Goal: Task Accomplishment & Management: Manage account settings

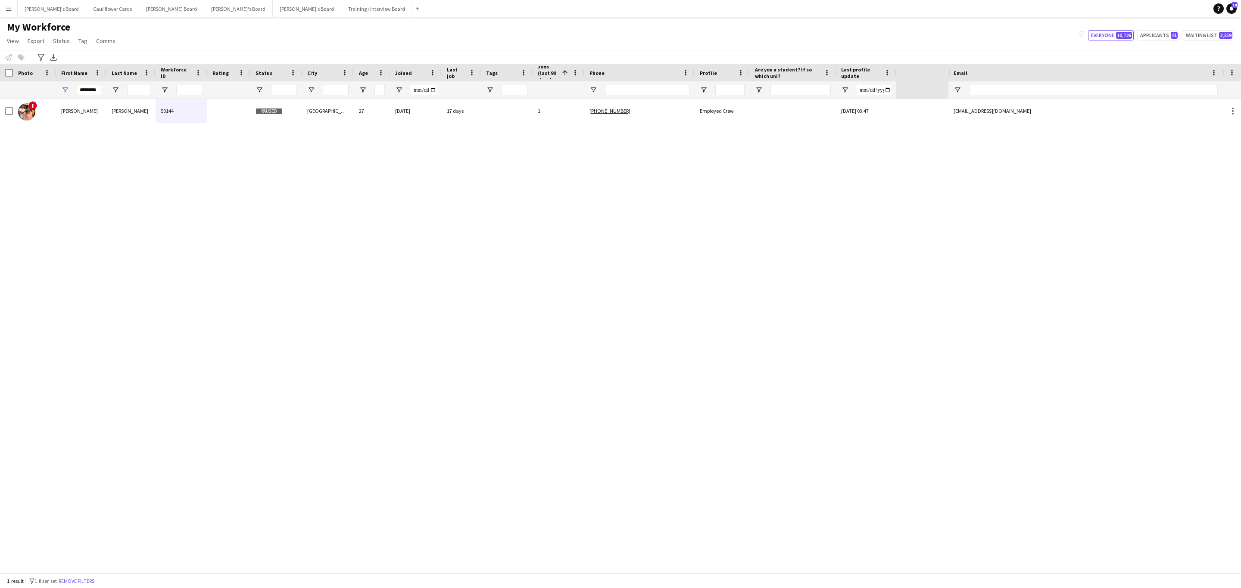
drag, startPoint x: 79, startPoint y: 583, endPoint x: 618, endPoint y: 579, distance: 539.4
click at [79, 583] on button "Remove filters" at bounding box center [76, 581] width 39 height 9
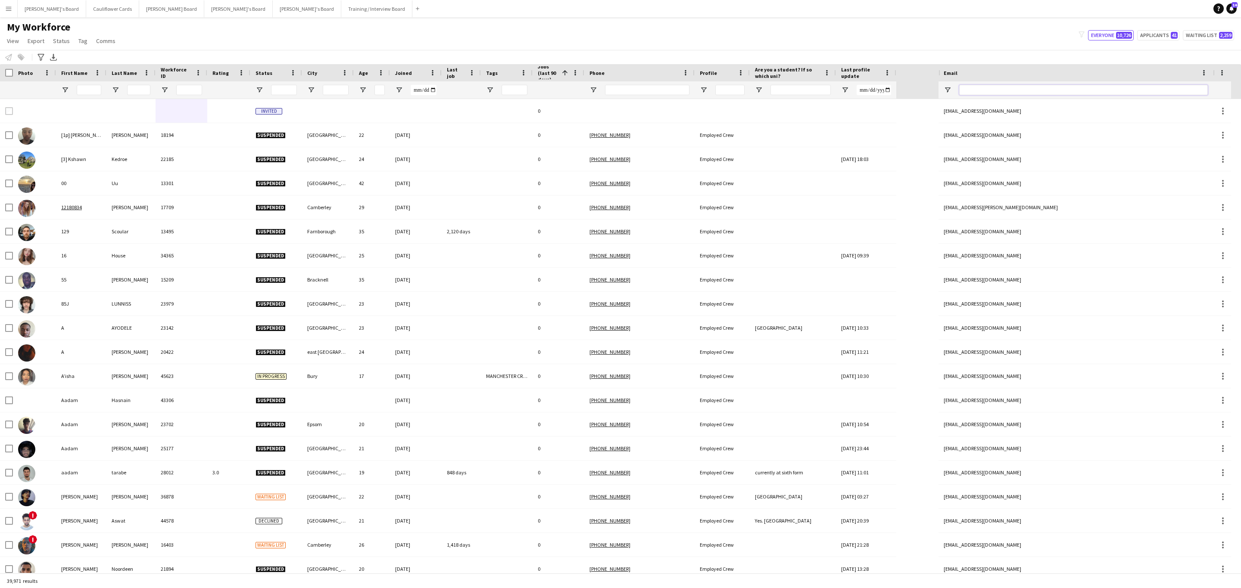
click at [997, 87] on input "Email Filter Input" at bounding box center [1083, 90] width 249 height 10
paste input "**********"
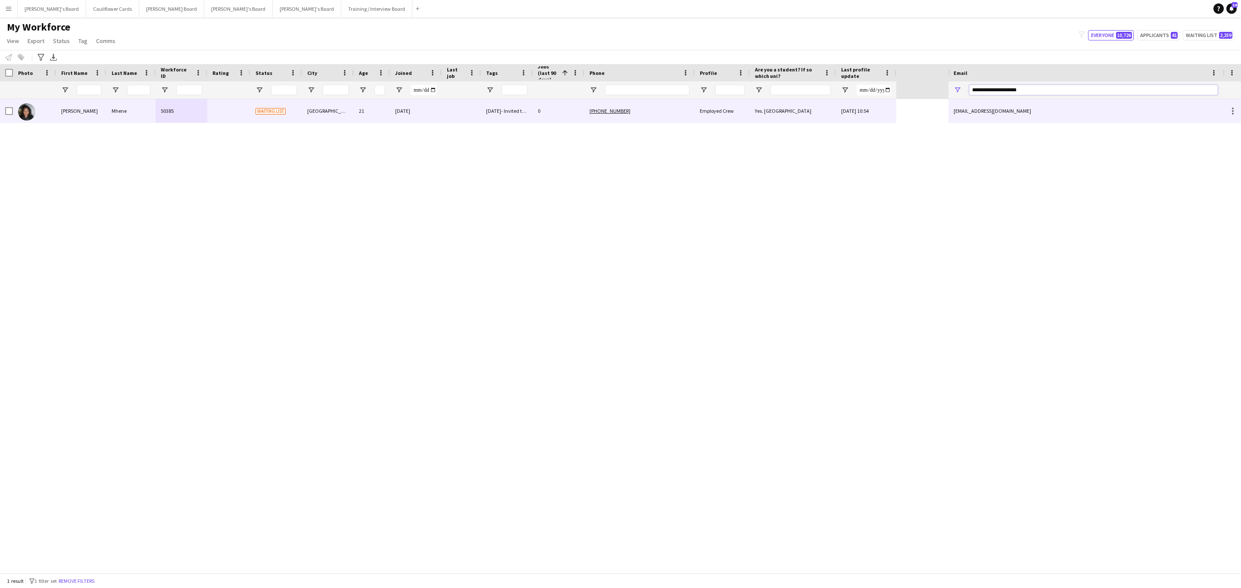
type input "**********"
click at [672, 106] on div "[PHONE_NUMBER]" at bounding box center [639, 111] width 110 height 24
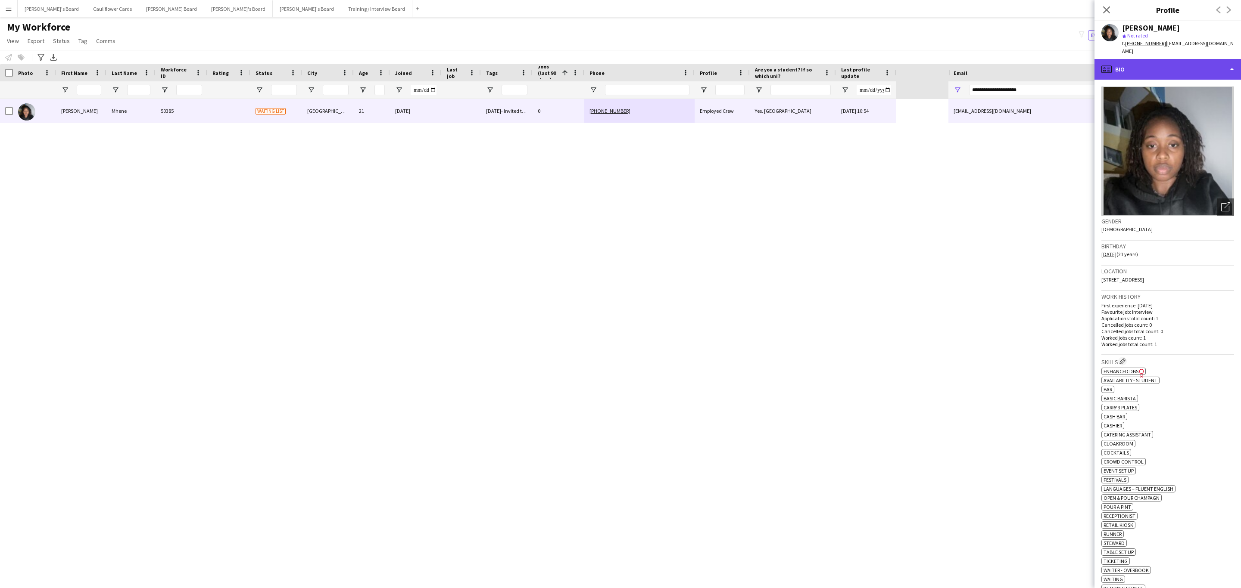
click at [1186, 61] on div "profile Bio" at bounding box center [1167, 69] width 146 height 21
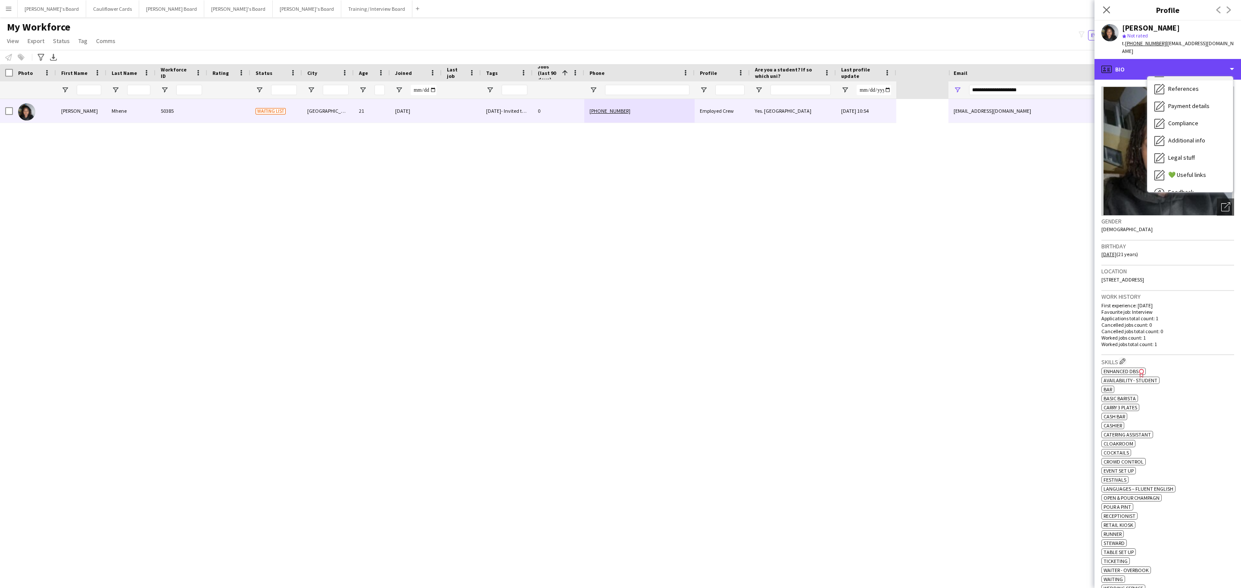
scroll to position [115, 0]
click at [1189, 107] on span "Additional info" at bounding box center [1186, 111] width 37 height 8
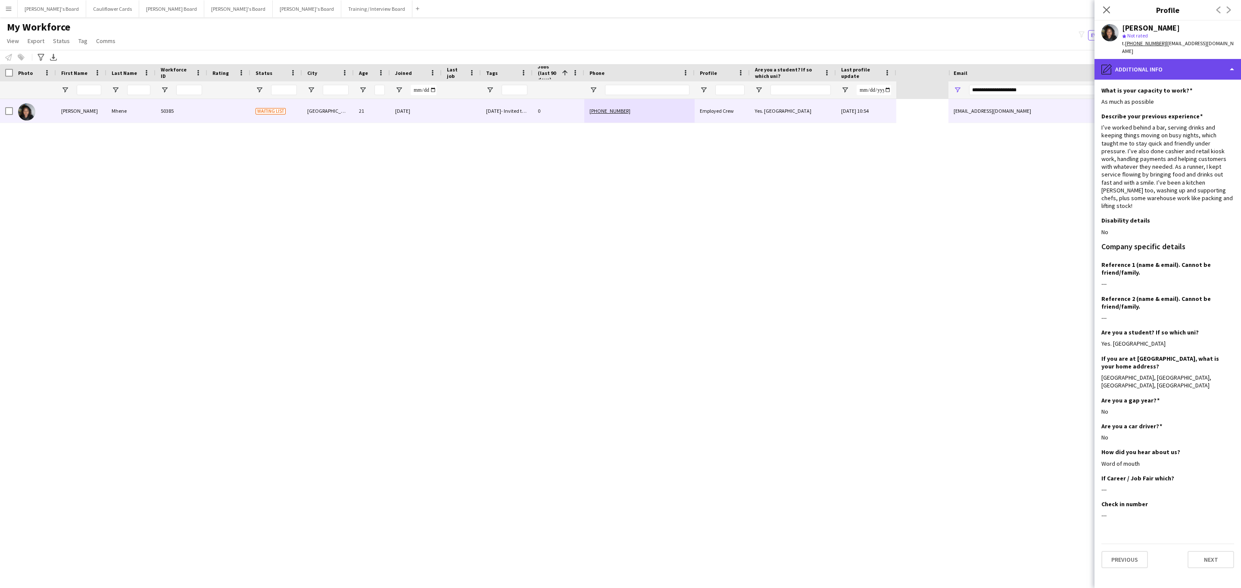
click at [1177, 59] on div "pencil4 Additional info" at bounding box center [1167, 69] width 146 height 21
click at [1180, 159] on span "Feedback" at bounding box center [1181, 163] width 26 height 8
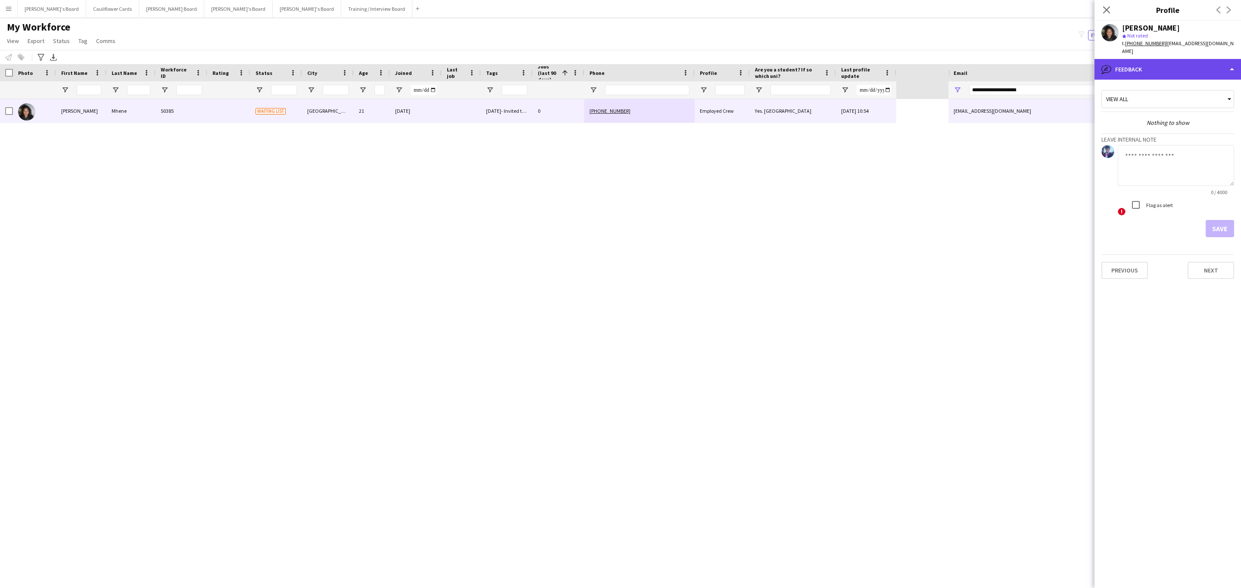
click at [1170, 64] on div "bubble-pencil Feedback" at bounding box center [1167, 69] width 146 height 21
click at [1195, 172] on div "Calendar Calendar" at bounding box center [1189, 180] width 85 height 17
drag, startPoint x: 1187, startPoint y: 59, endPoint x: 1190, endPoint y: 84, distance: 24.8
click at [1187, 59] on div "calendar-full Calendar" at bounding box center [1167, 69] width 146 height 21
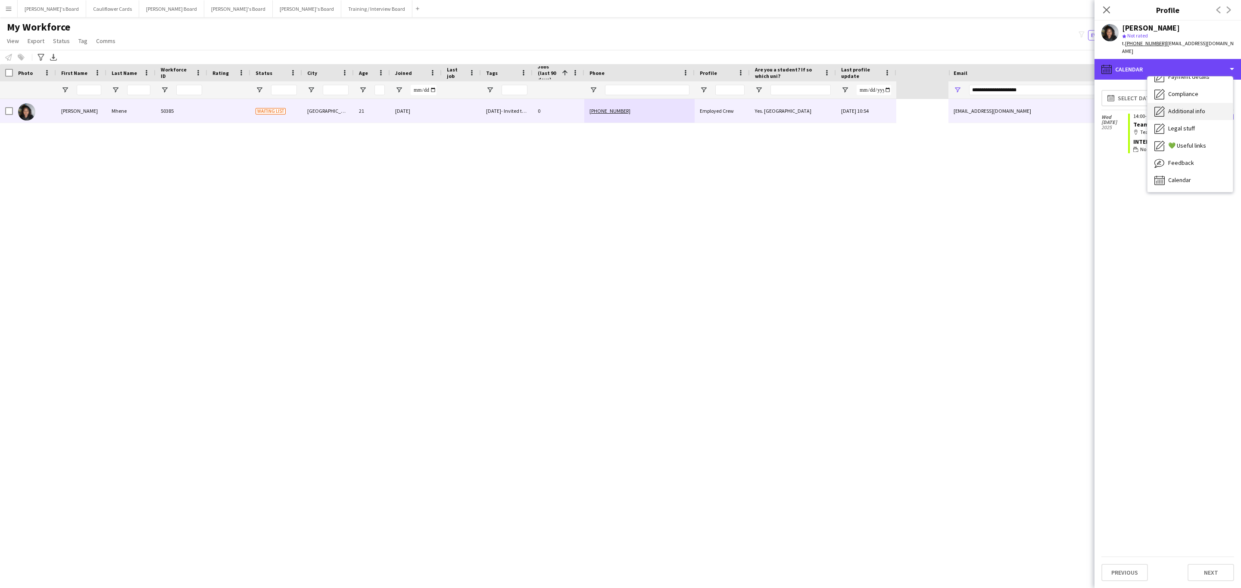
scroll to position [0, 0]
click at [1189, 82] on div "Bio Bio" at bounding box center [1189, 88] width 85 height 17
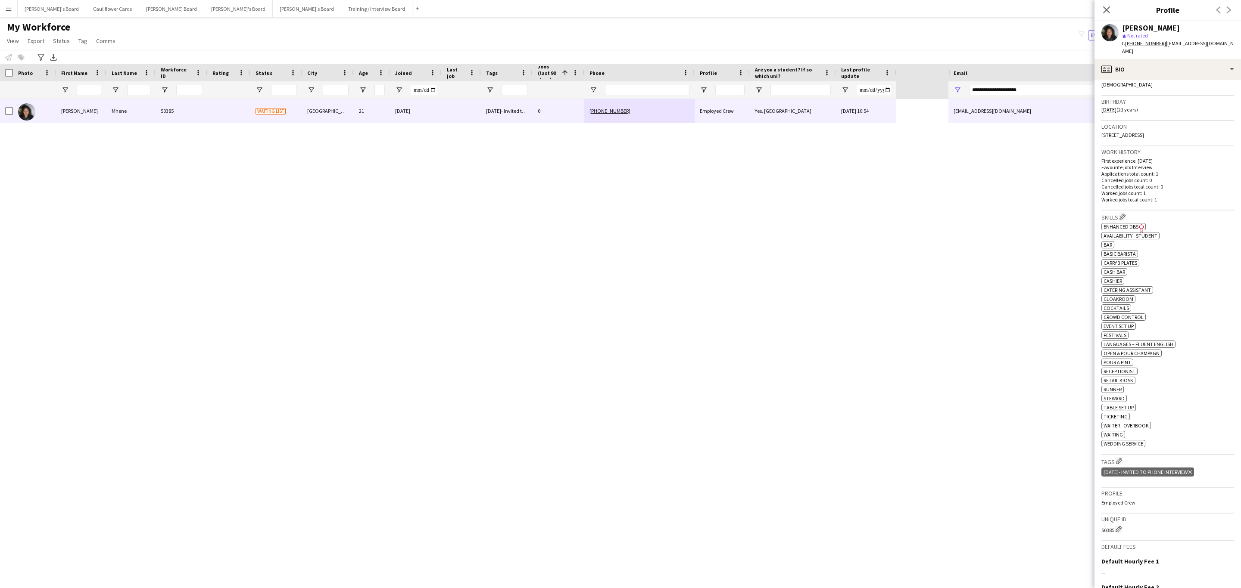
scroll to position [194, 0]
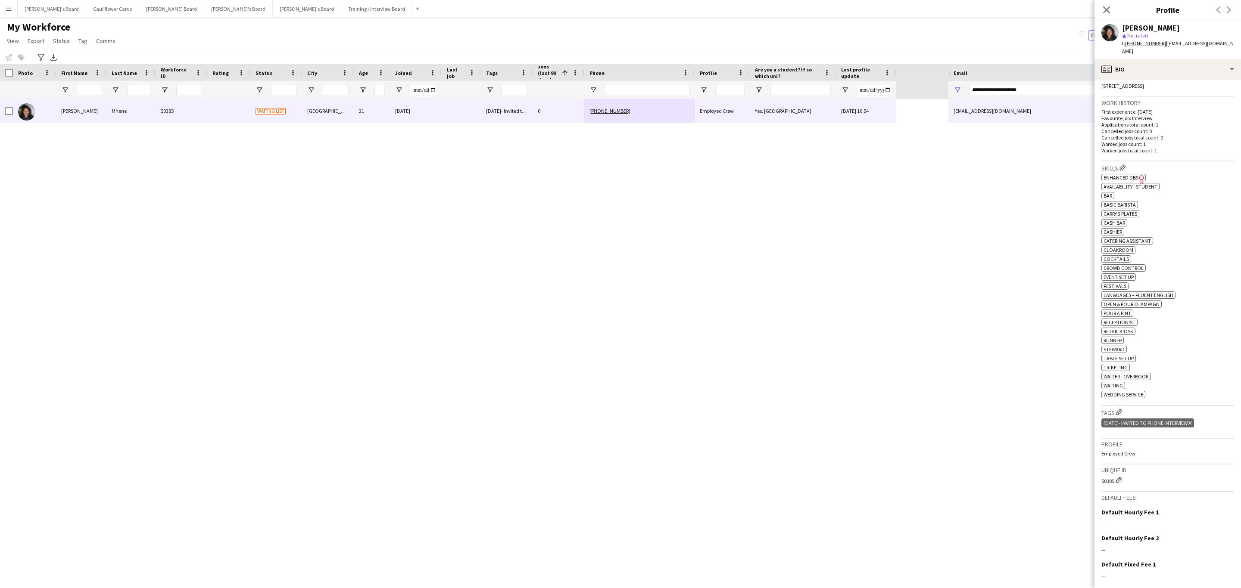
click at [1104, 8] on icon at bounding box center [1106, 9] width 7 height 7
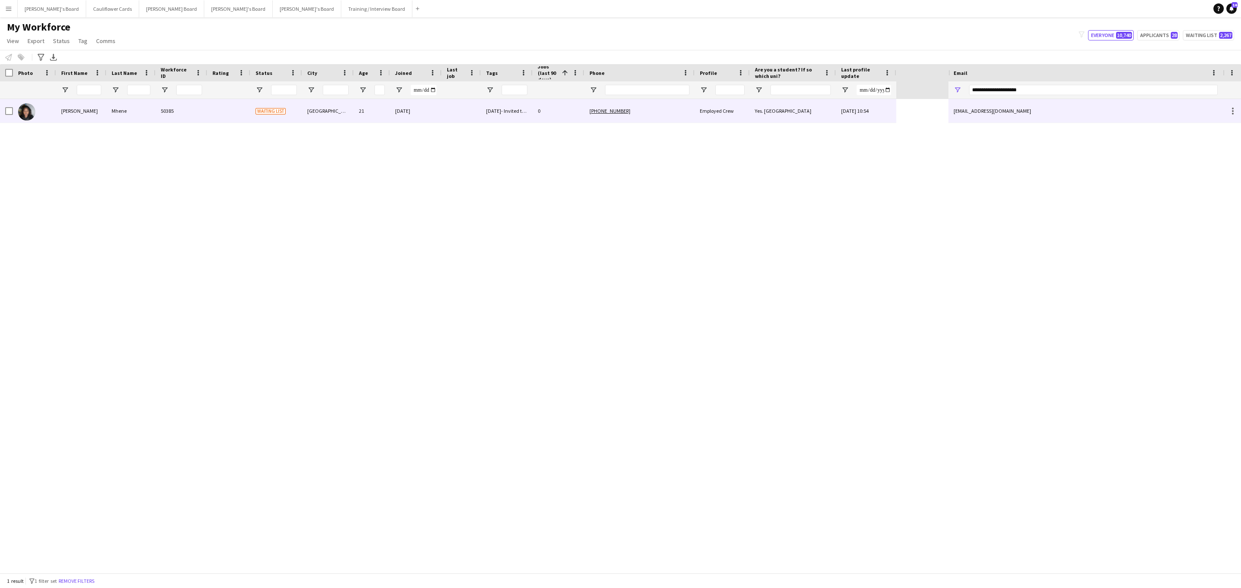
drag, startPoint x: 352, startPoint y: 110, endPoint x: 669, endPoint y: 174, distance: 323.5
click at [352, 110] on div "[GEOGRAPHIC_DATA]" at bounding box center [328, 111] width 52 height 24
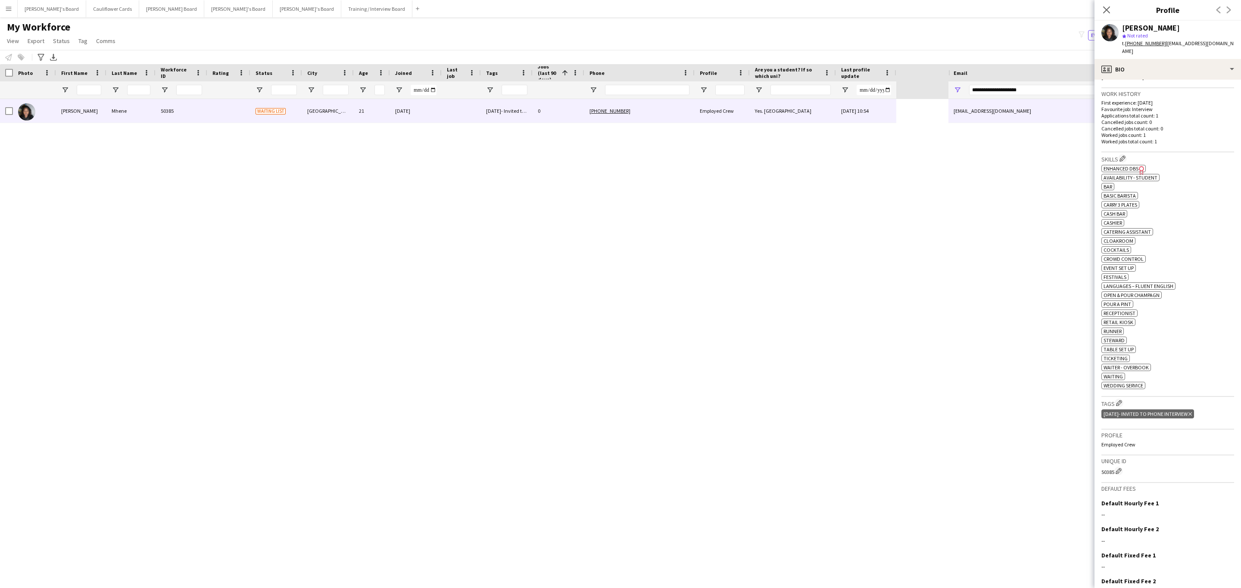
scroll to position [259, 0]
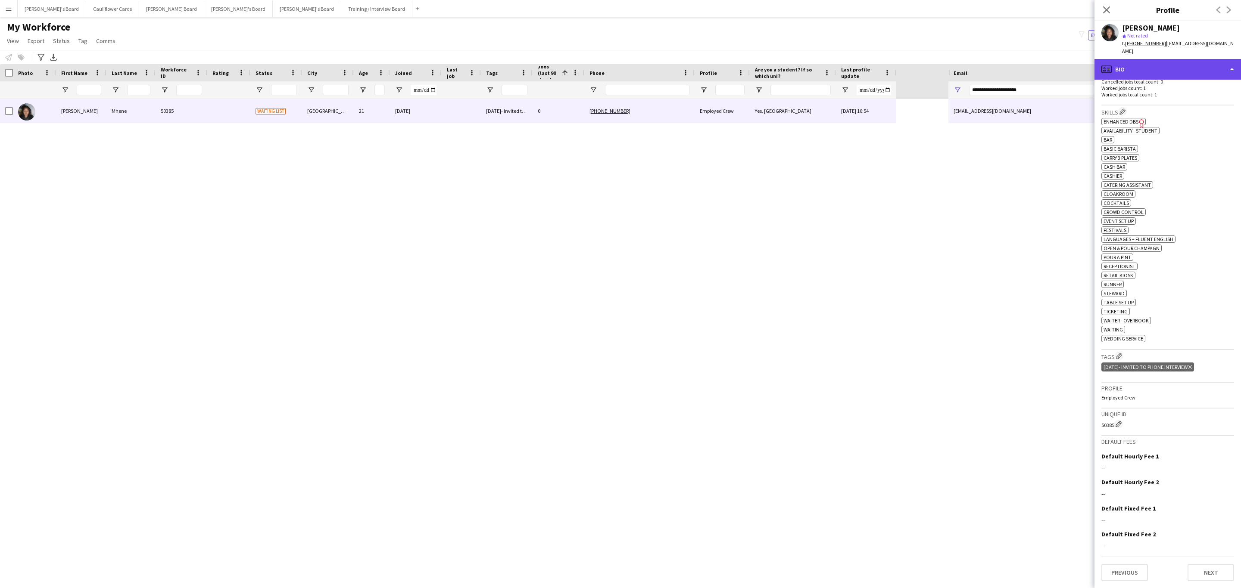
click at [1164, 59] on div "profile Bio" at bounding box center [1167, 69] width 146 height 21
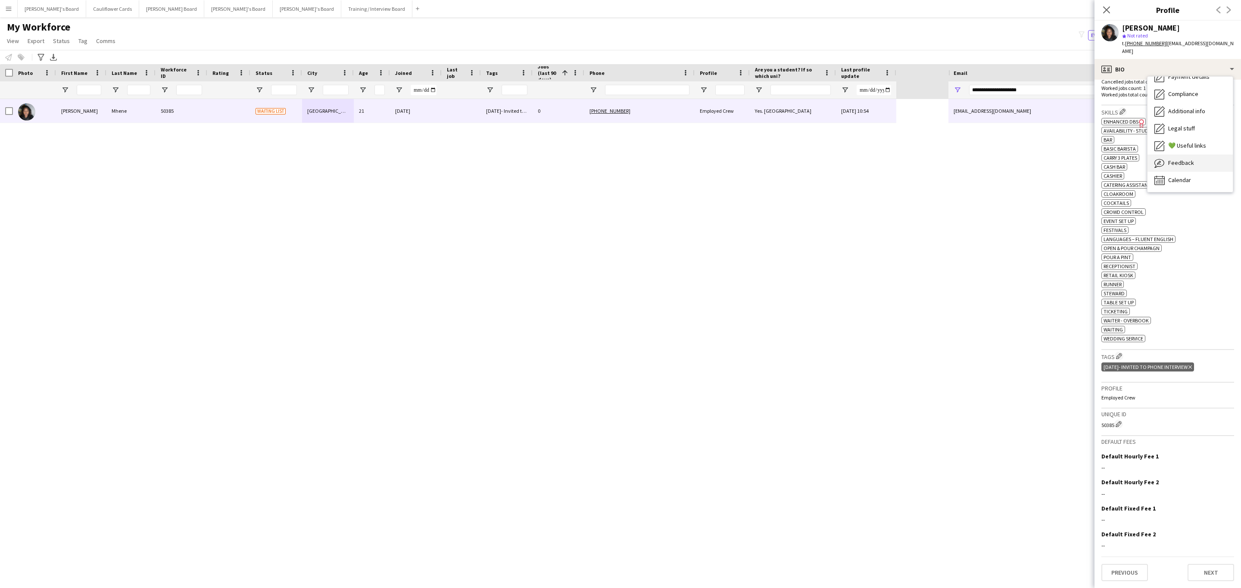
click at [1183, 159] on span "Feedback" at bounding box center [1181, 163] width 26 height 8
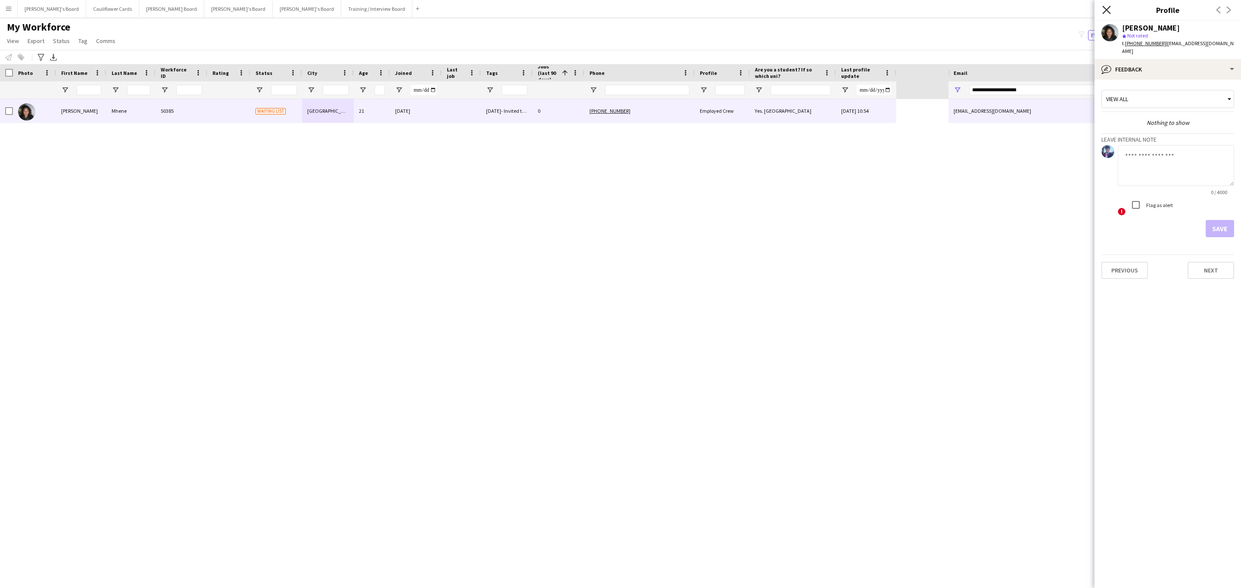
click at [1104, 7] on icon at bounding box center [1106, 10] width 8 height 8
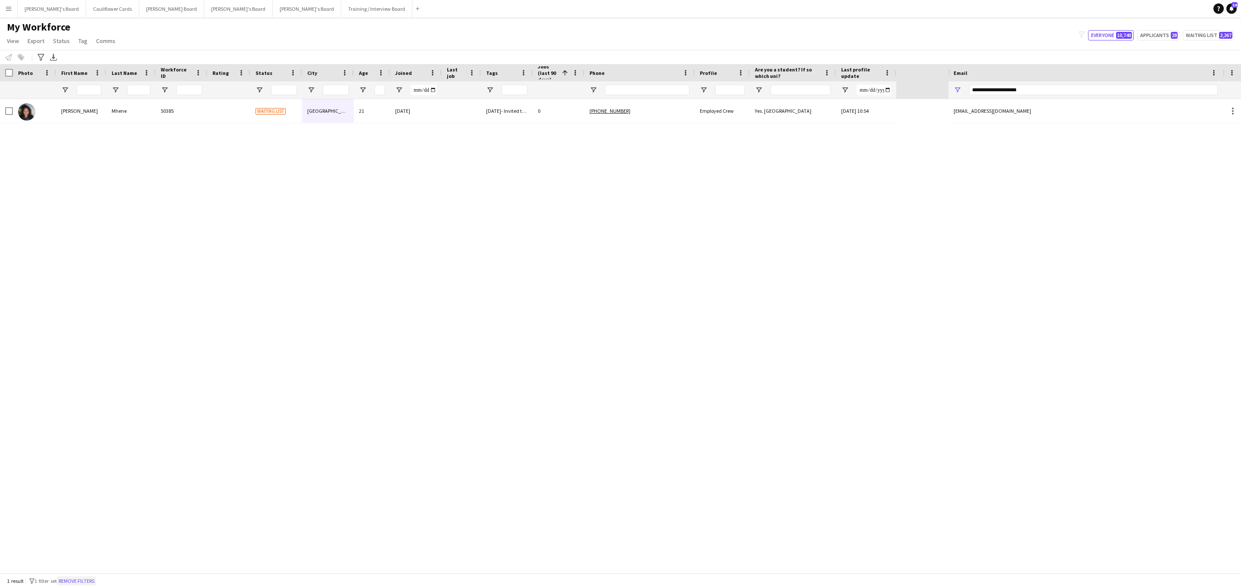
click at [86, 582] on button "Remove filters" at bounding box center [76, 581] width 39 height 9
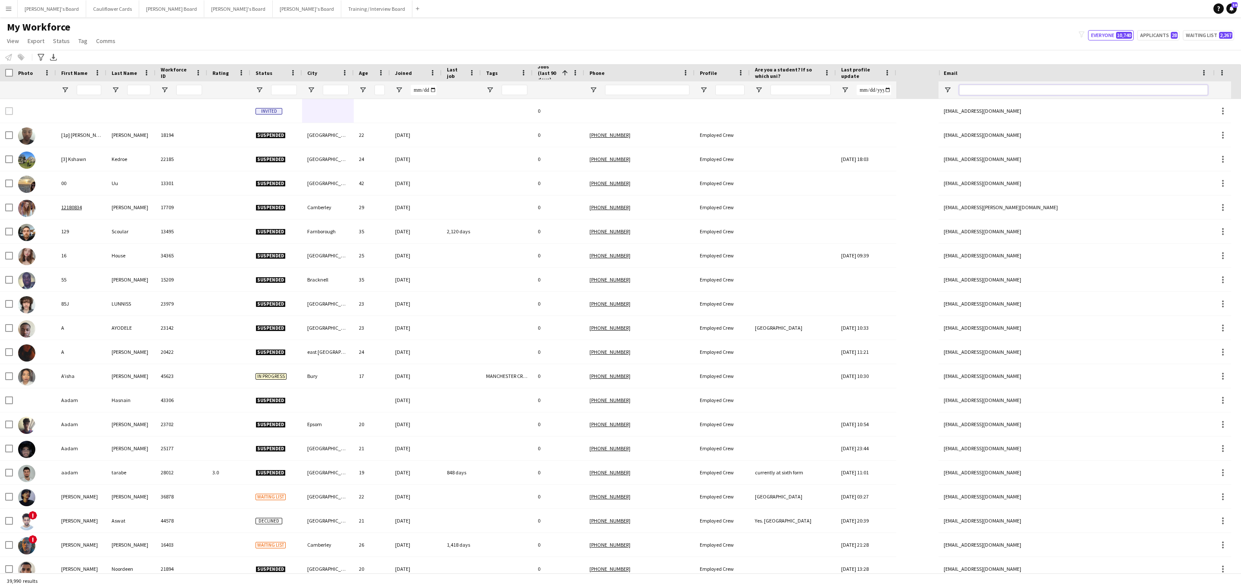
click at [1100, 92] on input "Email Filter Input" at bounding box center [1083, 90] width 249 height 10
paste input "**********"
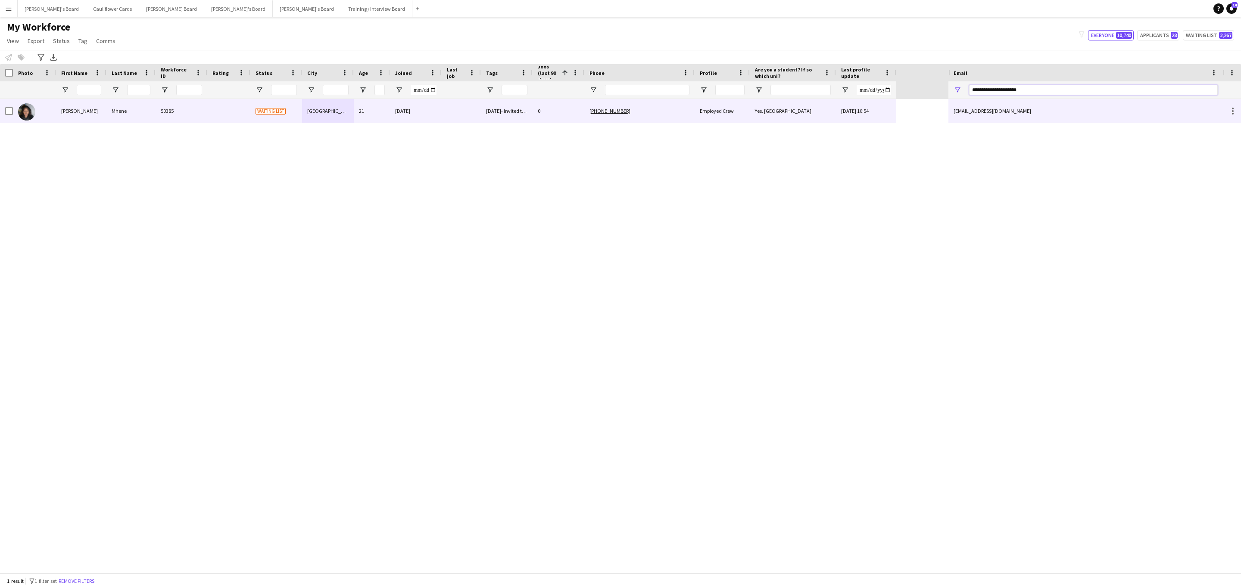
type input "**********"
click at [811, 109] on span "Yes. University of Portsmouth" at bounding box center [783, 111] width 56 height 6
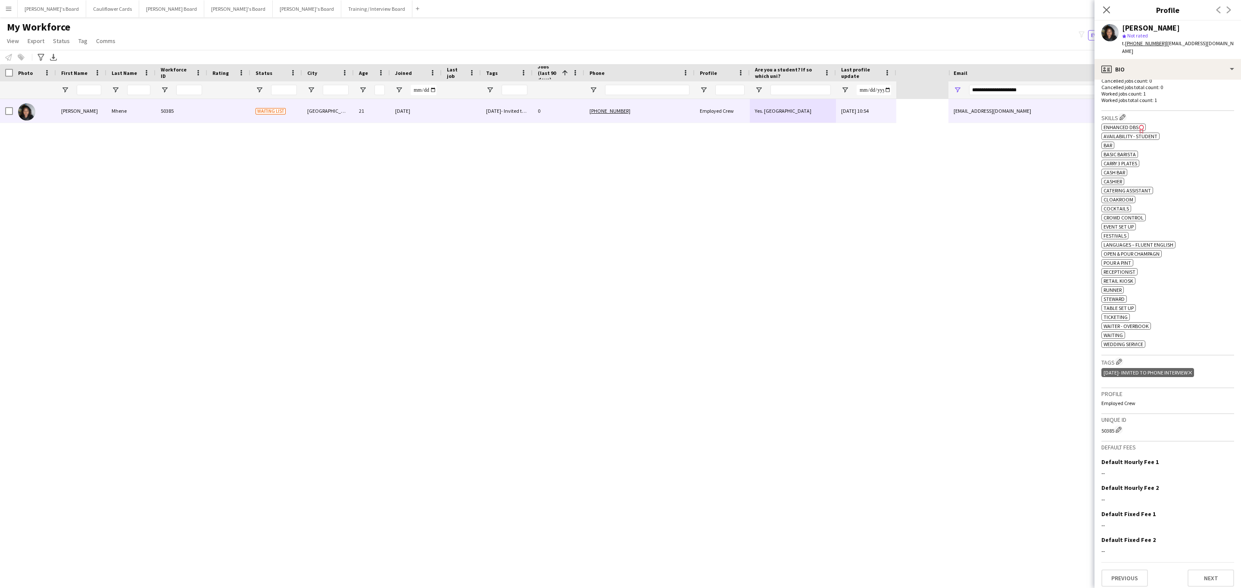
scroll to position [258, 0]
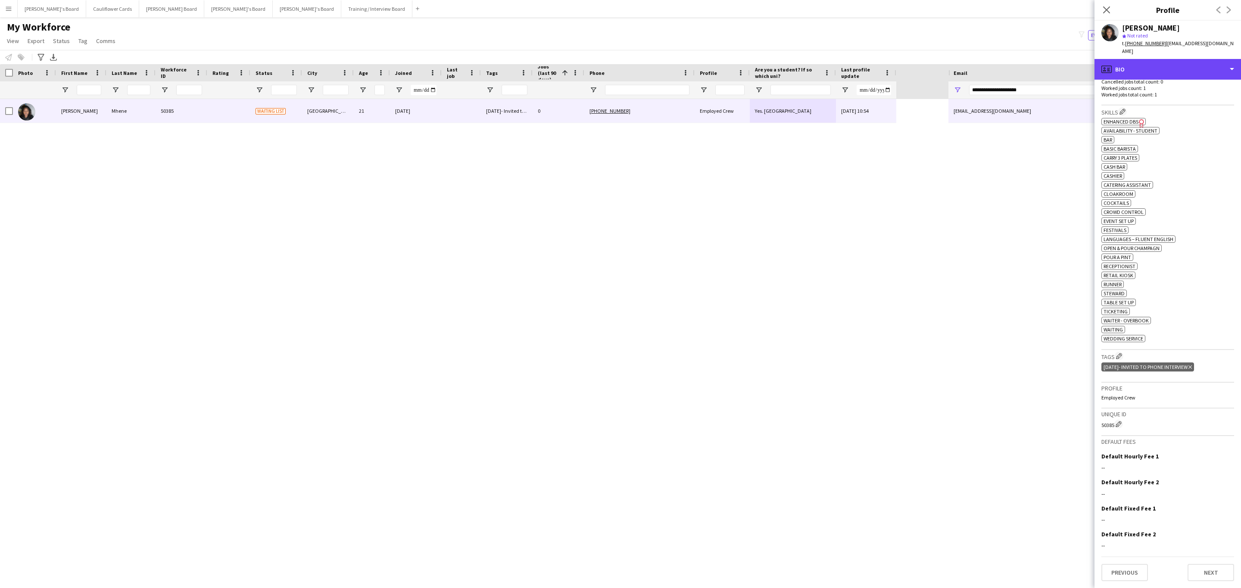
drag, startPoint x: 1201, startPoint y: 61, endPoint x: 1198, endPoint y: 119, distance: 57.8
click at [1201, 61] on div "profile Bio" at bounding box center [1167, 69] width 146 height 21
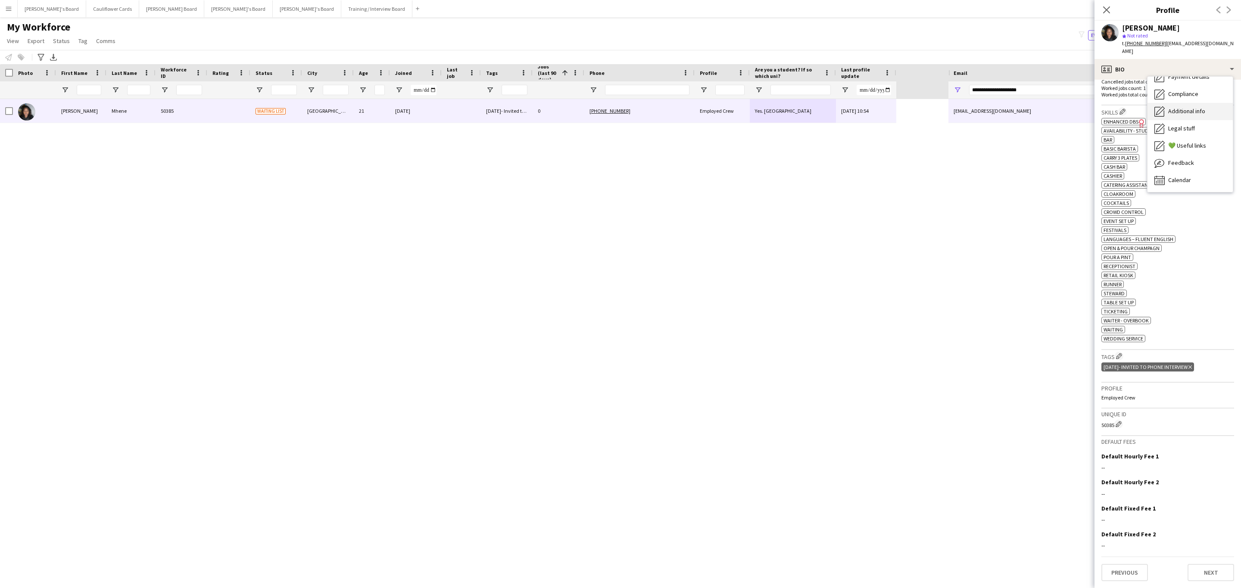
click at [1202, 107] on span "Additional info" at bounding box center [1186, 111] width 37 height 8
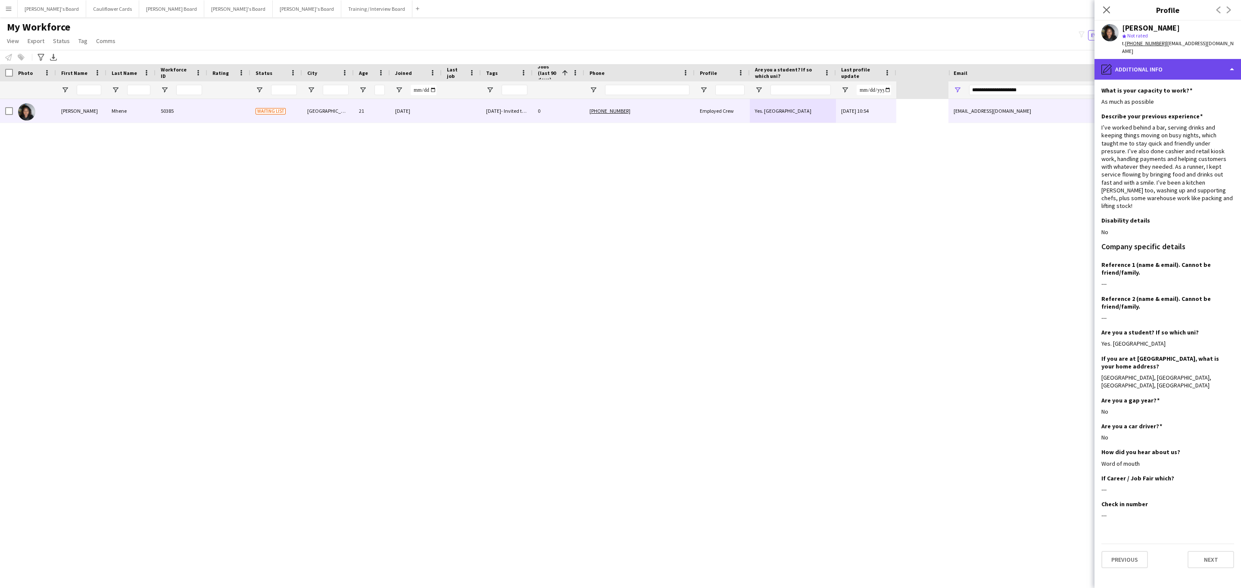
drag, startPoint x: 1155, startPoint y: 59, endPoint x: 1162, endPoint y: 66, distance: 10.1
click at [1155, 59] on div "pencil4 Additional info" at bounding box center [1167, 69] width 146 height 21
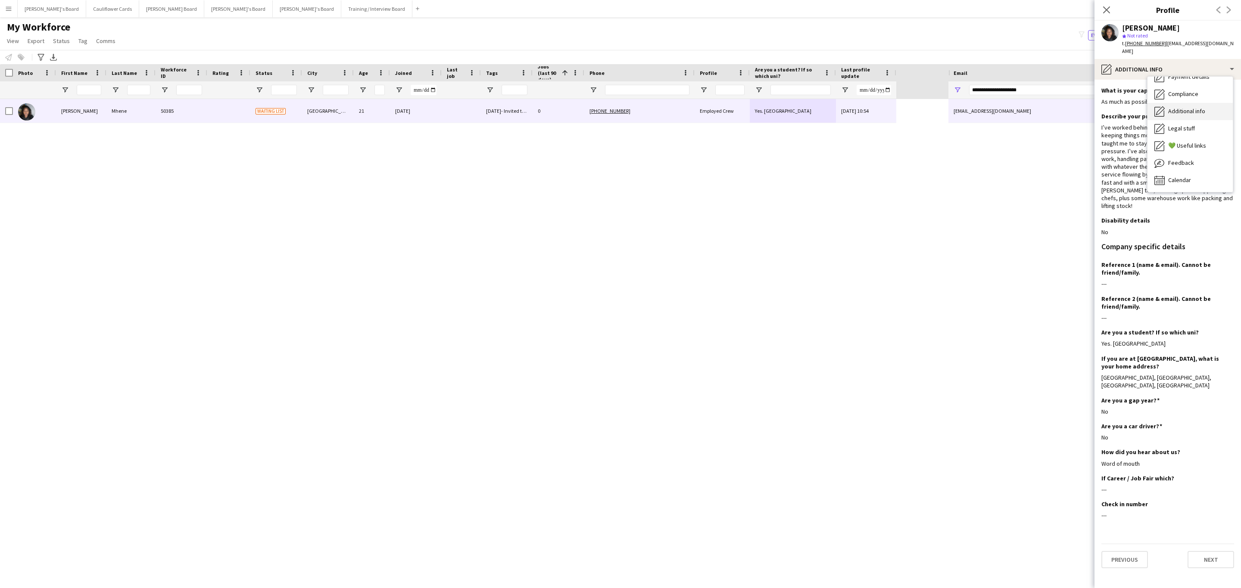
click at [1198, 107] on span "Additional info" at bounding box center [1186, 111] width 37 height 8
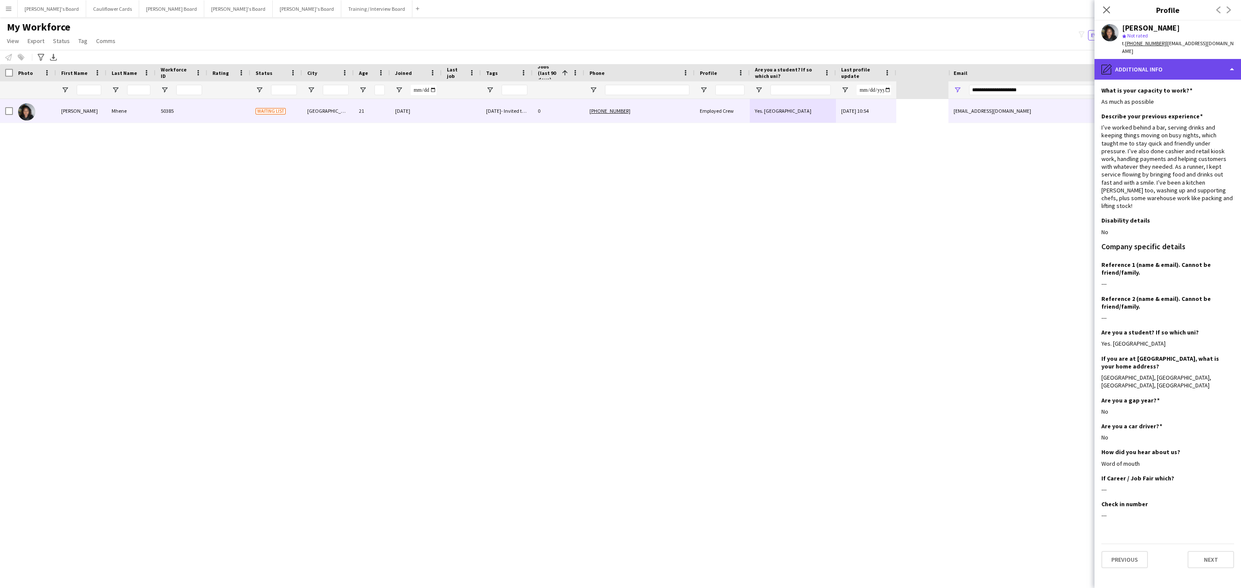
click at [1214, 65] on div "pencil4 Additional info" at bounding box center [1167, 69] width 146 height 21
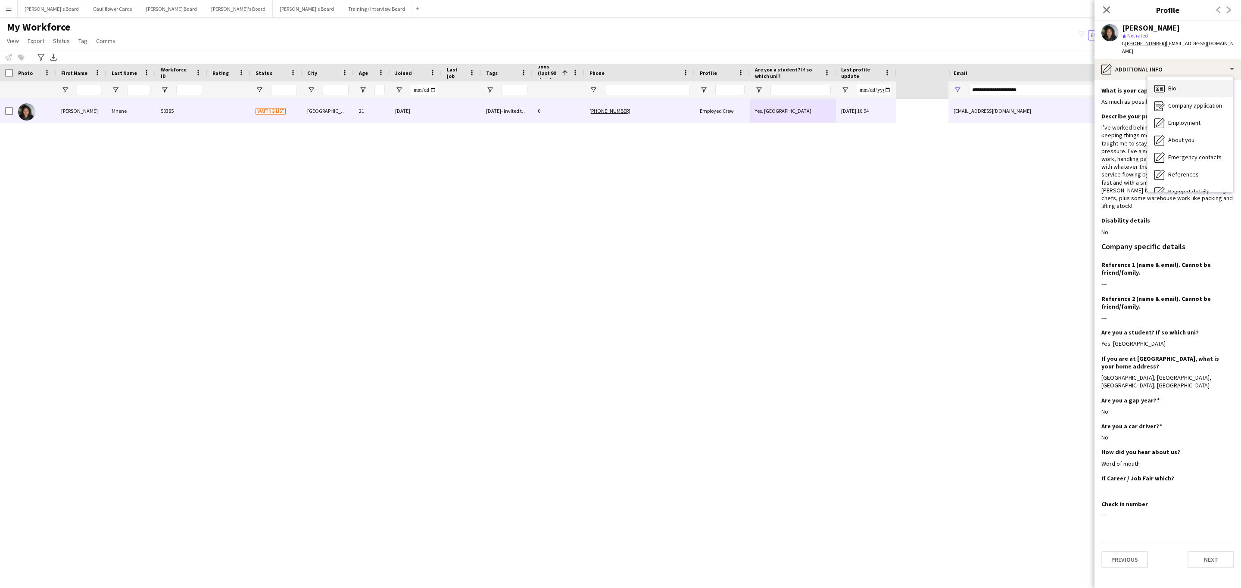
click at [1175, 84] on span "Bio" at bounding box center [1172, 88] width 8 height 8
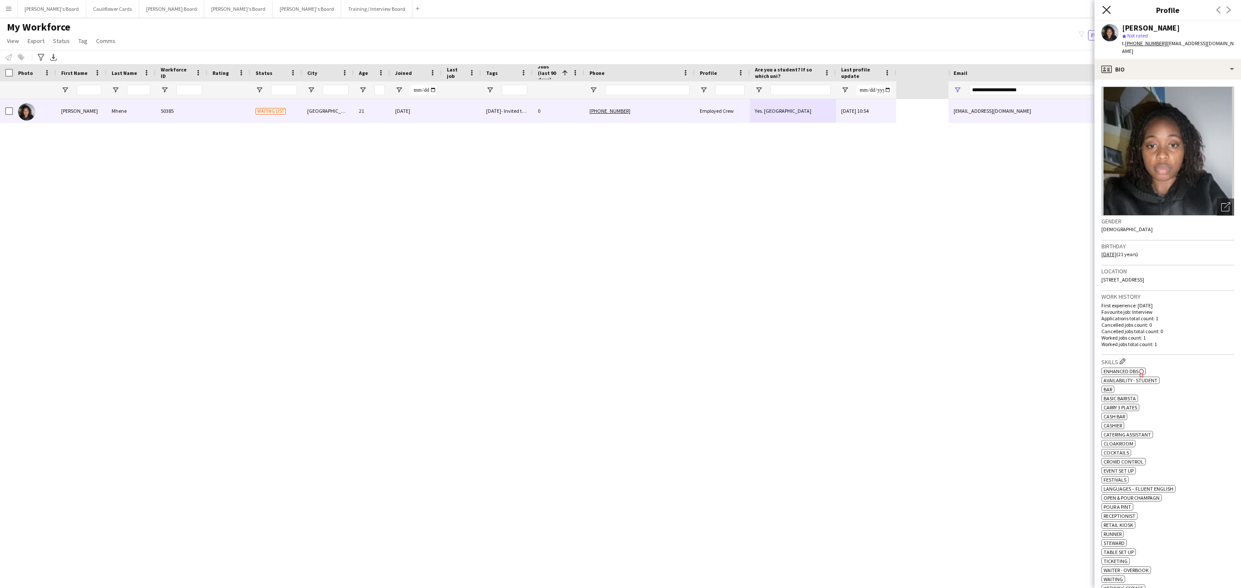
click at [1102, 9] on icon "Close pop-in" at bounding box center [1106, 10] width 8 height 8
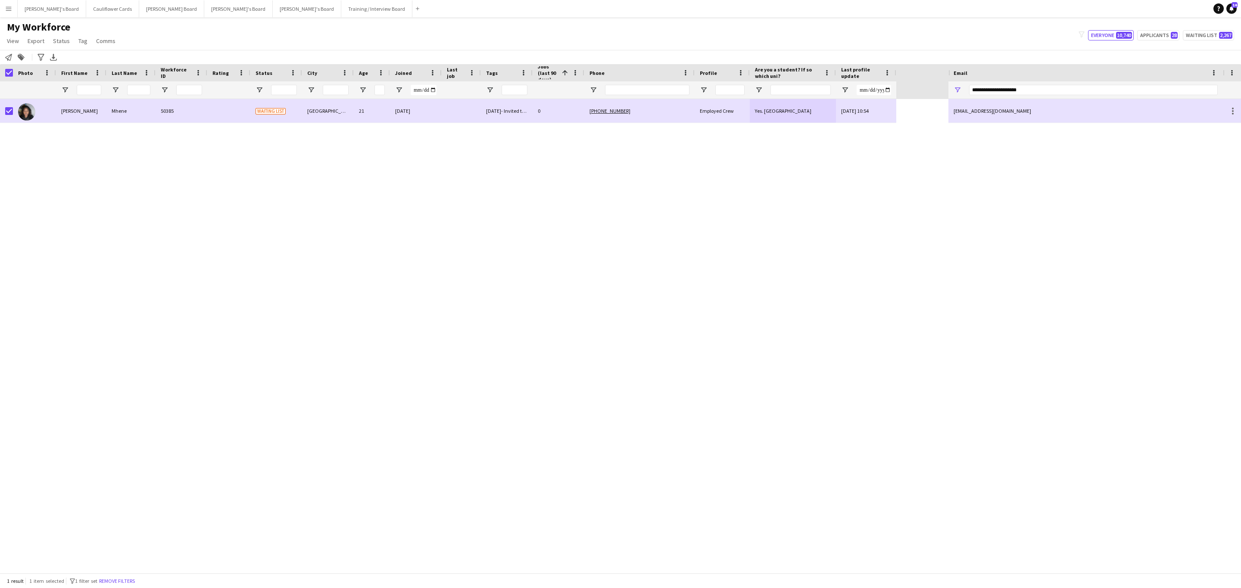
click at [56, 34] on app-page-menu "View Views Default view Compliance RTW Checks MANCHESTER Search UNI New view Up…" at bounding box center [62, 42] width 124 height 16
click at [58, 41] on span "Status" at bounding box center [61, 41] width 17 height 8
click at [74, 56] on link "Edit" at bounding box center [80, 59] width 60 height 18
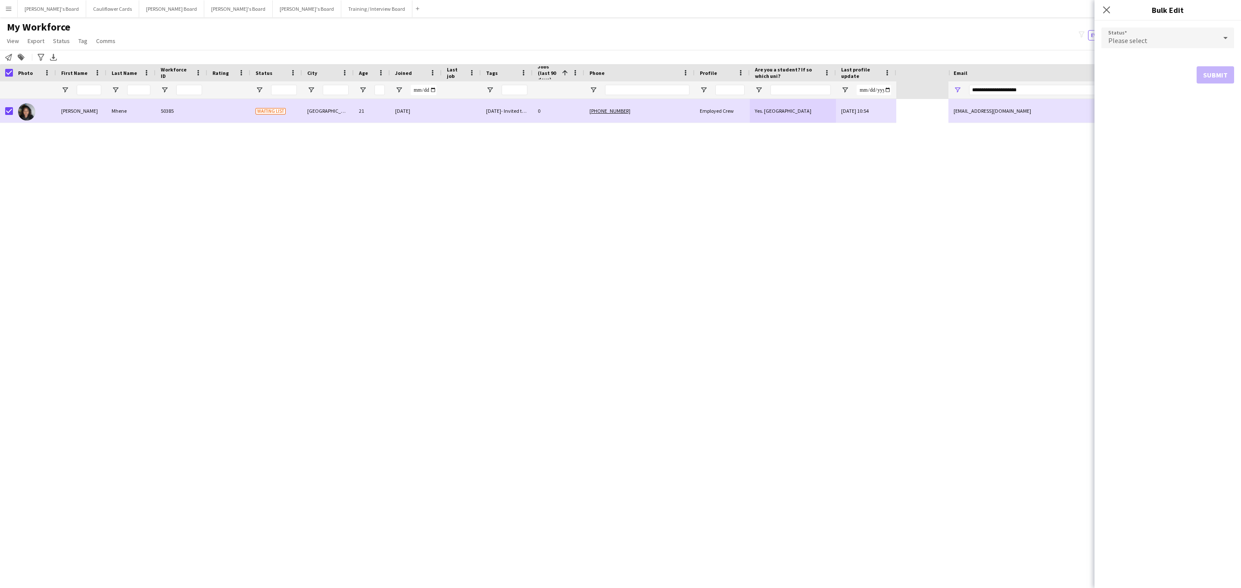
click at [1138, 48] on div "Please select" at bounding box center [1158, 38] width 115 height 21
click at [1139, 63] on span "Active" at bounding box center [1167, 62] width 119 height 8
click at [1223, 103] on button "Submit" at bounding box center [1214, 104] width 37 height 17
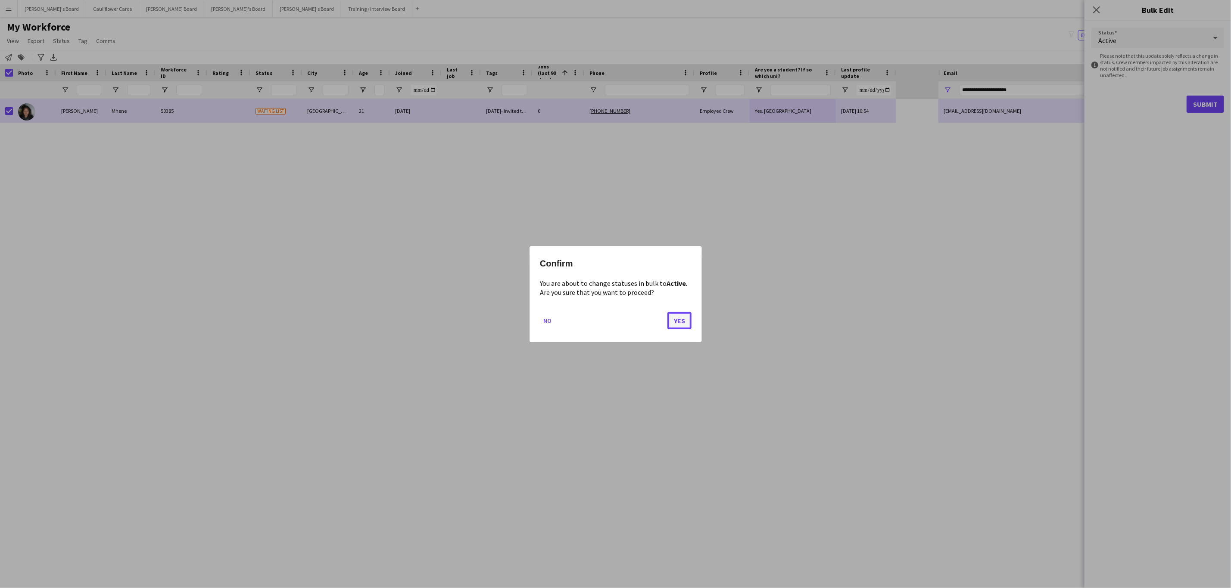
click at [678, 322] on button "Yes" at bounding box center [679, 320] width 24 height 17
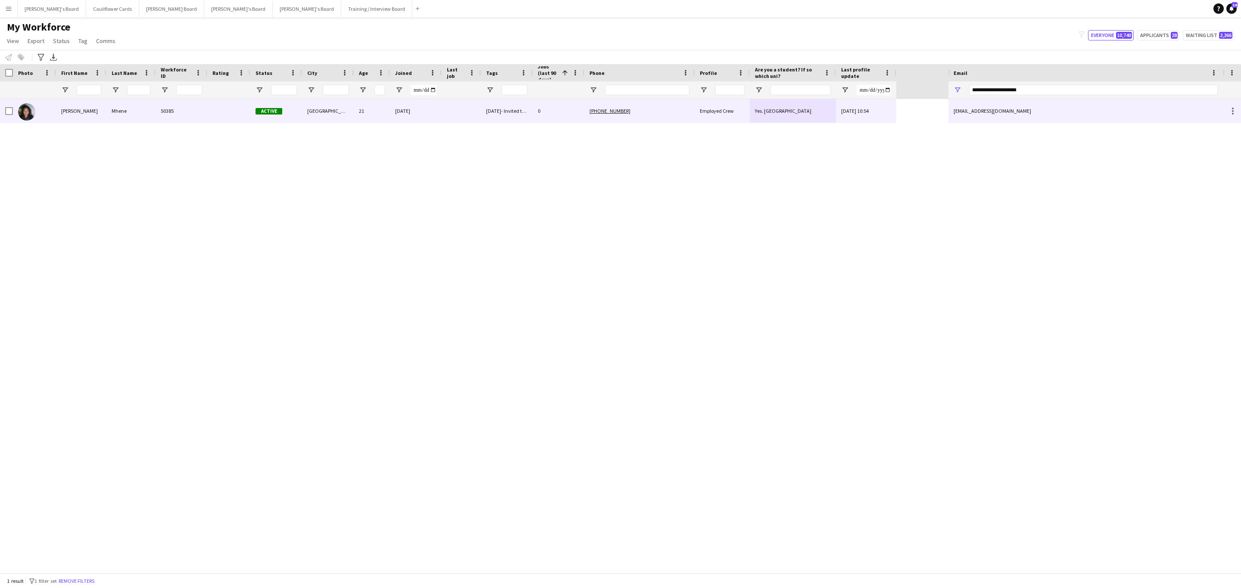
click at [167, 118] on div "50385" at bounding box center [182, 111] width 52 height 24
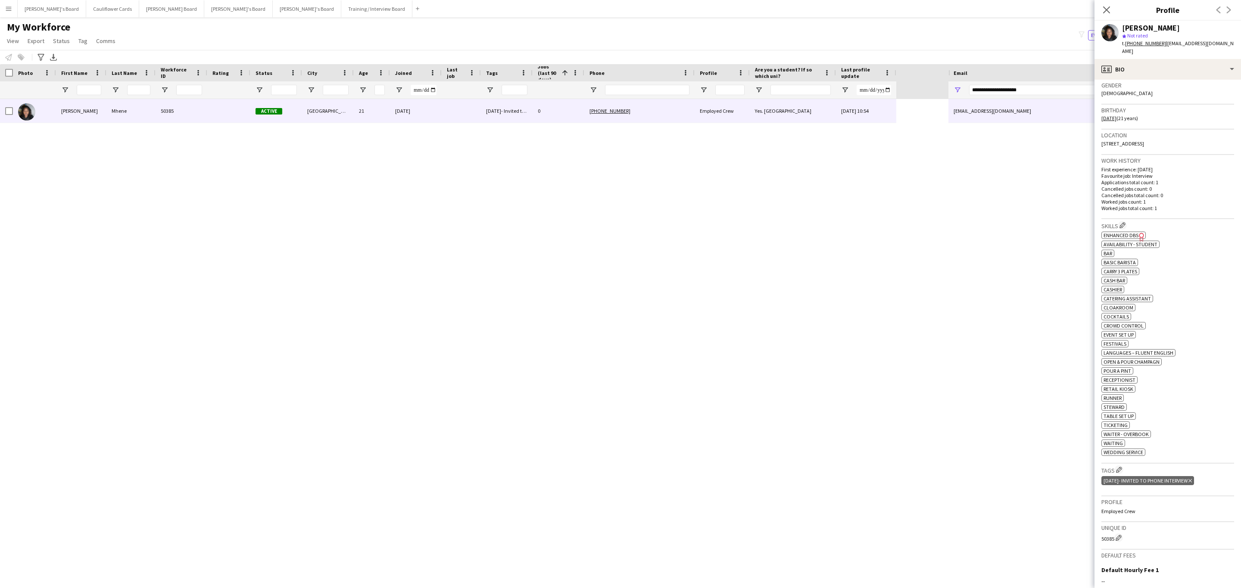
scroll to position [138, 0]
click at [1192, 482] on icon "Delete tag" at bounding box center [1189, 478] width 3 height 5
click at [1170, 61] on div "profile Bio" at bounding box center [1167, 69] width 146 height 21
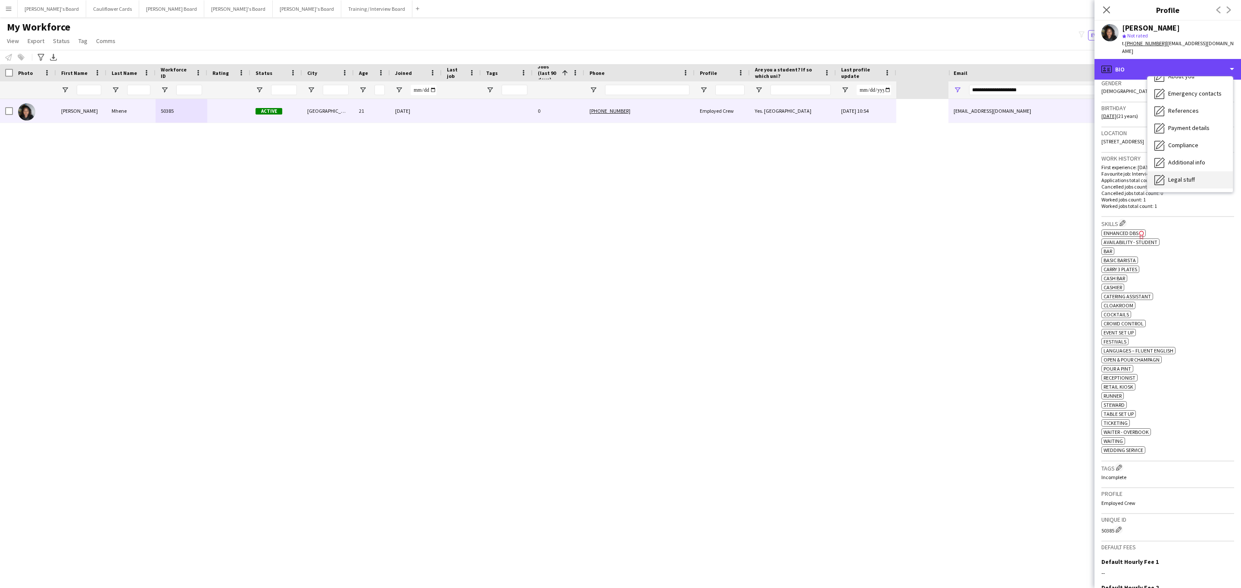
scroll to position [115, 0]
click at [1199, 93] on div "Compliance Compliance" at bounding box center [1189, 94] width 85 height 17
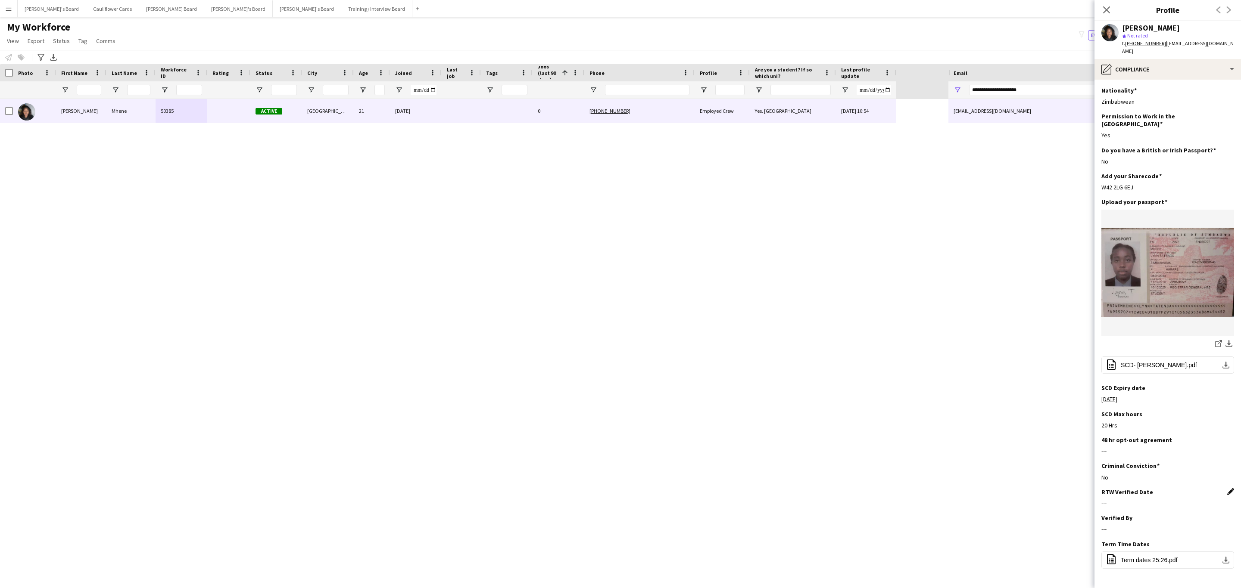
click at [1227, 489] on app-icon "Edit this field" at bounding box center [1230, 492] width 7 height 7
click at [1125, 501] on body "Menu Boards Boards Boards All jobs Status Workforce Workforce My Workforce Recr…" at bounding box center [620, 294] width 1241 height 588
click at [1148, 406] on span "1" at bounding box center [1148, 405] width 16 height 16
type input "**********"
click at [1109, 525] on button "Save" at bounding box center [1111, 532] width 20 height 14
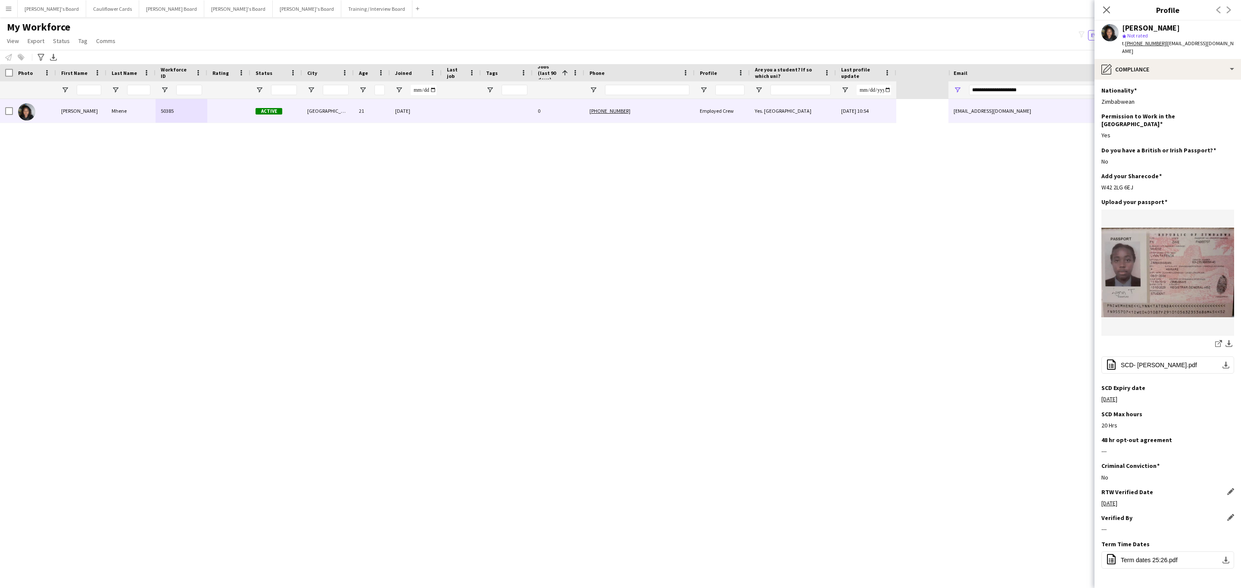
click at [1227, 514] on app-icon "Edit this field" at bounding box center [1230, 517] width 7 height 7
click at [1188, 526] on input at bounding box center [1167, 537] width 133 height 22
type input "*****"
click at [1110, 559] on button "Save" at bounding box center [1111, 566] width 20 height 14
click at [1162, 61] on div "pencil4 Compliance" at bounding box center [1167, 69] width 146 height 21
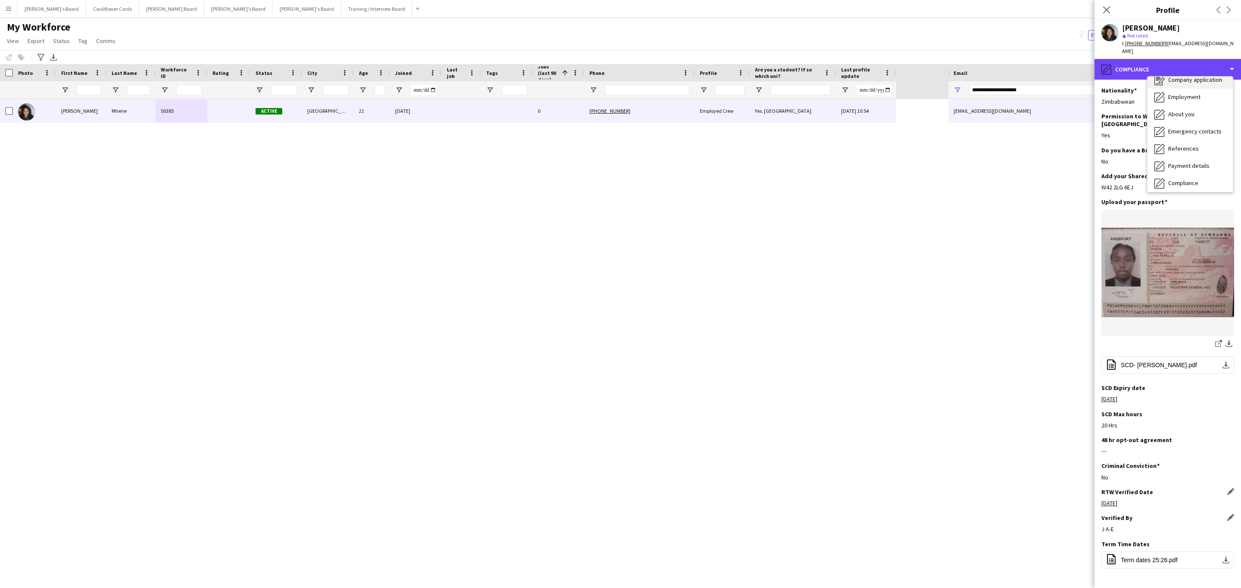
scroll to position [0, 0]
click at [1176, 82] on div "Bio Bio" at bounding box center [1189, 88] width 85 height 17
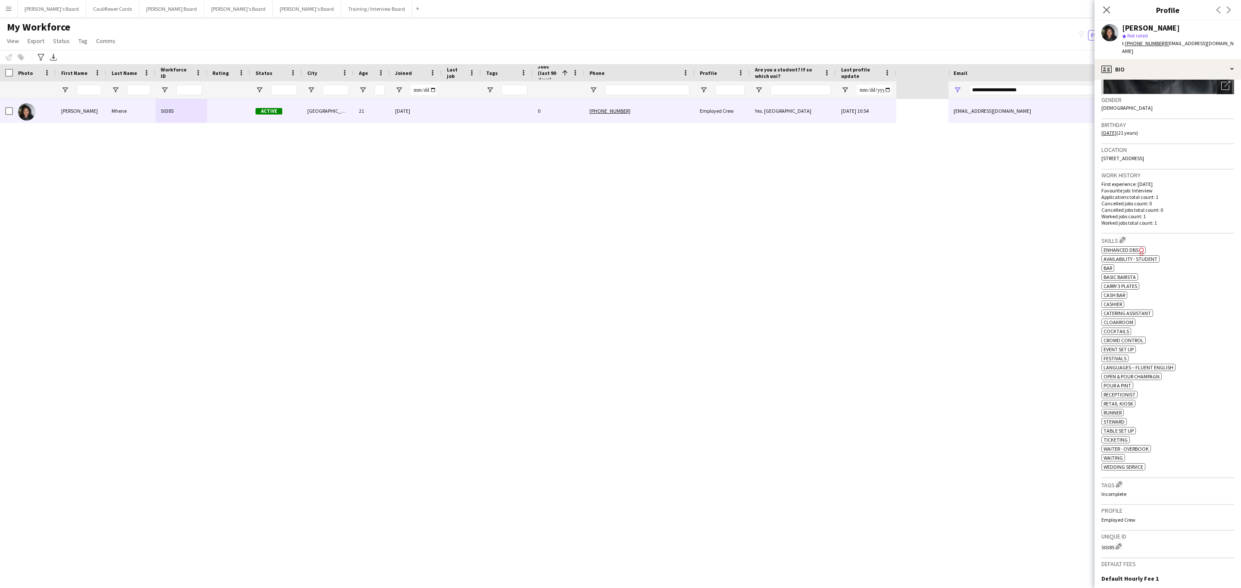
scroll to position [252, 0]
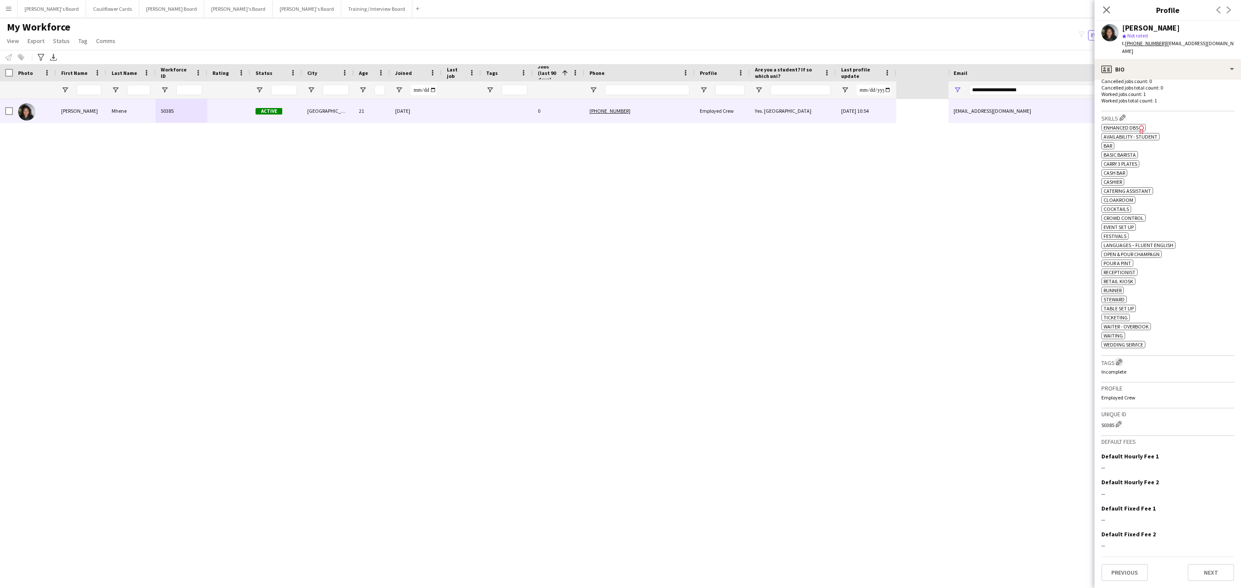
click at [1122, 365] on app-icon "Edit crew company tags" at bounding box center [1119, 362] width 6 height 6
click at [1022, 70] on input "text" at bounding box center [1021, 68] width 122 height 22
type input "***"
click at [1018, 87] on mat-option "RTW Verified" at bounding box center [1021, 92] width 123 height 21
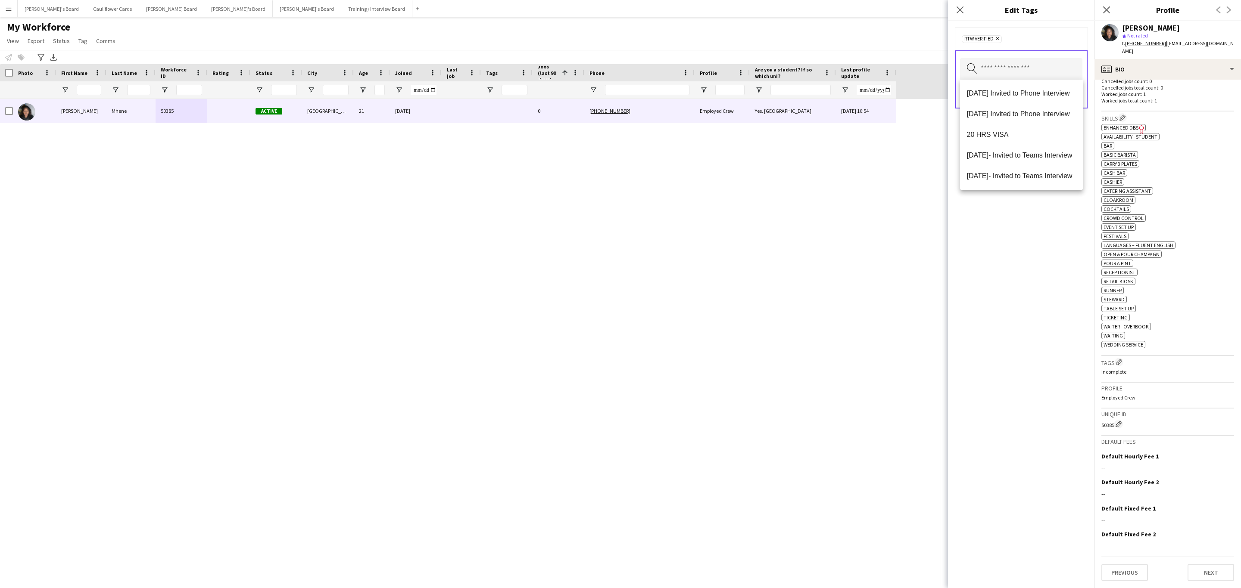
drag, startPoint x: 1026, startPoint y: 296, endPoint x: 1027, endPoint y: 184, distance: 112.4
click at [1026, 297] on div "RTW Verified Remove Search by tag name Save" at bounding box center [1021, 305] width 146 height 568
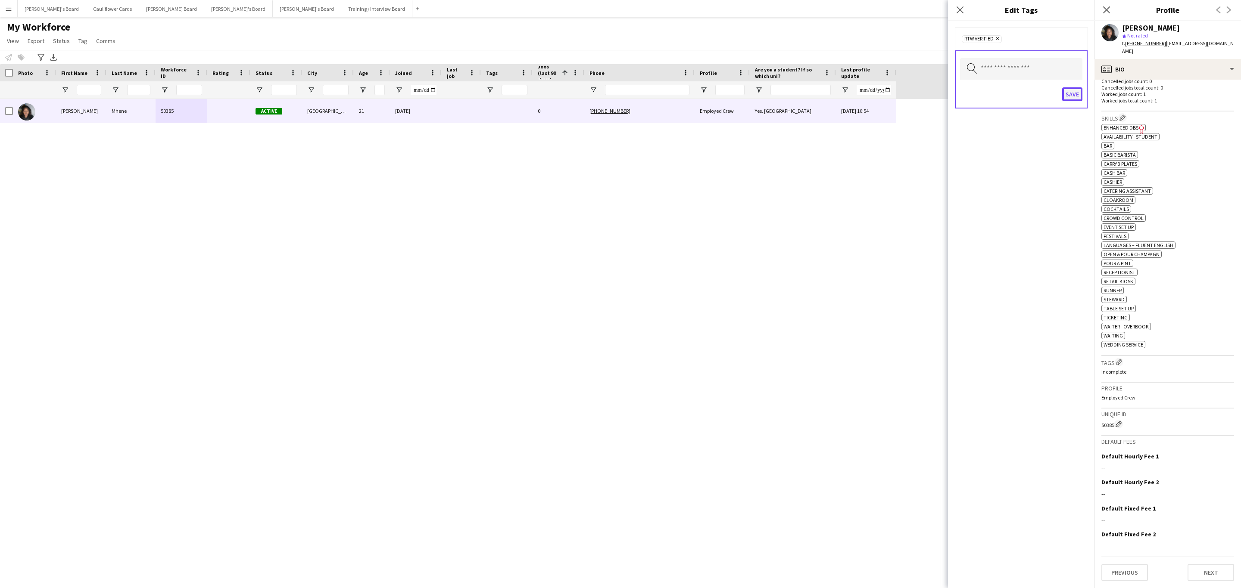
click at [1071, 94] on button "Save" at bounding box center [1072, 94] width 20 height 14
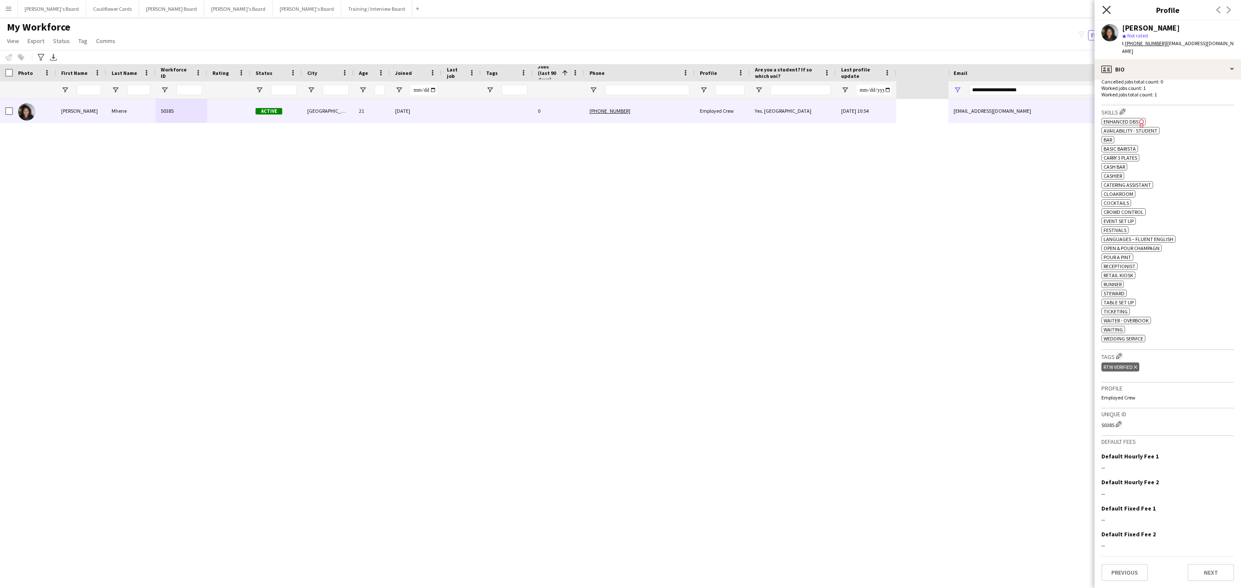
click at [1104, 6] on icon "Close pop-in" at bounding box center [1106, 10] width 8 height 8
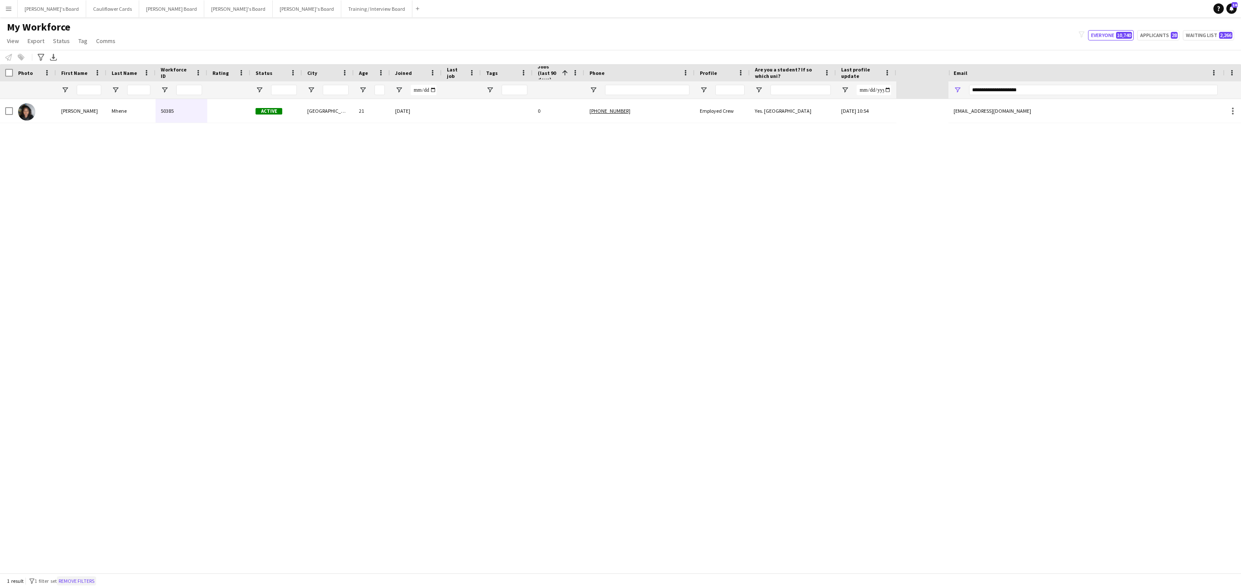
click at [91, 585] on button "Remove filters" at bounding box center [76, 581] width 39 height 9
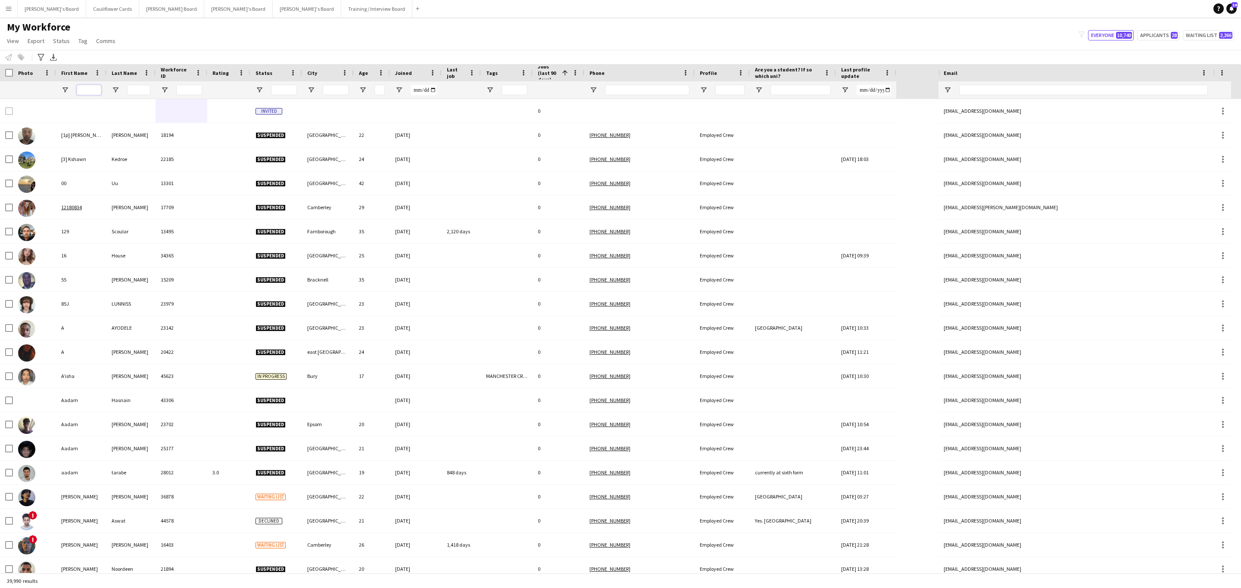
click at [84, 88] on input "First Name Filter Input" at bounding box center [89, 90] width 25 height 10
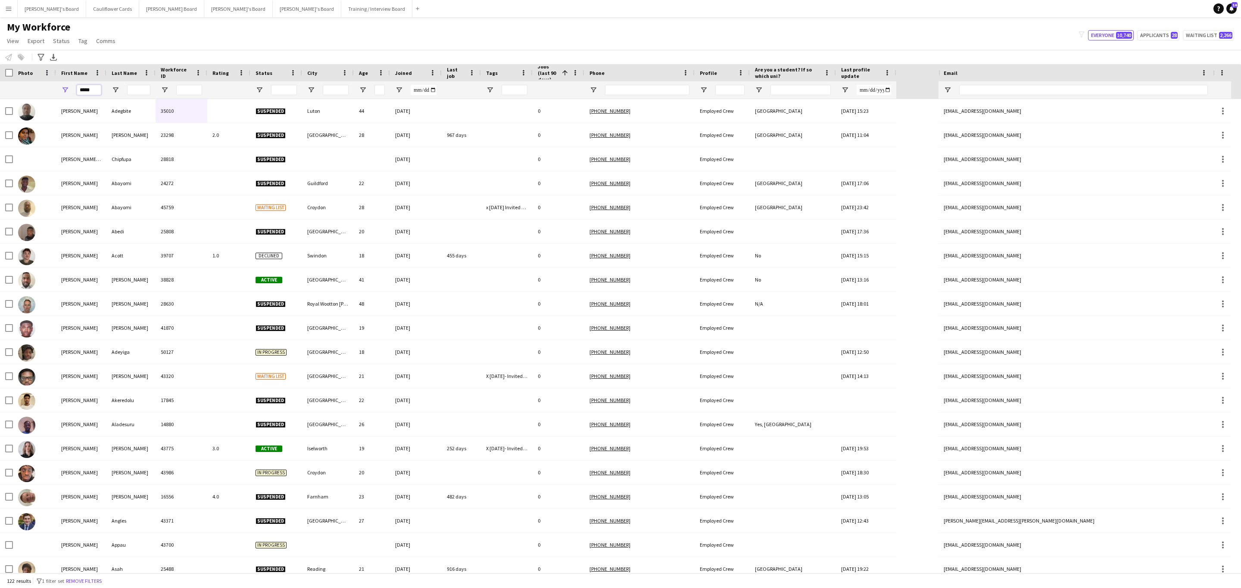
type input "*****"
click at [136, 92] on input "Last Name Filter Input" at bounding box center [138, 90] width 23 height 10
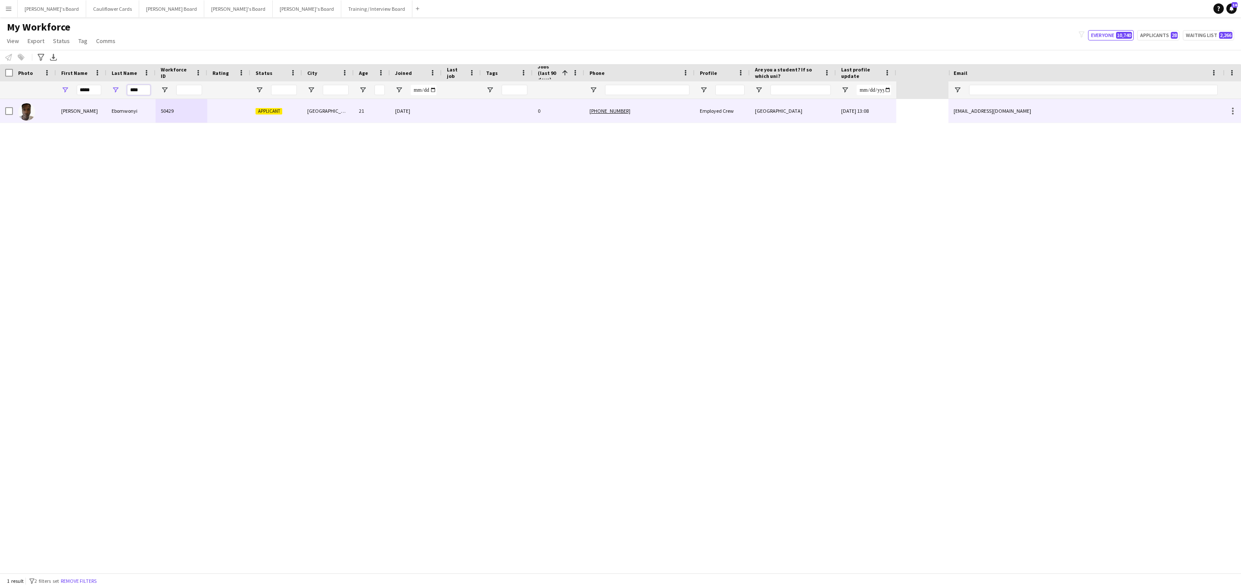
type input "****"
click at [214, 114] on div at bounding box center [228, 111] width 43 height 24
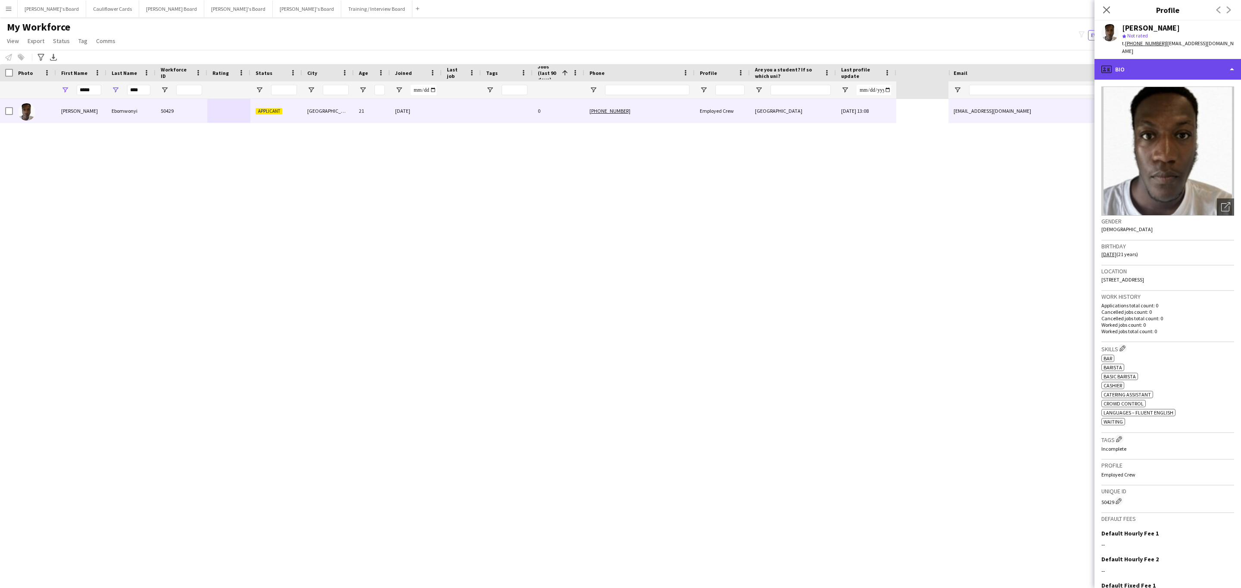
click at [1194, 75] on div "profile Bio" at bounding box center [1167, 69] width 146 height 21
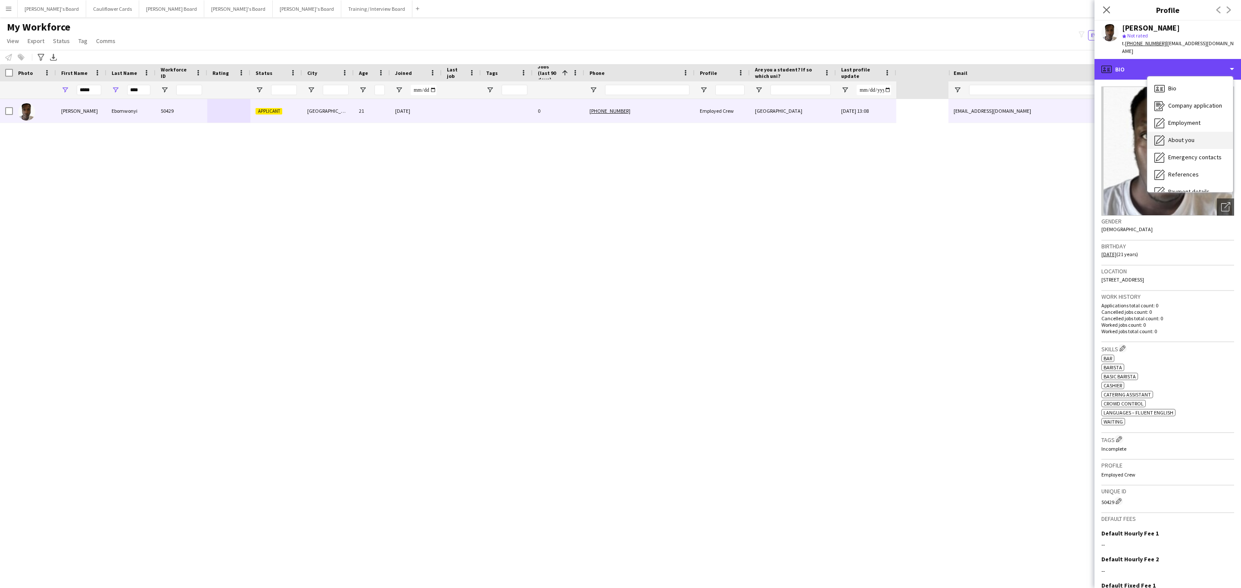
scroll to position [115, 0]
click at [1197, 114] on span "Additional info" at bounding box center [1186, 111] width 37 height 8
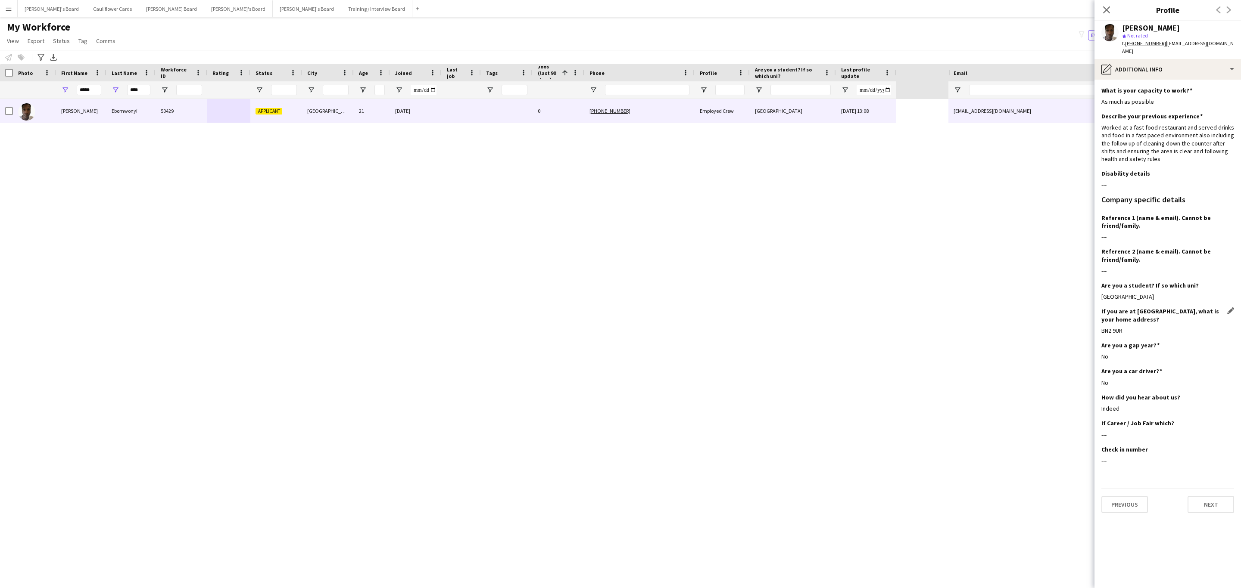
click at [1111, 331] on div "BN2 9UR" at bounding box center [1167, 331] width 133 height 8
click at [1129, 333] on div "BN2 9UR" at bounding box center [1167, 331] width 133 height 8
click at [1105, 12] on icon at bounding box center [1106, 10] width 8 height 8
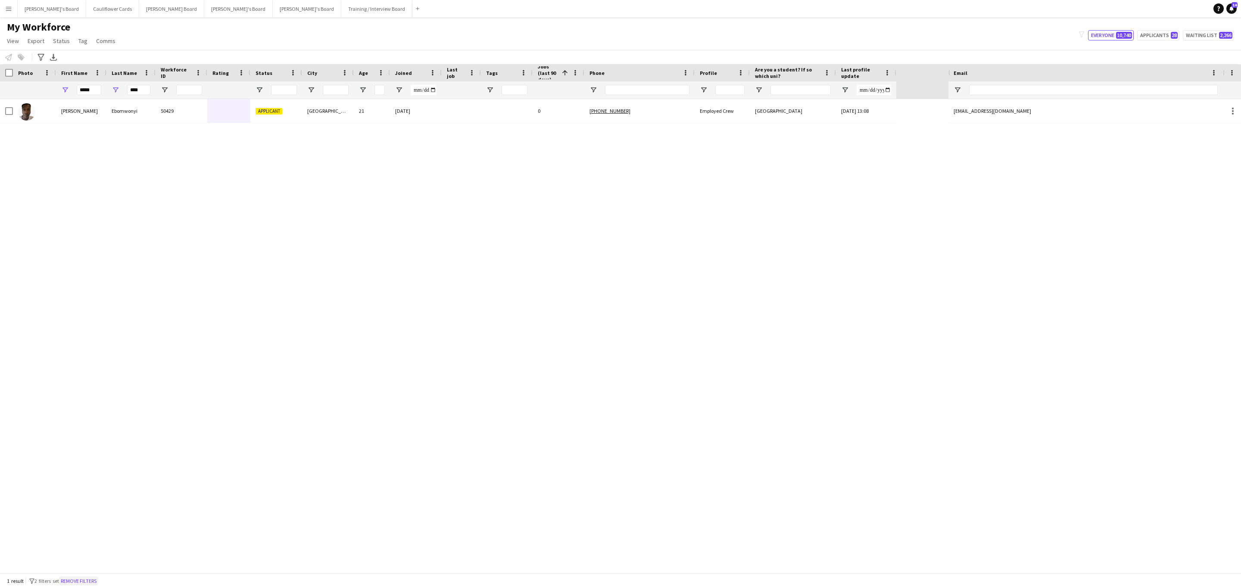
click at [87, 584] on button "Remove filters" at bounding box center [78, 581] width 39 height 9
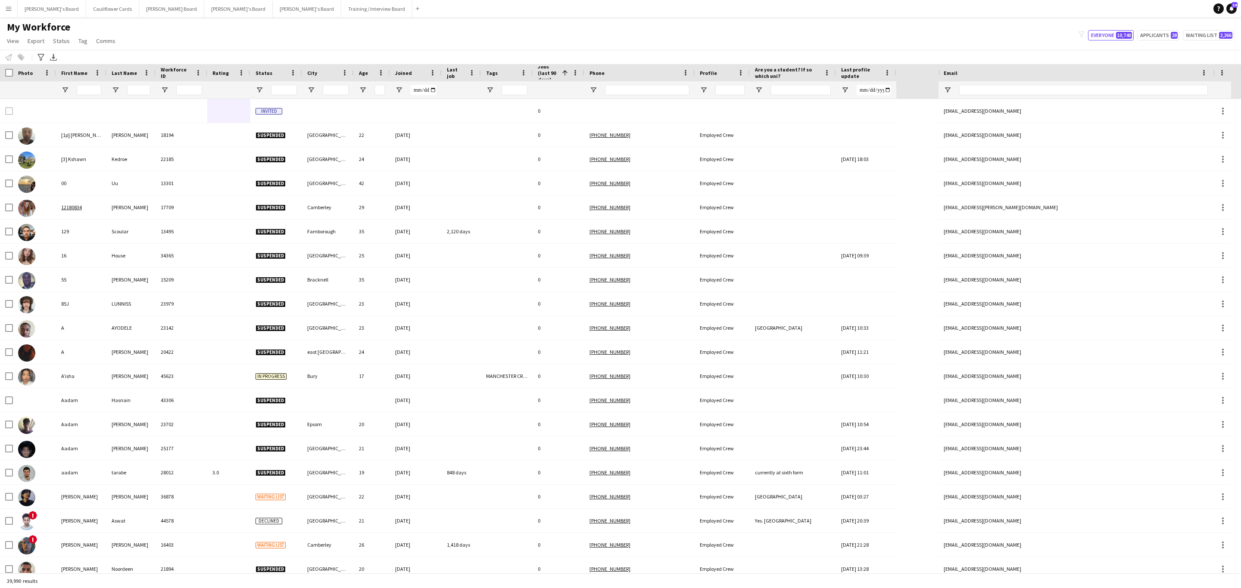
click at [922, 45] on div "My Workforce View Views Default view Compliance RTW Checks MANCHESTER Search UN…" at bounding box center [620, 35] width 1241 height 29
click at [986, 93] on input "Email Filter Input" at bounding box center [1083, 90] width 249 height 10
paste input "**********"
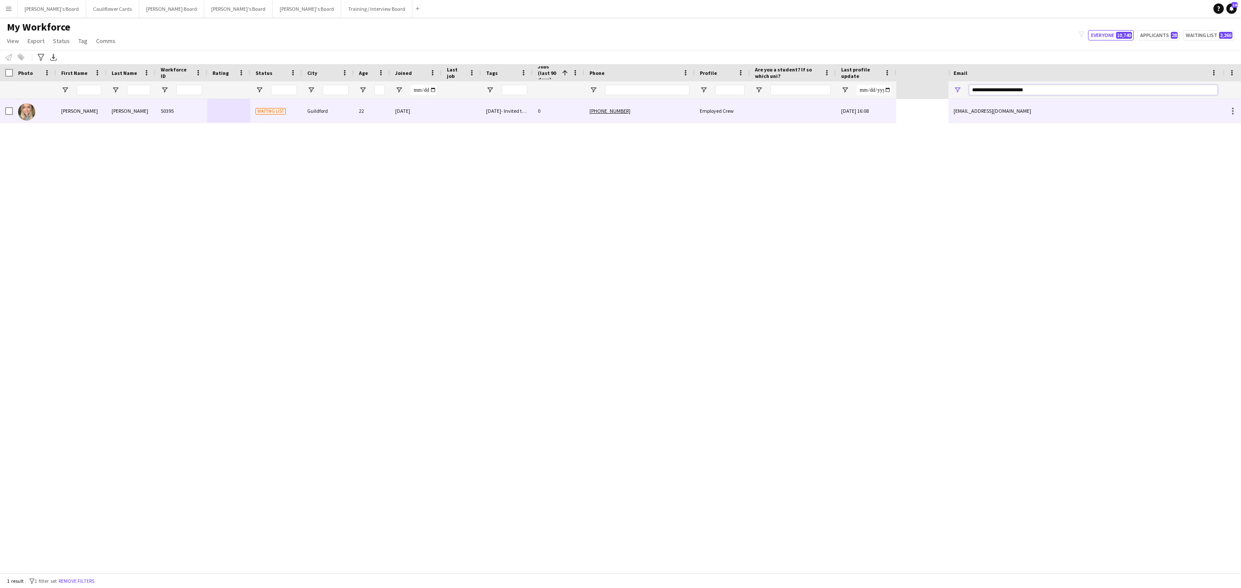
type input "**********"
click at [828, 119] on div at bounding box center [793, 111] width 86 height 24
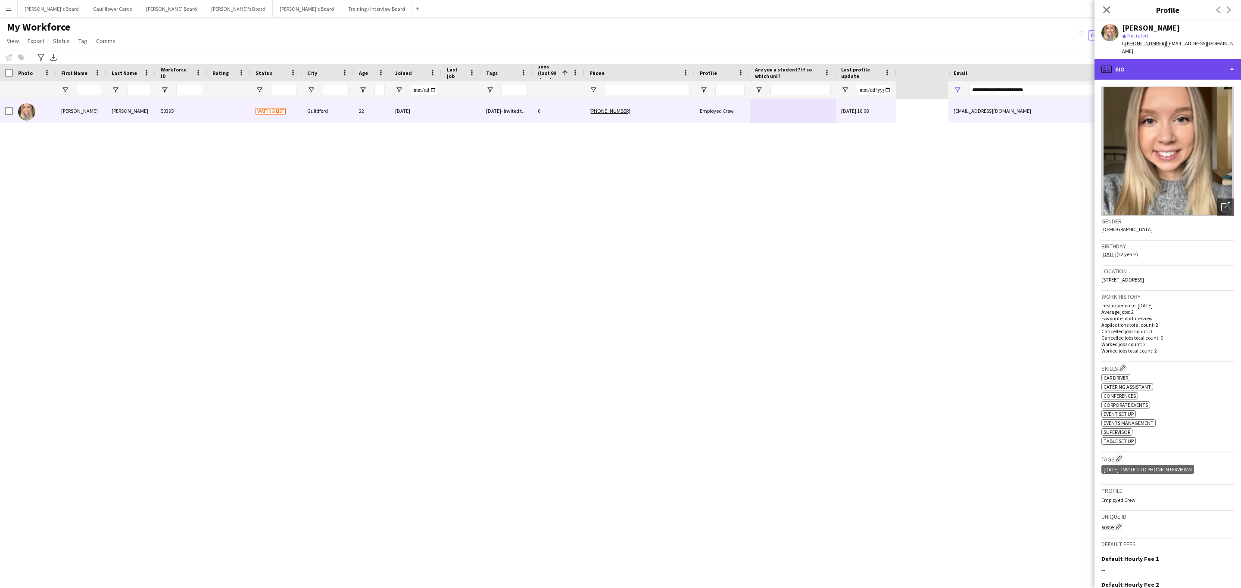
click at [1175, 65] on div "profile Bio" at bounding box center [1167, 69] width 146 height 21
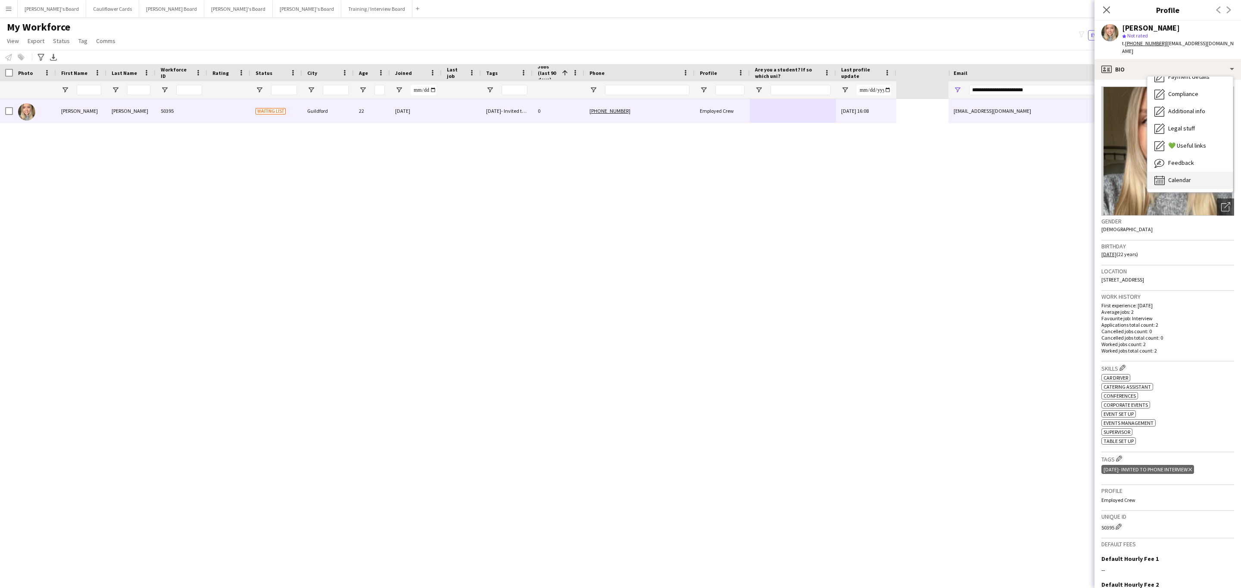
click at [1183, 176] on span "Calendar" at bounding box center [1179, 180] width 23 height 8
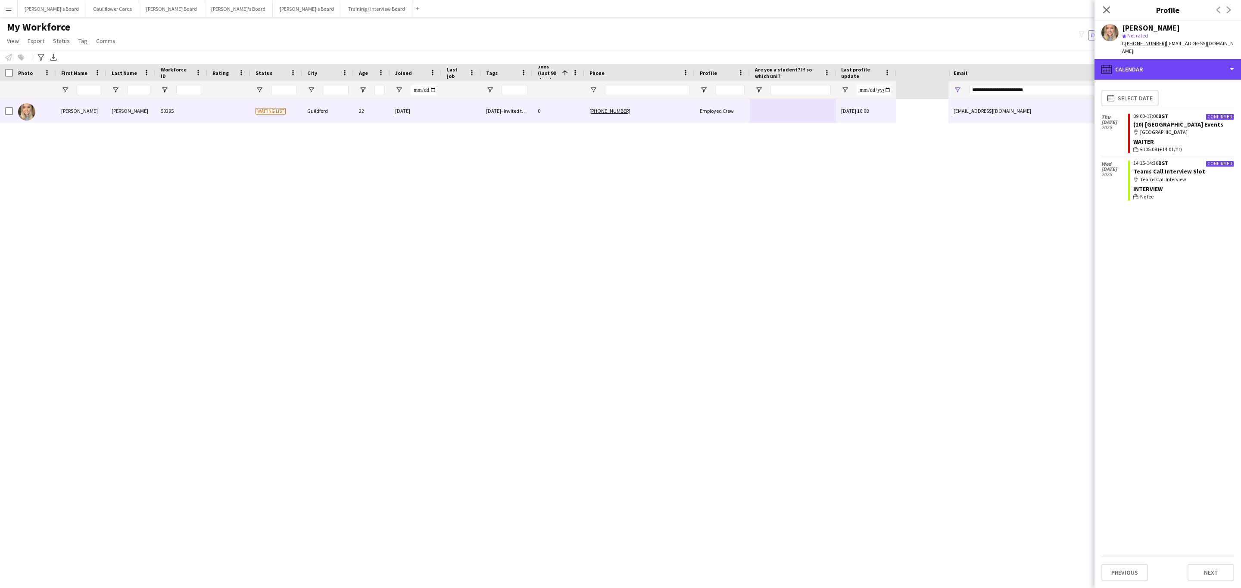
drag, startPoint x: 1181, startPoint y: 62, endPoint x: 1185, endPoint y: 77, distance: 15.2
click at [1181, 62] on div "calendar-full Calendar" at bounding box center [1167, 69] width 146 height 21
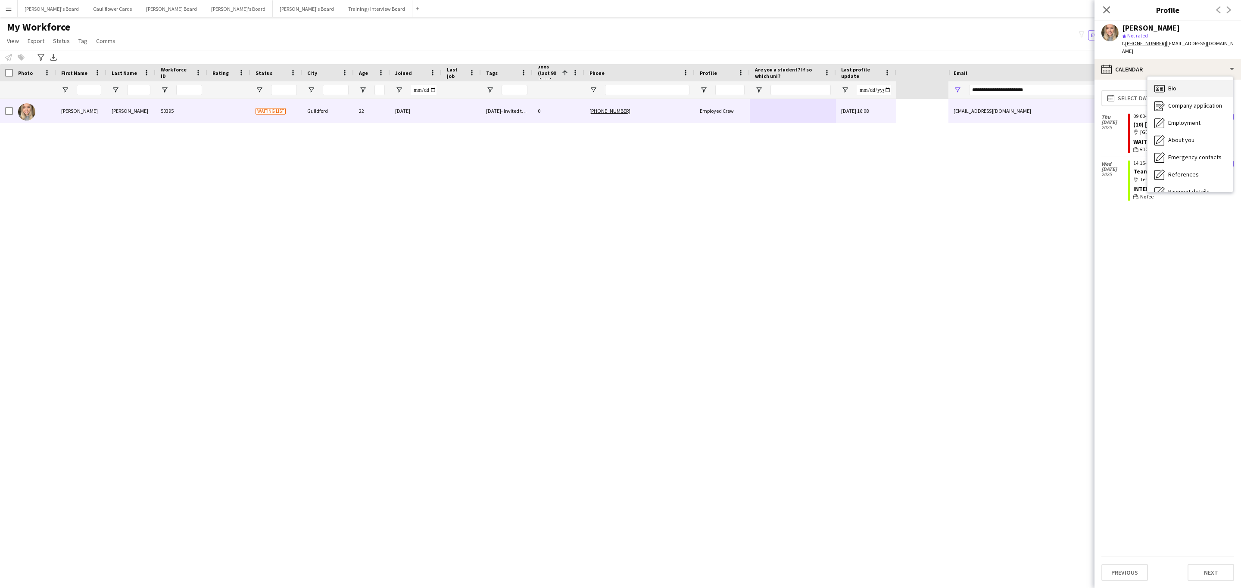
click at [1177, 80] on div "Bio Bio" at bounding box center [1189, 88] width 85 height 17
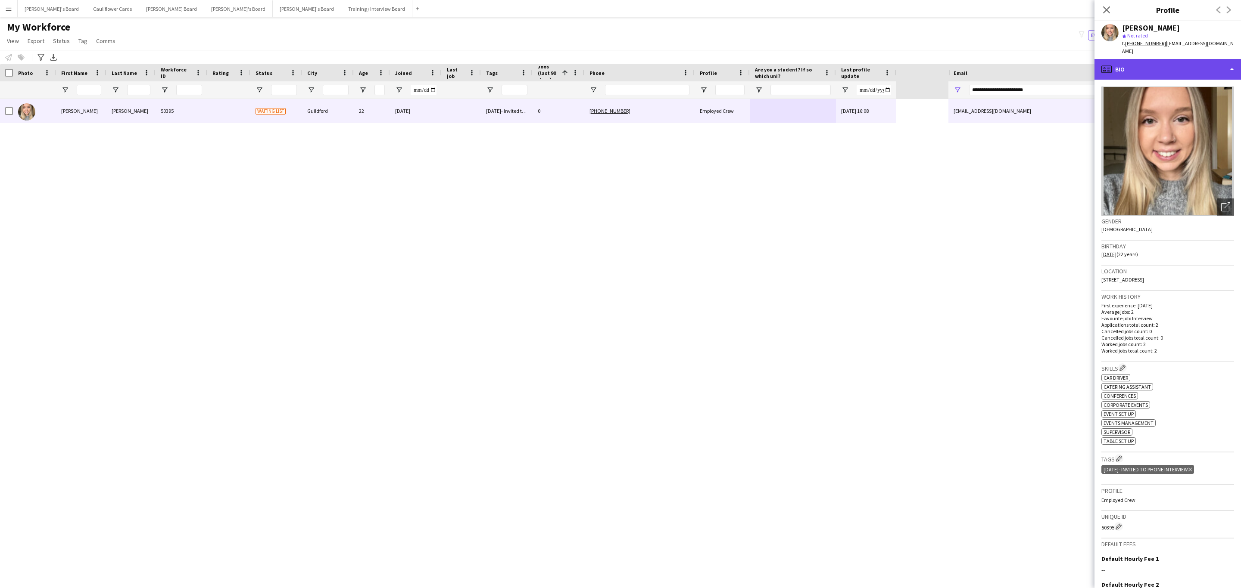
click at [1201, 67] on div "profile Bio" at bounding box center [1167, 69] width 146 height 21
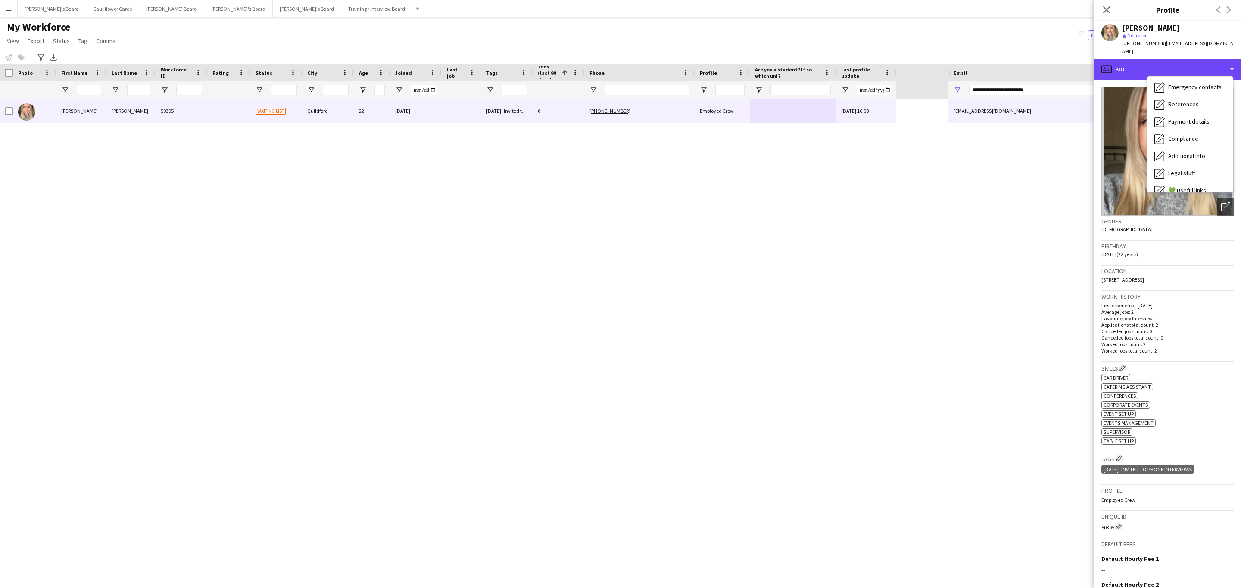
scroll to position [115, 0]
click at [1192, 107] on span "Additional info" at bounding box center [1186, 111] width 37 height 8
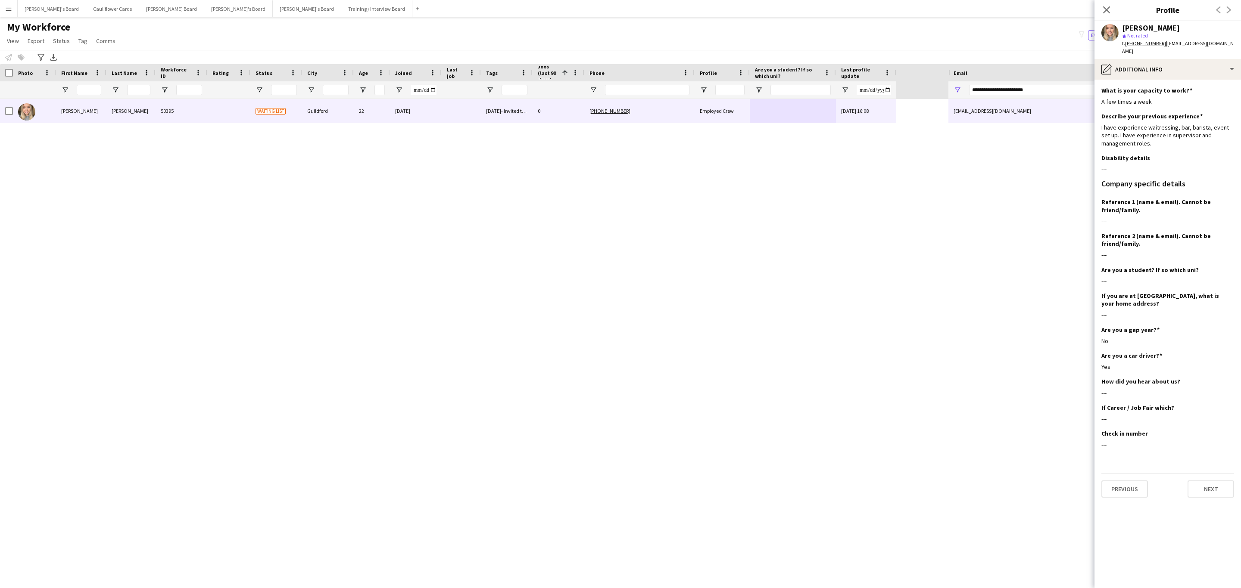
drag, startPoint x: 1124, startPoint y: 139, endPoint x: 1100, endPoint y: 115, distance: 34.1
click at [1100, 115] on app-section-data-types "What is your capacity to work? Edit this field A few times a week Describe your…" at bounding box center [1167, 334] width 146 height 509
click at [1167, 68] on div "pencil4 Additional info" at bounding box center [1167, 69] width 146 height 21
click at [1195, 162] on div "Feedback Feedback" at bounding box center [1189, 163] width 85 height 17
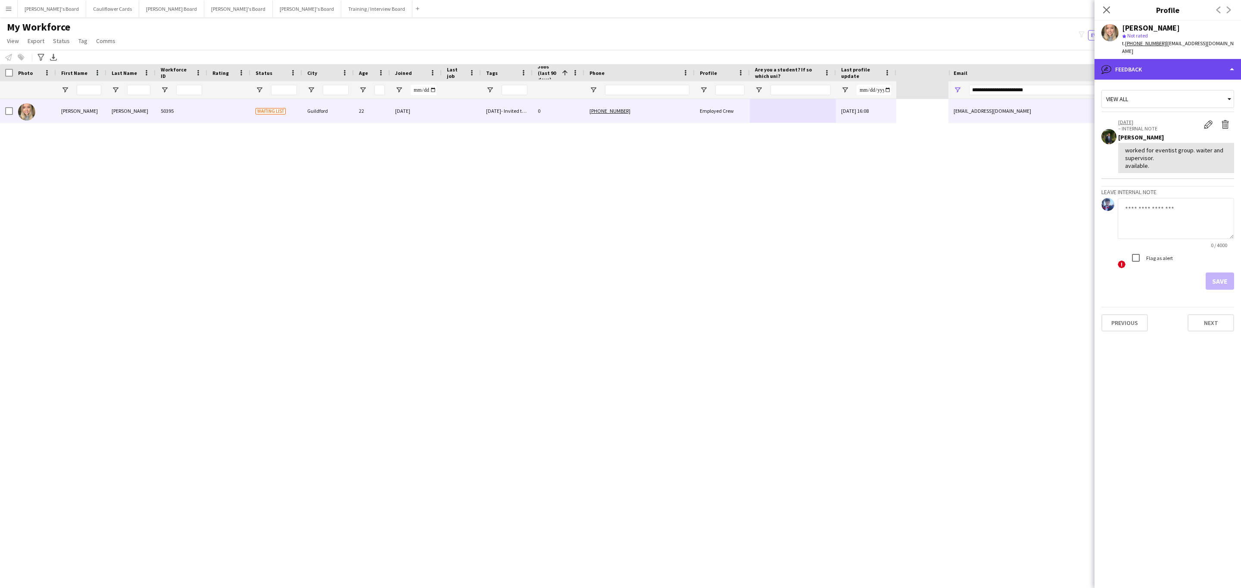
click at [1210, 59] on div "bubble-pencil Feedback" at bounding box center [1167, 69] width 146 height 21
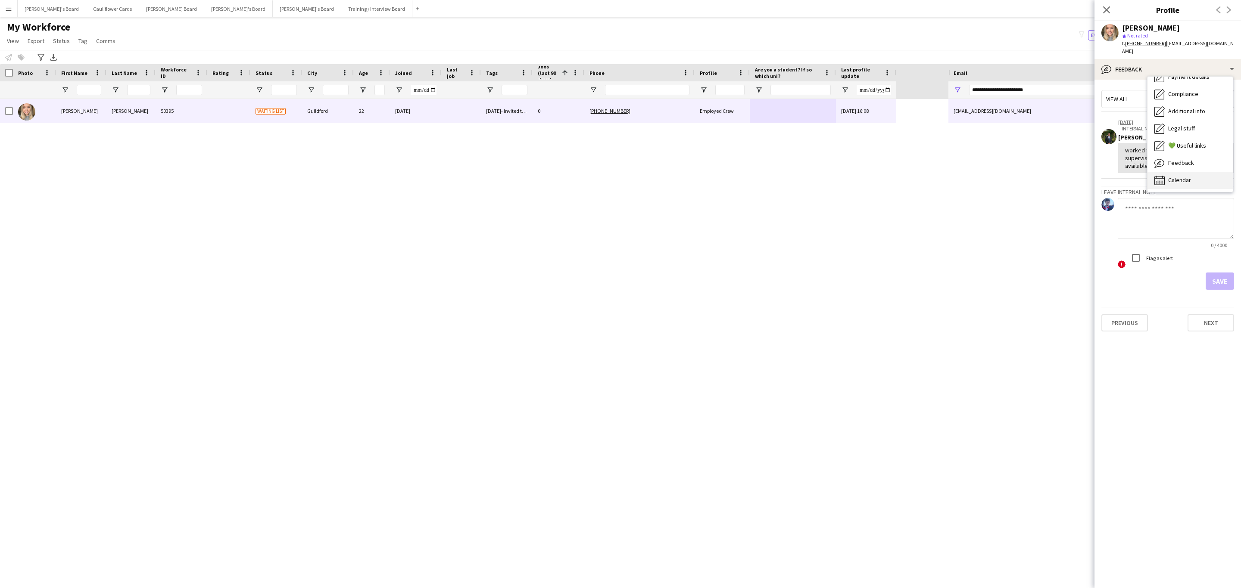
click at [1185, 176] on span "Calendar" at bounding box center [1179, 180] width 23 height 8
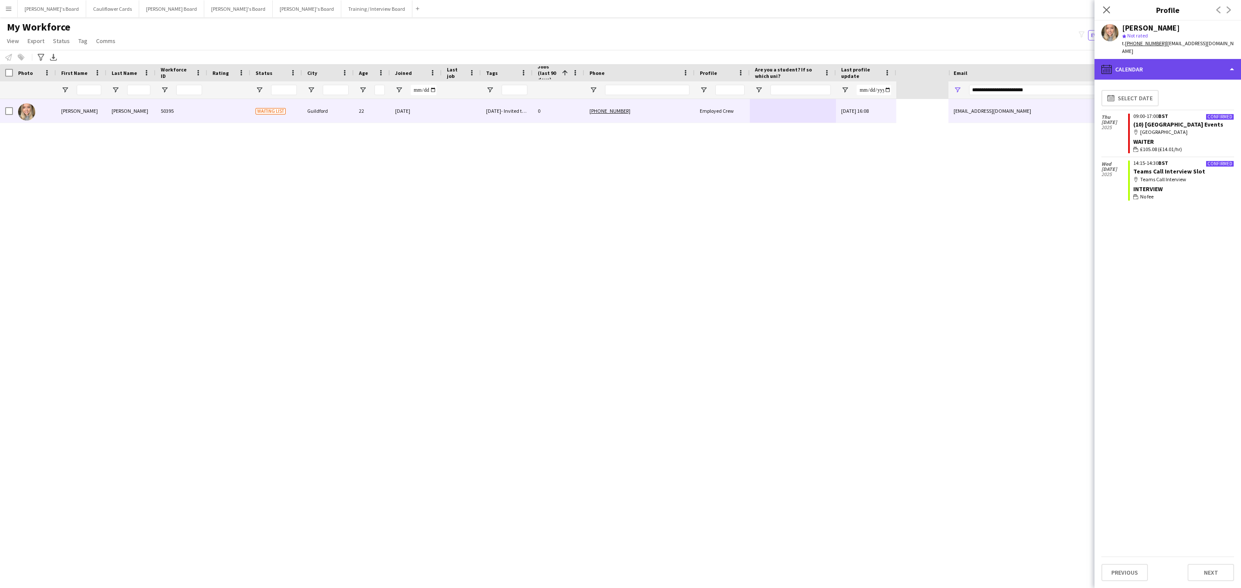
click at [1193, 66] on div "calendar-full Calendar" at bounding box center [1167, 69] width 146 height 21
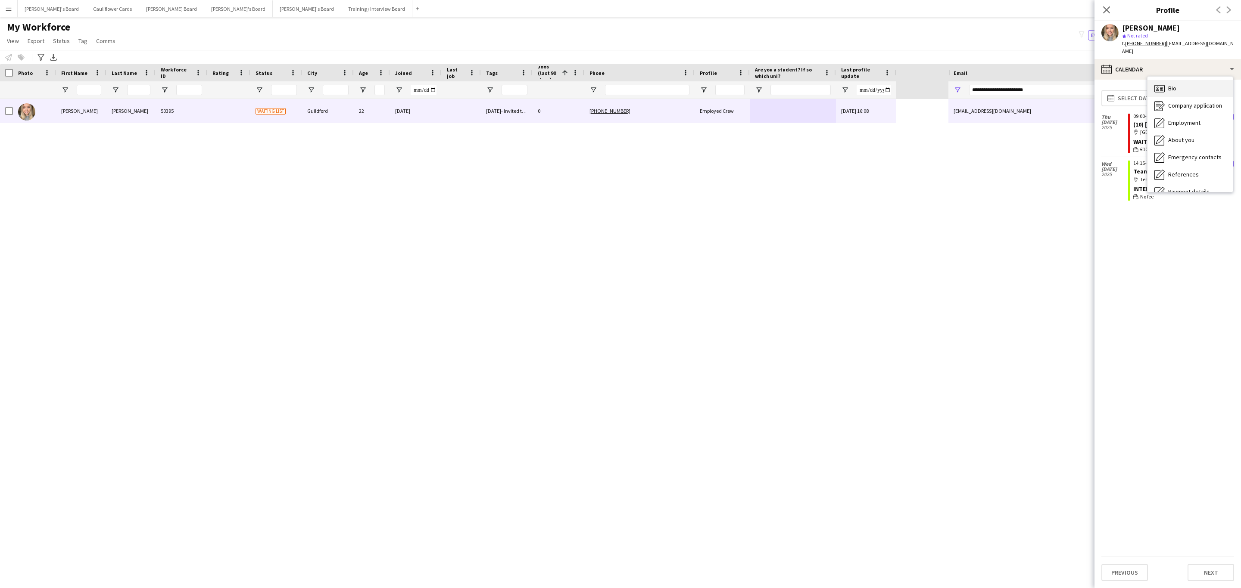
click at [1190, 80] on div "Bio Bio" at bounding box center [1189, 88] width 85 height 17
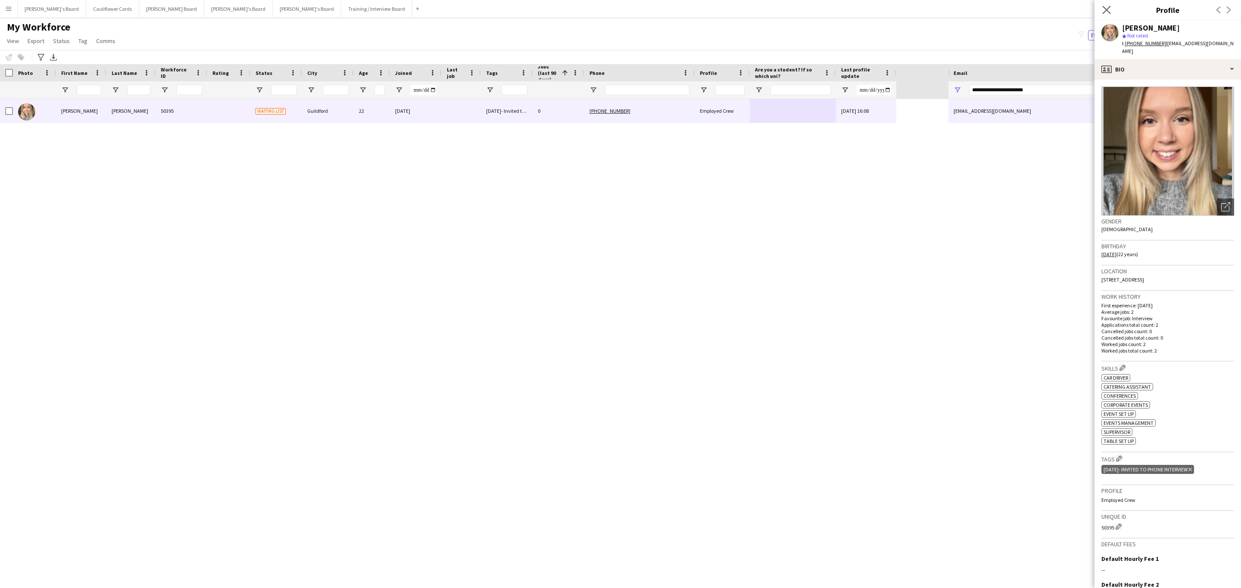
click at [1105, 5] on app-icon "Close pop-in" at bounding box center [1106, 10] width 12 height 12
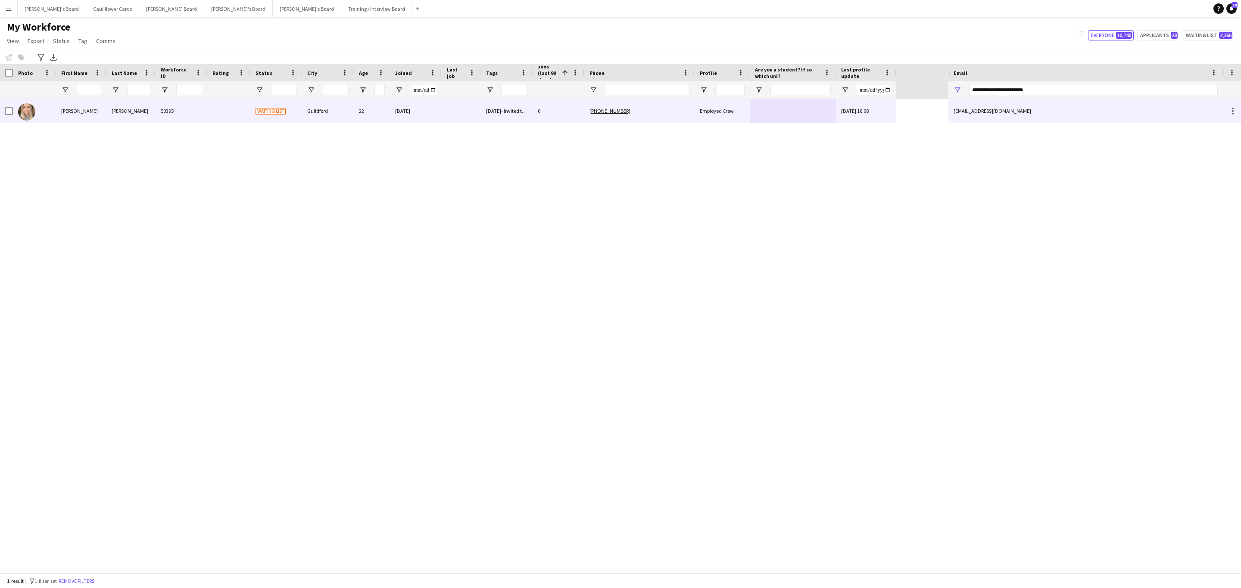
click at [4, 114] on div at bounding box center [6, 111] width 13 height 24
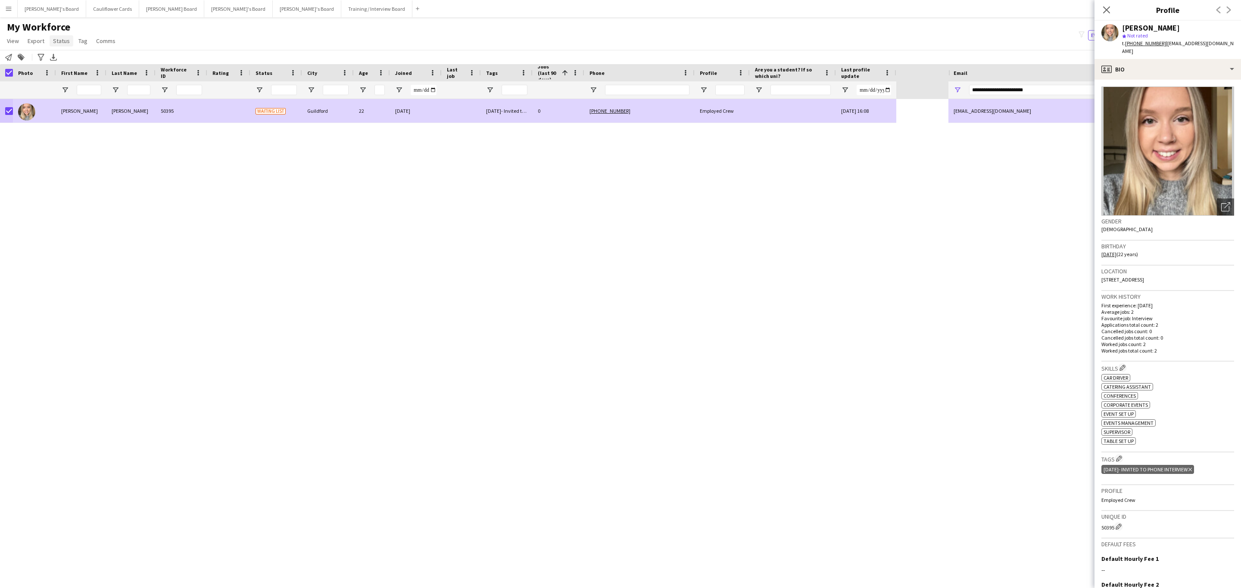
click at [66, 43] on span "Status" at bounding box center [61, 41] width 17 height 8
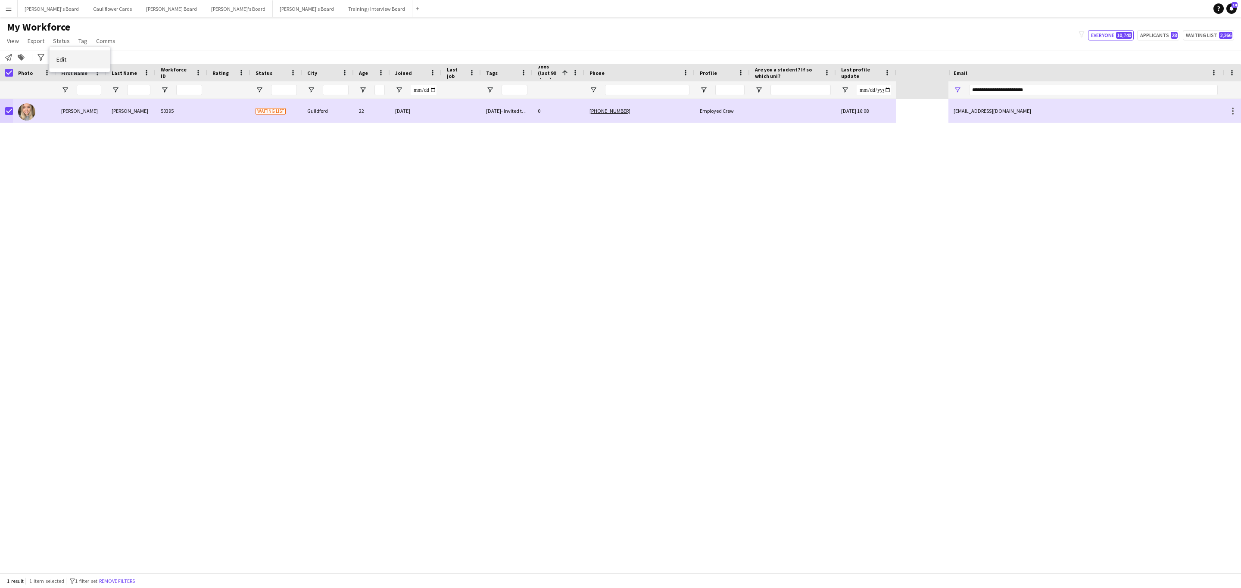
drag, startPoint x: 83, startPoint y: 57, endPoint x: 158, endPoint y: 65, distance: 75.3
click at [83, 58] on link "Edit" at bounding box center [80, 59] width 60 height 18
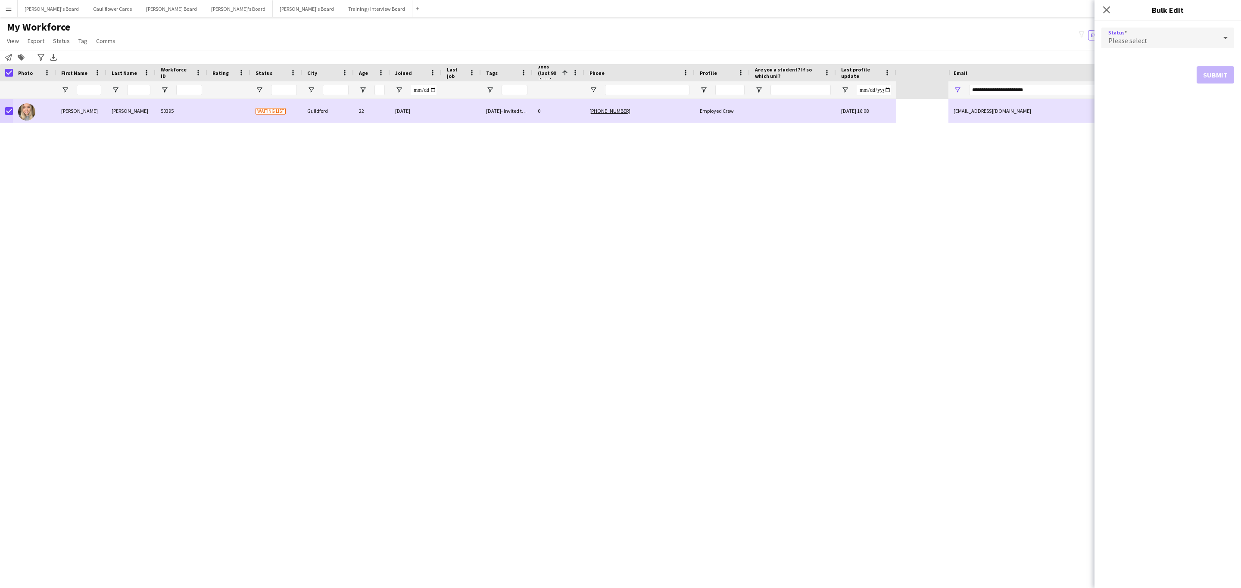
click at [1149, 35] on div "Please select" at bounding box center [1158, 38] width 115 height 21
click at [1145, 56] on mat-option "Active" at bounding box center [1167, 63] width 133 height 22
click at [1217, 99] on button "Submit" at bounding box center [1214, 104] width 37 height 17
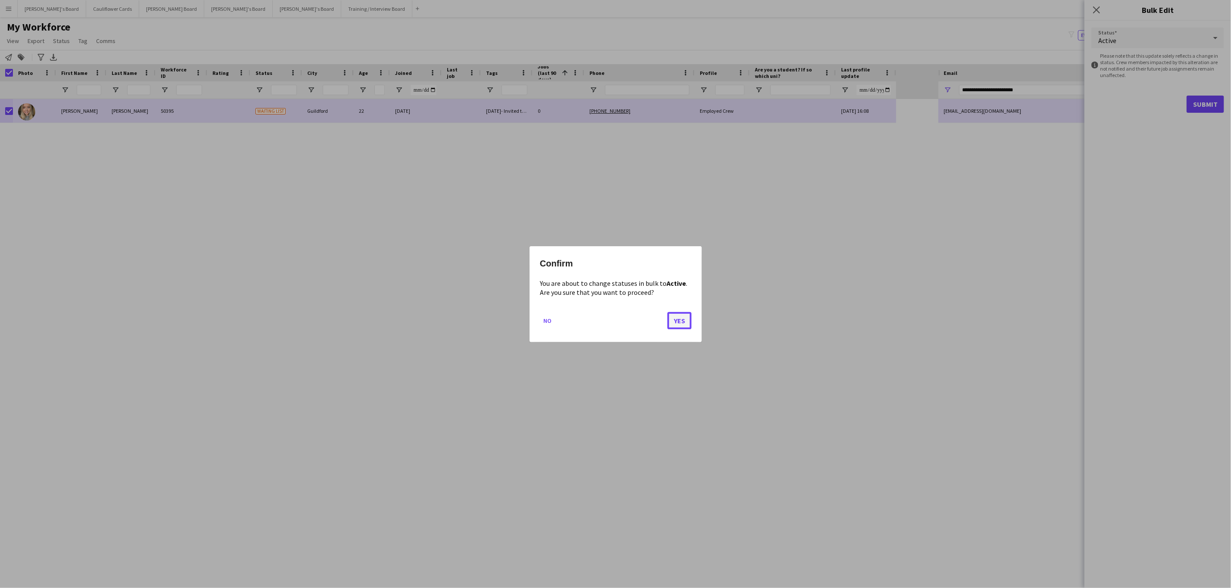
click at [674, 325] on button "Yes" at bounding box center [679, 320] width 24 height 17
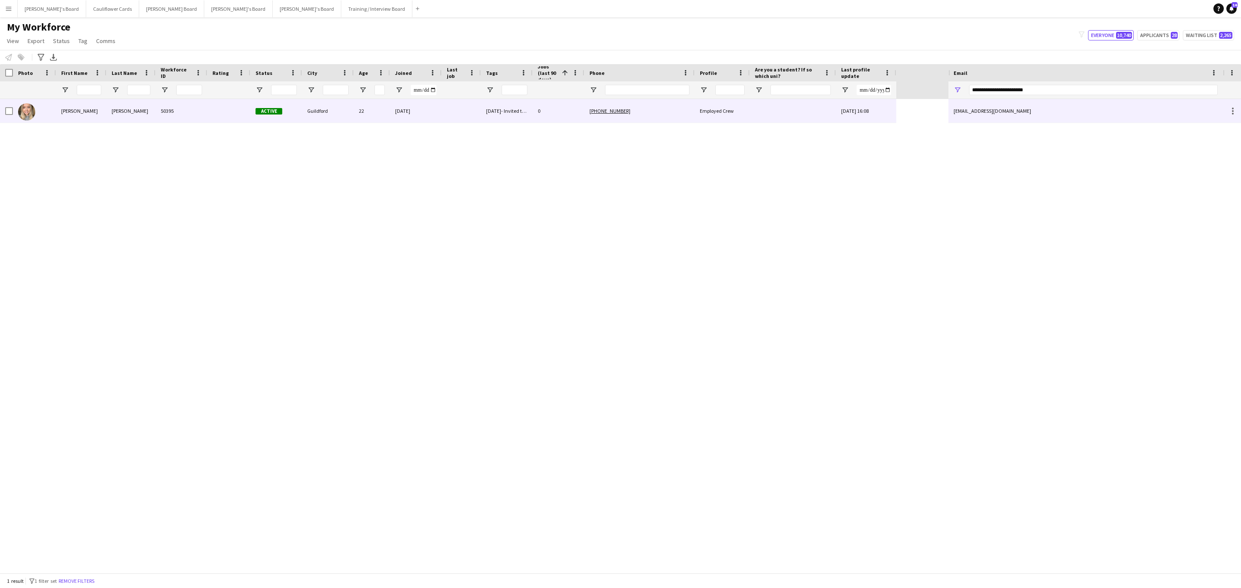
click at [186, 117] on div "50395" at bounding box center [182, 111] width 52 height 24
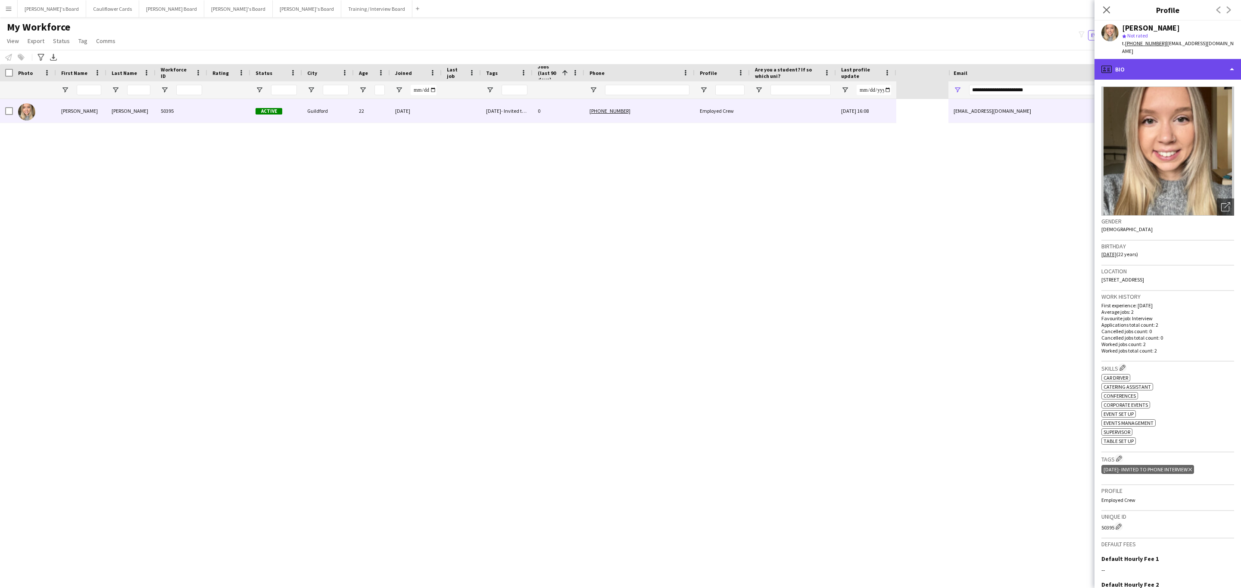
click at [1202, 59] on div "profile Bio" at bounding box center [1167, 69] width 146 height 21
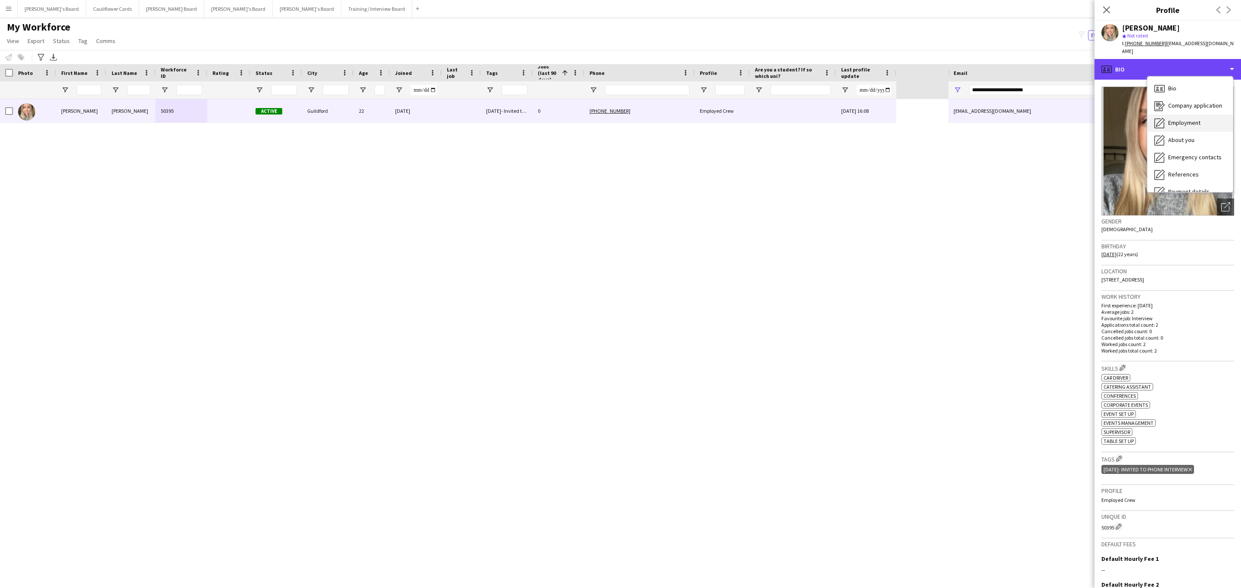
scroll to position [115, 0]
click at [1180, 107] on span "Additional info" at bounding box center [1186, 111] width 37 height 8
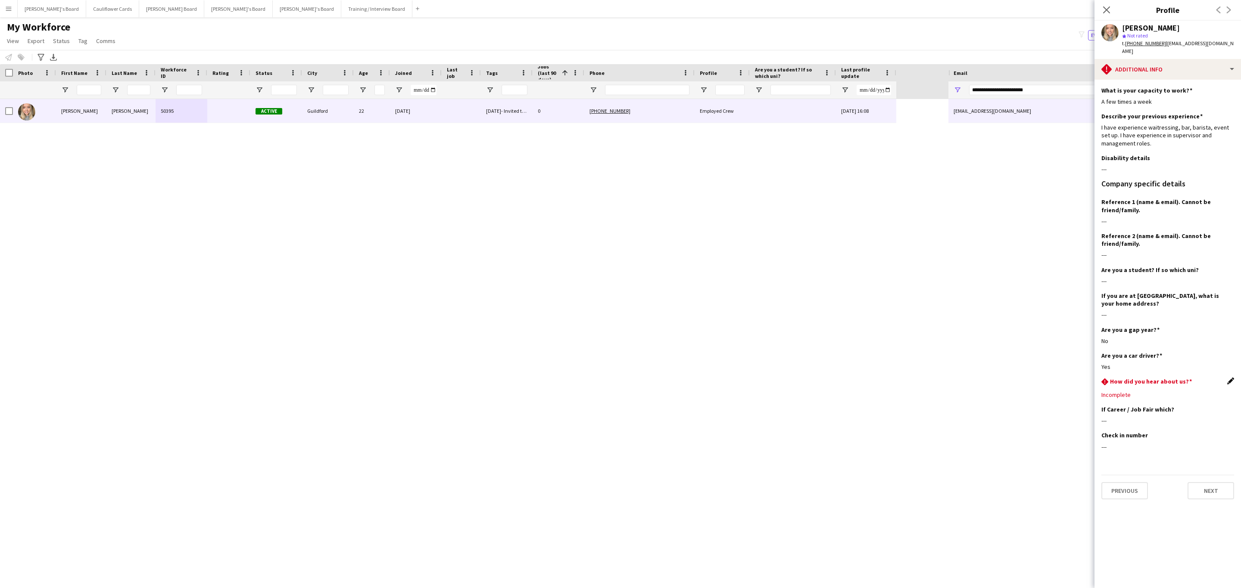
click at [1227, 378] on app-icon "Edit this field" at bounding box center [1230, 381] width 7 height 7
click at [1184, 391] on div at bounding box center [1158, 401] width 115 height 21
click at [1133, 484] on span "Social Media" at bounding box center [1167, 483] width 119 height 8
click at [1117, 416] on button "Save" at bounding box center [1111, 423] width 20 height 14
click at [1167, 62] on div "pencil4 Additional info" at bounding box center [1167, 69] width 146 height 21
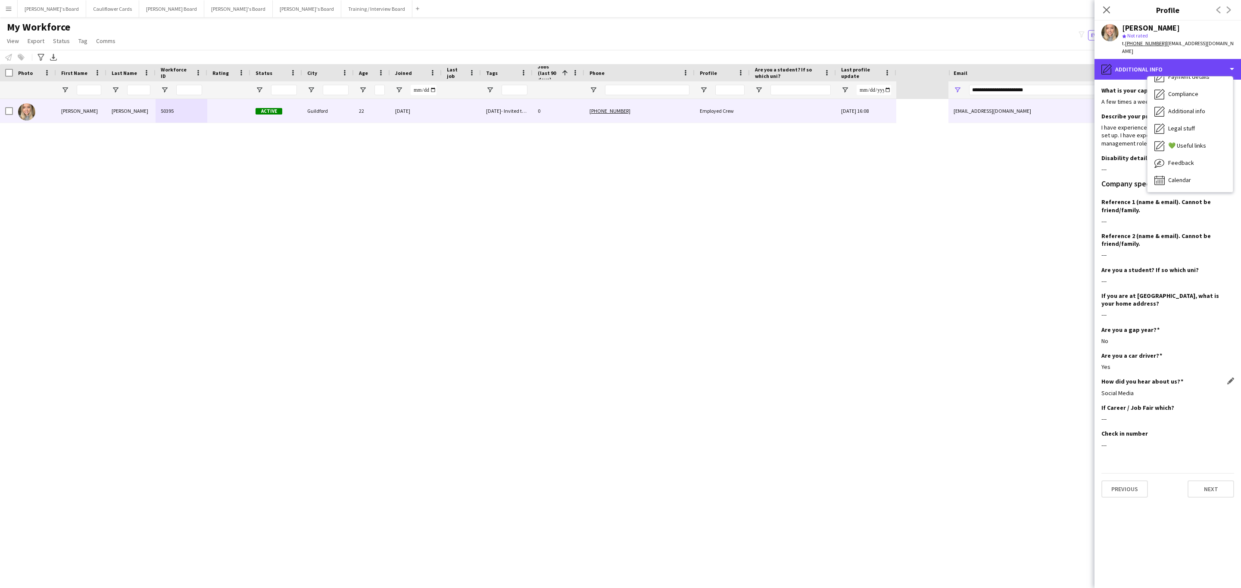
scroll to position [0, 0]
click at [1188, 84] on div "Bio Bio" at bounding box center [1189, 88] width 85 height 17
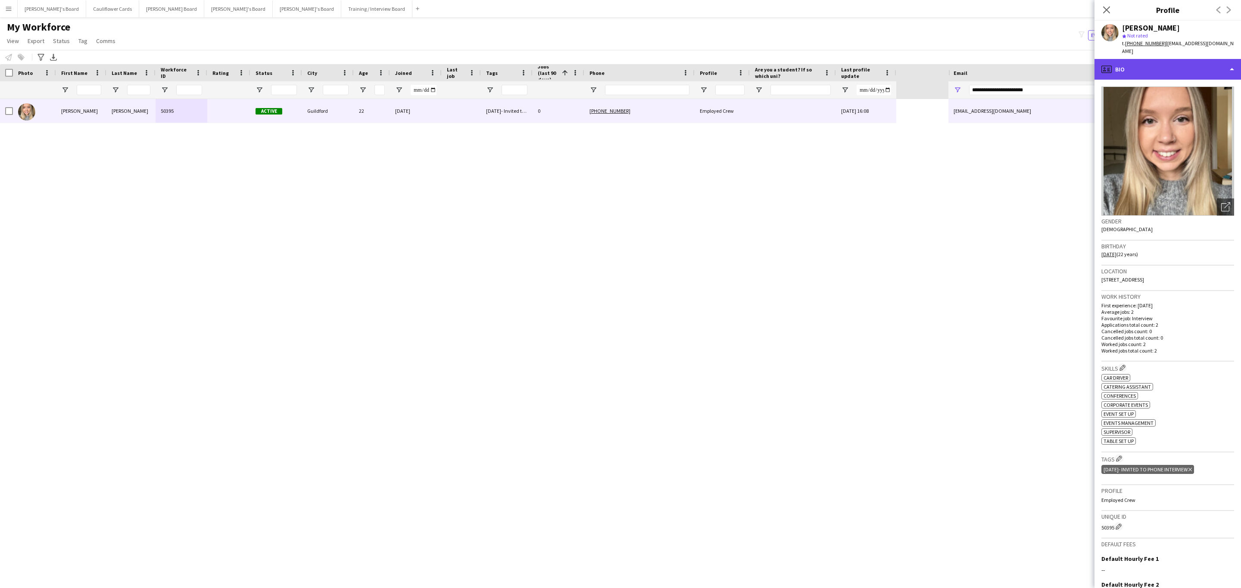
click at [1174, 66] on div "profile Bio" at bounding box center [1167, 69] width 146 height 21
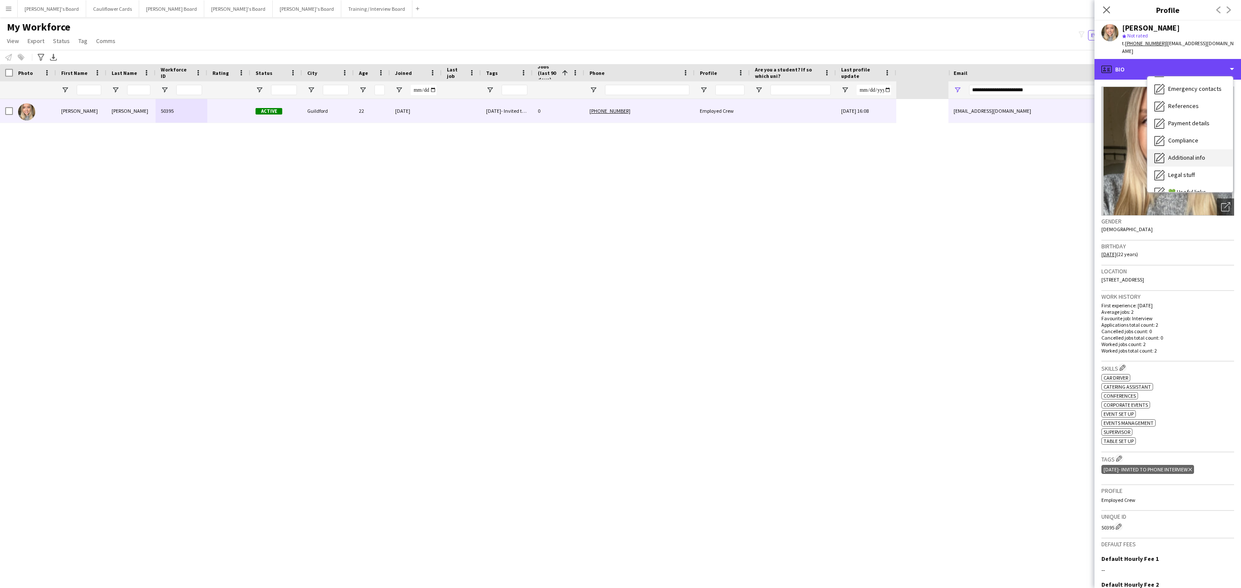
scroll to position [115, 0]
click at [1199, 107] on span "Additional info" at bounding box center [1186, 111] width 37 height 8
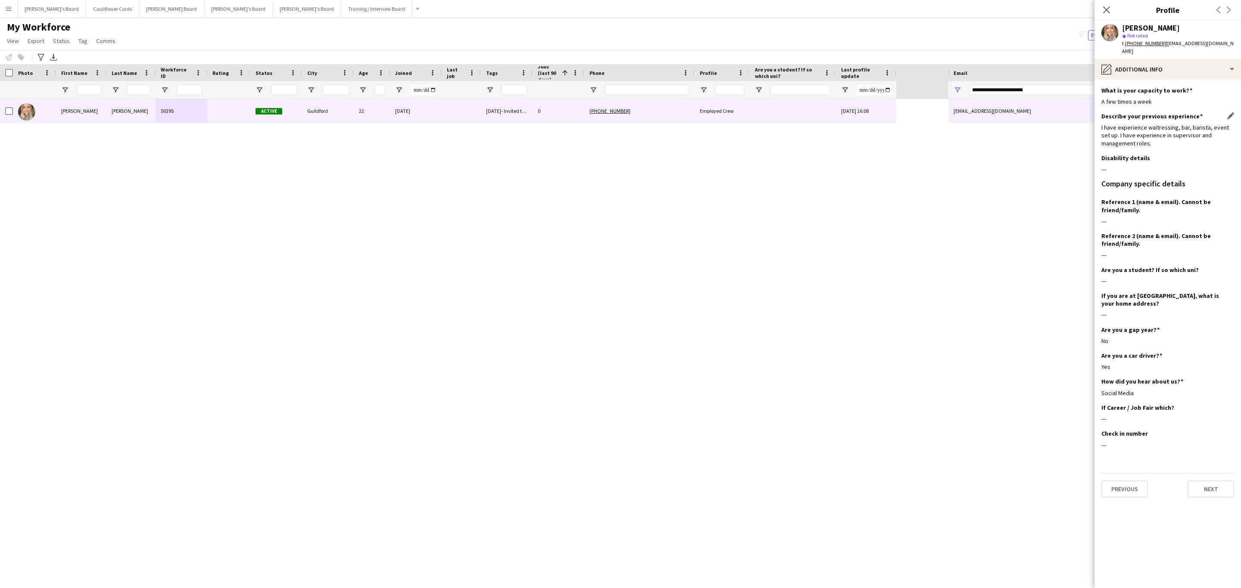
click at [1121, 129] on div "I have experience waitressing, bar, barista, event set up. I have experience in…" at bounding box center [1167, 136] width 133 height 24
click at [1128, 143] on div "Describe your previous experience Edit this field I have experience waitressing…" at bounding box center [1167, 133] width 133 height 42
click at [1186, 63] on div "pencil4 Additional info" at bounding box center [1167, 69] width 146 height 21
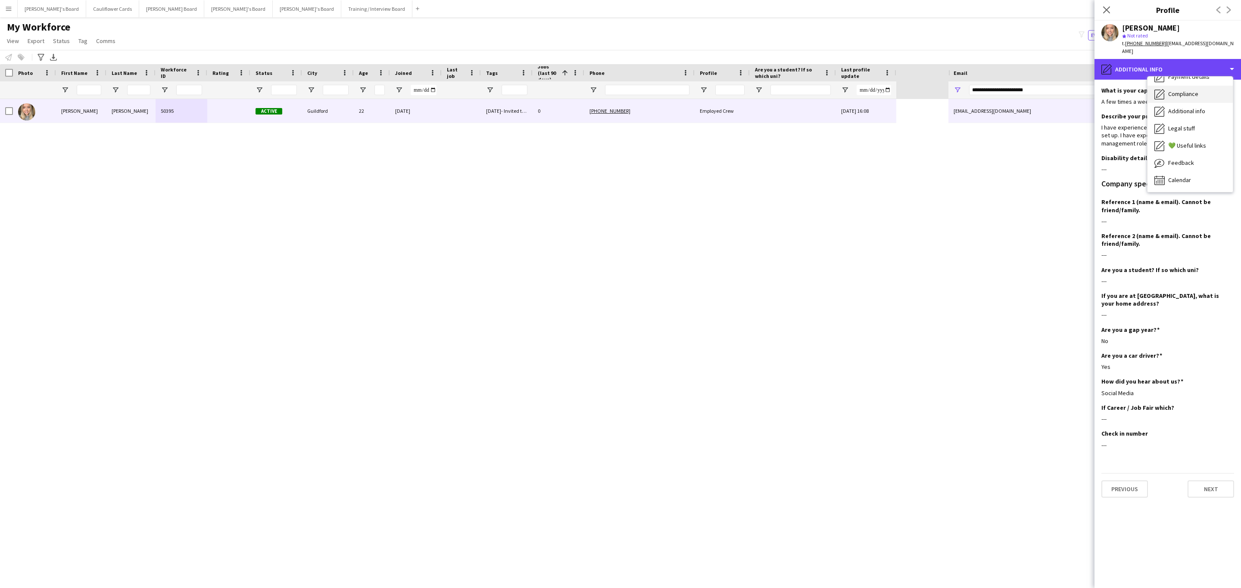
scroll to position [0, 0]
click at [1186, 80] on div "Bio Bio" at bounding box center [1189, 88] width 85 height 17
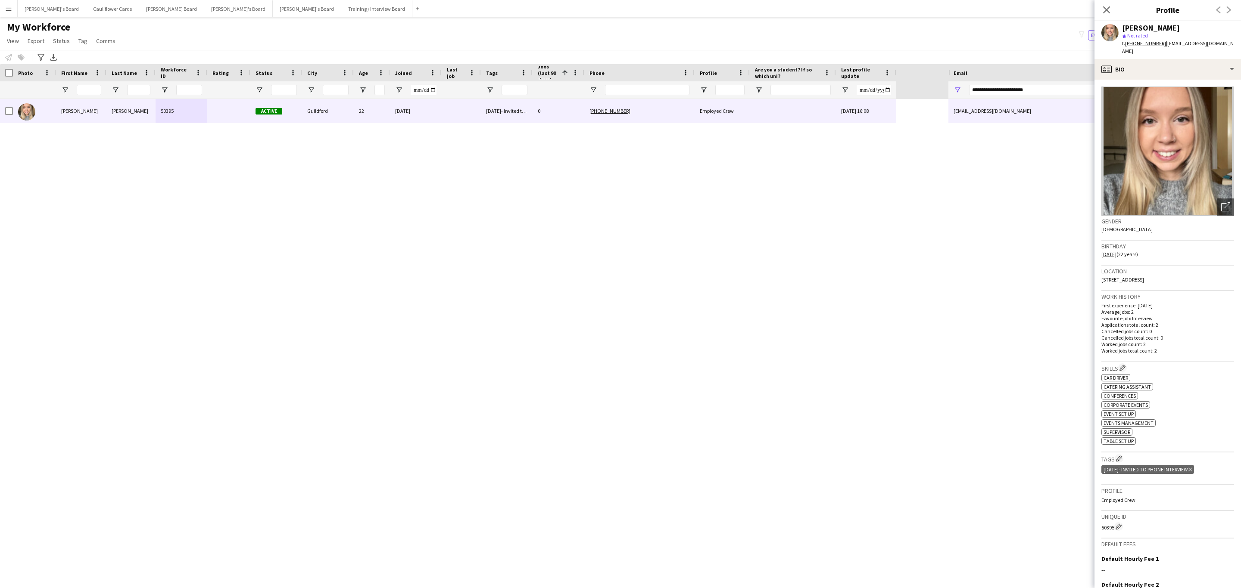
click at [1192, 467] on icon "Delete tag" at bounding box center [1189, 469] width 3 height 5
click at [1119, 456] on app-icon "Edit crew company tags" at bounding box center [1119, 459] width 6 height 6
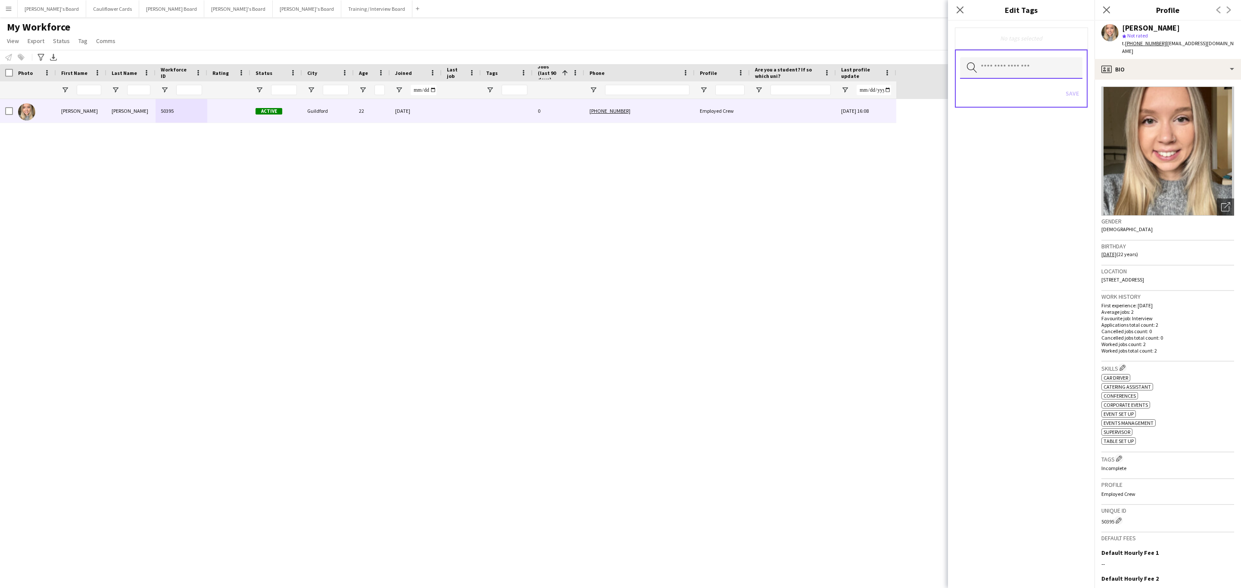
click at [999, 71] on input "text" at bounding box center [1021, 68] width 122 height 22
type input "***"
click at [1002, 94] on span "Returner" at bounding box center [1021, 92] width 109 height 8
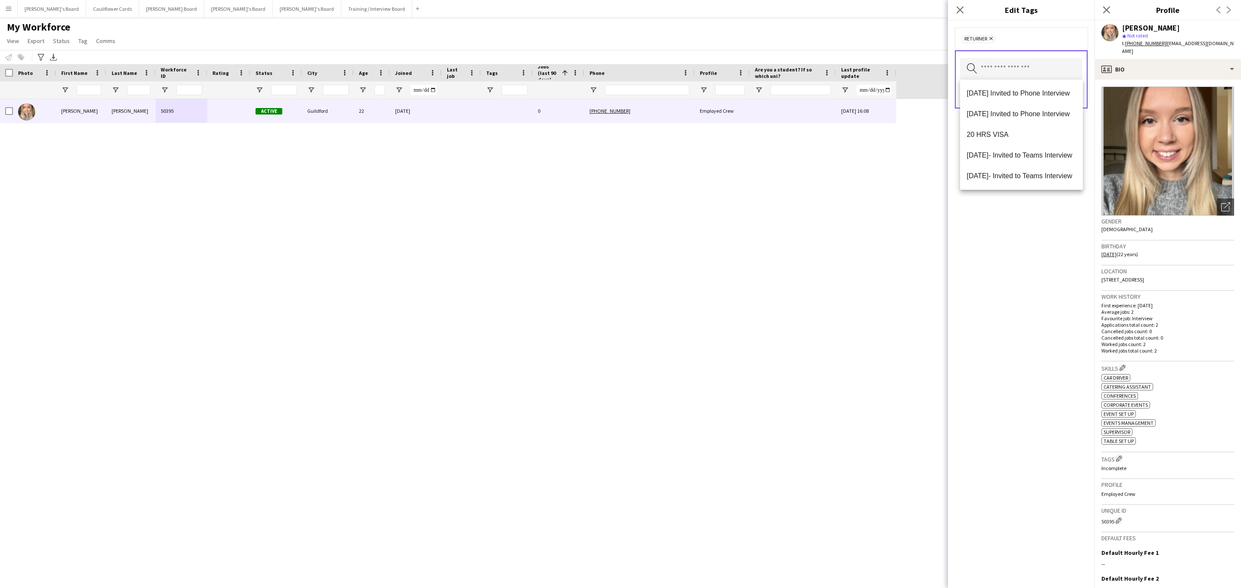
click at [1029, 230] on div "Returner Remove Search by tag name Save" at bounding box center [1021, 305] width 146 height 568
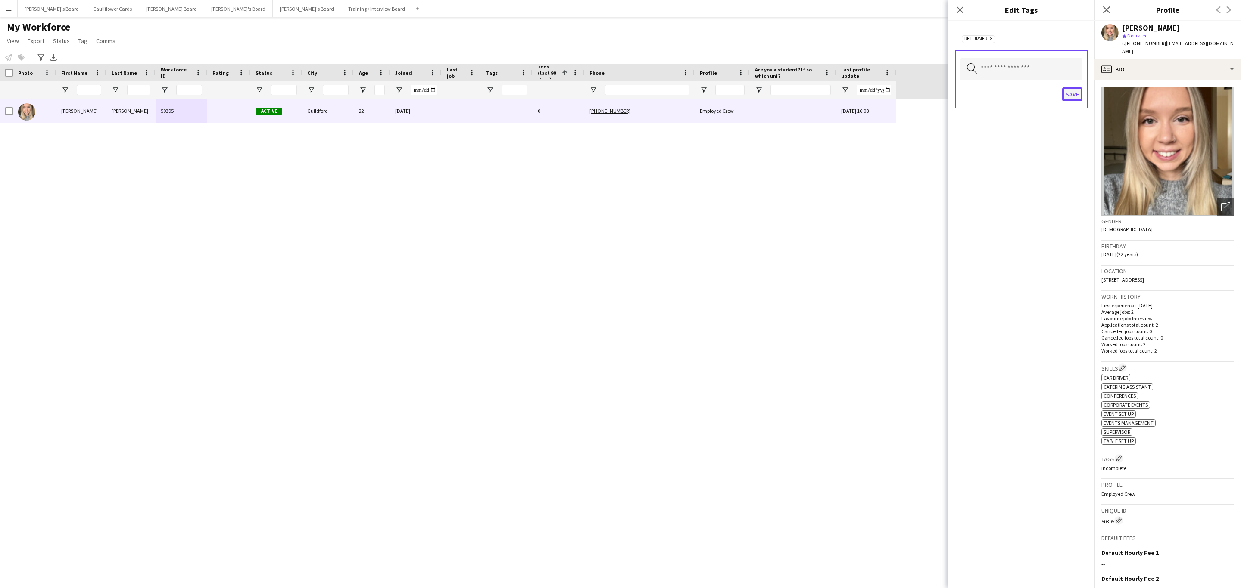
click at [1078, 97] on button "Save" at bounding box center [1072, 94] width 20 height 14
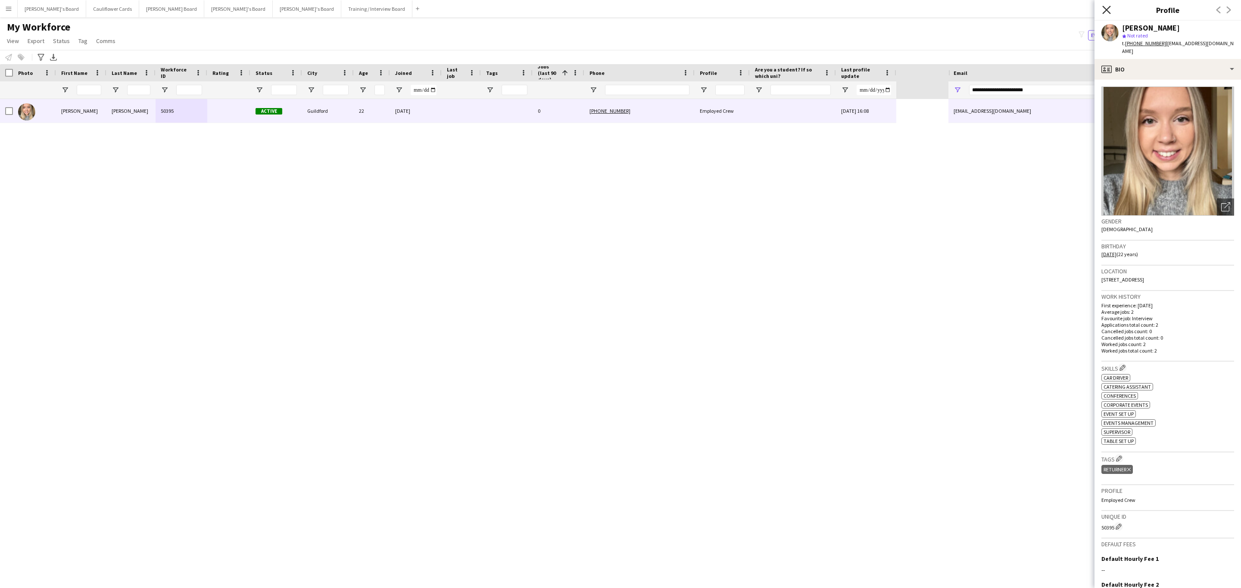
click at [1103, 11] on icon "Close pop-in" at bounding box center [1106, 10] width 8 height 8
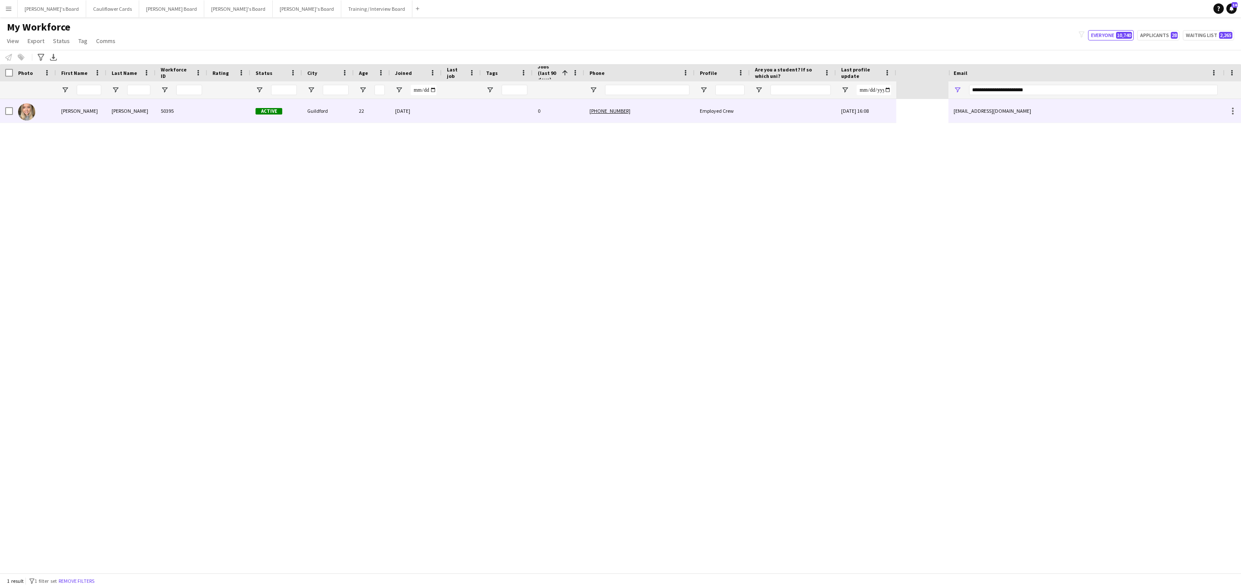
click at [428, 115] on div "29-09-2025" at bounding box center [416, 111] width 52 height 24
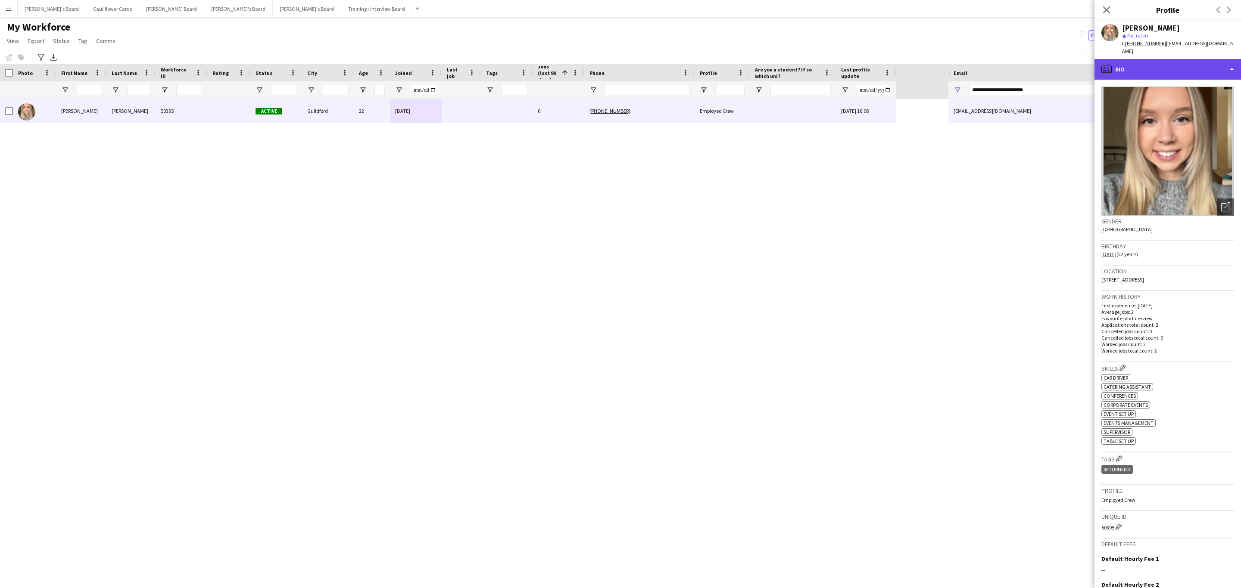
click at [1157, 63] on div "profile Bio" at bounding box center [1167, 69] width 146 height 21
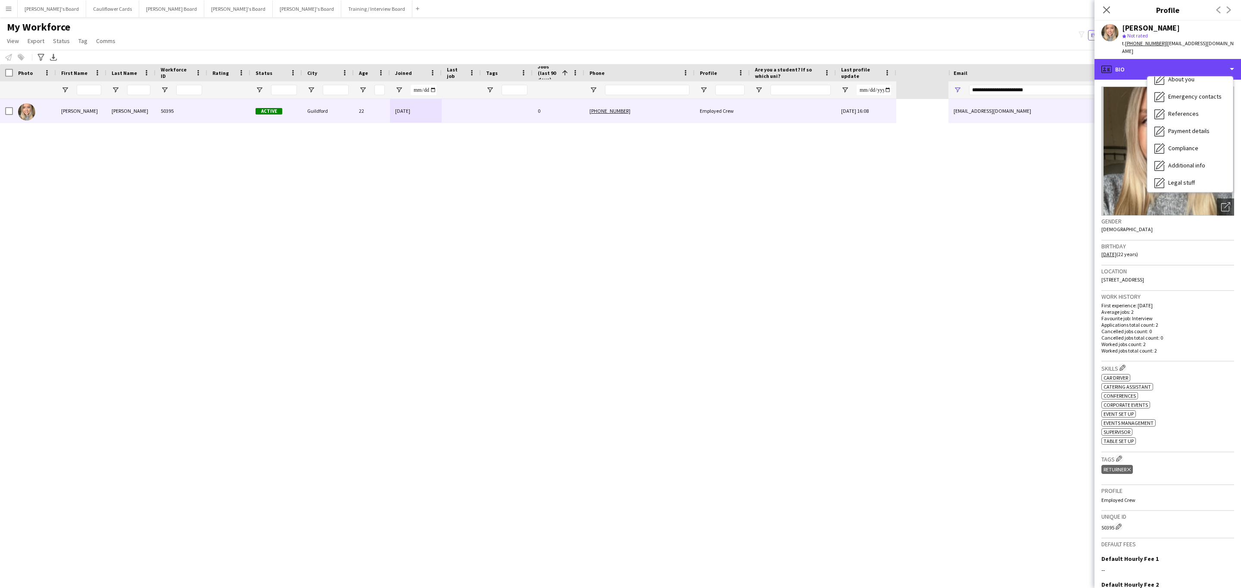
scroll to position [115, 0]
click at [1201, 156] on div "Feedback Feedback" at bounding box center [1189, 163] width 85 height 17
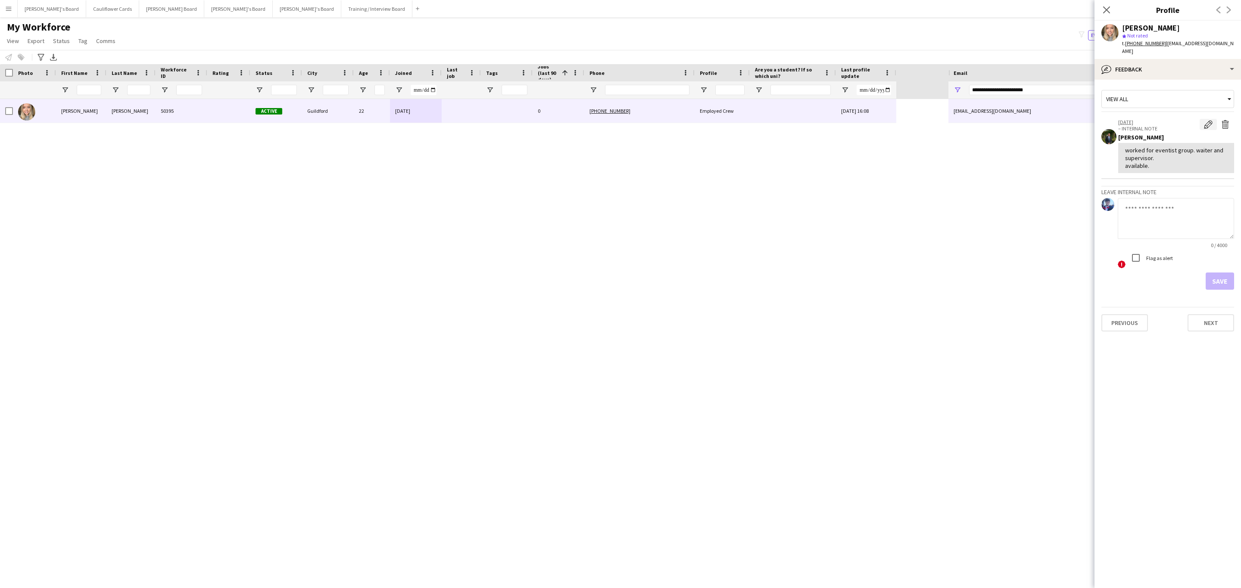
click at [1210, 120] on app-icon "Edit internal note" at bounding box center [1208, 124] width 9 height 9
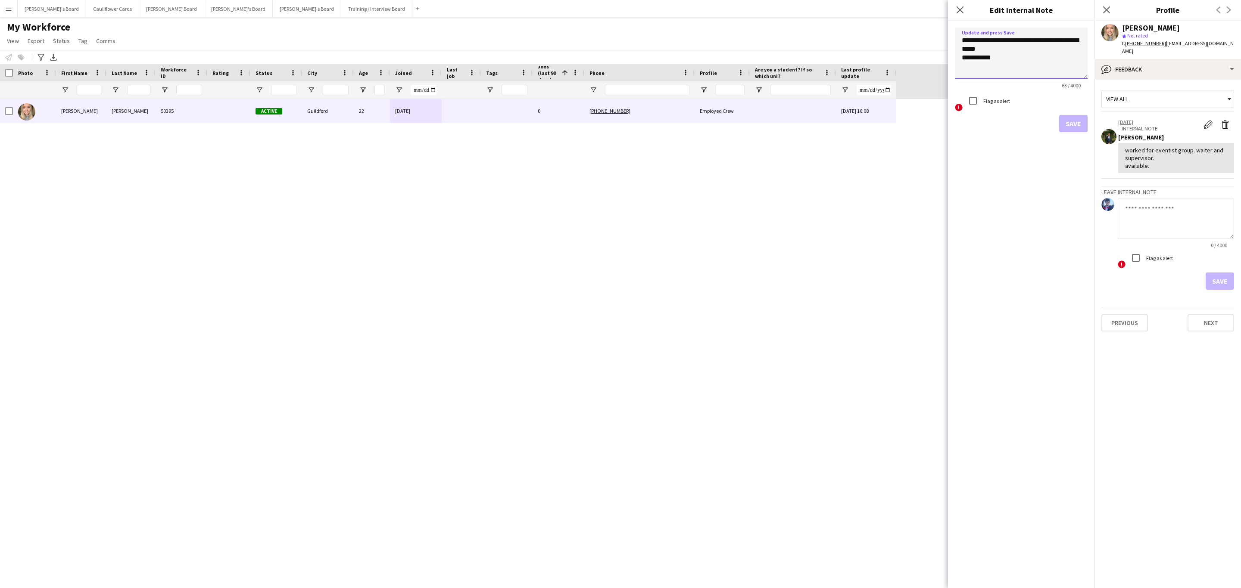
drag, startPoint x: 1000, startPoint y: 62, endPoint x: 958, endPoint y: 39, distance: 48.2
click at [958, 39] on textarea "**********" at bounding box center [1021, 54] width 133 height 52
click at [1109, 13] on icon at bounding box center [1106, 10] width 8 height 8
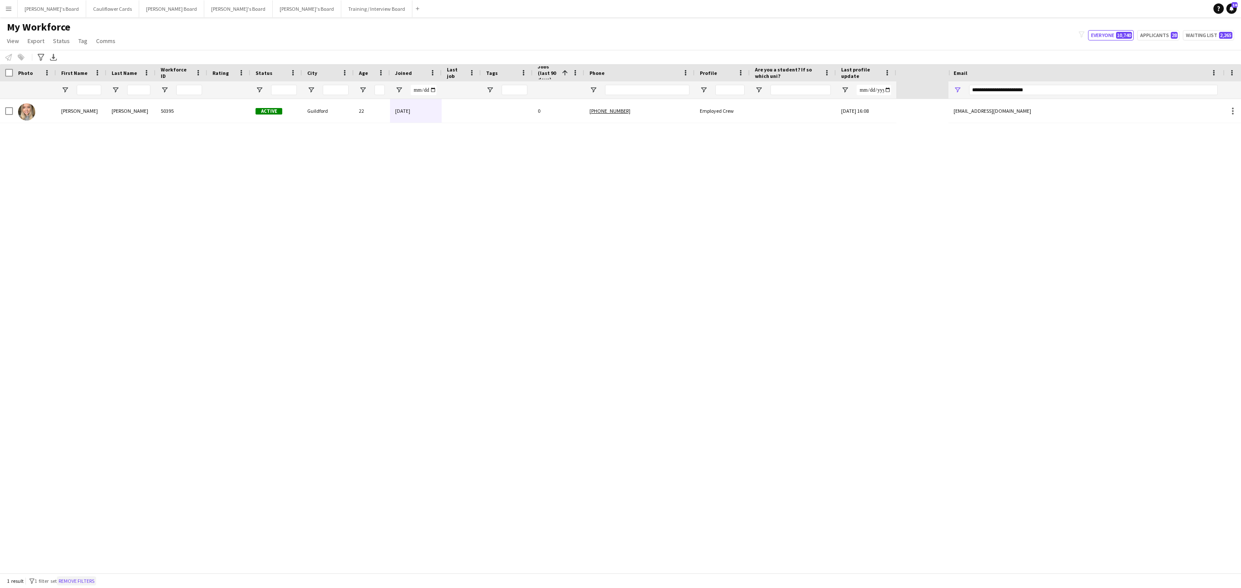
click at [86, 580] on button "Remove filters" at bounding box center [76, 581] width 39 height 9
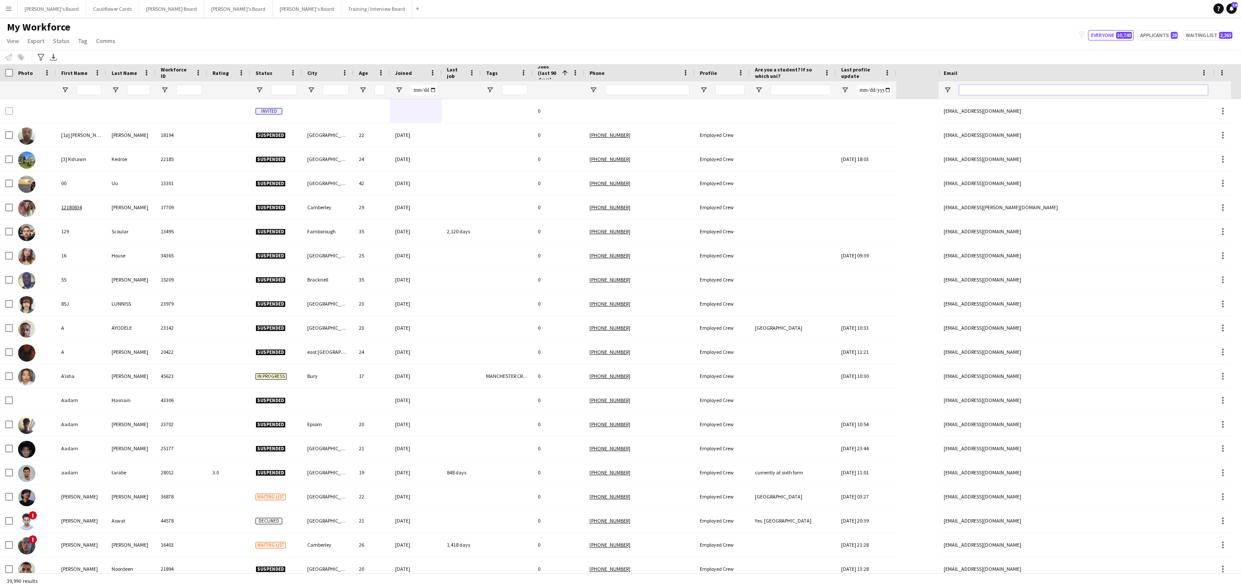
click at [1017, 86] on input "Email Filter Input" at bounding box center [1083, 90] width 249 height 10
paste input "**********"
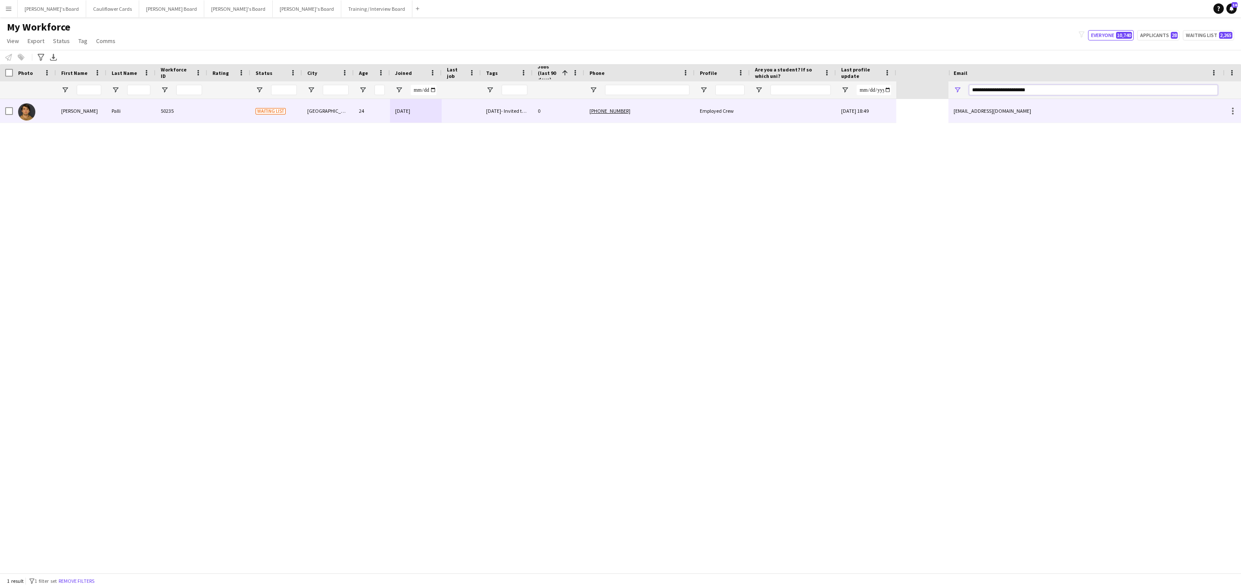
type input "**********"
click at [408, 121] on div "19-09-2025" at bounding box center [416, 111] width 52 height 24
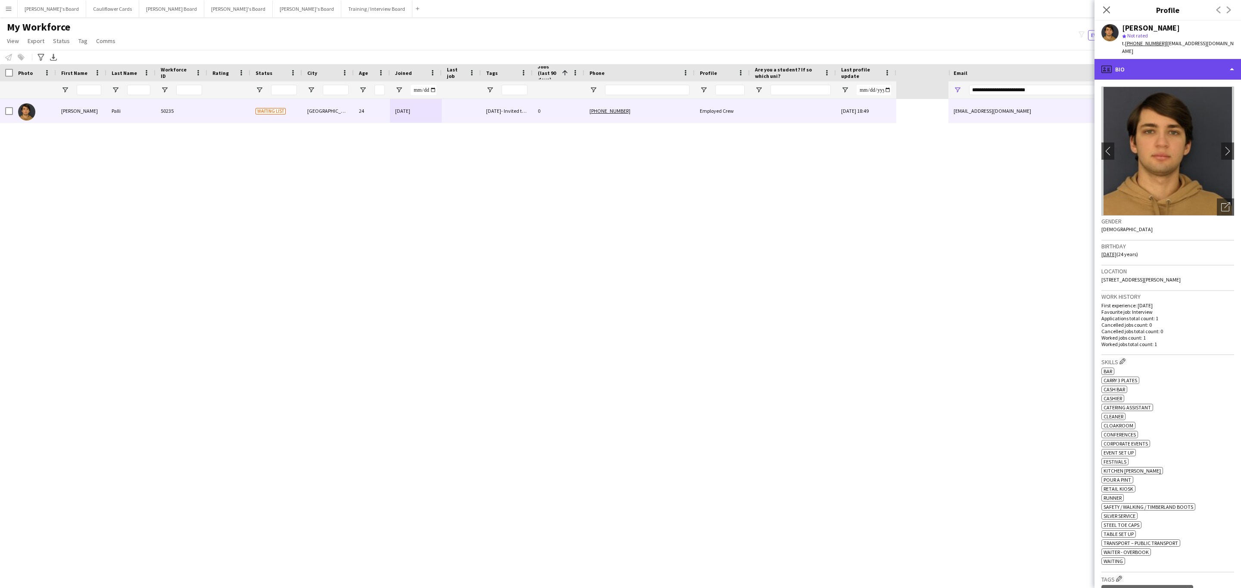
click at [1202, 66] on div "profile Bio" at bounding box center [1167, 69] width 146 height 21
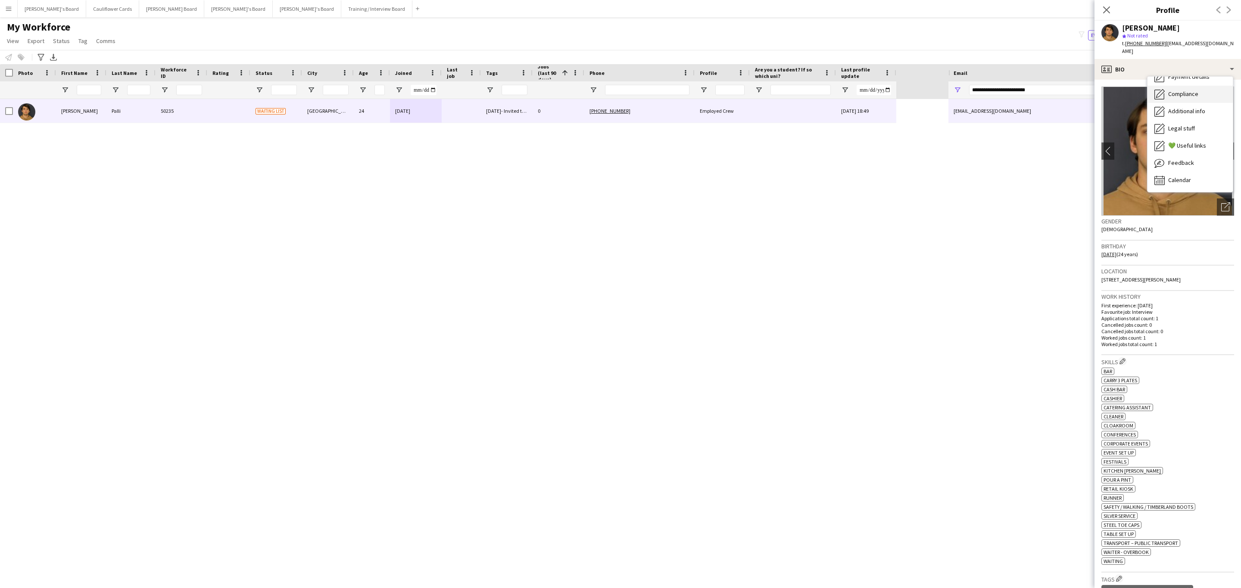
click at [1186, 90] on span "Compliance" at bounding box center [1183, 94] width 30 height 8
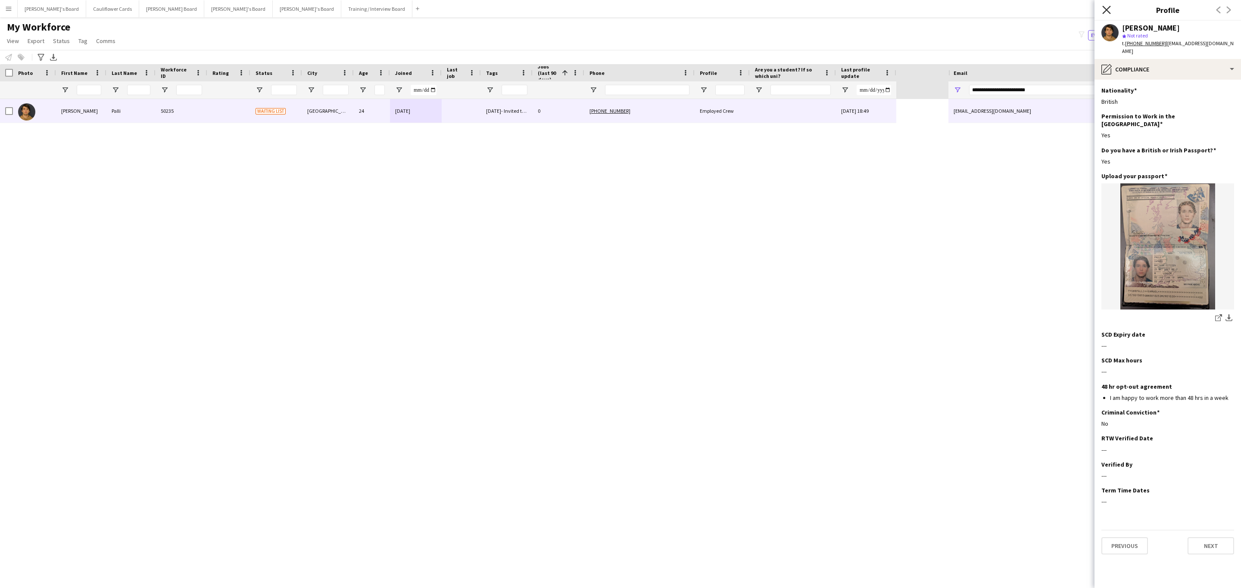
click at [1102, 7] on icon at bounding box center [1106, 10] width 8 height 8
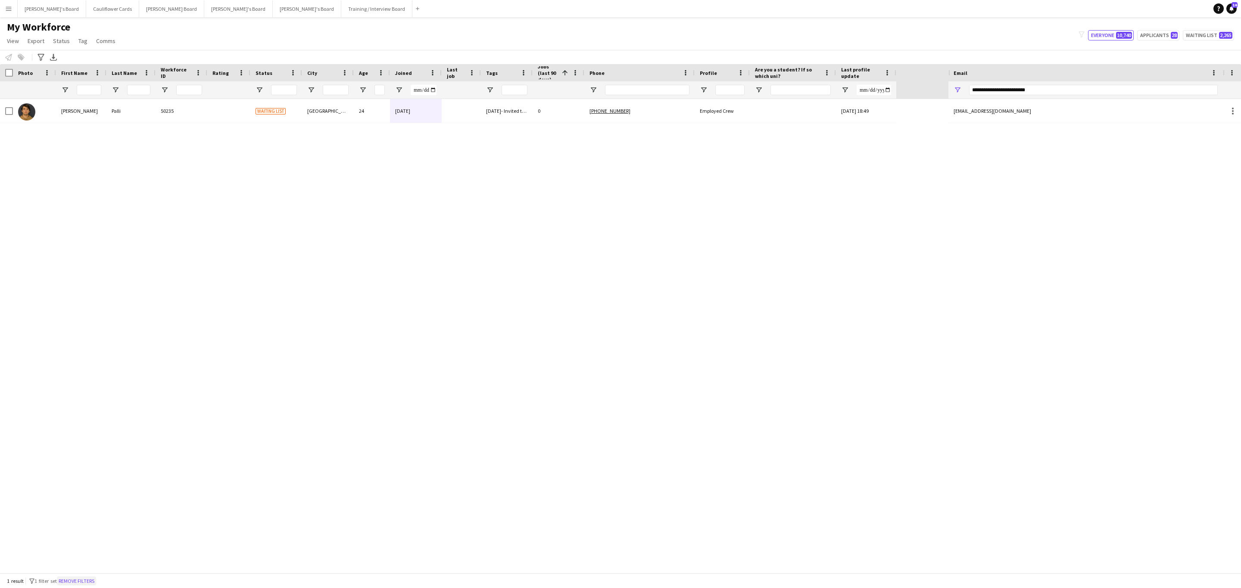
click at [77, 582] on button "Remove filters" at bounding box center [76, 581] width 39 height 9
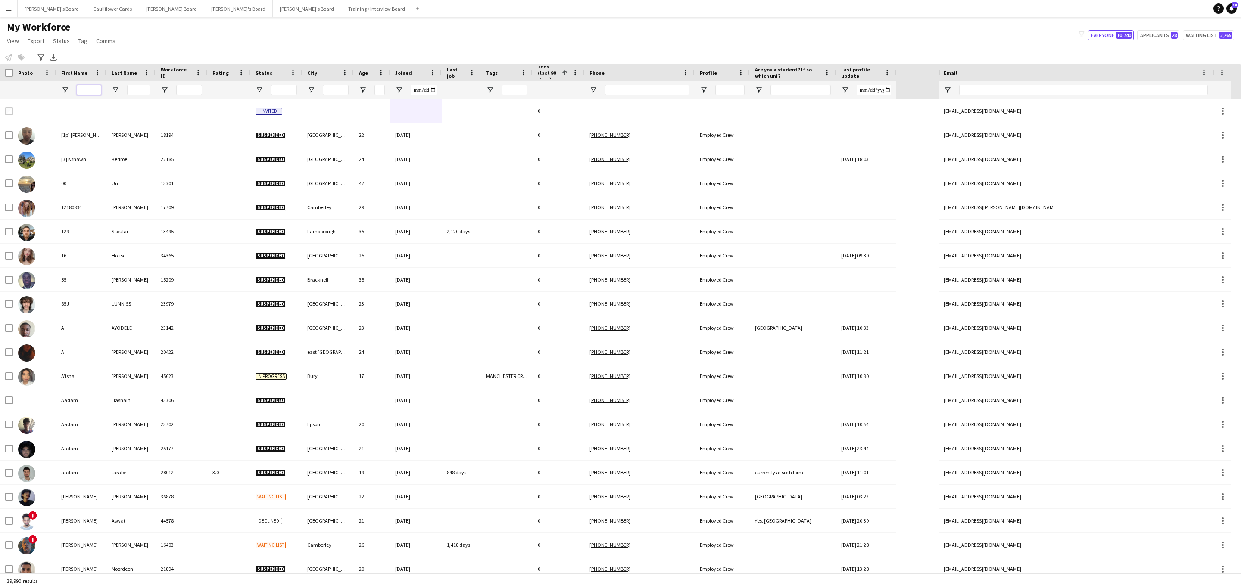
click at [86, 87] on input "First Name Filter Input" at bounding box center [89, 90] width 25 height 10
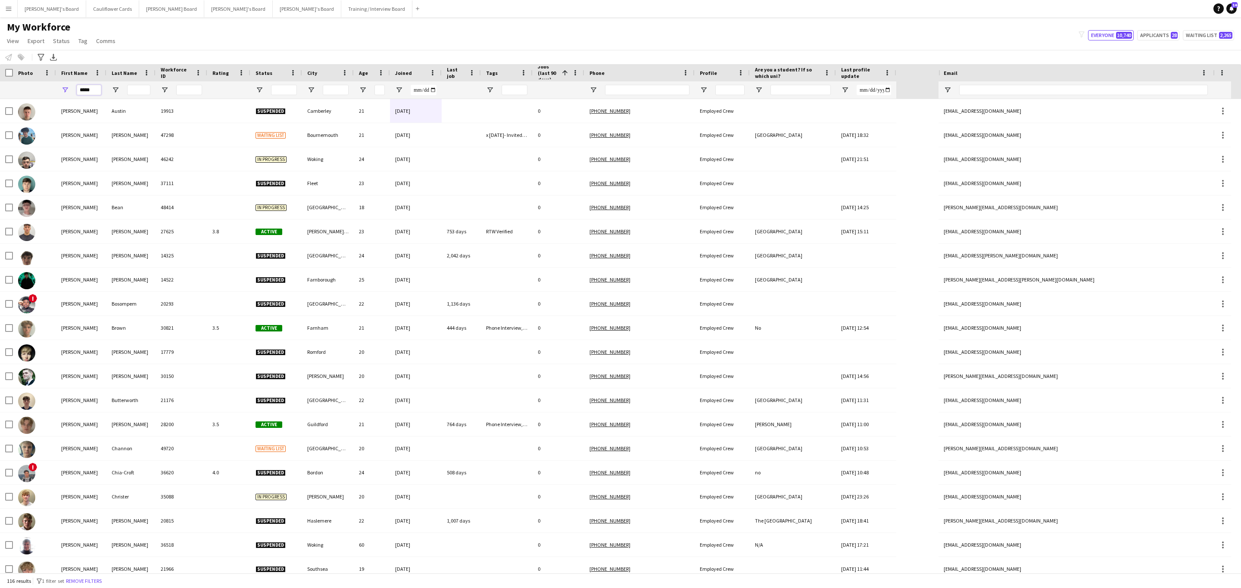
type input "*****"
click at [138, 88] on input "Last Name Filter Input" at bounding box center [138, 90] width 23 height 10
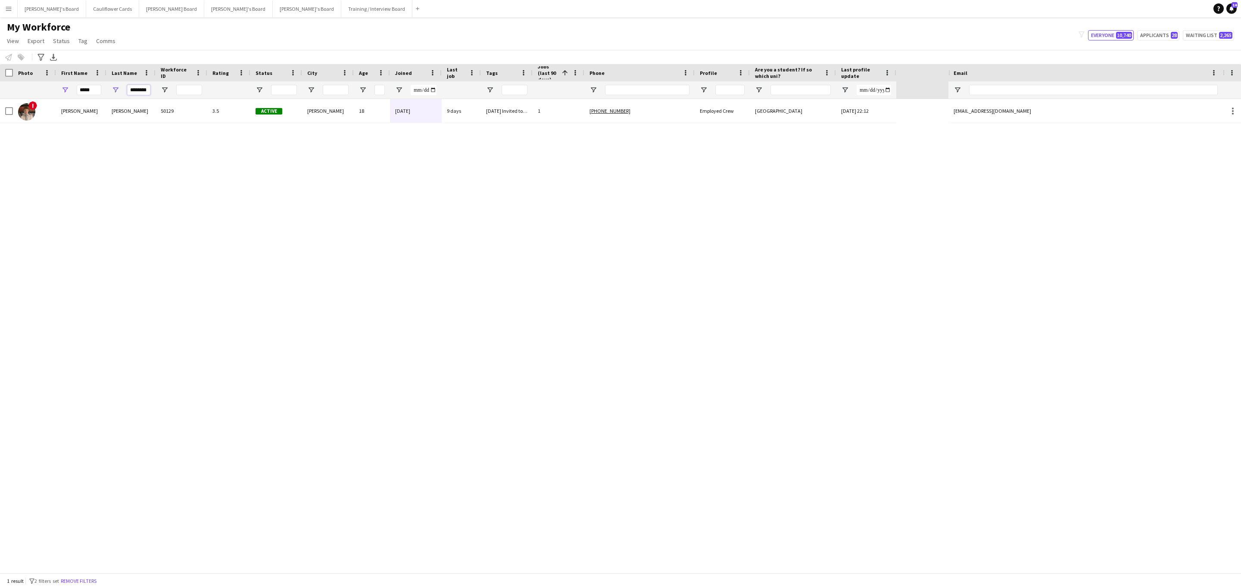
scroll to position [0, 2]
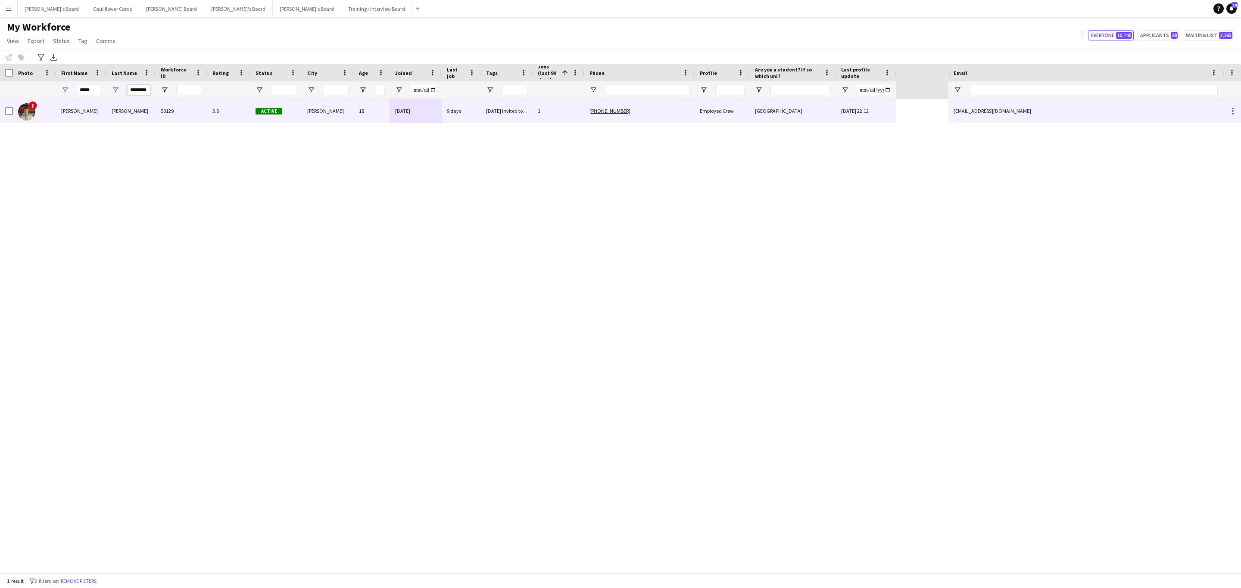
type input "********"
click at [326, 109] on div "Odiham, Hart" at bounding box center [328, 111] width 52 height 24
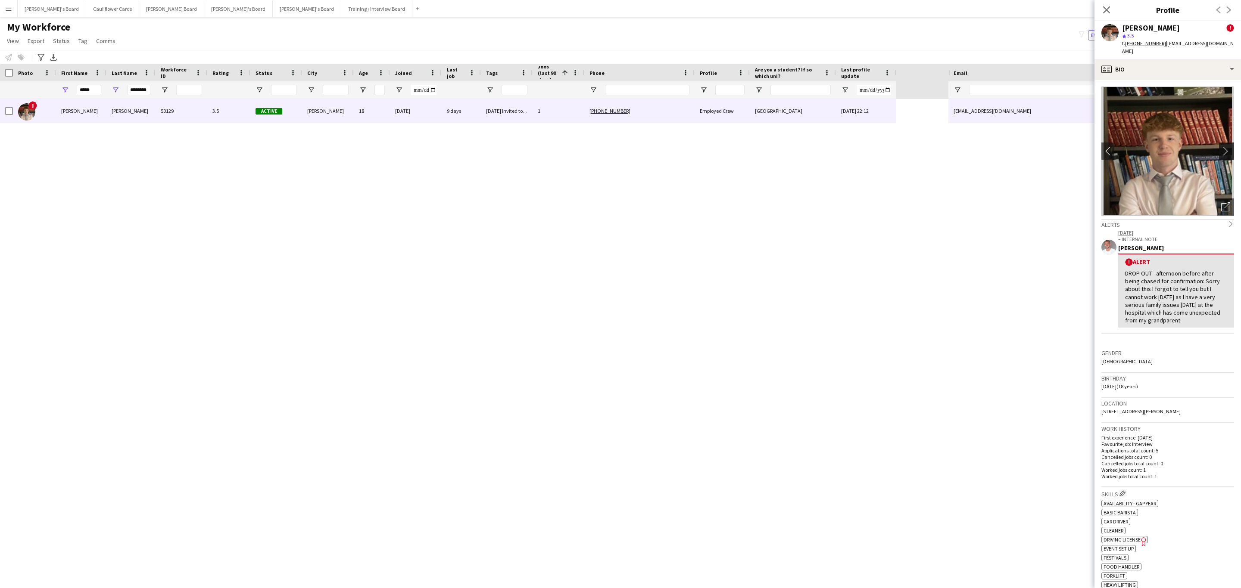
click at [1221, 146] on app-icon "chevron-right" at bounding box center [1227, 150] width 13 height 9
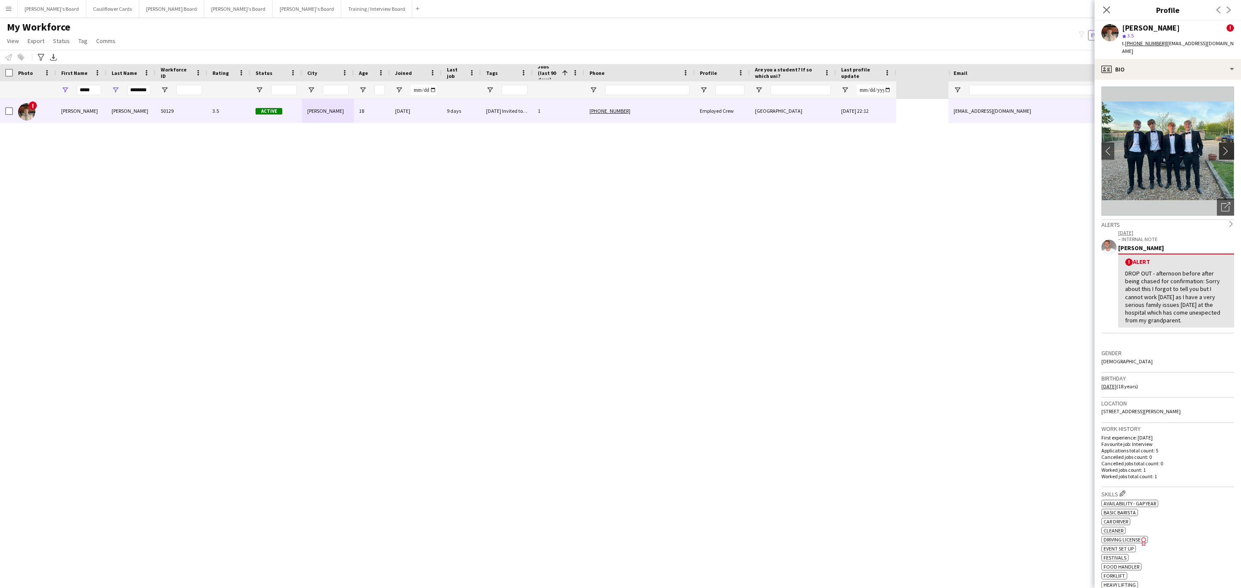
click at [1221, 146] on app-icon "chevron-right" at bounding box center [1227, 150] width 13 height 9
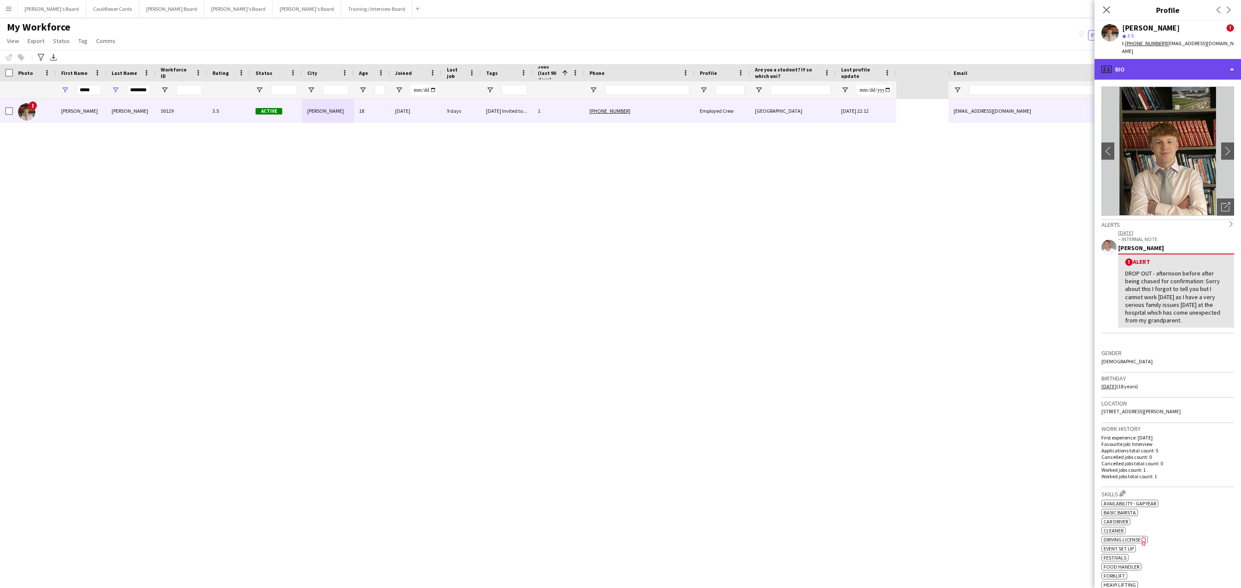
click at [1191, 65] on div "profile Bio" at bounding box center [1167, 69] width 146 height 21
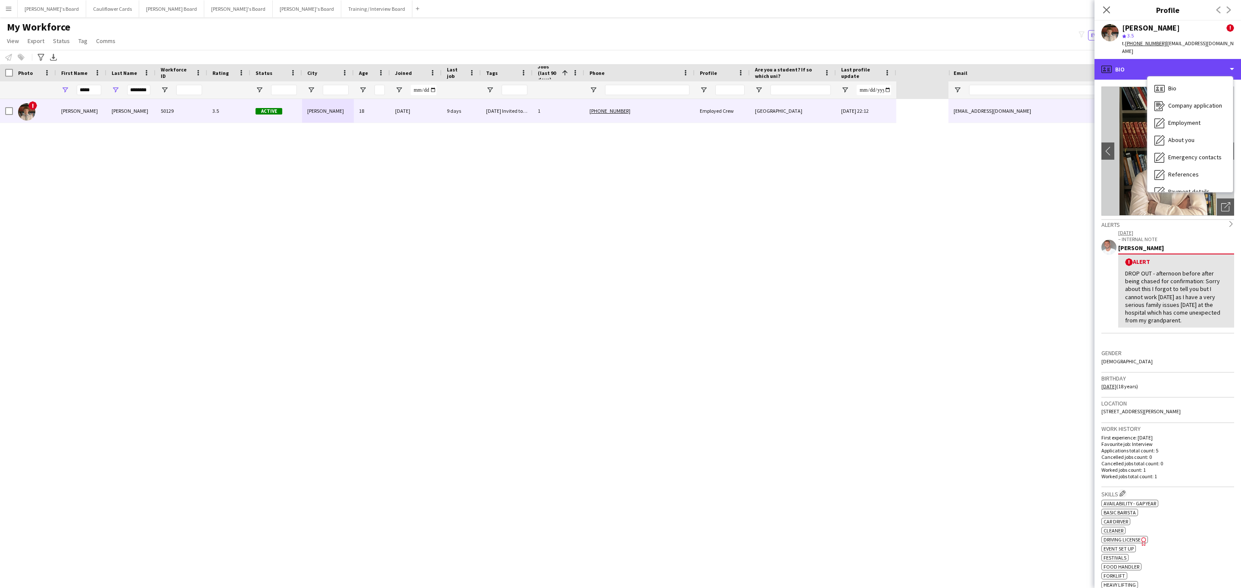
scroll to position [115, 0]
click at [1184, 159] on span "Feedback" at bounding box center [1181, 163] width 26 height 8
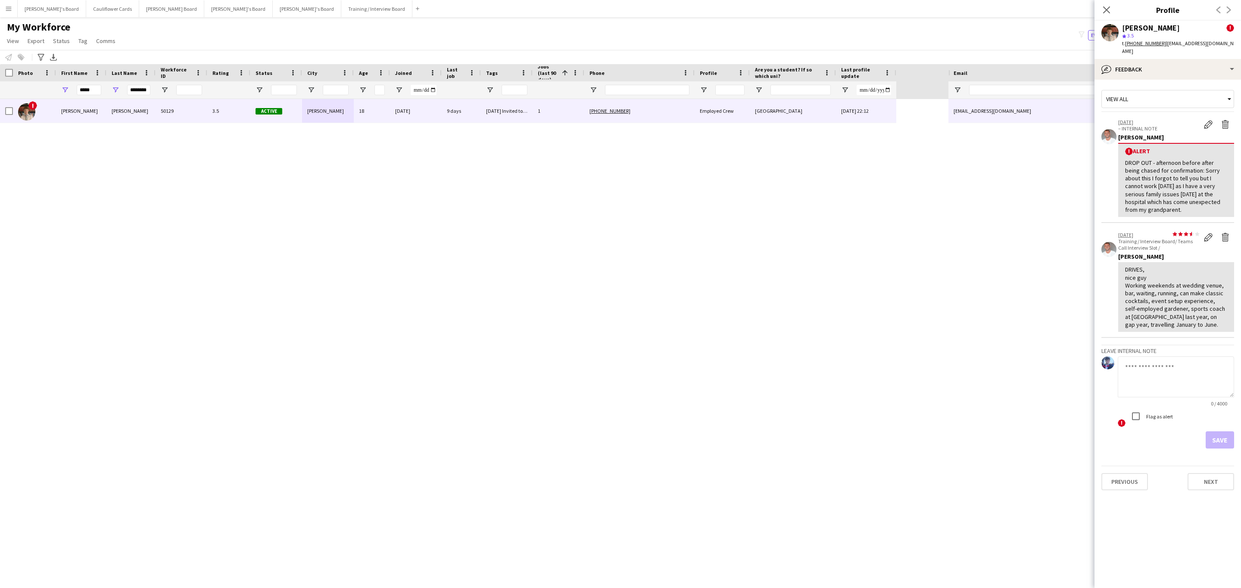
click at [1149, 364] on textarea at bounding box center [1175, 377] width 116 height 41
click at [1155, 366] on textarea at bounding box center [1175, 377] width 116 height 41
paste textarea "**********"
click at [1133, 357] on textarea "**********" at bounding box center [1175, 377] width 116 height 41
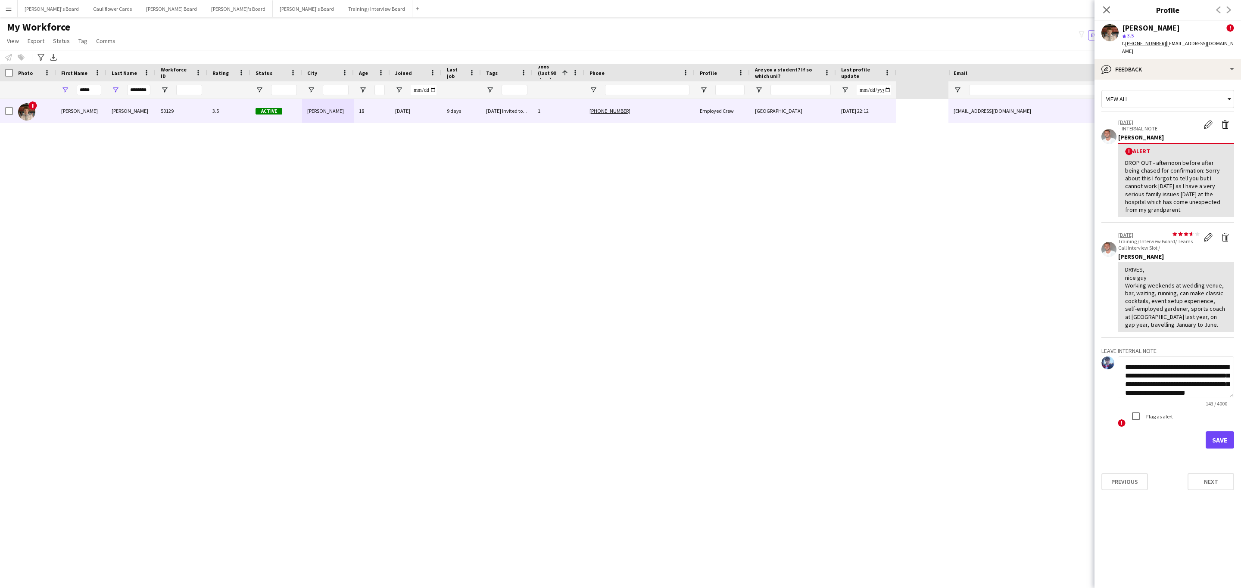
type textarea "**********"
click at [1226, 432] on button "Save" at bounding box center [1219, 440] width 28 height 17
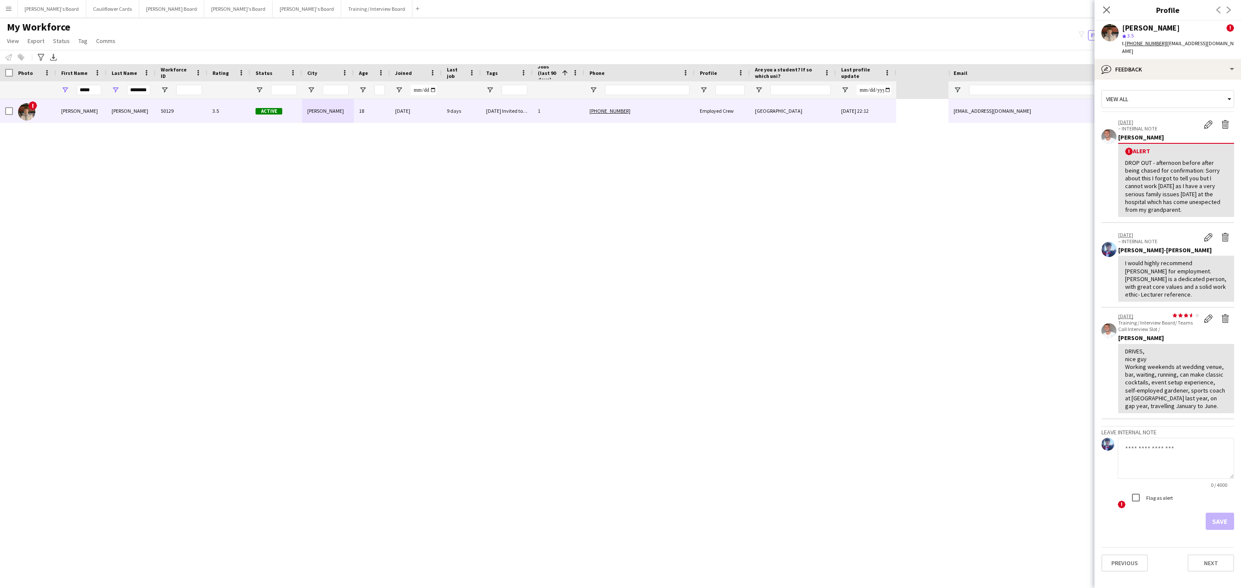
drag, startPoint x: 1102, startPoint y: 9, endPoint x: 848, endPoint y: 156, distance: 293.4
click at [1103, 9] on icon "Close pop-in" at bounding box center [1106, 9] width 7 height 7
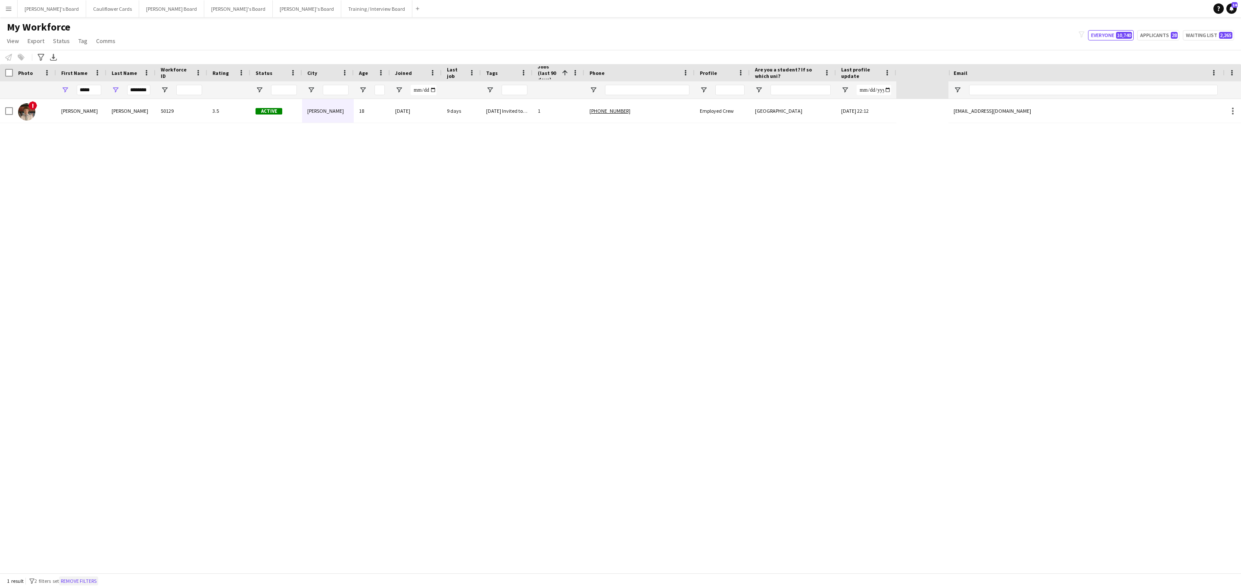
click at [94, 580] on button "Remove filters" at bounding box center [78, 581] width 39 height 9
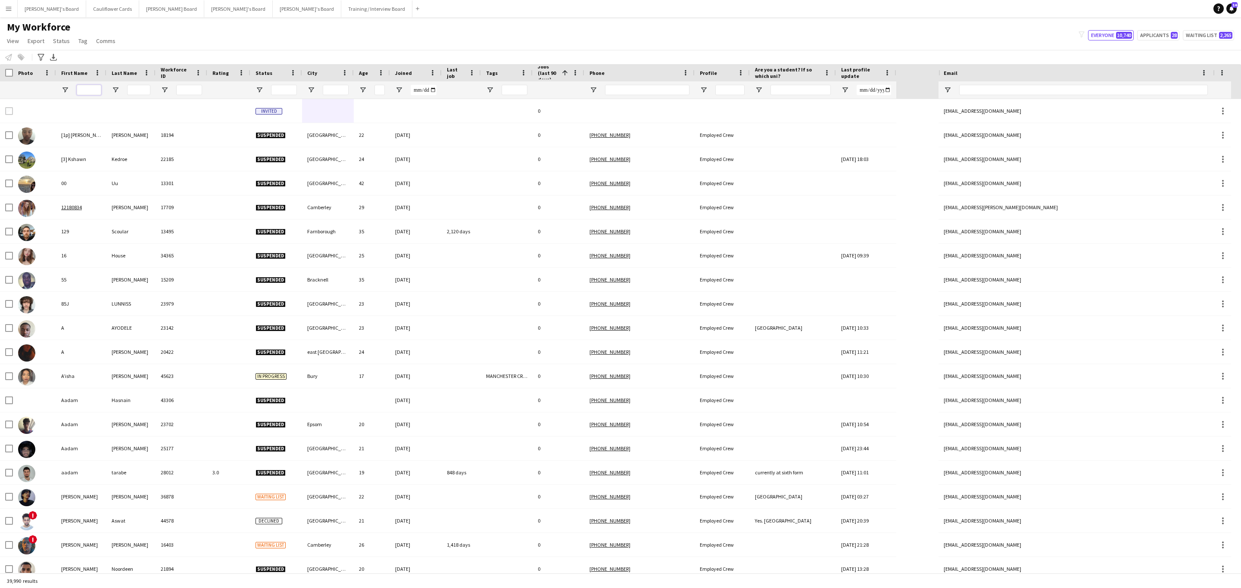
click at [87, 88] on input "First Name Filter Input" at bounding box center [89, 90] width 25 height 10
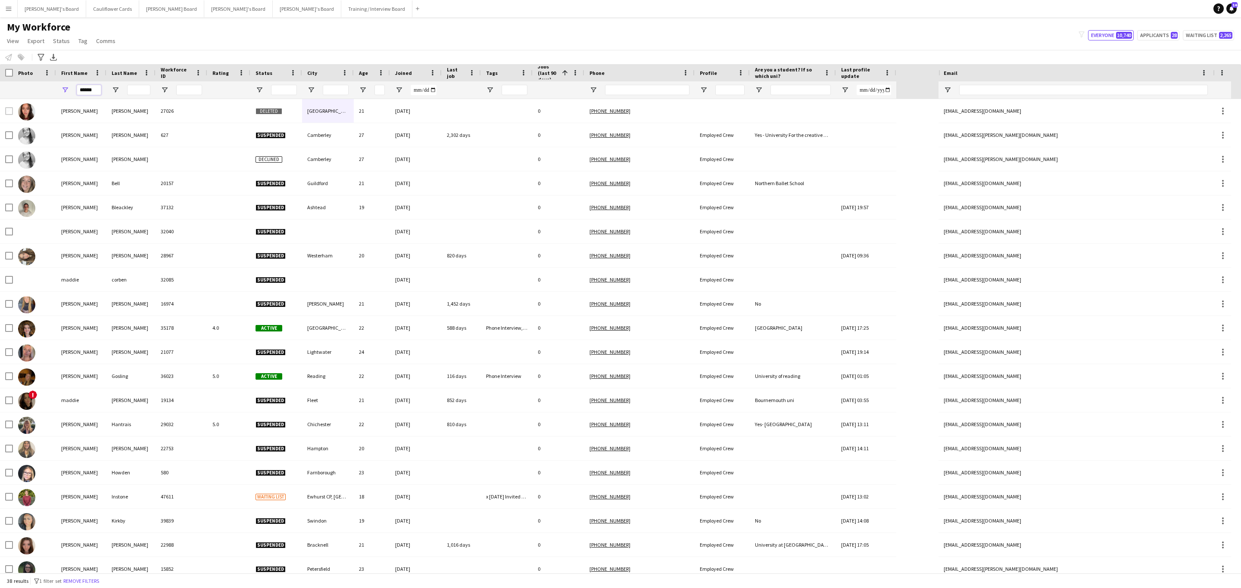
type input "******"
click at [140, 92] on input "Last Name Filter Input" at bounding box center [138, 90] width 23 height 10
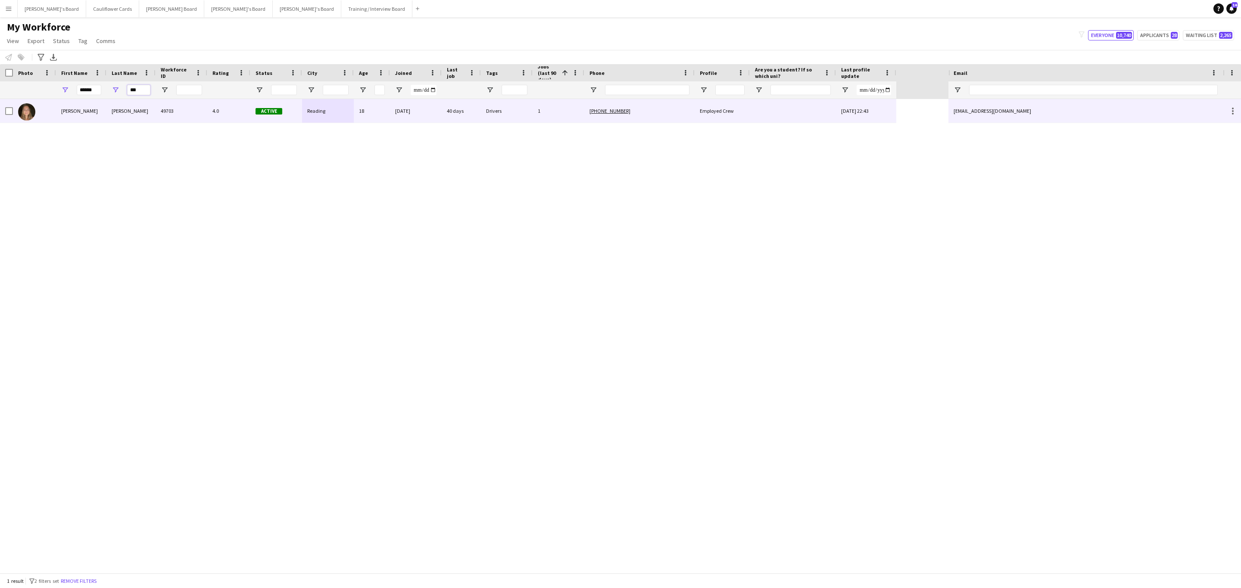
type input "***"
click at [167, 119] on div "49703" at bounding box center [182, 111] width 52 height 24
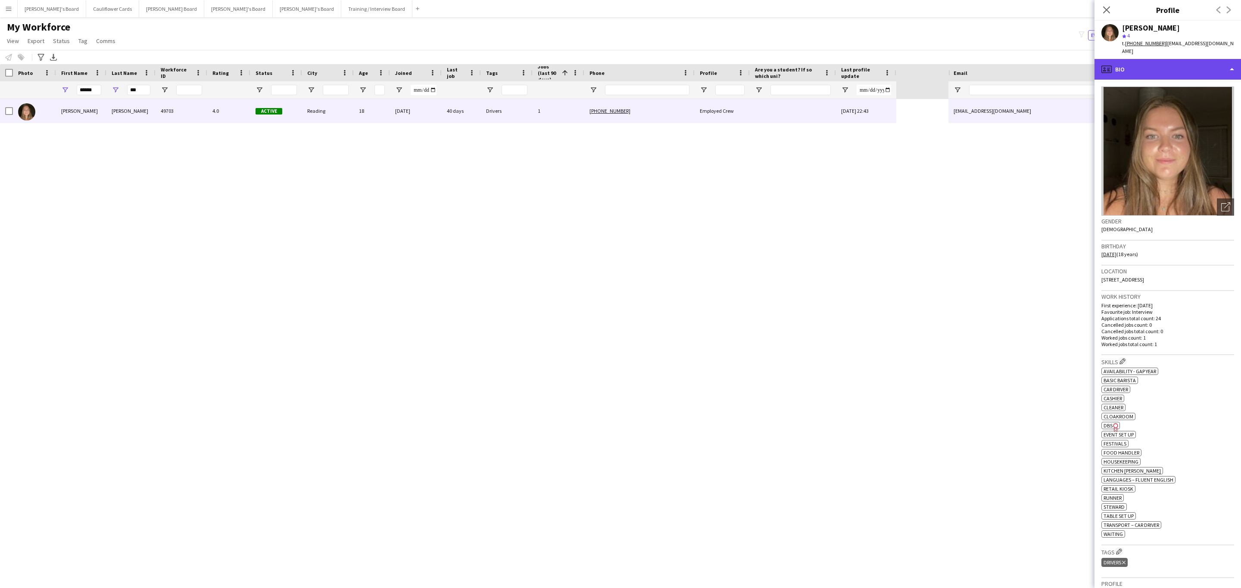
click at [1143, 61] on div "profile Bio" at bounding box center [1167, 69] width 146 height 21
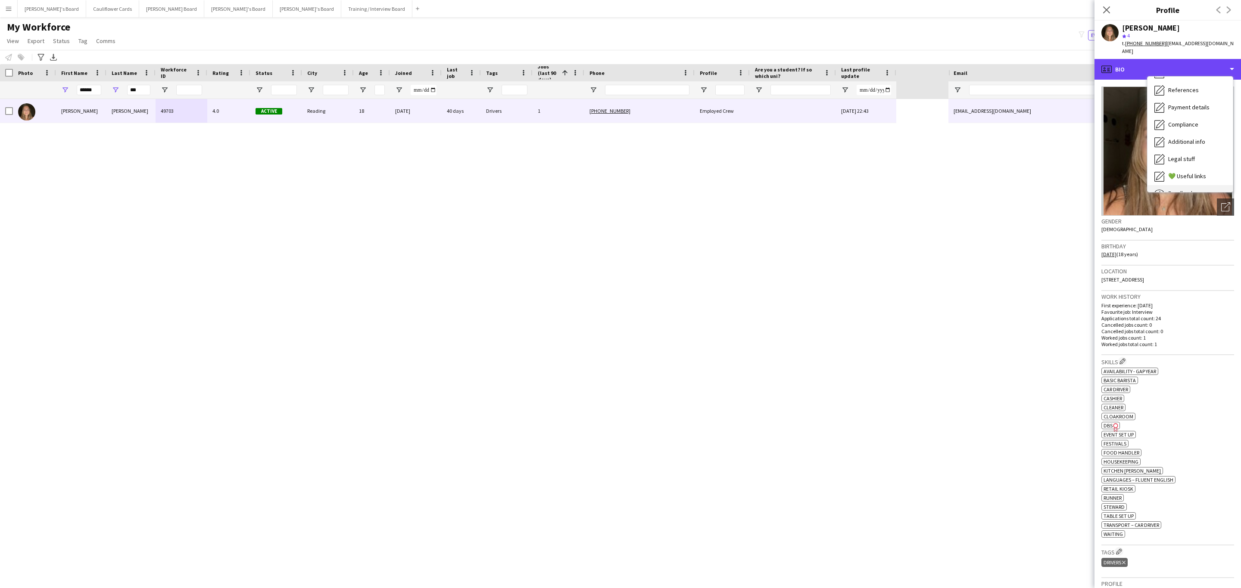
scroll to position [115, 0]
click at [1197, 155] on div "Feedback Feedback" at bounding box center [1189, 163] width 85 height 17
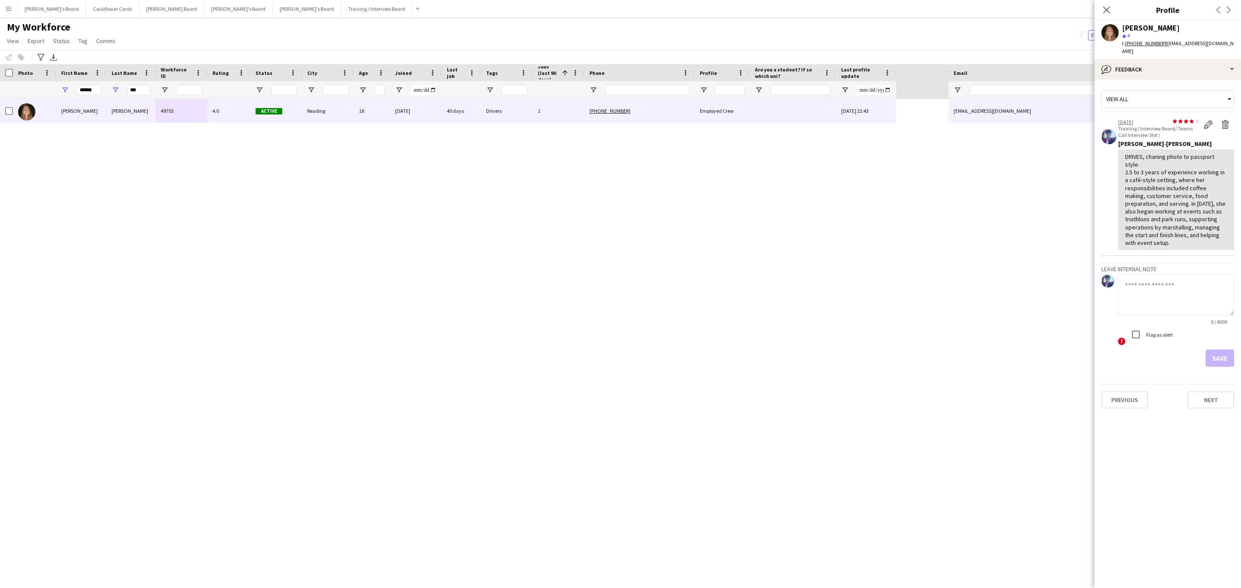
click at [1157, 280] on textarea at bounding box center [1175, 295] width 116 height 41
click at [1176, 280] on textarea "**********" at bounding box center [1175, 295] width 116 height 41
paste textarea "**********"
drag, startPoint x: 1170, startPoint y: 287, endPoint x: 1125, endPoint y: 277, distance: 46.0
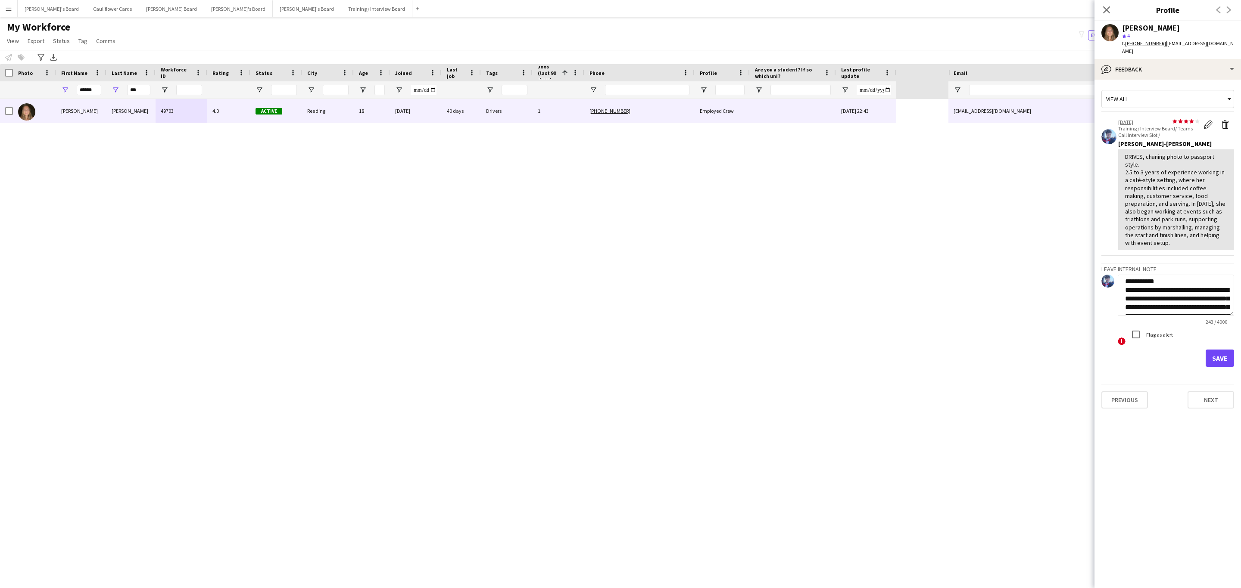
click at [1125, 277] on textarea "**********" at bounding box center [1175, 295] width 116 height 41
type textarea "**********"
click at [1220, 350] on button "Save" at bounding box center [1219, 358] width 28 height 17
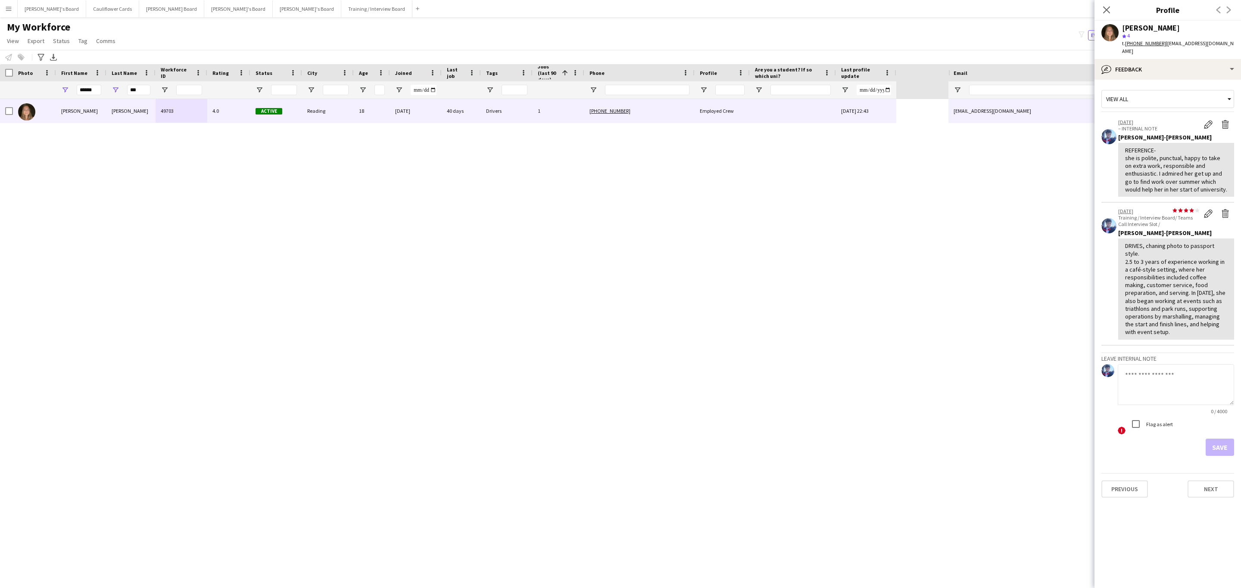
drag, startPoint x: 1105, startPoint y: 6, endPoint x: 436, endPoint y: 276, distance: 721.9
click at [1105, 6] on icon "Close pop-in" at bounding box center [1106, 9] width 7 height 7
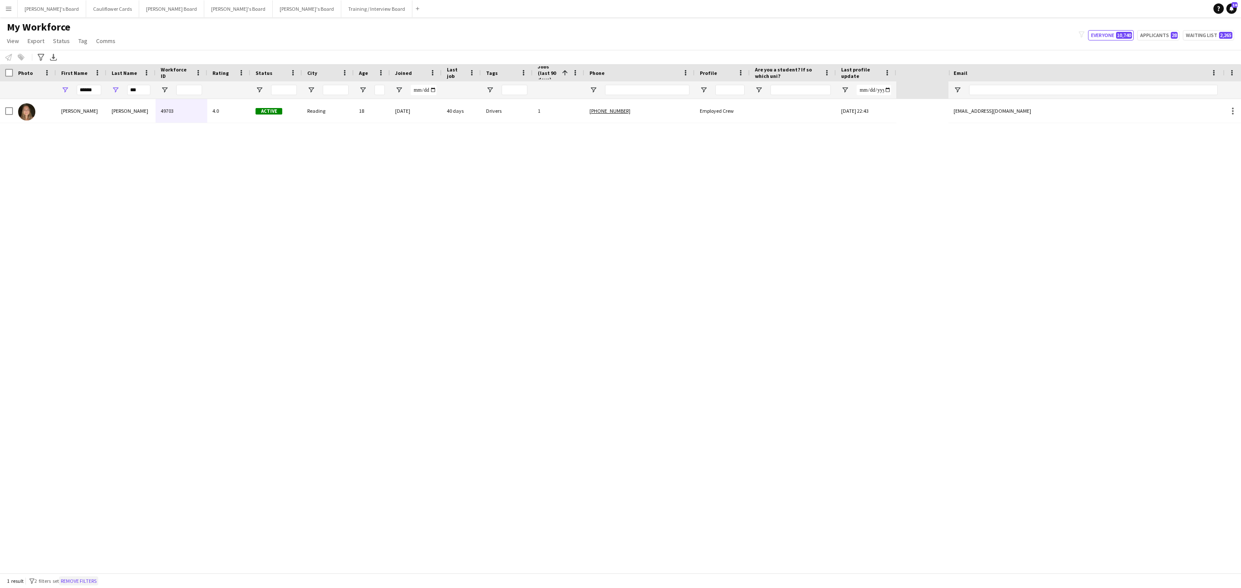
click at [86, 582] on button "Remove filters" at bounding box center [78, 581] width 39 height 9
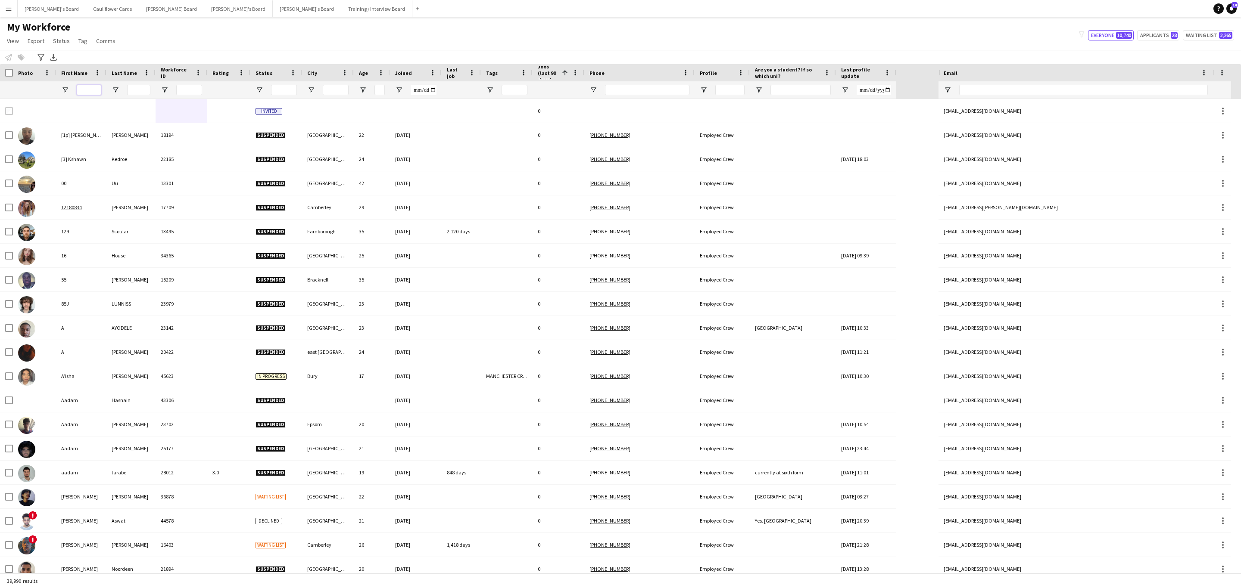
click at [91, 89] on input "First Name Filter Input" at bounding box center [89, 90] width 25 height 10
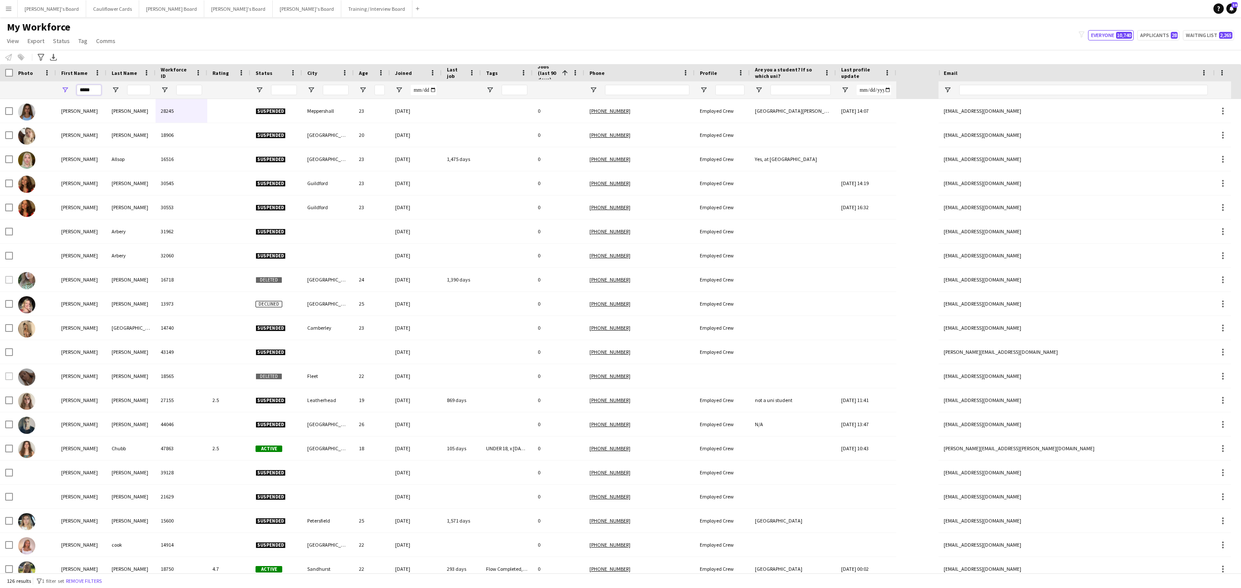
type input "*****"
click at [136, 90] on input "Last Name Filter Input" at bounding box center [138, 90] width 23 height 10
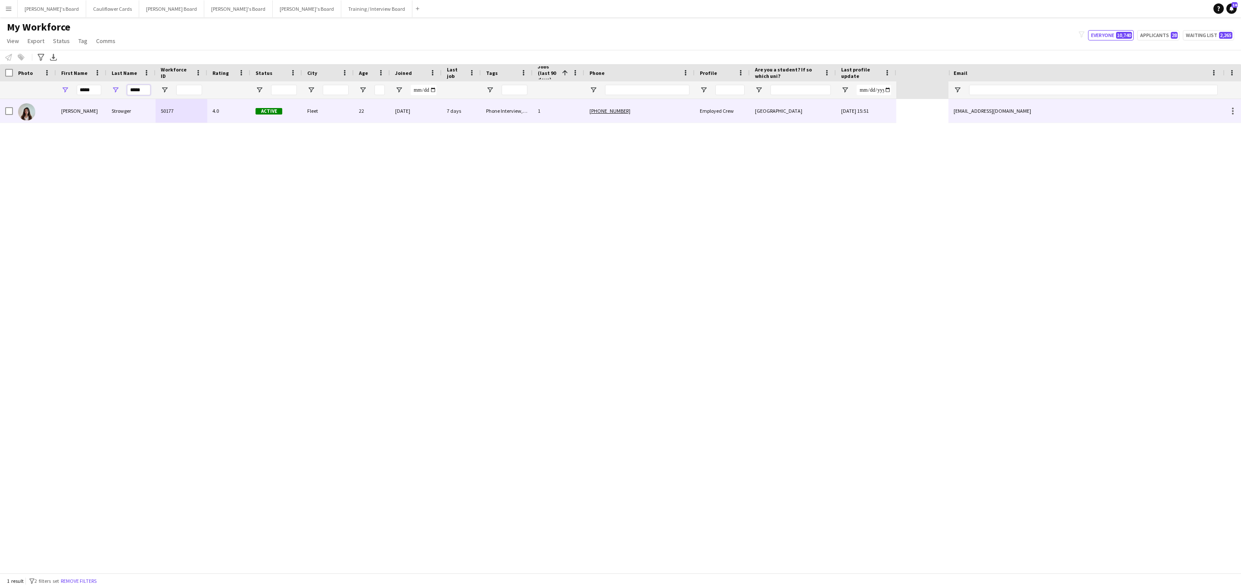
type input "*****"
click at [167, 118] on div "50177" at bounding box center [182, 111] width 52 height 24
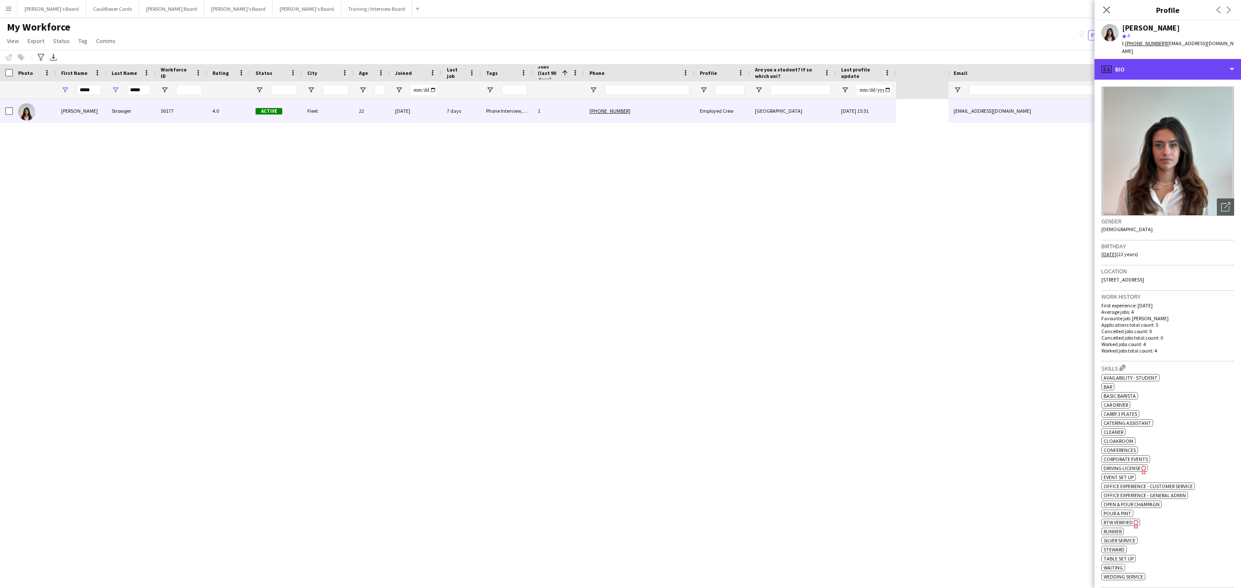
drag, startPoint x: 1179, startPoint y: 66, endPoint x: 1179, endPoint y: 103, distance: 36.6
click at [1179, 66] on div "profile Bio" at bounding box center [1167, 69] width 146 height 21
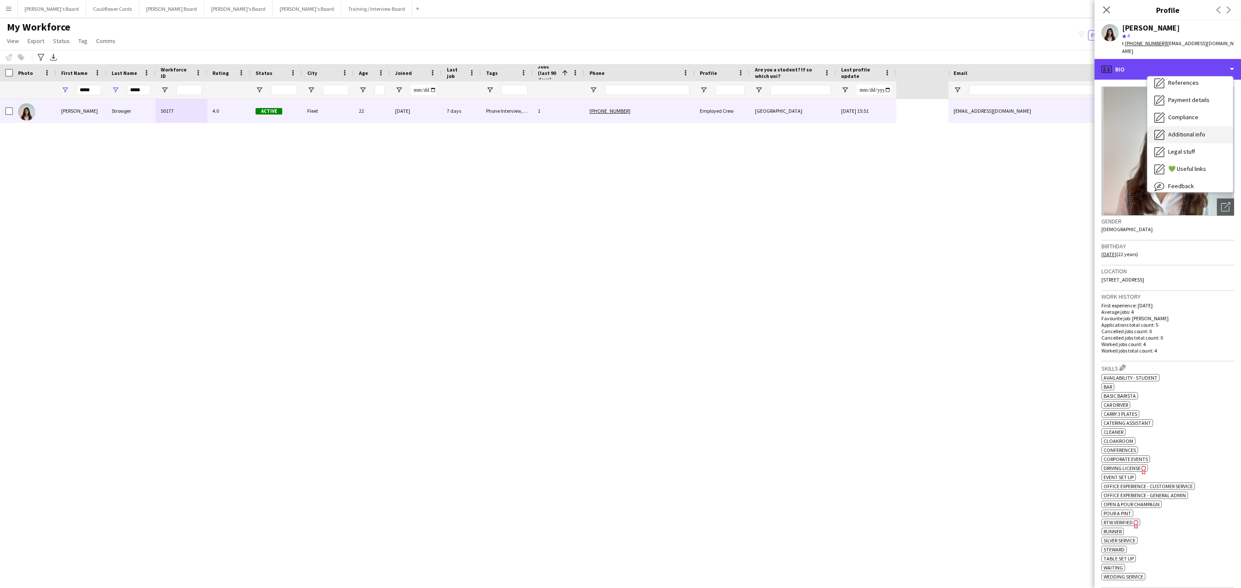
scroll to position [115, 0]
click at [1186, 91] on div "Compliance Compliance" at bounding box center [1189, 94] width 85 height 17
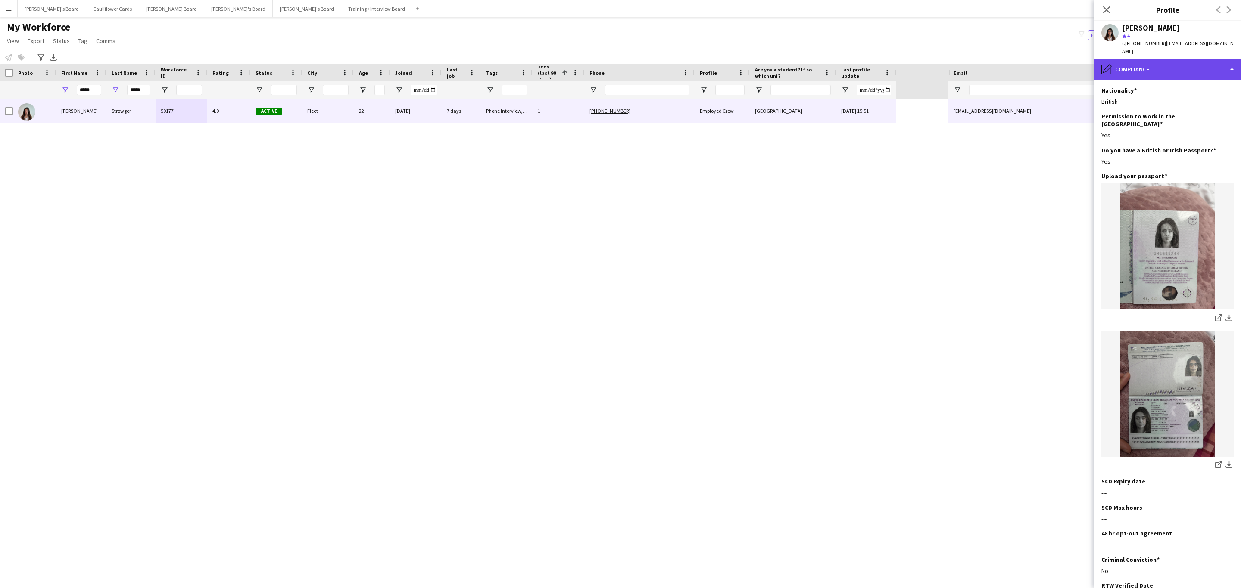
click at [1186, 65] on div "pencil4 Compliance" at bounding box center [1167, 69] width 146 height 21
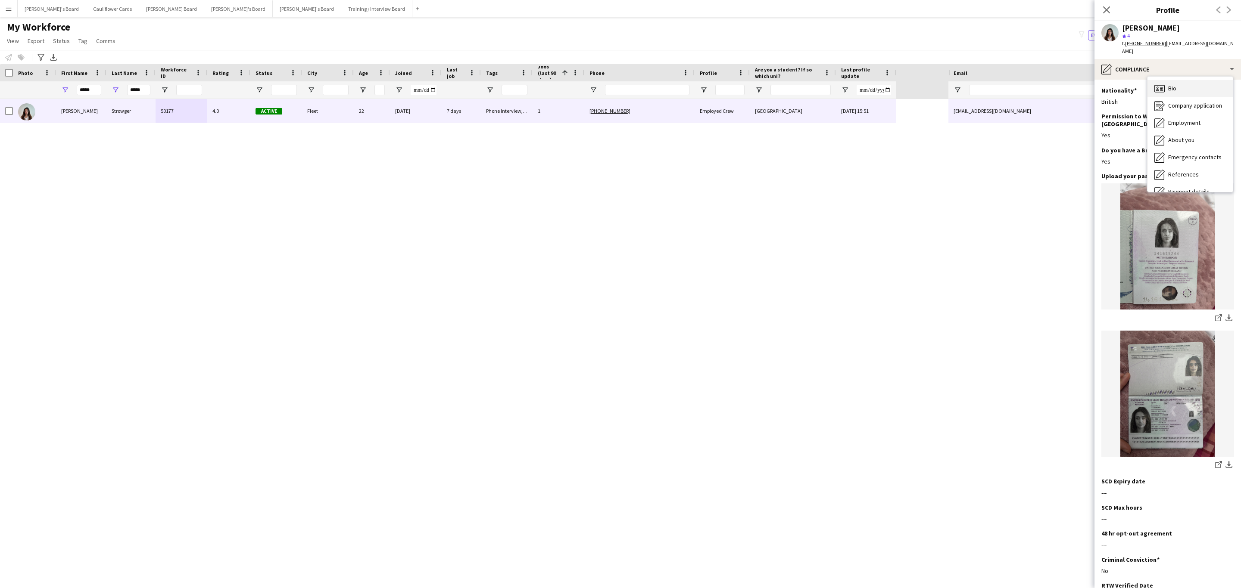
click at [1183, 80] on div "Bio Bio" at bounding box center [1189, 88] width 85 height 17
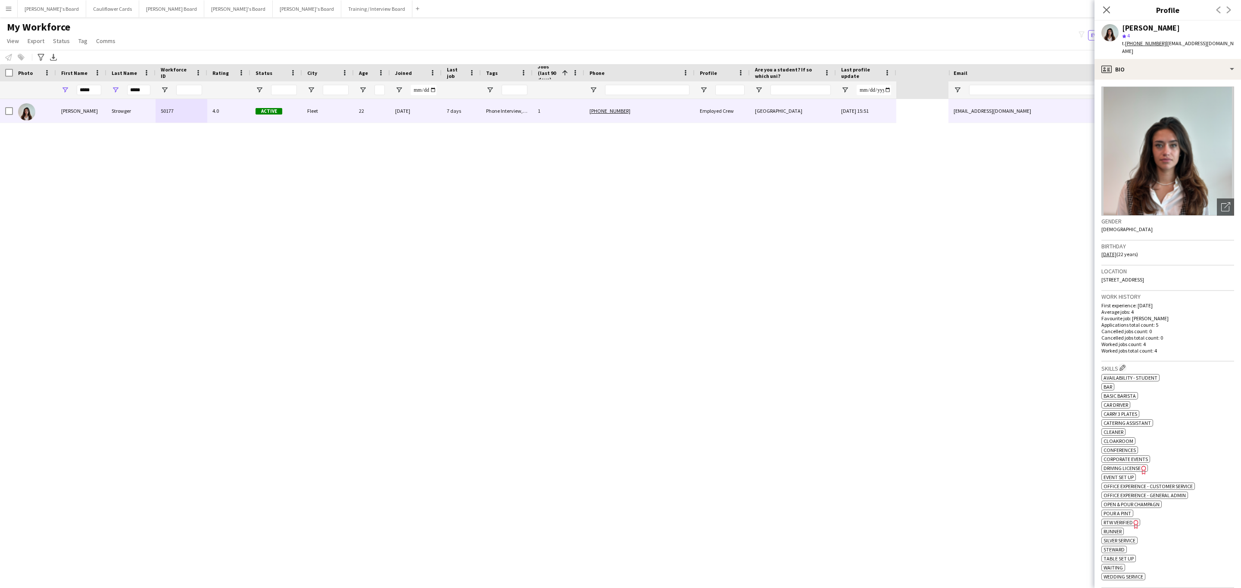
click at [1184, 49] on div "Holly Strowger star 4 t. +447899347315 | hollystrowger2002@gmail.com" at bounding box center [1167, 40] width 146 height 38
click at [1185, 59] on div "profile Bio" at bounding box center [1167, 69] width 146 height 21
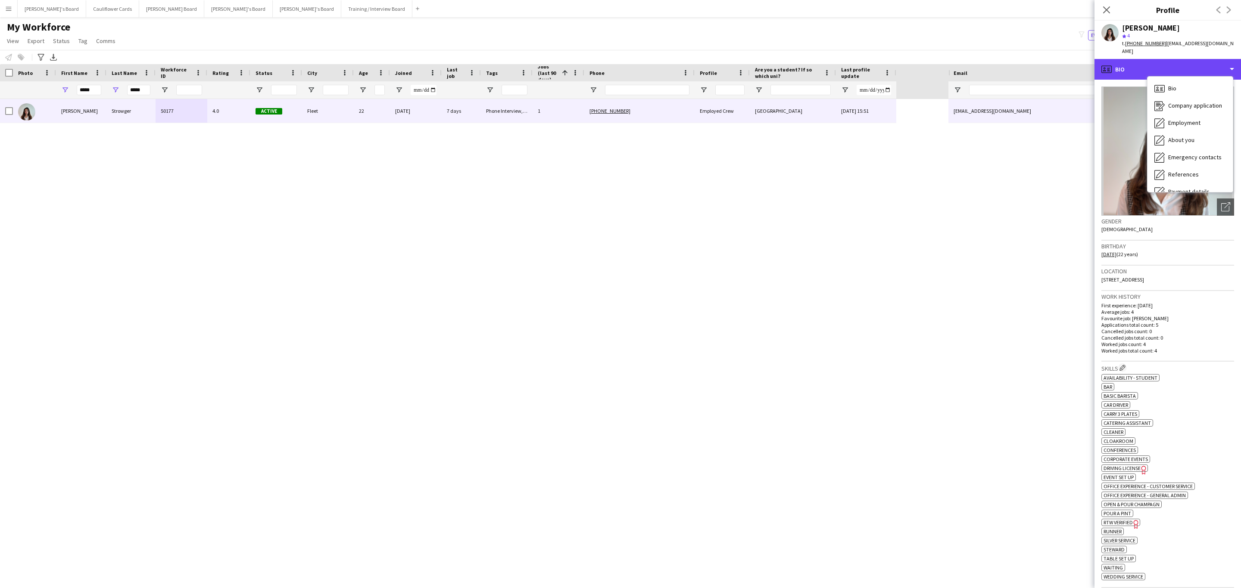
scroll to position [115, 0]
click at [1200, 158] on div "Feedback Feedback" at bounding box center [1189, 163] width 85 height 17
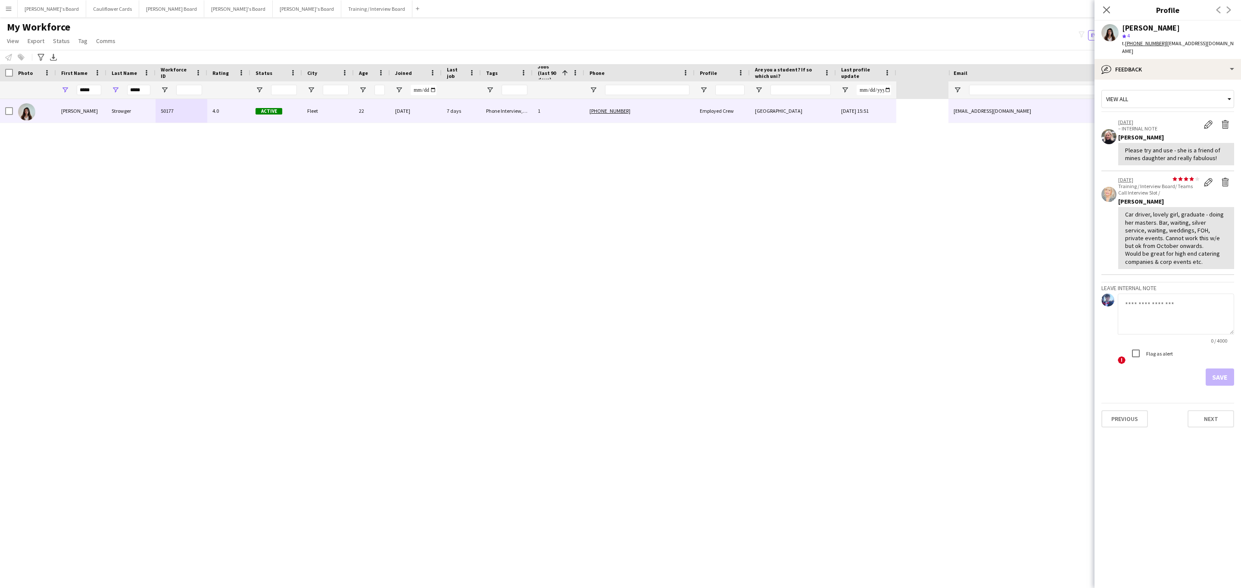
click at [1198, 301] on textarea at bounding box center [1175, 314] width 116 height 41
click at [1140, 312] on textarea "*********" at bounding box center [1175, 314] width 116 height 41
paste textarea "**********"
type textarea "**********"
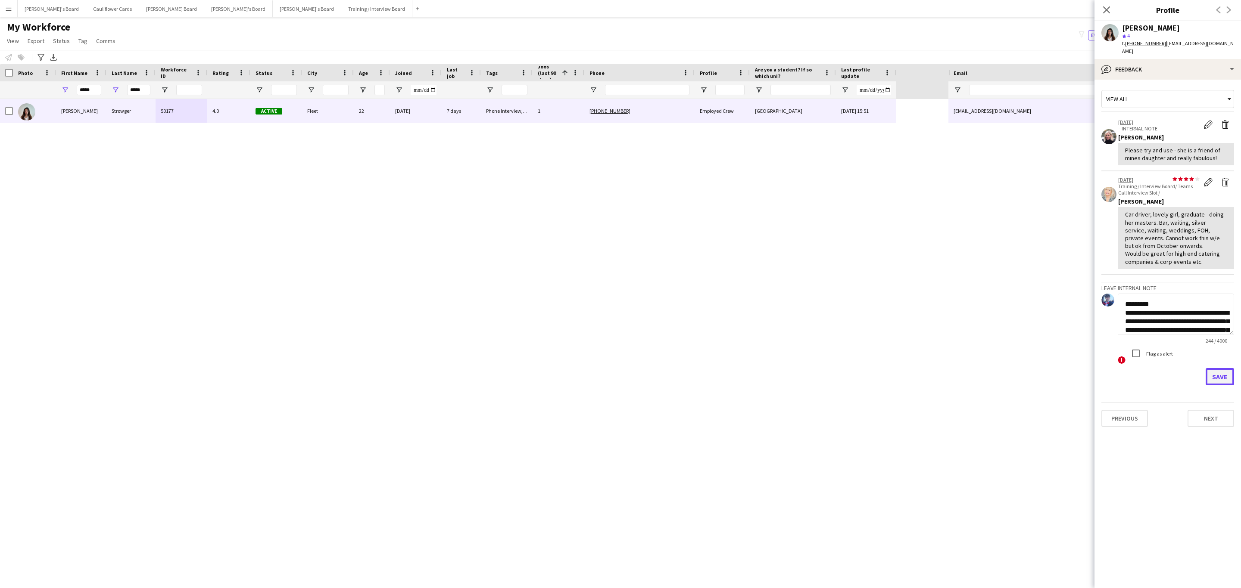
click at [1223, 374] on button "Save" at bounding box center [1219, 376] width 28 height 17
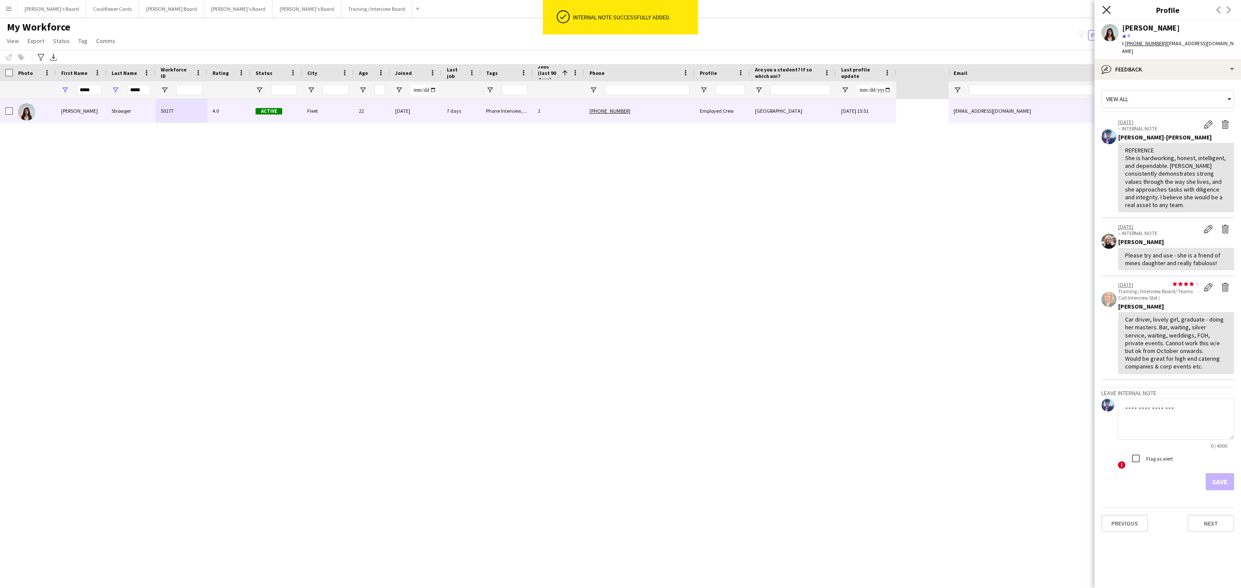
click at [1107, 9] on icon at bounding box center [1106, 10] width 8 height 8
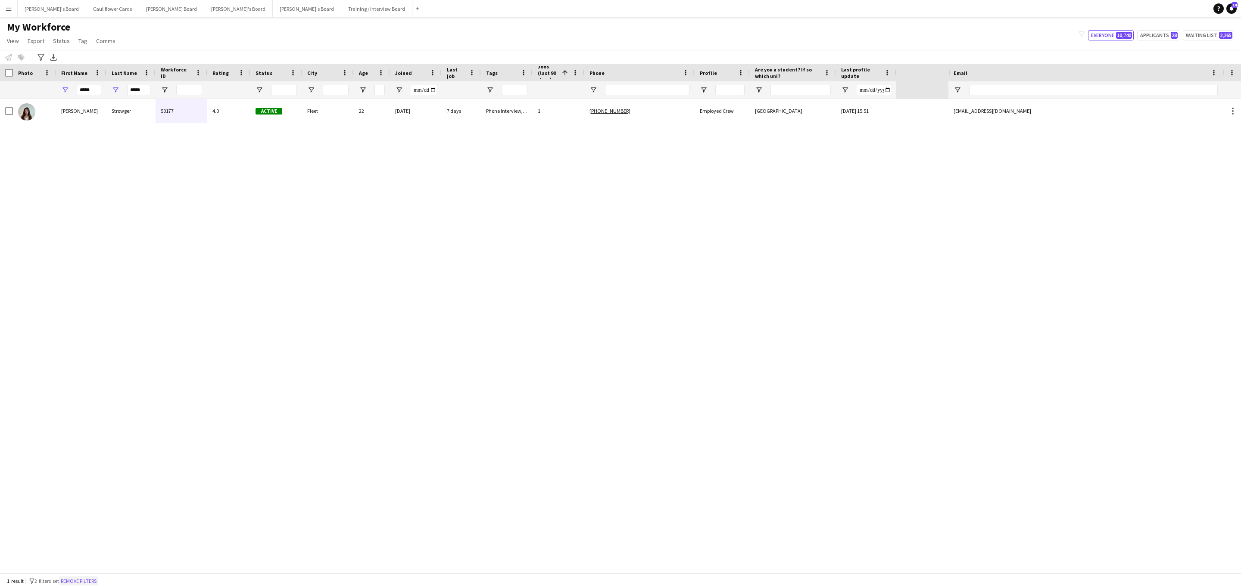
click at [97, 579] on button "Remove filters" at bounding box center [78, 581] width 39 height 9
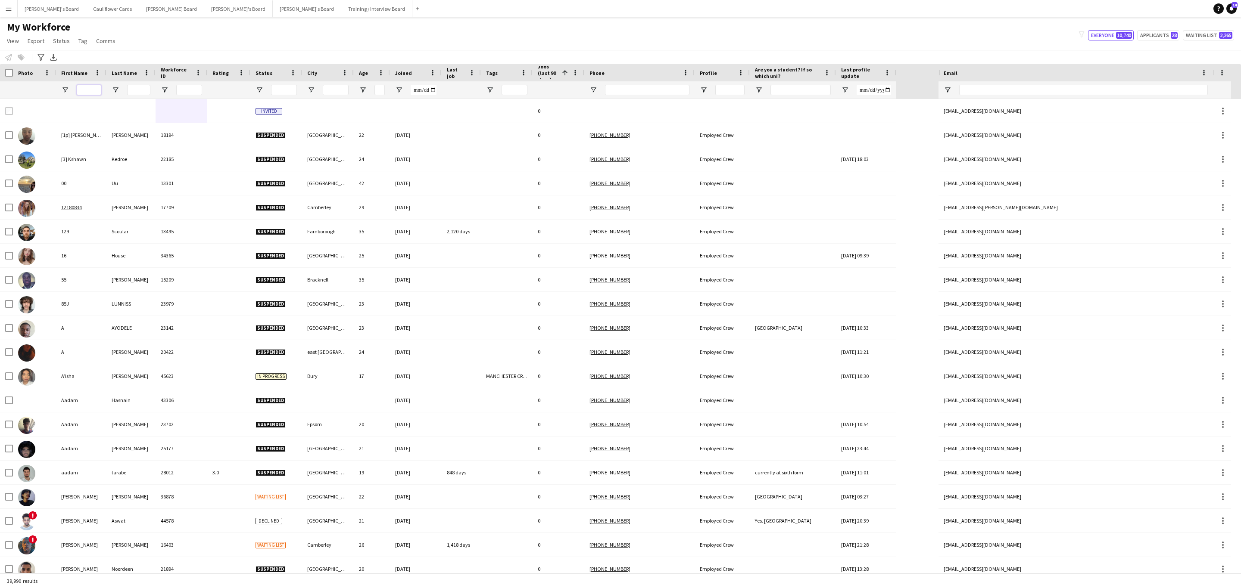
click at [90, 94] on input "First Name Filter Input" at bounding box center [89, 90] width 25 height 10
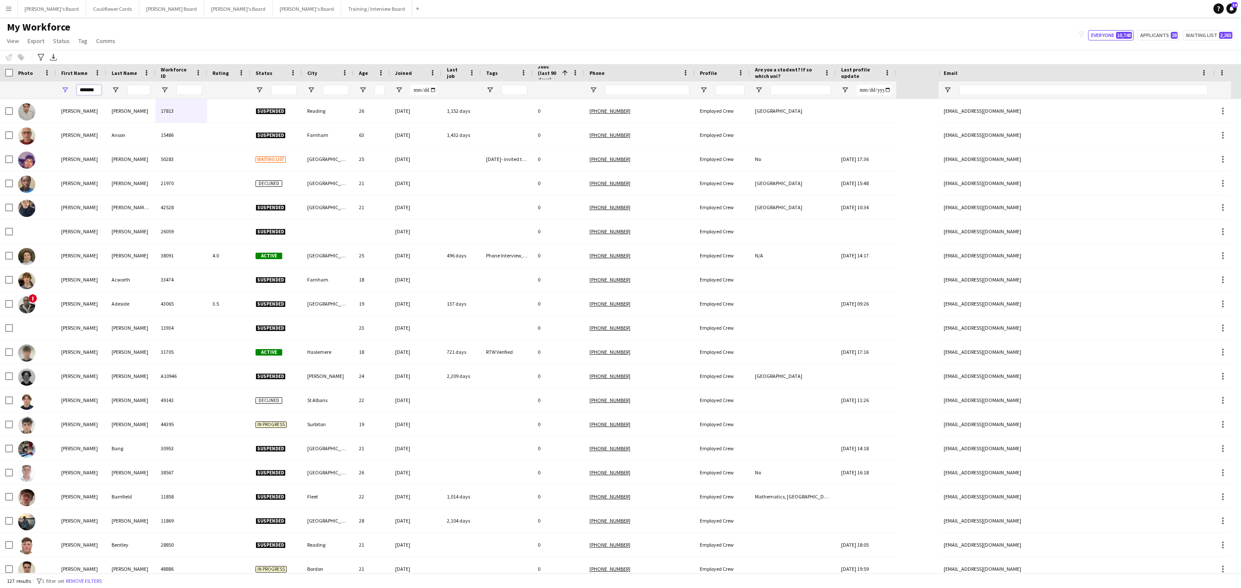
type input "*******"
click at [139, 88] on input "Last Name Filter Input" at bounding box center [138, 90] width 23 height 10
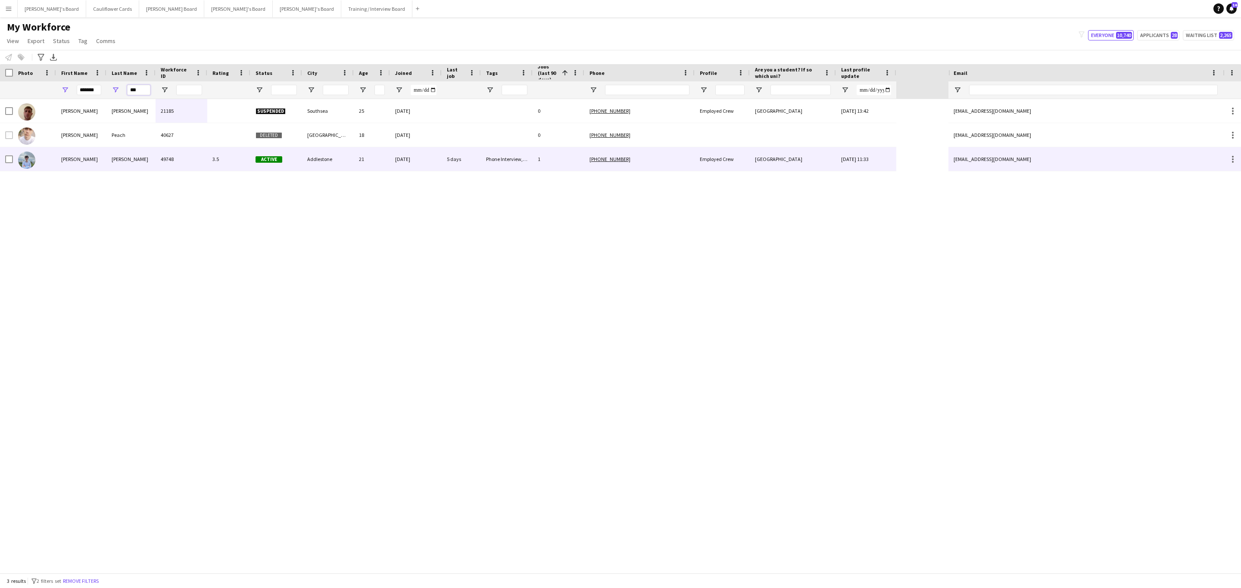
type input "***"
click at [227, 163] on div "3.5" at bounding box center [228, 159] width 43 height 24
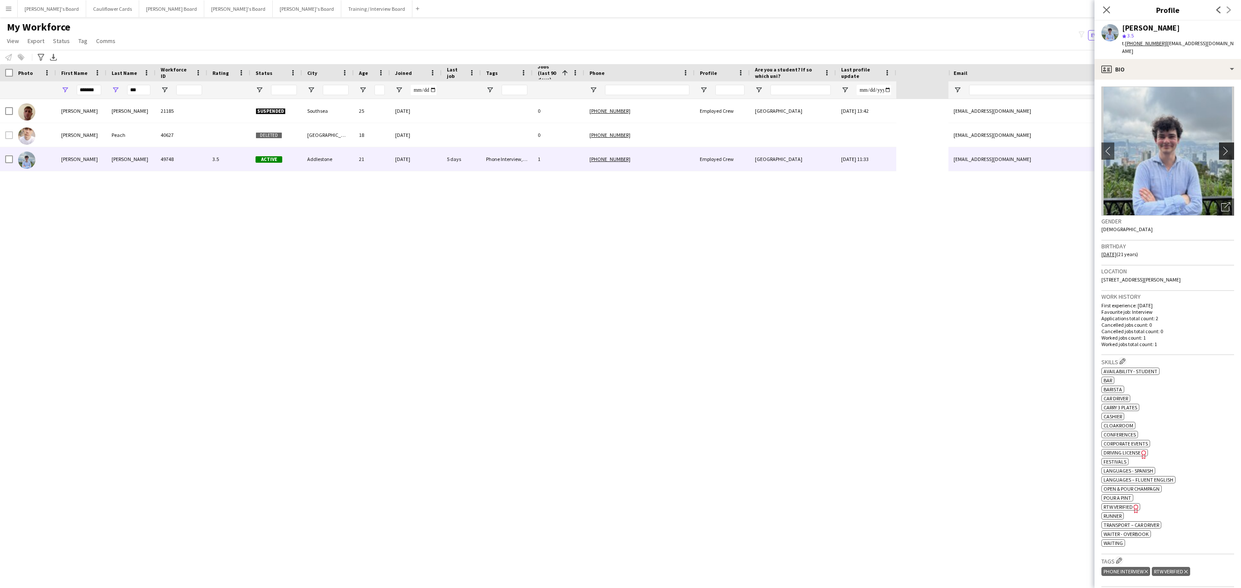
click at [1219, 143] on button "chevron-right" at bounding box center [1227, 151] width 17 height 17
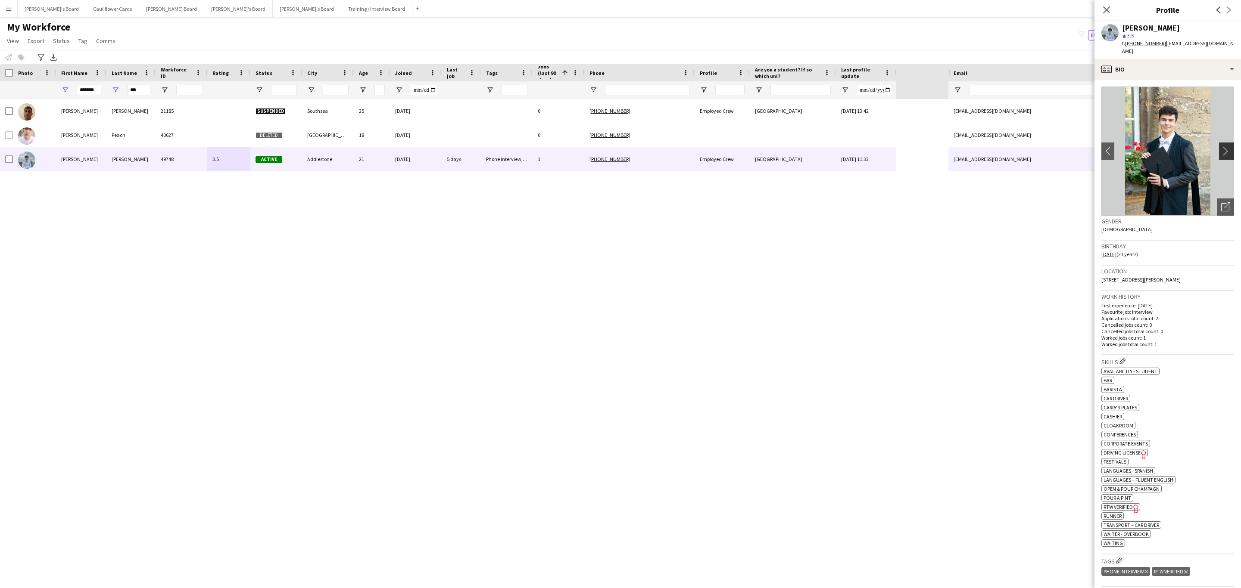
click at [1221, 146] on app-icon "chevron-right" at bounding box center [1227, 150] width 13 height 9
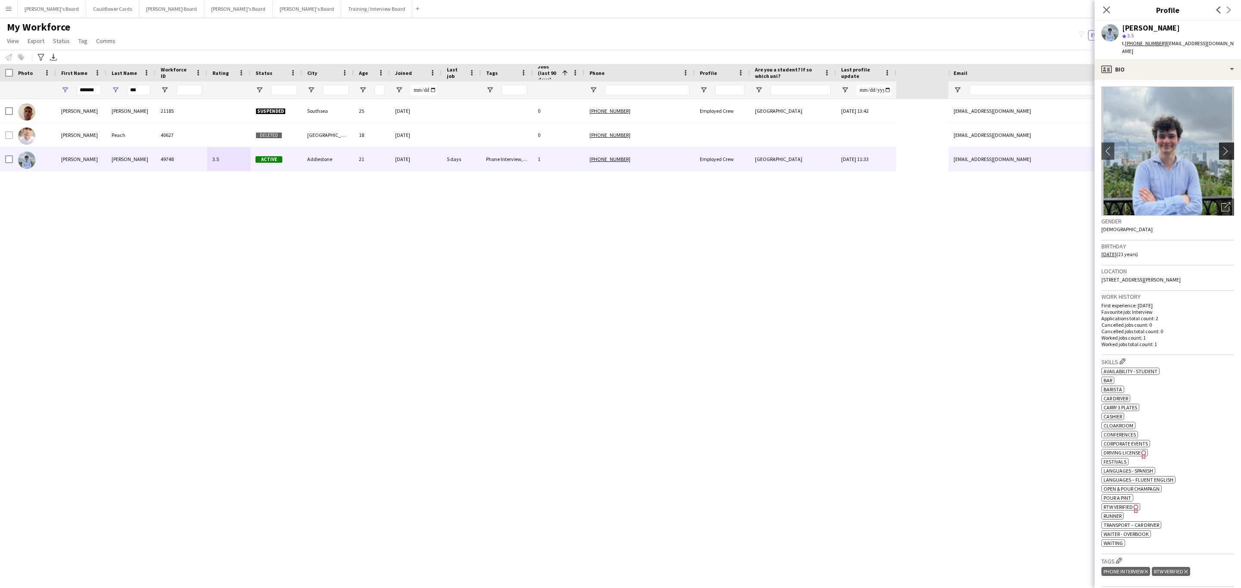
click at [1219, 143] on button "chevron-right" at bounding box center [1227, 151] width 17 height 17
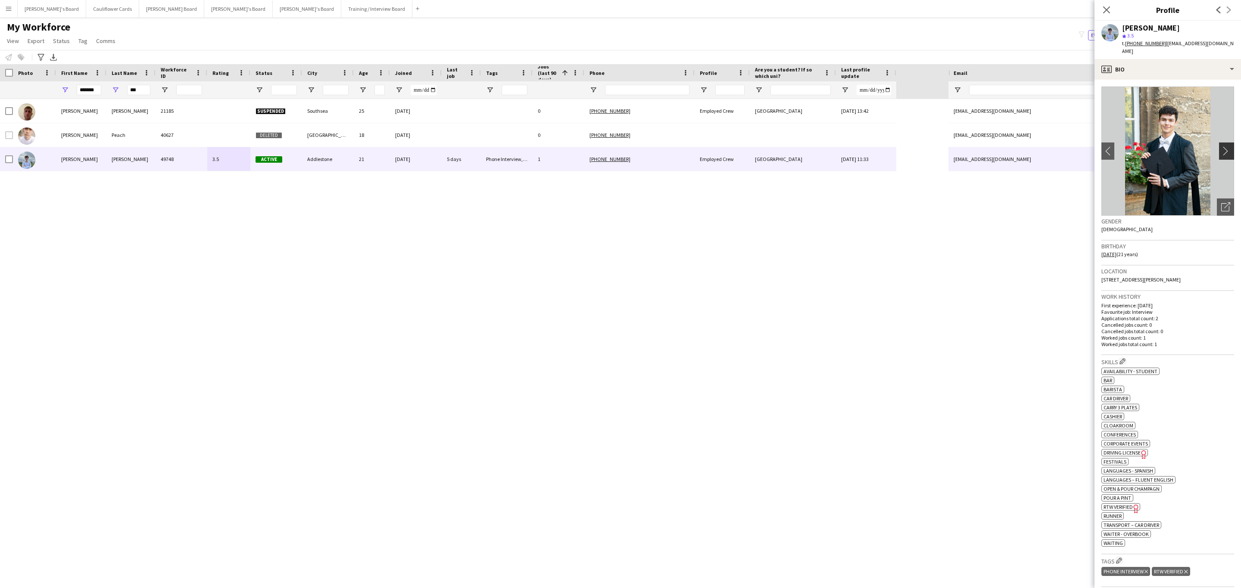
click at [1221, 146] on app-icon "chevron-right" at bounding box center [1227, 150] width 13 height 9
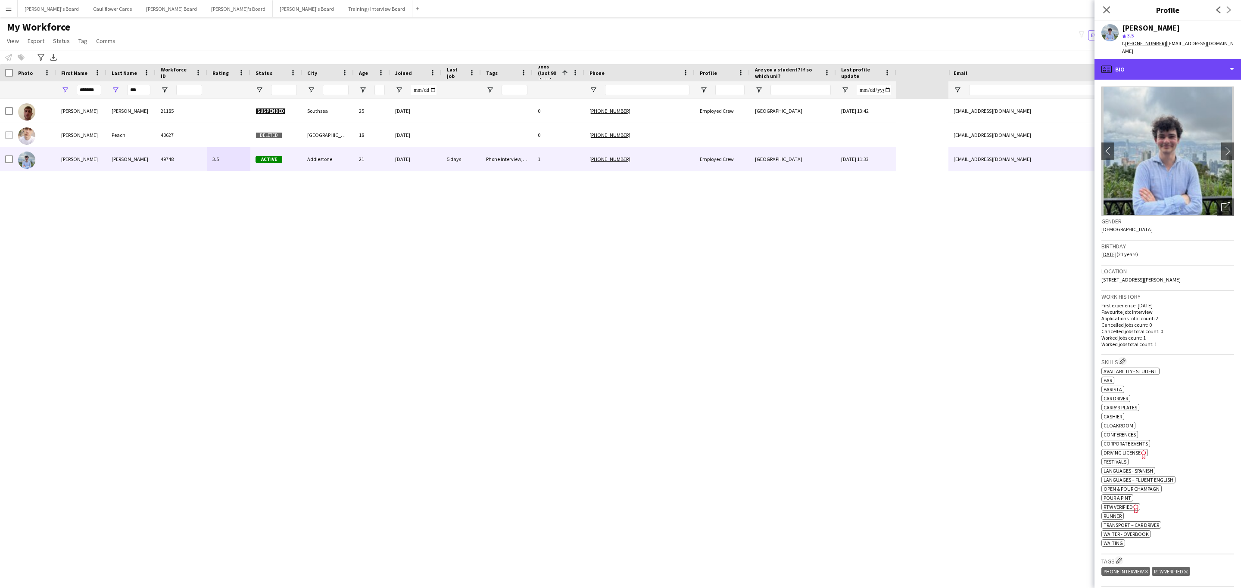
drag, startPoint x: 1201, startPoint y: 58, endPoint x: 1207, endPoint y: 81, distance: 24.0
click at [1202, 59] on div "profile Bio" at bounding box center [1167, 69] width 146 height 21
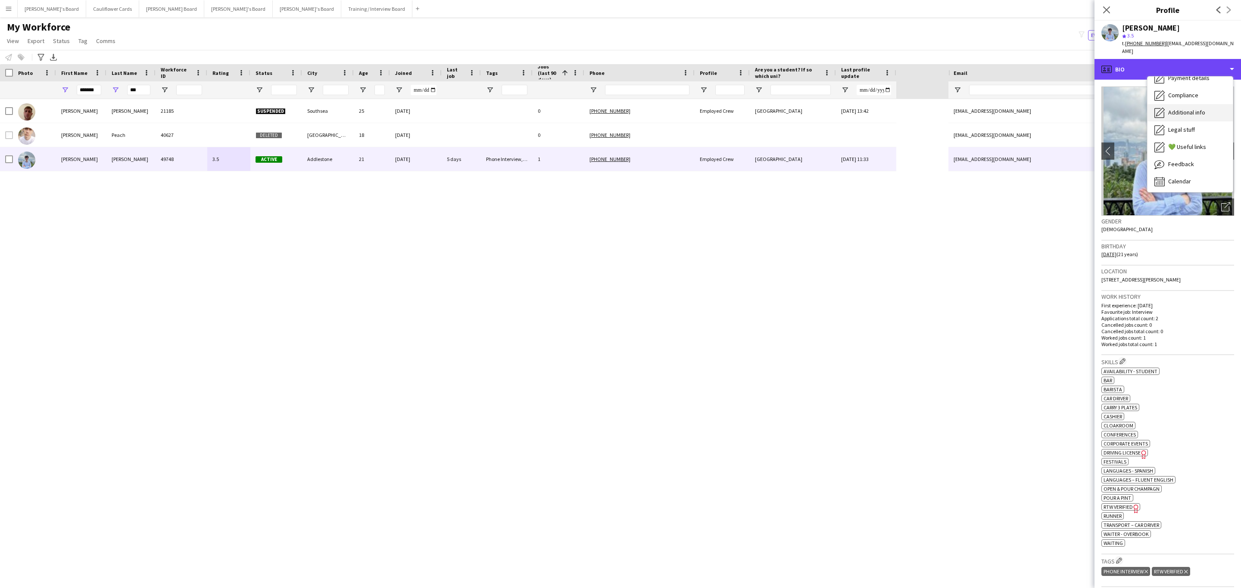
scroll to position [115, 0]
click at [1200, 155] on div "Feedback Feedback" at bounding box center [1189, 163] width 85 height 17
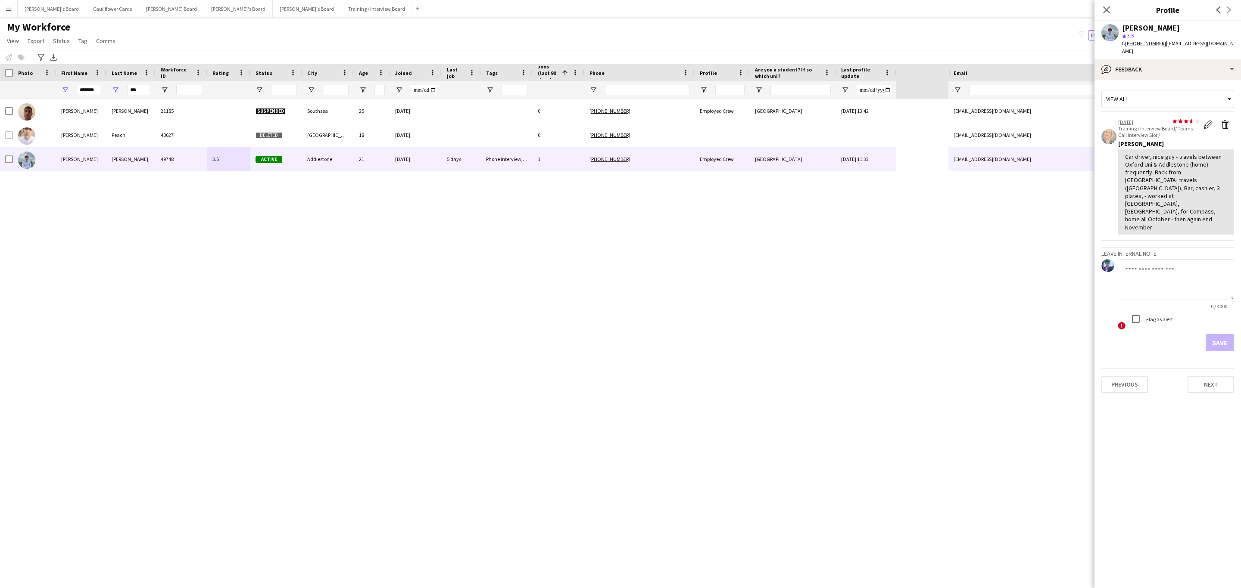
click at [1157, 259] on textarea at bounding box center [1175, 279] width 116 height 41
click at [1161, 259] on textarea at bounding box center [1175, 279] width 116 height 41
paste textarea "**********"
drag, startPoint x: 1159, startPoint y: 238, endPoint x: 1164, endPoint y: 246, distance: 8.5
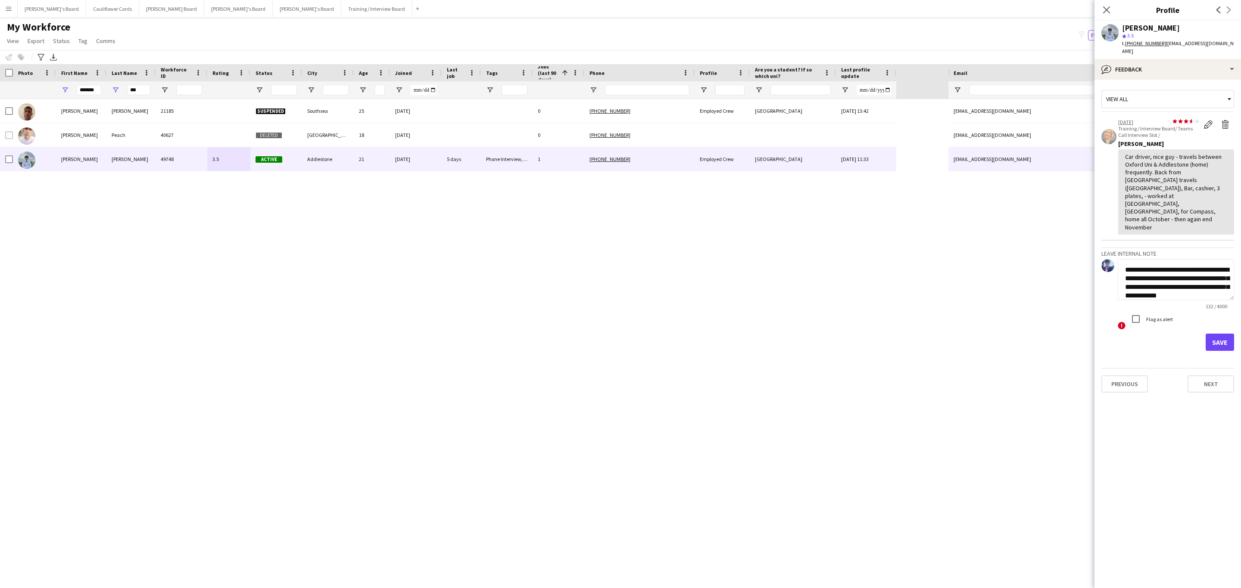
click at [1159, 259] on textarea "**********" at bounding box center [1175, 279] width 116 height 41
type textarea "**********"
click at [1226, 334] on button "Save" at bounding box center [1219, 342] width 28 height 17
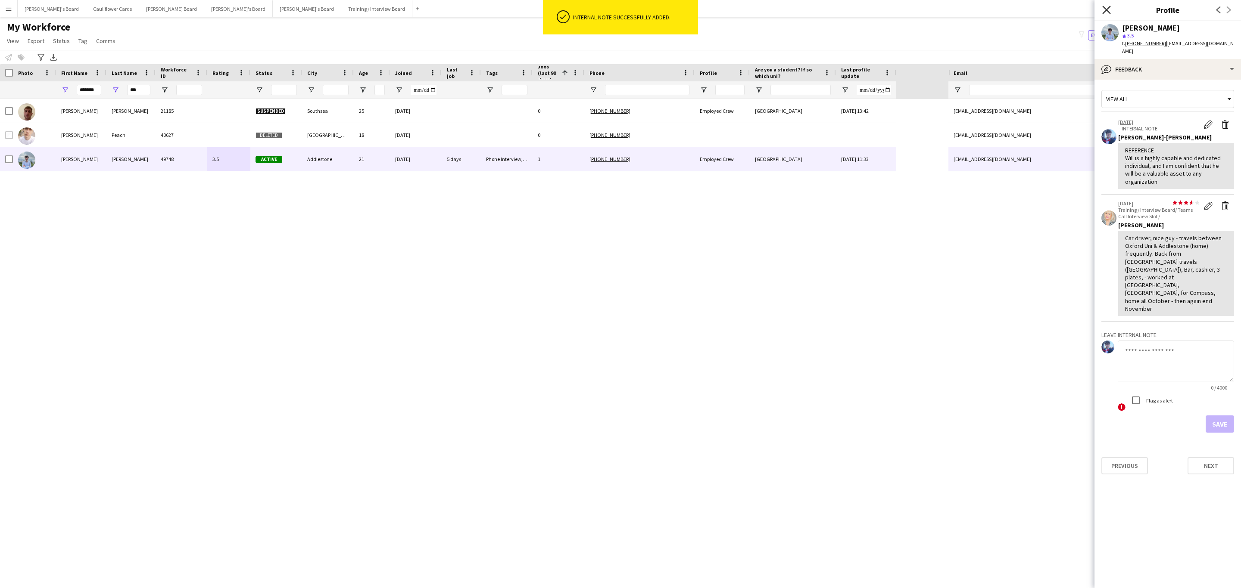
click at [1107, 8] on icon "Close pop-in" at bounding box center [1106, 10] width 8 height 8
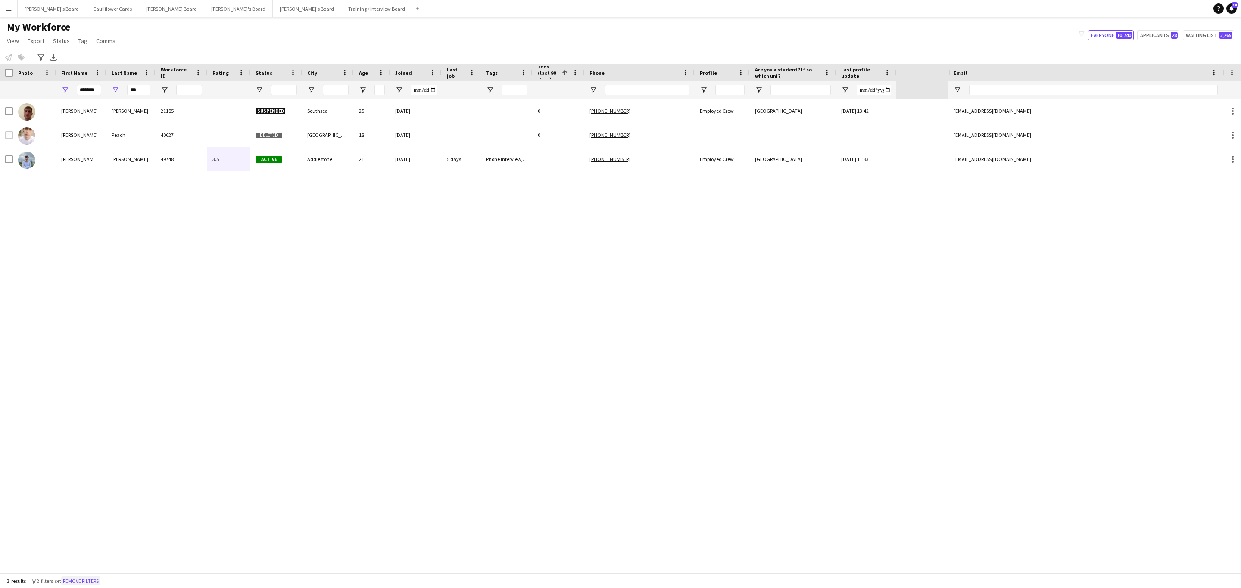
click at [83, 586] on button "Remove filters" at bounding box center [80, 581] width 39 height 9
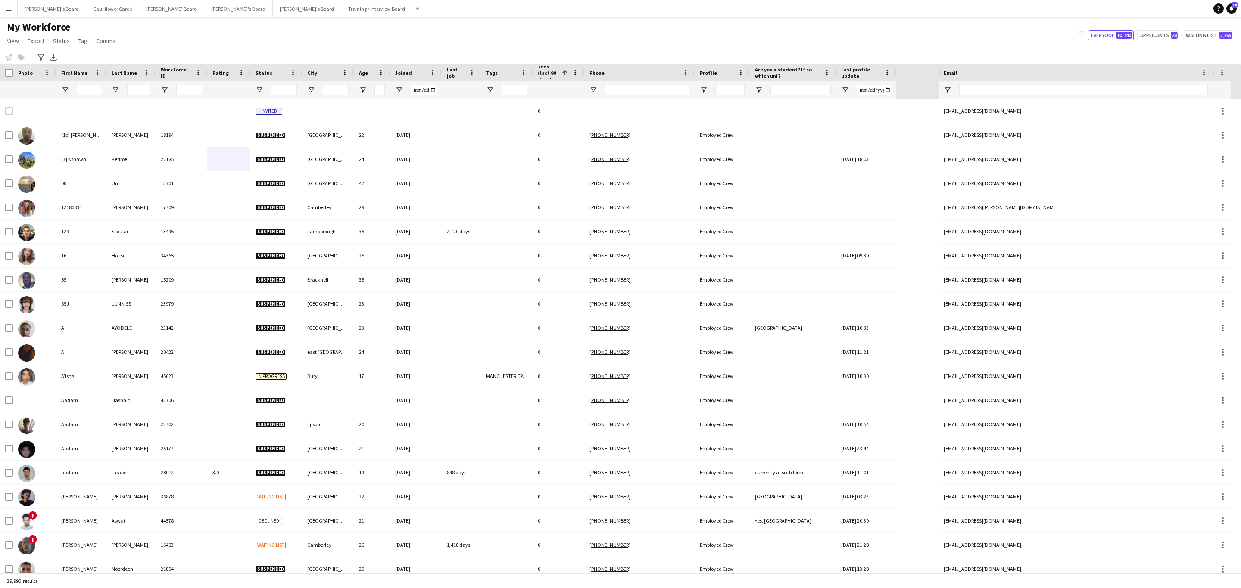
click at [99, 96] on div at bounding box center [89, 89] width 25 height 17
click at [93, 92] on input "First Name Filter Input" at bounding box center [89, 90] width 25 height 10
click at [92, 90] on input "First Name Filter Input" at bounding box center [89, 90] width 25 height 10
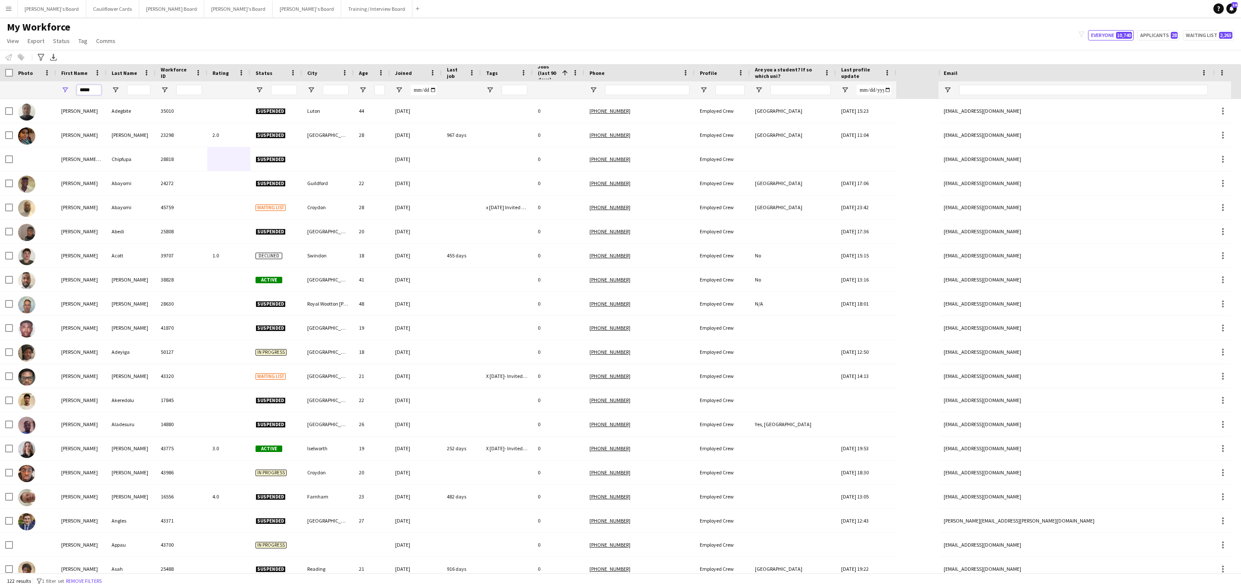
type input "*****"
click at [134, 86] on input "Last Name Filter Input" at bounding box center [138, 90] width 23 height 10
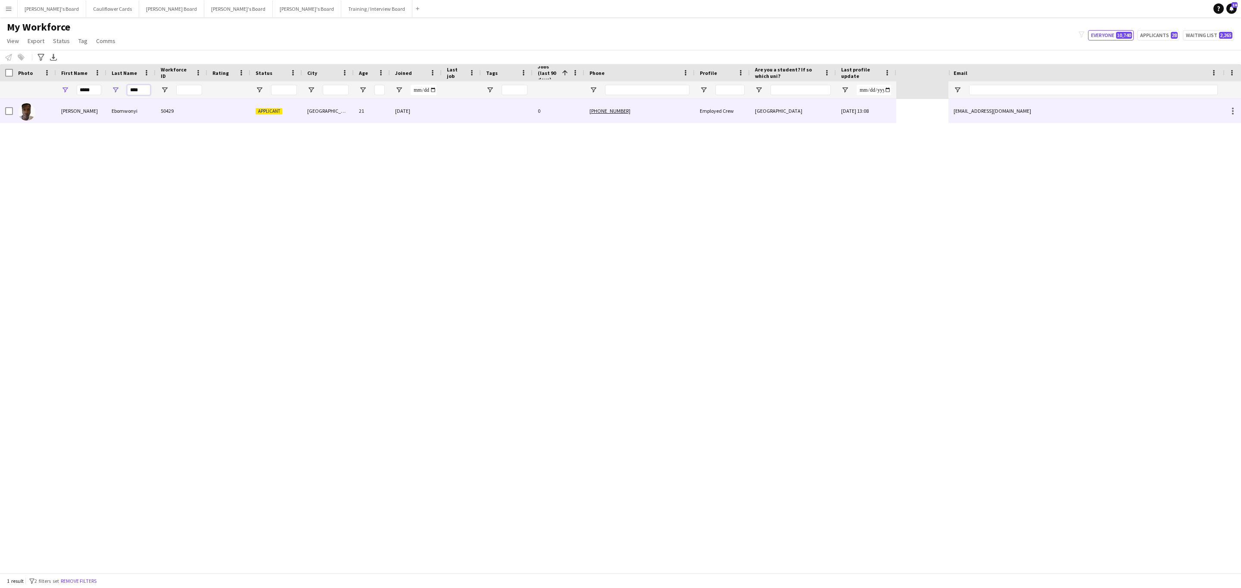
type input "****"
click at [452, 118] on div at bounding box center [461, 111] width 39 height 24
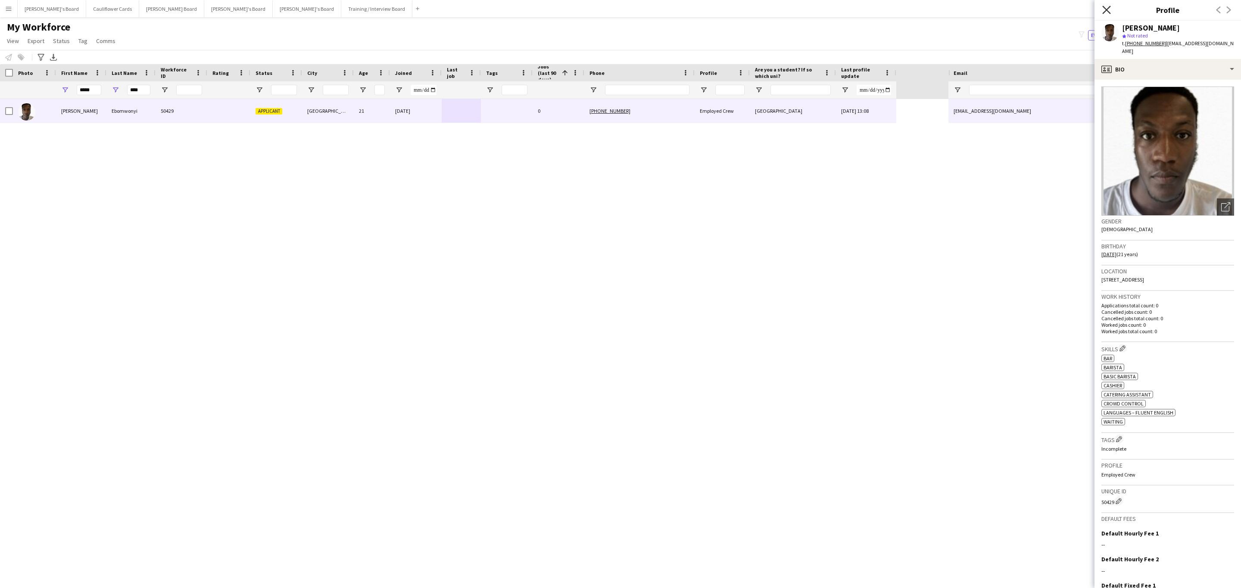
click at [1108, 7] on icon "Close pop-in" at bounding box center [1106, 10] width 8 height 8
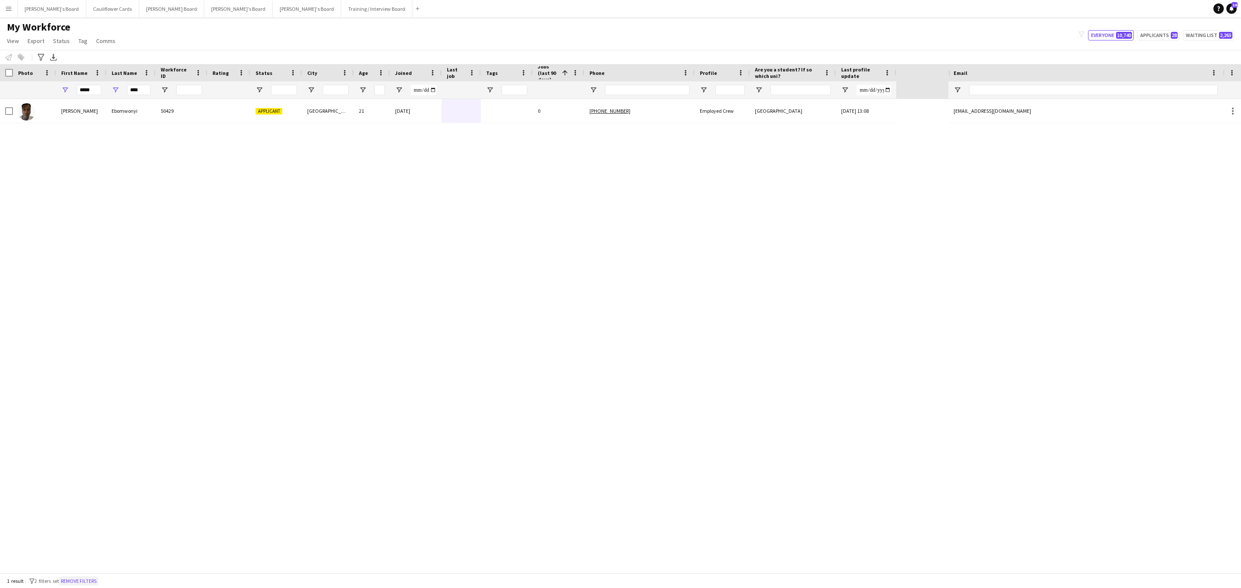
click at [93, 578] on button "Remove filters" at bounding box center [78, 581] width 39 height 9
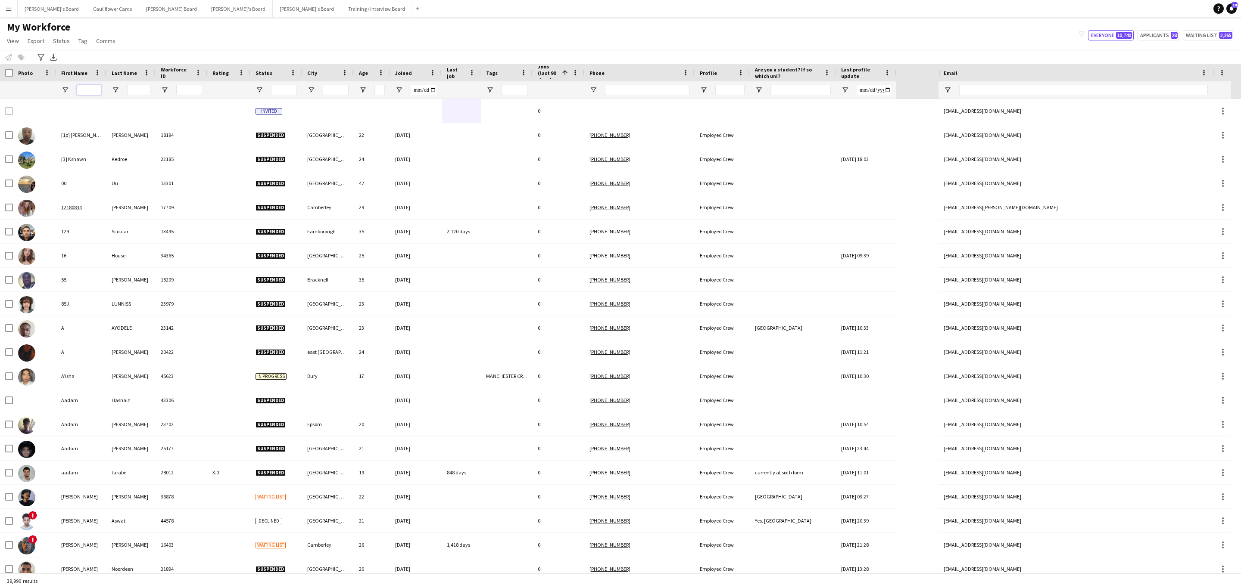
click at [88, 93] on input "First Name Filter Input" at bounding box center [89, 90] width 25 height 10
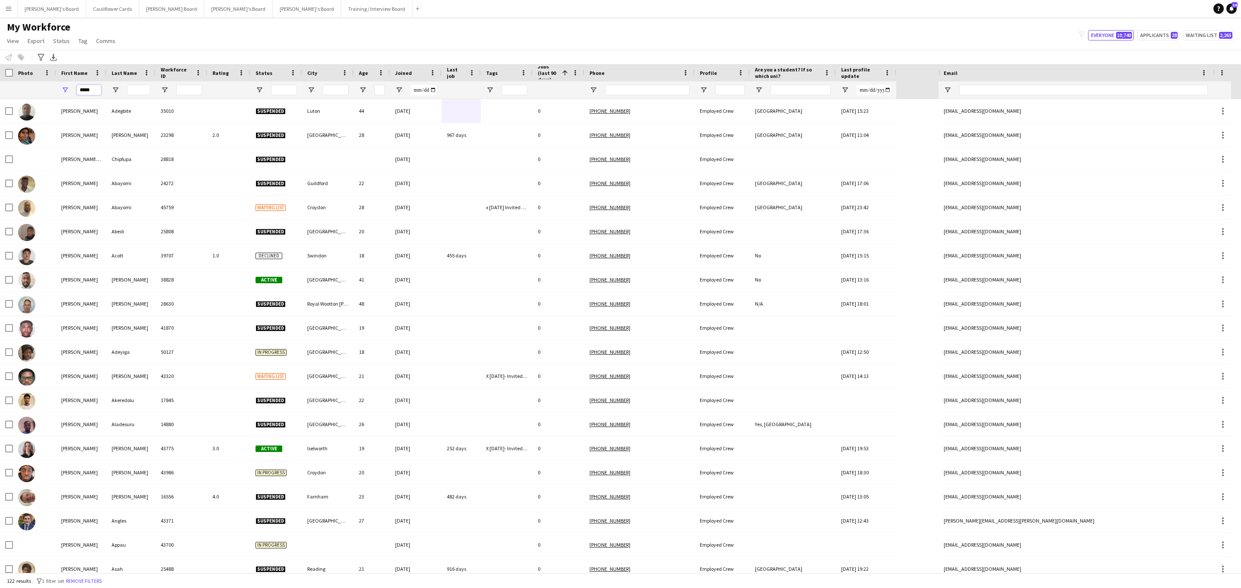
type input "*****"
click at [149, 92] on input "Last Name Filter Input" at bounding box center [138, 90] width 23 height 10
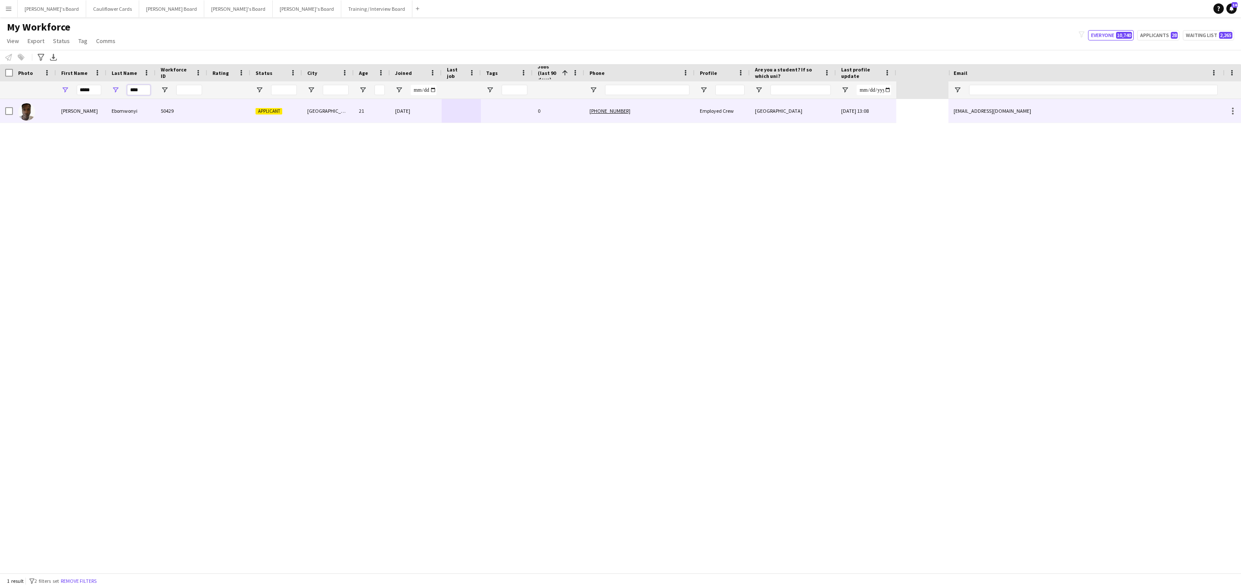
type input "****"
click at [225, 112] on div at bounding box center [228, 111] width 43 height 24
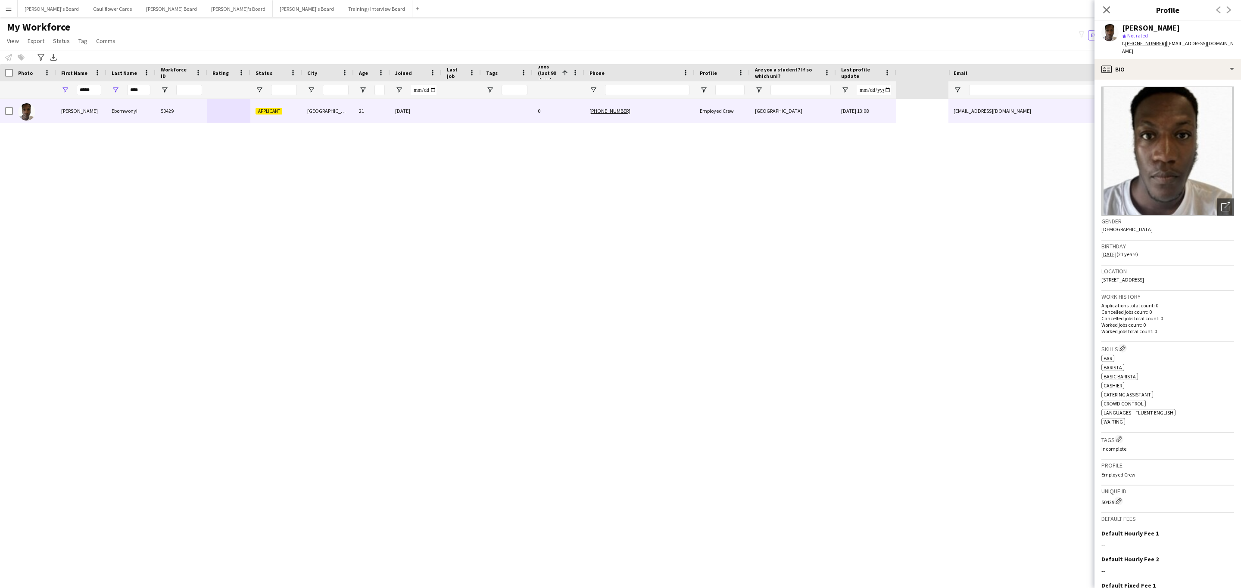
click at [1143, 44] on tcxspan "+447726368526" at bounding box center [1145, 43] width 41 height 6
click at [1144, 43] on tcxspan "+447726368526" at bounding box center [1145, 43] width 41 height 6
drag, startPoint x: 1208, startPoint y: 52, endPoint x: 1162, endPoint y: 42, distance: 46.3
click at [1162, 42] on div "t. +447726368526 | goodguythemobilegamer@gmail.com" at bounding box center [1178, 48] width 112 height 16
copy span "goodguythemobilegamer@gmail.com"
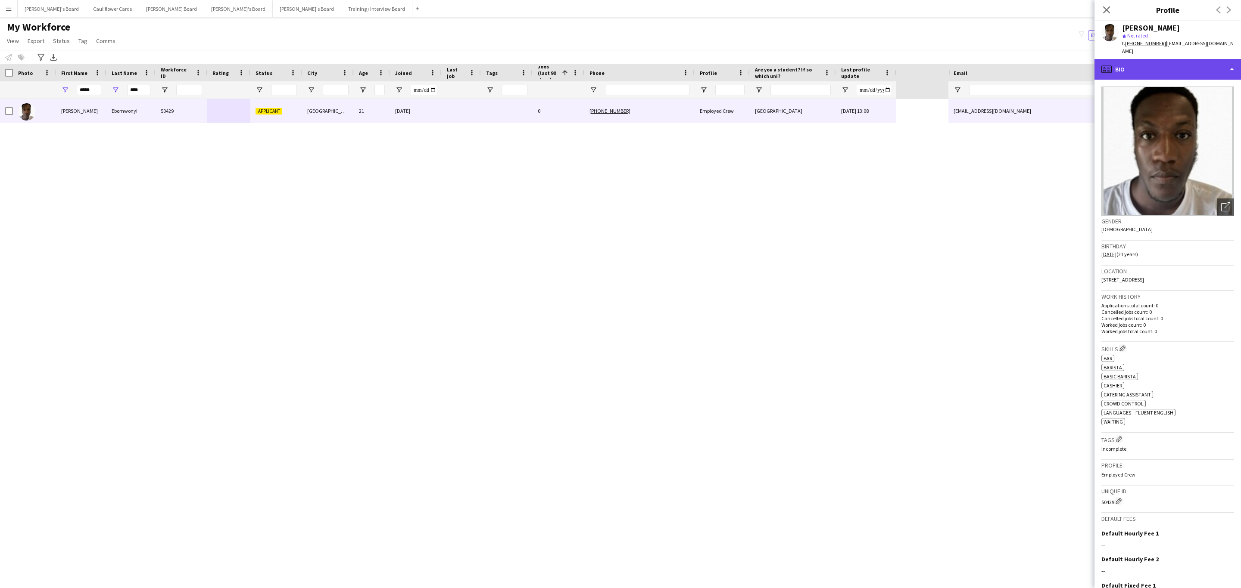
click at [1167, 68] on div "profile Bio" at bounding box center [1167, 69] width 146 height 21
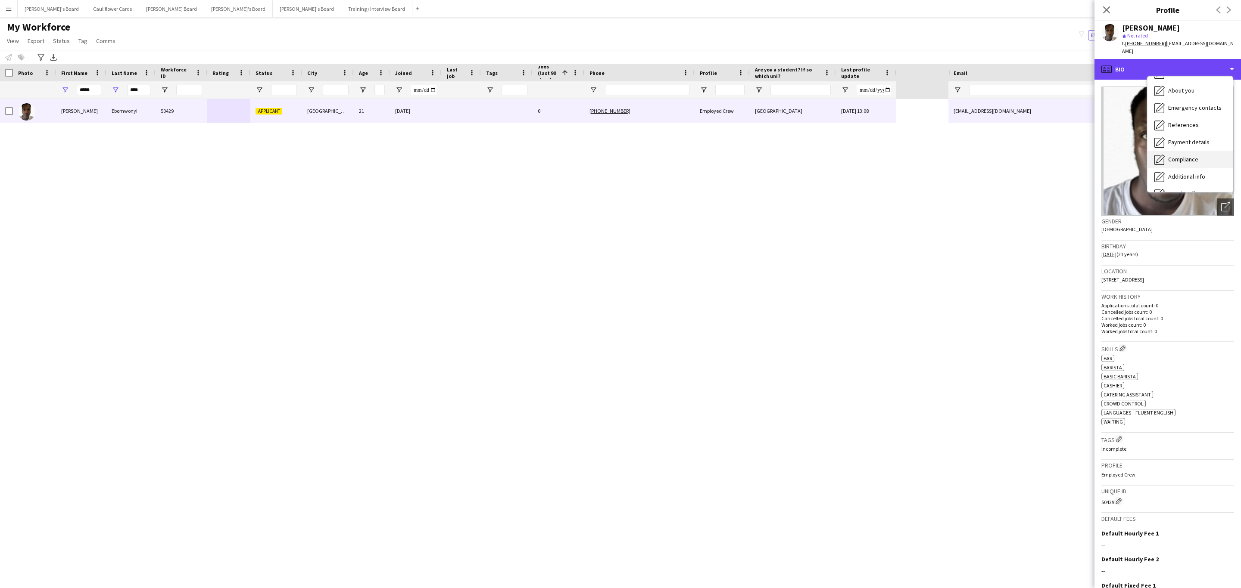
scroll to position [115, 0]
click at [1190, 110] on span "Additional info" at bounding box center [1186, 111] width 37 height 8
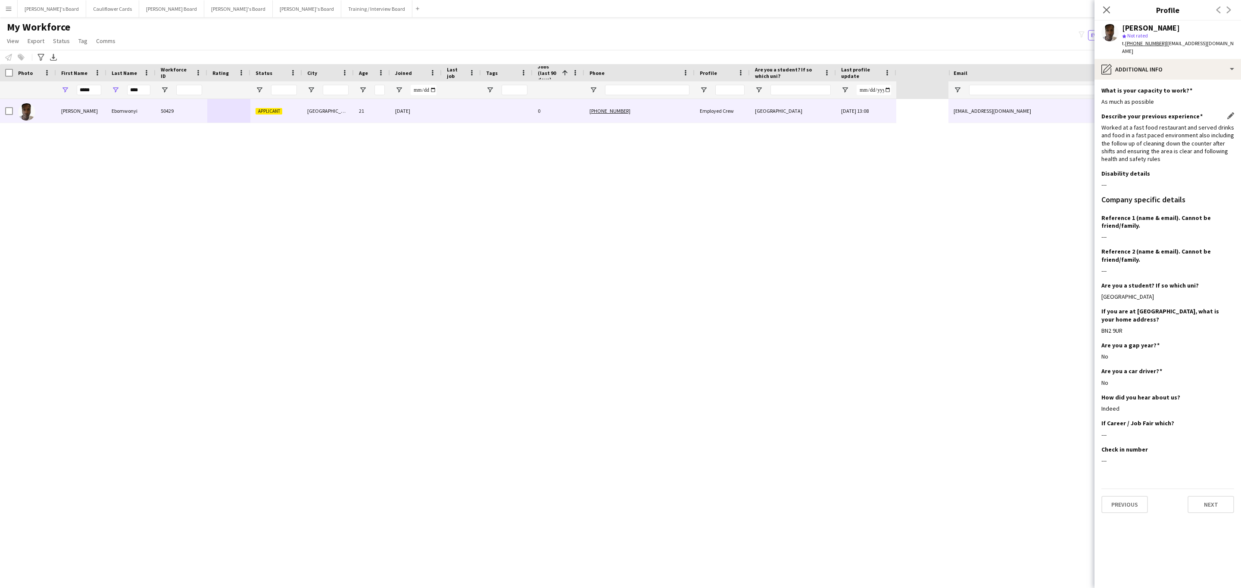
drag, startPoint x: 1166, startPoint y: 161, endPoint x: 1102, endPoint y: 130, distance: 71.7
click at [1102, 130] on div "Worked at a fast food restaurant and served drinks and food in a fast paced env…" at bounding box center [1167, 143] width 133 height 39
click at [1132, 143] on div "Worked at a fast food restaurant and served drinks and food in a fast paced env…" at bounding box center [1167, 143] width 133 height 39
drag, startPoint x: 1171, startPoint y: 162, endPoint x: 1100, endPoint y: 131, distance: 77.2
click at [1101, 131] on div "Worked at a fast food restaurant and served drinks and food in a fast paced env…" at bounding box center [1167, 143] width 133 height 39
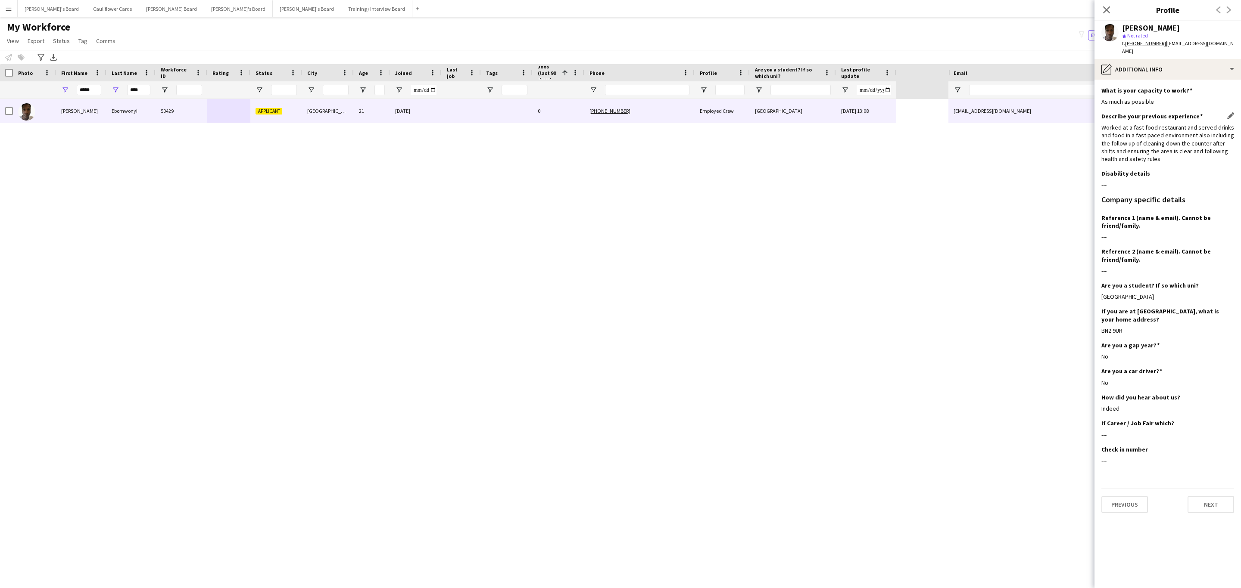
click at [1122, 149] on div "Worked at a fast food restaurant and served drinks and food in a fast paced env…" at bounding box center [1167, 143] width 133 height 39
drag, startPoint x: 1166, startPoint y: 158, endPoint x: 1099, endPoint y: 127, distance: 74.2
click at [1099, 127] on app-section-data-types "What is your capacity to work? Edit this field As much as possible Describe you…" at bounding box center [1167, 334] width 146 height 509
drag, startPoint x: 1116, startPoint y: 143, endPoint x: 1136, endPoint y: 154, distance: 22.7
click at [1117, 144] on div "Worked at a fast food restaurant and served drinks and food in a fast paced env…" at bounding box center [1167, 143] width 133 height 39
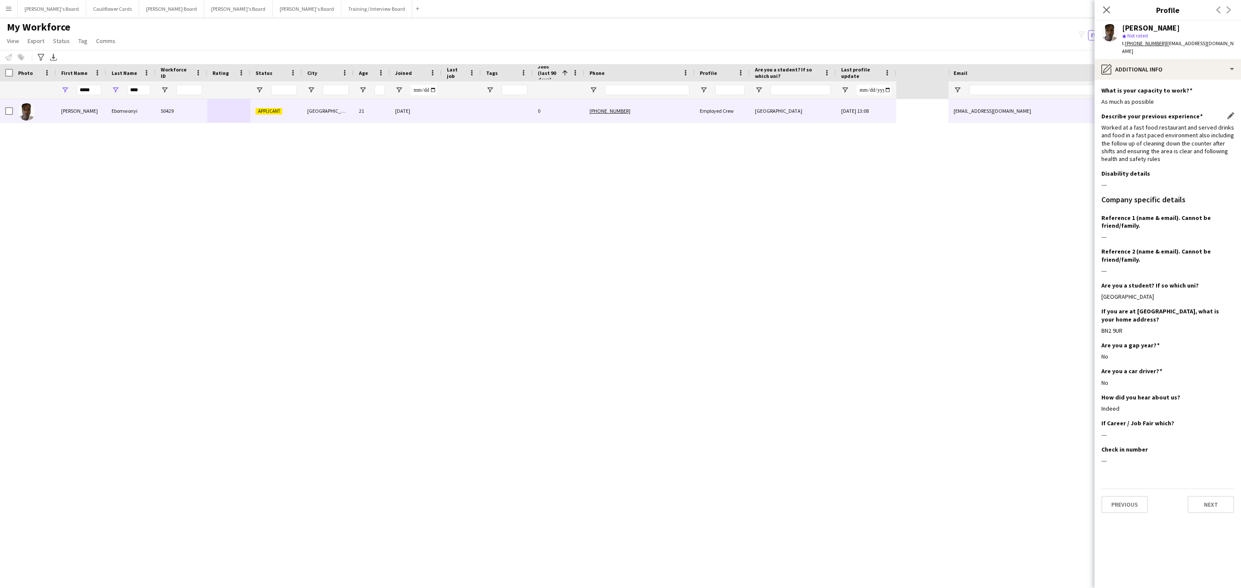
click at [1167, 162] on div "Worked at a fast food restaurant and served drinks and food in a fast paced env…" at bounding box center [1167, 143] width 133 height 39
drag, startPoint x: 1171, startPoint y: 162, endPoint x: 1100, endPoint y: 128, distance: 78.1
click at [1101, 128] on div "Worked at a fast food restaurant and served drinks and food in a fast paced env…" at bounding box center [1167, 143] width 133 height 39
click at [1126, 129] on div "Worked at a fast food restaurant and served drinks and food in a fast paced env…" at bounding box center [1167, 143] width 133 height 39
click at [1190, 154] on div "Worked at a fast food restaurant and served drinks and food in a fast paced env…" at bounding box center [1167, 143] width 133 height 39
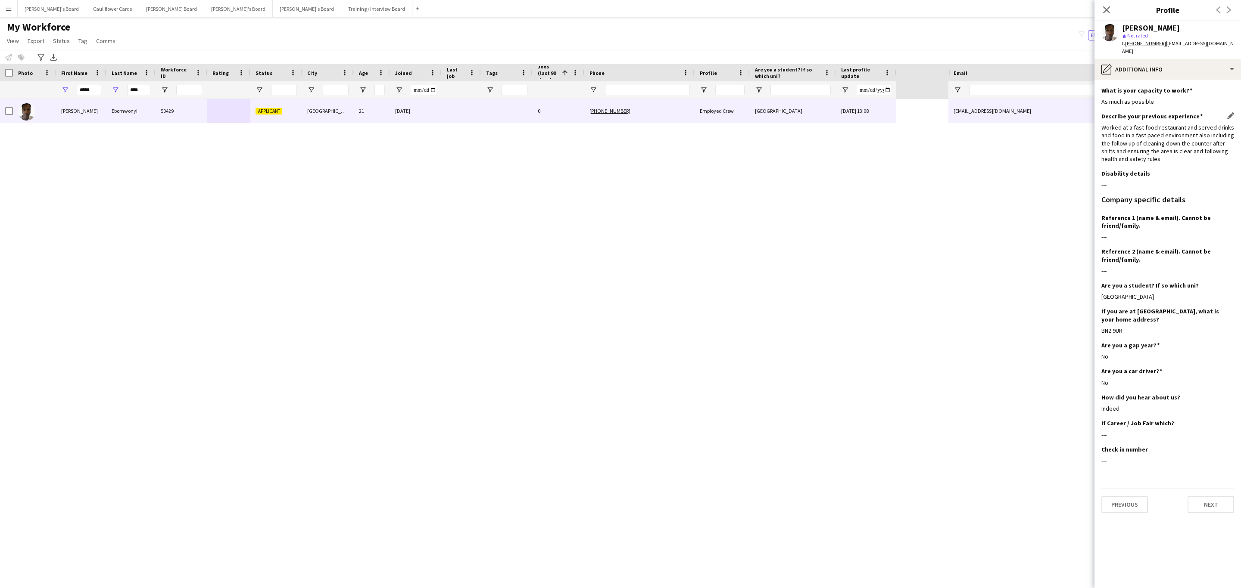
click at [1172, 163] on div "Worked at a fast food restaurant and served drinks and food in a fast paced env…" at bounding box center [1167, 143] width 133 height 39
click at [1157, 158] on div "Worked at a fast food restaurant and served drinks and food in a fast paced env…" at bounding box center [1167, 143] width 133 height 39
click at [1153, 154] on div "Worked at a fast food restaurant and served drinks and food in a fast paced env…" at bounding box center [1167, 143] width 133 height 39
drag, startPoint x: 1109, startPoint y: 6, endPoint x: 1003, endPoint y: 410, distance: 416.9
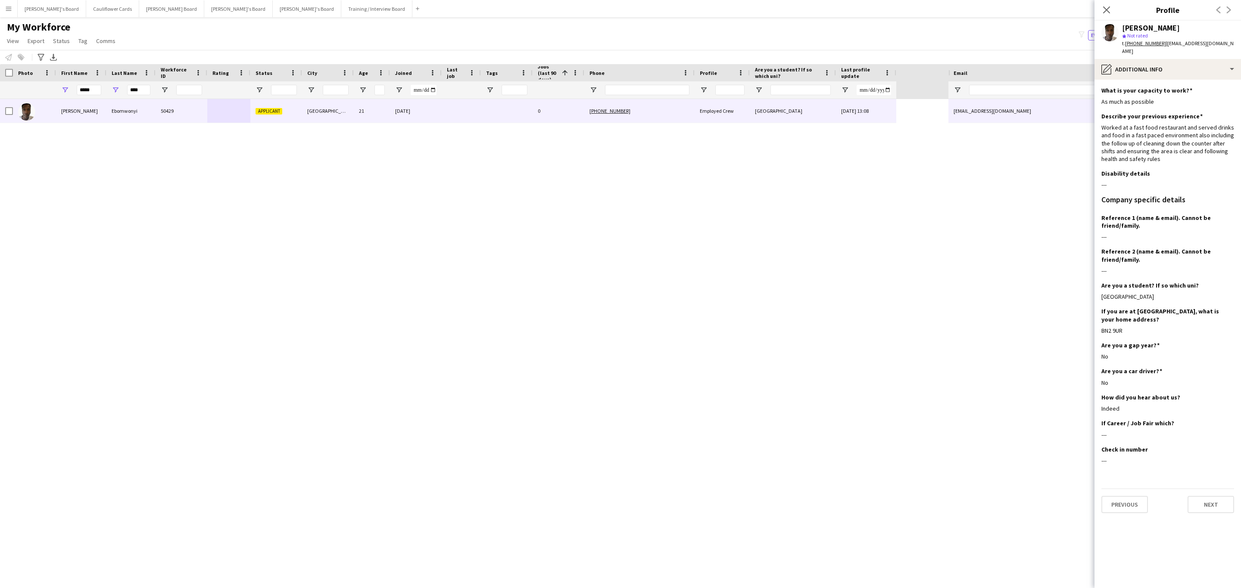
click at [1109, 6] on icon "Close pop-in" at bounding box center [1106, 9] width 7 height 7
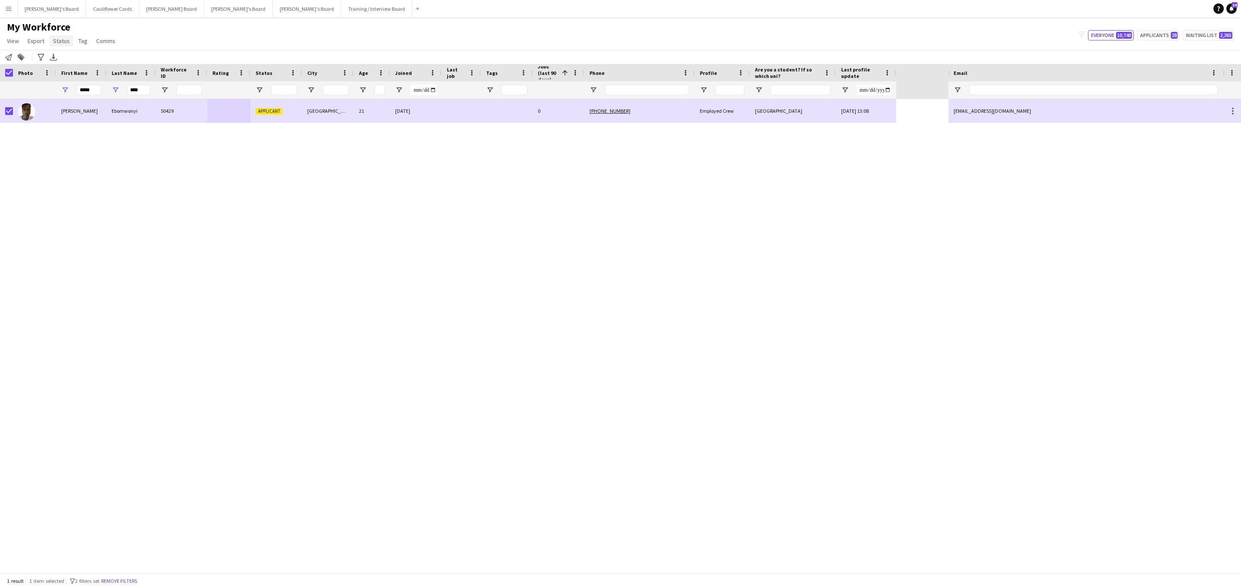
click at [64, 38] on span "Status" at bounding box center [61, 41] width 17 height 8
click at [90, 59] on link "Edit" at bounding box center [80, 59] width 60 height 18
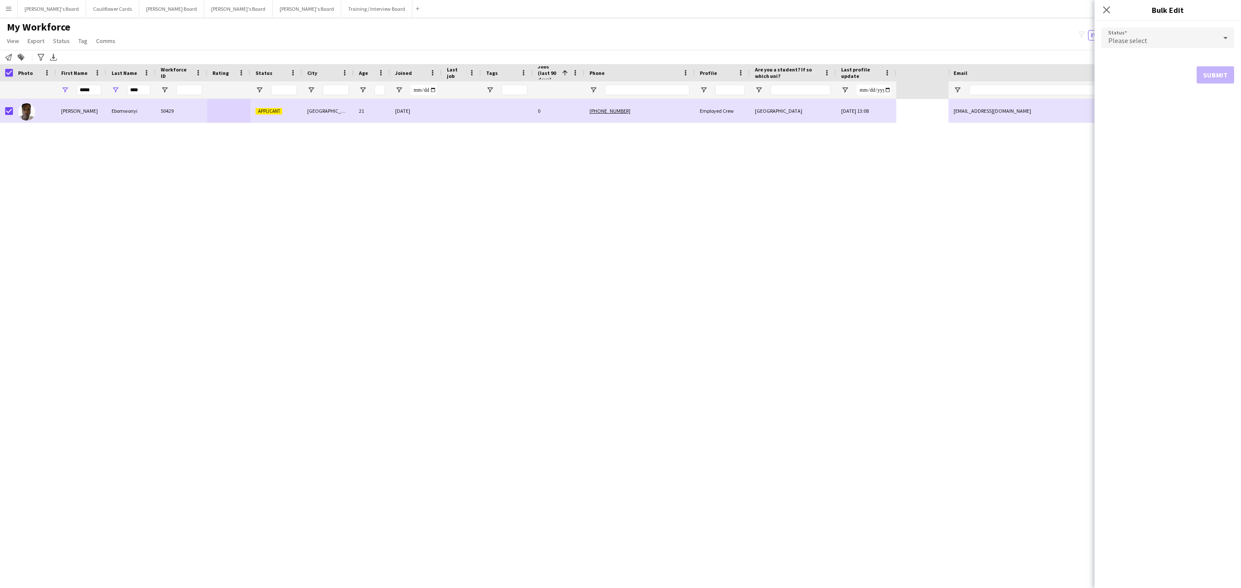
click at [1166, 39] on div "Please select" at bounding box center [1158, 38] width 115 height 21
drag, startPoint x: 1122, startPoint y: 61, endPoint x: 1127, endPoint y: 62, distance: 5.2
click at [1123, 61] on span "Active" at bounding box center [1167, 62] width 119 height 8
click at [1205, 105] on button "Submit" at bounding box center [1214, 104] width 37 height 17
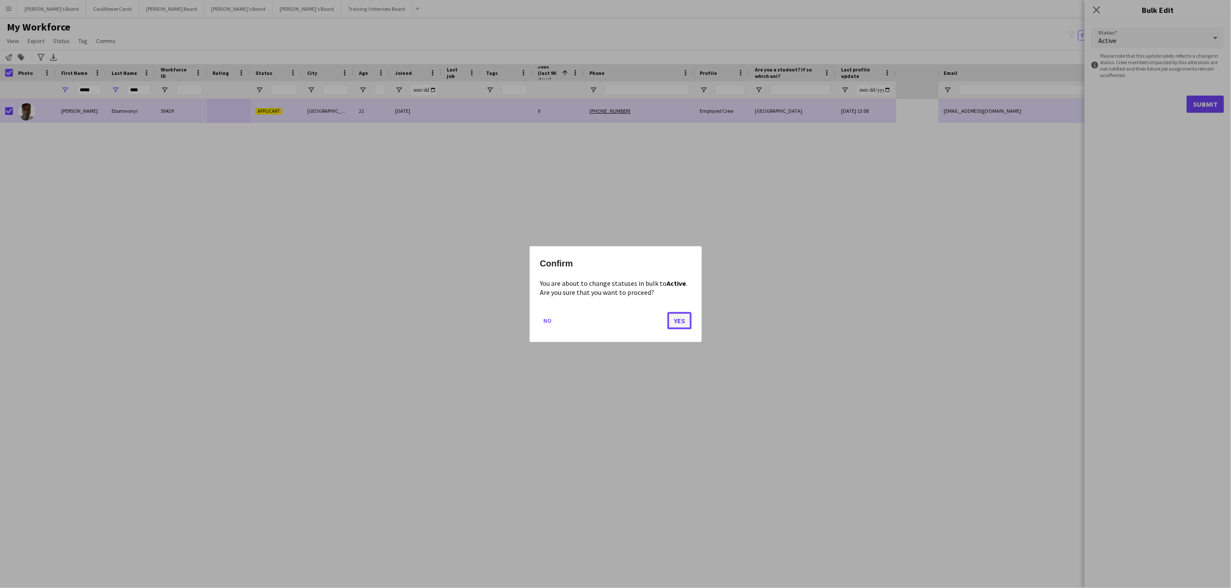
click at [690, 322] on button "Yes" at bounding box center [679, 320] width 24 height 17
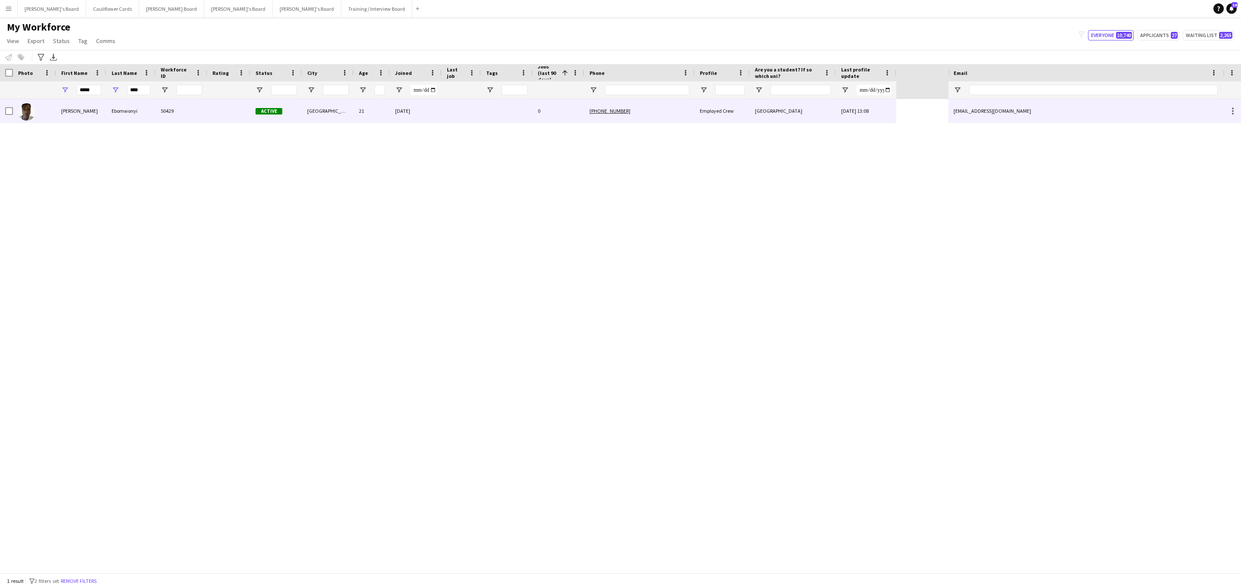
drag, startPoint x: 323, startPoint y: 111, endPoint x: 436, endPoint y: 114, distance: 112.9
click at [324, 112] on div "Brighton" at bounding box center [328, 111] width 52 height 24
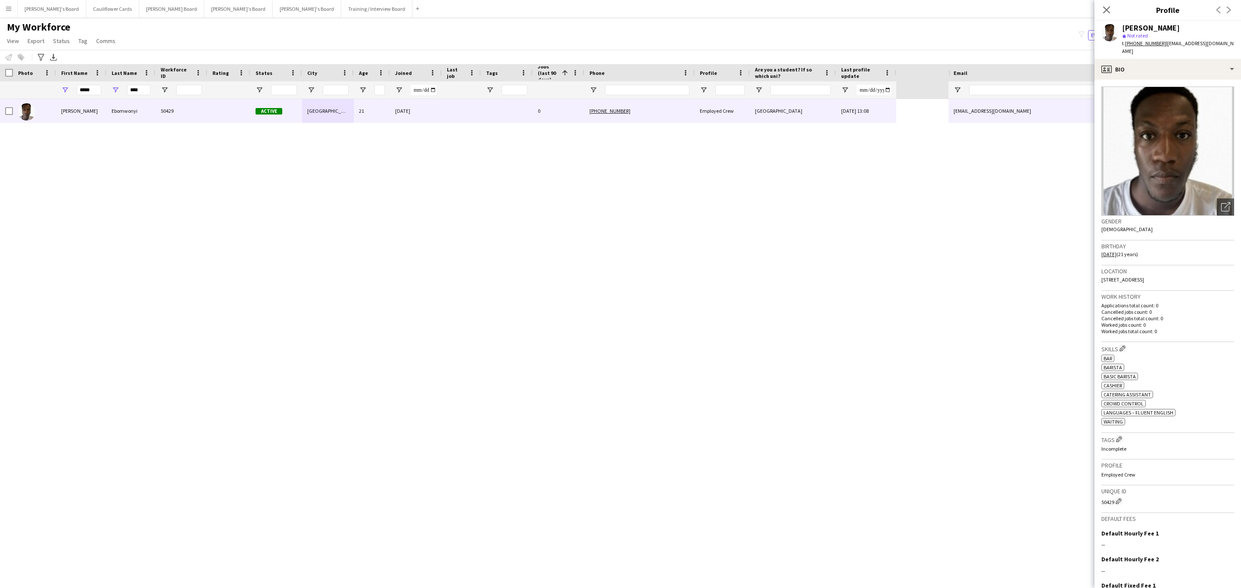
drag, startPoint x: 1215, startPoint y: 50, endPoint x: 1163, endPoint y: 44, distance: 52.0
click at [1163, 44] on div "t. +447726368526 | goodguythemobilegamer@gmail.com" at bounding box center [1178, 48] width 112 height 16
copy span "goodguythemobilegamer@gmail.com"
click at [1176, 77] on div "profile Bio" at bounding box center [1167, 69] width 146 height 21
click at [1175, 99] on div "Compliance Compliance" at bounding box center [1189, 94] width 85 height 17
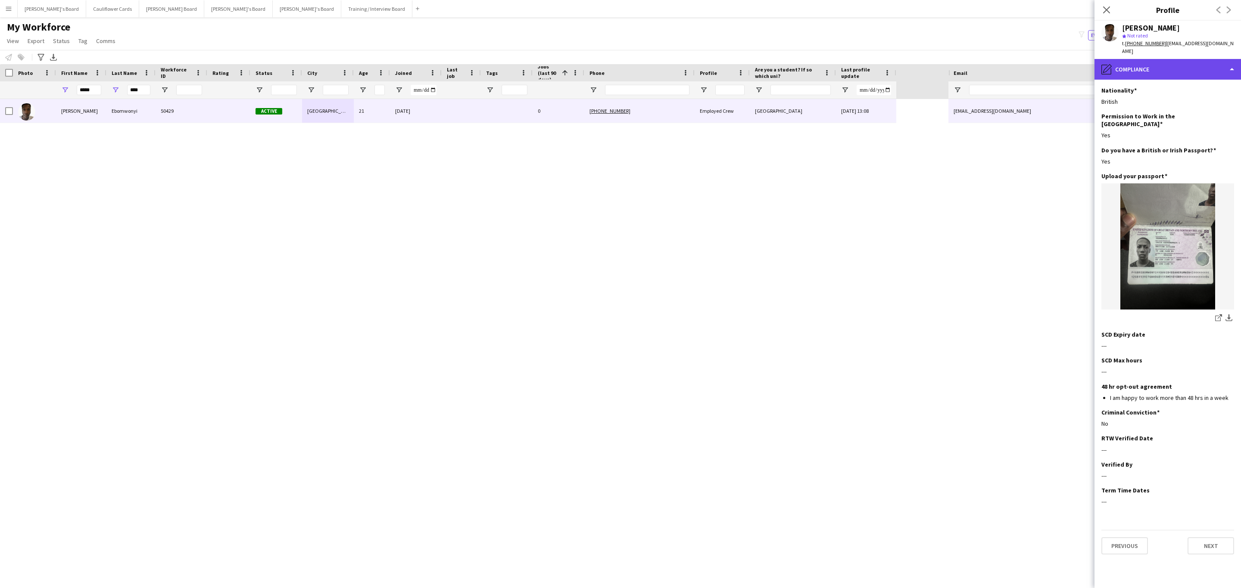
click at [1180, 78] on div "pencil4 Compliance" at bounding box center [1167, 69] width 146 height 21
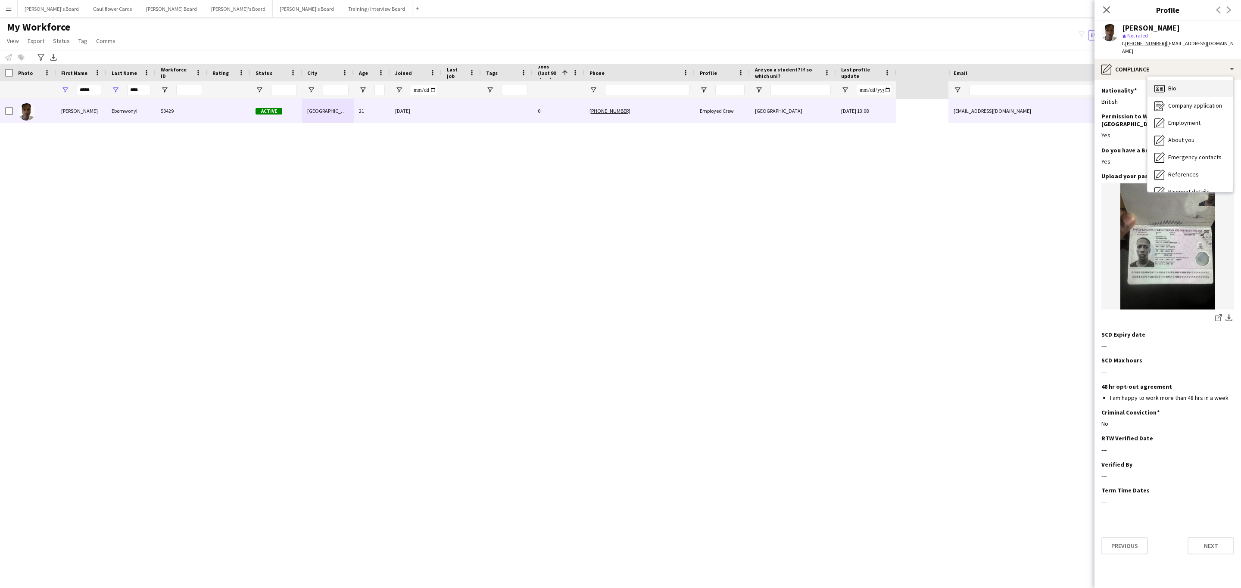
click at [1179, 81] on div "Bio Bio" at bounding box center [1189, 88] width 85 height 17
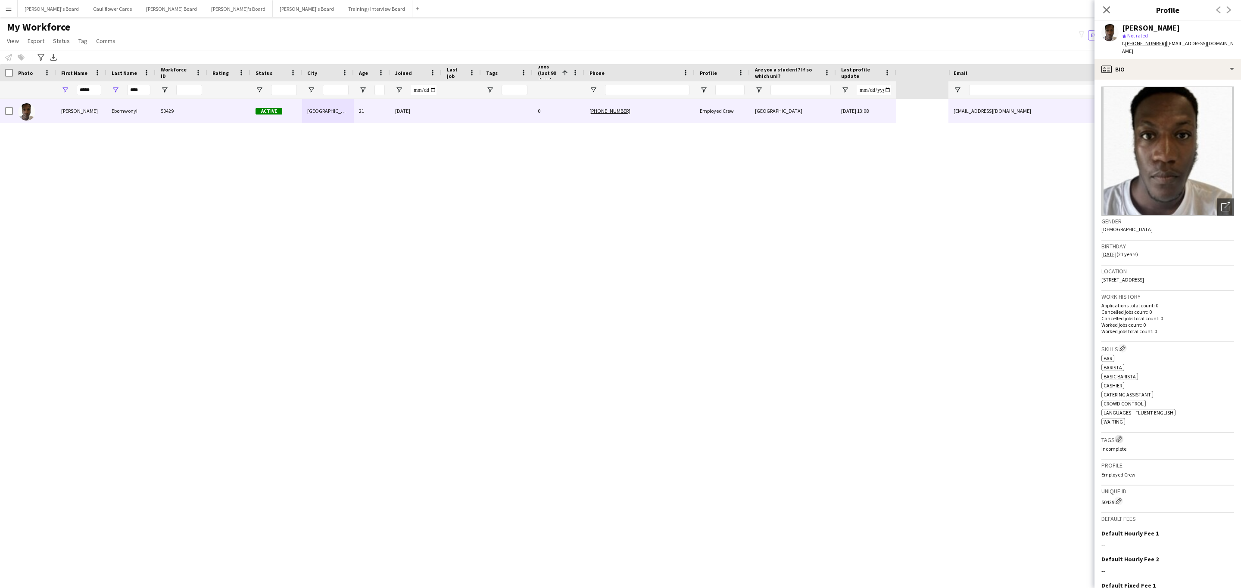
click at [1119, 439] on app-icon "Edit crew company tags" at bounding box center [1119, 439] width 6 height 6
click at [1043, 64] on input "text" at bounding box center [1021, 68] width 122 height 22
type input "***"
click at [999, 96] on span "RTW Verified" at bounding box center [1021, 92] width 109 height 8
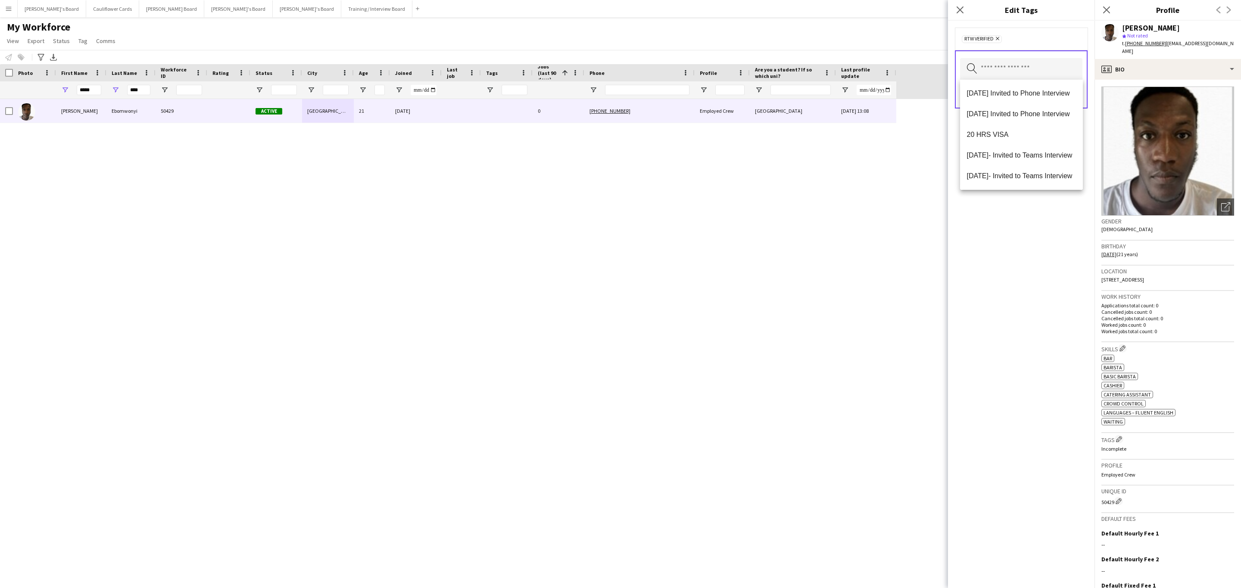
click at [1053, 320] on div "RTW Verified Remove Search by tag name Save" at bounding box center [1021, 305] width 146 height 568
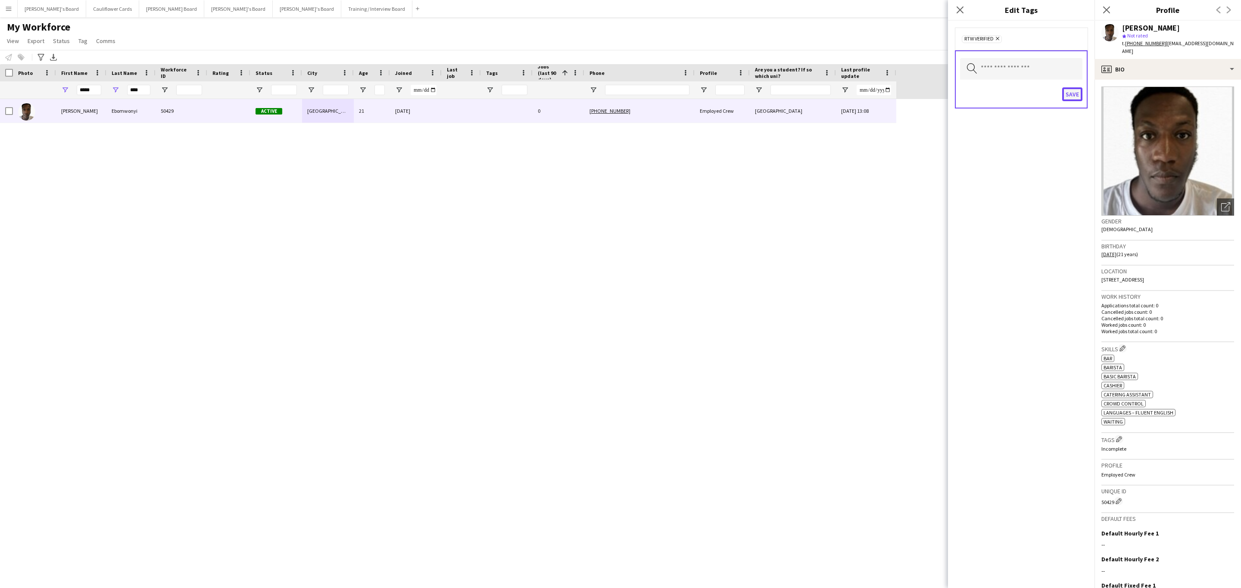
click at [1071, 99] on button "Save" at bounding box center [1072, 94] width 20 height 14
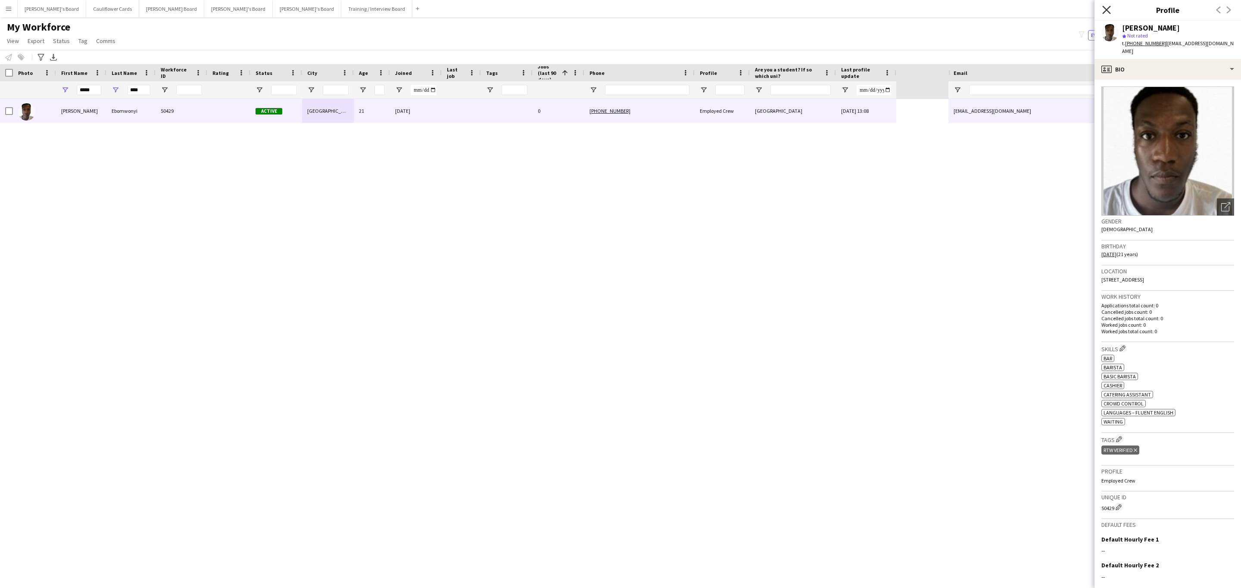
click at [1108, 7] on icon "Close pop-in" at bounding box center [1106, 10] width 8 height 8
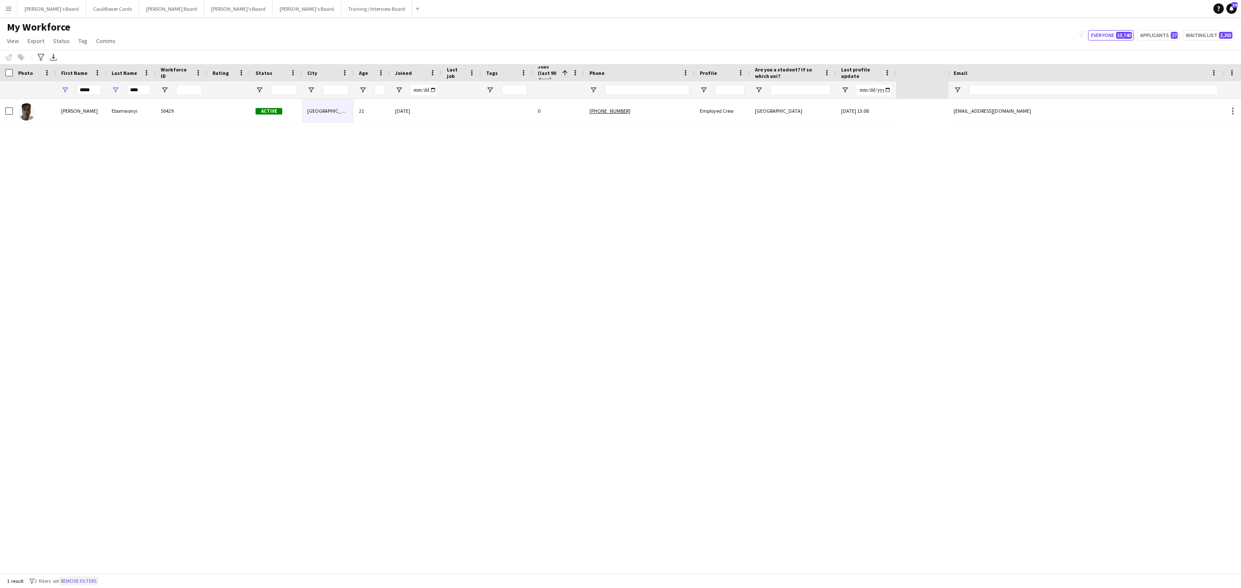
click at [80, 577] on button "Remove filters" at bounding box center [78, 581] width 39 height 9
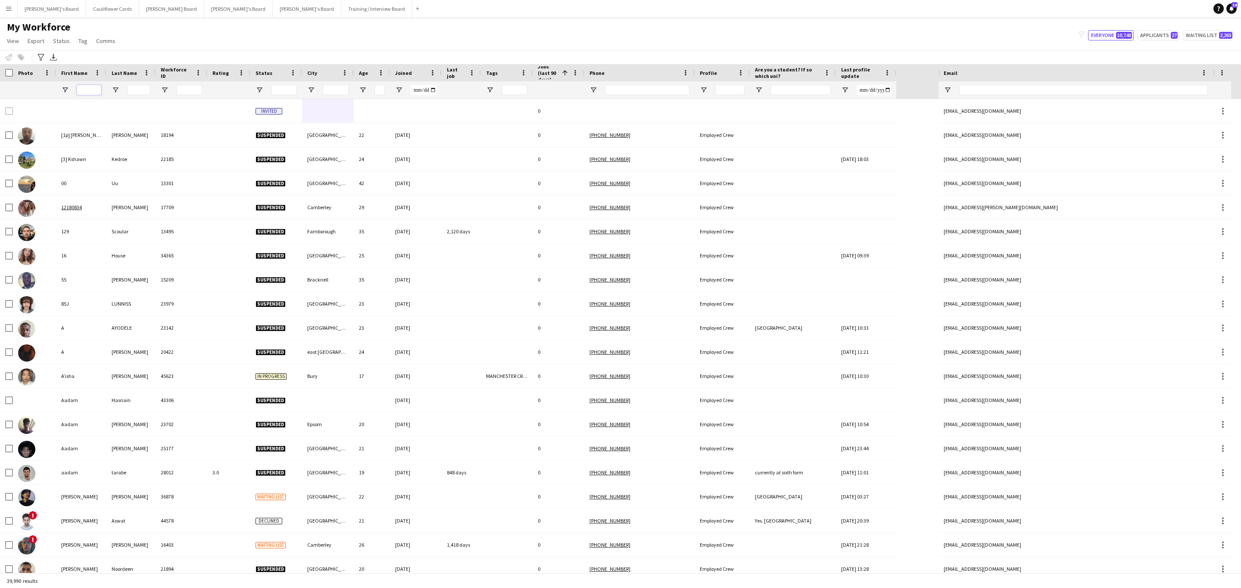
click at [99, 88] on input "First Name Filter Input" at bounding box center [89, 90] width 25 height 10
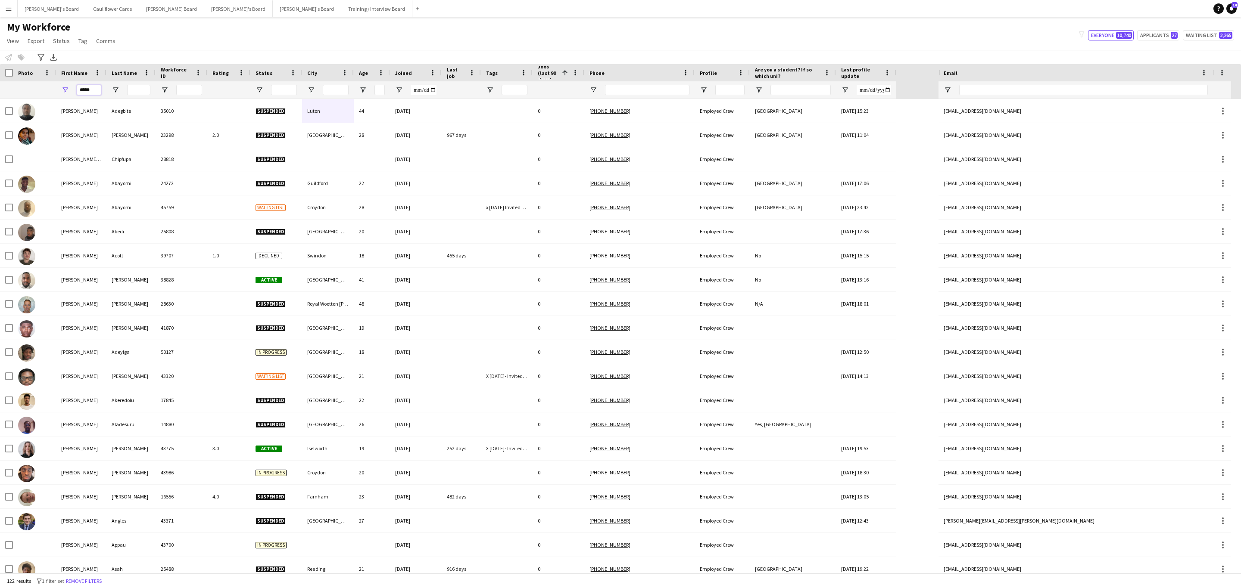
type input "*****"
click at [137, 90] on input "Last Name Filter Input" at bounding box center [138, 90] width 23 height 10
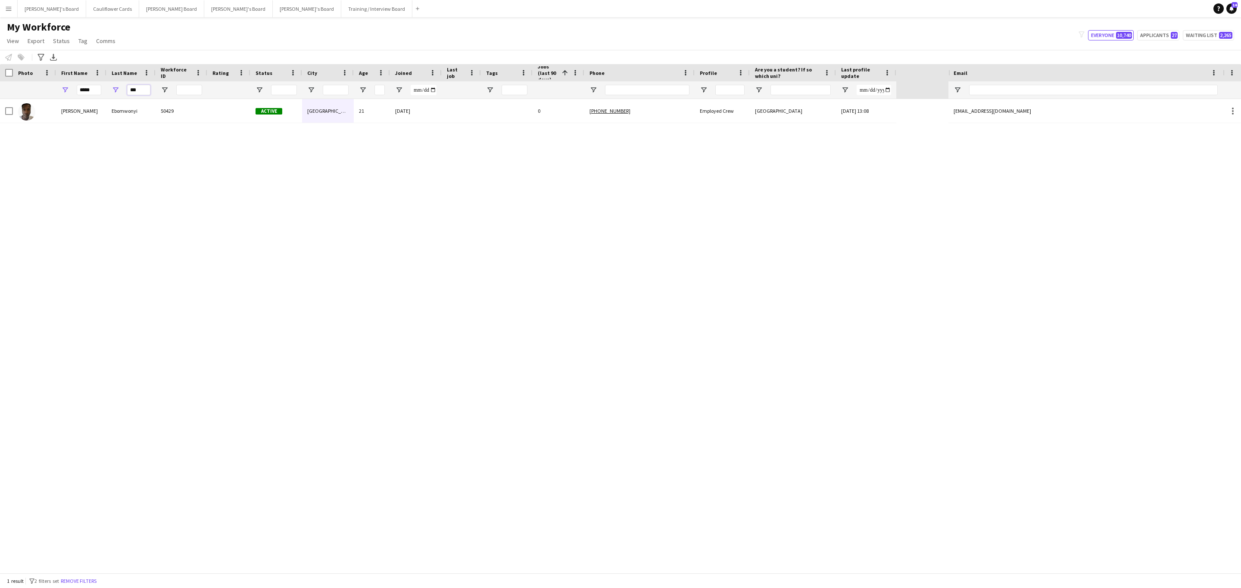
type input "***"
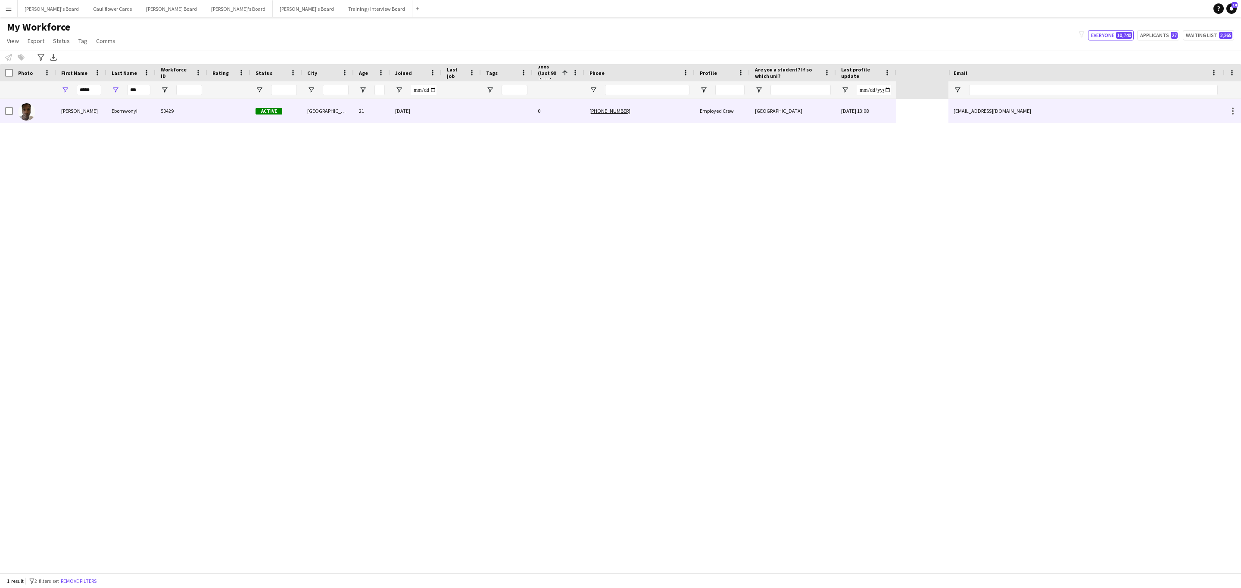
click at [225, 118] on div at bounding box center [228, 111] width 43 height 24
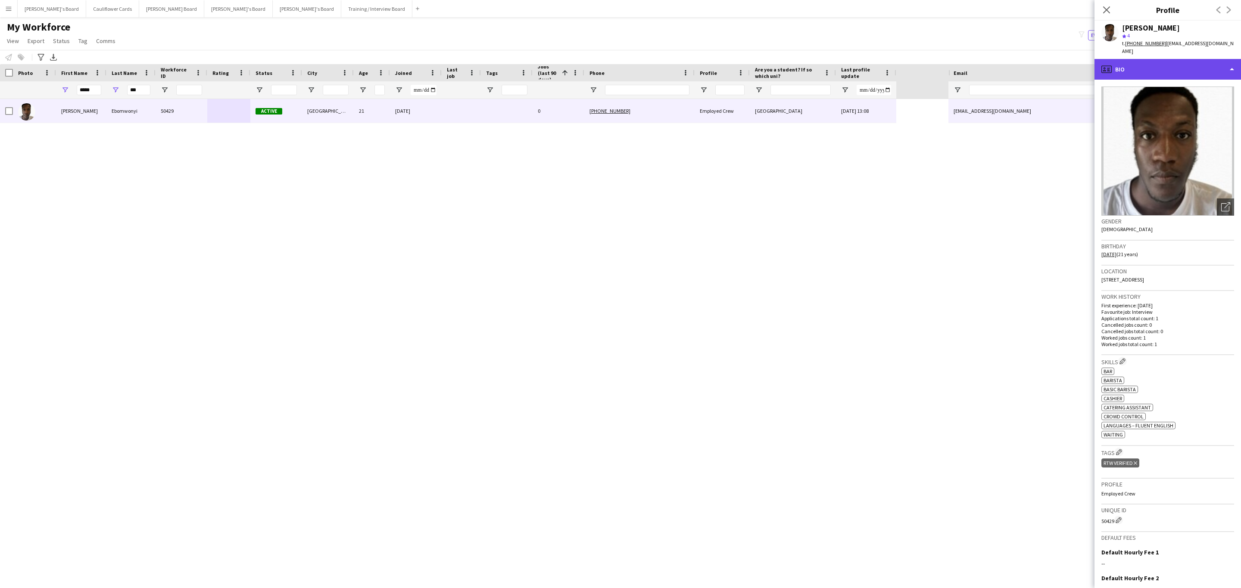
click at [1208, 71] on div "profile Bio" at bounding box center [1167, 69] width 146 height 21
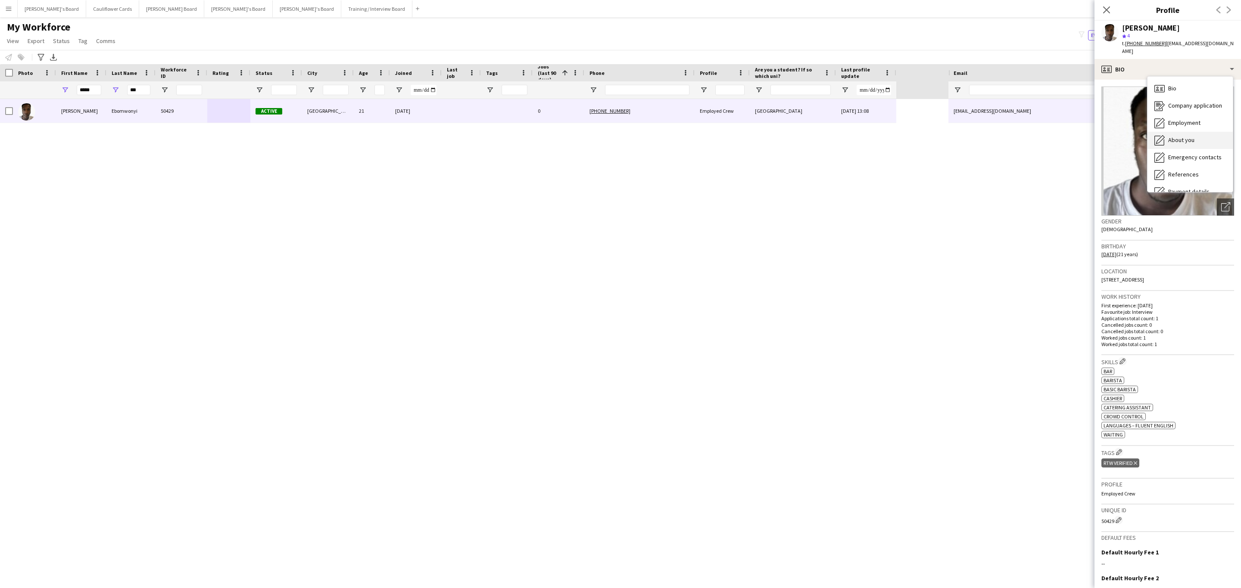
click at [1199, 146] on div "About you About you" at bounding box center [1189, 140] width 85 height 17
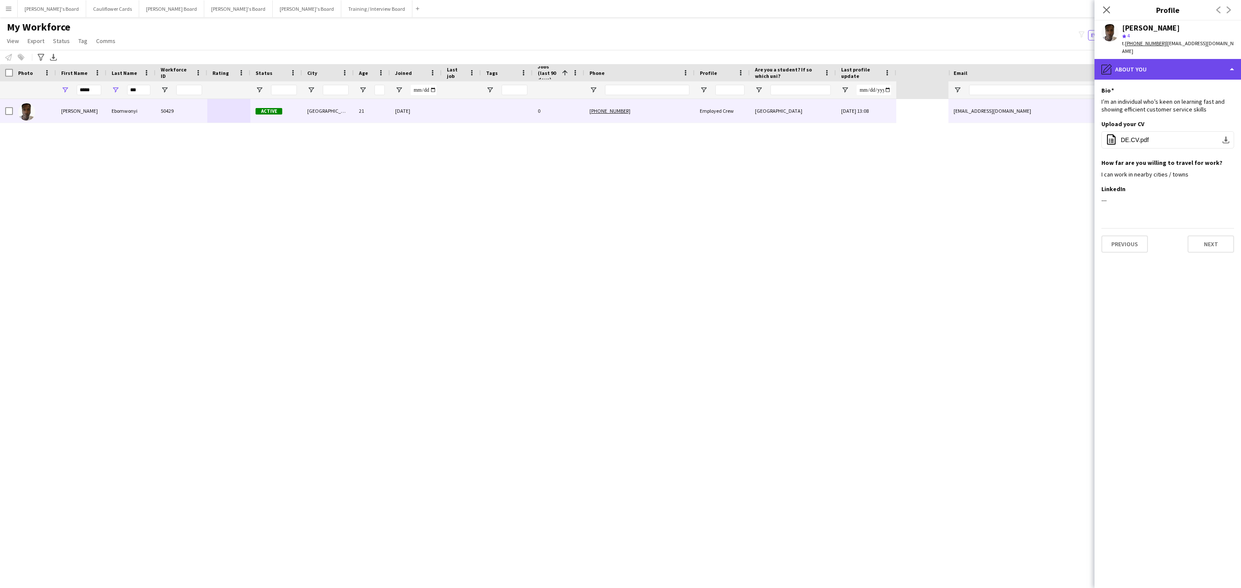
click at [1167, 72] on div "pencil4 About you" at bounding box center [1167, 69] width 146 height 21
click at [1194, 150] on div "Compliance Compliance" at bounding box center [1189, 144] width 85 height 17
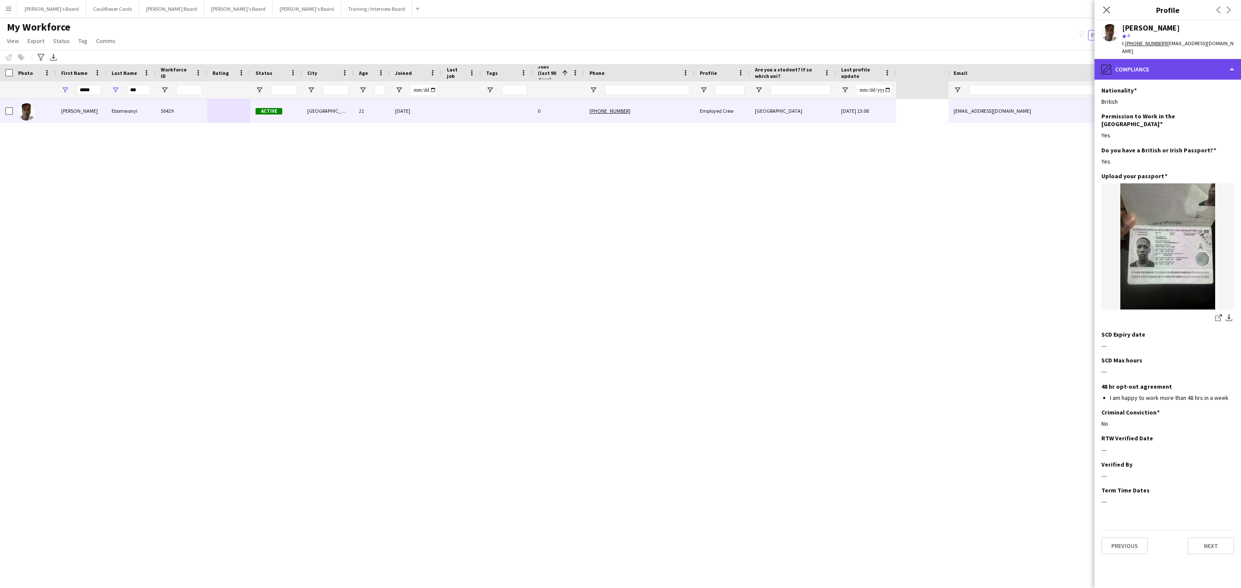
click at [1158, 73] on div "pencil4 Compliance" at bounding box center [1167, 69] width 146 height 21
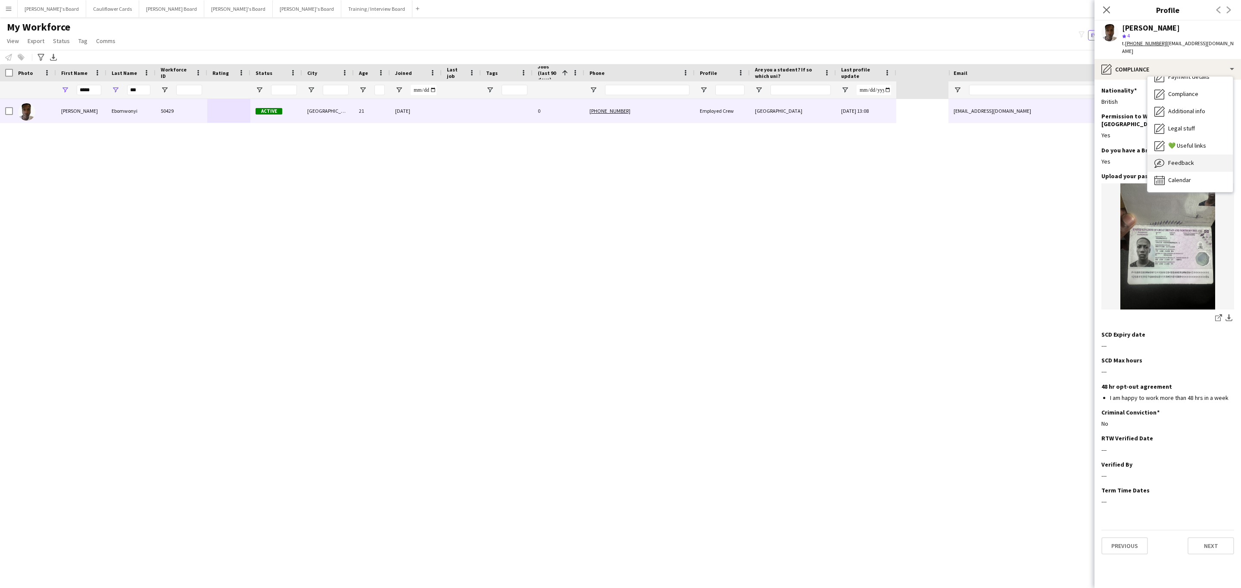
click at [1199, 162] on div "Feedback Feedback" at bounding box center [1189, 163] width 85 height 17
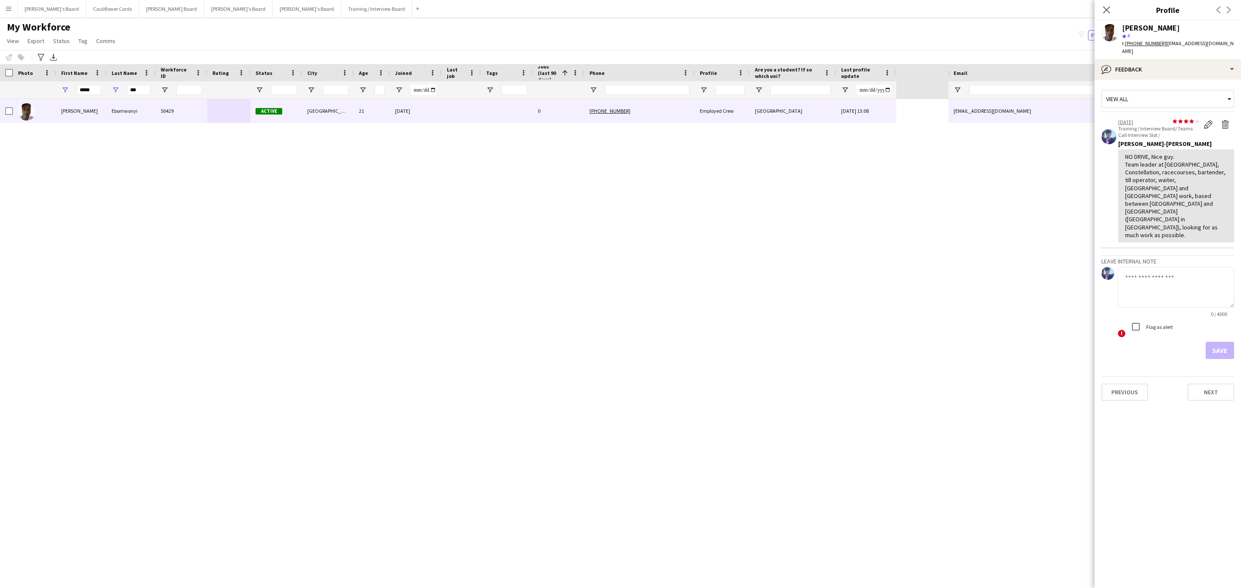
drag, startPoint x: 1106, startPoint y: 9, endPoint x: 729, endPoint y: 207, distance: 425.7
click at [1105, 9] on icon at bounding box center [1106, 9] width 7 height 7
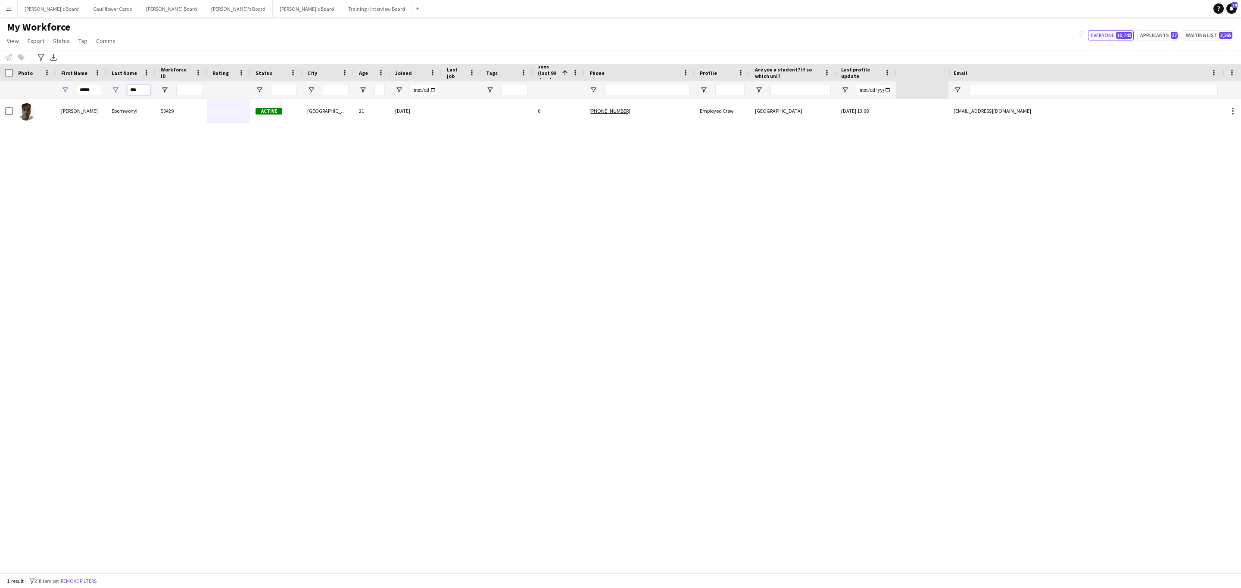
click at [146, 87] on input "***" at bounding box center [138, 90] width 23 height 10
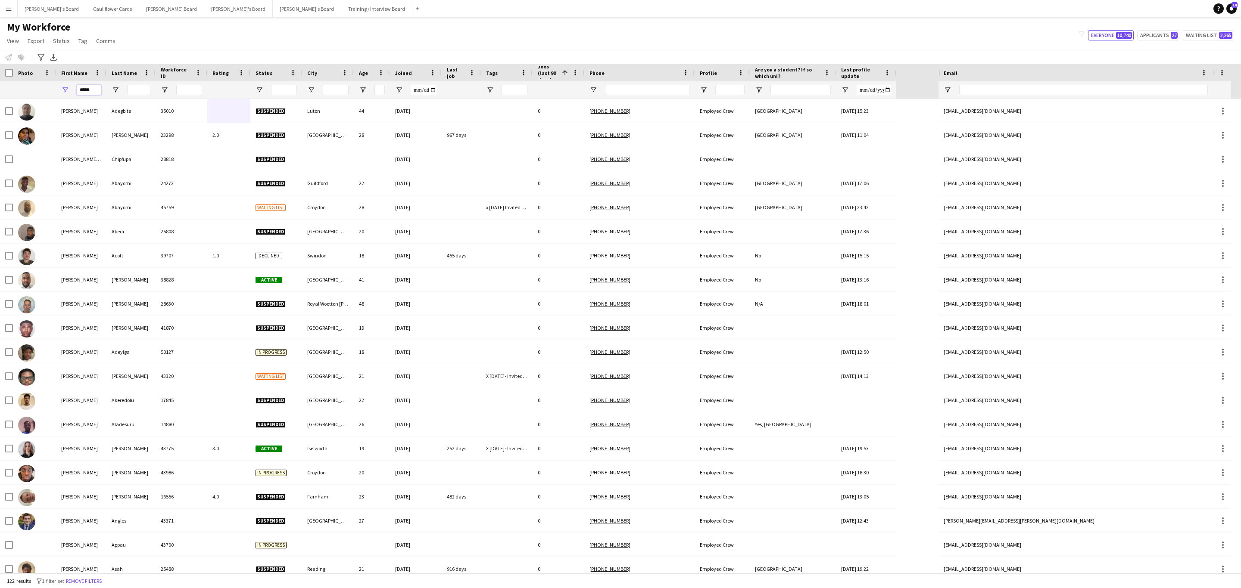
click at [97, 92] on input "*****" at bounding box center [89, 90] width 25 height 10
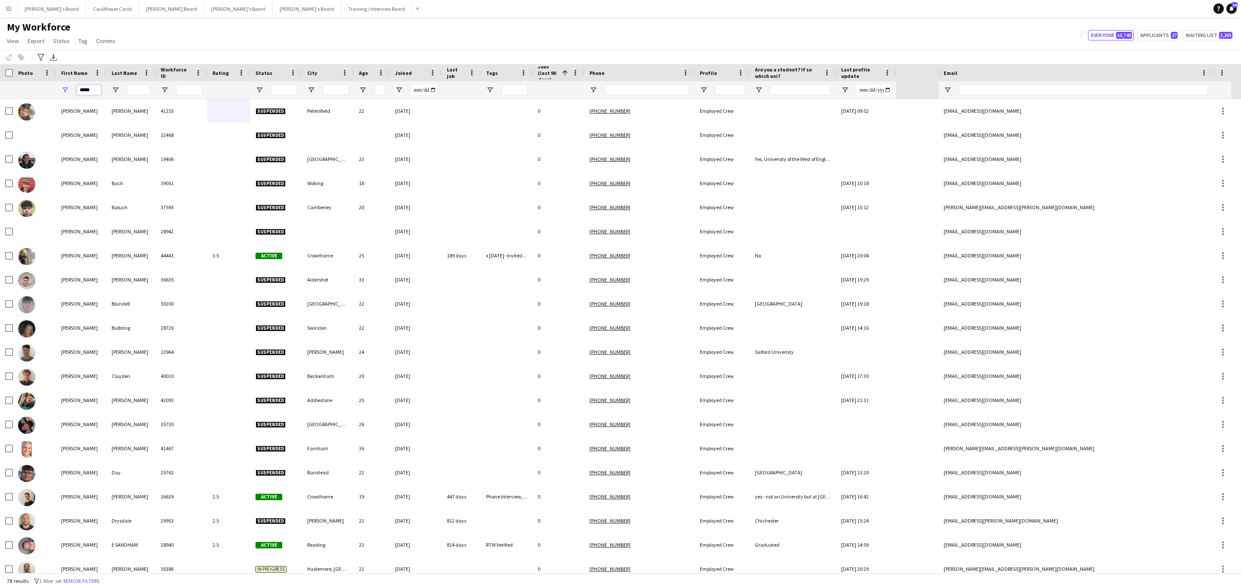
type input "*****"
click at [129, 91] on input "Last Name Filter Input" at bounding box center [138, 90] width 23 height 10
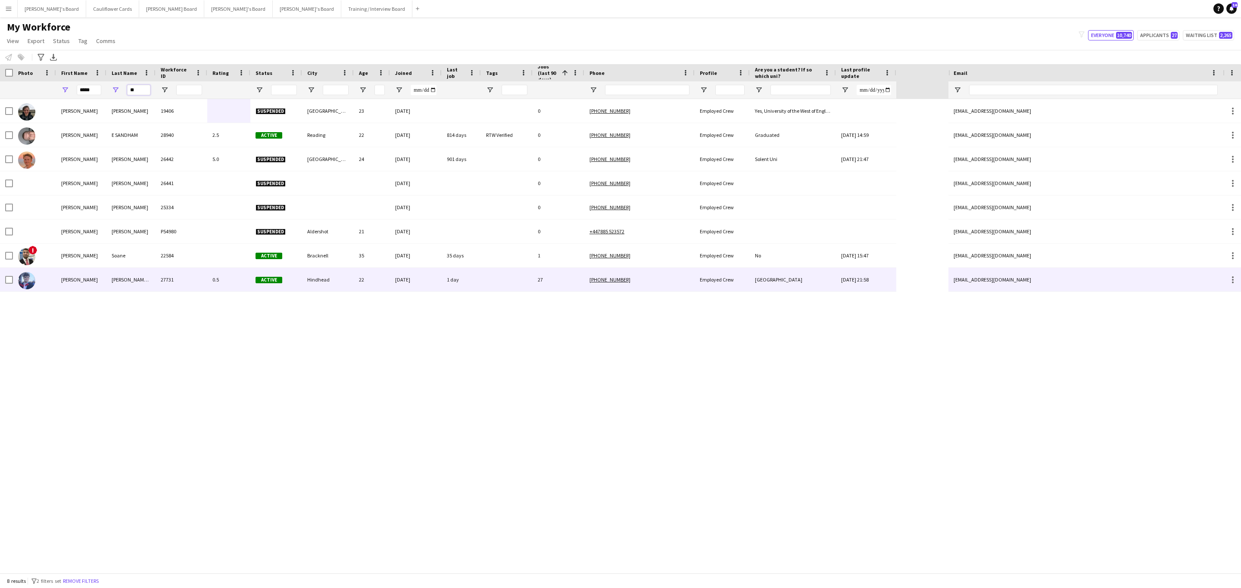
type input "**"
click at [193, 285] on div "27731" at bounding box center [182, 280] width 52 height 24
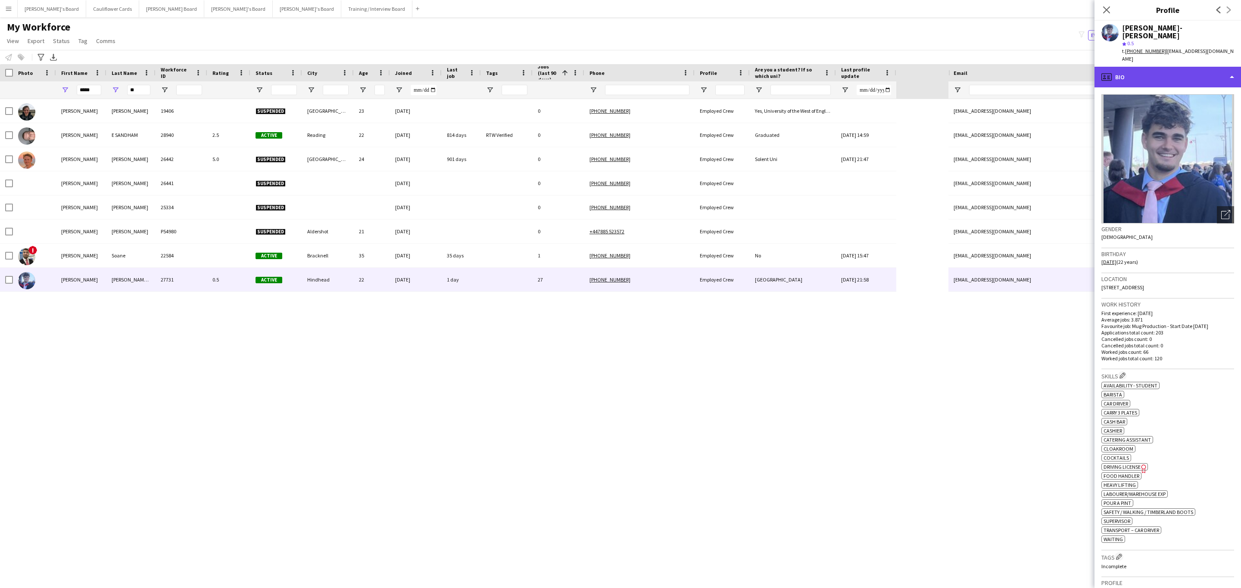
click at [1152, 67] on div "profile Bio" at bounding box center [1167, 77] width 146 height 21
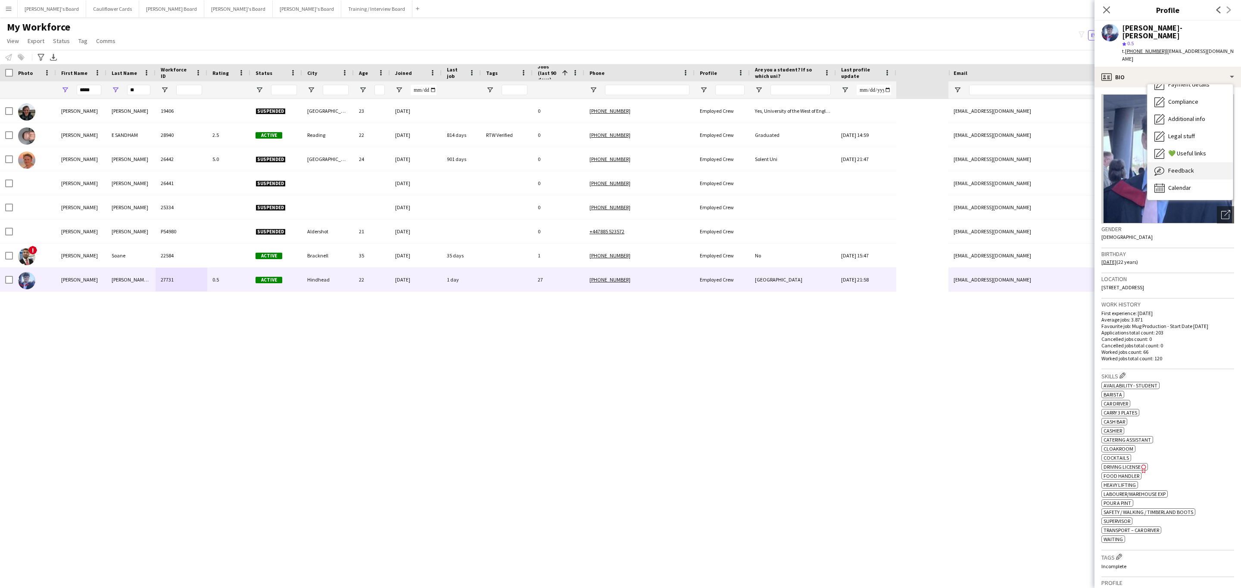
click at [1190, 167] on span "Feedback" at bounding box center [1181, 171] width 26 height 8
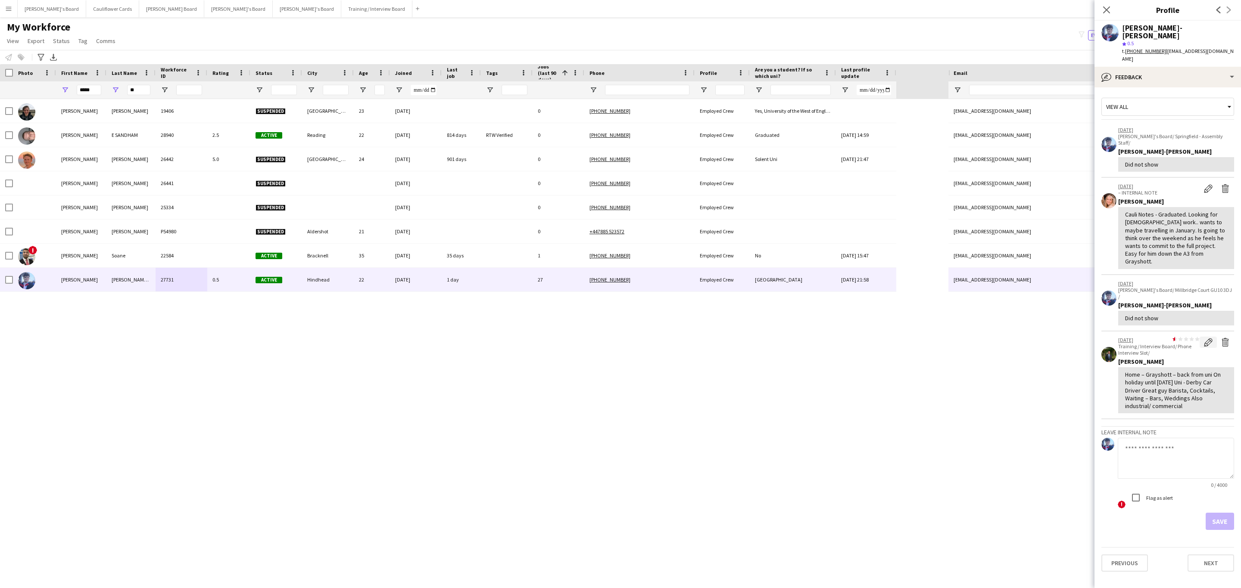
click at [1205, 338] on app-icon "Edit feedback" at bounding box center [1208, 342] width 9 height 9
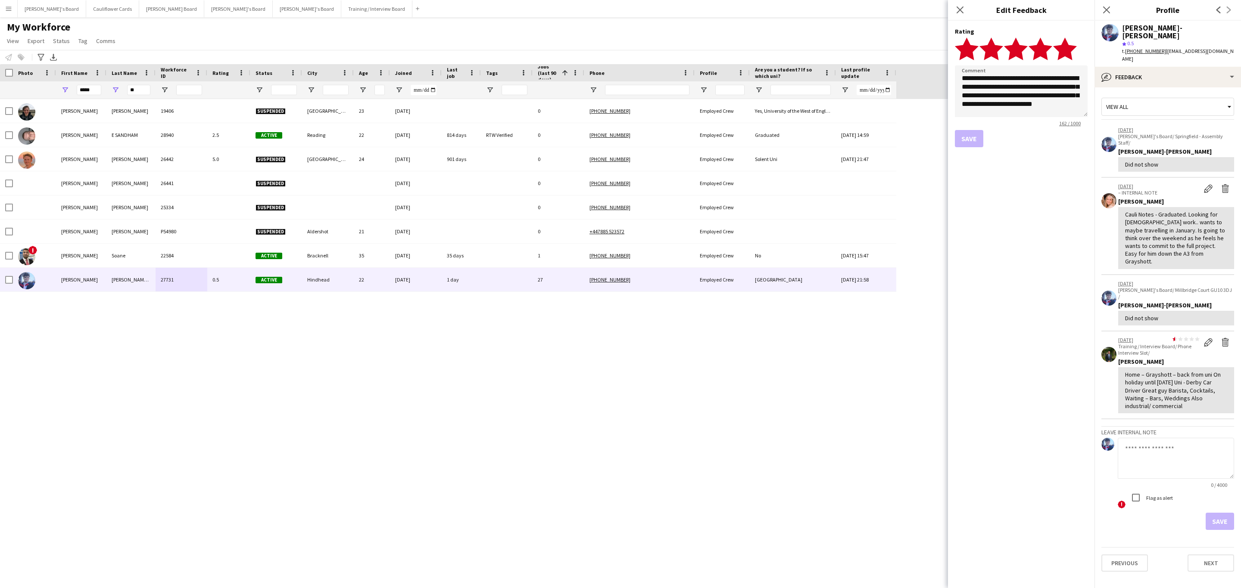
click at [1068, 53] on polygon at bounding box center [1065, 48] width 24 height 22
click at [971, 138] on div "Save" at bounding box center [1021, 138] width 133 height 17
click at [1107, 8] on icon "Close pop-in" at bounding box center [1106, 10] width 8 height 8
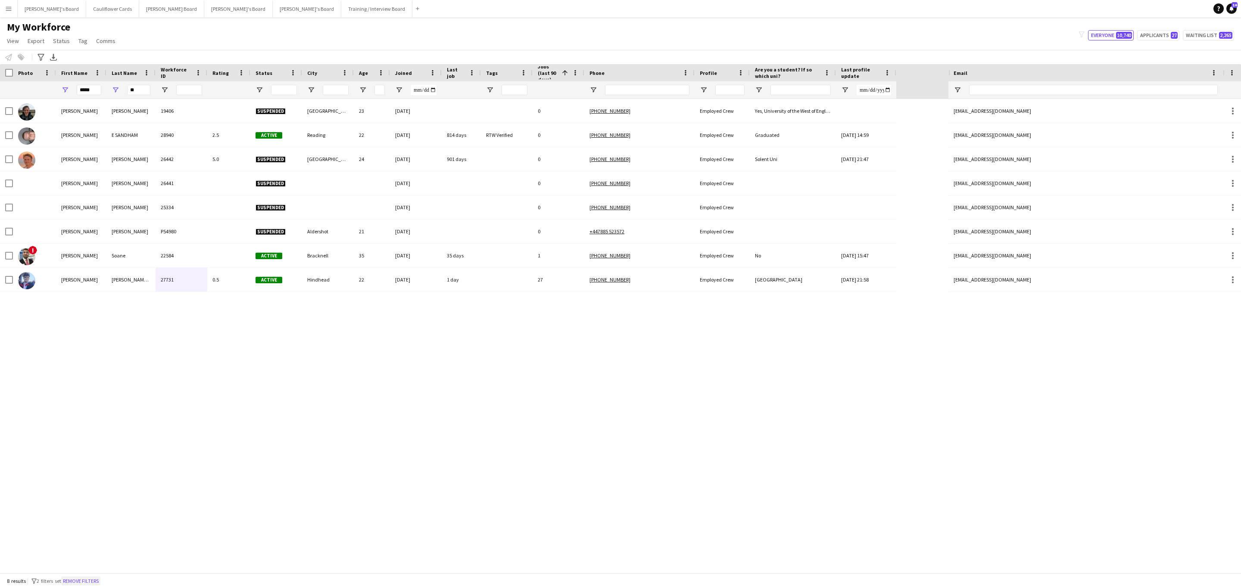
click at [80, 584] on button "Remove filters" at bounding box center [80, 581] width 39 height 9
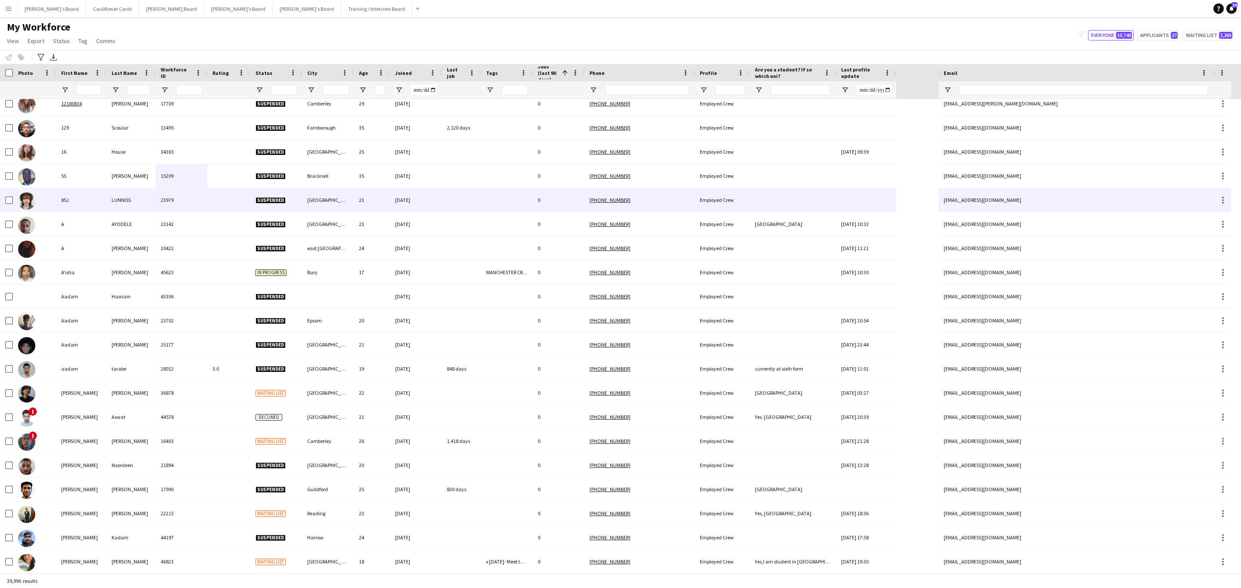
scroll to position [0, 0]
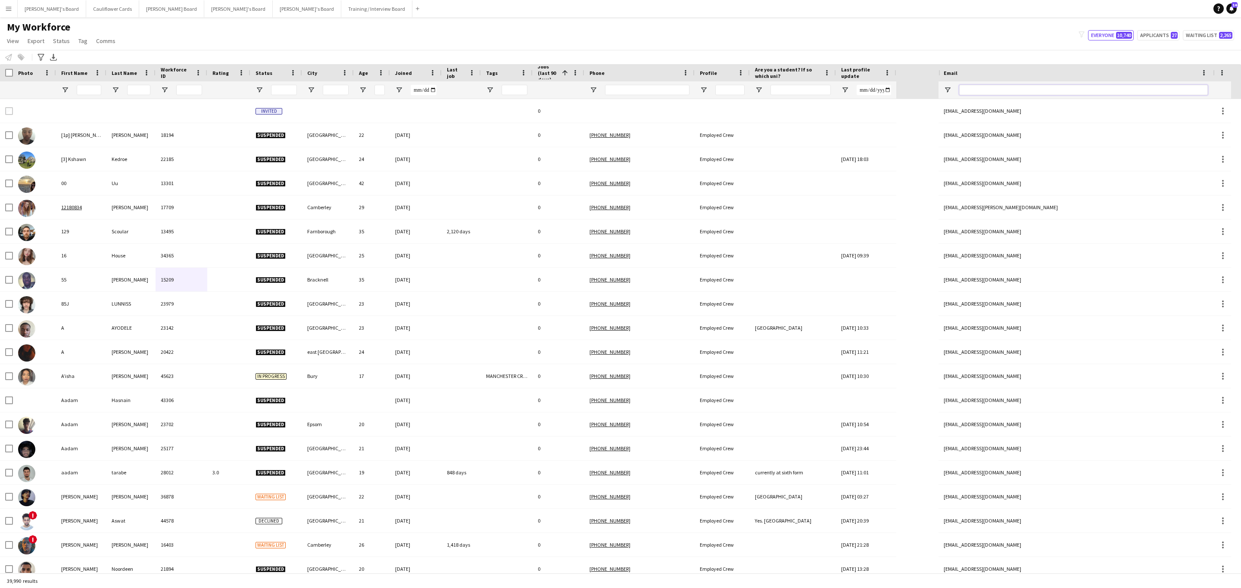
click at [1025, 86] on input "Email Filter Input" at bounding box center [1083, 90] width 249 height 10
paste input "**********"
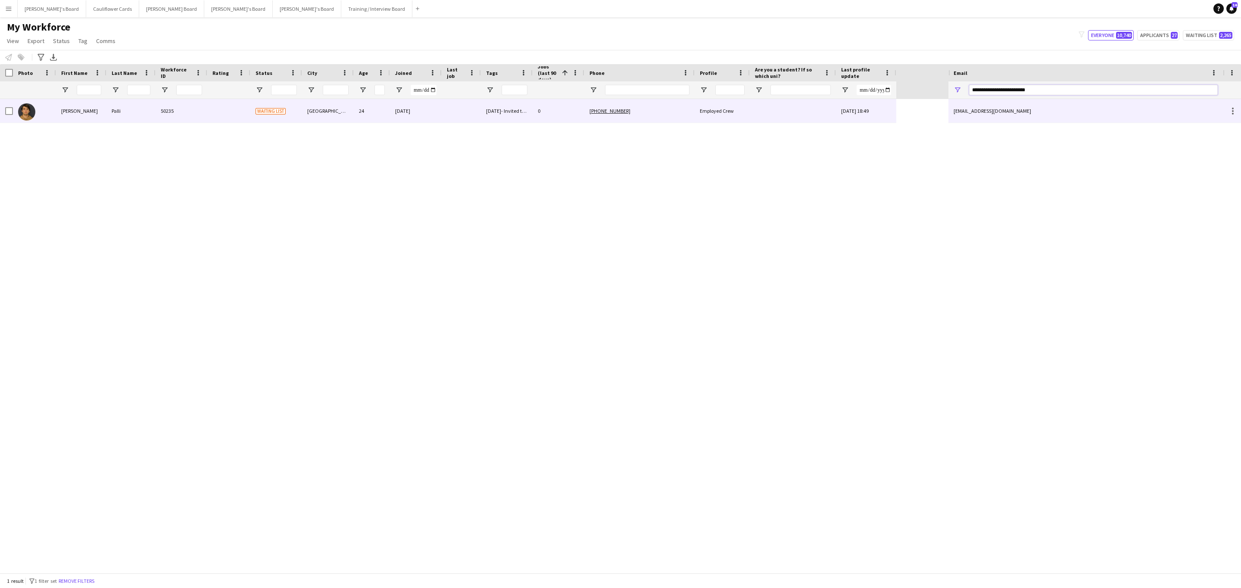
type input "**********"
click at [667, 105] on div "+447599783453" at bounding box center [639, 111] width 110 height 24
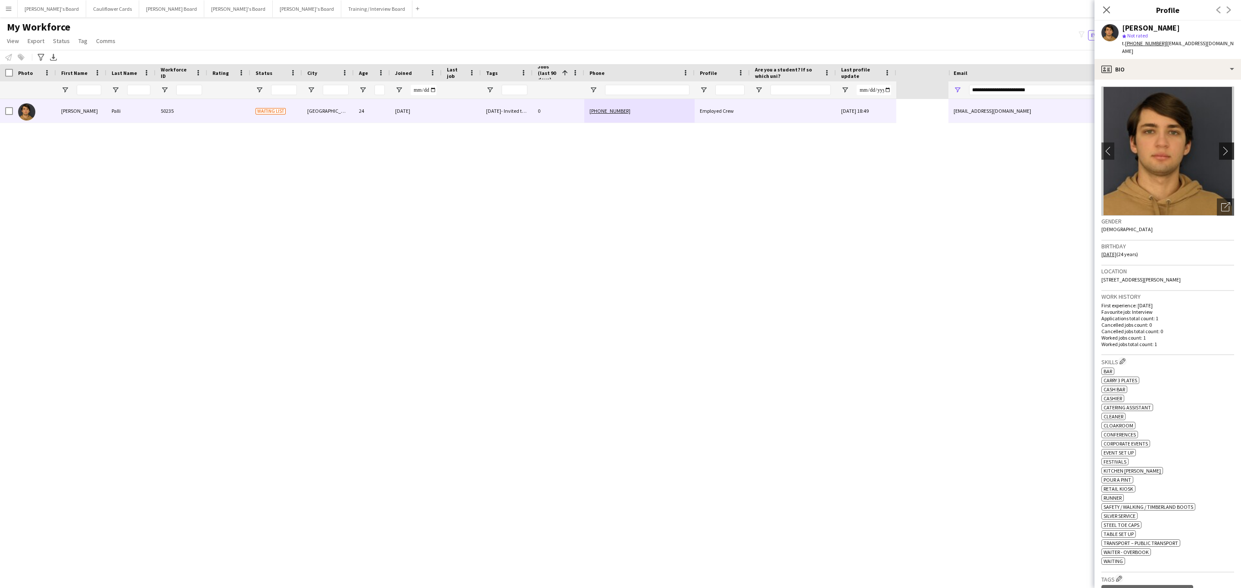
click at [1221, 146] on app-icon "chevron-right" at bounding box center [1227, 150] width 13 height 9
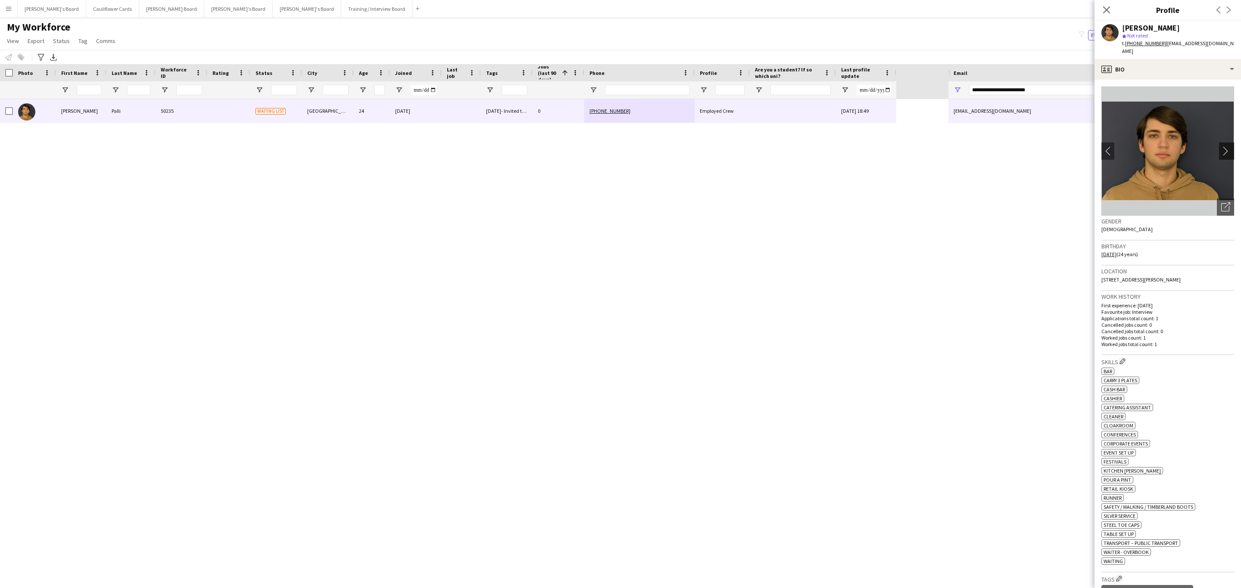
click at [1221, 146] on app-icon "chevron-right" at bounding box center [1227, 150] width 13 height 9
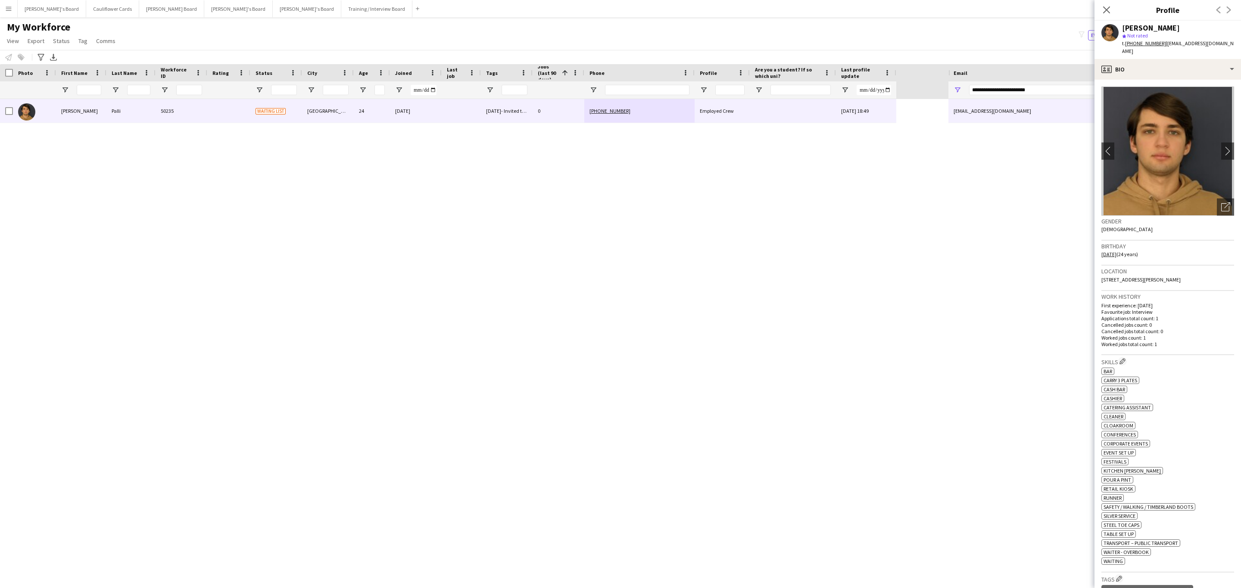
click at [1201, 80] on app-crew-profile-bio "chevron-left chevron-right Open photos pop-in Gender Male Birthday 25-10-2000 (…" at bounding box center [1167, 334] width 146 height 509
click at [1202, 64] on div "profile Bio" at bounding box center [1167, 69] width 146 height 21
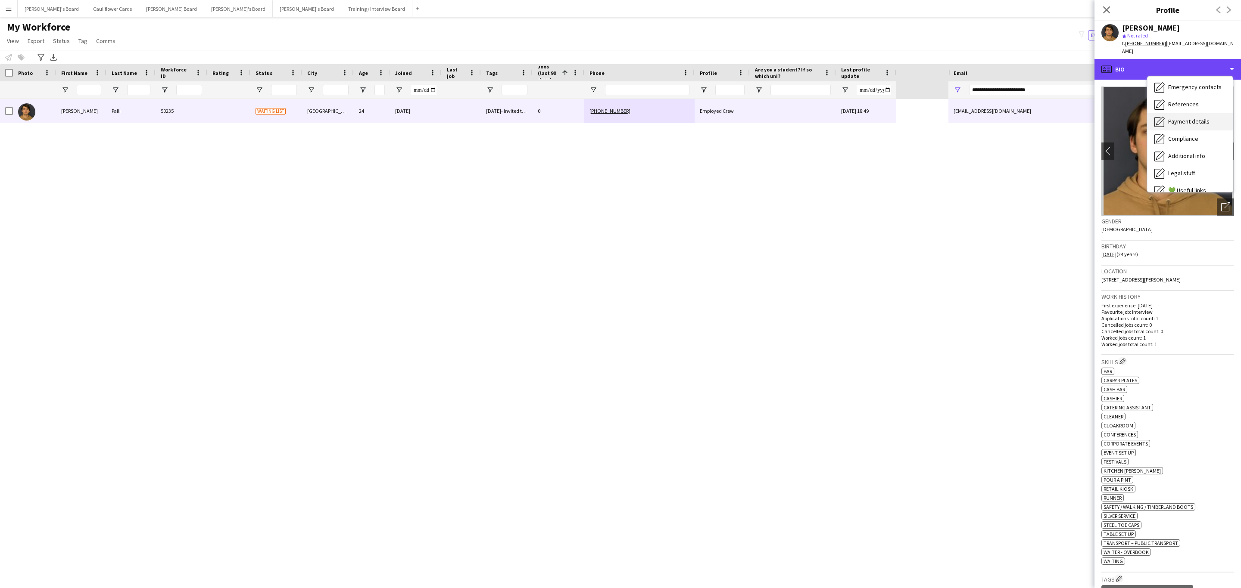
scroll to position [115, 0]
click at [1193, 107] on span "Additional info" at bounding box center [1186, 111] width 37 height 8
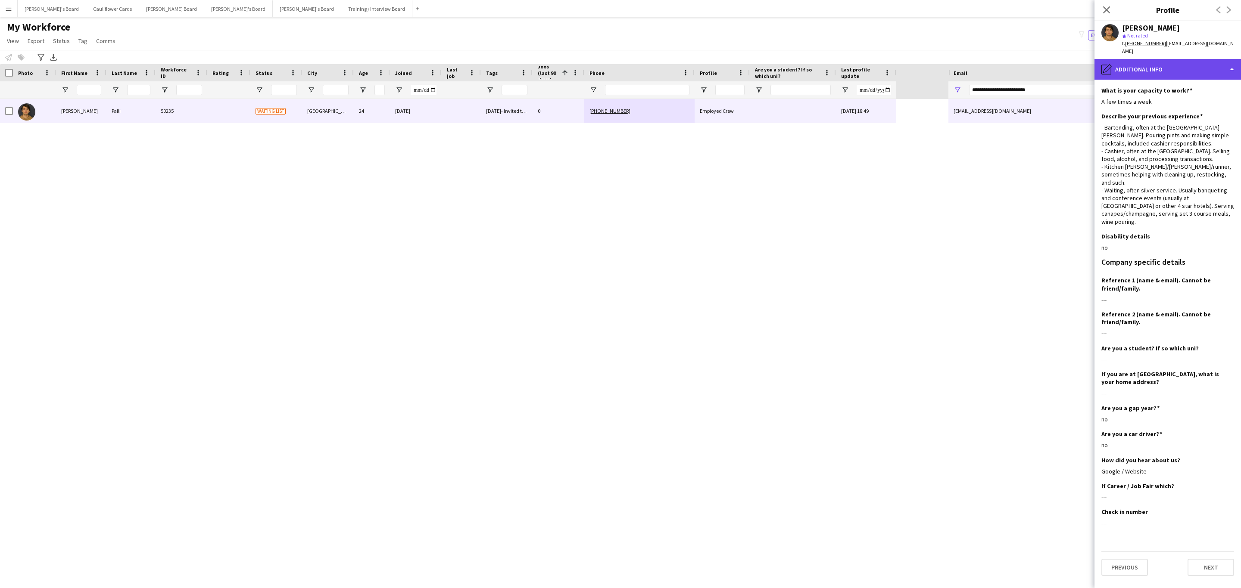
click at [1154, 63] on div "pencil4 Additional info" at bounding box center [1167, 69] width 146 height 21
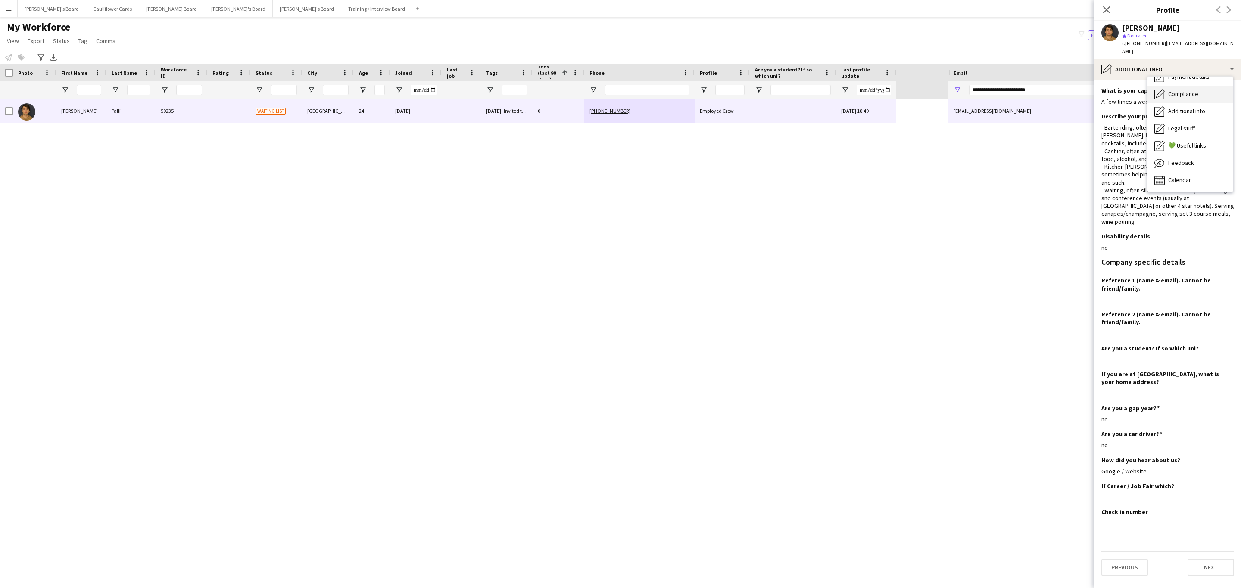
click at [1173, 90] on div "Compliance Compliance" at bounding box center [1189, 94] width 85 height 17
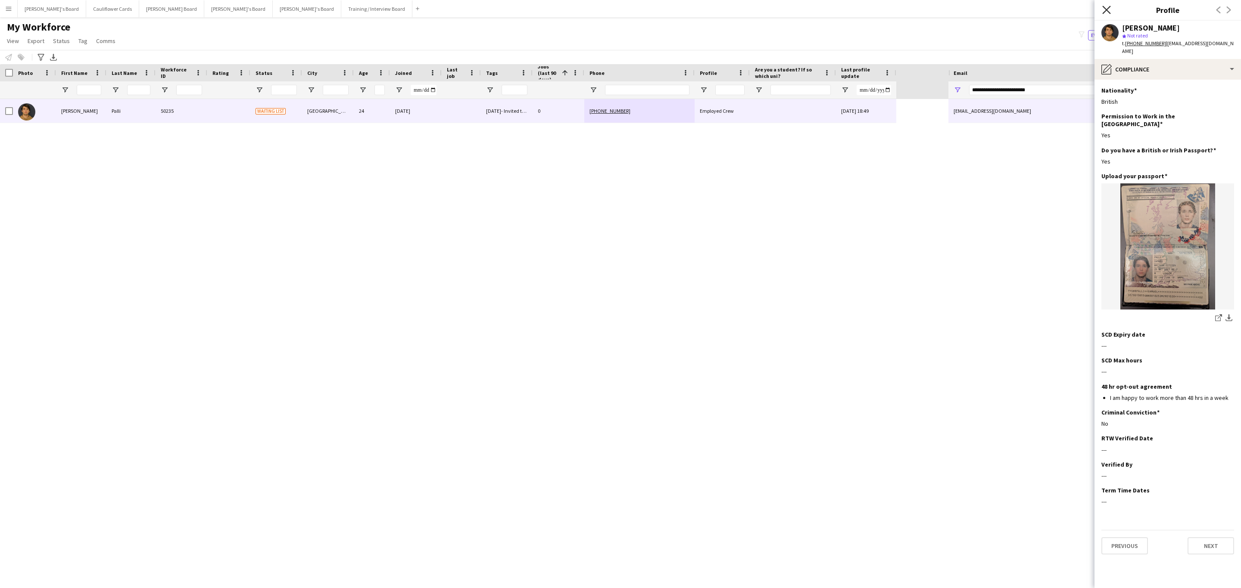
click at [1104, 8] on icon at bounding box center [1106, 10] width 8 height 8
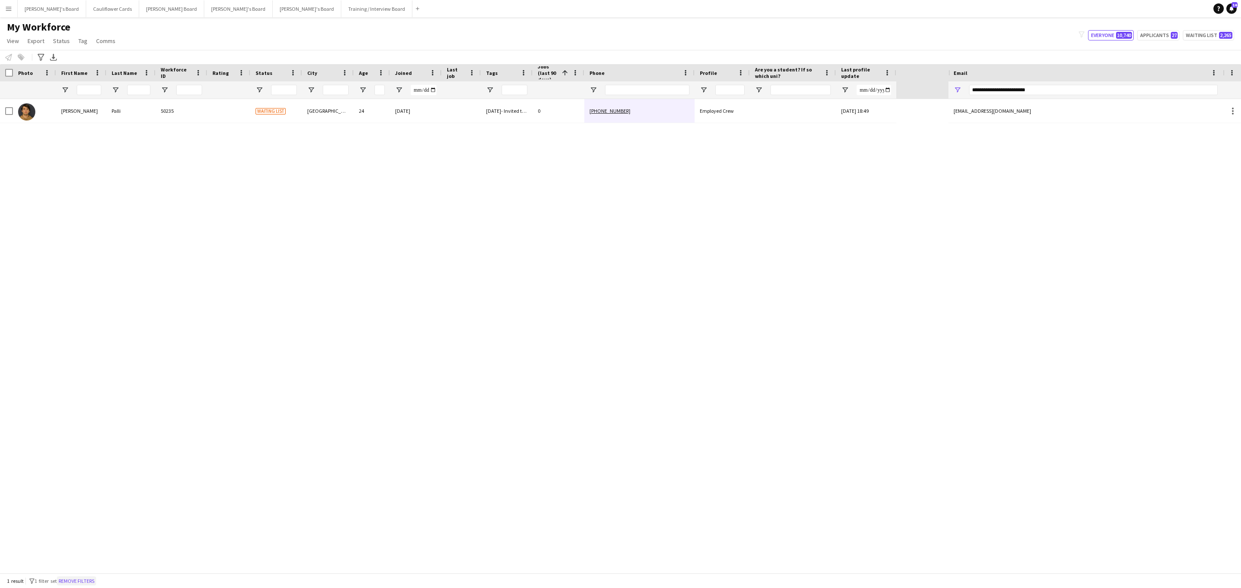
click at [96, 581] on button "Remove filters" at bounding box center [76, 581] width 39 height 9
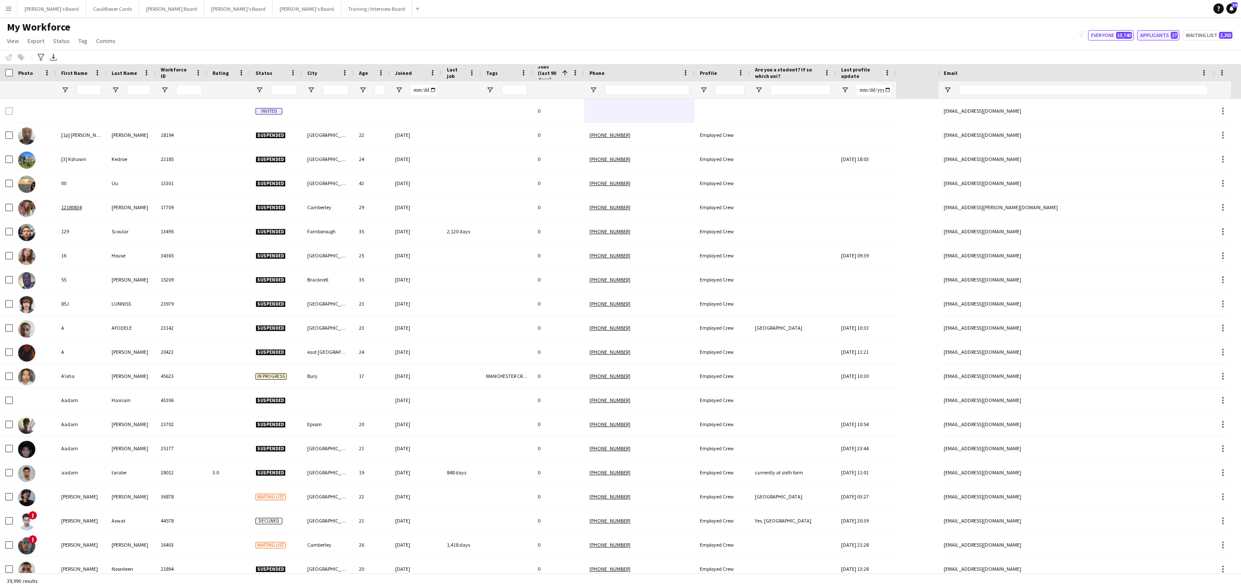
click at [1152, 30] on button "Applicants 27" at bounding box center [1158, 35] width 42 height 10
type input "**********"
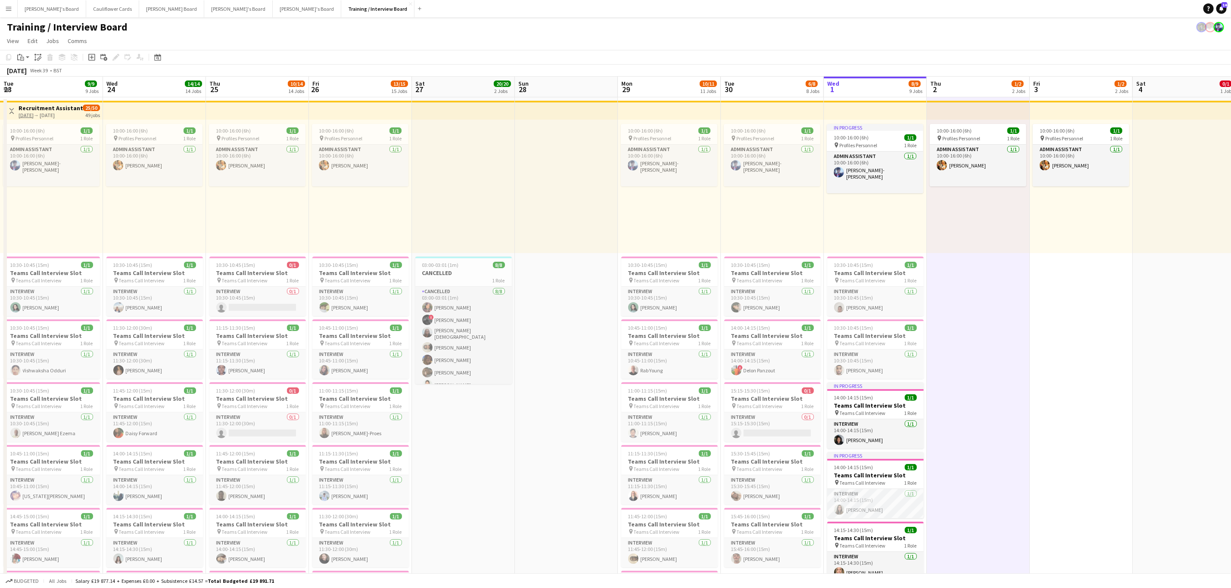
scroll to position [0, 246]
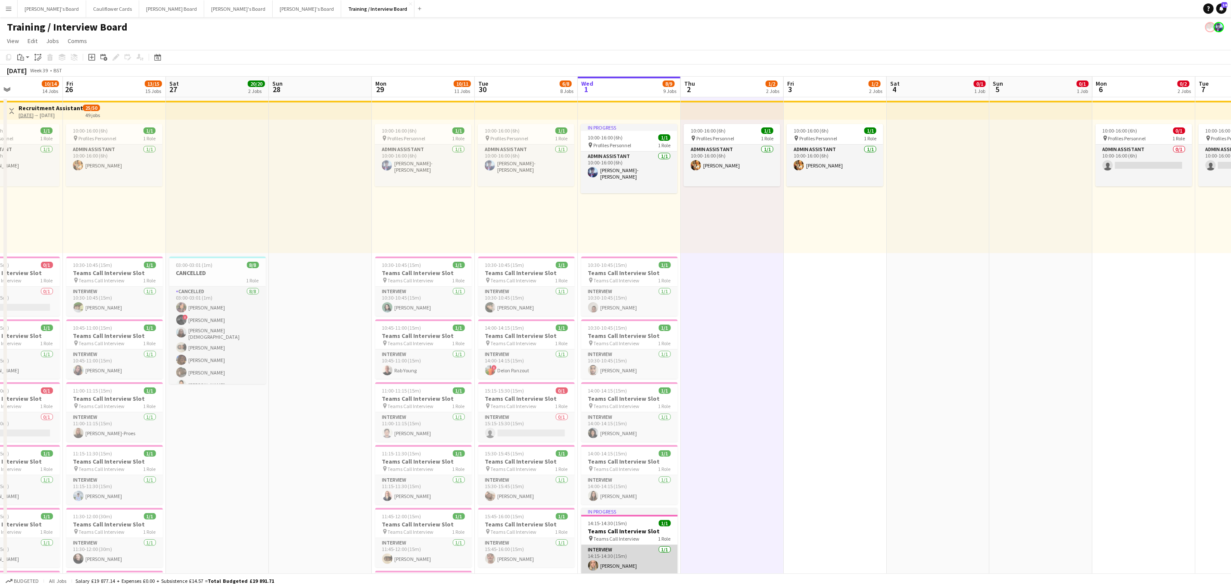
click app-card-role "Interview [DATE] 14:15-14:30 (15m) [PERSON_NAME]"
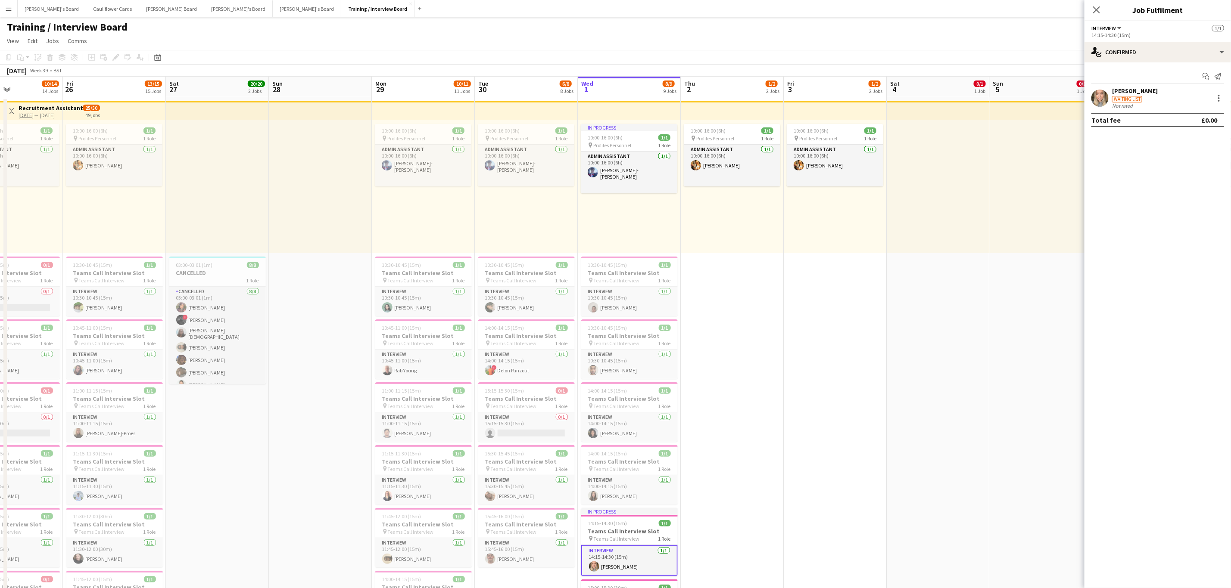
click app-user-avatar
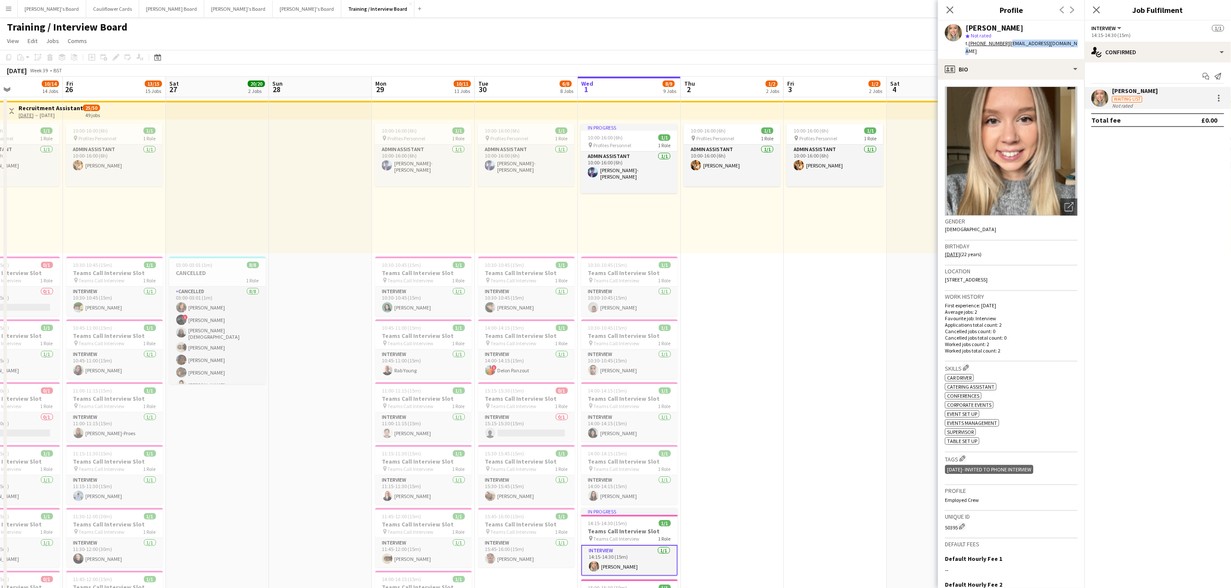
drag, startPoint x: 1078, startPoint y: 41, endPoint x: 1015, endPoint y: 41, distance: 63.3
click app-profile-header "[PERSON_NAME] star Not rated t. [PHONE_NUMBER] | [PERSON_NAME][EMAIL_ADDRESS][D…"
copy span "[EMAIL_ADDRESS][DOMAIN_NAME]"
click mat-expansion-panel "check Confirmed Start chat Send notification [PERSON_NAME] Waiting list Crew ra…"
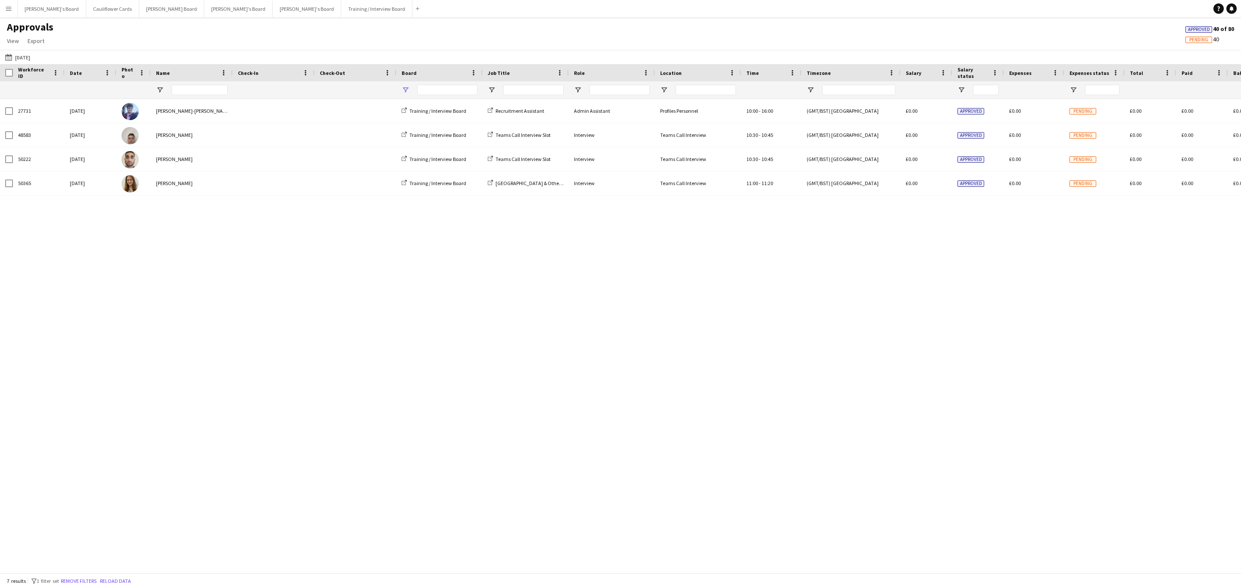
type input "**********"
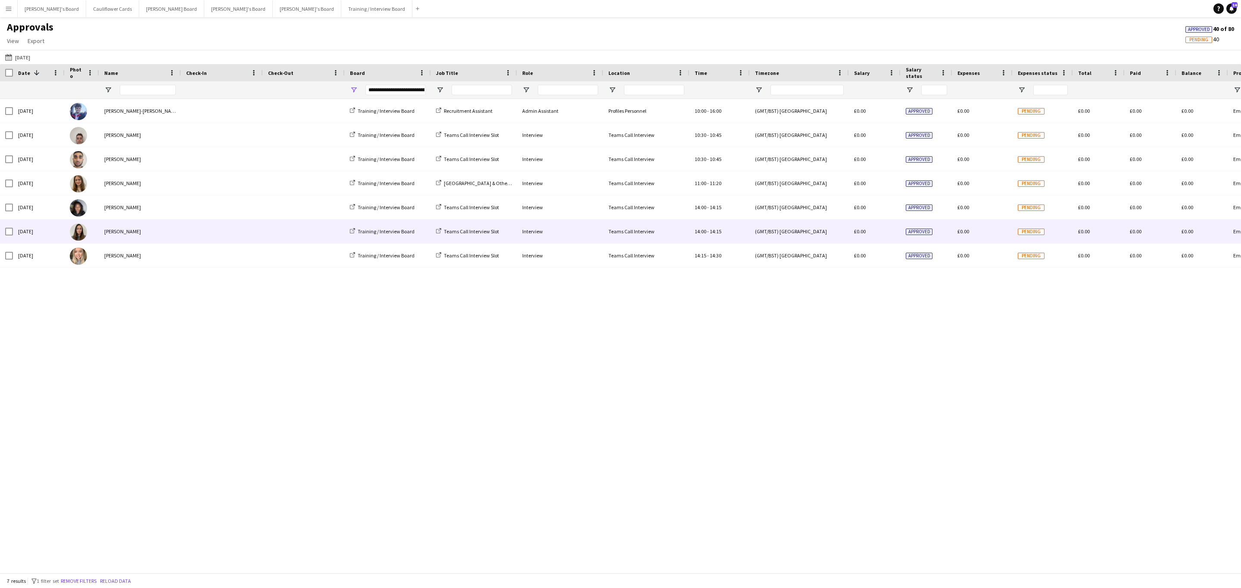
click at [209, 234] on span at bounding box center [222, 232] width 72 height 24
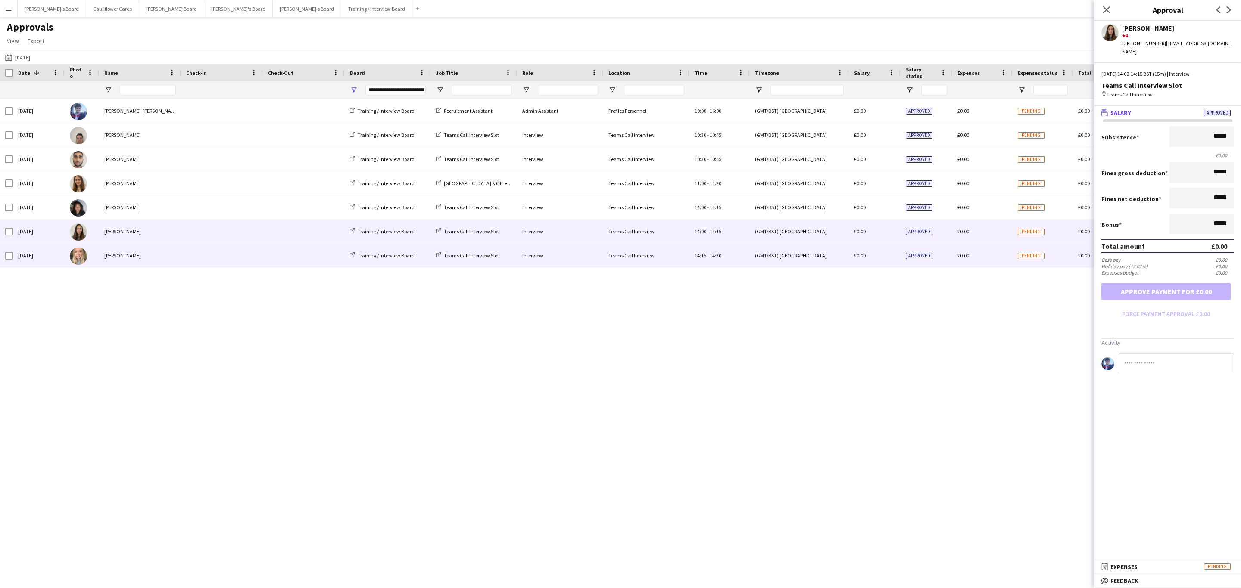
click at [289, 261] on span at bounding box center [304, 256] width 72 height 24
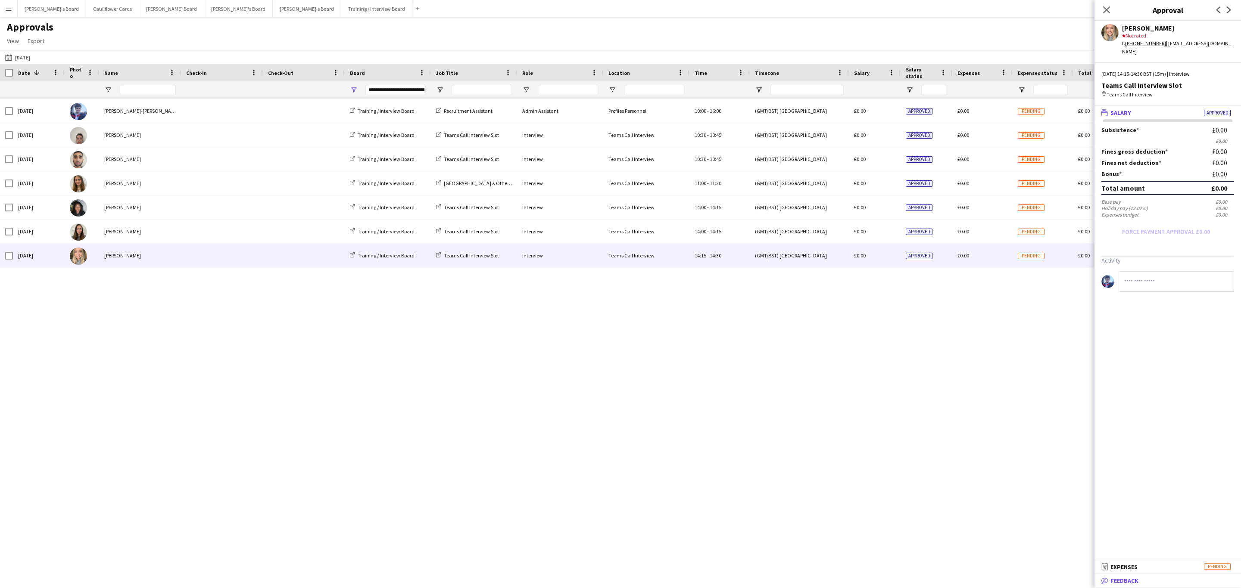
click at [1136, 579] on span "Feedback" at bounding box center [1124, 581] width 28 height 8
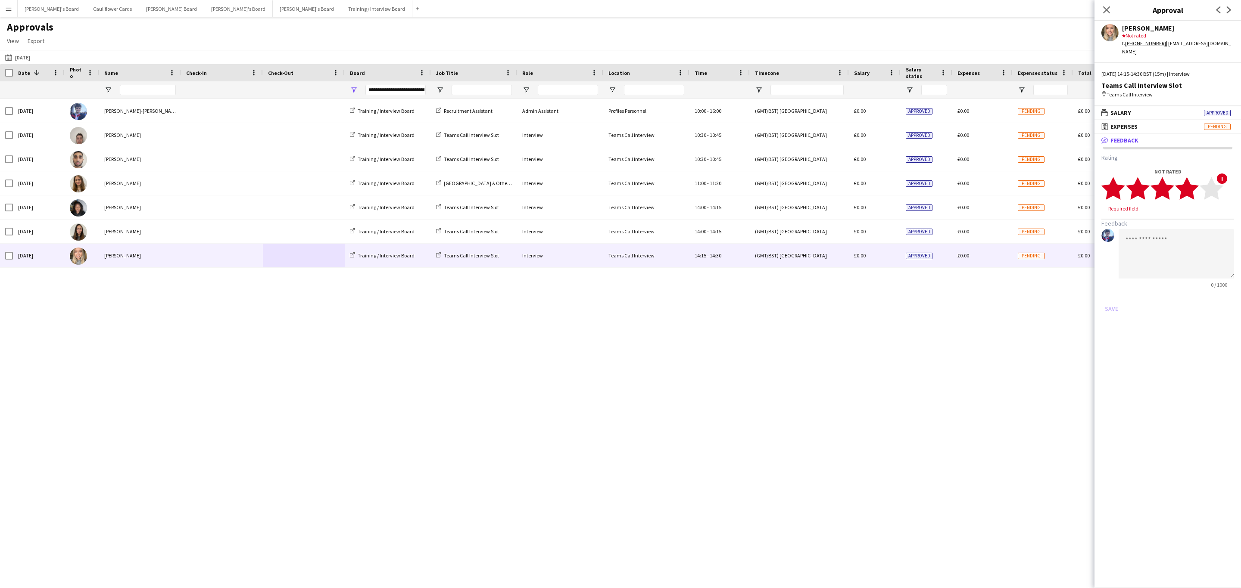
click at [1191, 184] on polygon at bounding box center [1187, 188] width 24 height 22
click at [1193, 222] on textarea at bounding box center [1175, 246] width 115 height 50
paste textarea "**********"
click at [1177, 248] on textarea "**********" at bounding box center [1175, 246] width 115 height 50
type textarea "**********"
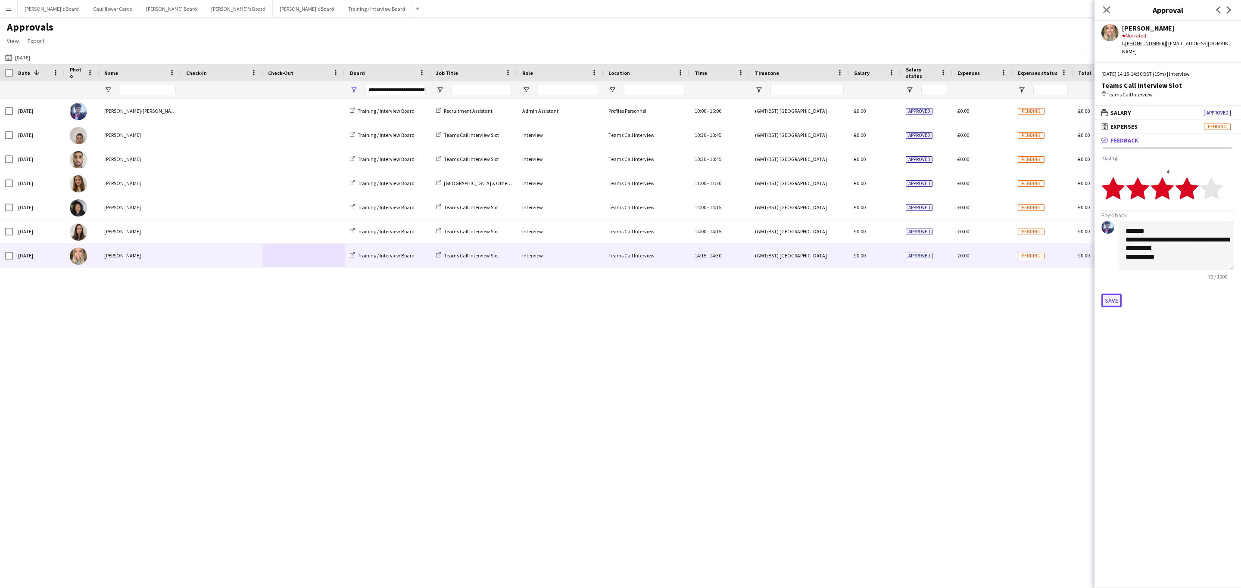
click at [1109, 294] on button "Save" at bounding box center [1111, 301] width 20 height 14
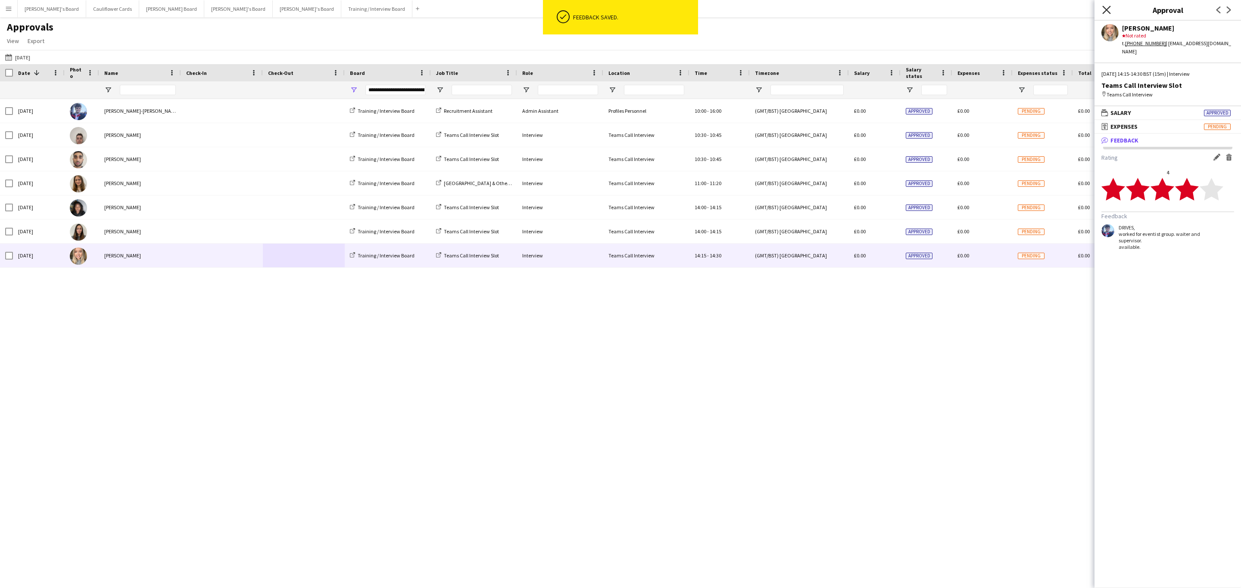
click at [1106, 6] on icon "Close pop-in" at bounding box center [1106, 10] width 8 height 8
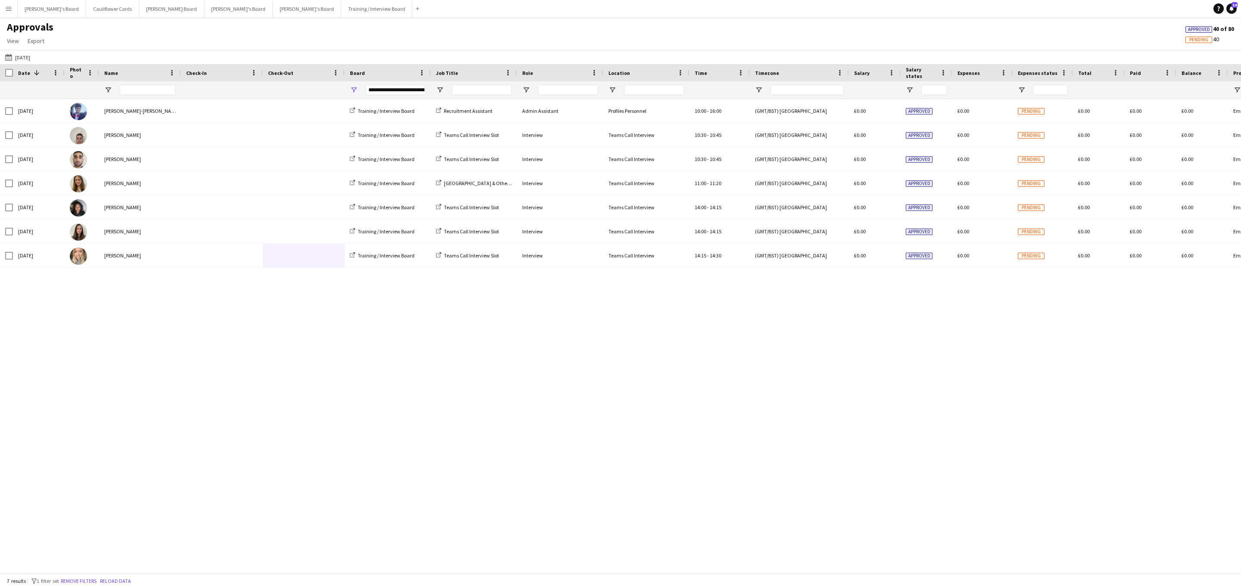
click at [417, 442] on div "Wed, 1 Oct 2025 Jamie Anderson-Edward Training / Interview Board Recruitment As…" at bounding box center [620, 331] width 1241 height 464
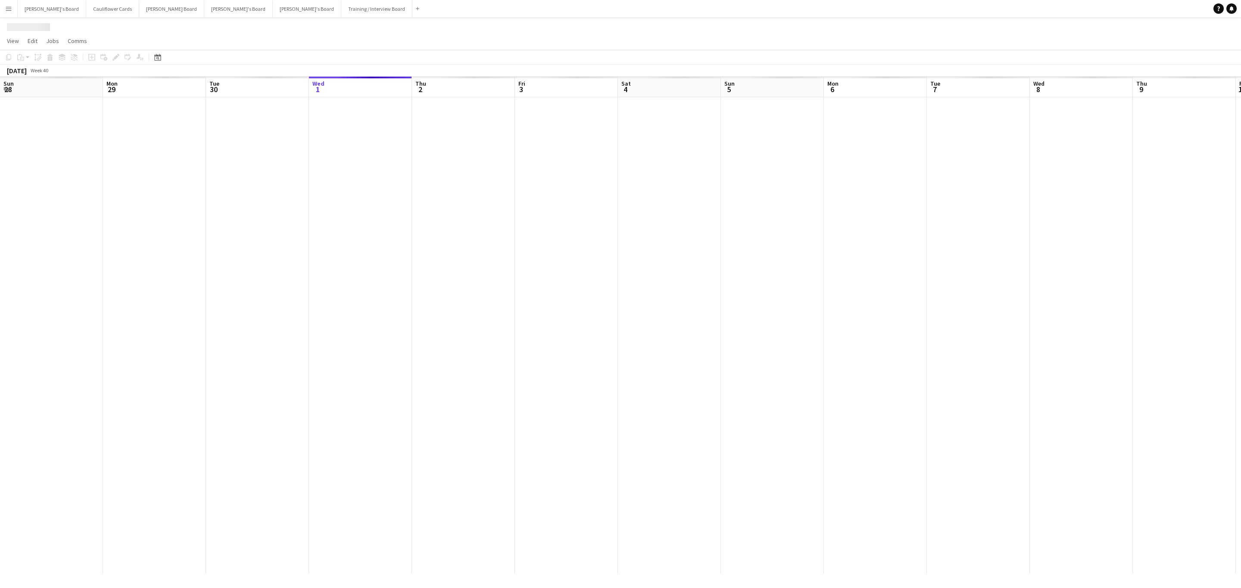
scroll to position [0, 206]
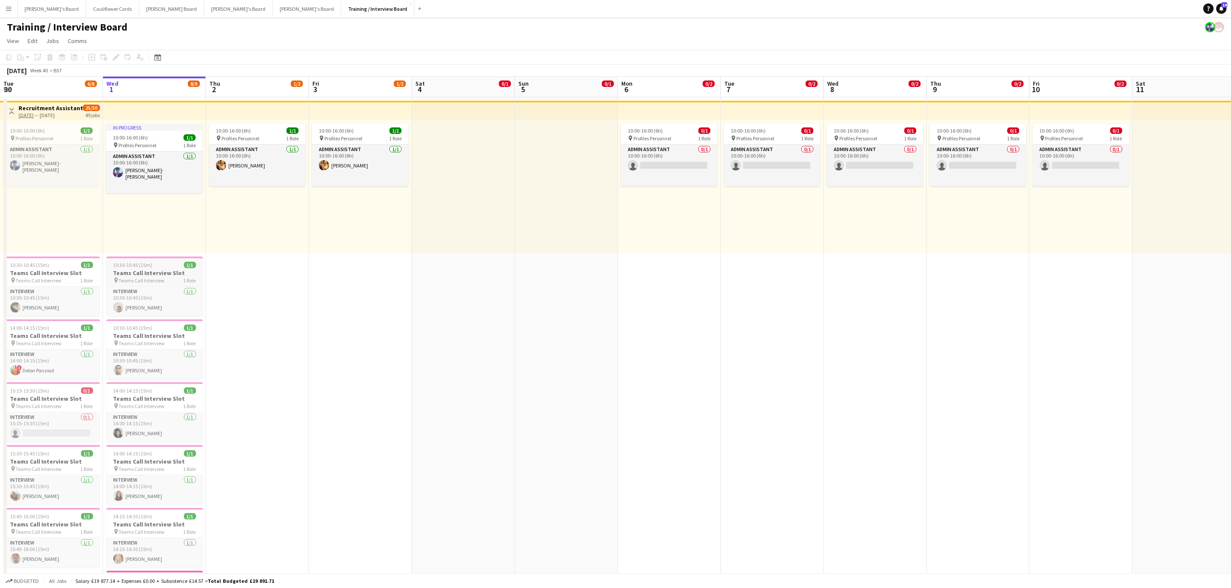
click at [163, 264] on div "10:30-10:45 (15m) 1/1" at bounding box center [154, 265] width 96 height 6
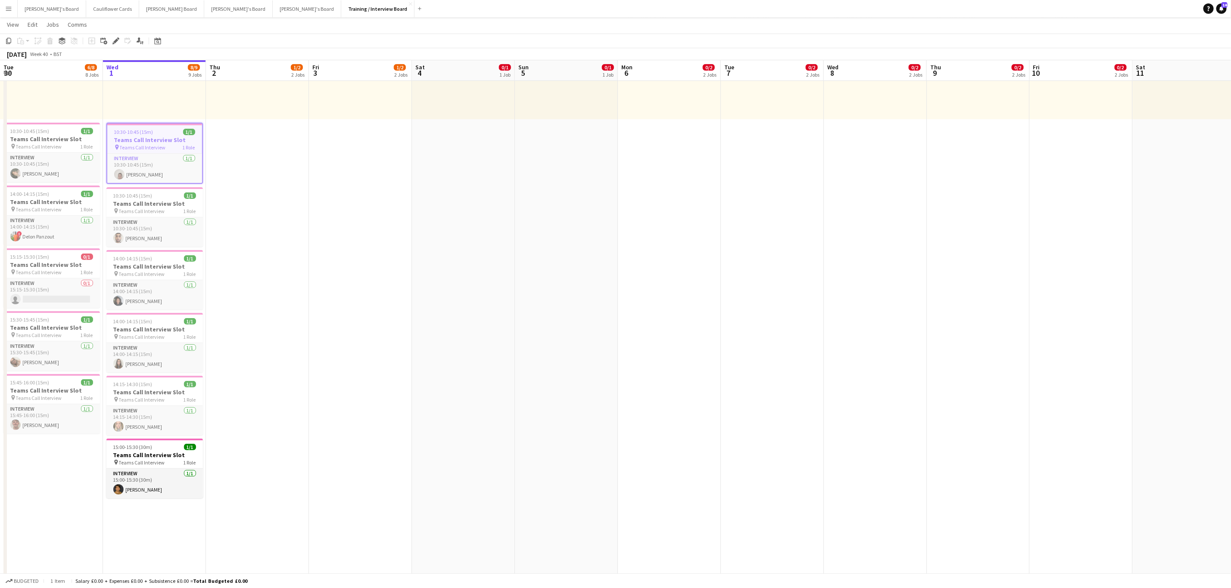
scroll to position [258, 0]
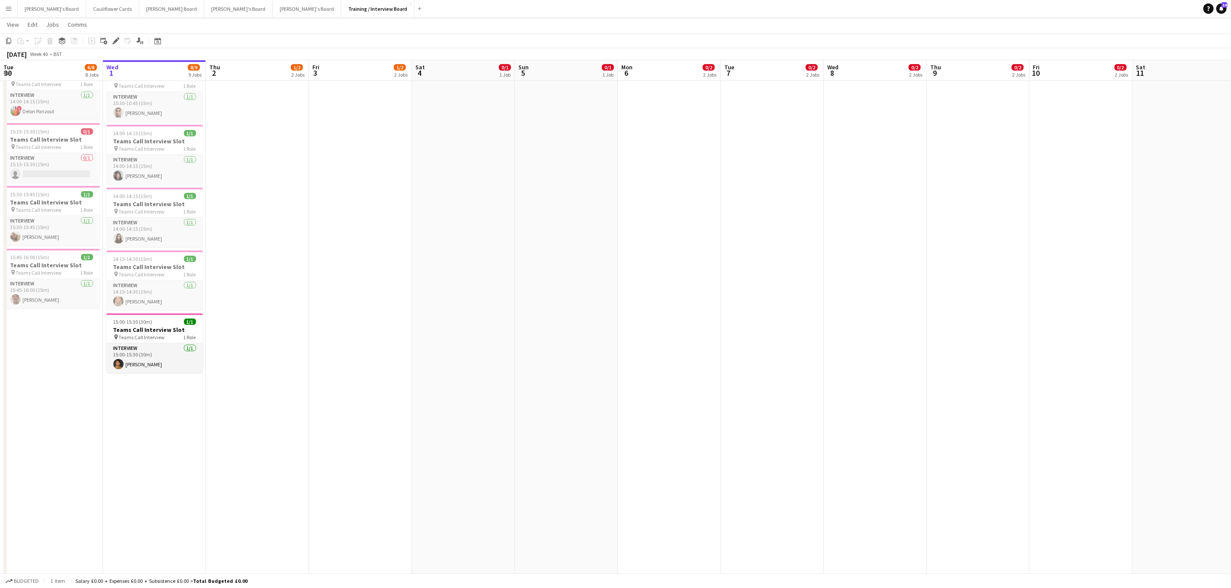
click at [165, 427] on app-date-cell "In progress 10:00-16:00 (6h) 1/1 pin Profiles Personnel 1 Role Admin Assistant …" at bounding box center [154, 459] width 103 height 1243
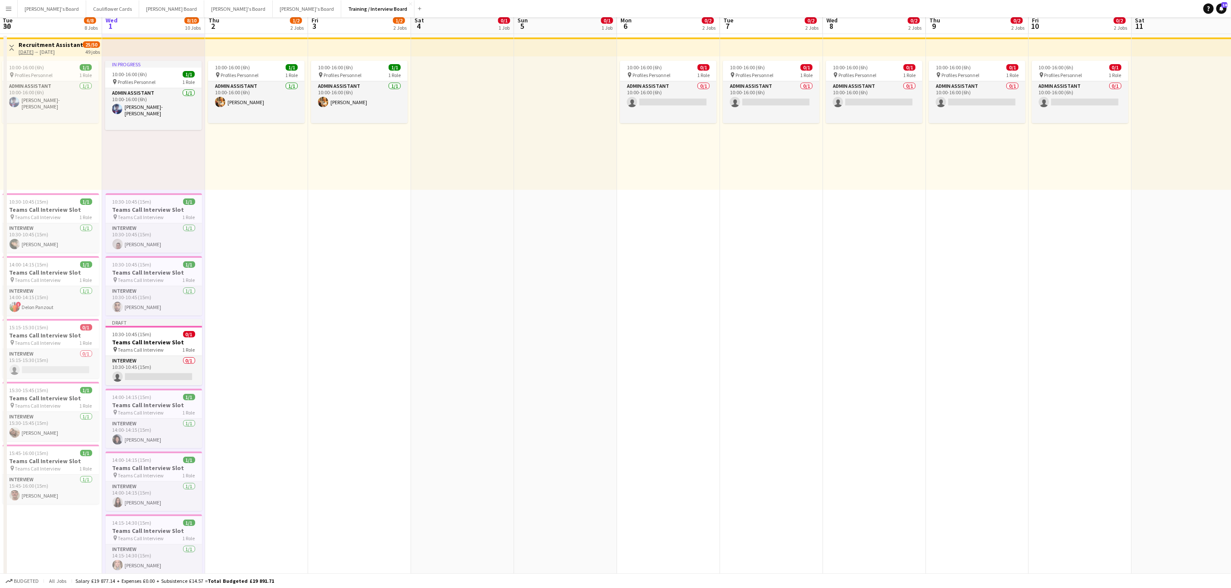
scroll to position [0, 0]
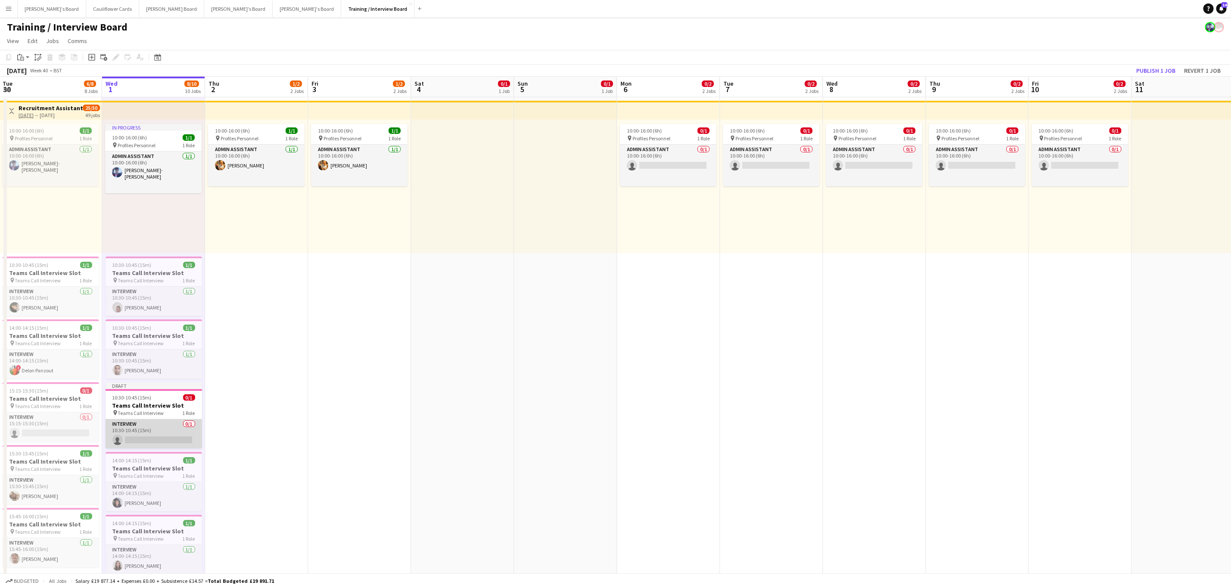
click at [150, 432] on app-card-role "Interview 0/1 10:30-10:45 (15m) single-neutral-actions" at bounding box center [154, 434] width 96 height 29
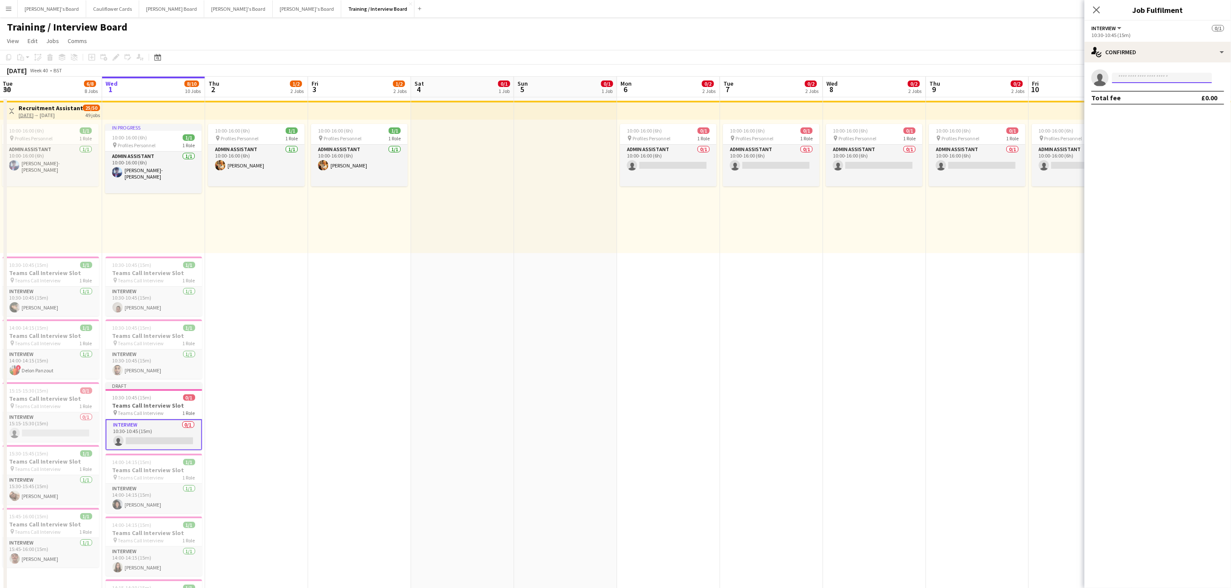
click at [1167, 81] on input at bounding box center [1162, 78] width 100 height 10
paste input "**********"
type input "**********"
click at [1164, 94] on span "goodguythemobilegamer@gmail.com" at bounding box center [1162, 97] width 86 height 7
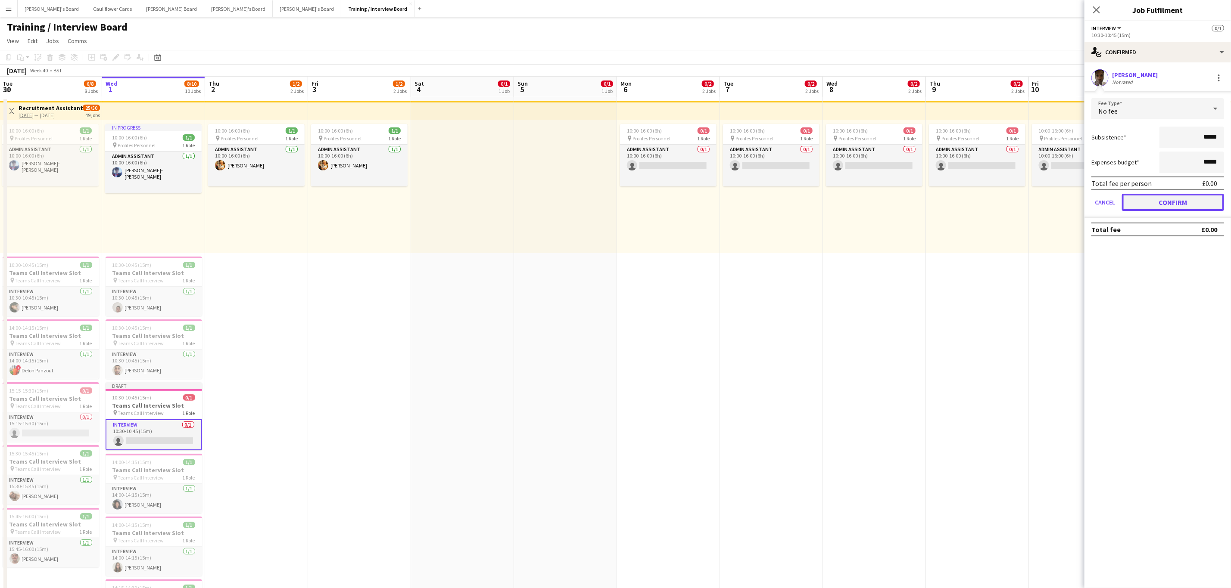
click at [1149, 203] on button "Confirm" at bounding box center [1173, 202] width 102 height 17
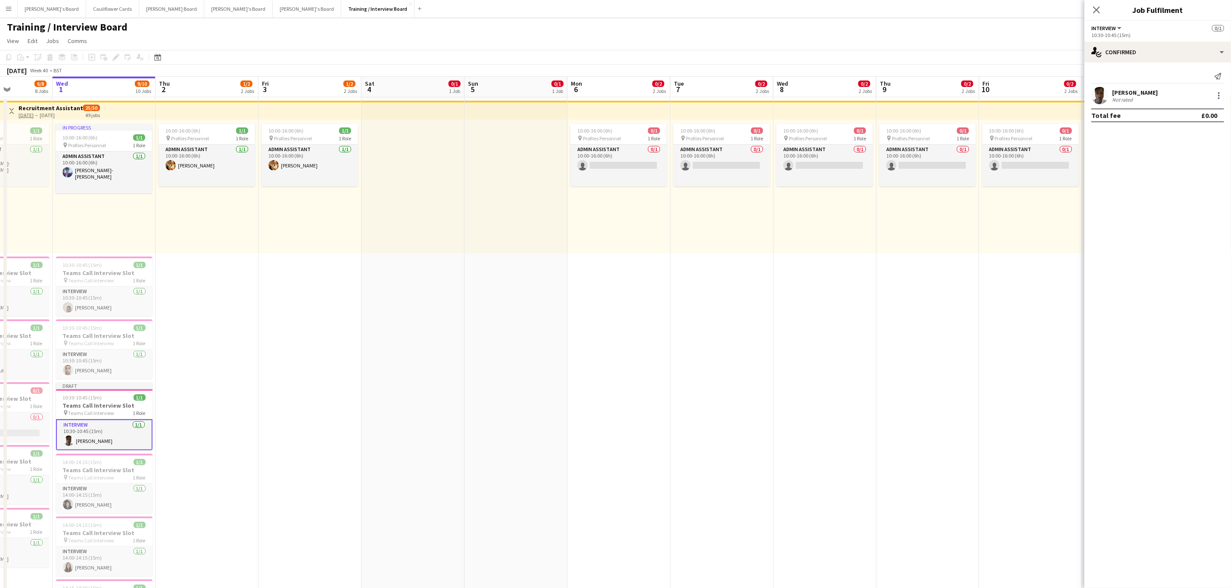
drag, startPoint x: 253, startPoint y: 446, endPoint x: 336, endPoint y: 433, distance: 83.7
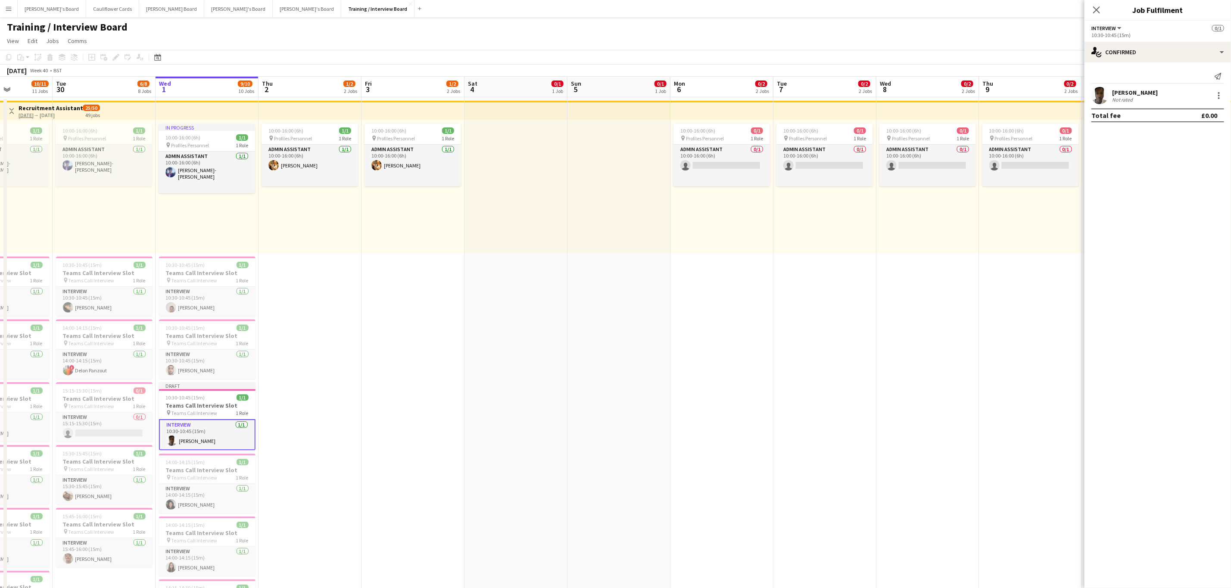
scroll to position [0, 227]
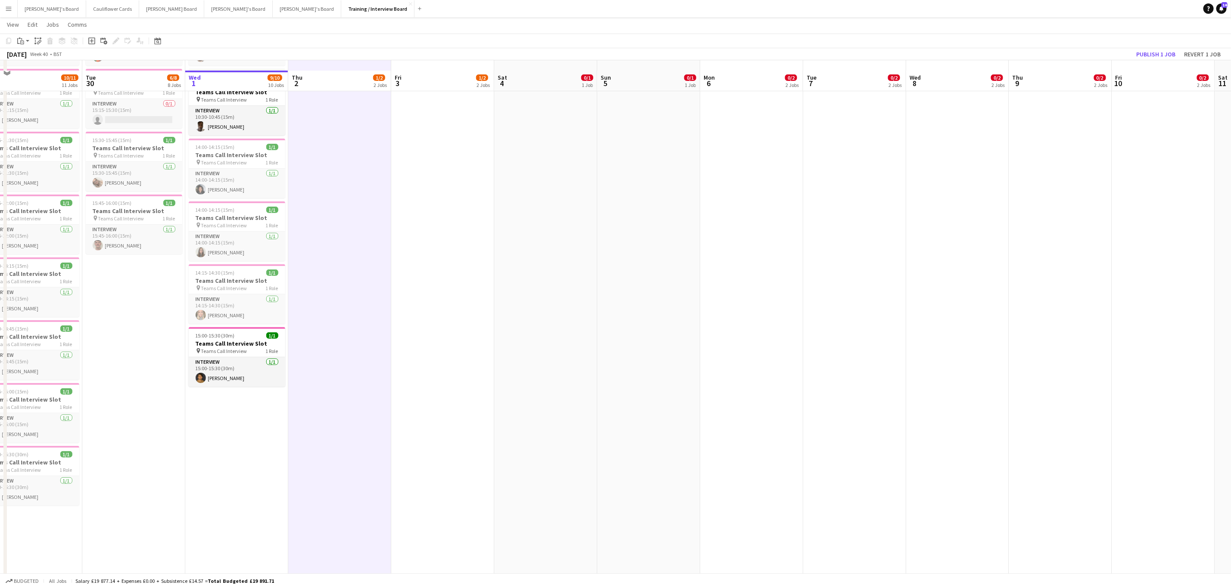
scroll to position [323, 0]
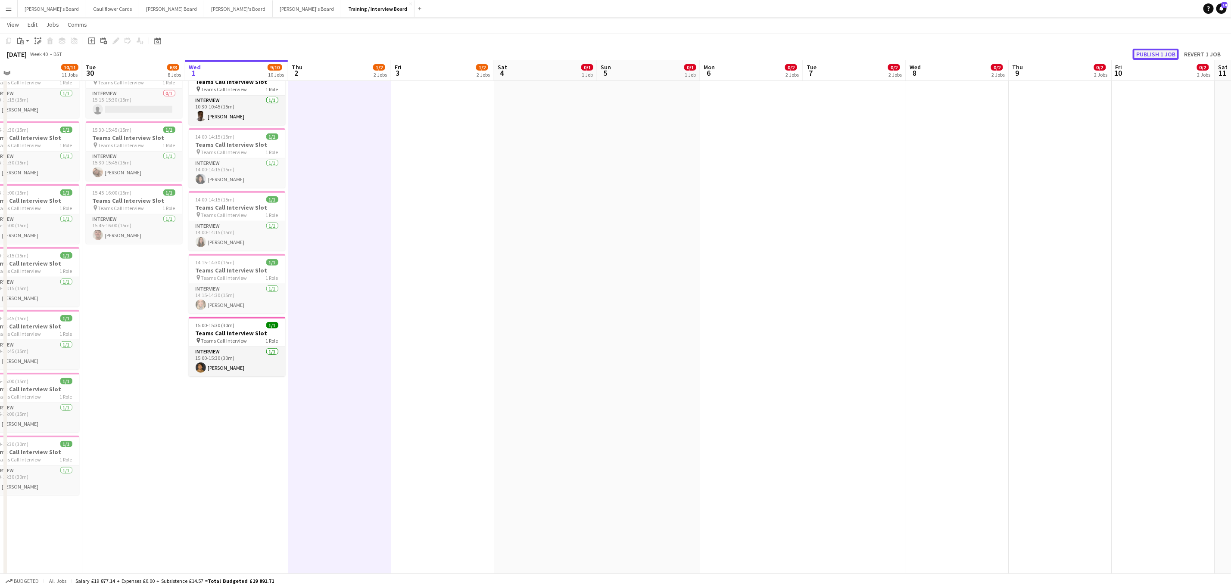
click at [1154, 52] on button "Publish 1 job" at bounding box center [1156, 54] width 46 height 11
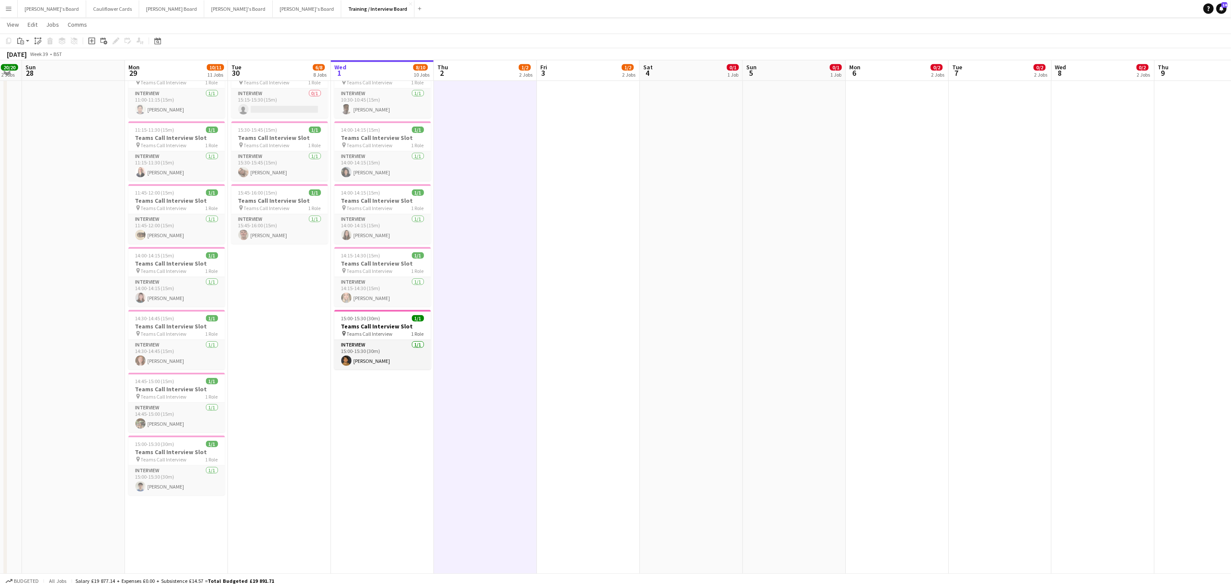
scroll to position [0, 265]
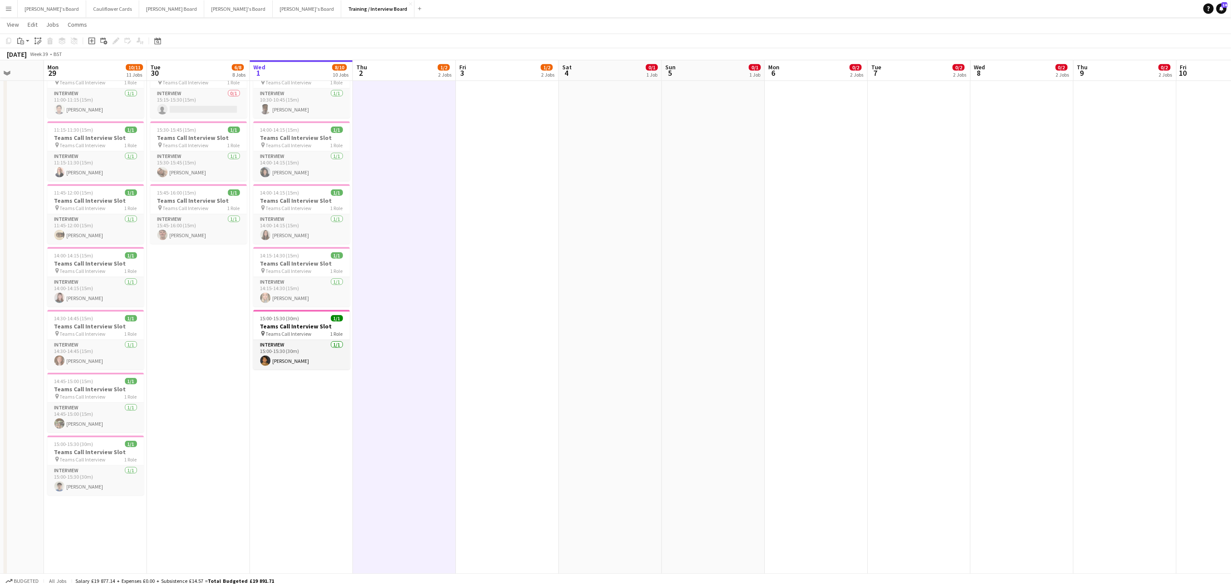
drag, startPoint x: 418, startPoint y: 361, endPoint x: 482, endPoint y: 361, distance: 64.6
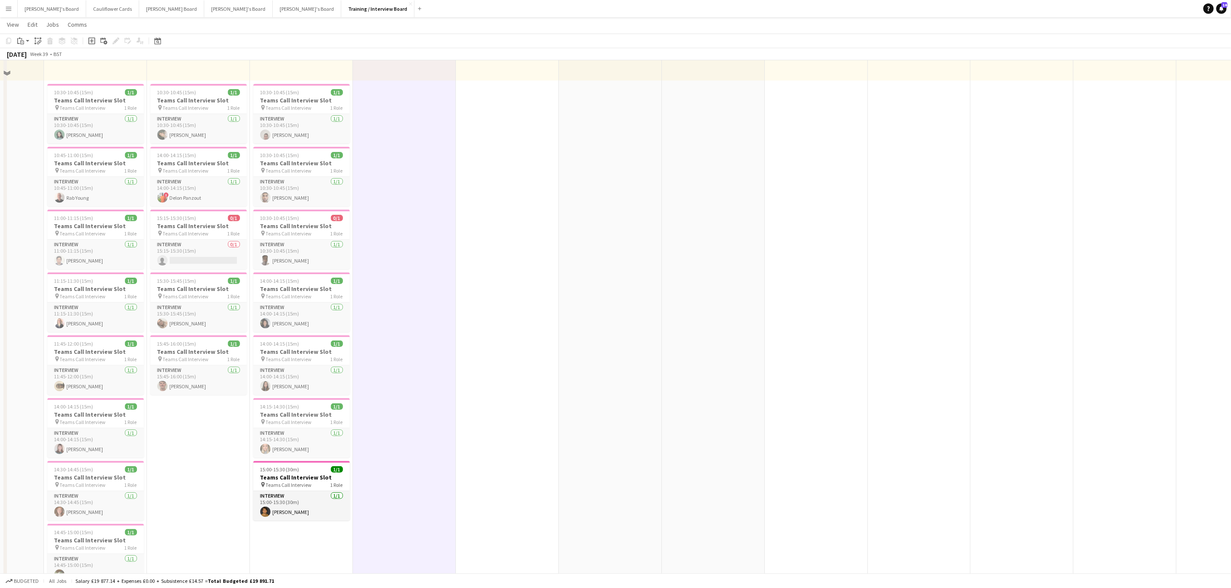
scroll to position [129, 0]
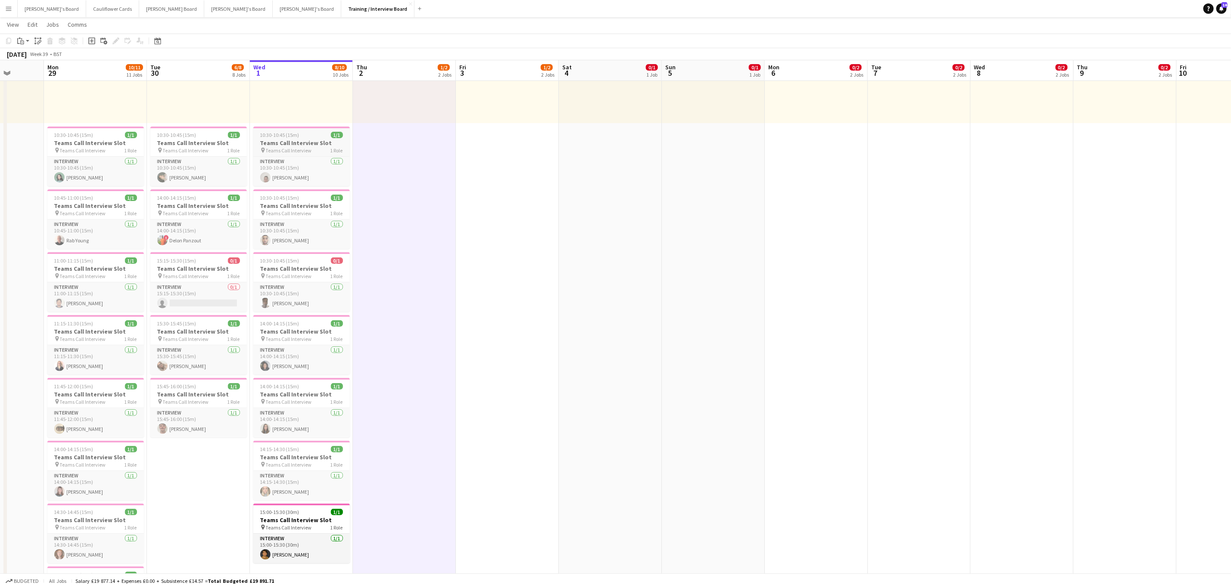
click at [291, 149] on span "Teams Call Interview" at bounding box center [289, 150] width 46 height 6
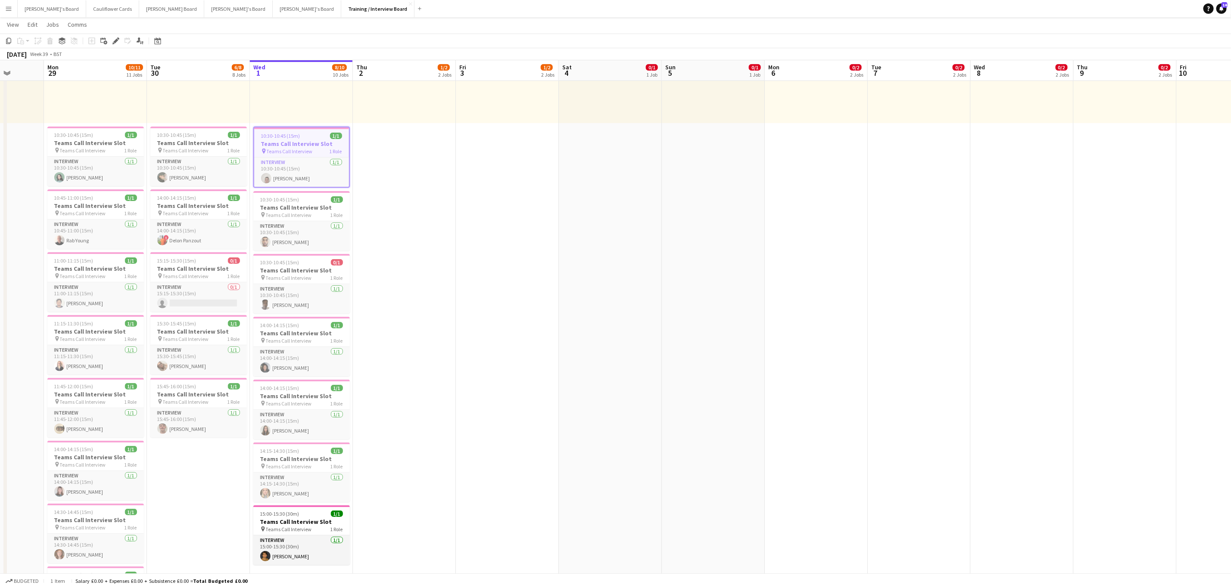
click at [406, 194] on app-date-cell "10:00-16:00 (6h) 1/1 pin Profiles Personnel 1 Role Admin Assistant 1/1 10:00-16…" at bounding box center [404, 588] width 103 height 1243
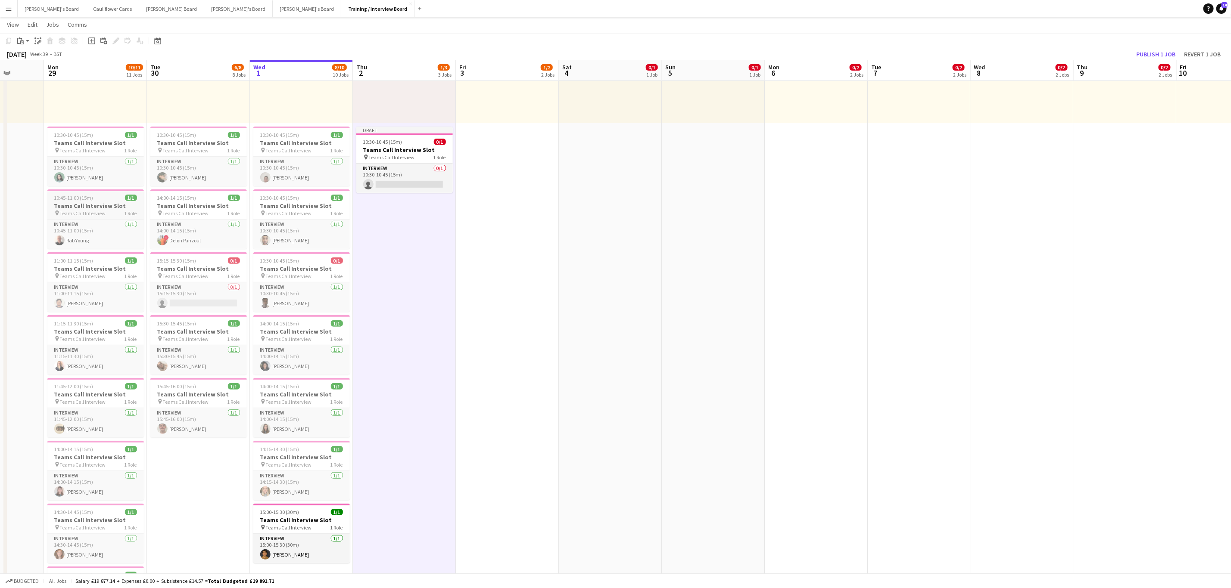
click at [85, 202] on h3 "Teams Call Interview Slot" at bounding box center [95, 206] width 96 height 8
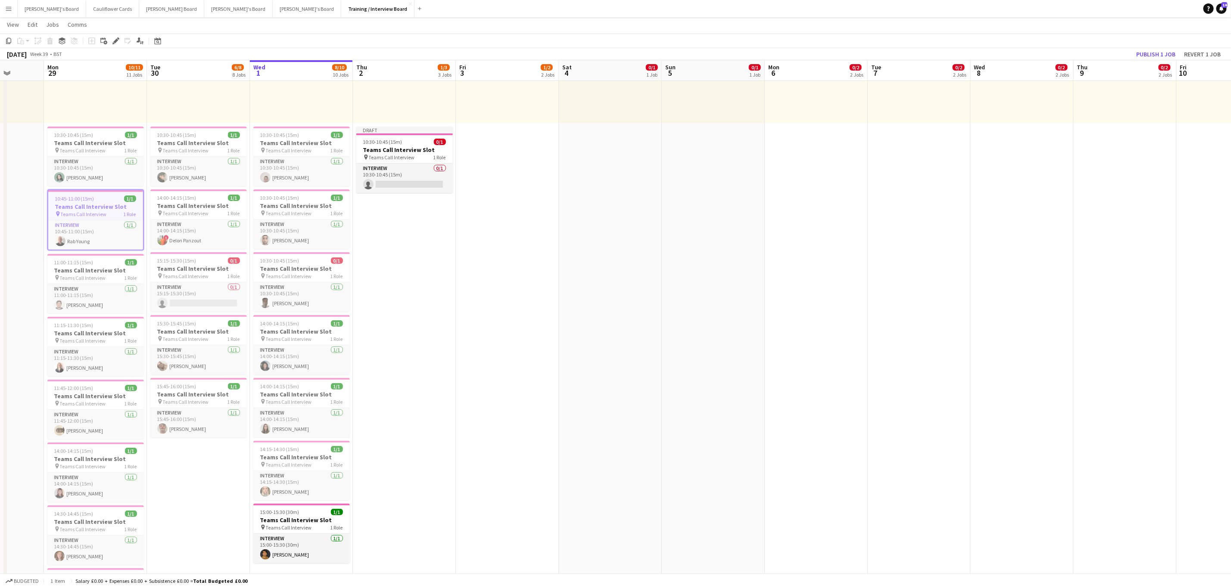
click at [405, 293] on app-date-cell "10:00-16:00 (6h) 1/1 pin Profiles Personnel 1 Role Admin Assistant 1/1 10:00-16…" at bounding box center [404, 588] width 103 height 1243
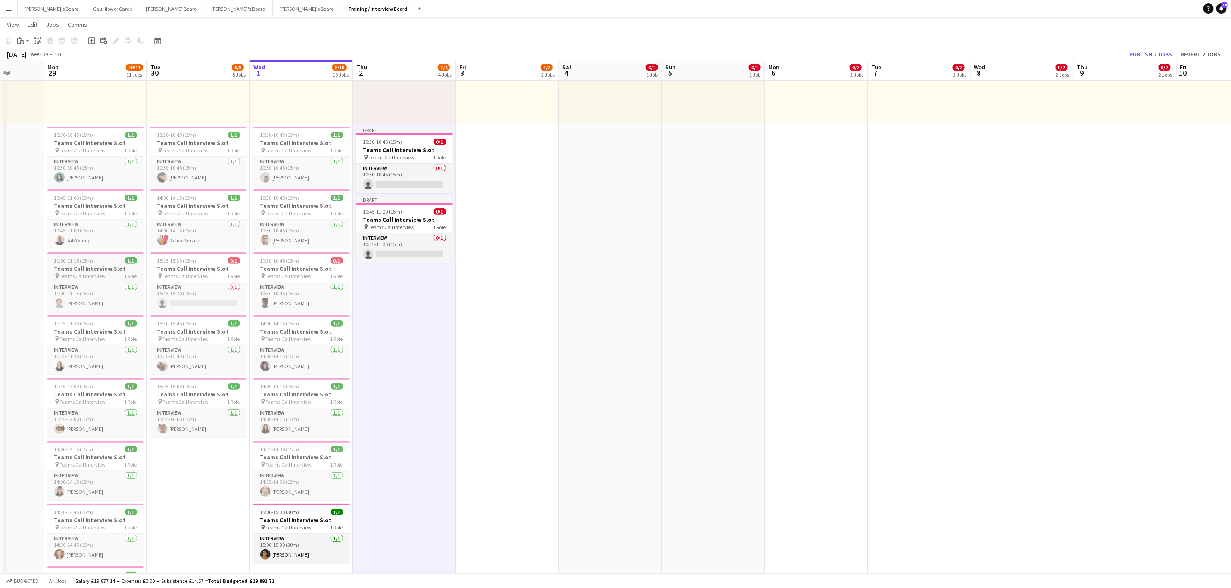
click at [79, 268] on h3 "Teams Call Interview Slot" at bounding box center [95, 269] width 96 height 8
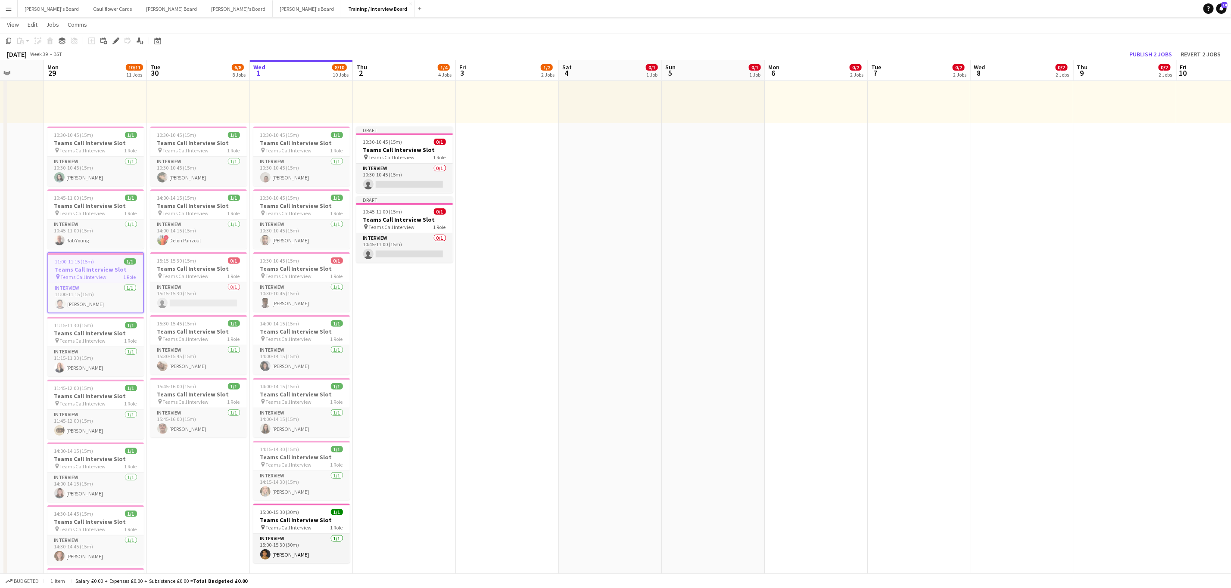
click at [377, 373] on app-date-cell "10:00-16:00 (6h) 1/1 pin Profiles Personnel 1 Role Admin Assistant 1/1 10:00-16…" at bounding box center [404, 588] width 103 height 1243
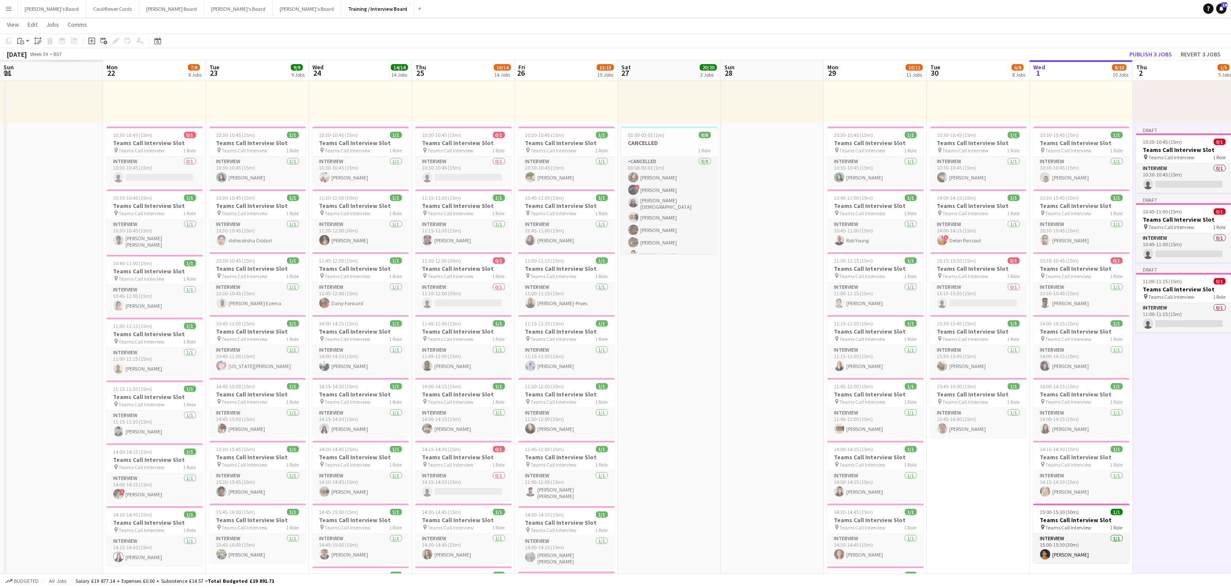
scroll to position [0, 264]
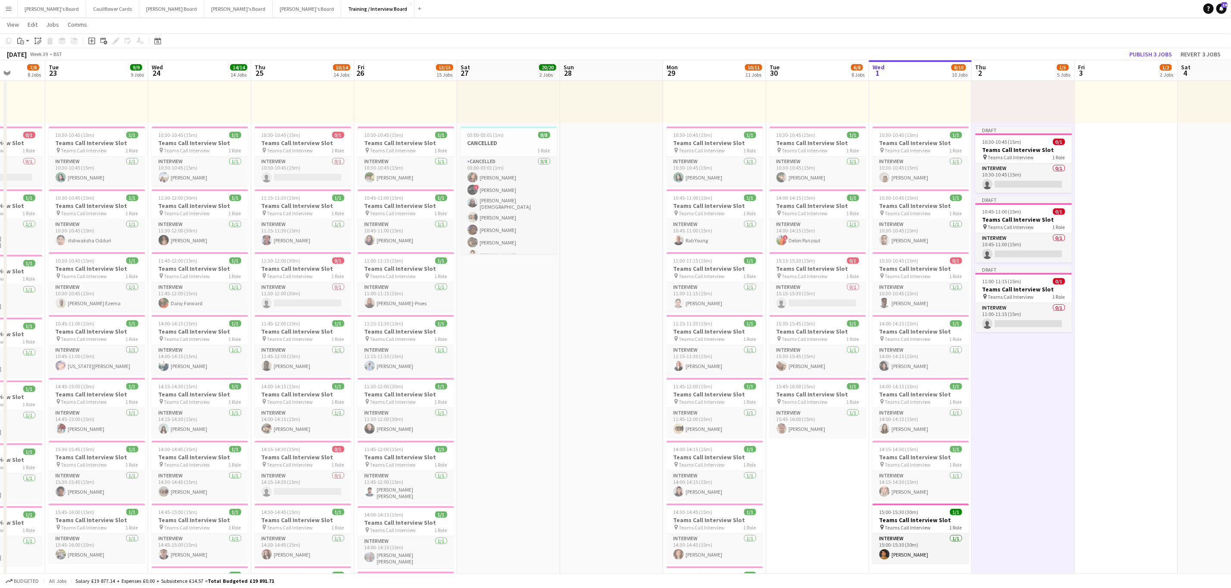
drag, startPoint x: 55, startPoint y: 296, endPoint x: 653, endPoint y: 317, distance: 598.7
click at [423, 390] on div "11:30-12:00 (30m) 1/1" at bounding box center [406, 386] width 96 height 6
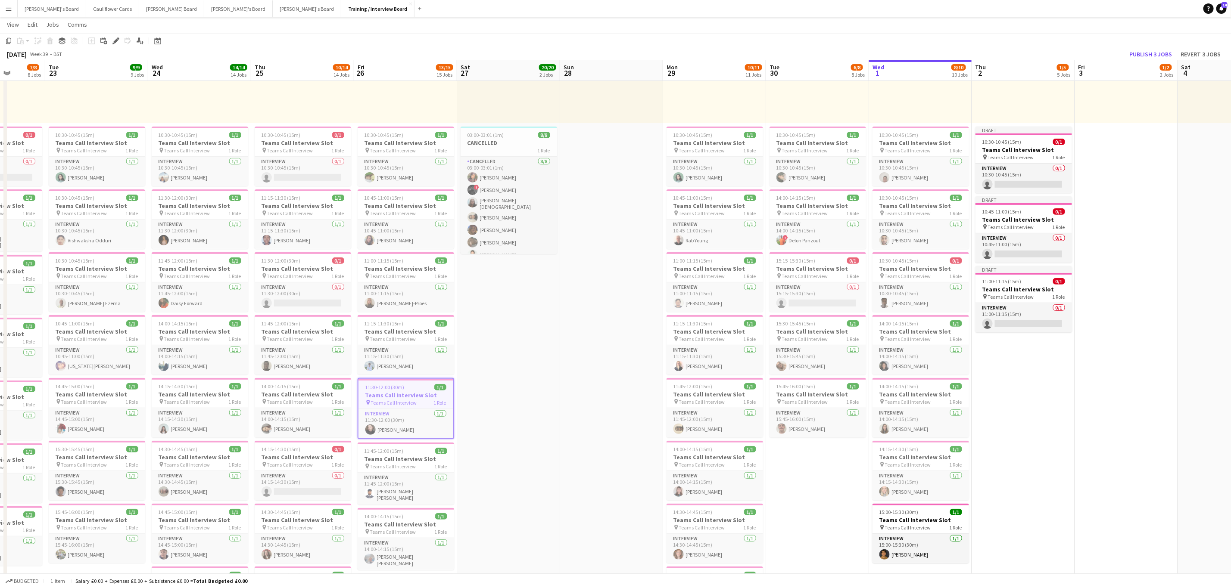
click at [1008, 455] on app-date-cell "10:00-16:00 (6h) 1/1 pin Profiles Personnel 1 Role Admin Assistant 1/1 10:00-16…" at bounding box center [1023, 588] width 103 height 1243
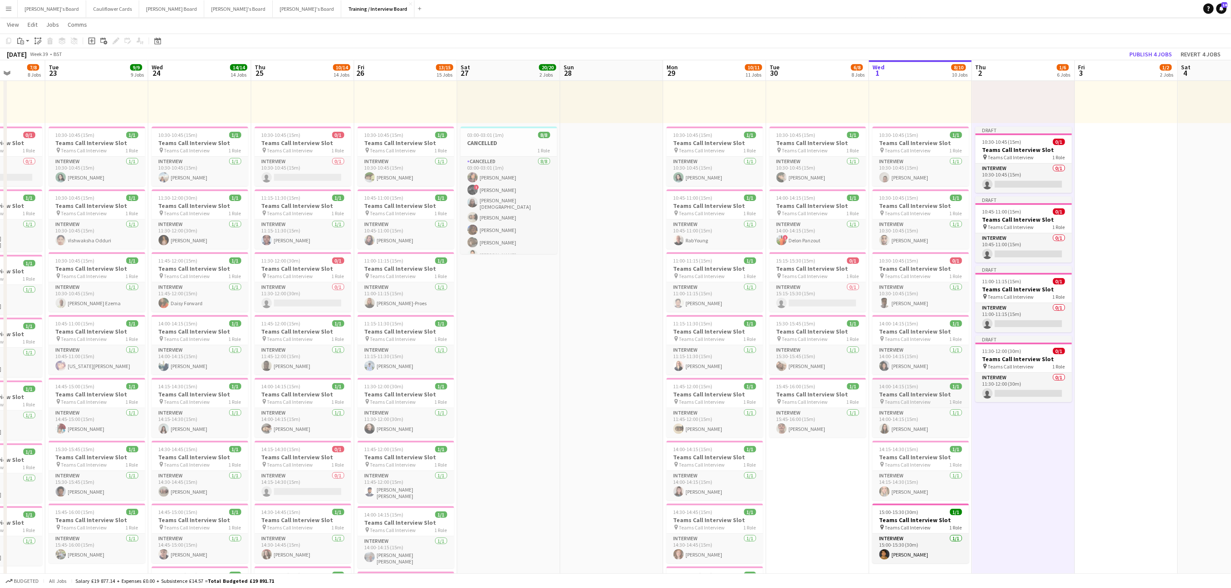
click at [936, 393] on h3 "Teams Call Interview Slot" at bounding box center [920, 395] width 96 height 8
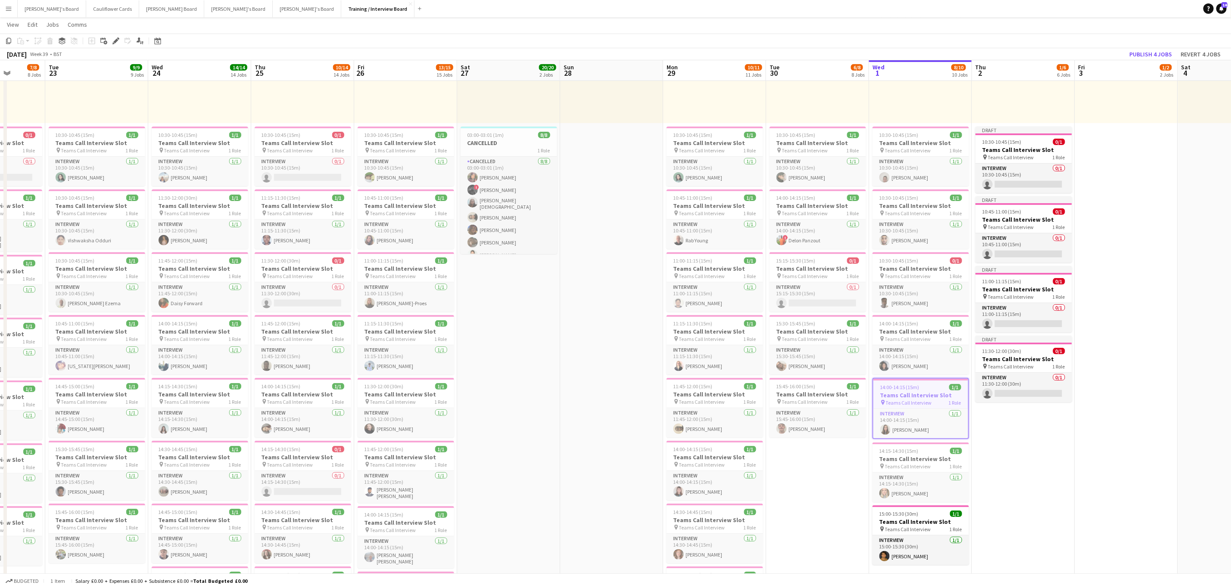
click at [1028, 481] on app-date-cell "10:00-16:00 (6h) 1/1 pin Profiles Personnel 1 Role Admin Assistant 1/1 10:00-16…" at bounding box center [1023, 588] width 103 height 1243
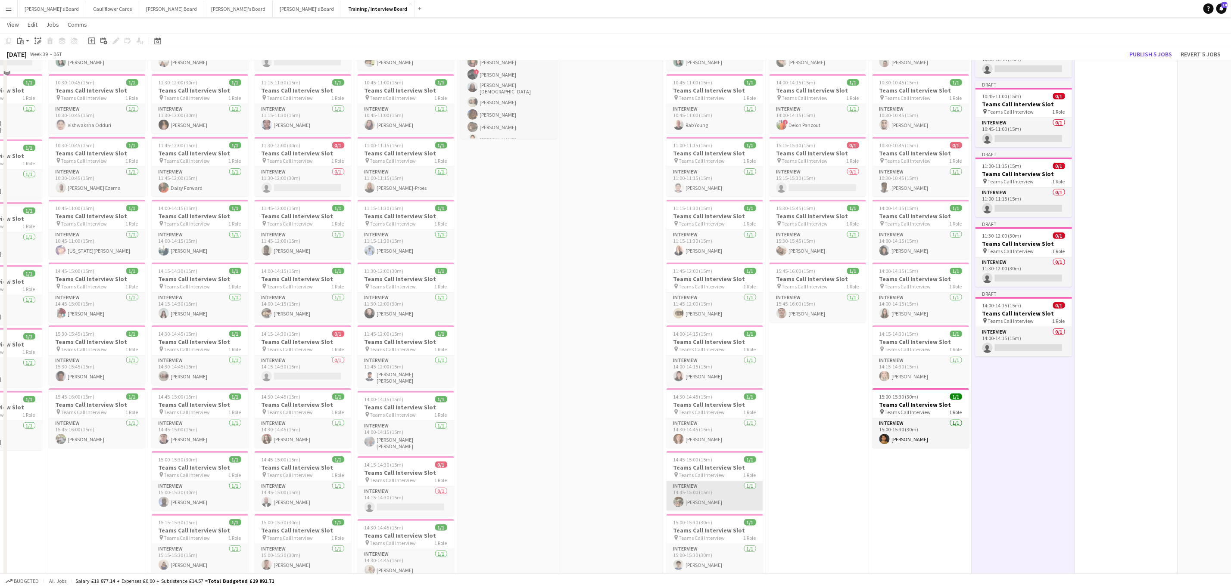
scroll to position [258, 0]
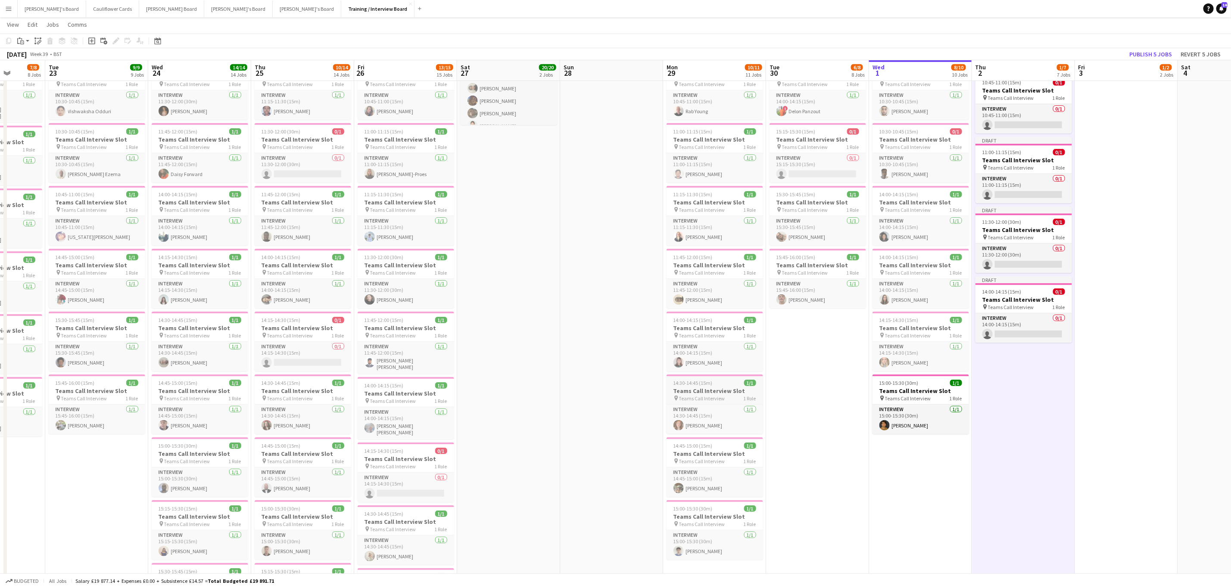
click at [707, 398] on span "Teams Call Interview" at bounding box center [702, 398] width 46 height 6
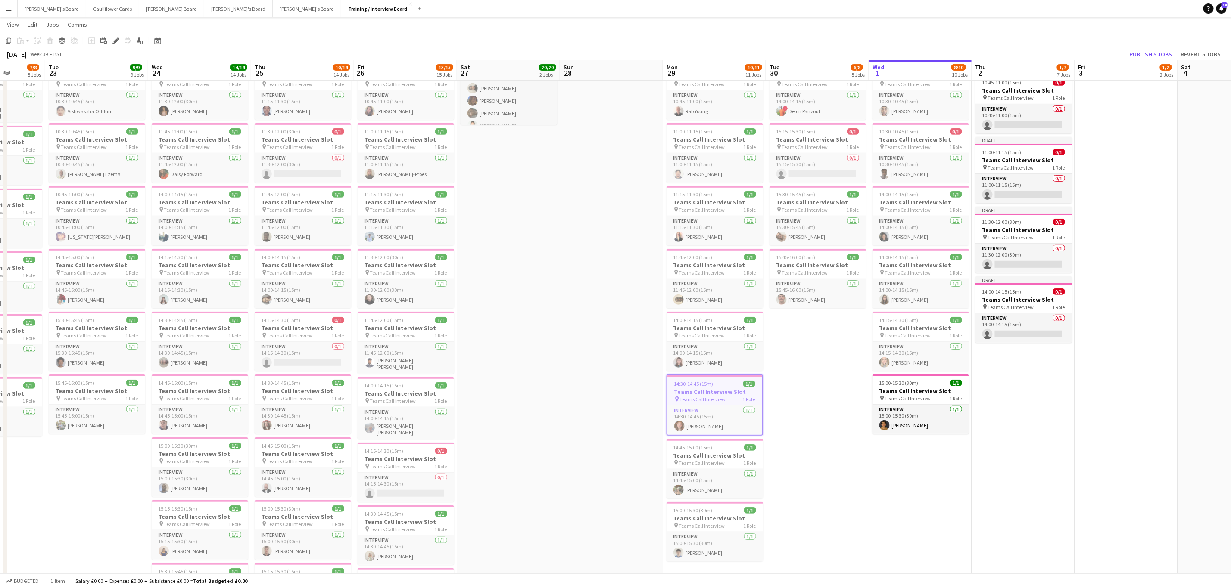
click at [1034, 441] on app-date-cell "10:00-16:00 (6h) 1/1 pin Profiles Personnel 1 Role Admin Assistant 1/1 10:00-16…" at bounding box center [1023, 459] width 103 height 1243
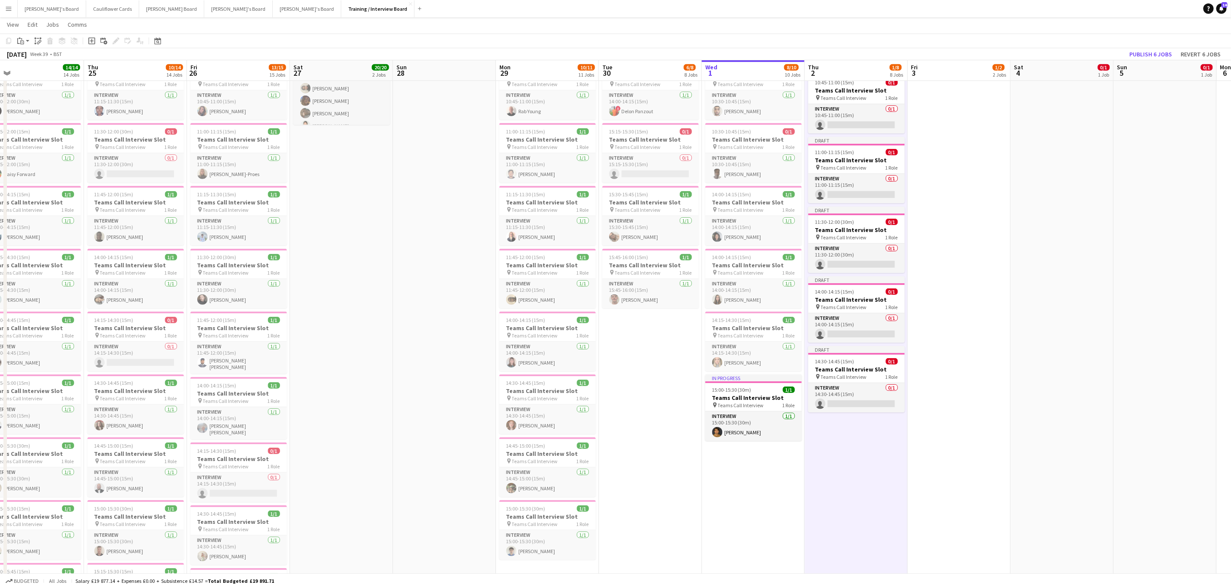
drag, startPoint x: 1140, startPoint y: 240, endPoint x: 909, endPoint y: 258, distance: 232.1
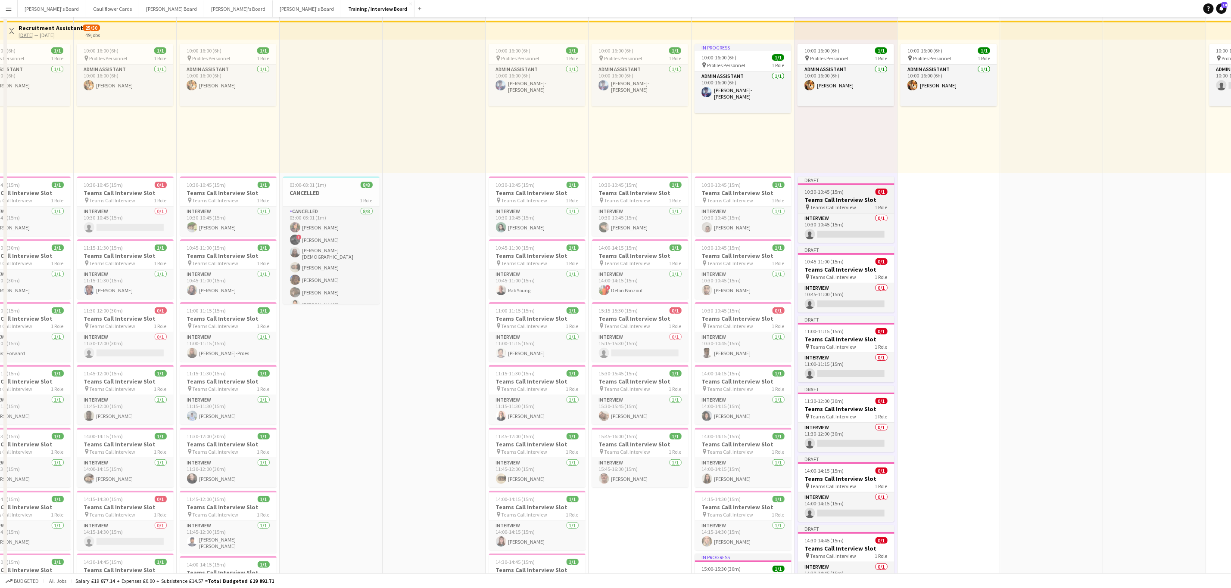
scroll to position [0, 0]
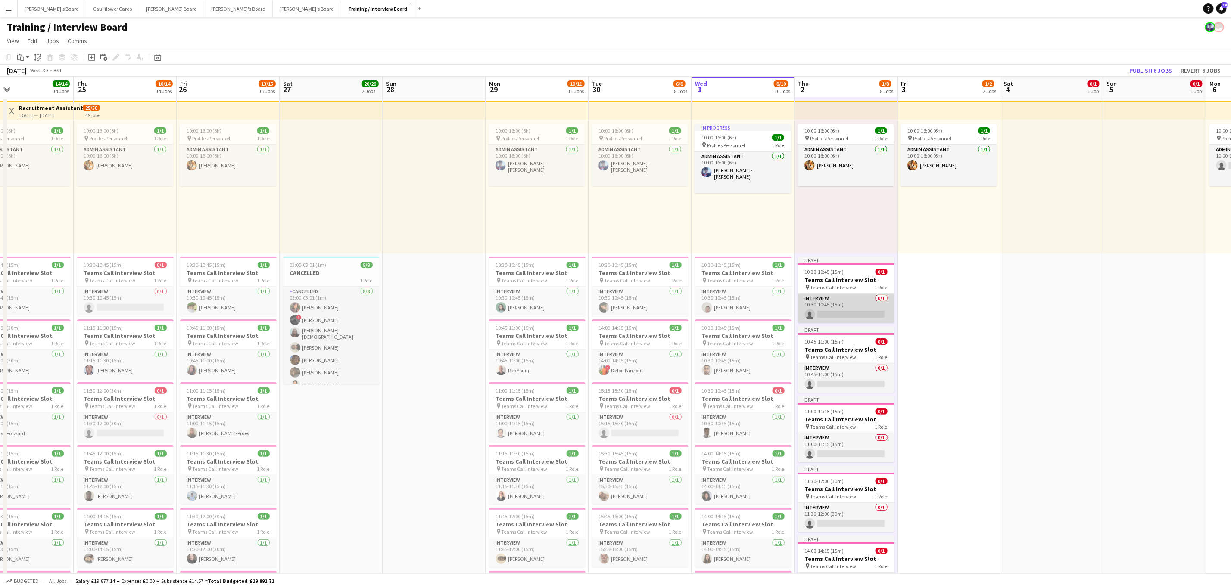
click at [861, 320] on app-card-role "Interview 0/1 10:30-10:45 (15m) single-neutral-actions" at bounding box center [846, 308] width 96 height 29
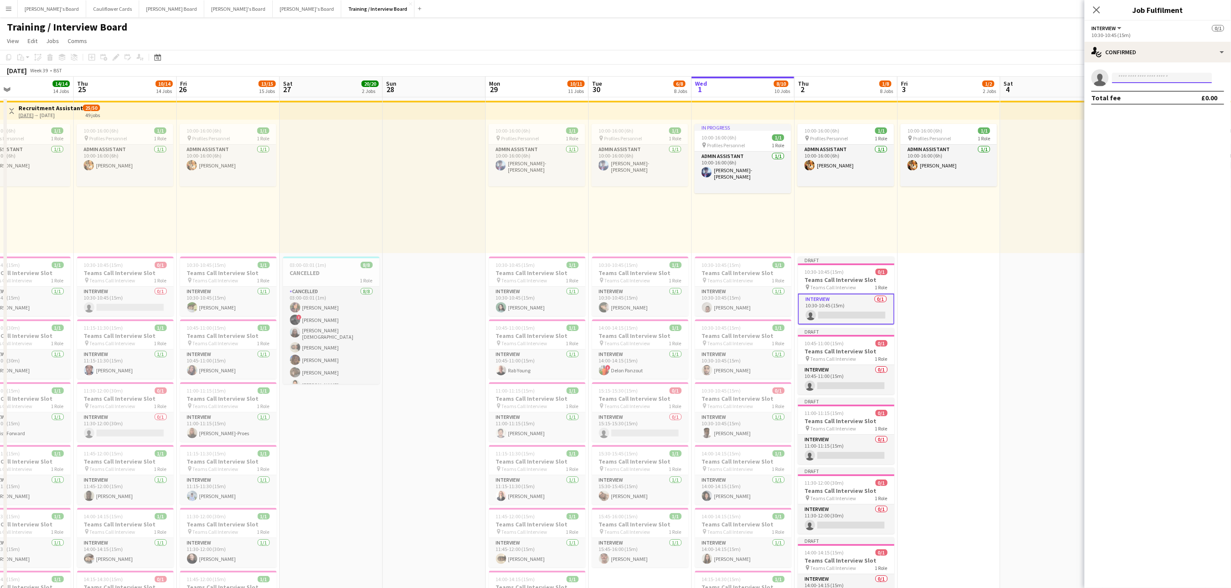
click at [1155, 78] on input at bounding box center [1162, 78] width 100 height 10
paste input "**********"
type input "**********"
click at [1162, 98] on span "fentonlocke@icloud.com" at bounding box center [1162, 97] width 86 height 7
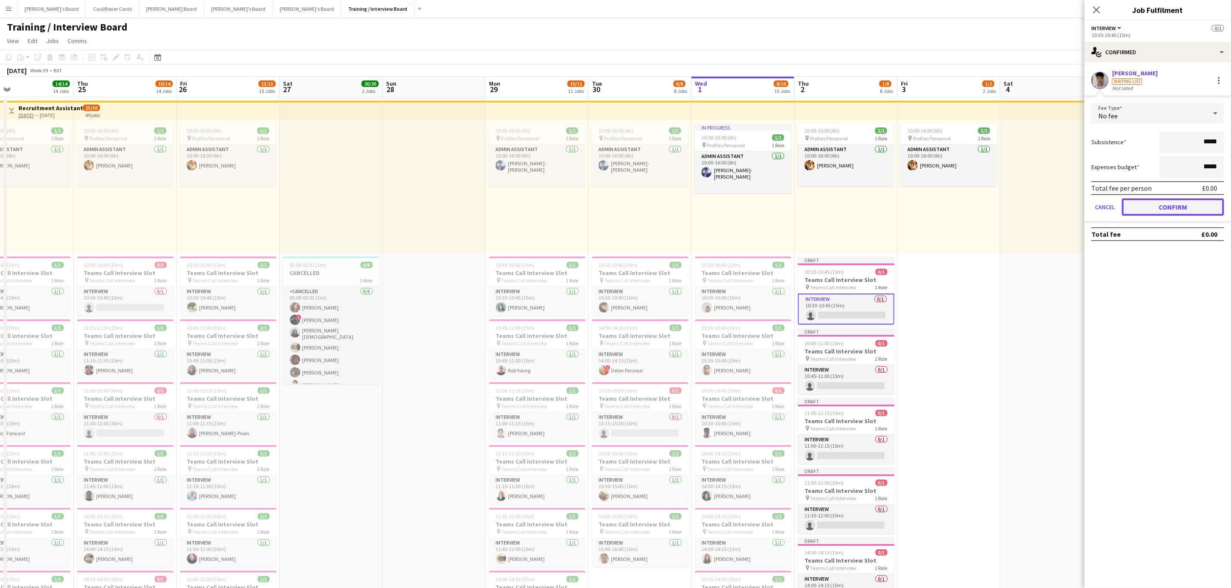
click at [1179, 209] on button "Confirm" at bounding box center [1173, 207] width 102 height 17
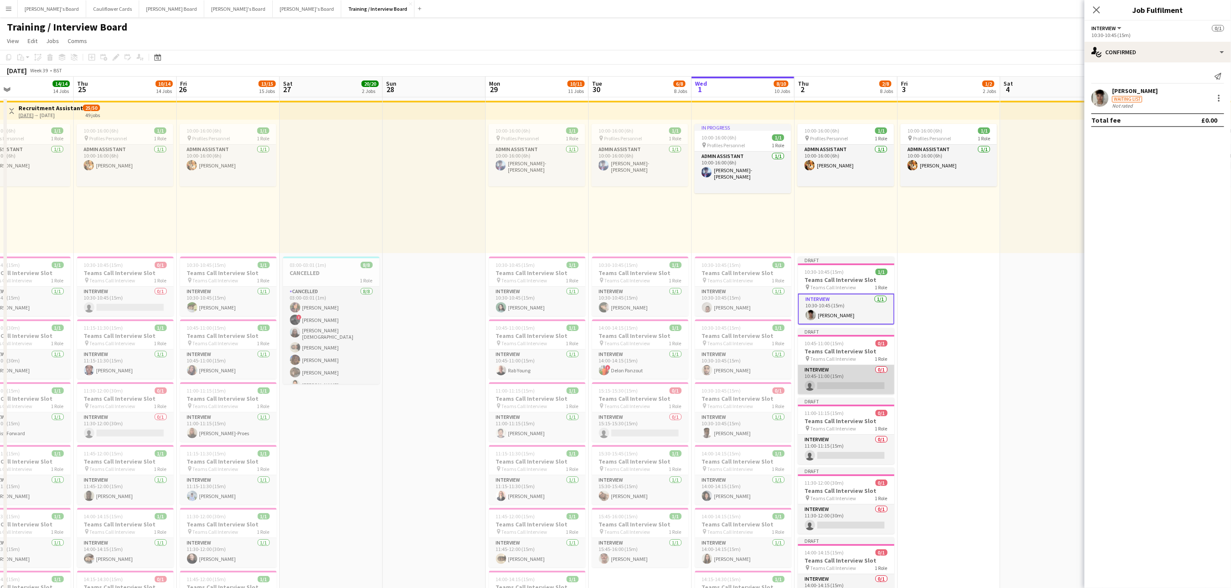
click at [871, 385] on app-card-role "Interview 0/1 10:45-11:00 (15m) single-neutral-actions" at bounding box center [846, 379] width 96 height 29
click at [1181, 75] on input at bounding box center [1162, 78] width 100 height 10
paste input "**********"
type input "*"
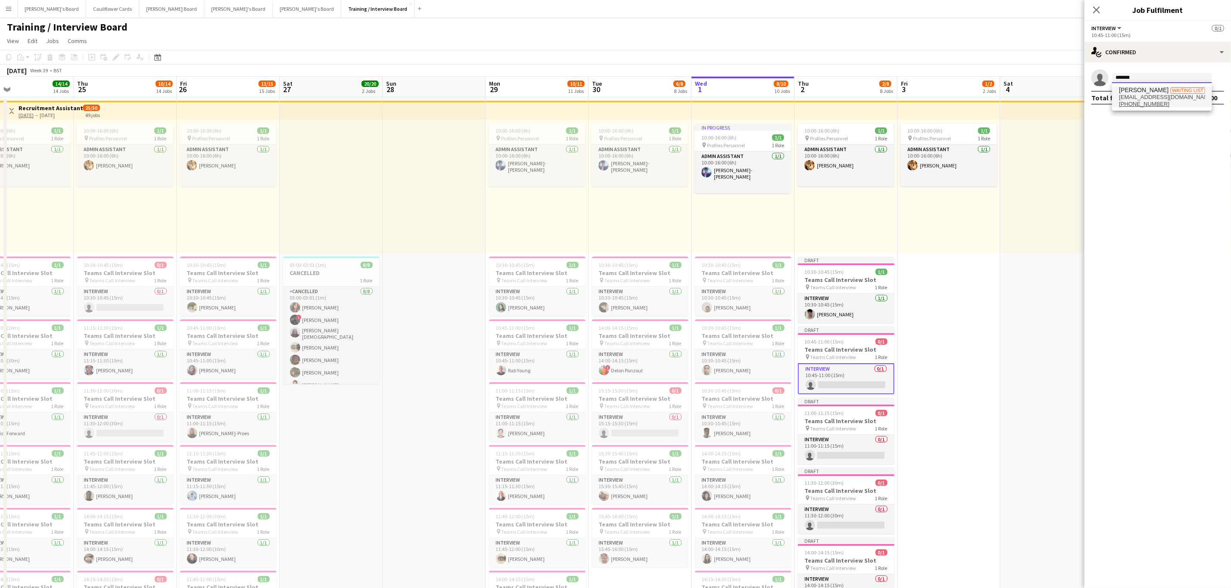
type input "*******"
click at [1178, 100] on span "[EMAIL_ADDRESS][DOMAIN_NAME]" at bounding box center [1162, 97] width 86 height 7
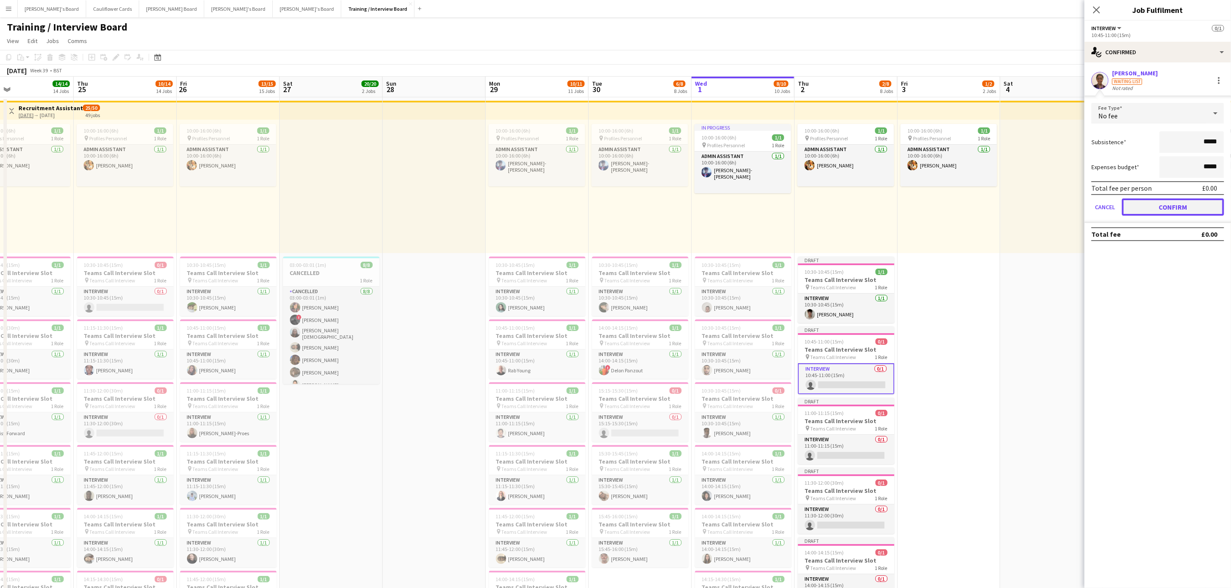
click at [1177, 200] on button "Confirm" at bounding box center [1173, 207] width 102 height 17
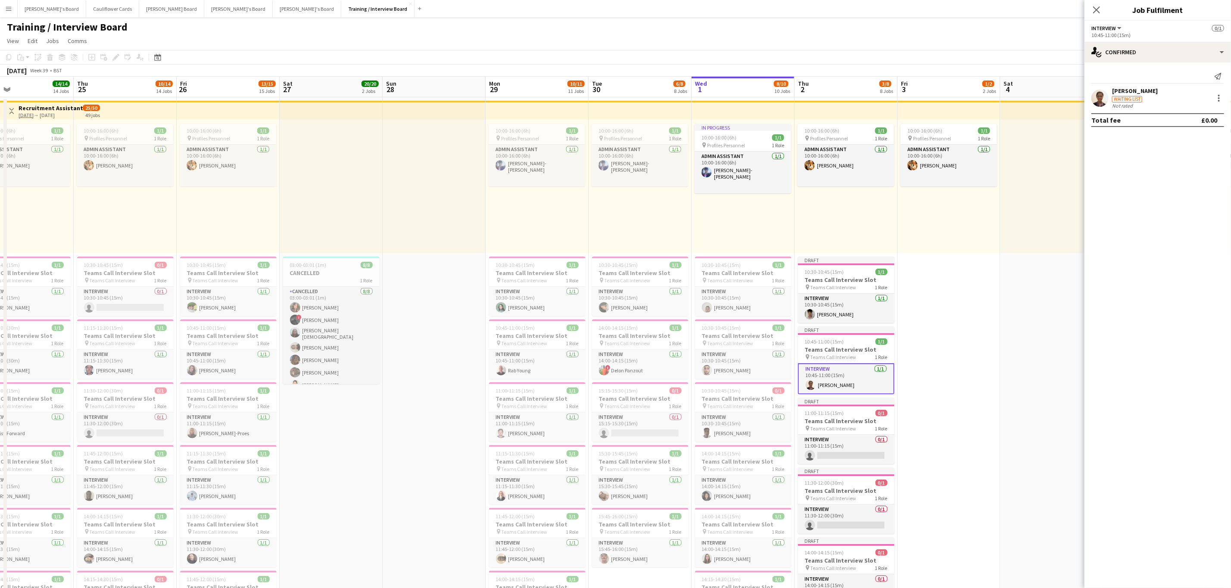
drag, startPoint x: 956, startPoint y: 410, endPoint x: 911, endPoint y: 435, distance: 50.9
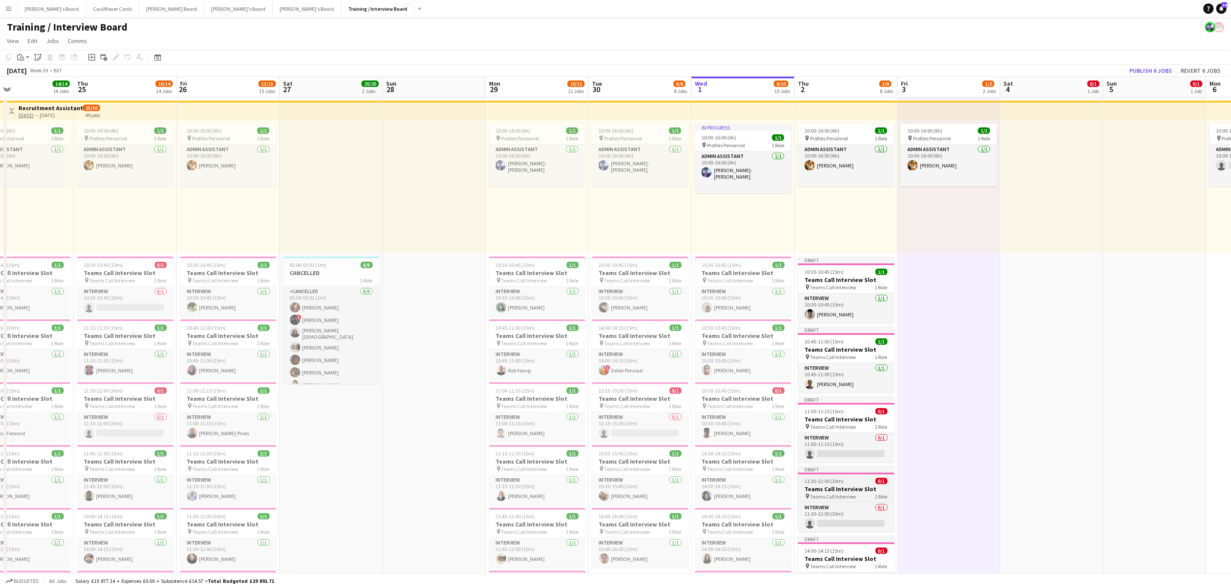
scroll to position [0, 237]
click at [855, 463] on app-card-role "Interview 0/1 11:00-11:15 (15m) single-neutral-actions" at bounding box center [845, 447] width 96 height 29
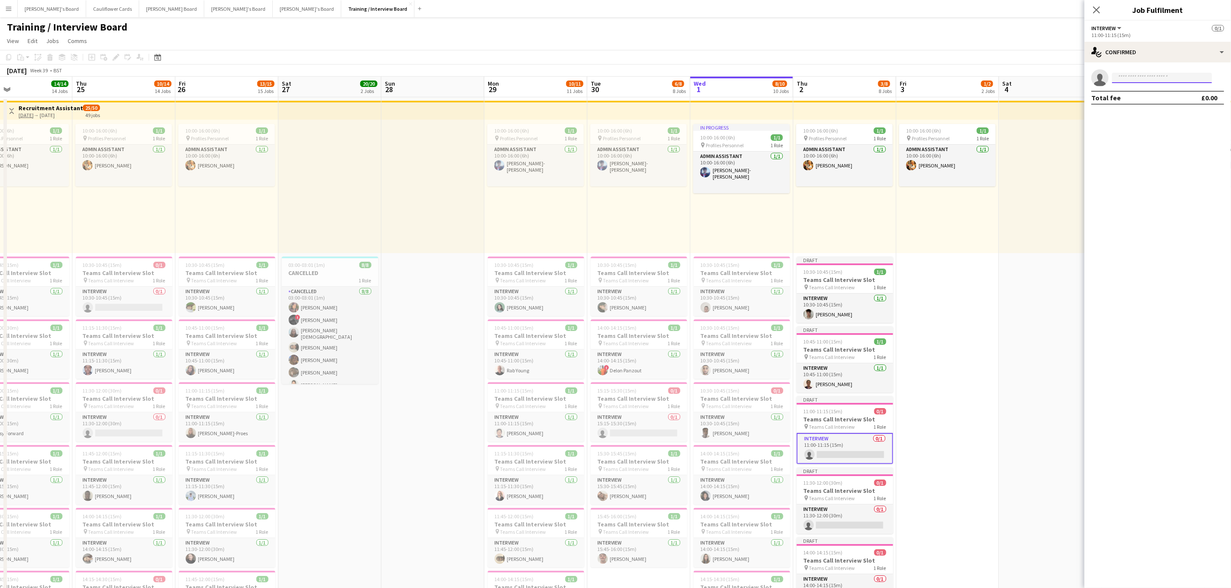
click at [1175, 79] on input at bounding box center [1162, 78] width 100 height 10
paste input "**********"
type input "**********"
click at [1188, 97] on span "joemcsweeney1@icloud.com" at bounding box center [1162, 97] width 86 height 7
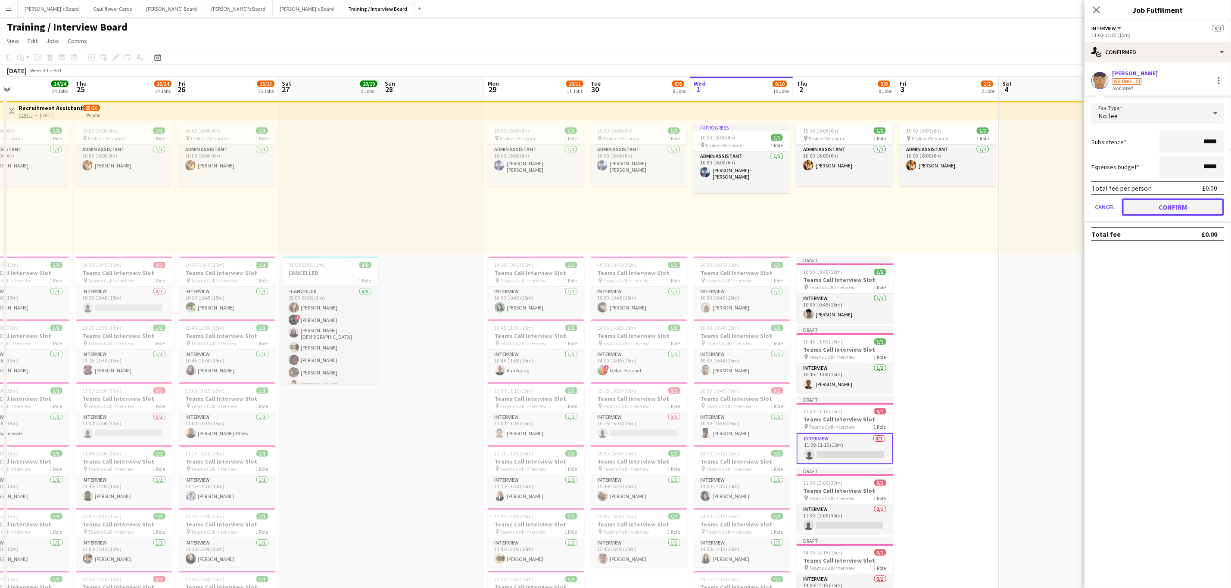
click at [1161, 207] on button "Confirm" at bounding box center [1173, 207] width 102 height 17
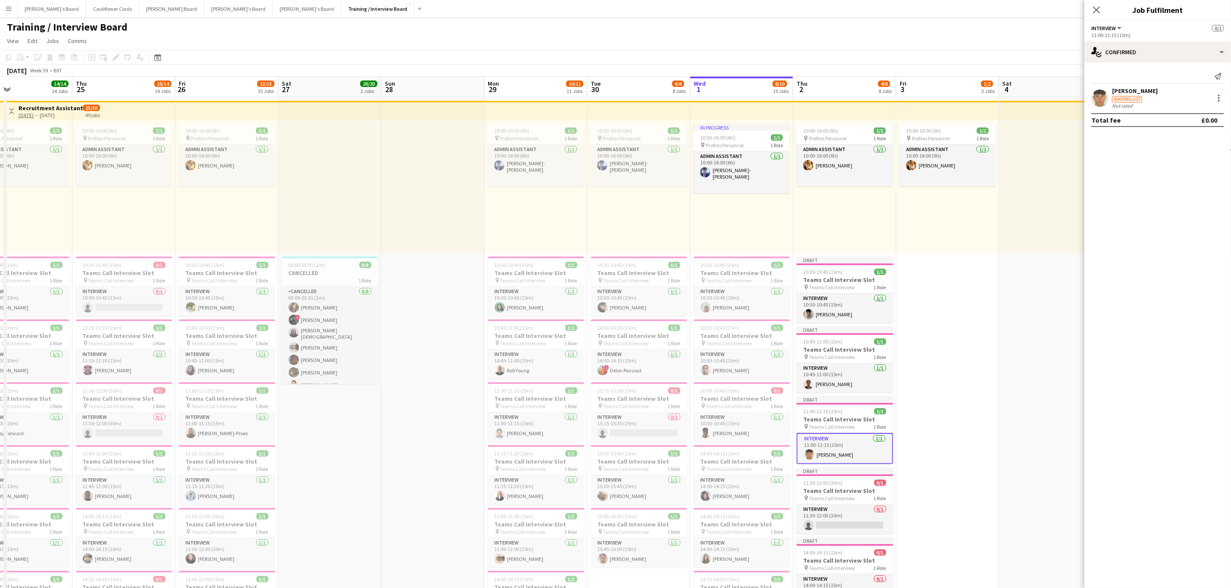
click at [1095, 98] on app-user-avatar at bounding box center [1099, 98] width 17 height 17
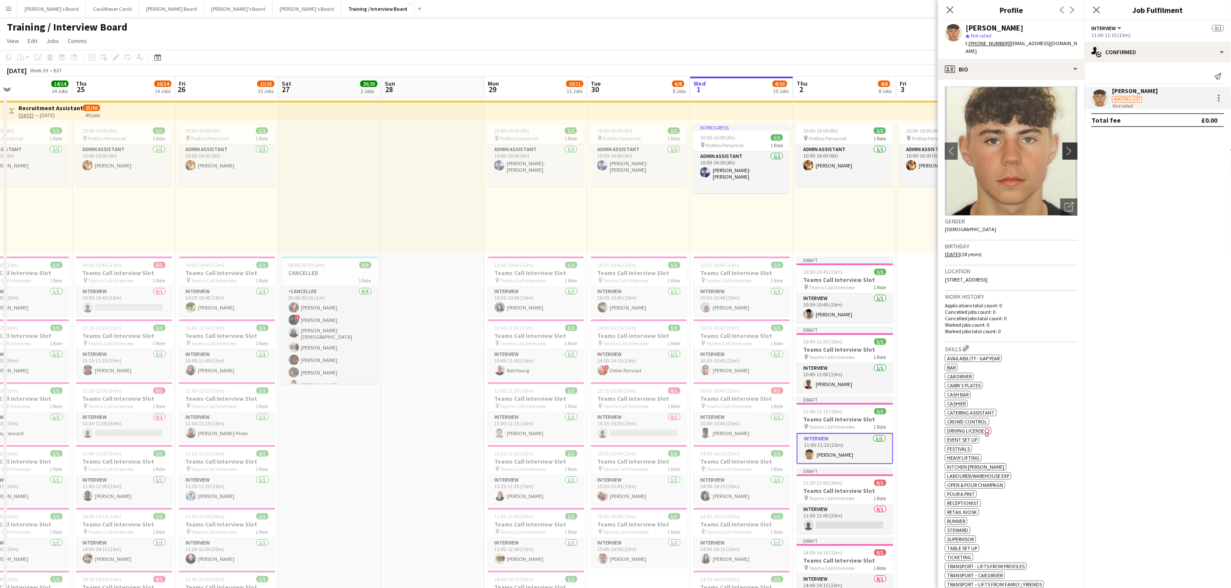
click at [1065, 146] on app-icon "chevron-right" at bounding box center [1071, 150] width 13 height 9
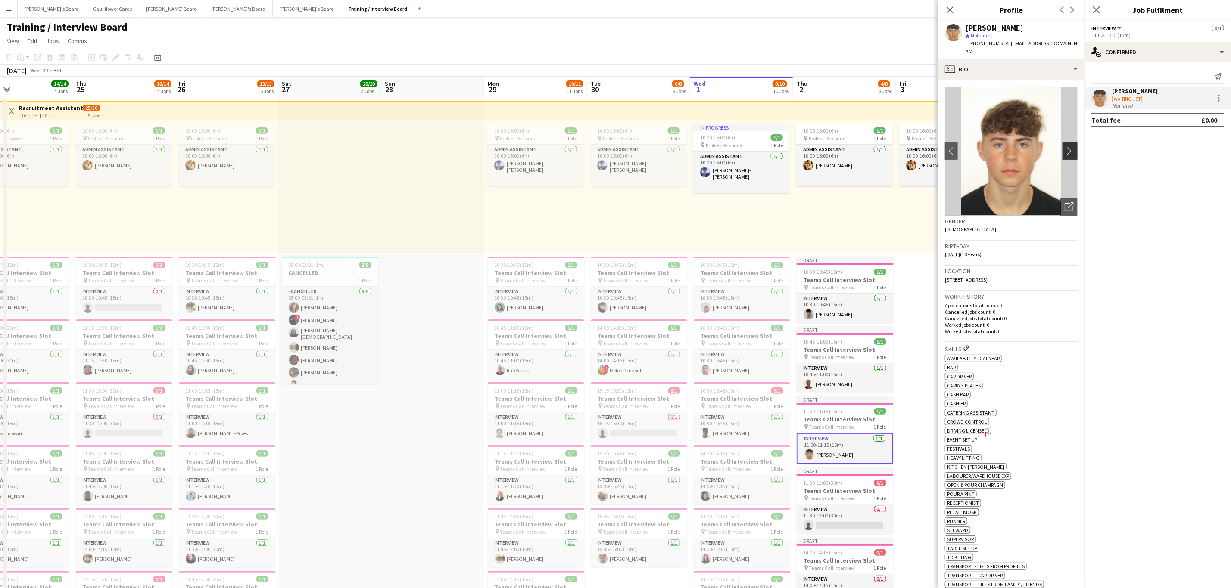
click at [1065, 146] on app-icon "chevron-right" at bounding box center [1071, 150] width 13 height 9
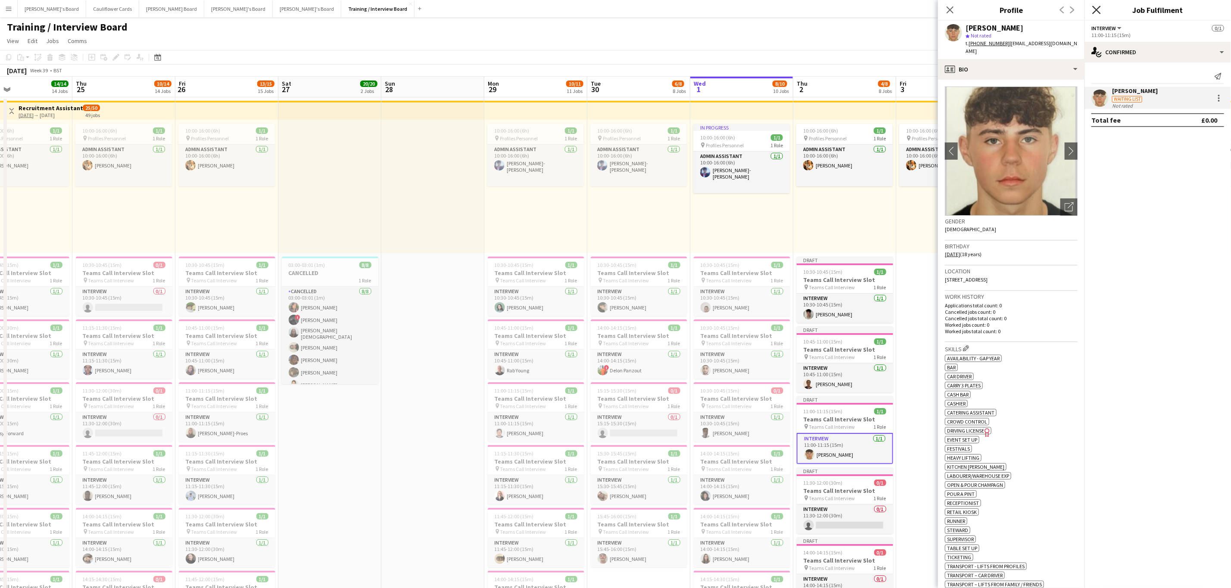
click at [1099, 8] on icon at bounding box center [1096, 10] width 8 height 8
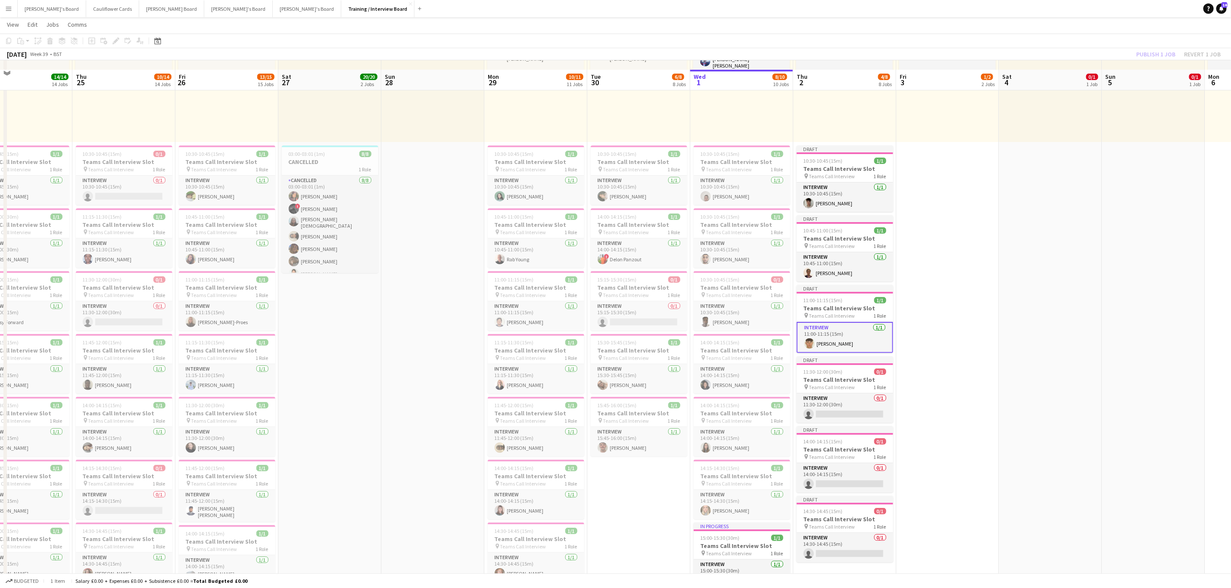
scroll to position [129, 0]
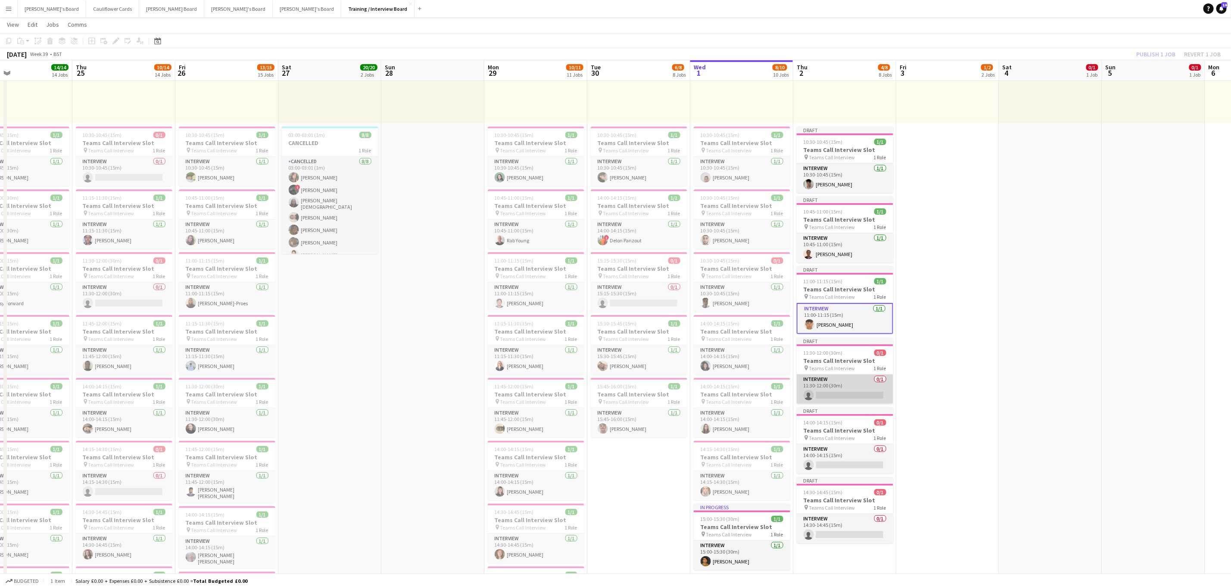
click at [861, 386] on app-card-role "Interview 0/1 11:30-12:00 (30m) single-neutral-actions" at bounding box center [845, 389] width 96 height 29
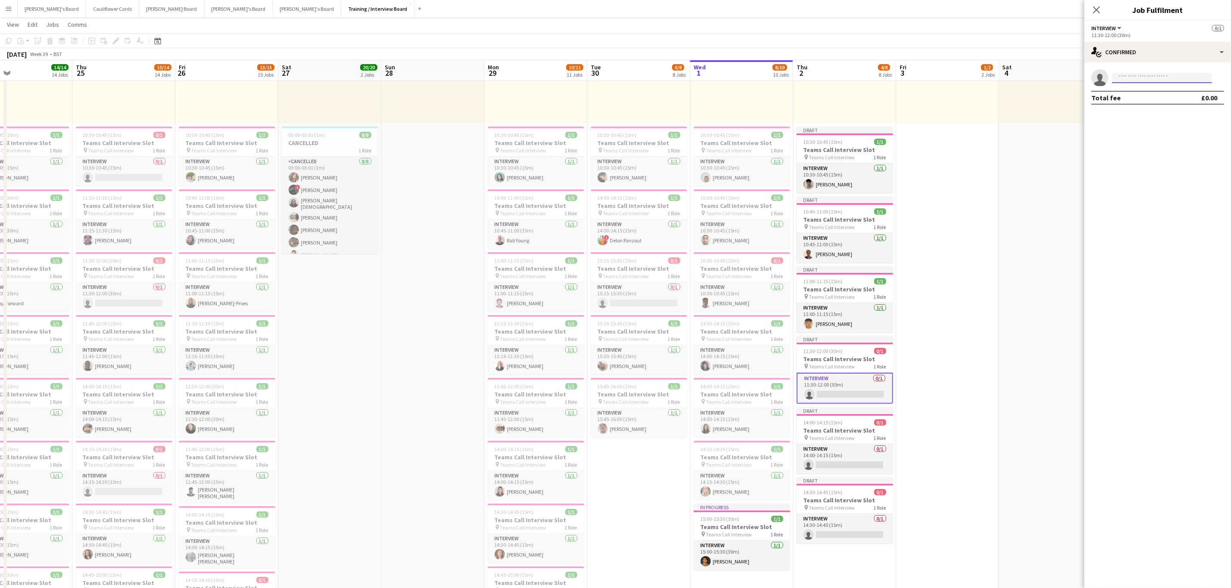
click at [1184, 77] on input at bounding box center [1162, 78] width 100 height 10
paste input "**********"
type input "**********"
click at [1171, 104] on span "+447368386511" at bounding box center [1162, 104] width 86 height 7
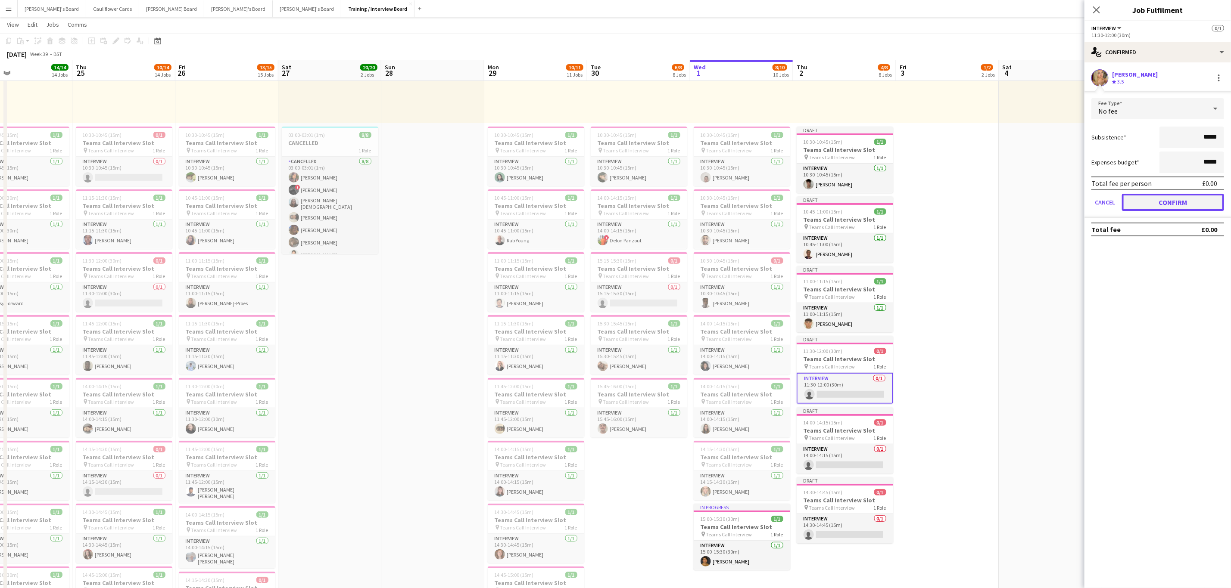
click at [1180, 205] on button "Confirm" at bounding box center [1173, 202] width 102 height 17
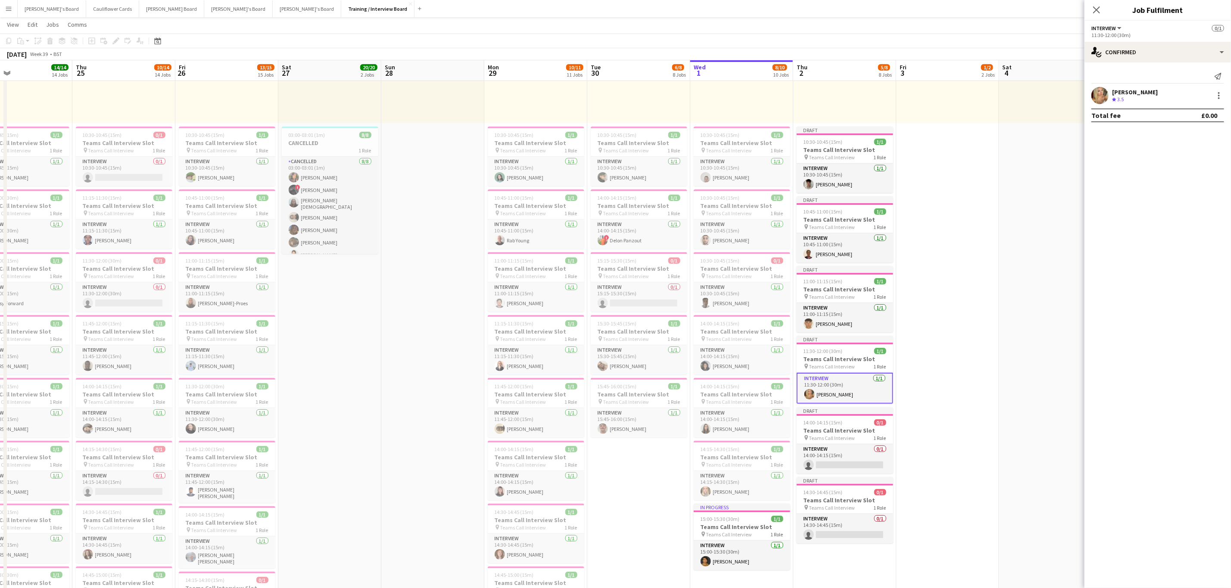
click at [1107, 95] on app-user-avatar at bounding box center [1099, 95] width 17 height 17
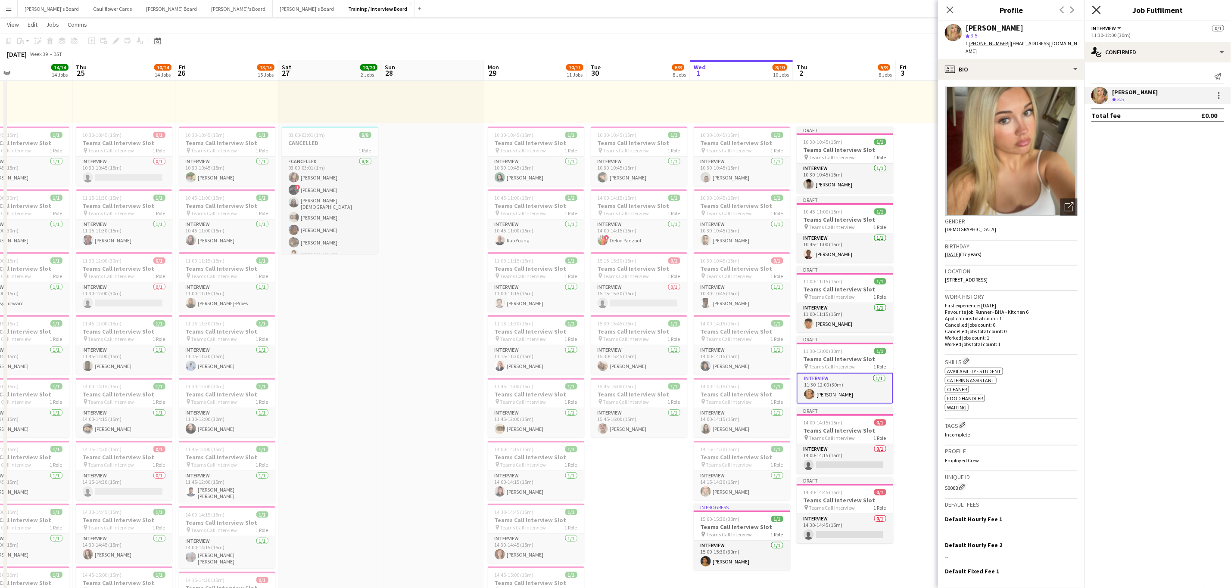
click at [1098, 9] on icon at bounding box center [1096, 10] width 8 height 8
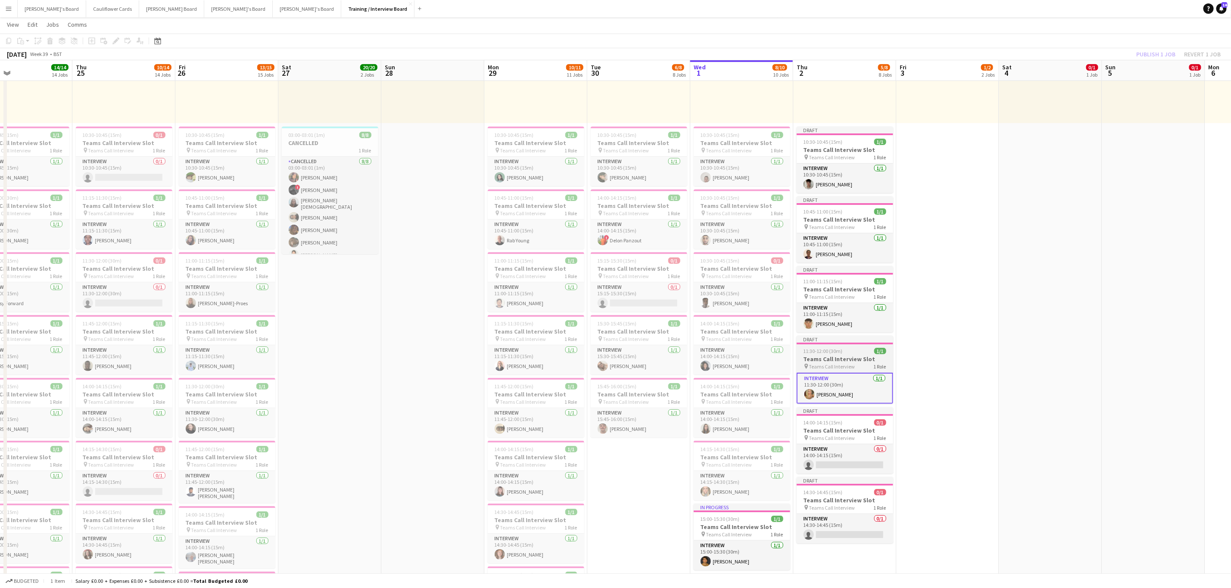
click at [861, 363] on h3 "Teams Call Interview Slot" at bounding box center [845, 359] width 96 height 8
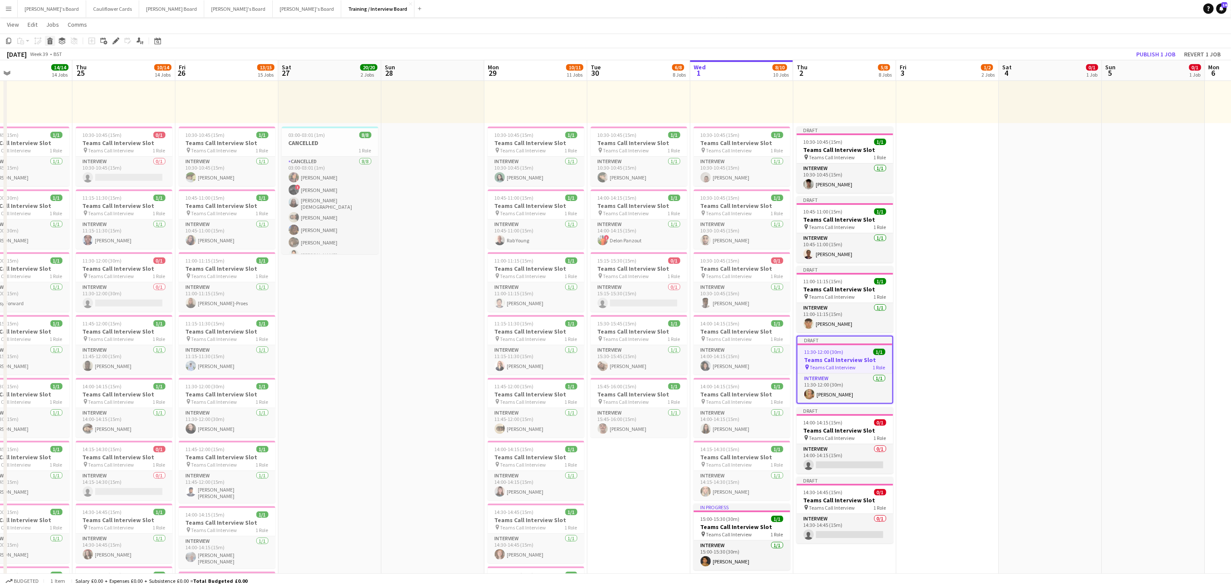
click at [48, 42] on icon at bounding box center [50, 42] width 5 height 4
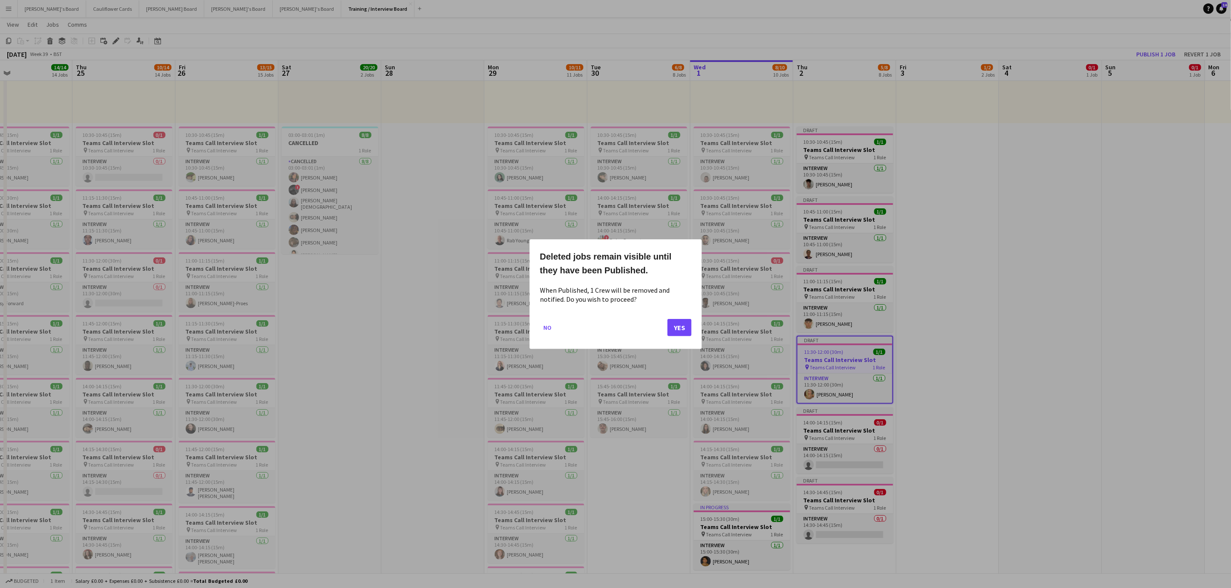
scroll to position [0, 0]
click at [680, 333] on button "Yes" at bounding box center [679, 327] width 24 height 17
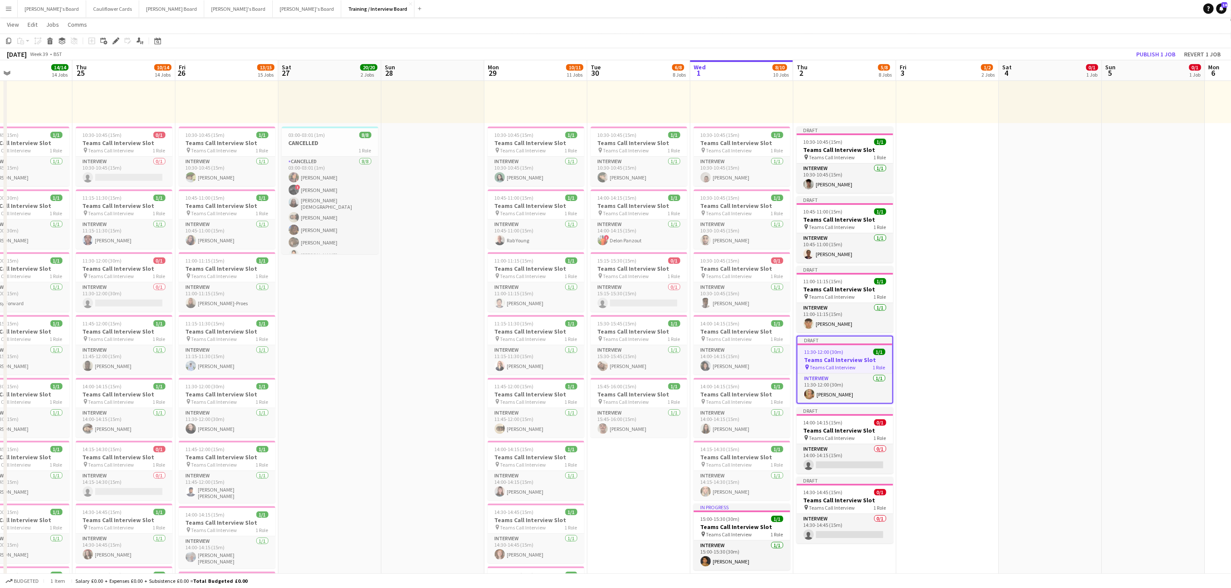
scroll to position [129, 0]
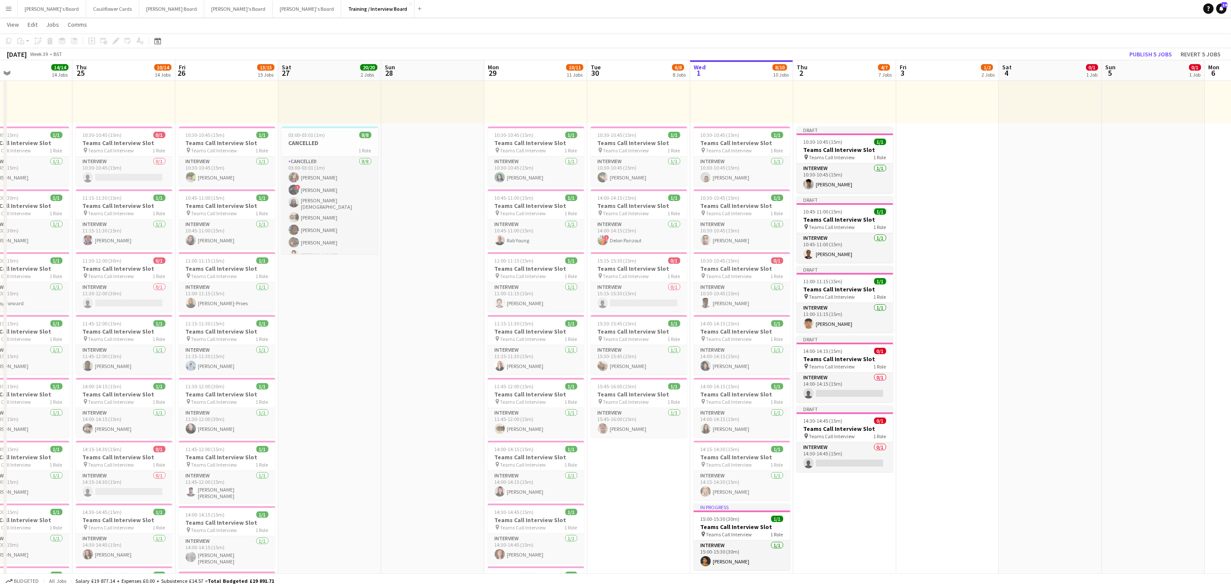
drag, startPoint x: 856, startPoint y: 389, endPoint x: 1220, endPoint y: 426, distance: 365.9
click at [856, 389] on app-card-role "Interview 0/1 14:00-14:15 (15m) single-neutral-actions" at bounding box center [845, 387] width 96 height 29
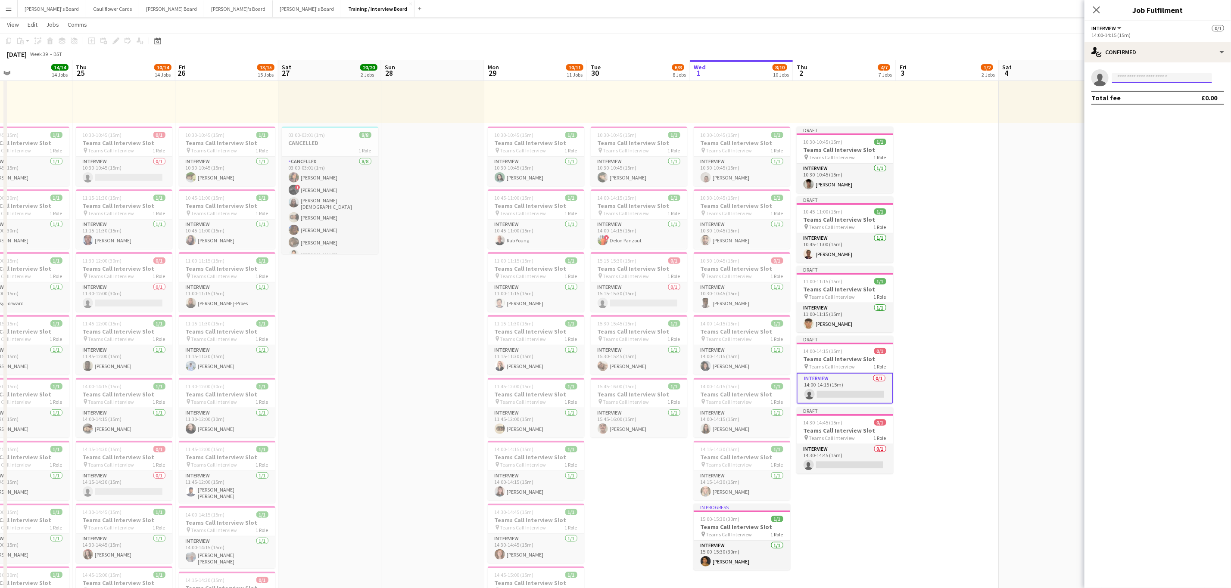
paste input "**********"
type input "**********"
click at [1185, 102] on span "+447460558121" at bounding box center [1162, 104] width 86 height 7
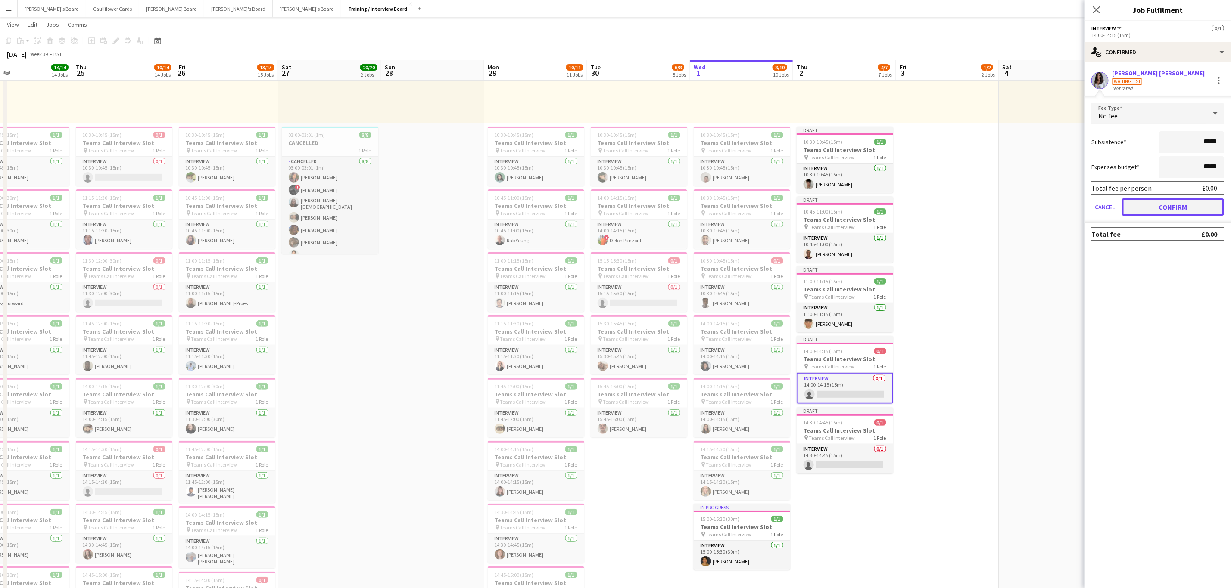
click at [1182, 209] on button "Confirm" at bounding box center [1173, 207] width 102 height 17
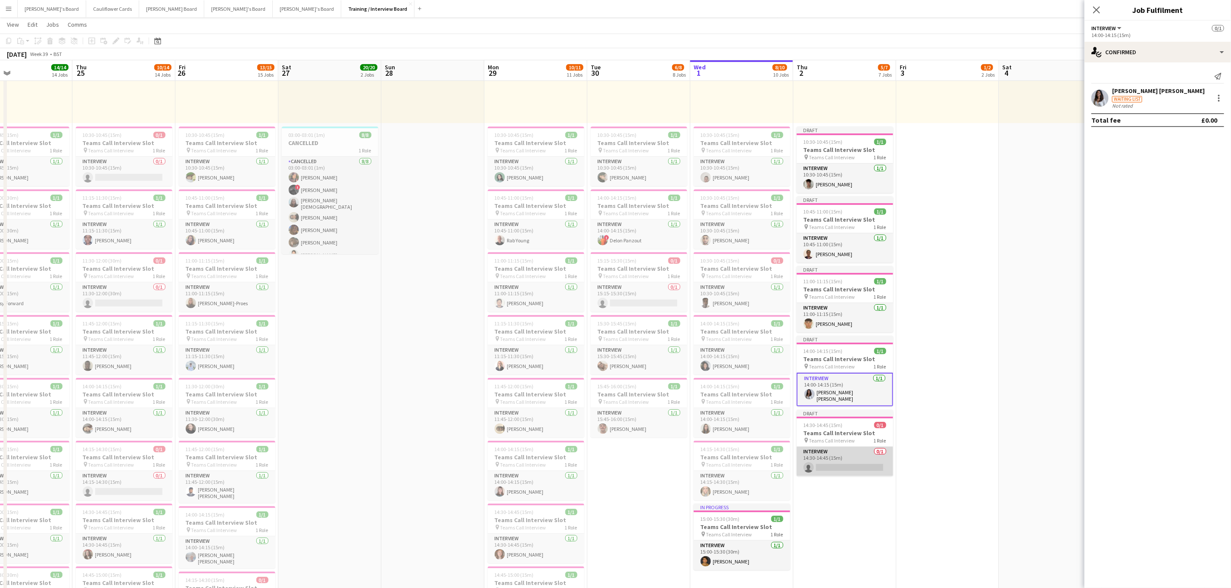
click at [859, 470] on app-card-role "Interview 0/1 14:30-14:45 (15m) single-neutral-actions" at bounding box center [845, 461] width 96 height 29
click at [1156, 73] on input at bounding box center [1162, 78] width 100 height 10
paste input "**********"
type input "**********"
click at [1173, 95] on span "danbriody@icloud.com" at bounding box center [1162, 97] width 86 height 7
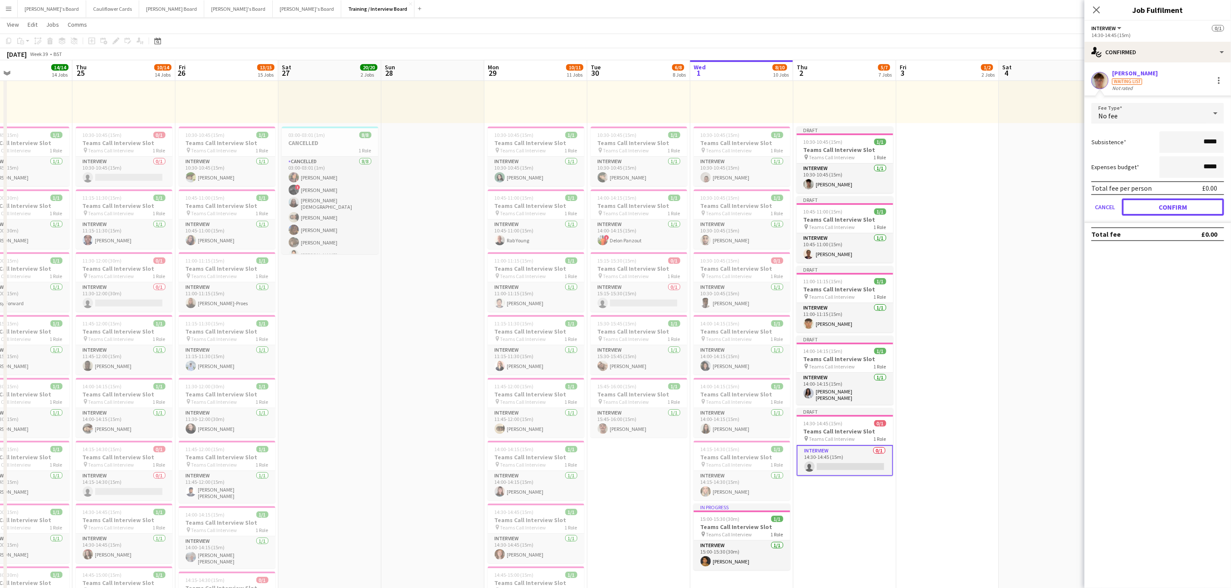
click at [1164, 203] on button "Confirm" at bounding box center [1173, 207] width 102 height 17
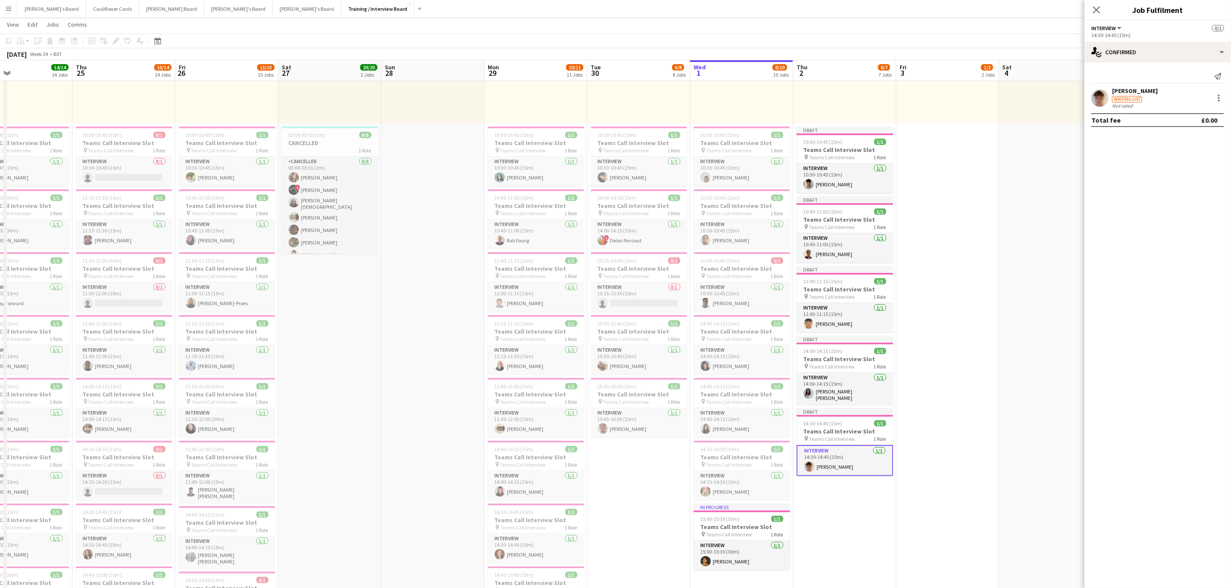
click at [839, 525] on app-date-cell "10:00-16:00 (6h) 1/1 pin Profiles Personnel 1 Role Admin Assistant 1/1 10:00-16…" at bounding box center [844, 588] width 103 height 1243
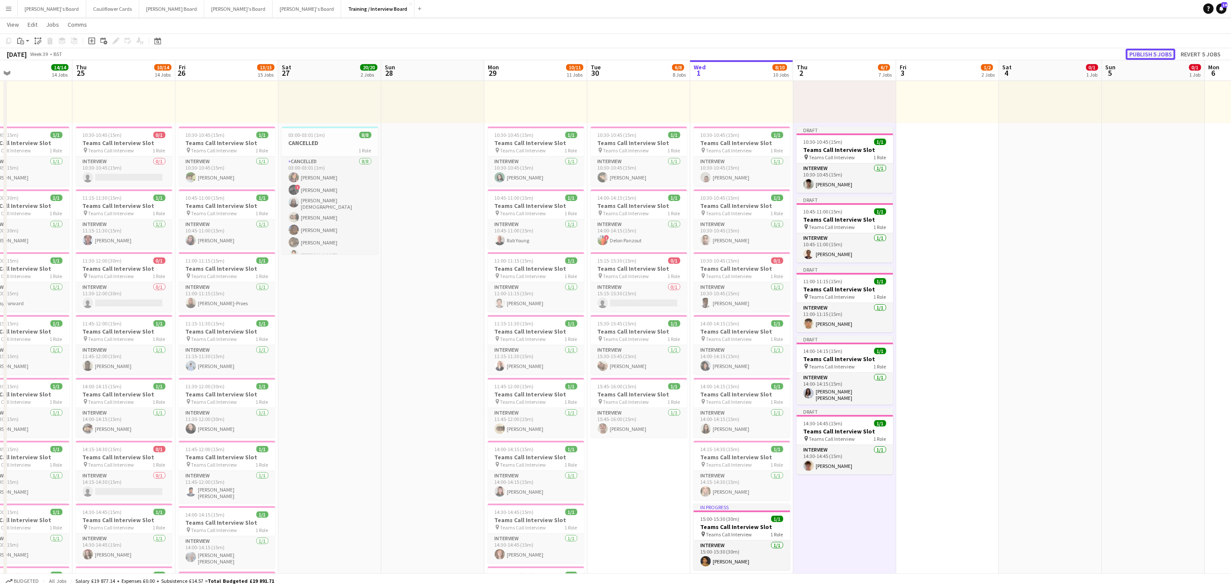
click at [1160, 53] on button "Publish 5 jobs" at bounding box center [1151, 54] width 50 height 11
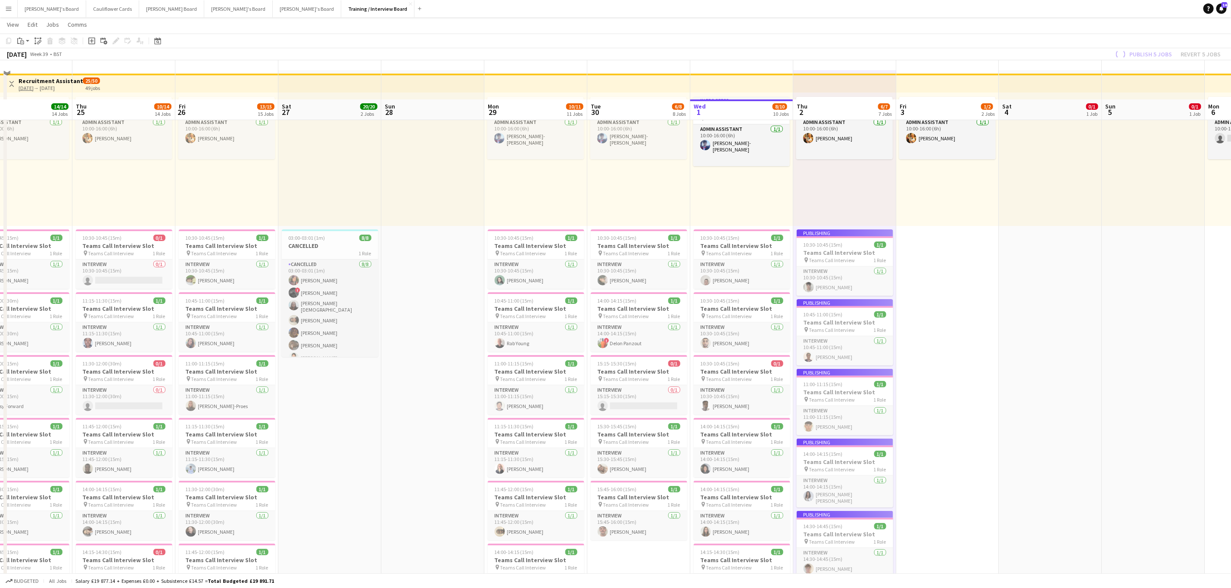
scroll to position [0, 0]
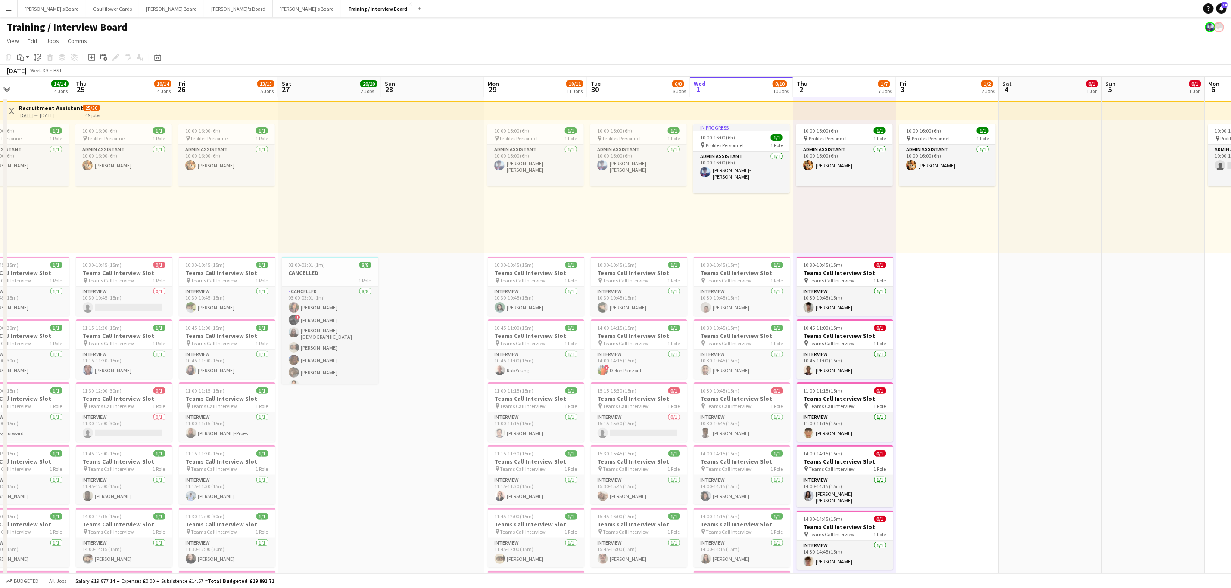
drag, startPoint x: 974, startPoint y: 453, endPoint x: 957, endPoint y: 450, distance: 17.1
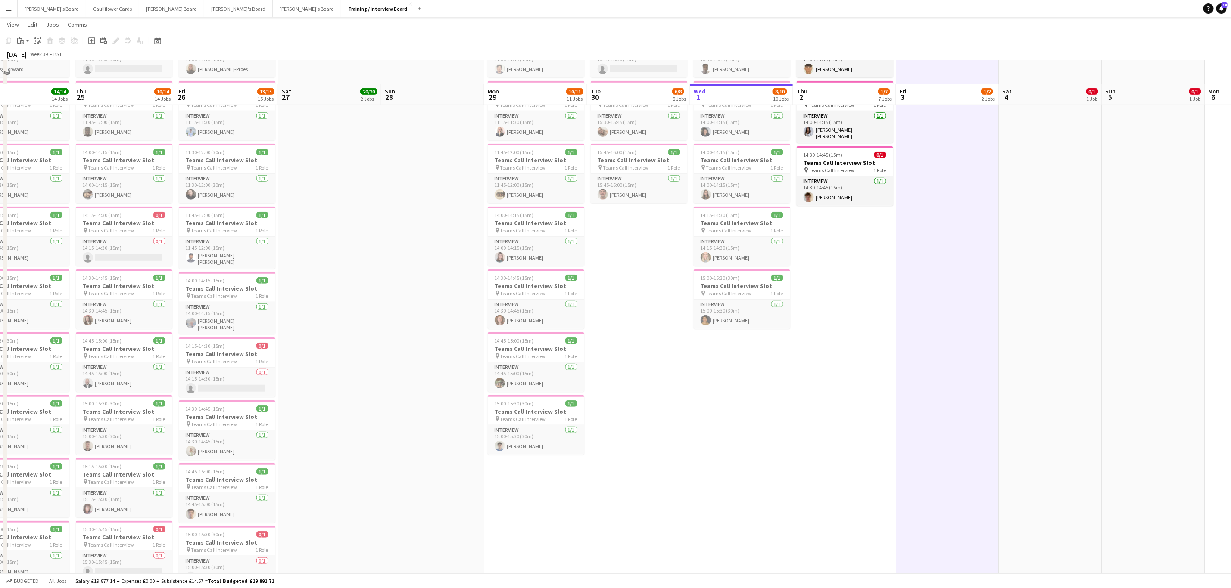
scroll to position [388, 0]
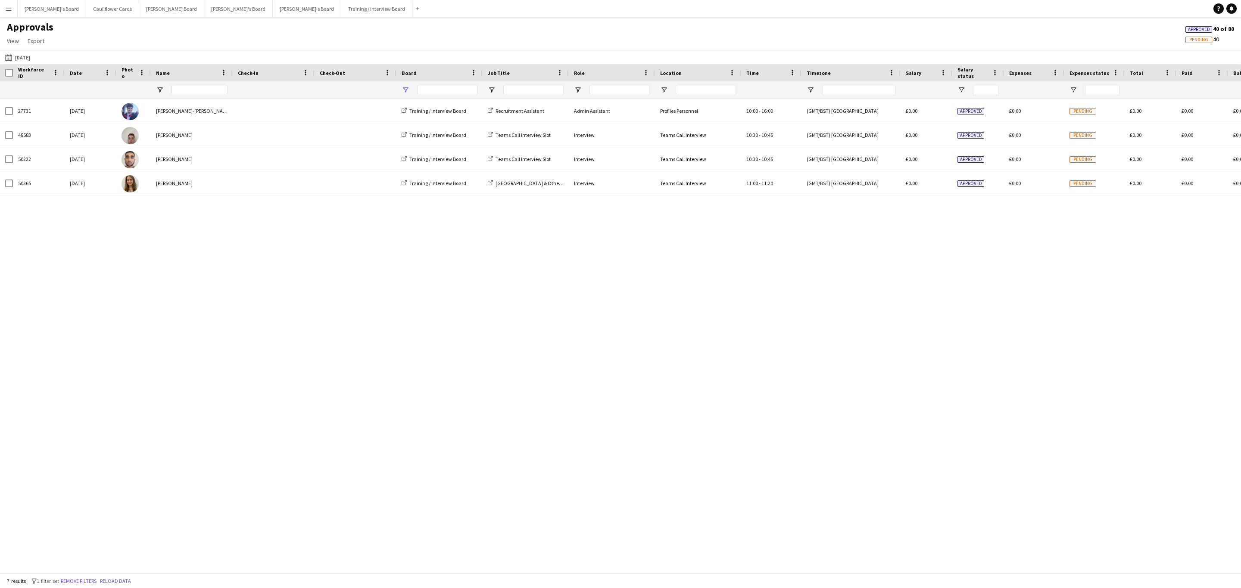
type input "**********"
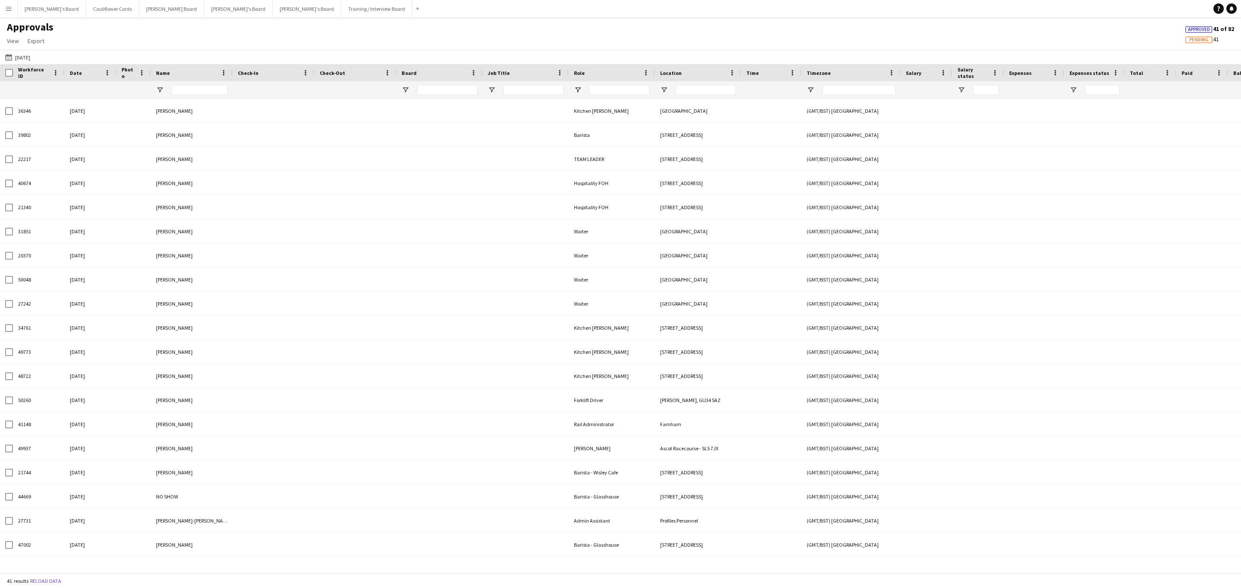
type input "**********"
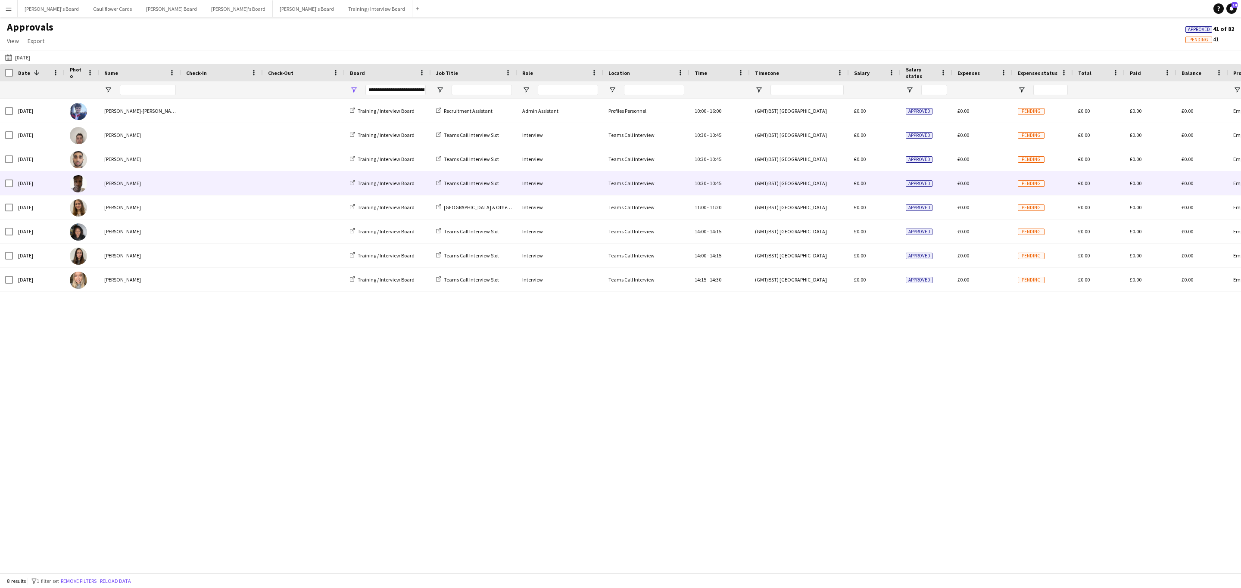
click at [185, 187] on div at bounding box center [222, 183] width 82 height 24
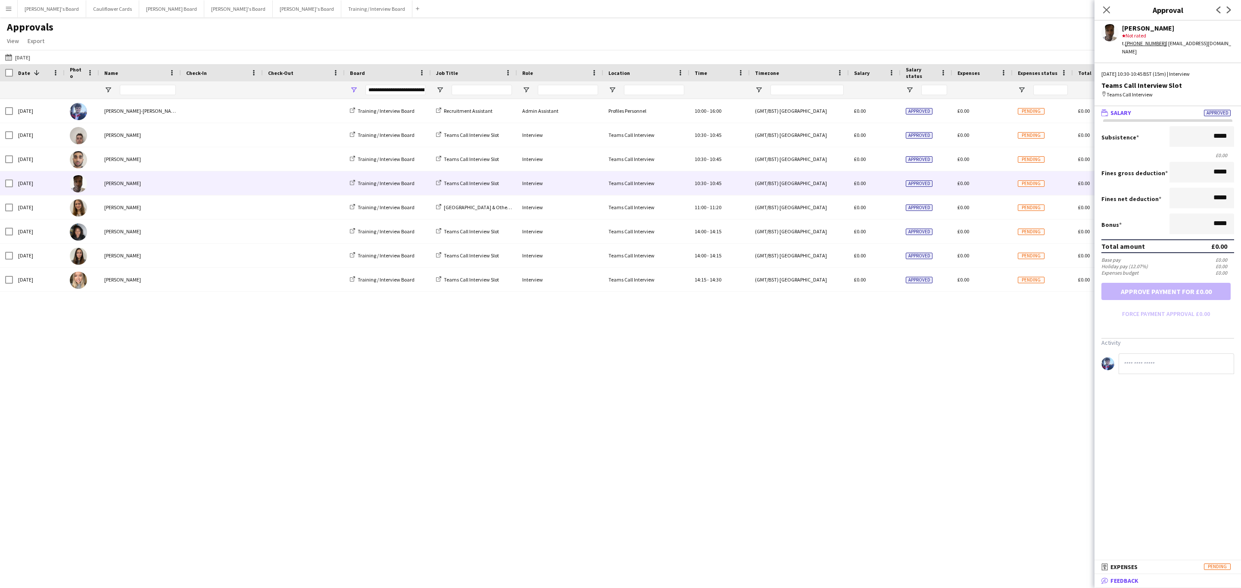
click at [1136, 580] on span "Feedback" at bounding box center [1124, 581] width 28 height 8
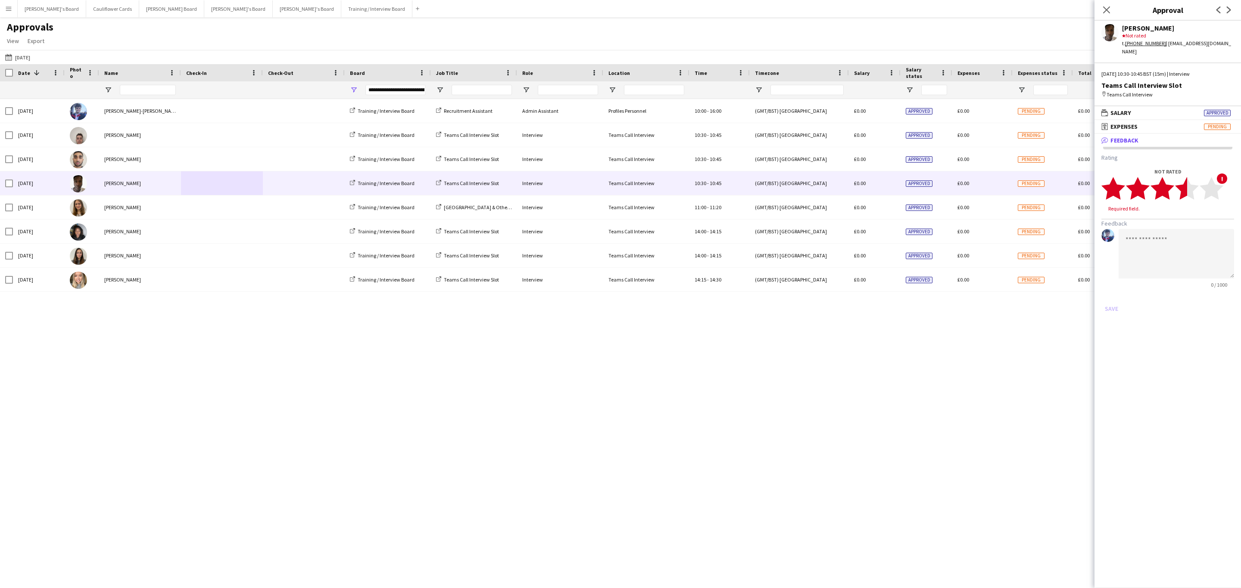
click at [1179, 188] on polygon at bounding box center [1187, 188] width 24 height 22
click at [1182, 226] on textarea at bounding box center [1175, 246] width 115 height 50
paste textarea "**********"
click at [1198, 190] on icon "star" at bounding box center [1187, 189] width 24 height 24
click at [1188, 245] on textarea "**********" at bounding box center [1175, 246] width 115 height 50
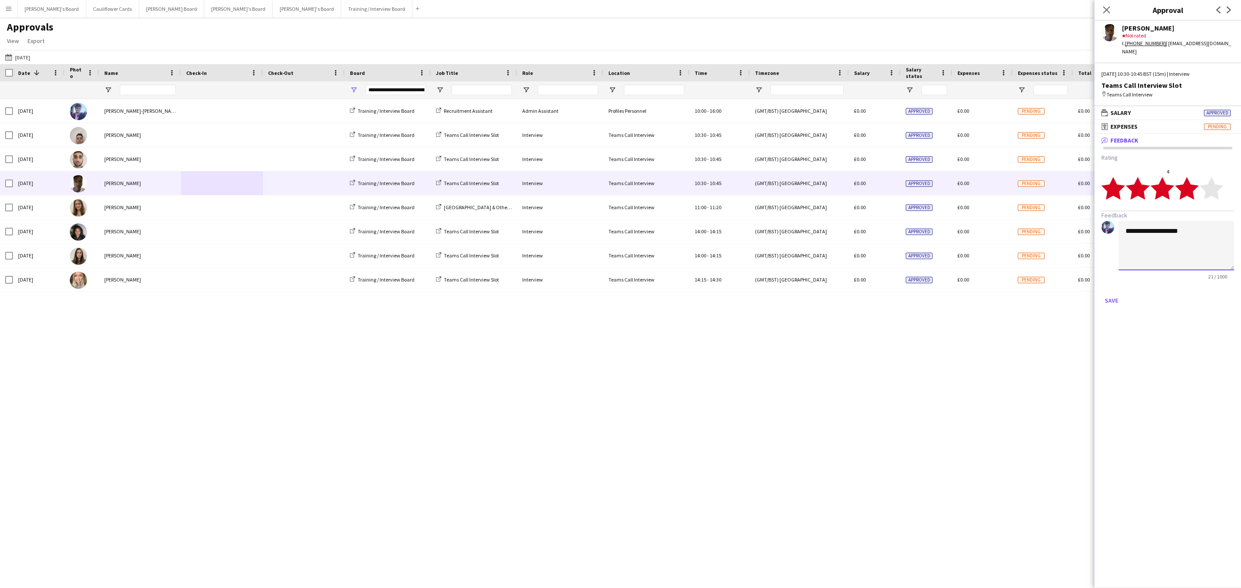
paste textarea "**********"
drag, startPoint x: 1166, startPoint y: 227, endPoint x: 1170, endPoint y: 236, distance: 9.8
click at [1170, 236] on textarea "**********" at bounding box center [1175, 246] width 115 height 50
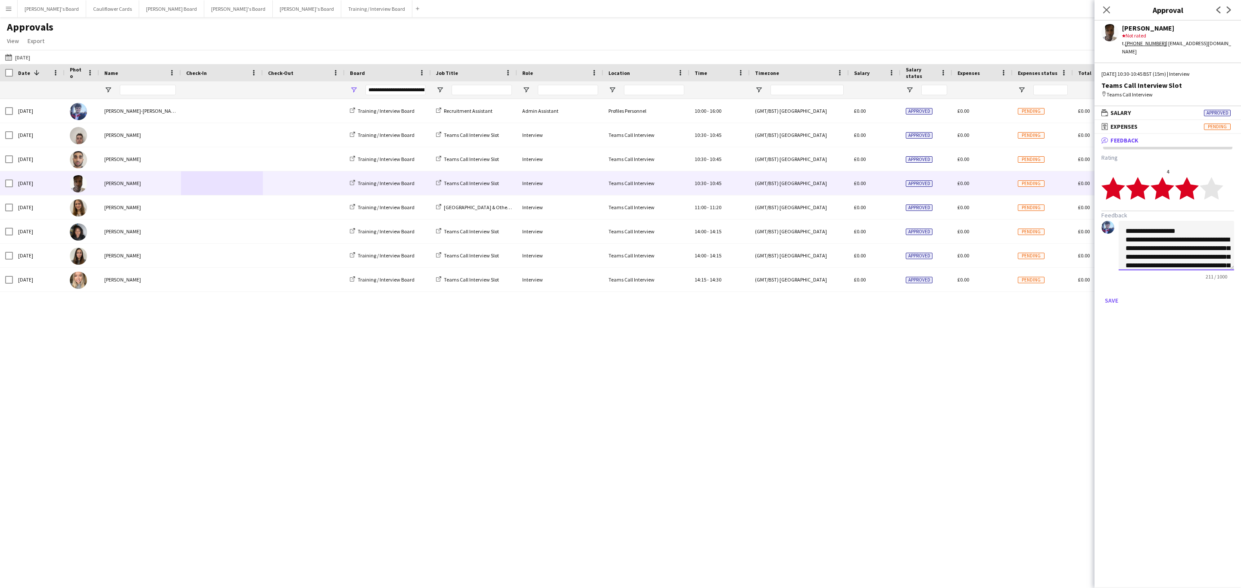
click at [1187, 230] on textarea "**********" at bounding box center [1175, 246] width 115 height 50
paste textarea "**********"
click at [1129, 238] on textarea "**********" at bounding box center [1175, 246] width 115 height 50
click at [1216, 239] on textarea "**********" at bounding box center [1175, 246] width 115 height 50
type textarea "**********"
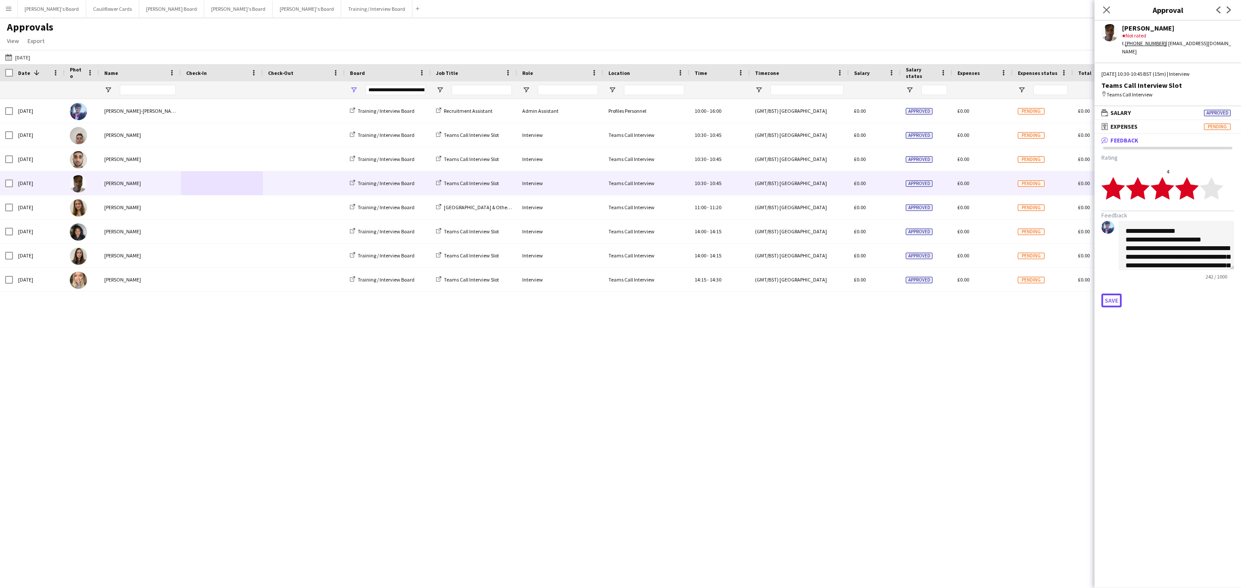
click at [1109, 297] on button "Save" at bounding box center [1111, 301] width 20 height 14
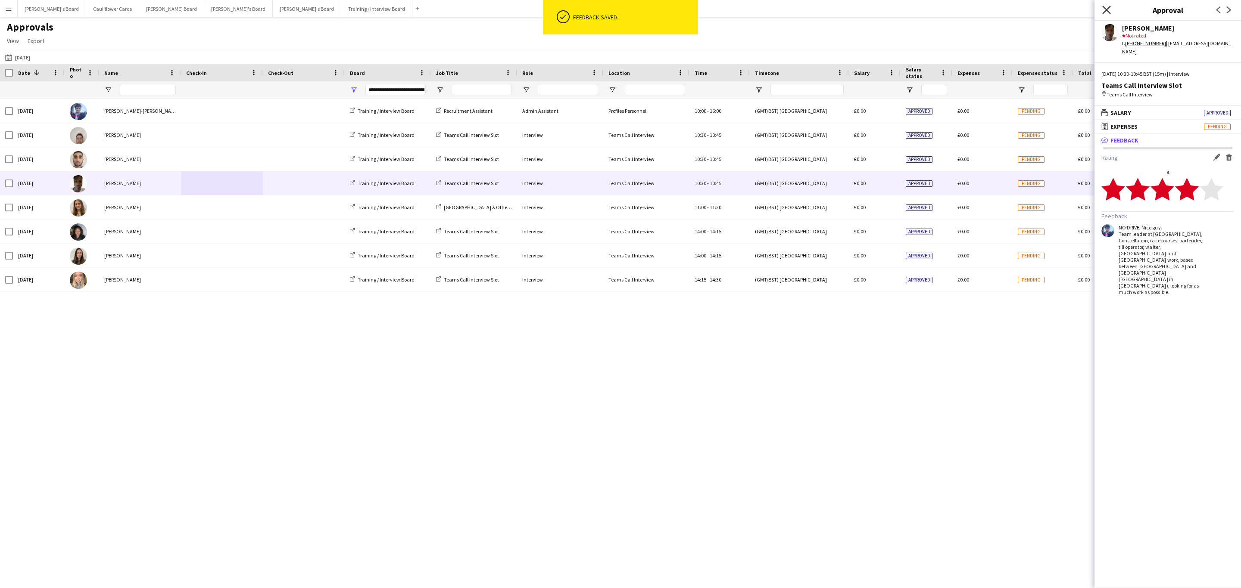
click at [1104, 9] on icon "Close pop-in" at bounding box center [1106, 10] width 8 height 8
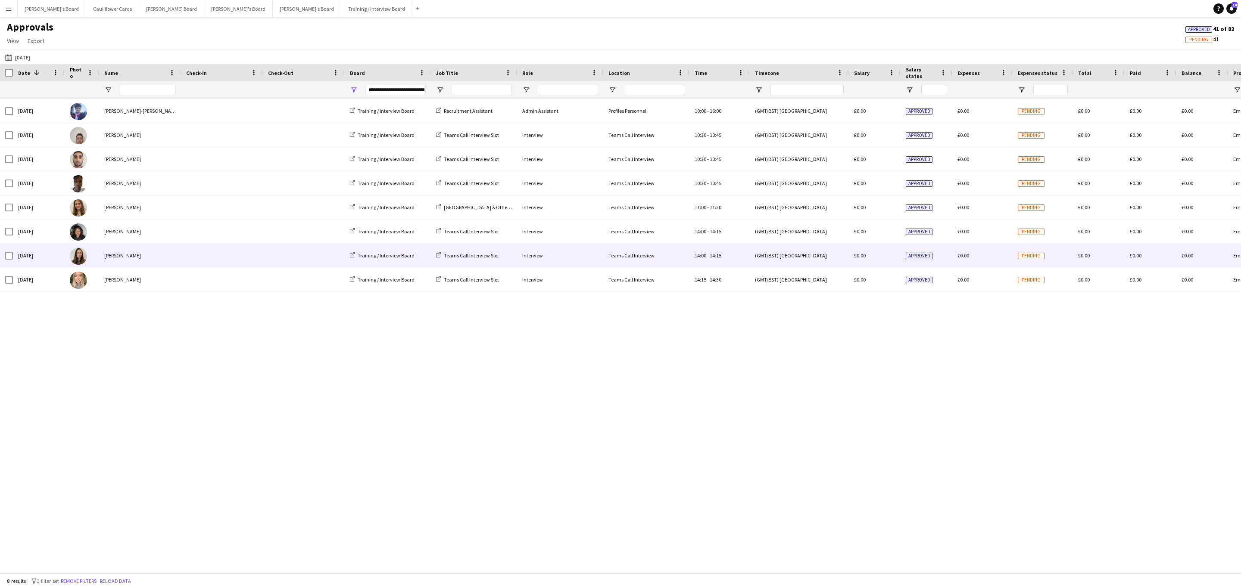
click at [170, 264] on div "Holly Krais" at bounding box center [140, 256] width 82 height 24
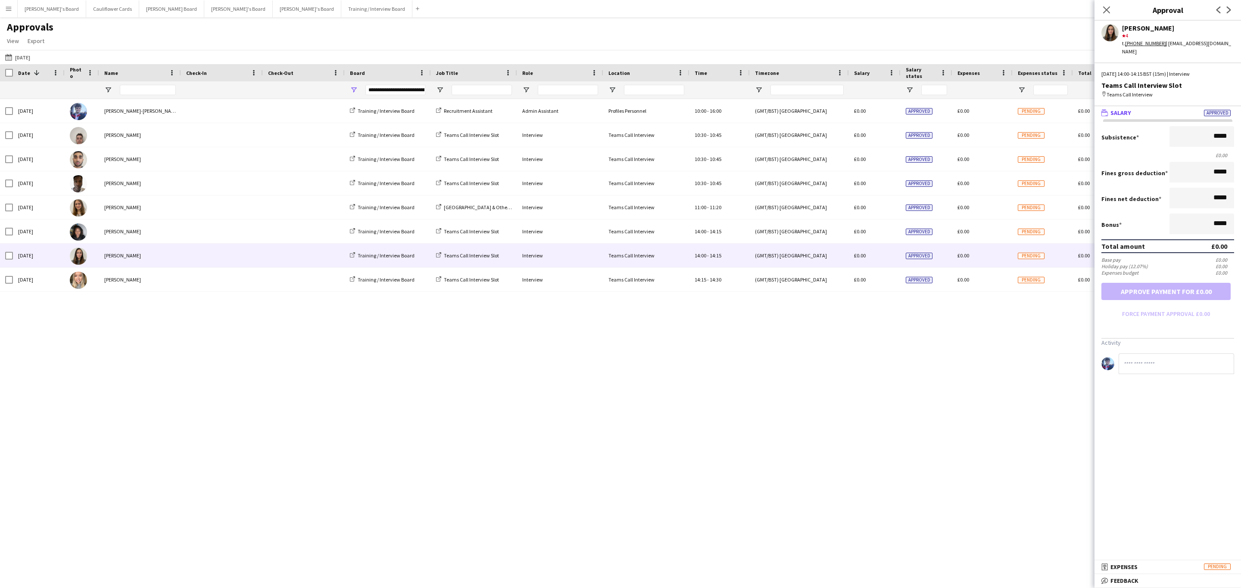
click at [1154, 578] on mat-panel-title "bubble-pencil Feedback" at bounding box center [1165, 581] width 143 height 8
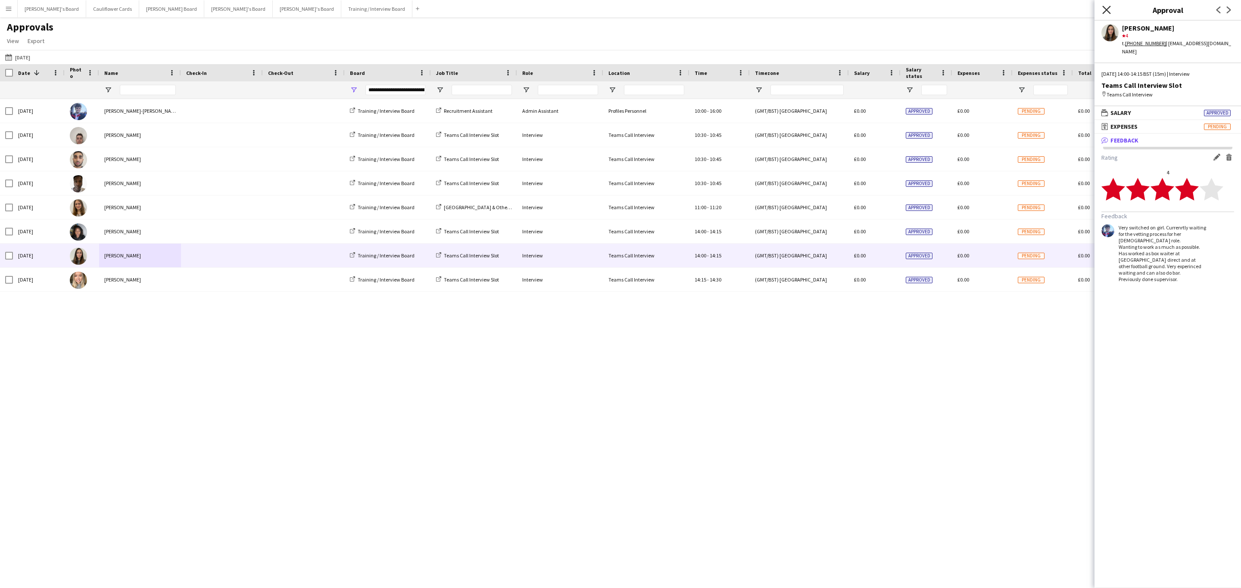
click at [1104, 8] on icon at bounding box center [1106, 10] width 8 height 8
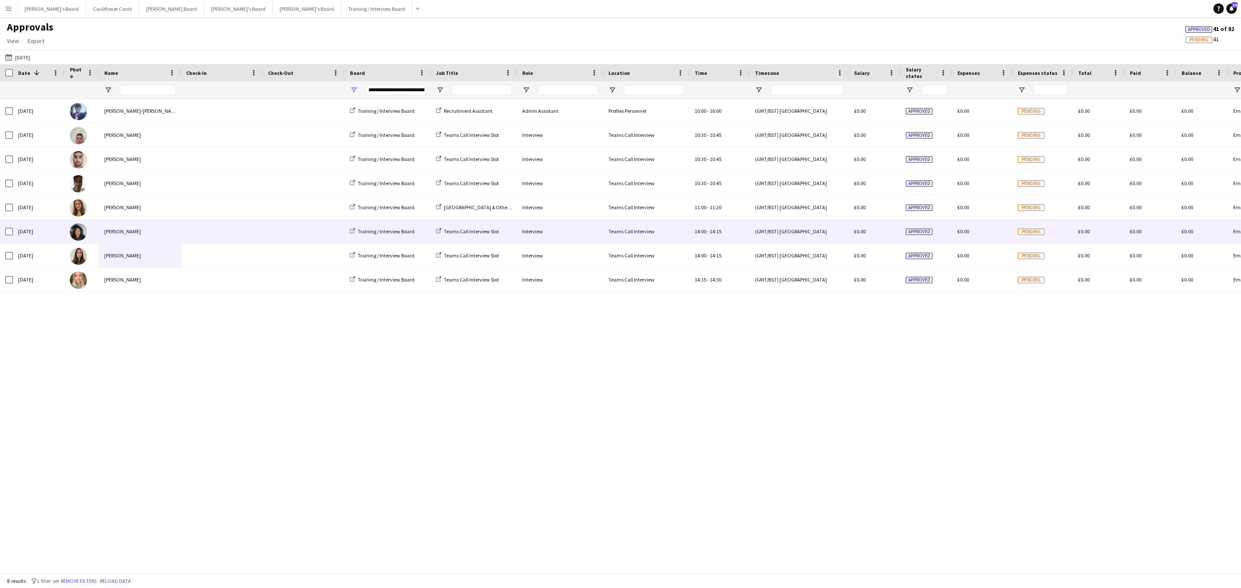
click at [305, 237] on span at bounding box center [304, 232] width 72 height 24
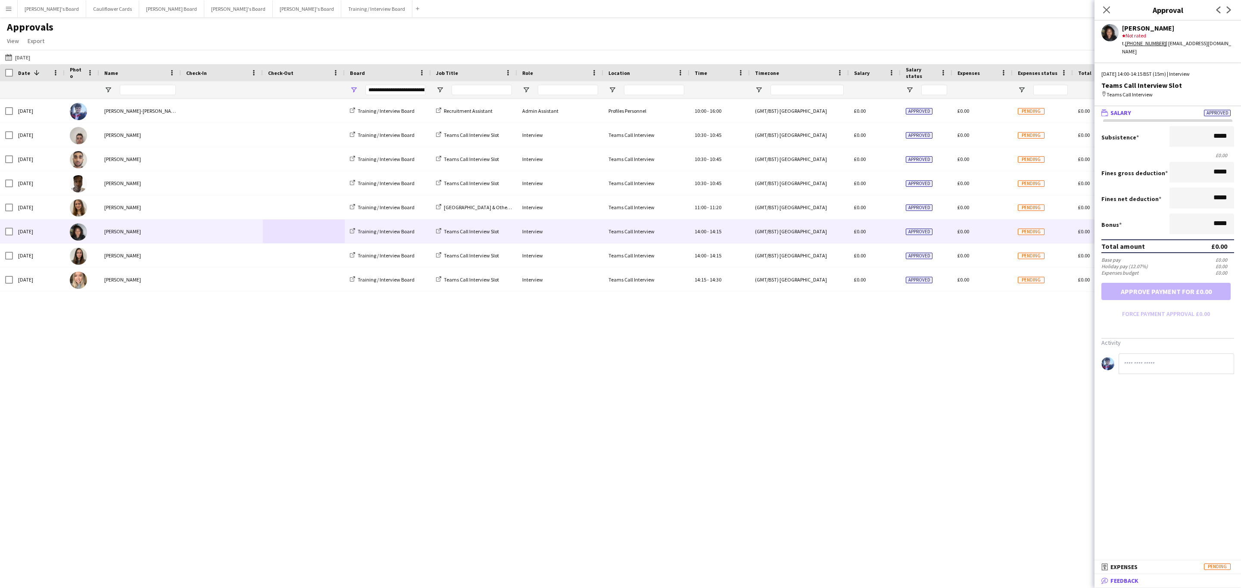
click at [1144, 575] on mat-expansion-panel-header "bubble-pencil Feedback" at bounding box center [1167, 581] width 146 height 13
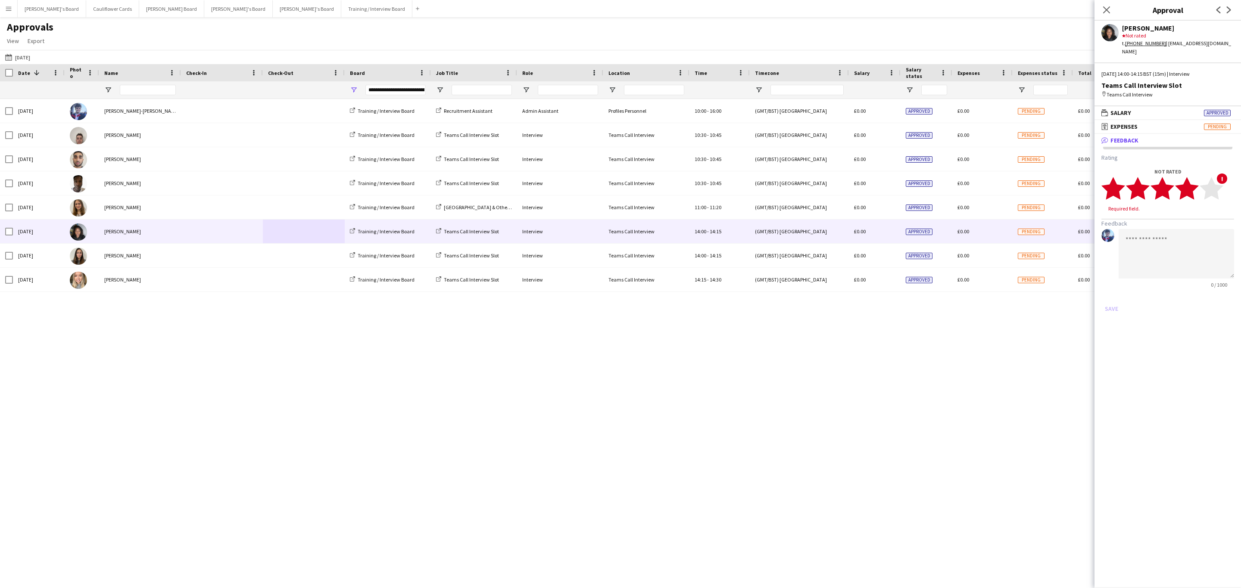
click at [1189, 184] on polygon at bounding box center [1187, 188] width 24 height 22
click at [1179, 221] on textarea at bounding box center [1175, 246] width 115 height 50
paste textarea "**********"
type textarea "**********"
click at [1107, 294] on button "Save" at bounding box center [1111, 301] width 20 height 14
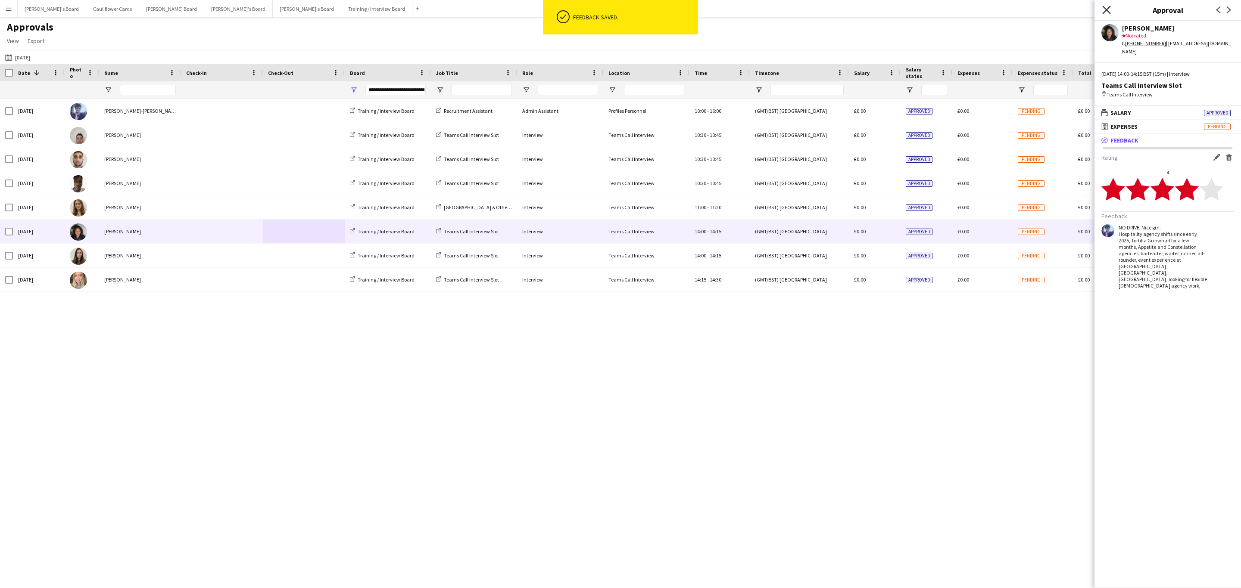
click at [1104, 8] on icon at bounding box center [1106, 10] width 8 height 8
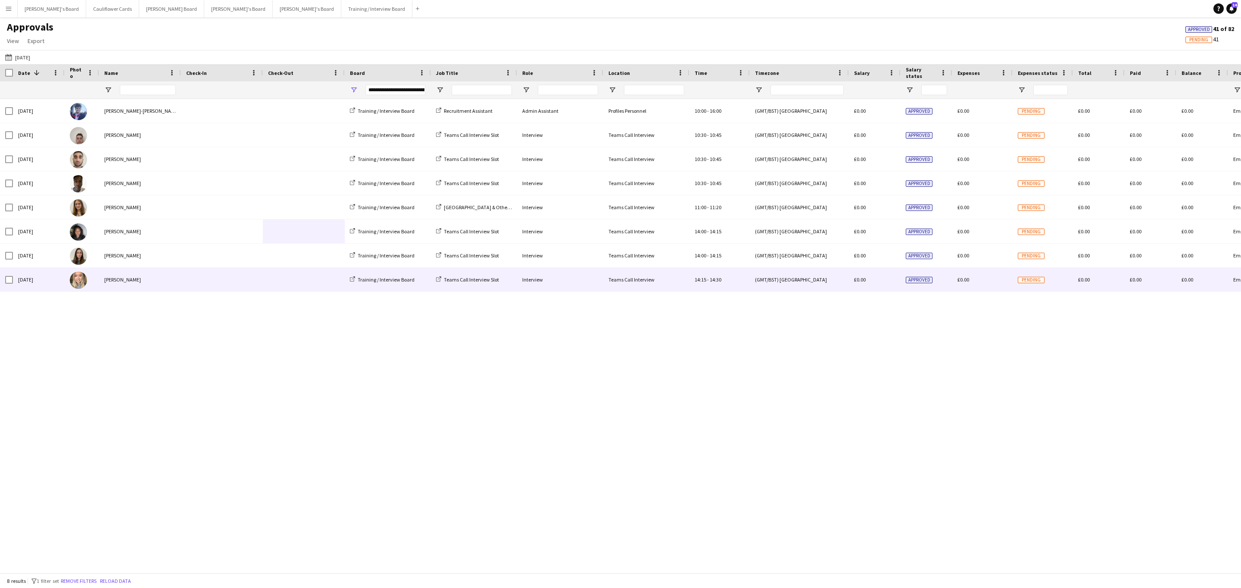
click at [259, 281] on div at bounding box center [222, 280] width 82 height 24
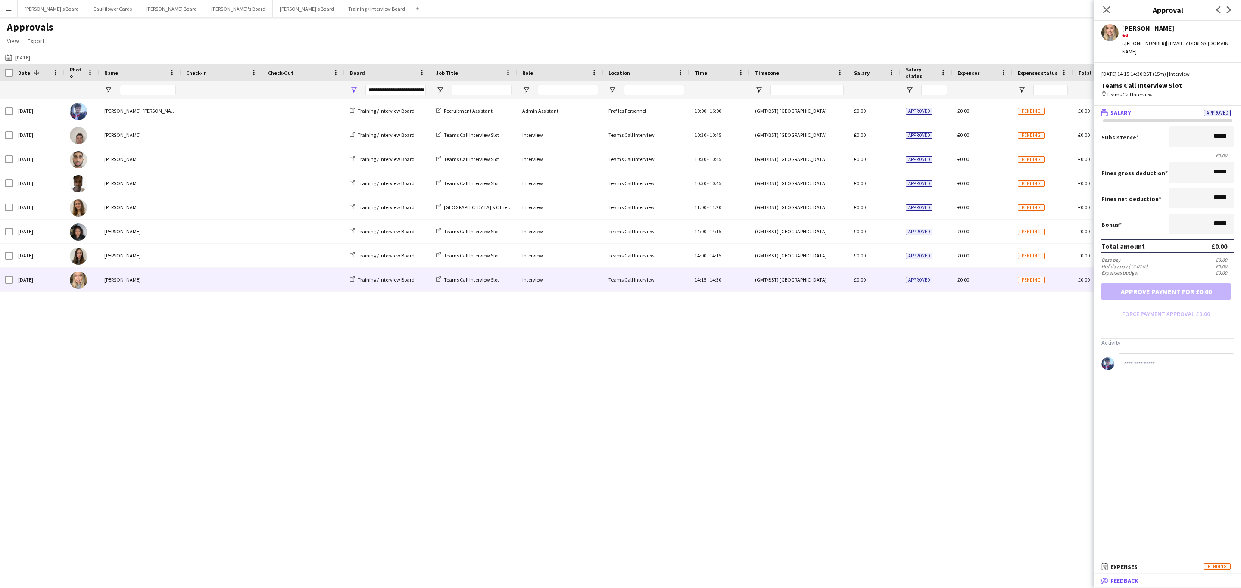
click at [1149, 582] on mat-panel-title "bubble-pencil Feedback" at bounding box center [1165, 581] width 143 height 8
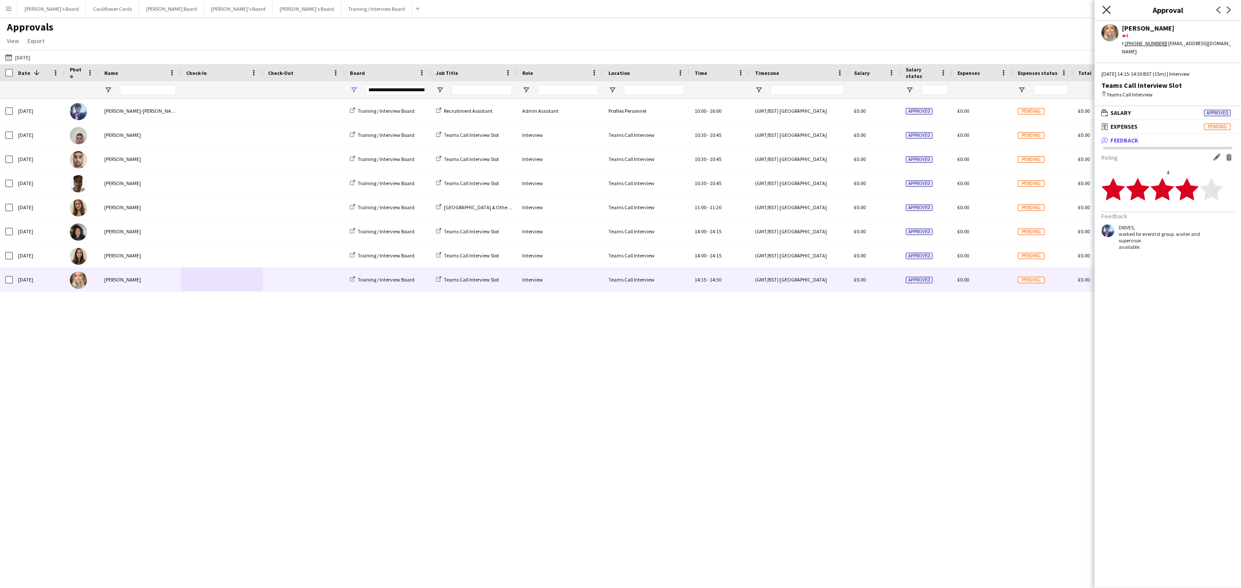
click at [1105, 10] on icon at bounding box center [1106, 10] width 8 height 8
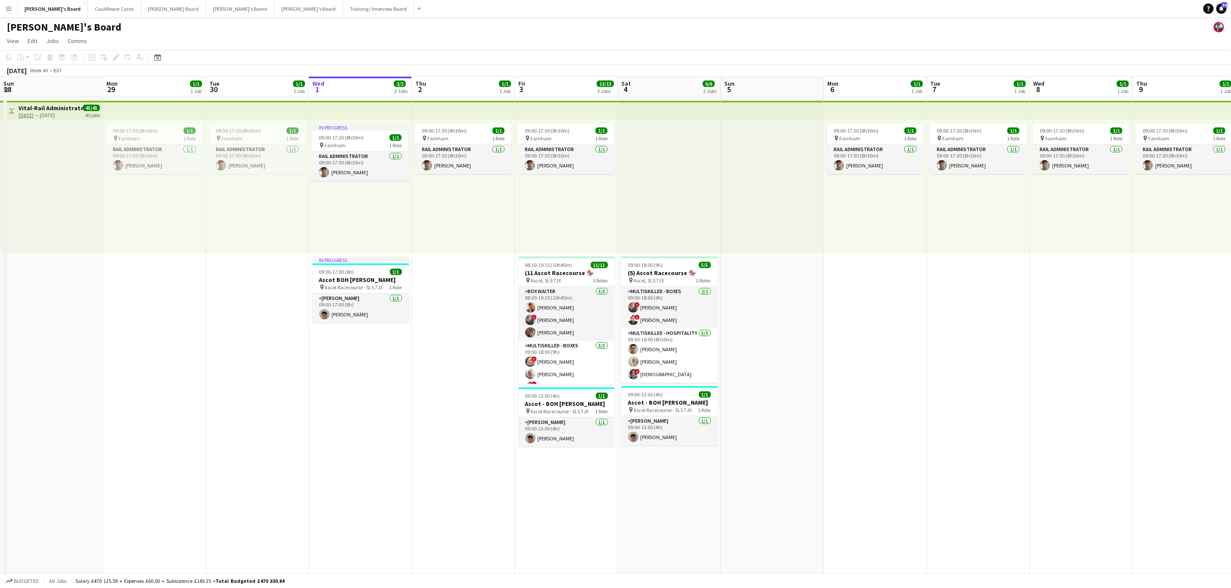
scroll to position [0, 206]
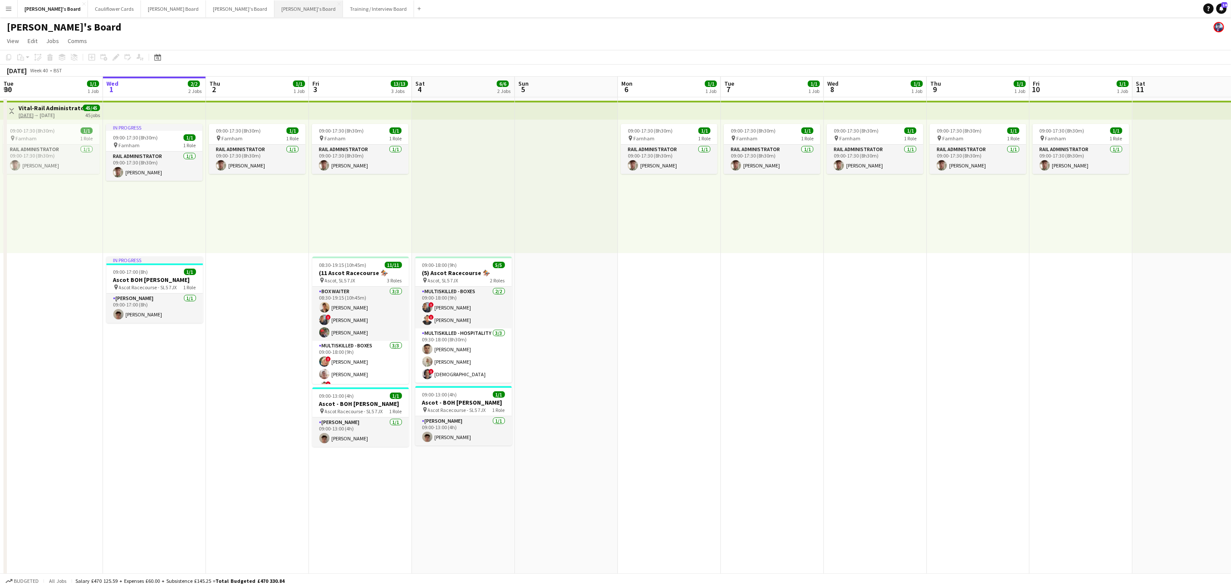
click at [274, 9] on button "Thomasina's Board Close" at bounding box center [308, 8] width 68 height 17
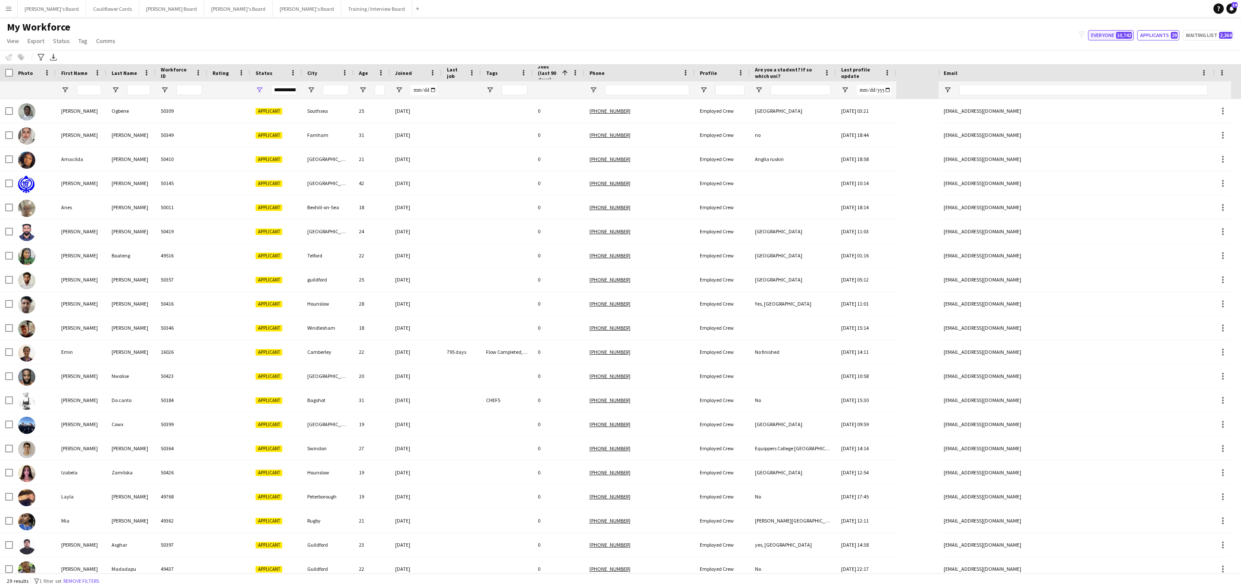
click at [1104, 32] on button "Everyone 10,742" at bounding box center [1111, 35] width 46 height 10
type input "**********"
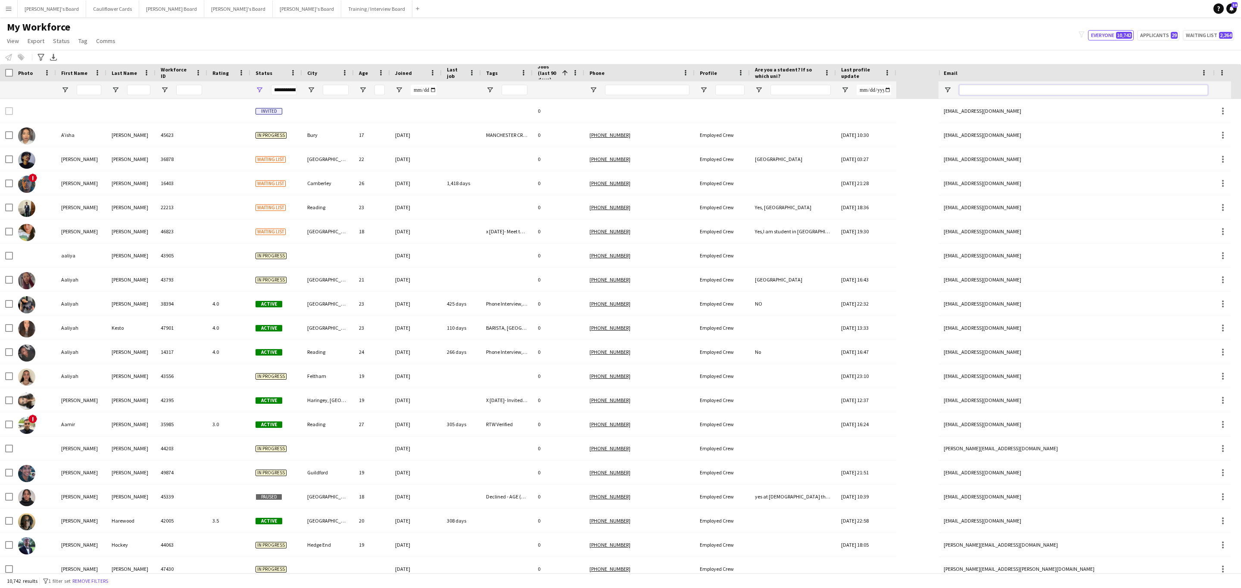
click at [1069, 86] on input "Email Filter Input" at bounding box center [1083, 90] width 249 height 10
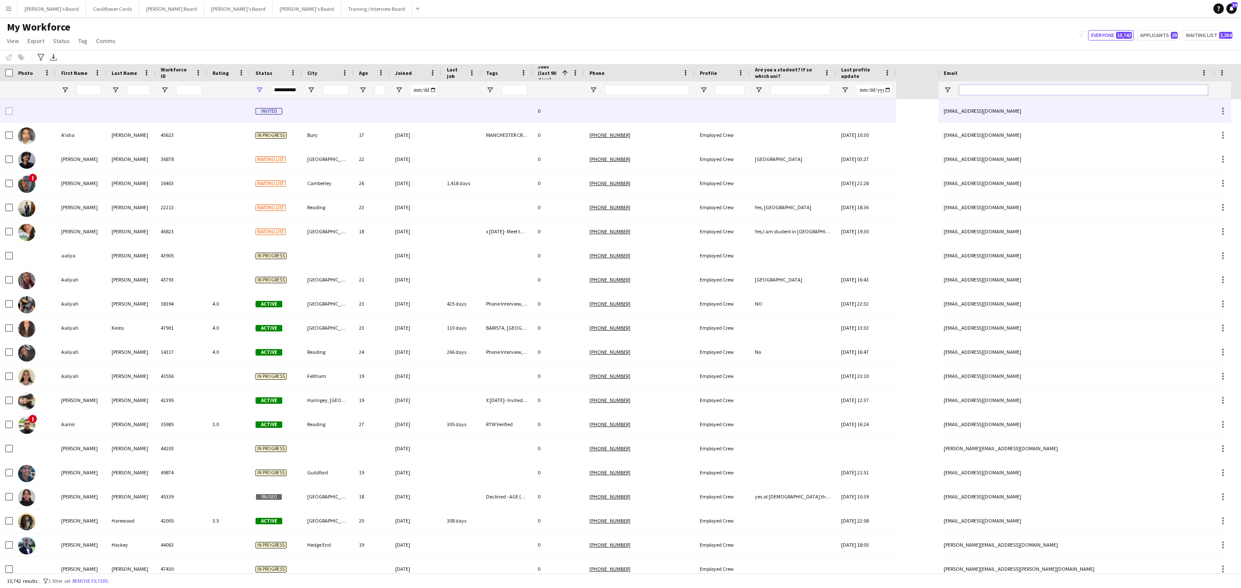
paste input "**********"
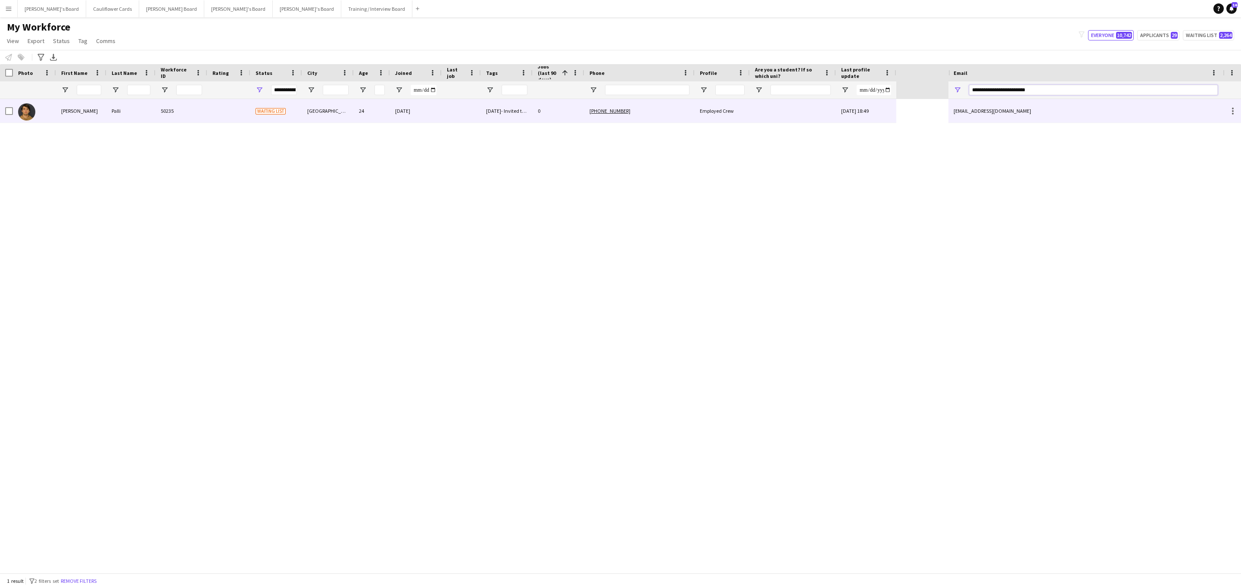
type input "**********"
click at [779, 107] on div at bounding box center [793, 111] width 86 height 24
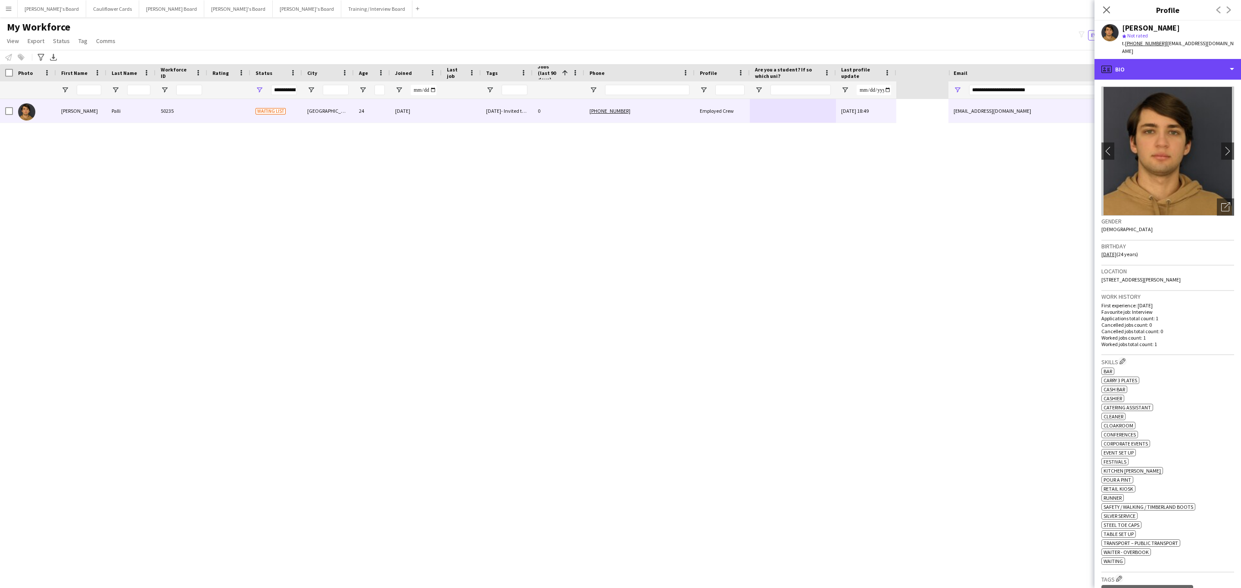
drag, startPoint x: 1196, startPoint y: 61, endPoint x: 1195, endPoint y: 78, distance: 17.2
click at [1196, 61] on div "profile Bio" at bounding box center [1167, 69] width 146 height 21
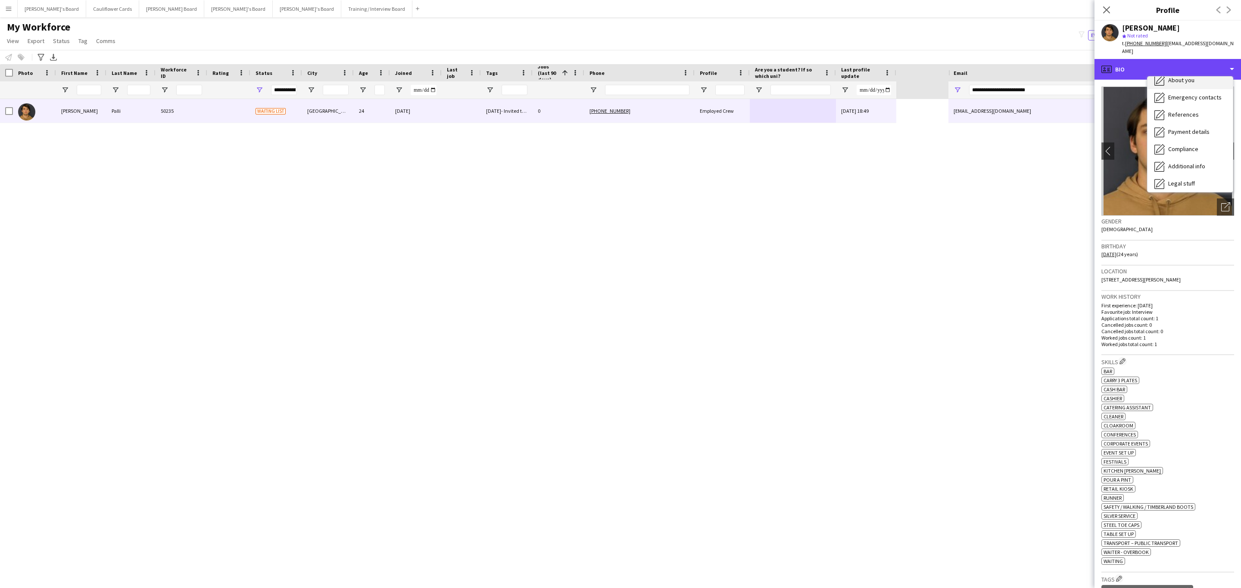
scroll to position [115, 0]
click at [1202, 107] on span "Additional info" at bounding box center [1186, 111] width 37 height 8
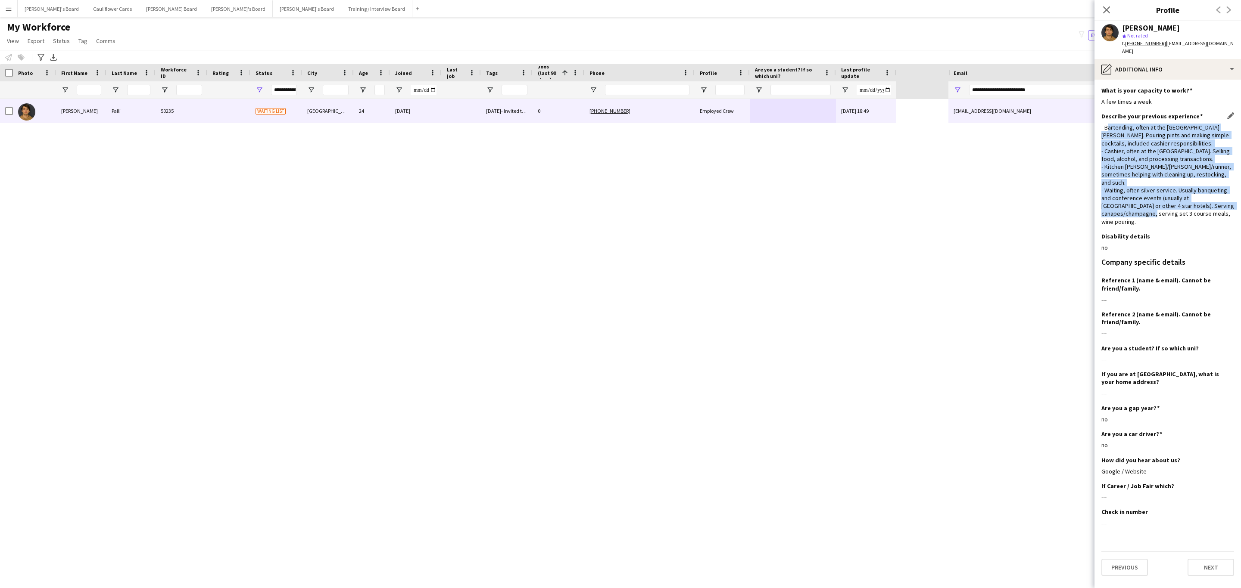
drag, startPoint x: 1193, startPoint y: 202, endPoint x: 1106, endPoint y: 119, distance: 120.0
click at [1106, 119] on div "Describe your previous experience Edit this field - Bartending, often at the [G…" at bounding box center [1167, 172] width 133 height 120
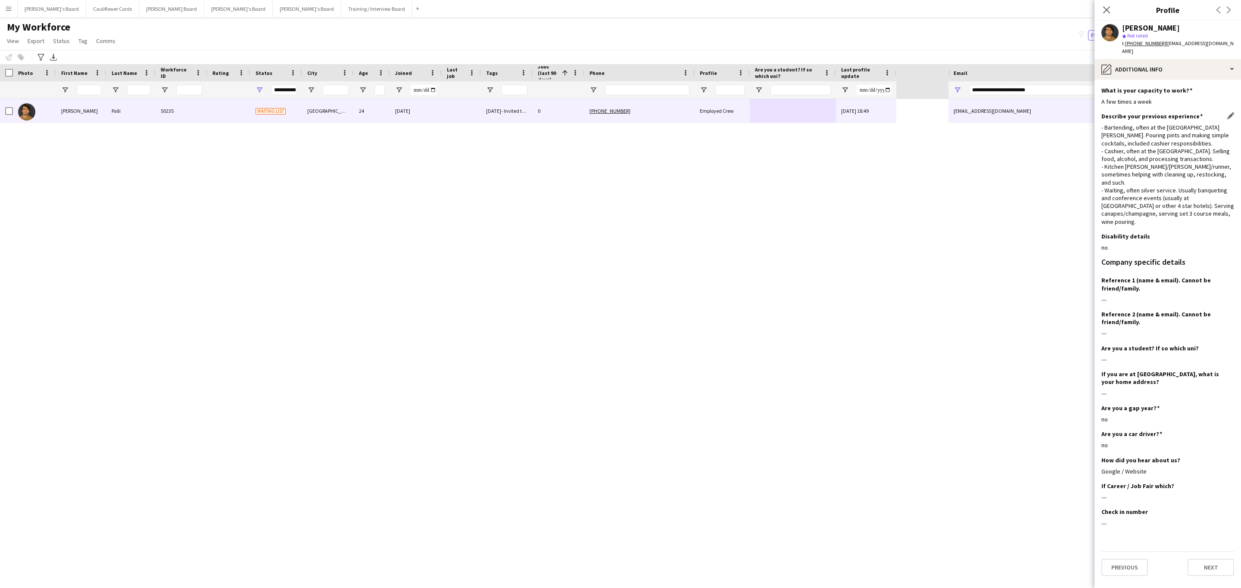
click at [1103, 124] on div "- Bartending, often at the [GEOGRAPHIC_DATA][PERSON_NAME]. Pouring pints and ma…" at bounding box center [1167, 175] width 133 height 102
drag, startPoint x: 1190, startPoint y: 199, endPoint x: 1125, endPoint y: 151, distance: 81.3
click at [1124, 188] on div "- Bartending, often at the [GEOGRAPHIC_DATA][PERSON_NAME]. Pouring pints and ma…" at bounding box center [1167, 175] width 133 height 102
click at [1179, 161] on div "- Bartending, often at the [GEOGRAPHIC_DATA][PERSON_NAME]. Pouring pints and ma…" at bounding box center [1167, 175] width 133 height 102
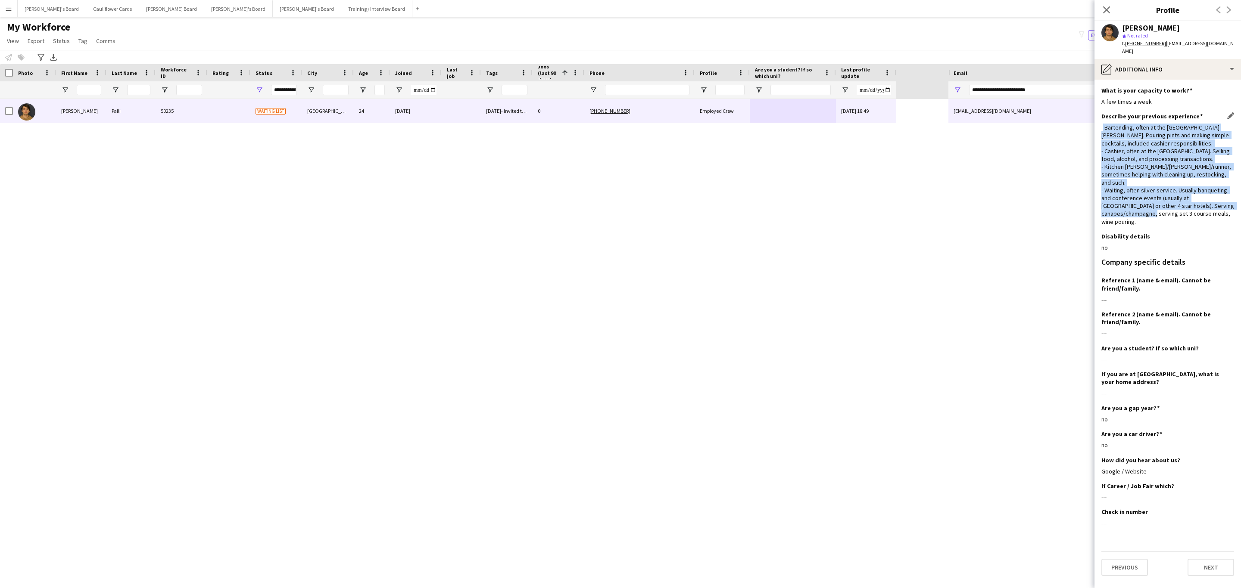
drag, startPoint x: 1189, startPoint y: 196, endPoint x: 1103, endPoint y: 115, distance: 118.2
click at [1103, 124] on div "- Bartending, often at the [GEOGRAPHIC_DATA][PERSON_NAME]. Pouring pints and ma…" at bounding box center [1167, 175] width 133 height 102
click at [1156, 142] on div "- Bartending, often at the [GEOGRAPHIC_DATA][PERSON_NAME]. Pouring pints and ma…" at bounding box center [1167, 175] width 133 height 102
drag, startPoint x: 1184, startPoint y: 203, endPoint x: 1103, endPoint y: 121, distance: 115.5
click at [1103, 121] on div "Describe your previous experience Edit this field - Bartending, often at the [G…" at bounding box center [1167, 172] width 133 height 120
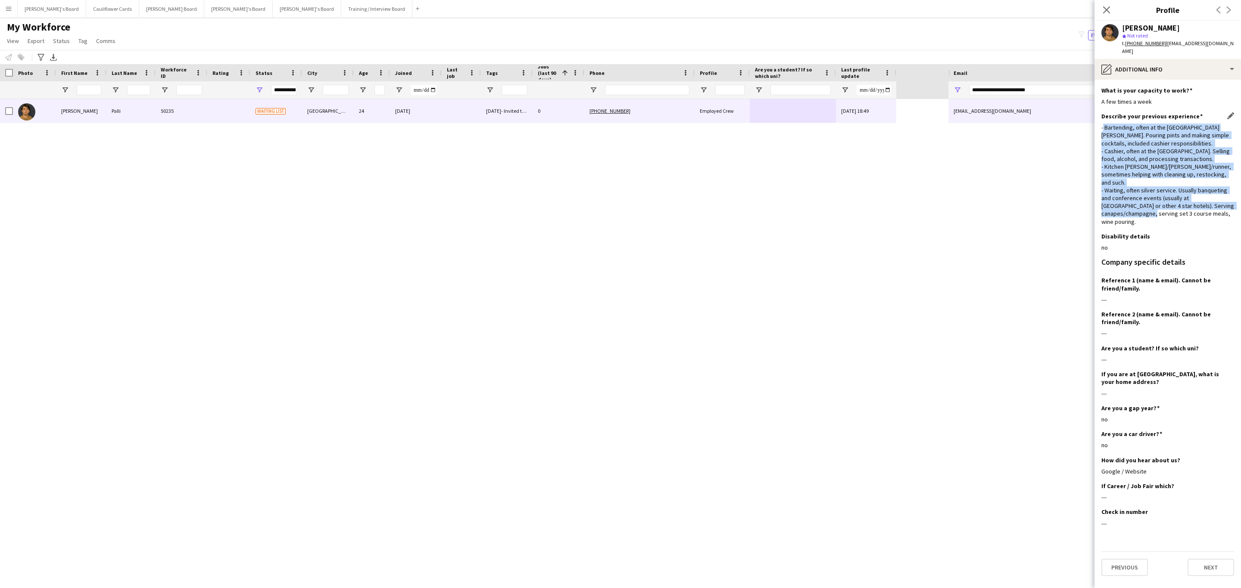
click at [1131, 143] on div "- Bartending, often at the [GEOGRAPHIC_DATA][PERSON_NAME]. Pouring pints and ma…" at bounding box center [1167, 175] width 133 height 102
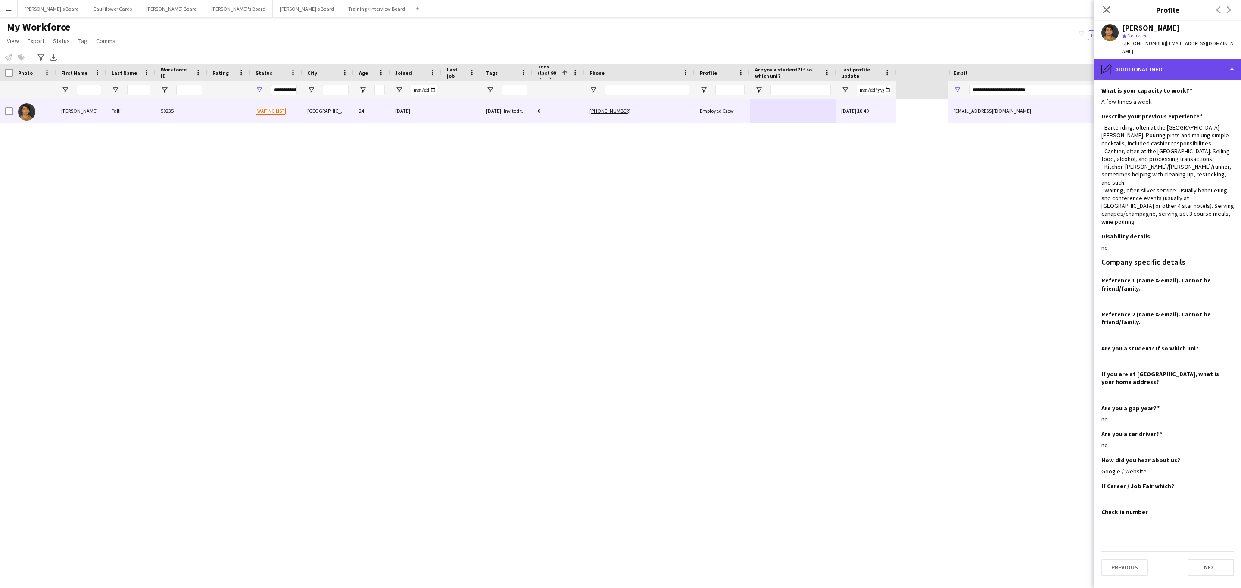
click at [1166, 59] on div "pencil4 Additional info" at bounding box center [1167, 69] width 146 height 21
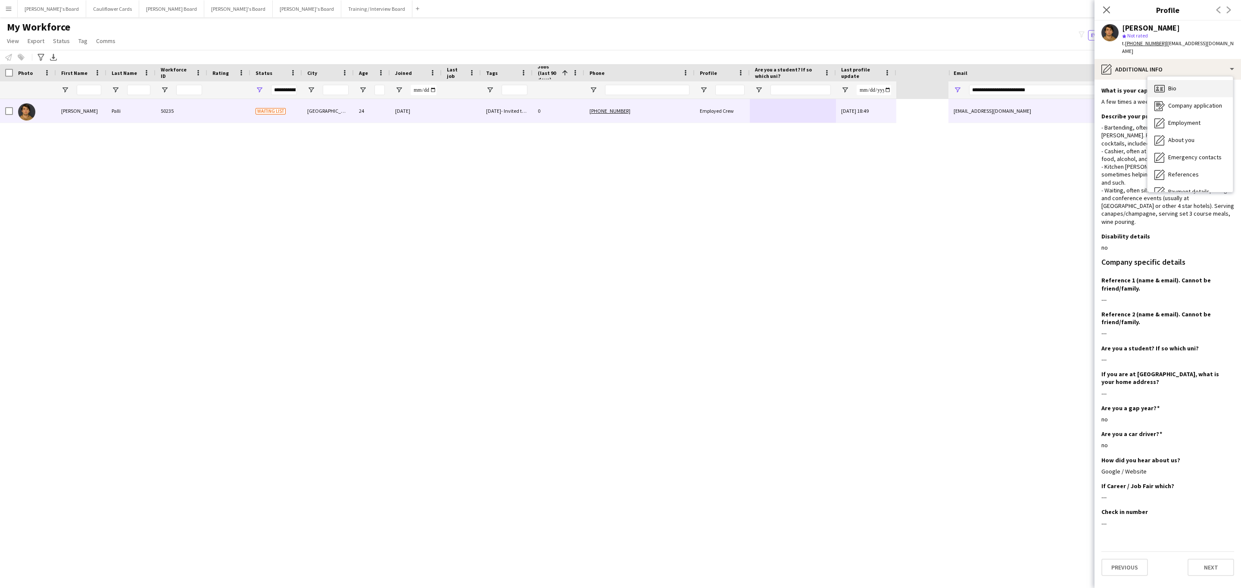
click at [1178, 80] on div "Bio Bio" at bounding box center [1189, 88] width 85 height 17
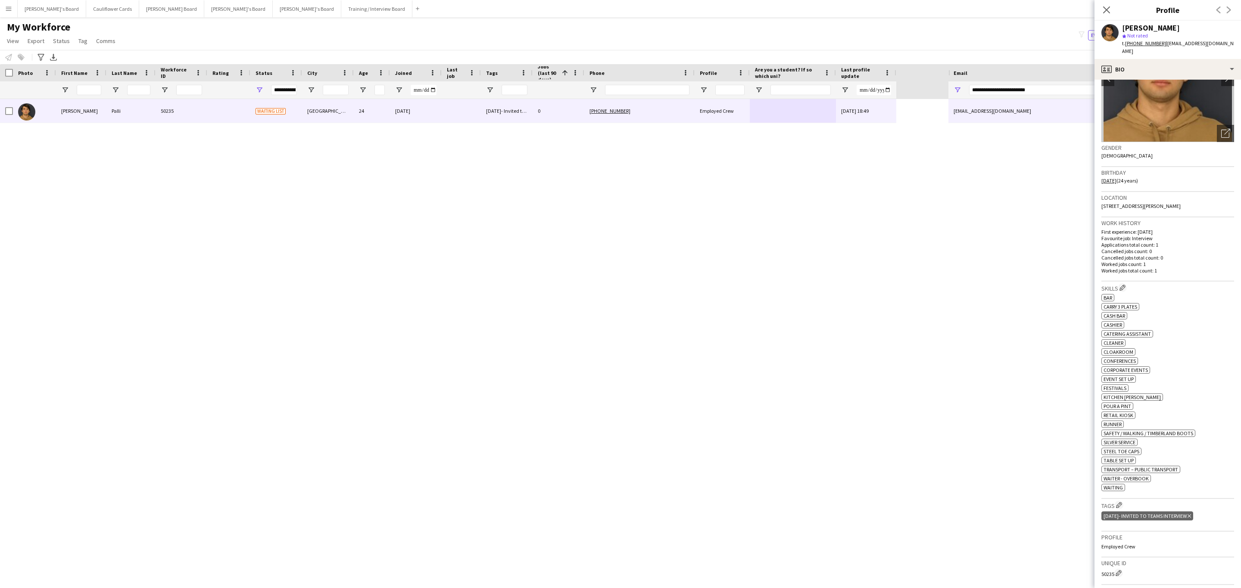
scroll to position [129, 0]
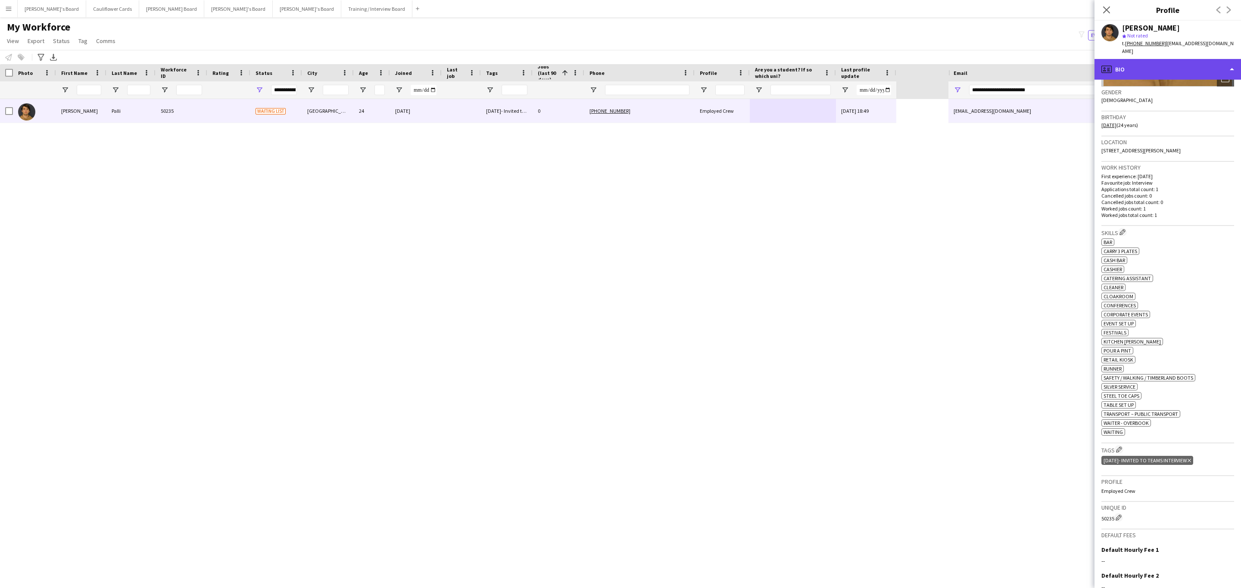
click at [1188, 59] on div "profile Bio" at bounding box center [1167, 69] width 146 height 21
click at [1186, 107] on span "Additional info" at bounding box center [1186, 111] width 37 height 8
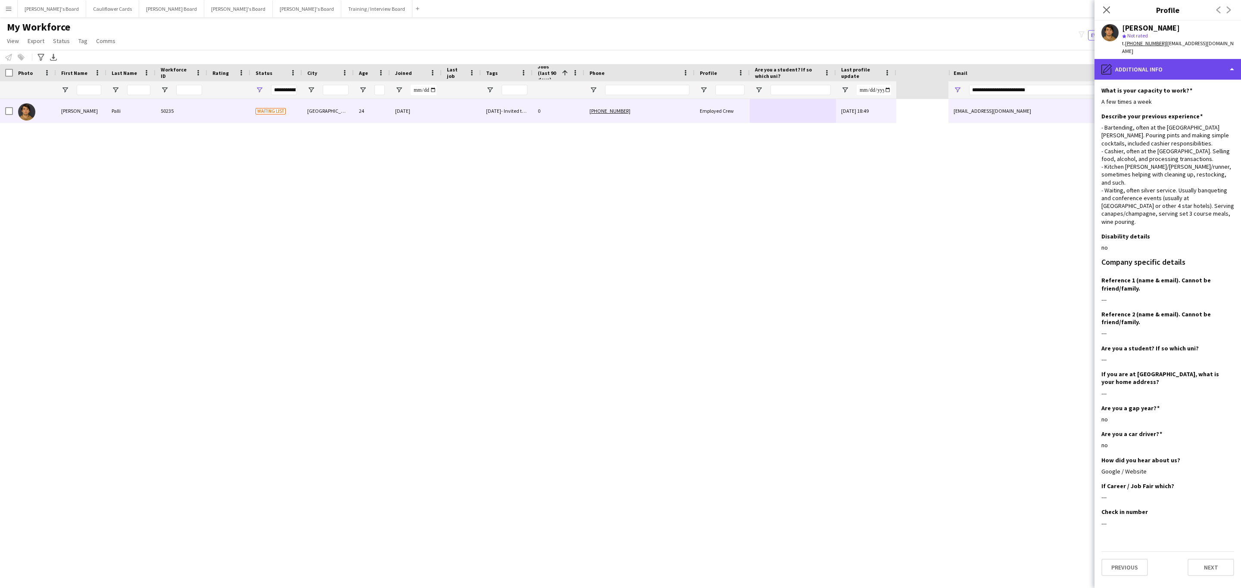
click at [1163, 61] on div "pencil4 Additional info" at bounding box center [1167, 69] width 146 height 21
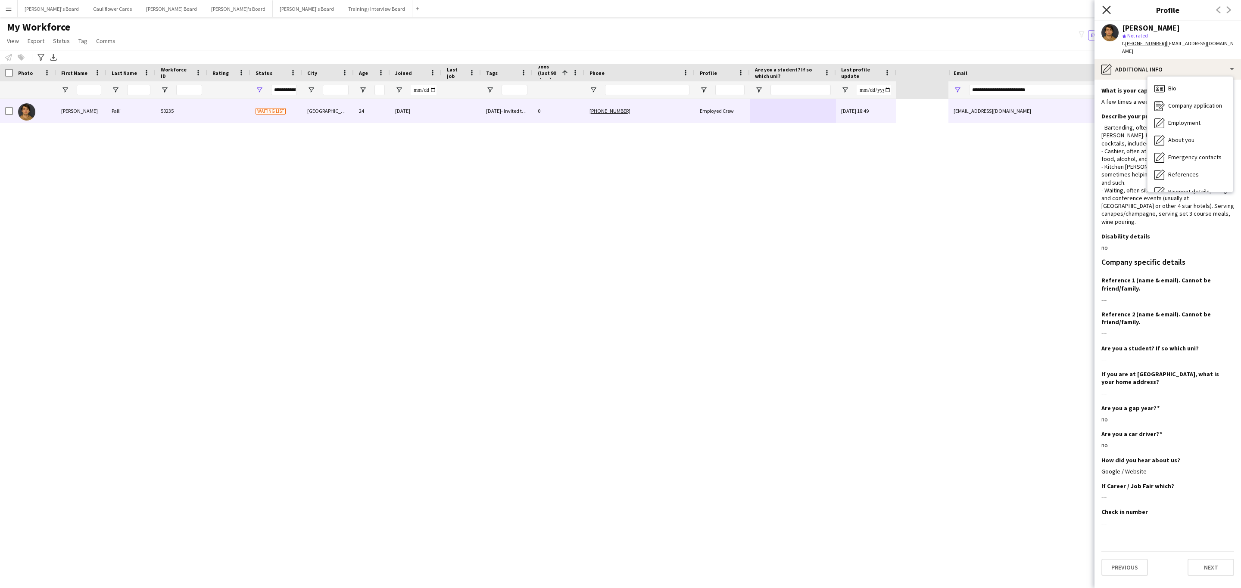
click at [1106, 6] on icon "Close pop-in" at bounding box center [1106, 10] width 8 height 8
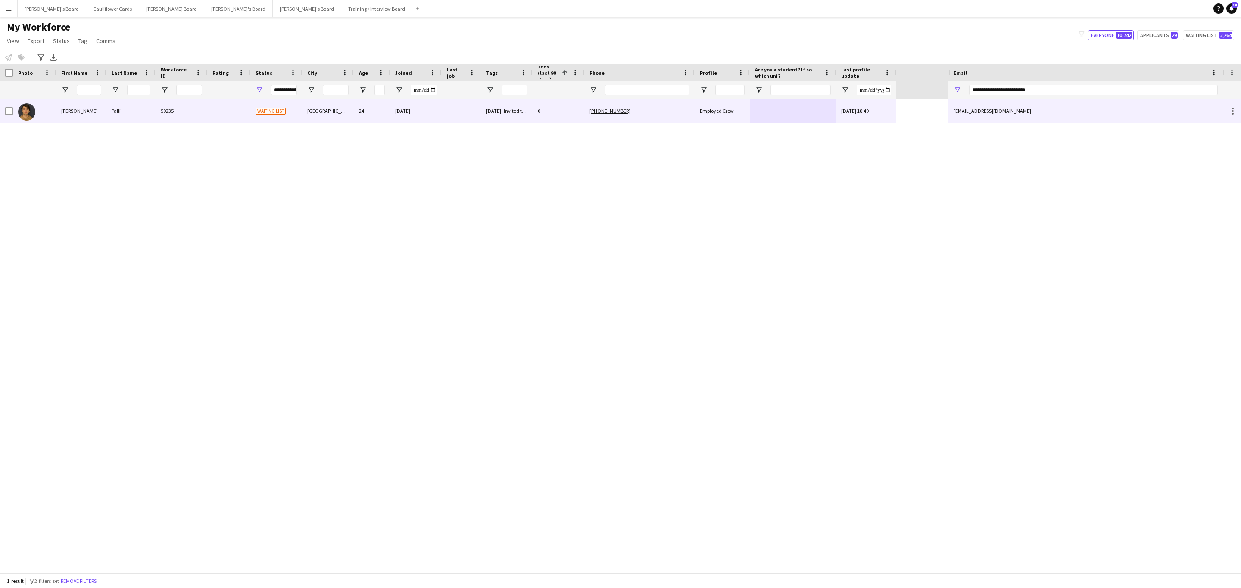
click at [690, 117] on div "[PHONE_NUMBER]" at bounding box center [639, 111] width 110 height 24
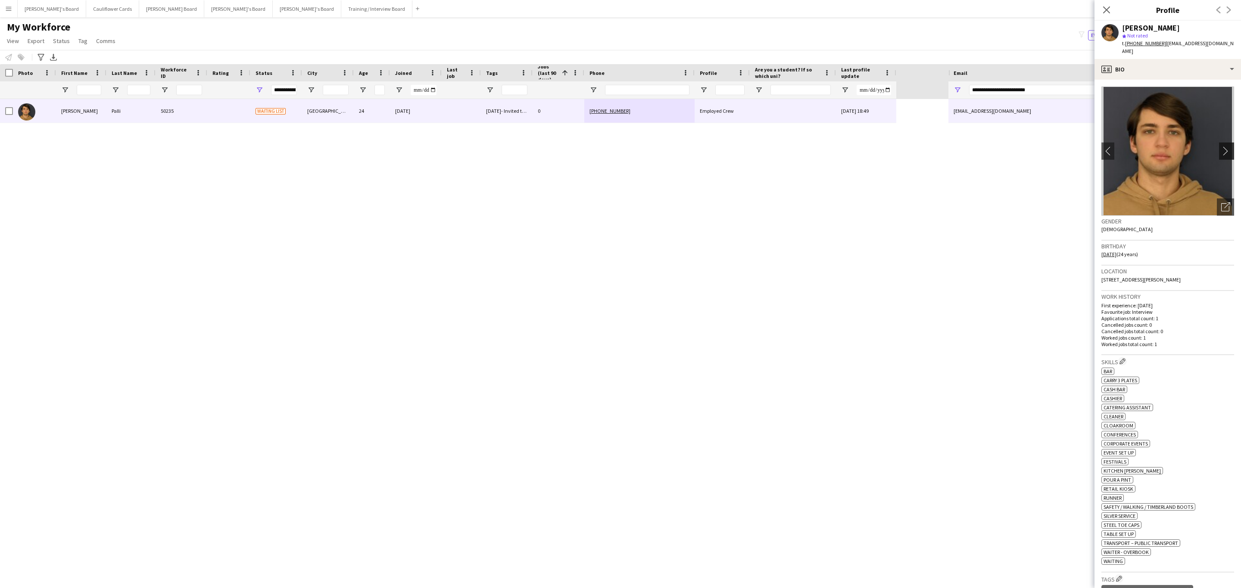
click at [1221, 146] on app-icon "chevron-right" at bounding box center [1227, 150] width 13 height 9
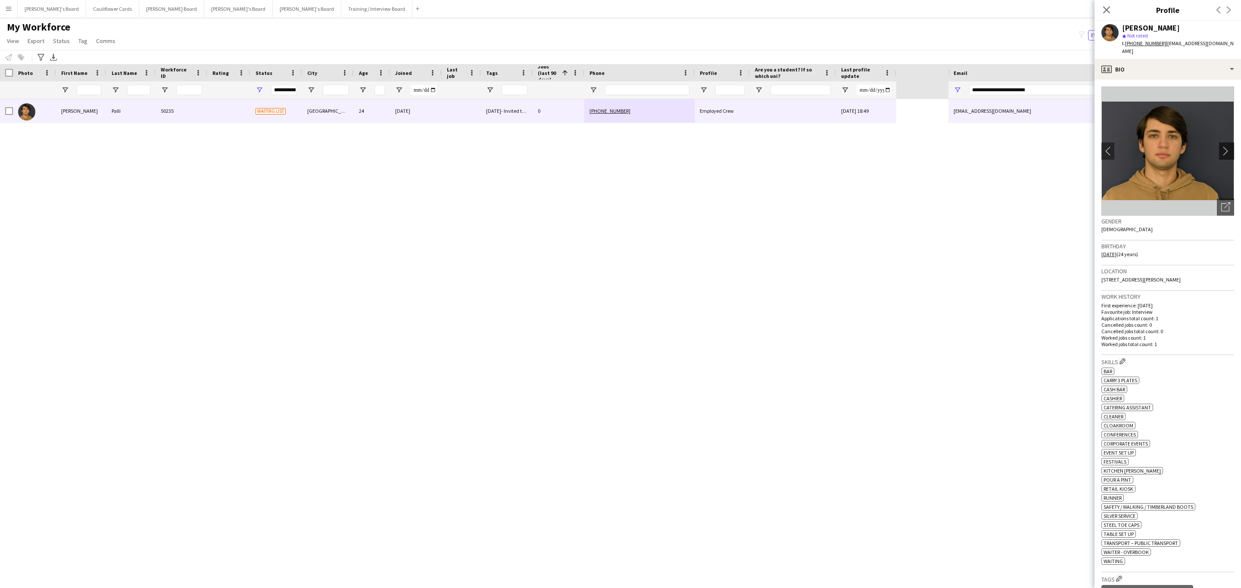
click at [1221, 146] on app-icon "chevron-right" at bounding box center [1227, 150] width 13 height 9
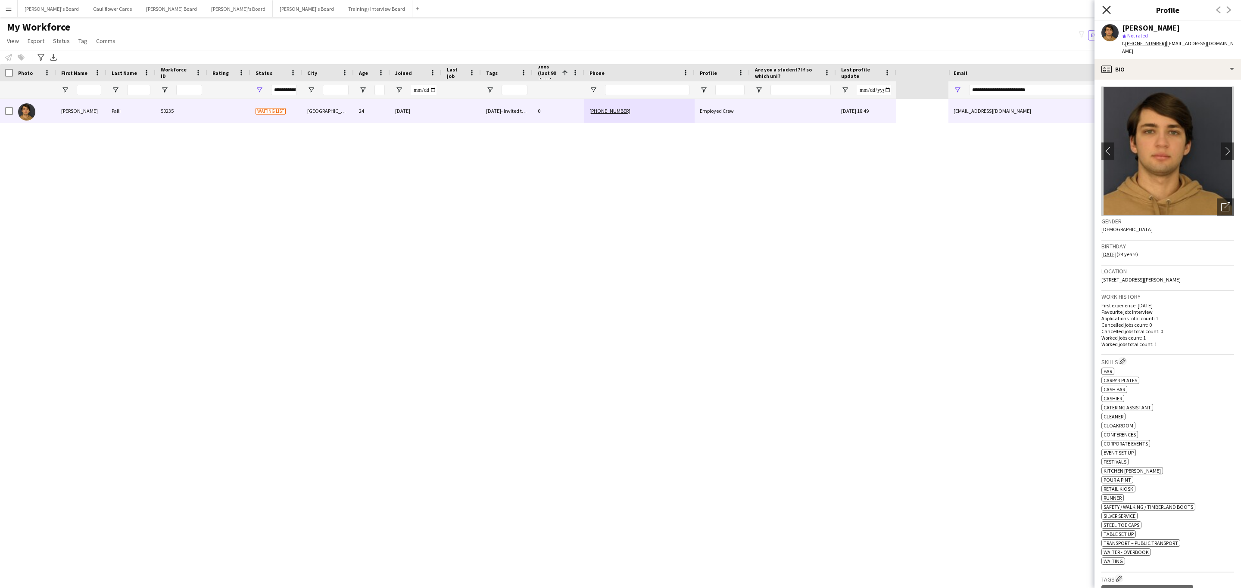
click at [1104, 9] on icon "Close pop-in" at bounding box center [1106, 10] width 8 height 8
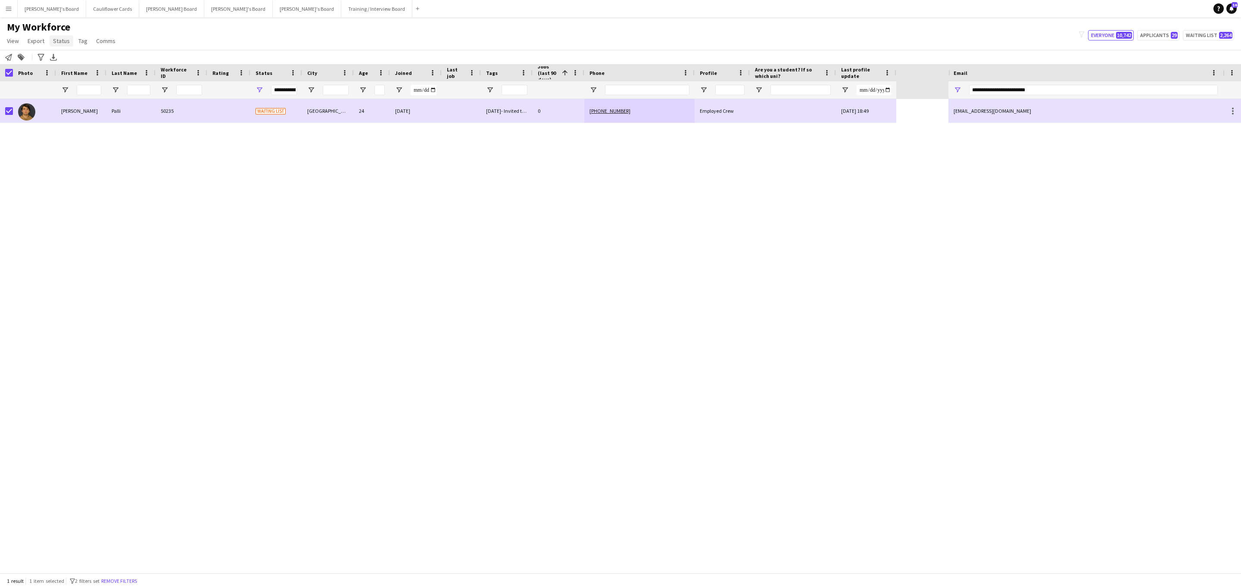
click at [60, 39] on span "Status" at bounding box center [61, 41] width 17 height 8
click at [70, 56] on link "Edit" at bounding box center [80, 59] width 60 height 18
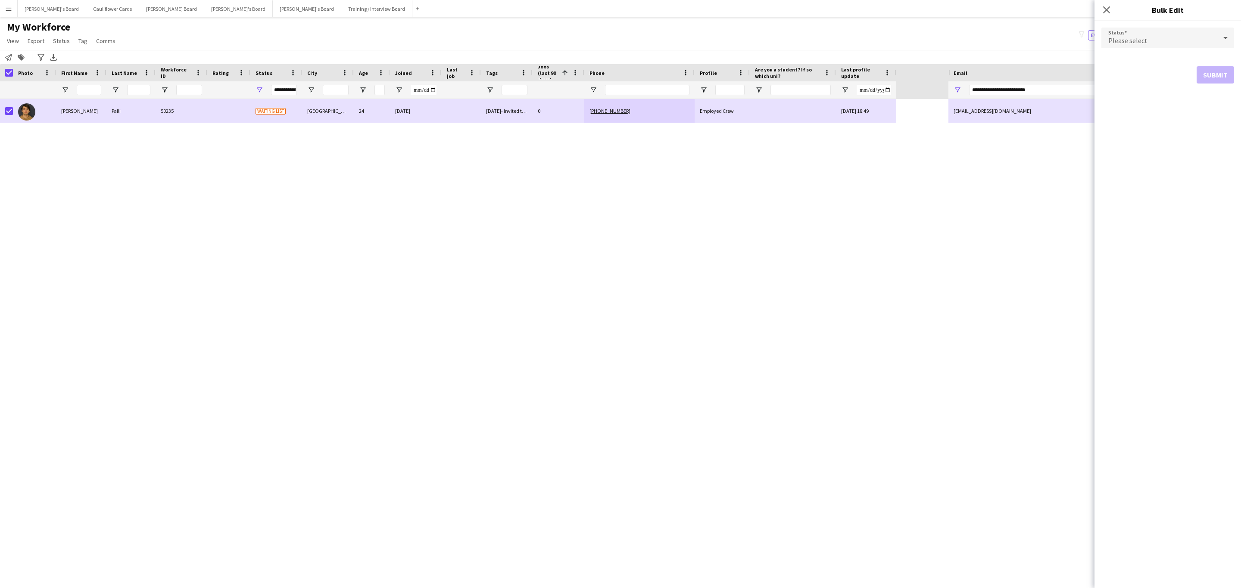
click at [1130, 46] on div "Please select" at bounding box center [1158, 38] width 115 height 21
click at [1145, 63] on span "Active" at bounding box center [1167, 62] width 119 height 8
click at [1208, 98] on button "Submit" at bounding box center [1214, 104] width 37 height 17
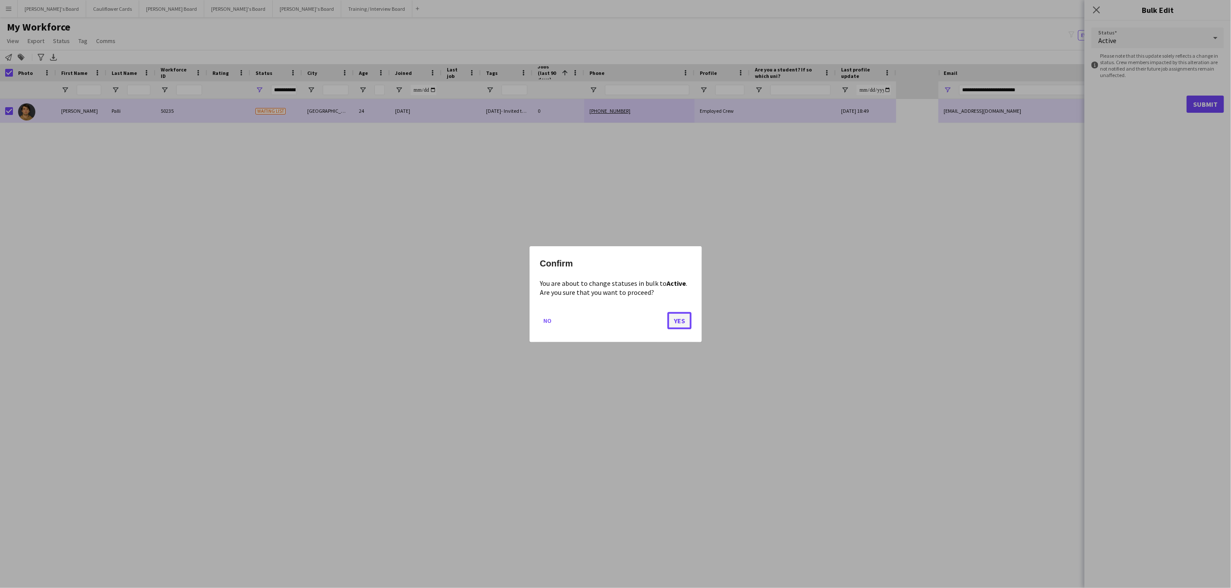
drag, startPoint x: 684, startPoint y: 320, endPoint x: 558, endPoint y: 261, distance: 138.6
click at [683, 320] on button "Yes" at bounding box center [679, 320] width 24 height 17
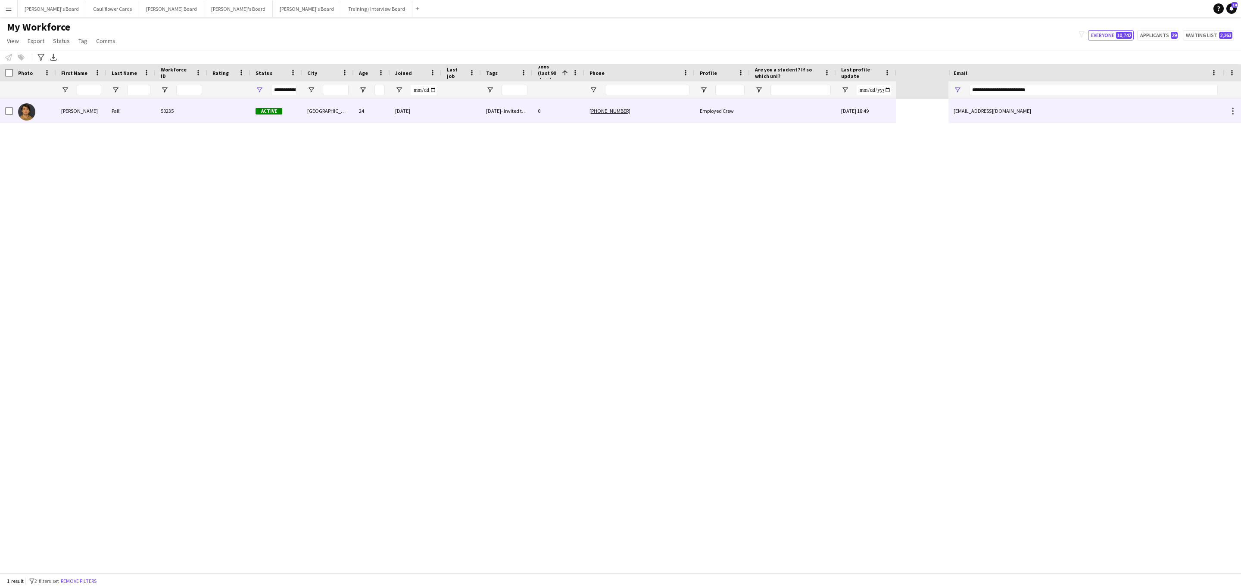
click at [188, 109] on div "50235" at bounding box center [182, 111] width 52 height 24
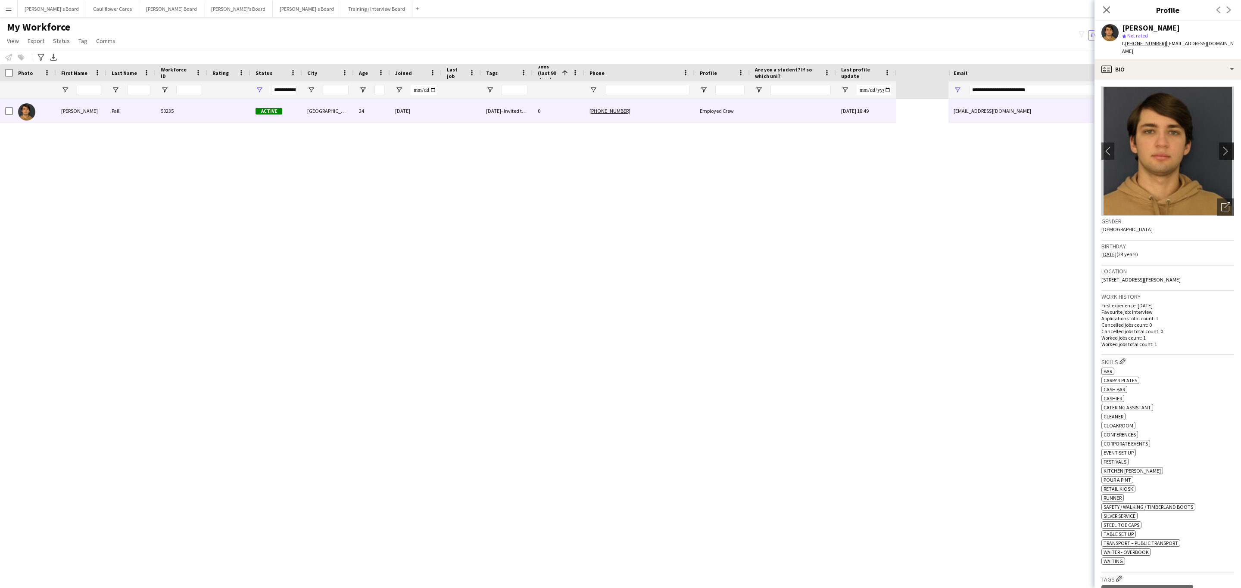
click at [1221, 146] on app-icon "chevron-right" at bounding box center [1227, 150] width 13 height 9
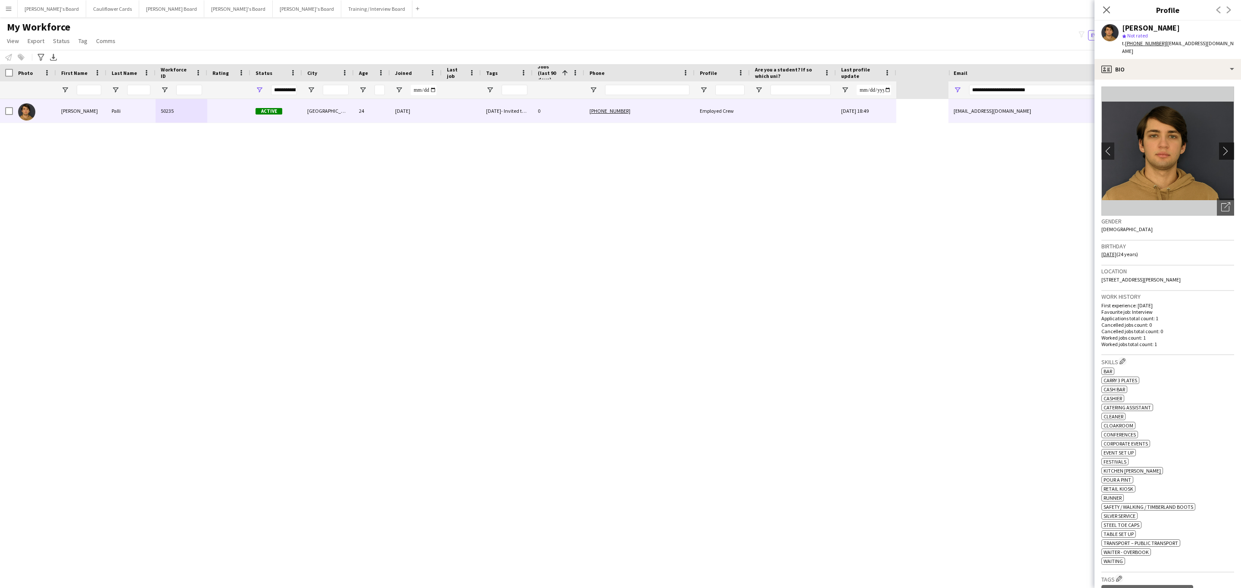
click at [1221, 146] on app-icon "chevron-right" at bounding box center [1227, 150] width 13 height 9
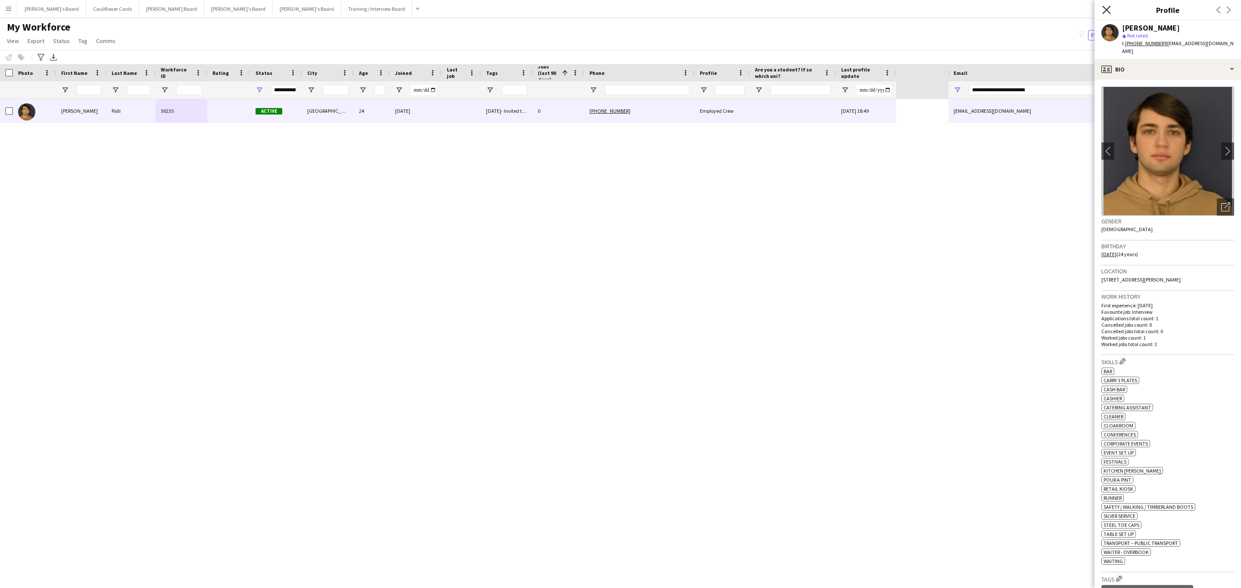
click at [1104, 9] on icon "Close pop-in" at bounding box center [1106, 10] width 8 height 8
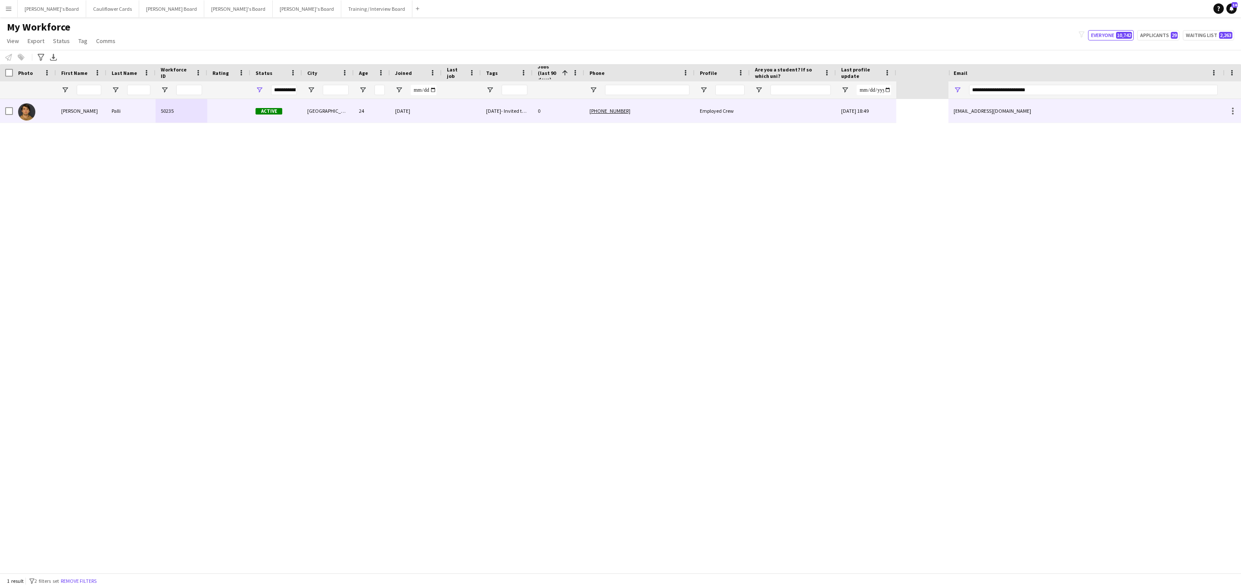
drag, startPoint x: 526, startPoint y: 120, endPoint x: 563, endPoint y: 126, distance: 37.0
click at [526, 120] on div "[DATE]- Invited to Teams Interview" at bounding box center [507, 111] width 52 height 24
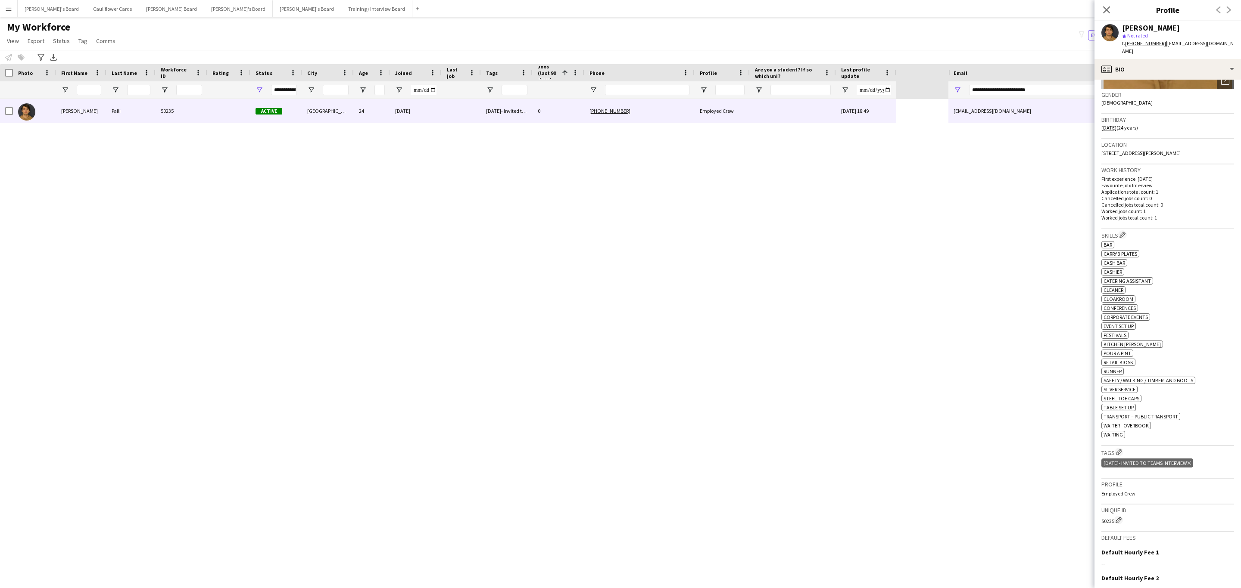
scroll to position [223, 0]
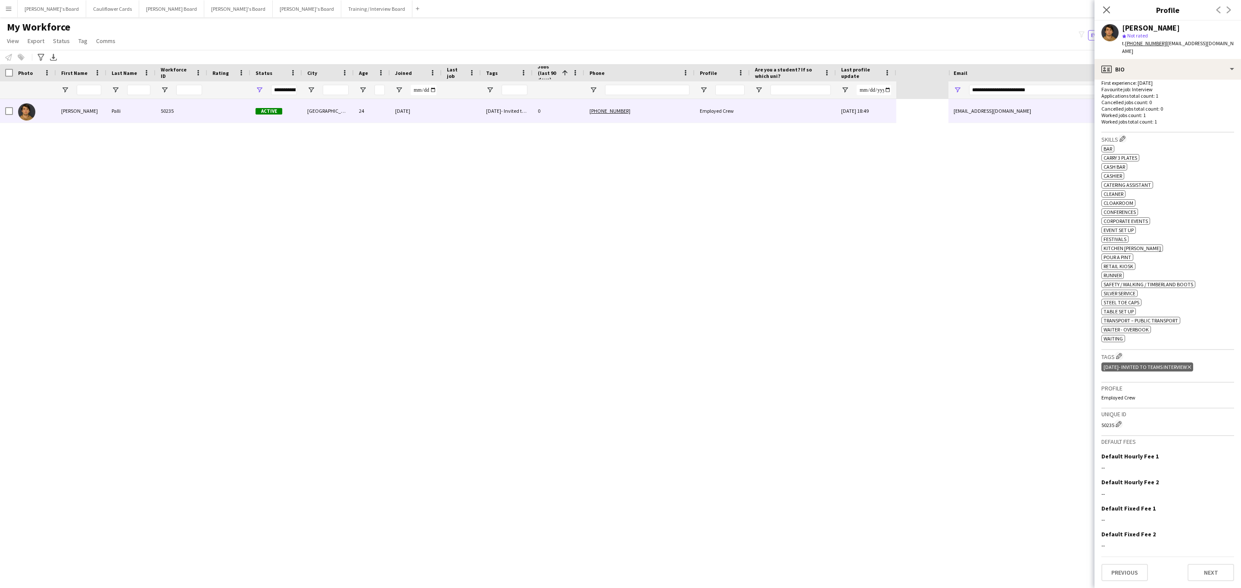
click at [1191, 367] on icon "Delete tag" at bounding box center [1188, 367] width 3 height 5
click at [1121, 362] on app-icon "Edit crew company tags" at bounding box center [1119, 363] width 6 height 6
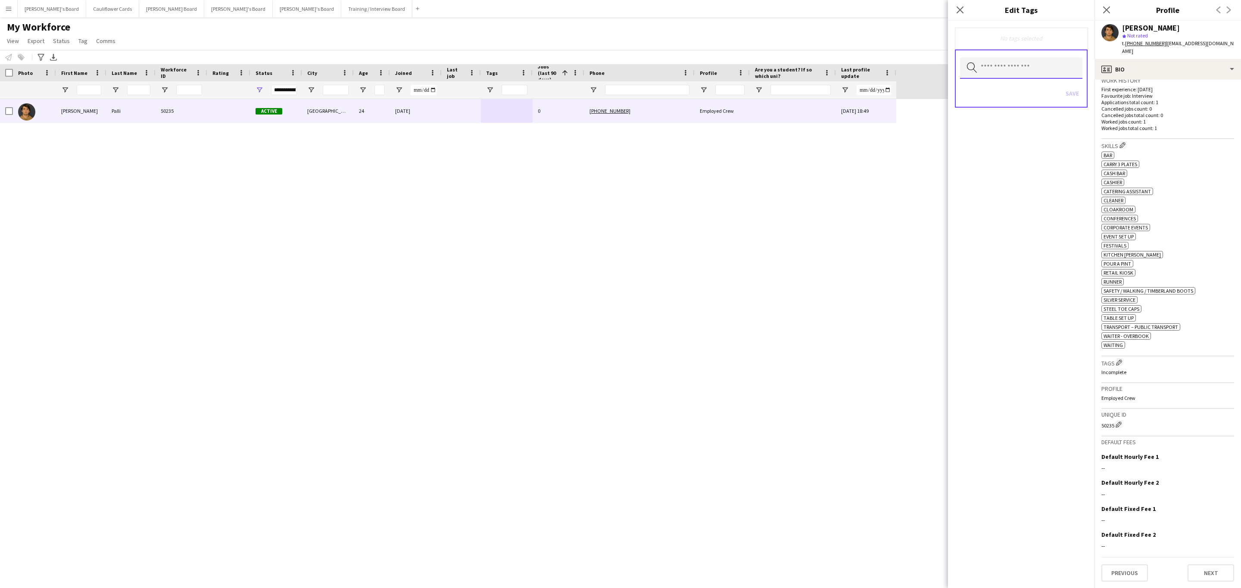
click at [1049, 72] on input "text" at bounding box center [1021, 68] width 122 height 22
type input "****"
click at [1060, 96] on span "Bar - COCKTAIL" at bounding box center [1021, 92] width 109 height 8
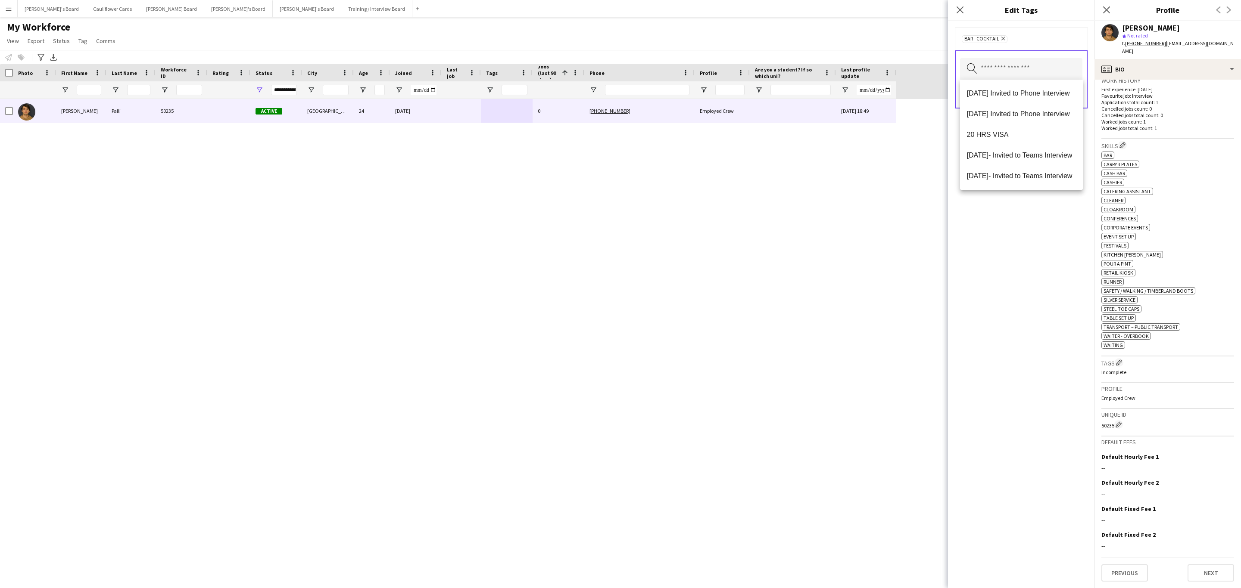
click at [1056, 233] on div "Bar - COCKTAIL Remove Search by tag name Save" at bounding box center [1021, 305] width 146 height 568
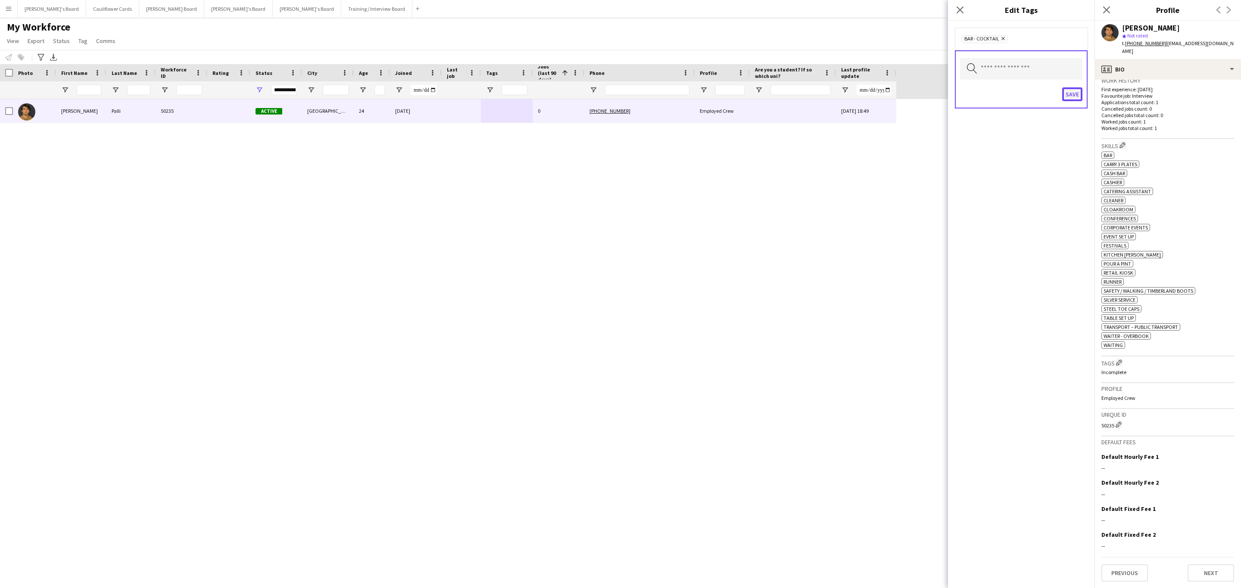
click at [1074, 96] on button "Save" at bounding box center [1072, 94] width 20 height 14
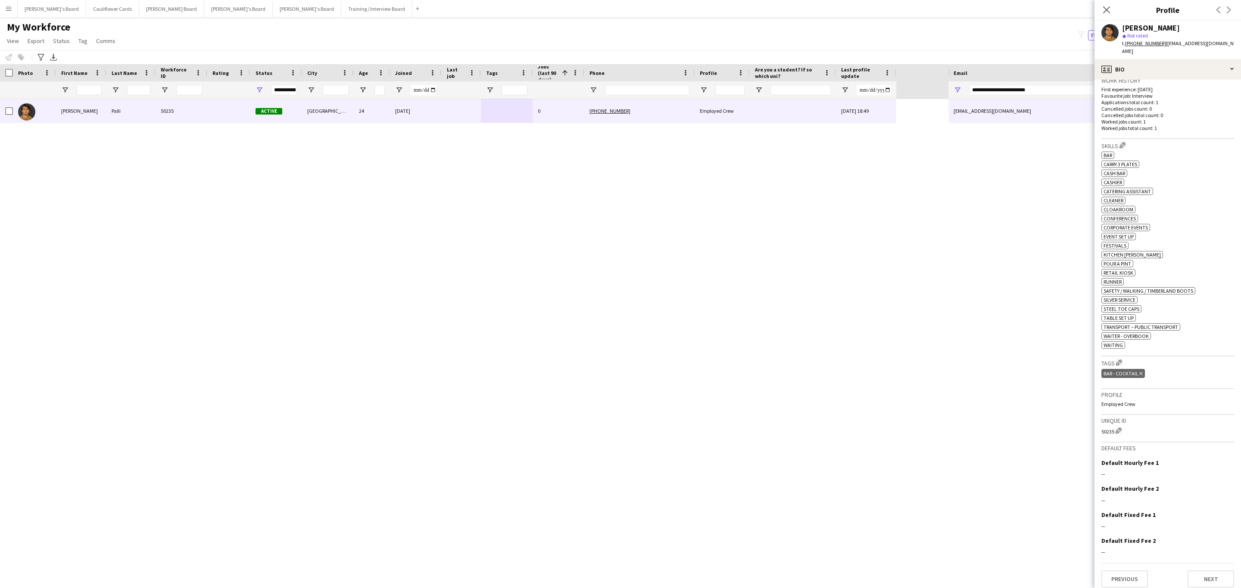
drag, startPoint x: 1108, startPoint y: 8, endPoint x: 1108, endPoint y: 40, distance: 32.3
click at [1108, 8] on icon "Close pop-in" at bounding box center [1106, 9] width 7 height 7
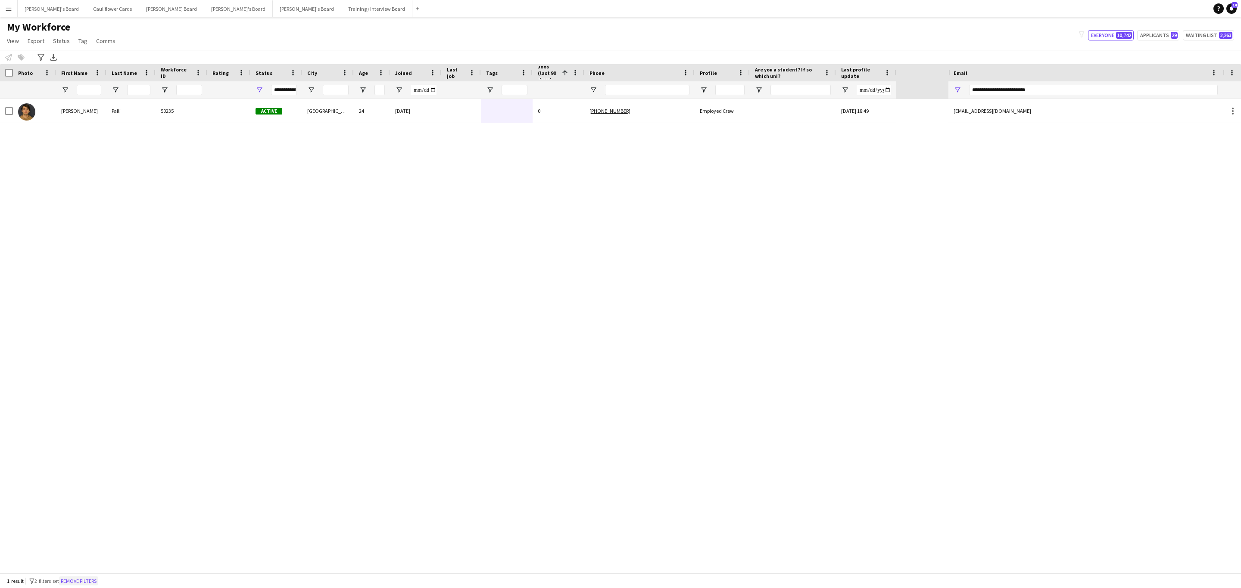
click at [88, 582] on button "Remove filters" at bounding box center [78, 581] width 39 height 9
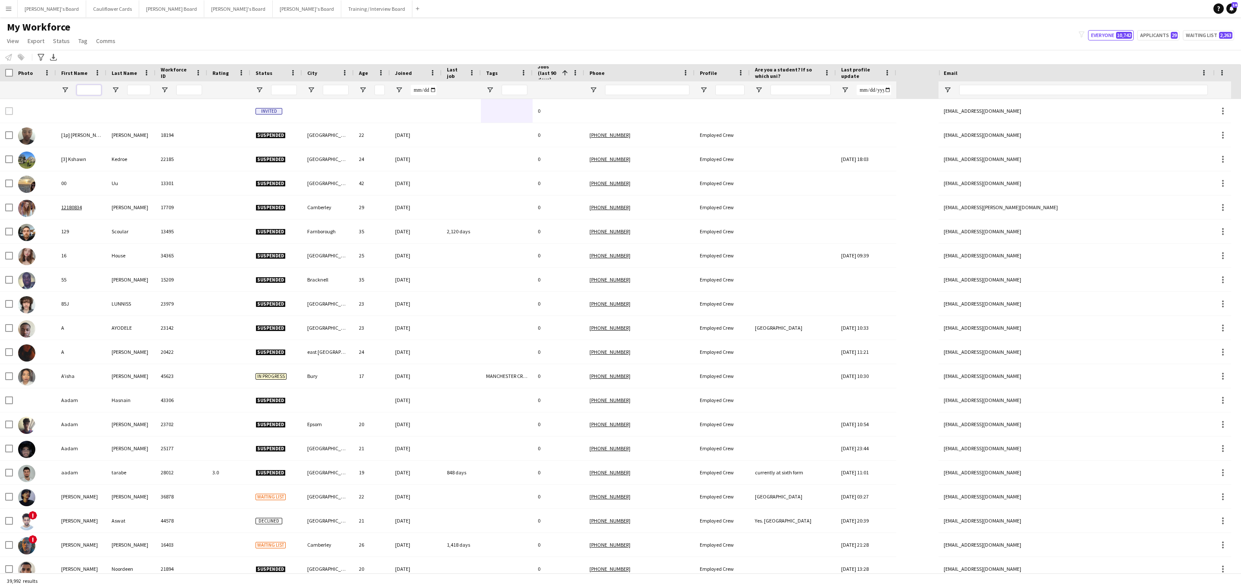
click at [100, 88] on input "First Name Filter Input" at bounding box center [89, 90] width 25 height 10
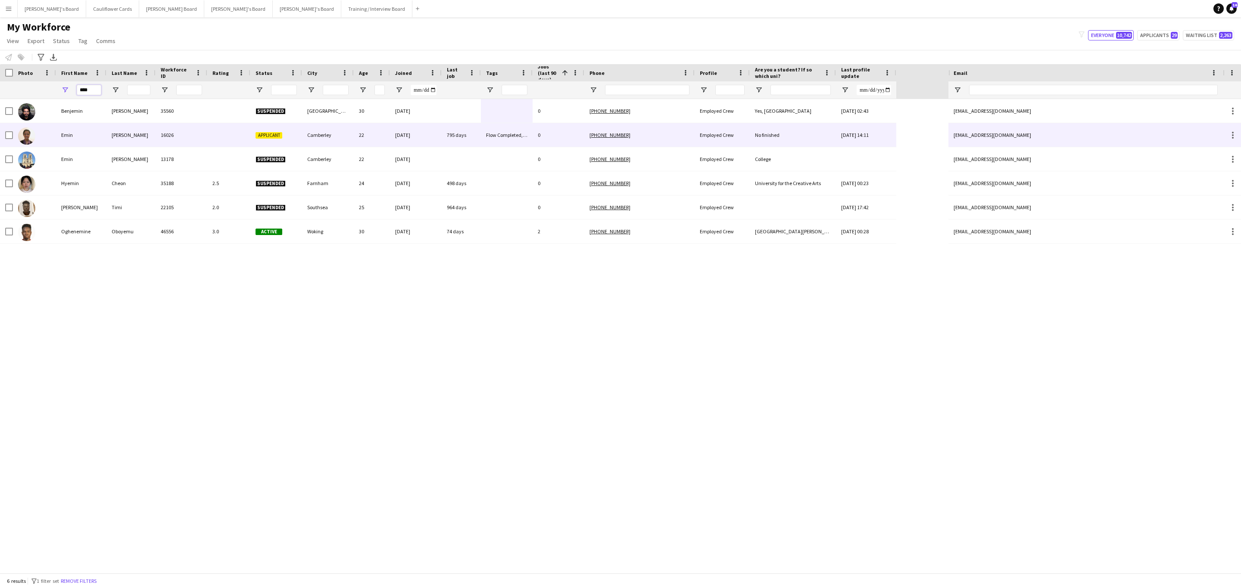
type input "****"
click at [170, 137] on div "16026" at bounding box center [182, 135] width 52 height 24
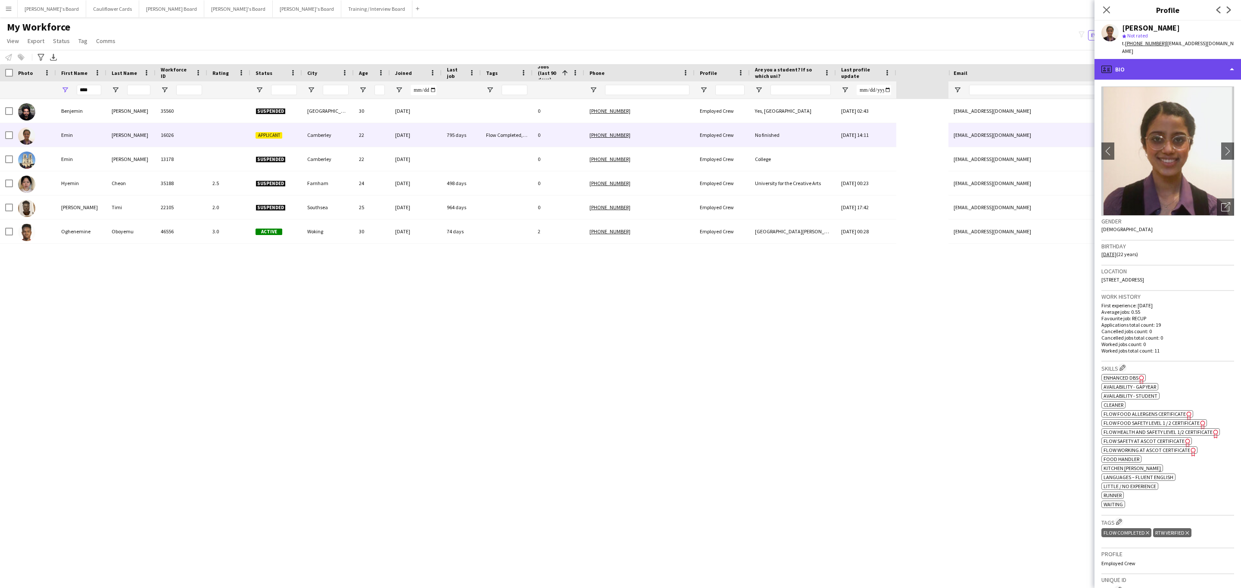
click at [1167, 63] on div "profile Bio" at bounding box center [1167, 69] width 146 height 21
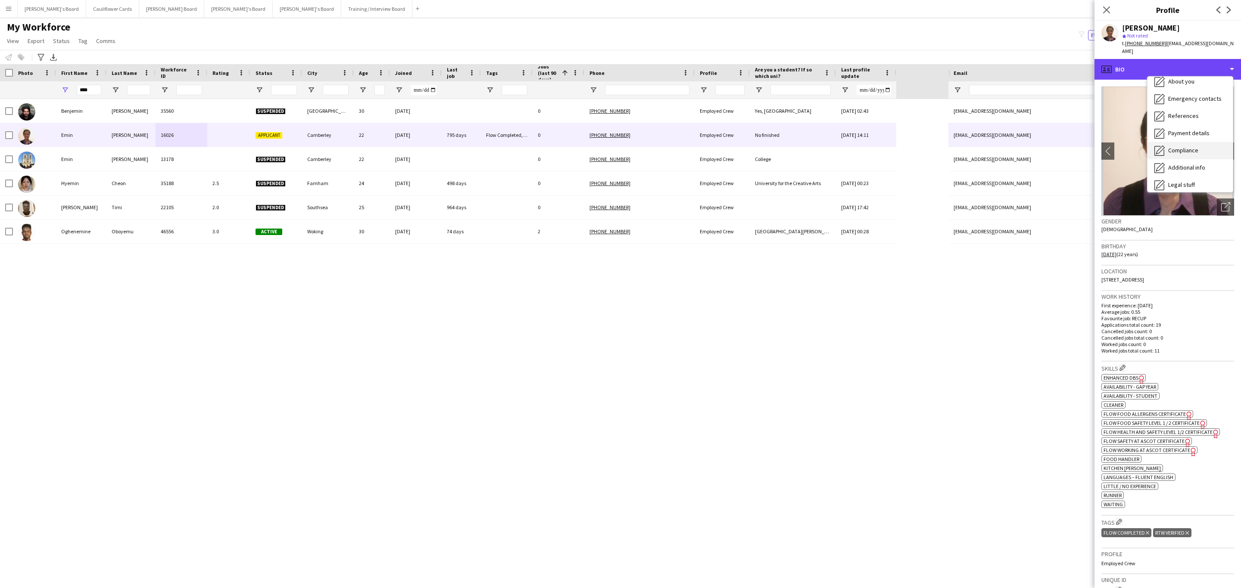
scroll to position [115, 0]
click at [1192, 172] on div "Calendar Calendar" at bounding box center [1189, 180] width 85 height 17
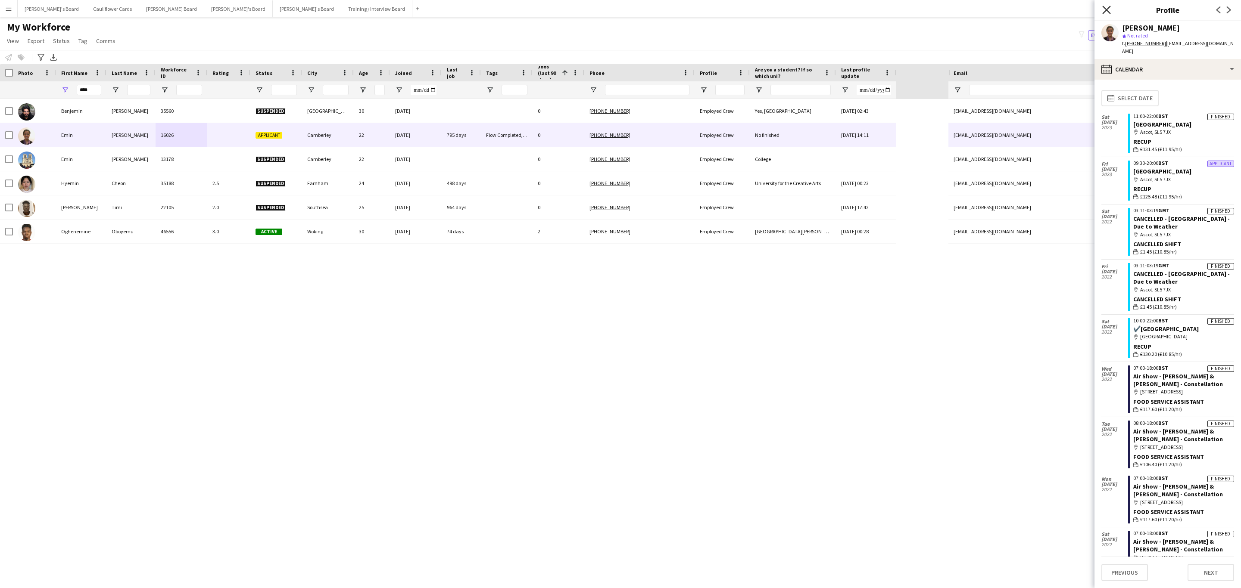
click at [1103, 7] on icon at bounding box center [1106, 10] width 8 height 8
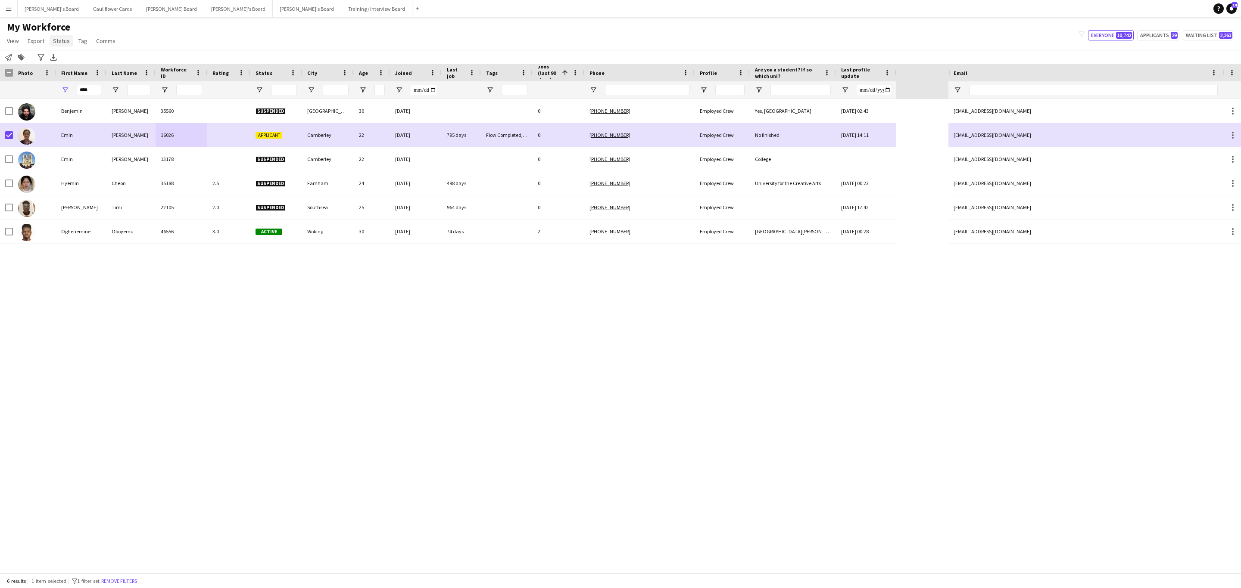
click at [65, 39] on span "Status" at bounding box center [61, 41] width 17 height 8
click at [84, 60] on link "Edit" at bounding box center [80, 59] width 60 height 18
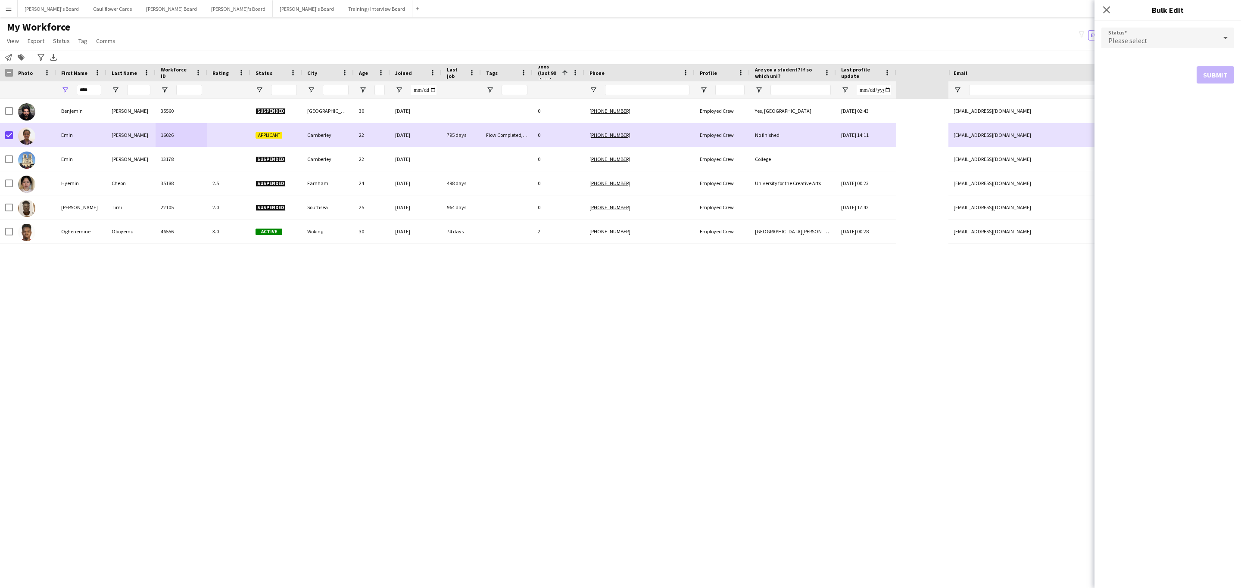
click at [1182, 43] on div "Please select" at bounding box center [1158, 38] width 115 height 21
click at [1167, 140] on mat-option "Waiting list" at bounding box center [1167, 147] width 133 height 22
click at [1209, 103] on button "Submit" at bounding box center [1214, 104] width 37 height 17
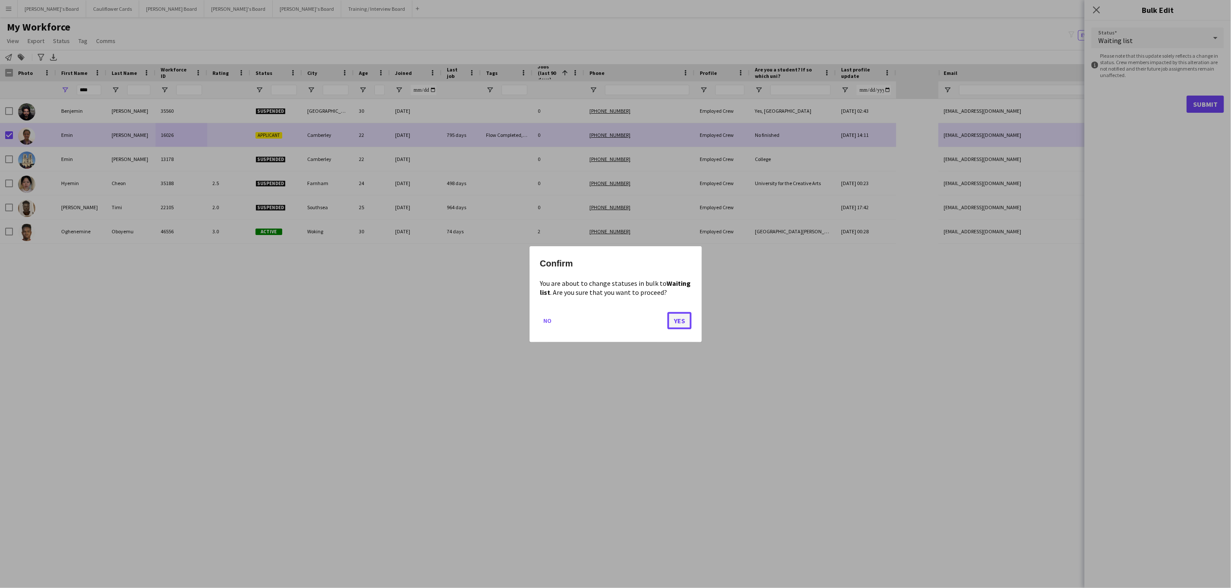
click at [681, 318] on button "Yes" at bounding box center [679, 320] width 24 height 17
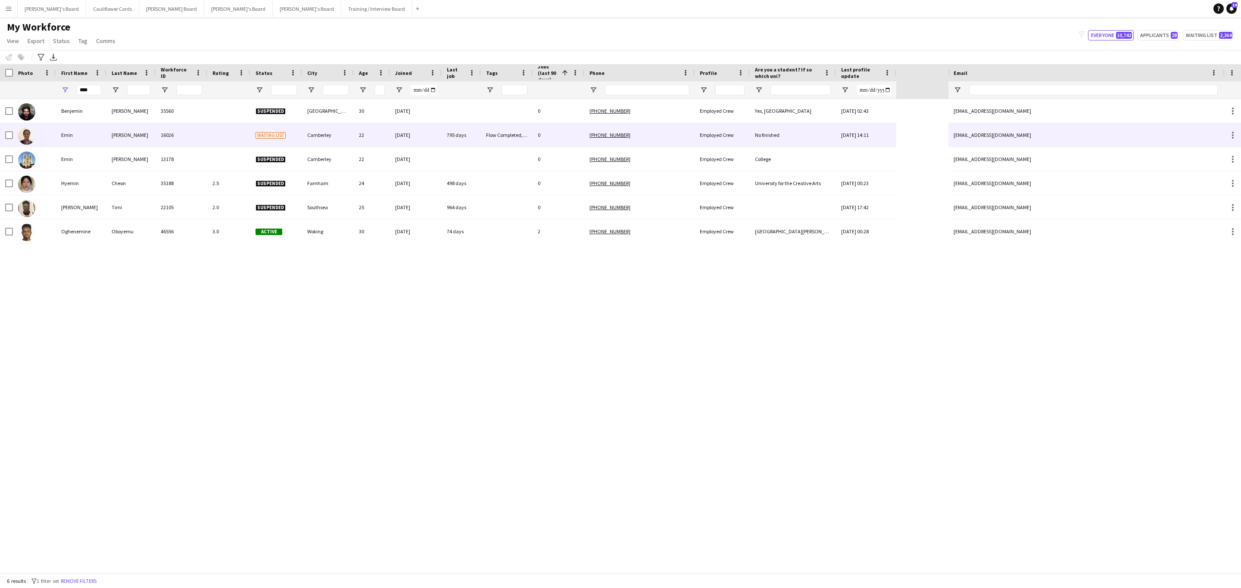
click at [212, 131] on div at bounding box center [228, 135] width 43 height 24
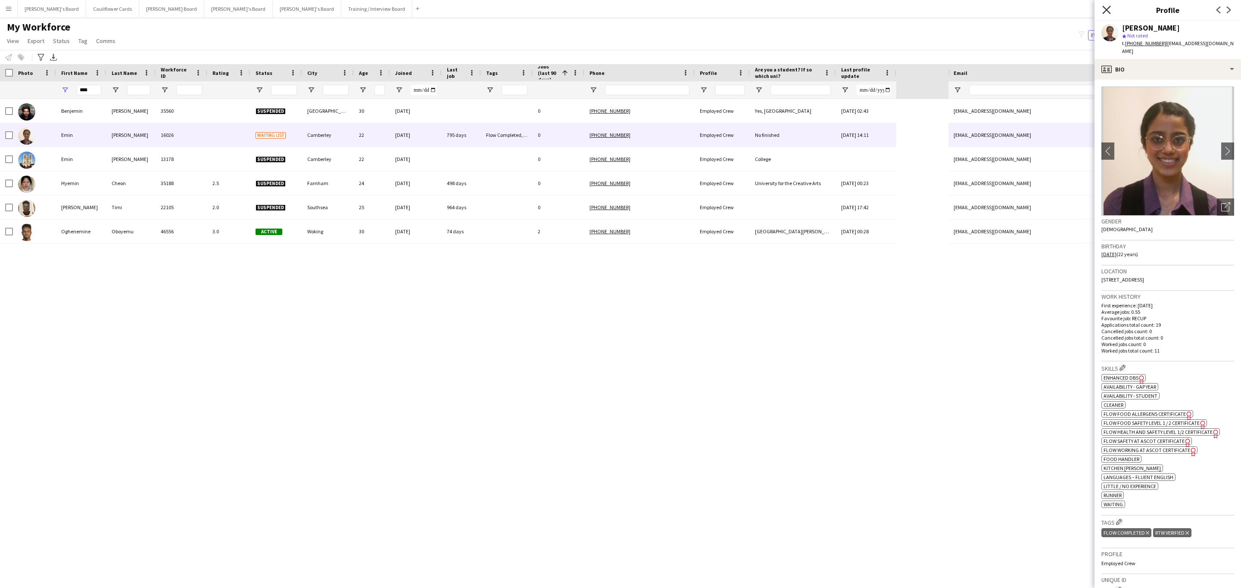
click at [1103, 13] on icon at bounding box center [1106, 10] width 8 height 8
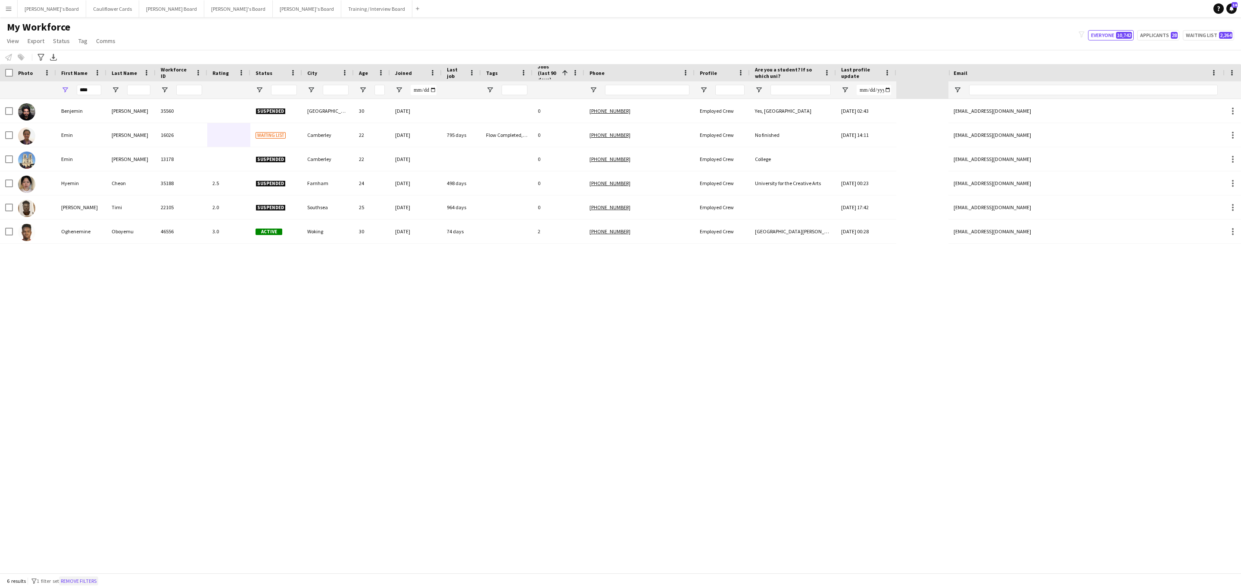
click at [93, 586] on button "Remove filters" at bounding box center [78, 581] width 39 height 9
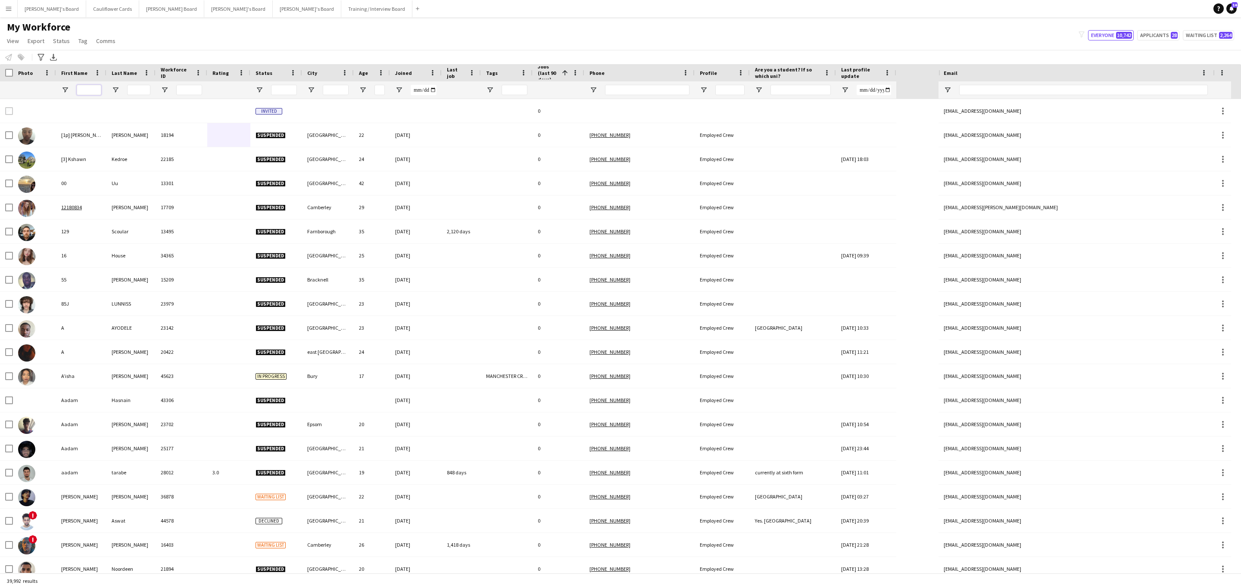
click at [88, 88] on input "First Name Filter Input" at bounding box center [89, 90] width 25 height 10
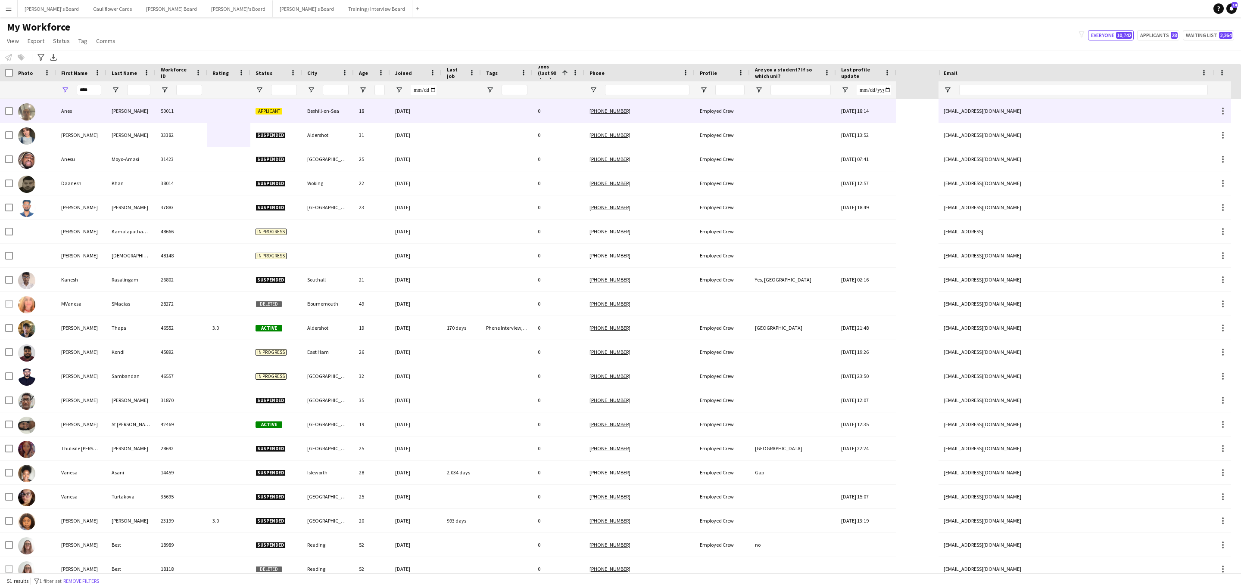
click at [159, 107] on div "50011" at bounding box center [182, 111] width 52 height 24
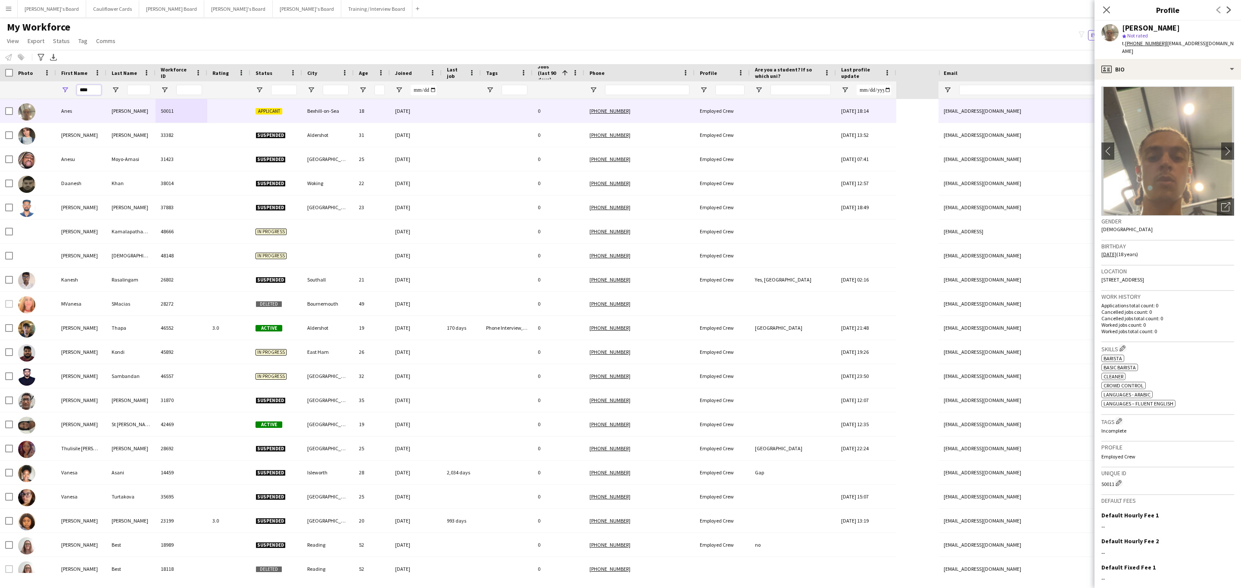
click at [90, 85] on input "****" at bounding box center [89, 90] width 25 height 10
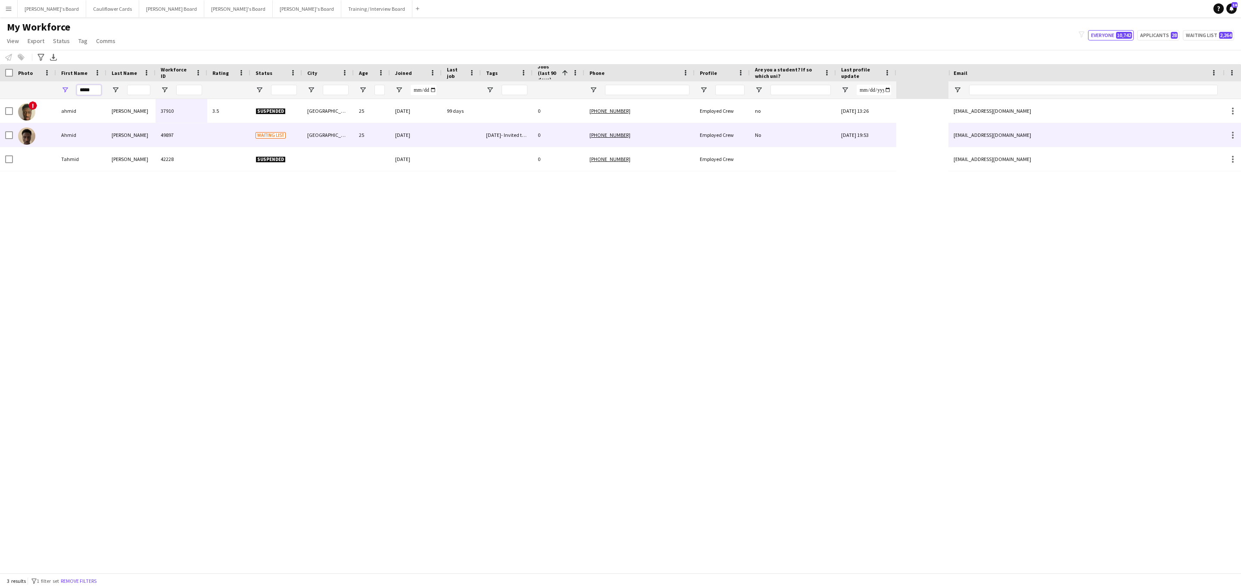
type input "*****"
click at [149, 134] on div "[PERSON_NAME]" at bounding box center [130, 135] width 49 height 24
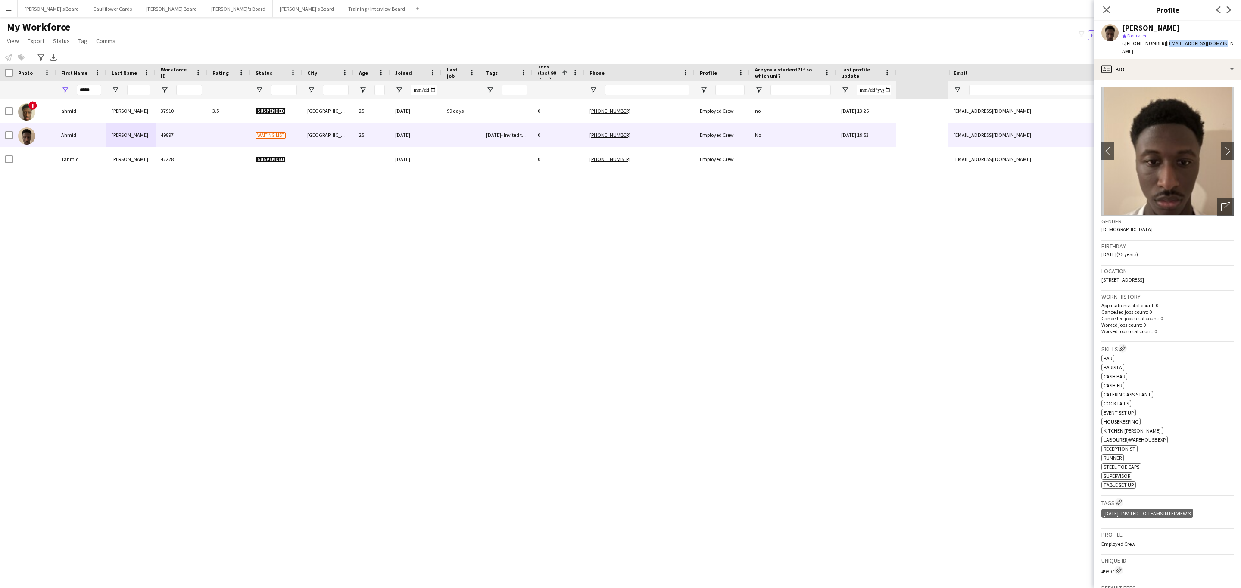
drag, startPoint x: 1220, startPoint y: 40, endPoint x: 1165, endPoint y: 40, distance: 55.6
click at [1165, 40] on div "[PERSON_NAME] star Not rated t. [PHONE_NUMBER] | [EMAIL_ADDRESS][DOMAIN_NAME]" at bounding box center [1167, 40] width 146 height 38
copy span "[EMAIL_ADDRESS][DOMAIN_NAME]"
click at [812, 333] on div "! [PERSON_NAME] 37910 3.5 Suspended [GEOGRAPHIC_DATA] 25 [DATE] 99 days 0 [PHON…" at bounding box center [474, 336] width 948 height 474
click at [1107, 13] on icon "Close pop-in" at bounding box center [1106, 10] width 8 height 8
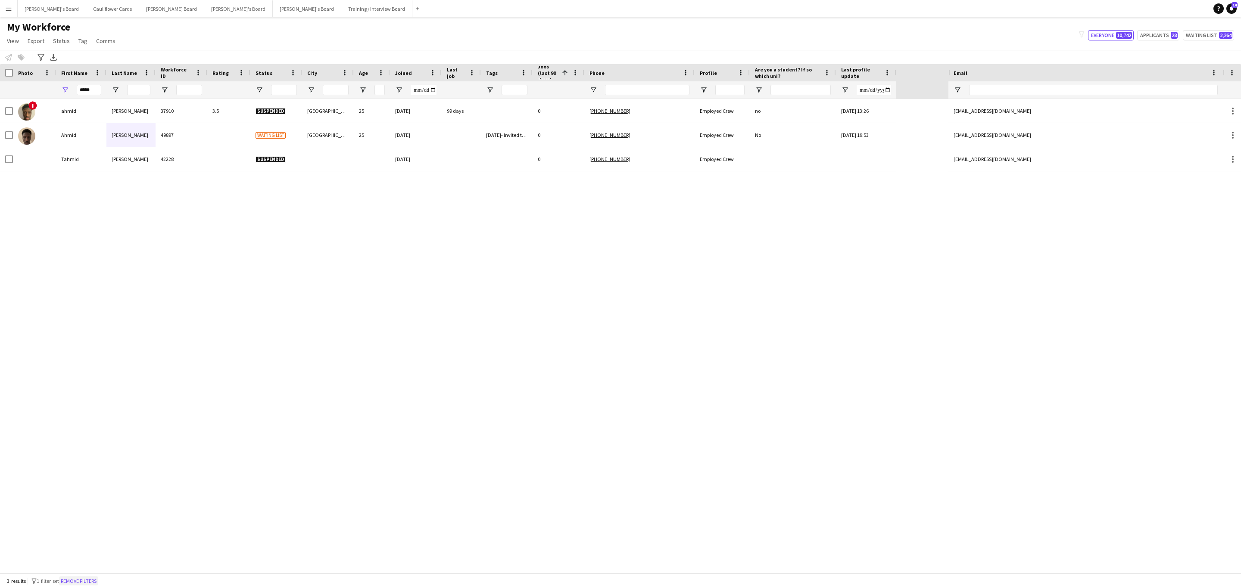
click at [98, 581] on button "Remove filters" at bounding box center [78, 581] width 39 height 9
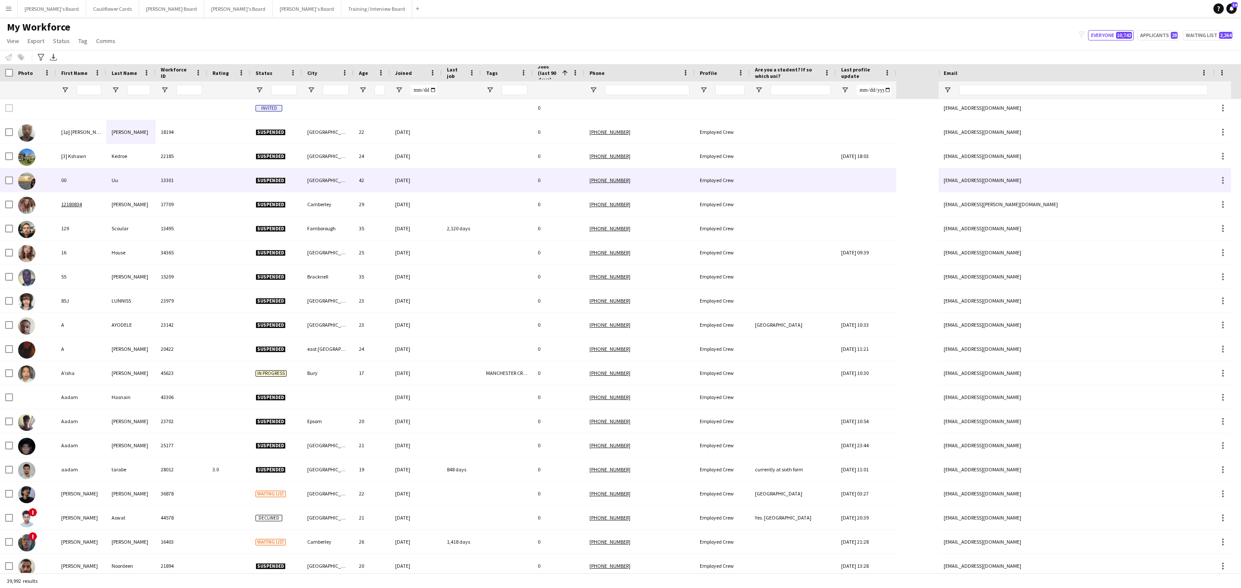
scroll to position [0, 0]
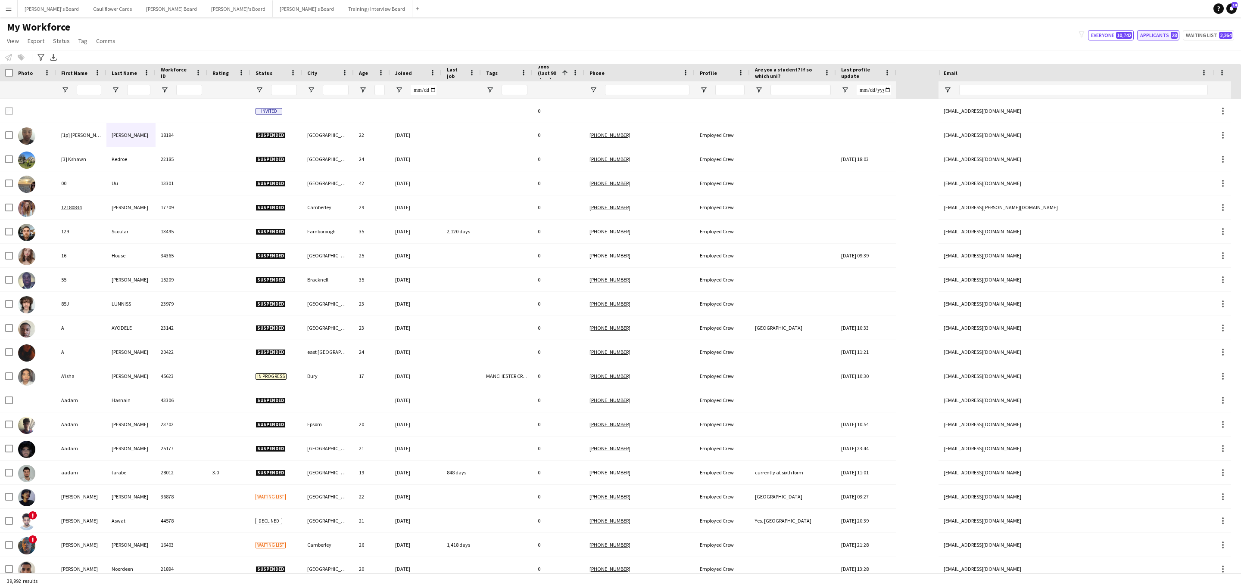
click at [1162, 38] on button "Applicants 28" at bounding box center [1158, 35] width 42 height 10
type input "**********"
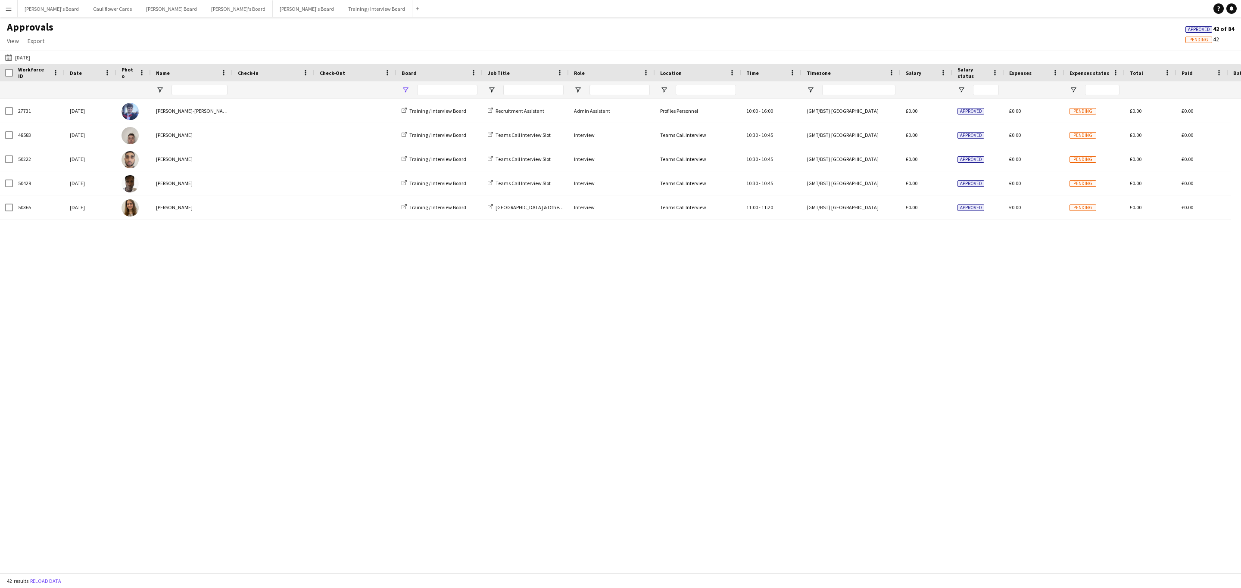
type input "**********"
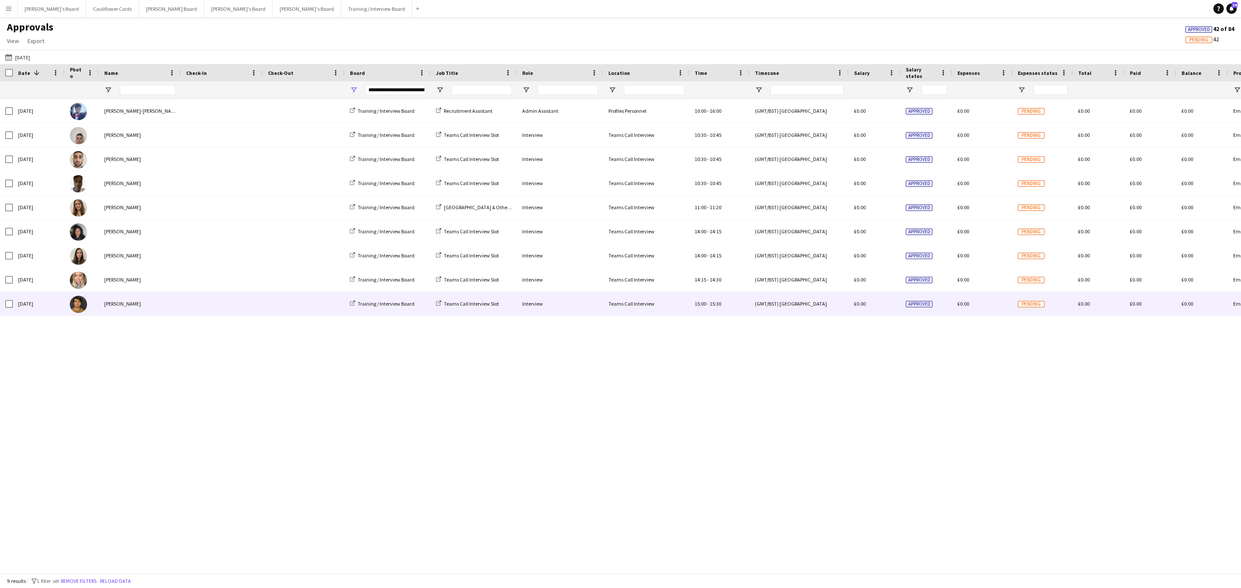
click at [230, 307] on span at bounding box center [222, 304] width 72 height 24
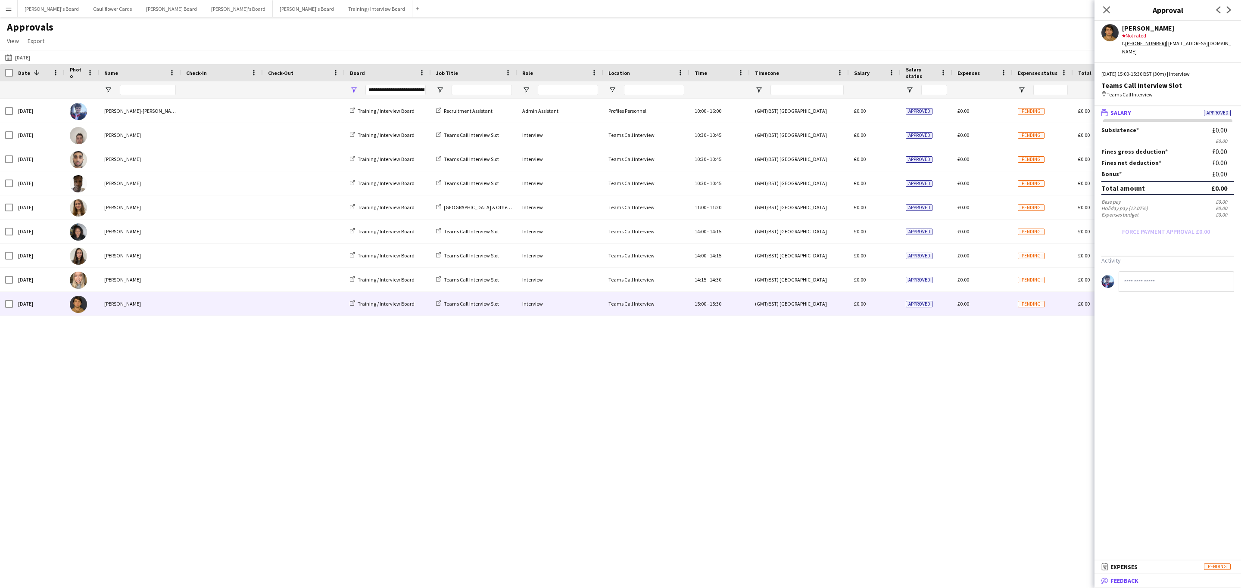
click at [1114, 578] on span "Feedback" at bounding box center [1124, 581] width 28 height 8
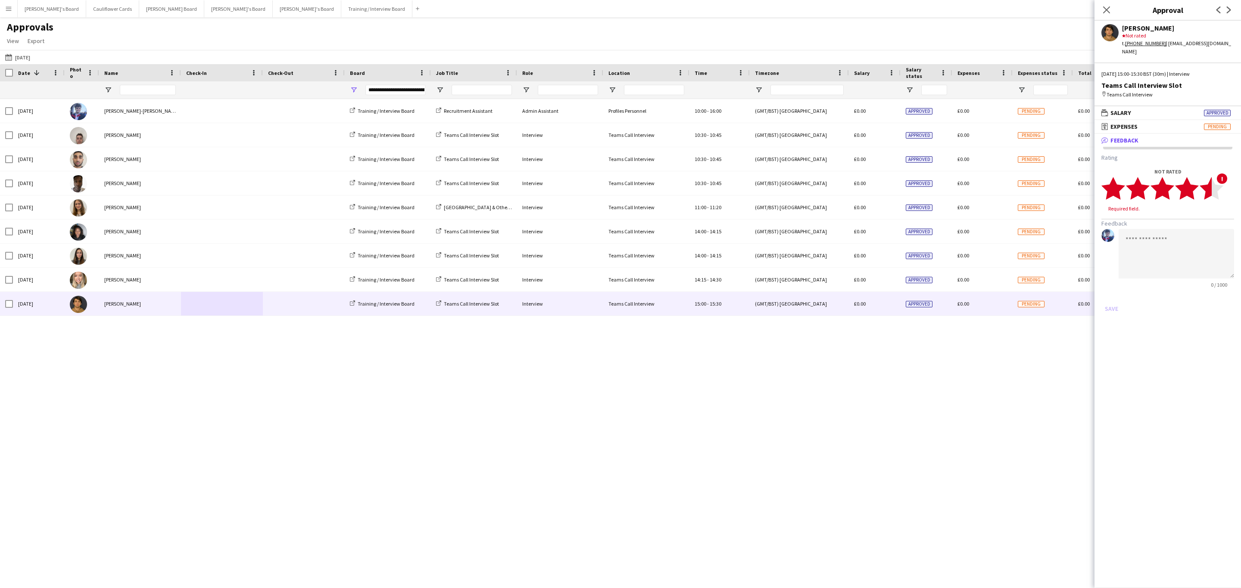
click at [1201, 185] on icon "star" at bounding box center [1211, 189] width 24 height 24
click at [1198, 223] on textarea at bounding box center [1175, 246] width 115 height 50
click at [1180, 225] on textarea at bounding box center [1175, 246] width 115 height 50
paste textarea "**********"
click at [1205, 222] on textarea "**********" at bounding box center [1175, 246] width 115 height 50
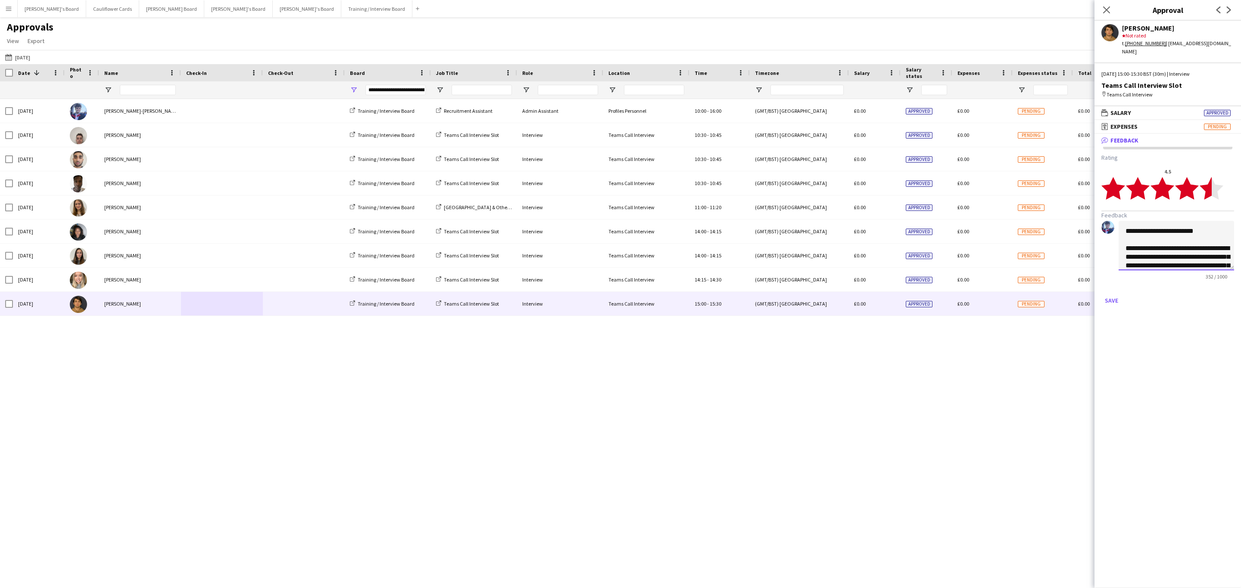
scroll to position [65, 0]
drag, startPoint x: 1217, startPoint y: 238, endPoint x: 1162, endPoint y: 237, distance: 54.3
click at [1162, 237] on textarea "**********" at bounding box center [1175, 246] width 115 height 50
drag, startPoint x: 1184, startPoint y: 242, endPoint x: 1159, endPoint y: 232, distance: 27.0
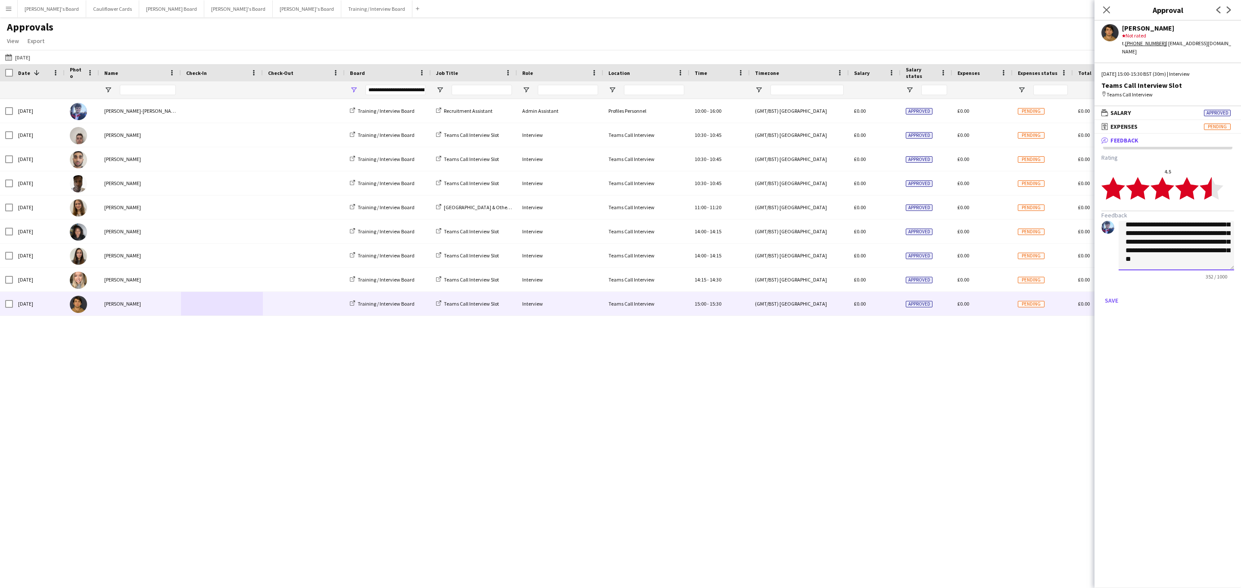
click at [1159, 232] on textarea "**********" at bounding box center [1175, 246] width 115 height 50
drag, startPoint x: 1182, startPoint y: 246, endPoint x: 1139, endPoint y: 248, distance: 42.7
click at [1139, 246] on textarea "**********" at bounding box center [1175, 246] width 115 height 50
type textarea "**********"
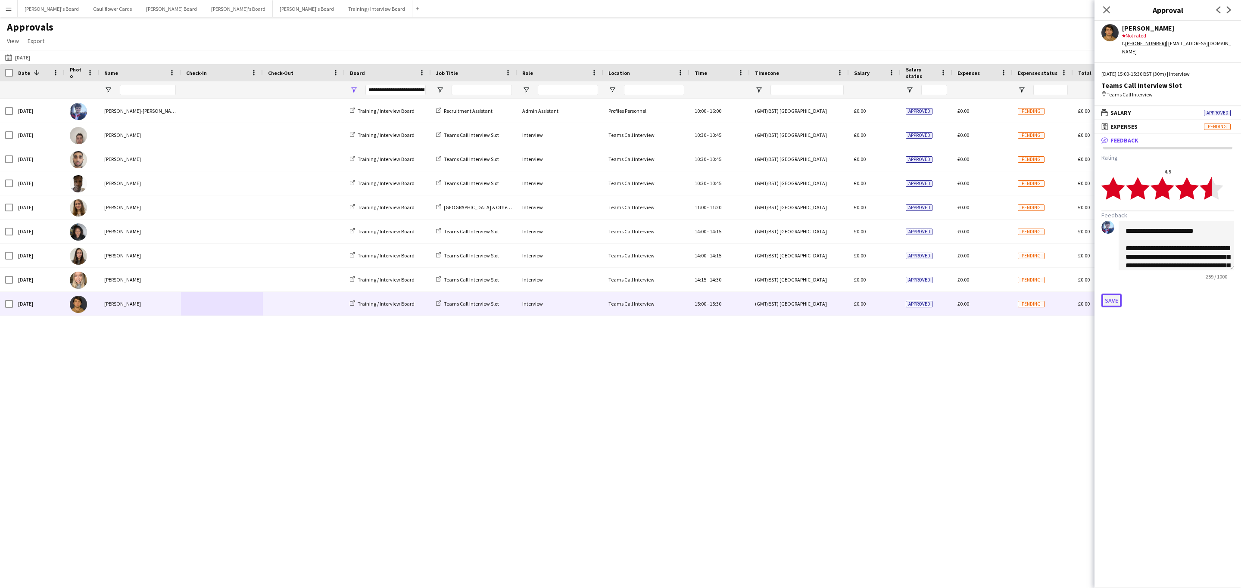
click at [1111, 294] on button "Save" at bounding box center [1111, 301] width 20 height 14
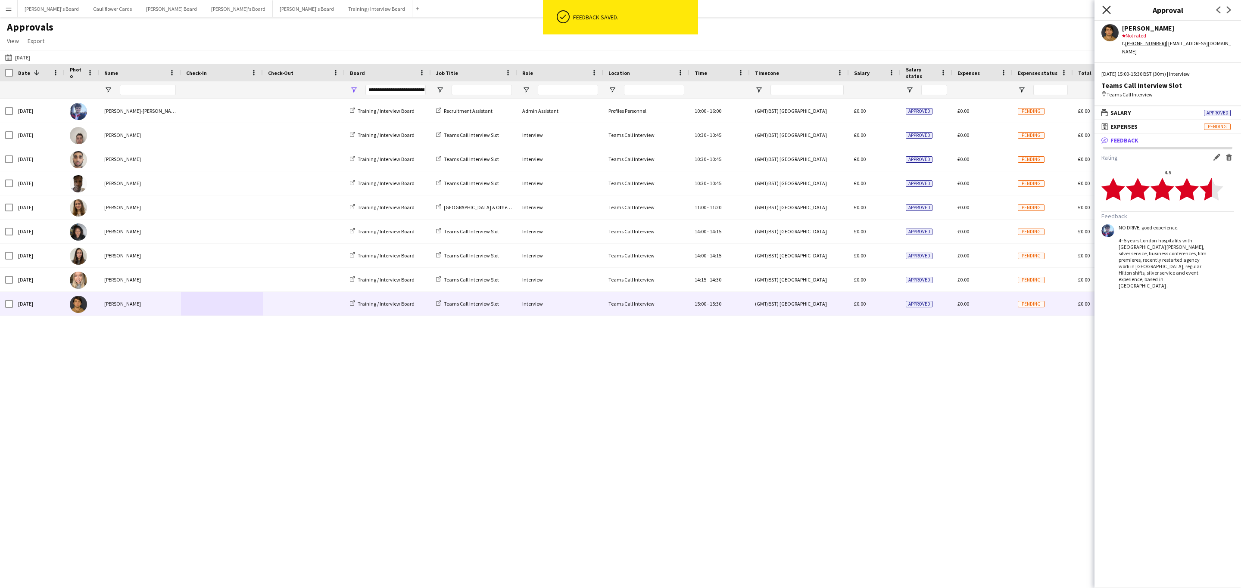
drag, startPoint x: 1104, startPoint y: 9, endPoint x: 1100, endPoint y: 14, distance: 6.7
click at [1104, 9] on icon "Close pop-in" at bounding box center [1106, 9] width 7 height 7
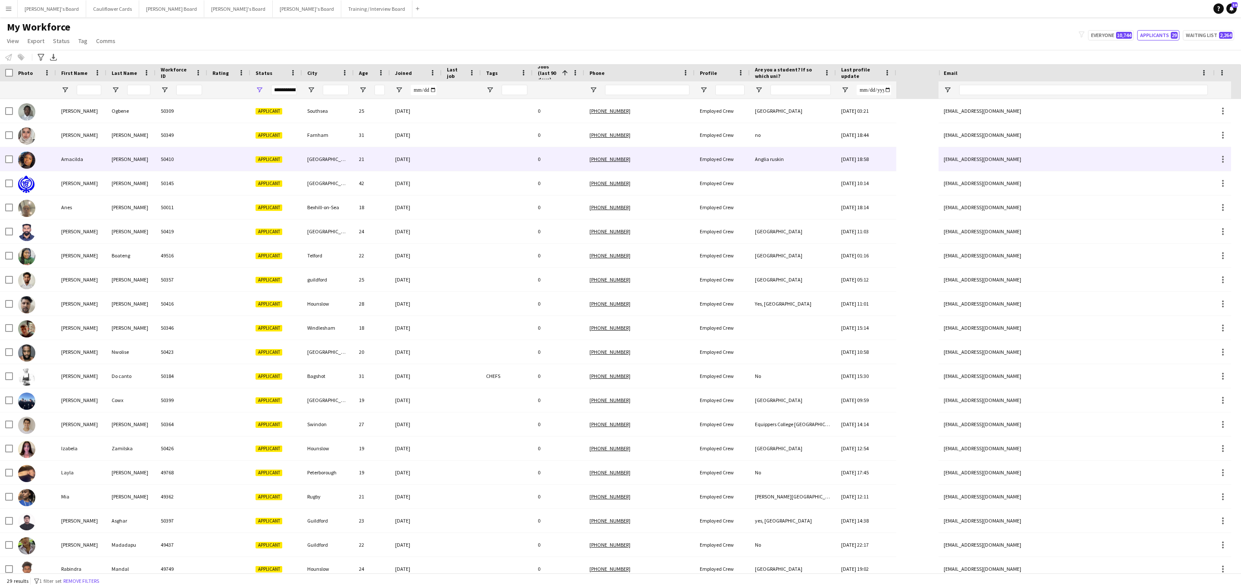
click at [164, 156] on div "50410" at bounding box center [182, 159] width 52 height 24
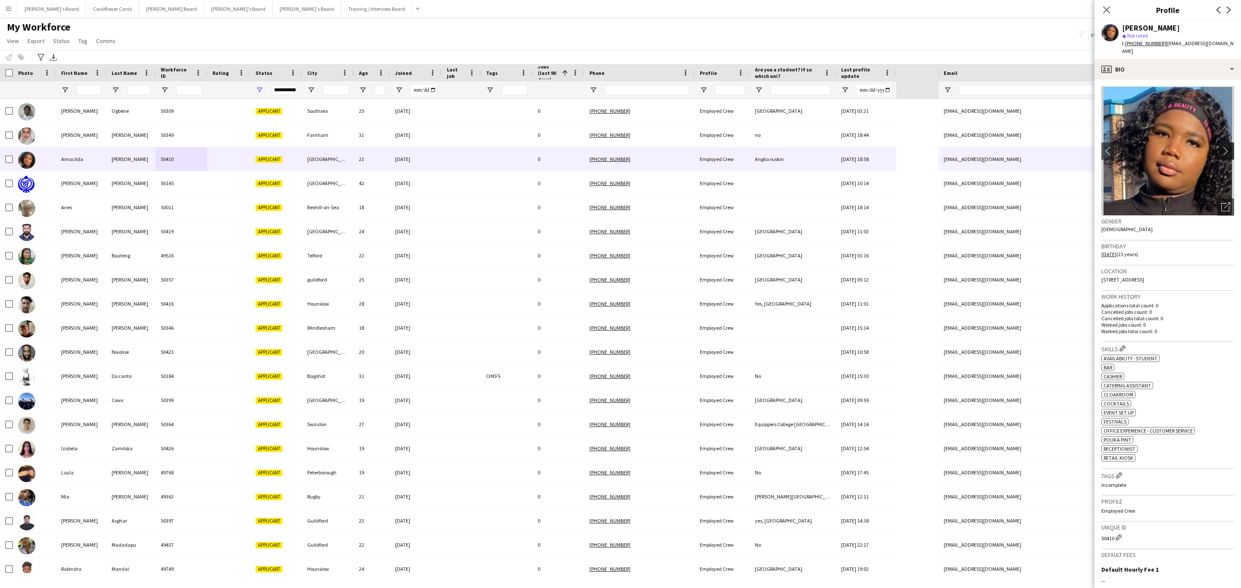
click at [1219, 143] on button "chevron-right" at bounding box center [1227, 151] width 17 height 17
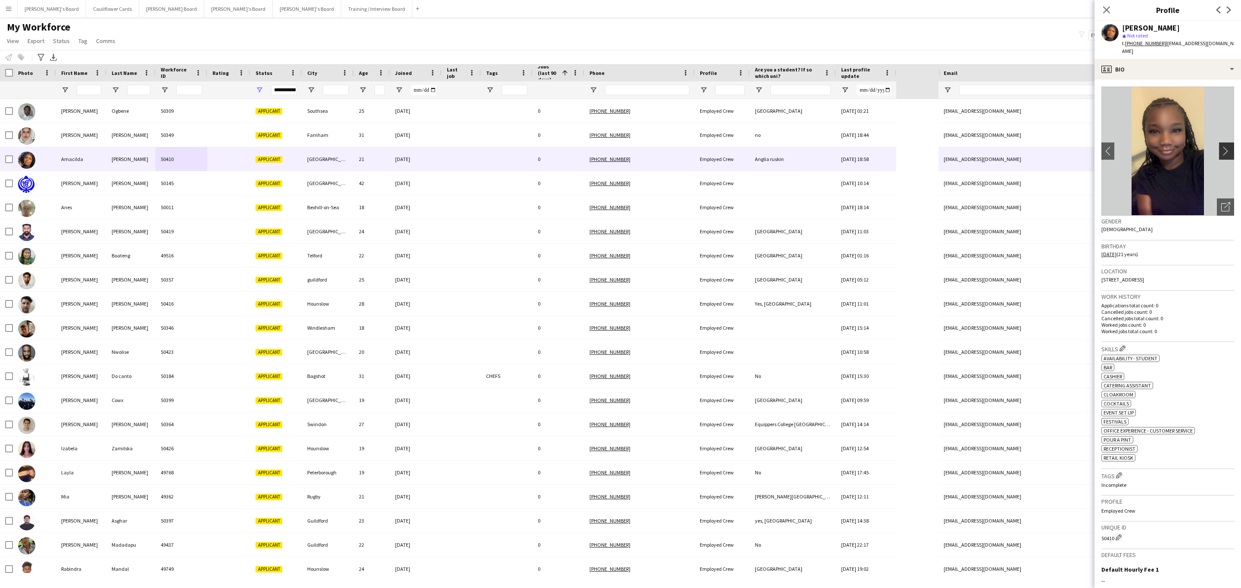
click at [1219, 143] on button "chevron-right" at bounding box center [1227, 151] width 17 height 17
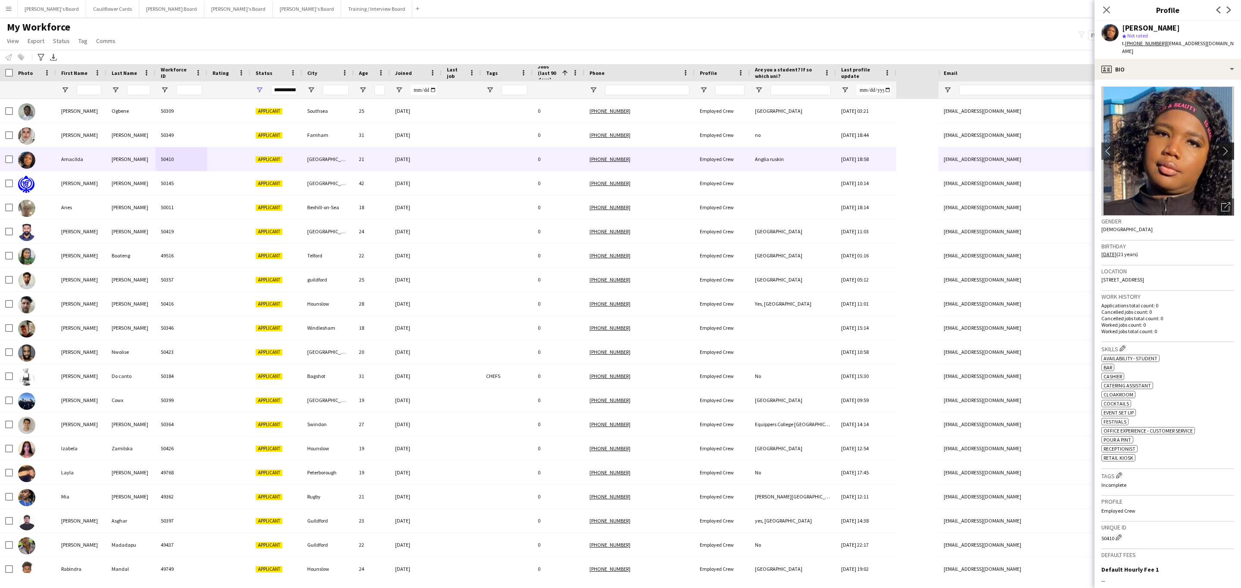
click at [1219, 143] on button "chevron-right" at bounding box center [1227, 151] width 17 height 17
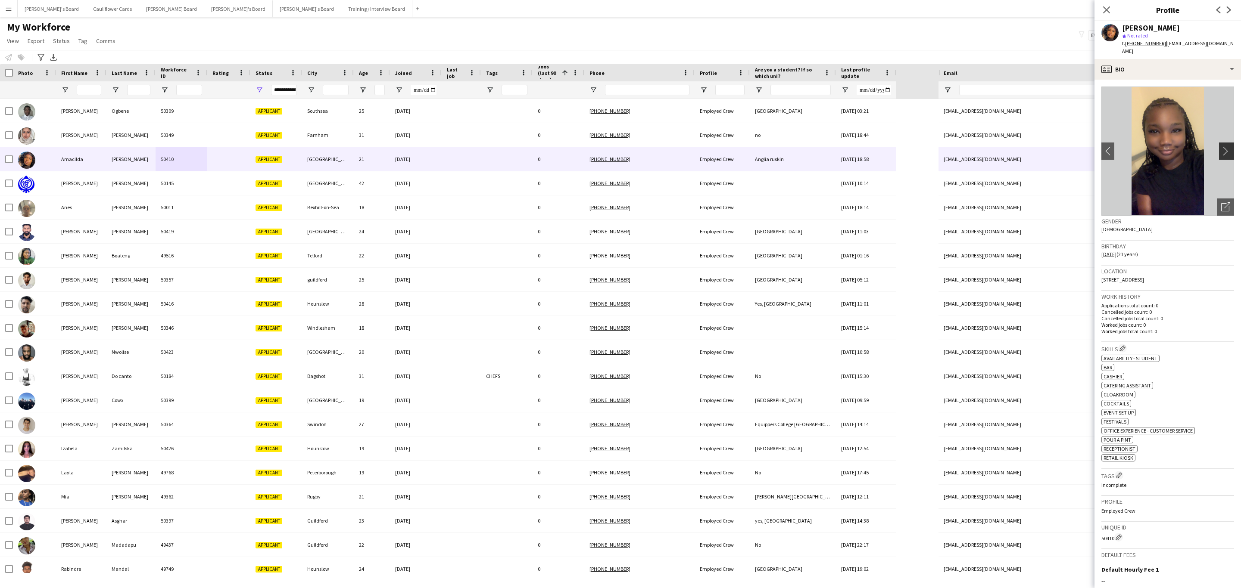
click at [1219, 143] on button "chevron-right" at bounding box center [1227, 151] width 17 height 17
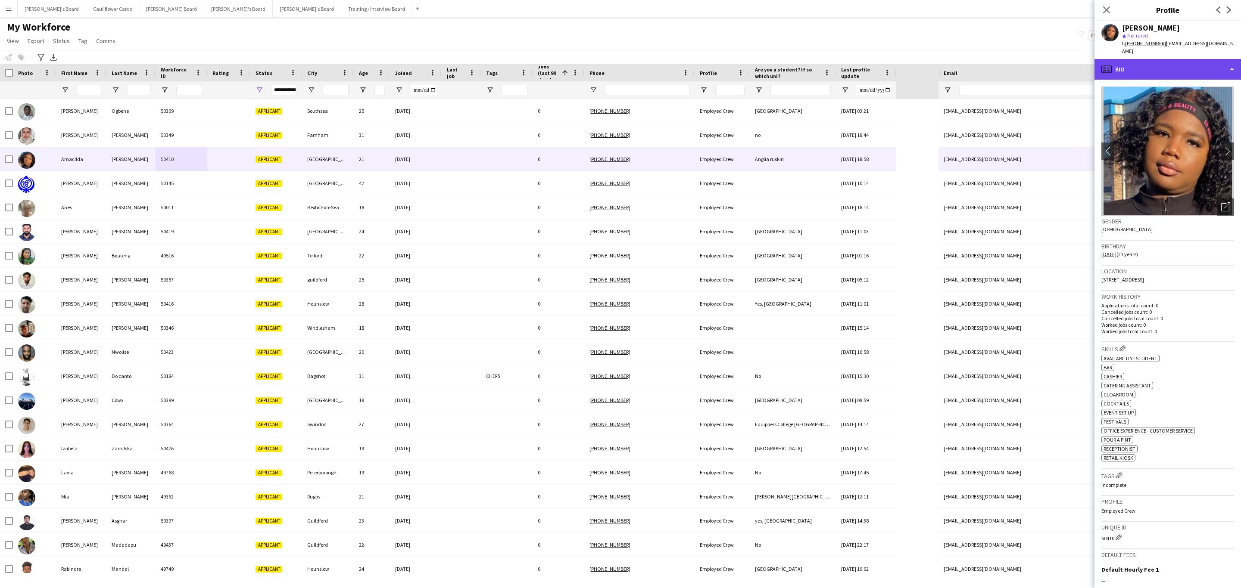
click at [1190, 64] on div "profile Bio" at bounding box center [1167, 69] width 146 height 21
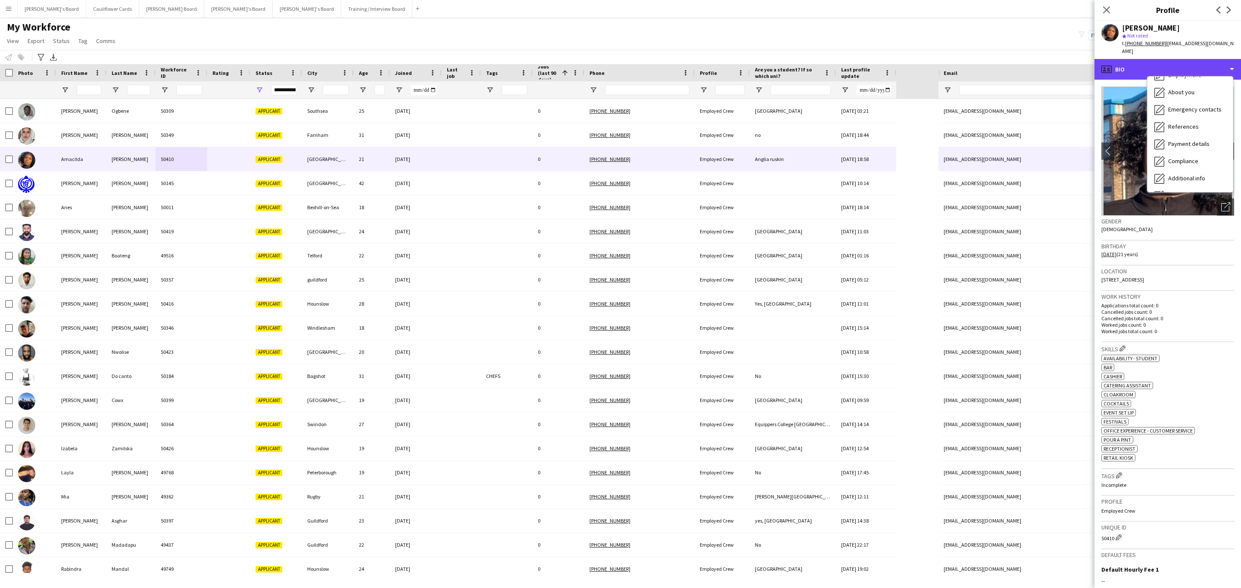
scroll to position [115, 0]
click at [1199, 103] on div "Additional info Additional info" at bounding box center [1189, 111] width 85 height 17
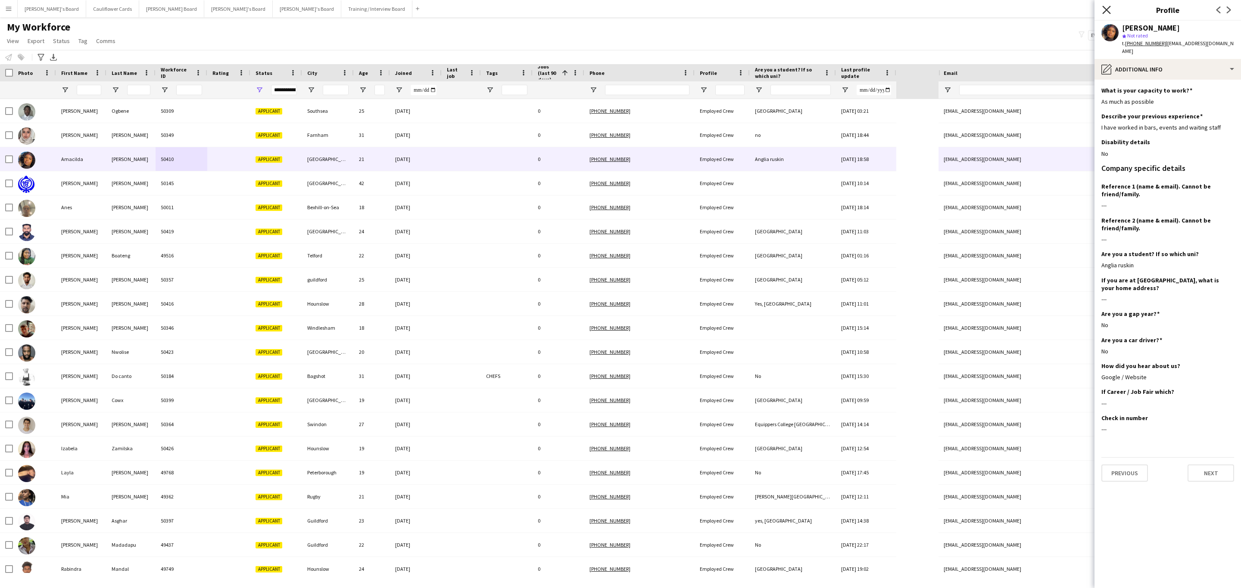
click at [1104, 6] on icon "Close pop-in" at bounding box center [1106, 10] width 8 height 8
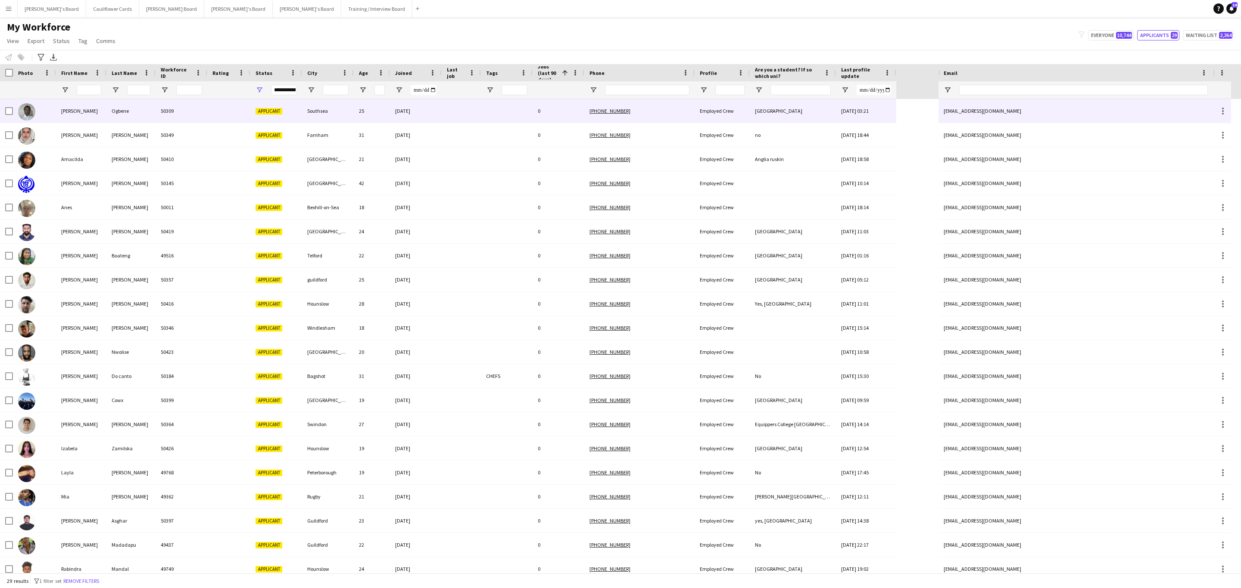
click at [451, 121] on div at bounding box center [461, 111] width 39 height 24
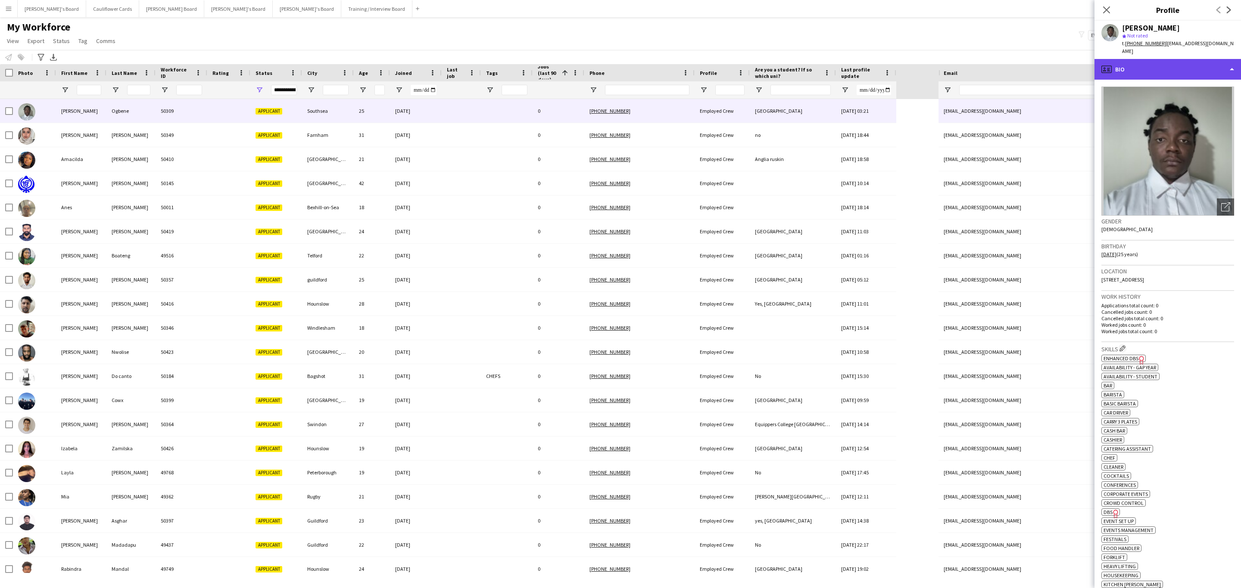
click at [1187, 59] on div "profile Bio" at bounding box center [1167, 69] width 146 height 21
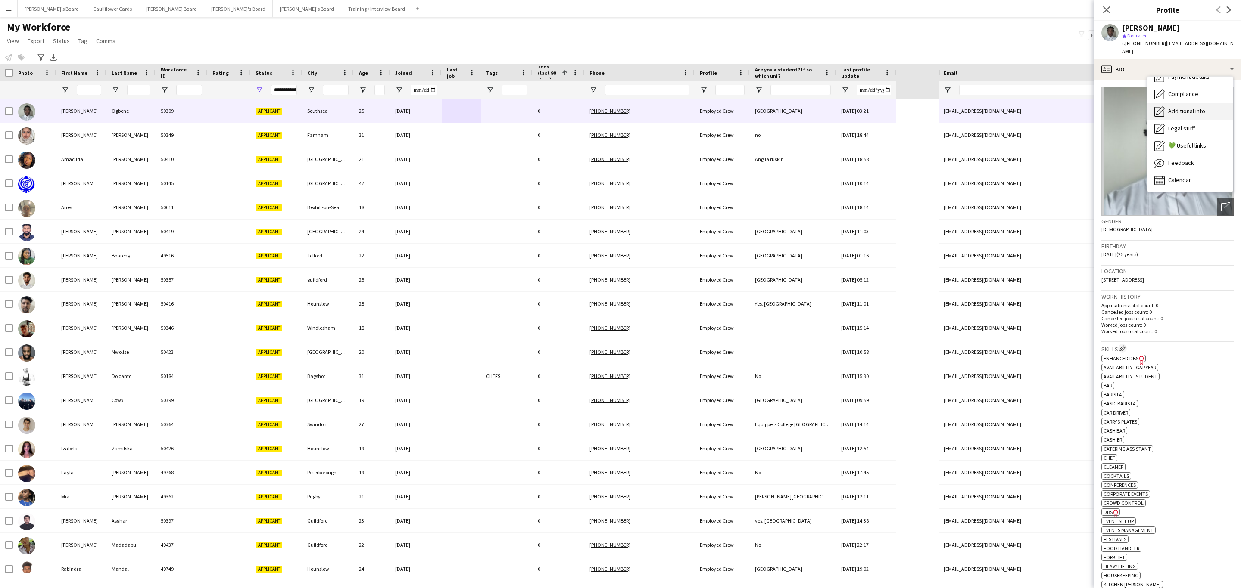
click at [1195, 107] on span "Additional info" at bounding box center [1186, 111] width 37 height 8
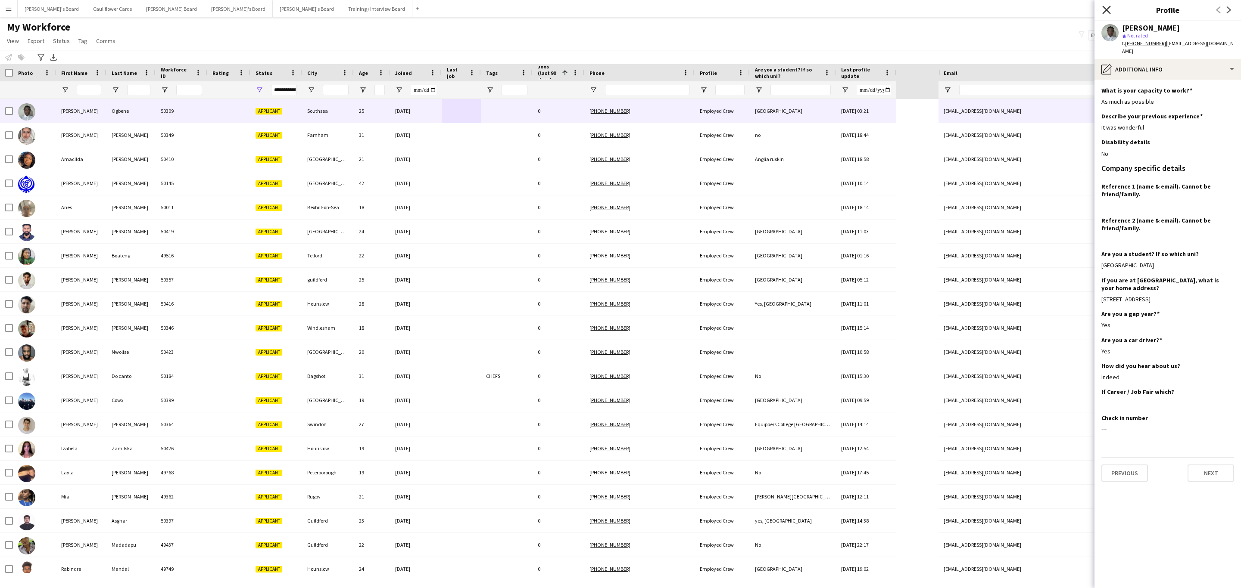
click at [1104, 11] on icon "Close pop-in" at bounding box center [1106, 10] width 8 height 8
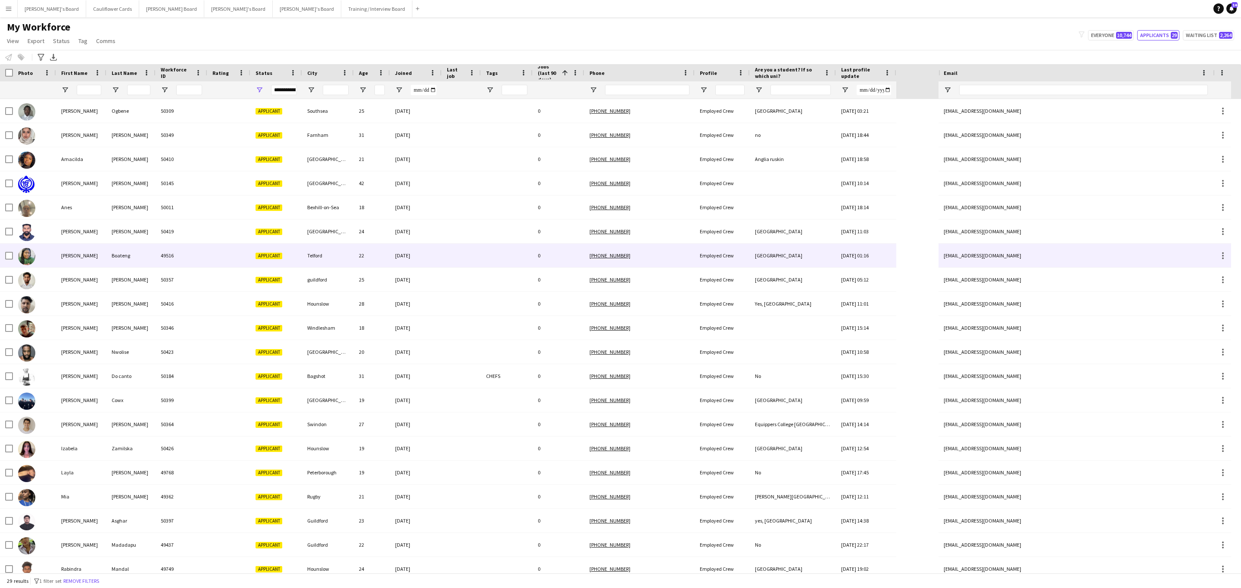
click at [448, 257] on div at bounding box center [461, 256] width 39 height 24
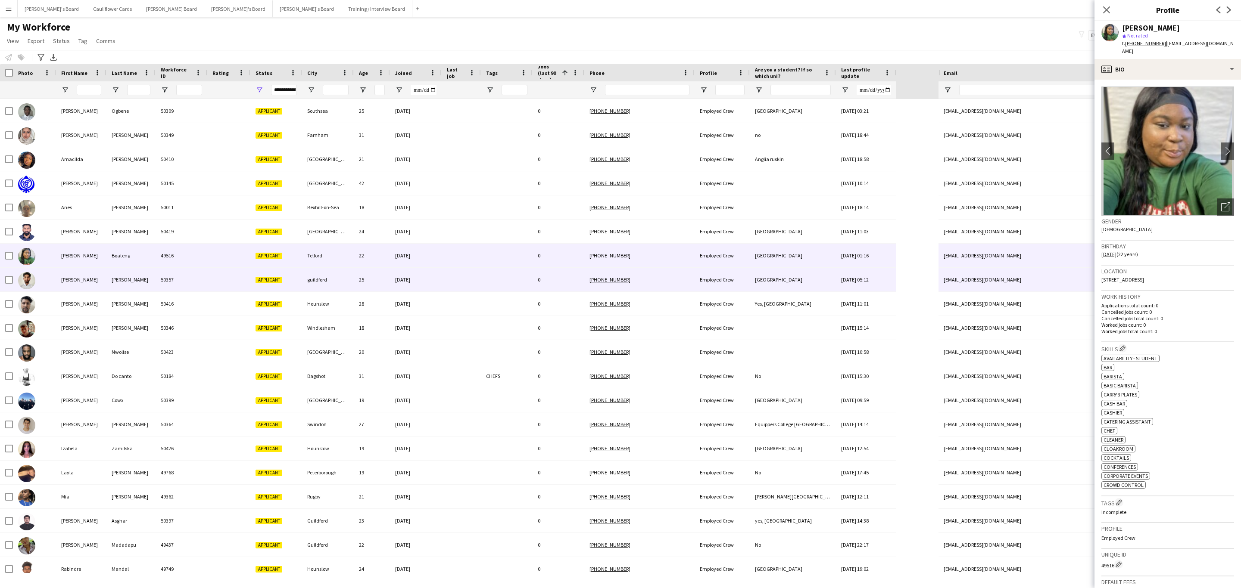
click at [505, 289] on div at bounding box center [507, 280] width 52 height 24
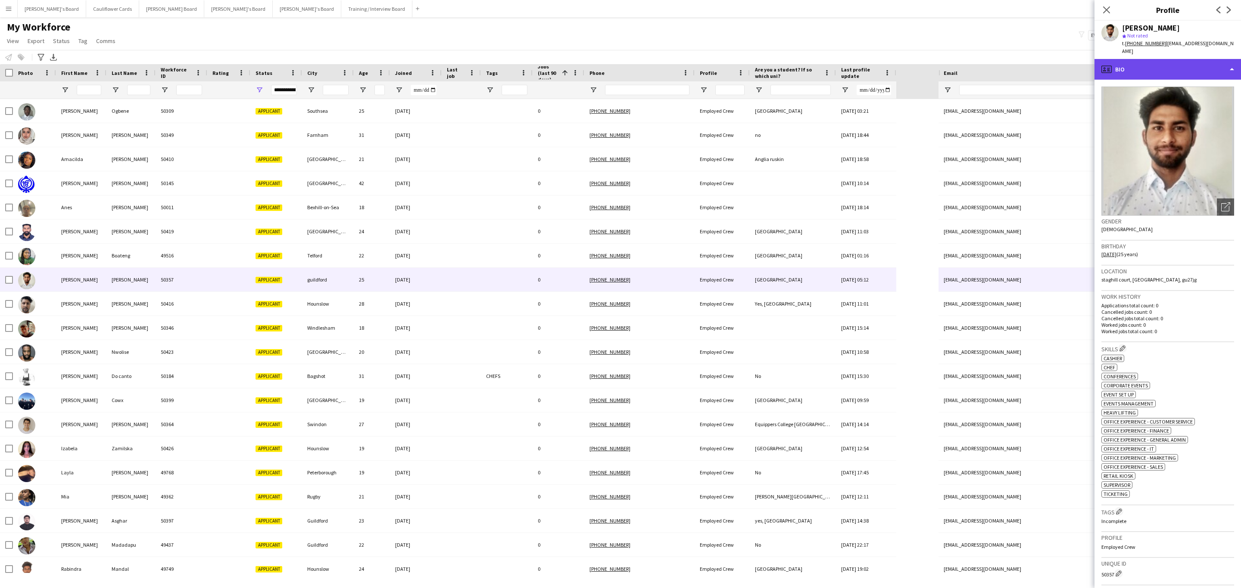
click at [1197, 69] on div "profile Bio" at bounding box center [1167, 69] width 146 height 21
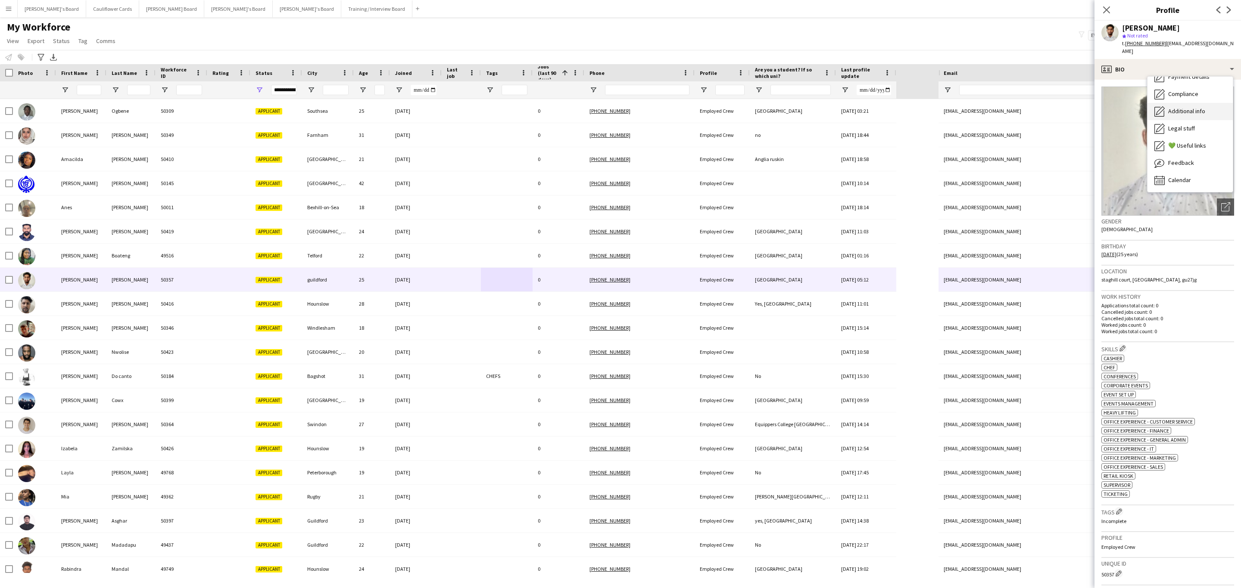
click at [1193, 107] on span "Additional info" at bounding box center [1186, 111] width 37 height 8
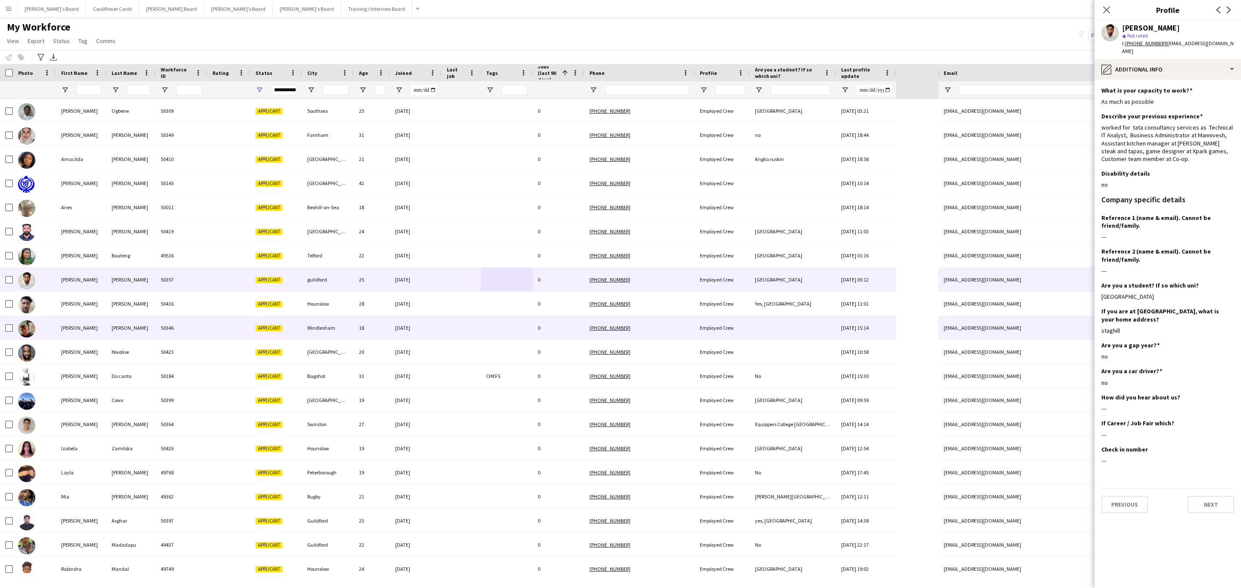
click at [418, 330] on div "24-09-2025" at bounding box center [416, 328] width 52 height 24
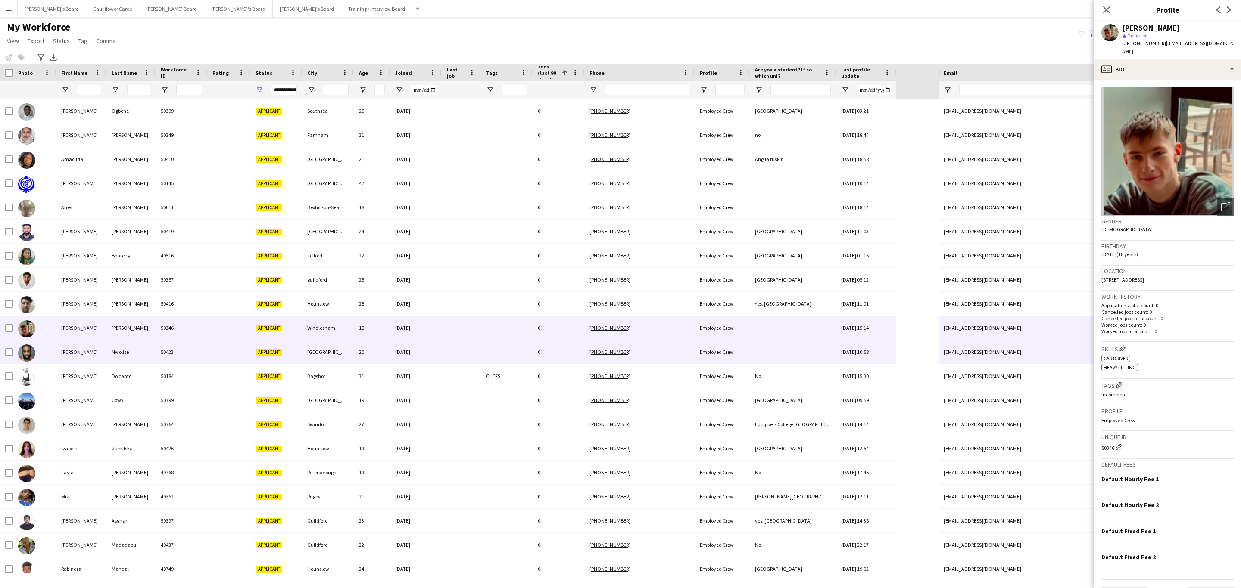
click at [506, 352] on div at bounding box center [507, 352] width 52 height 24
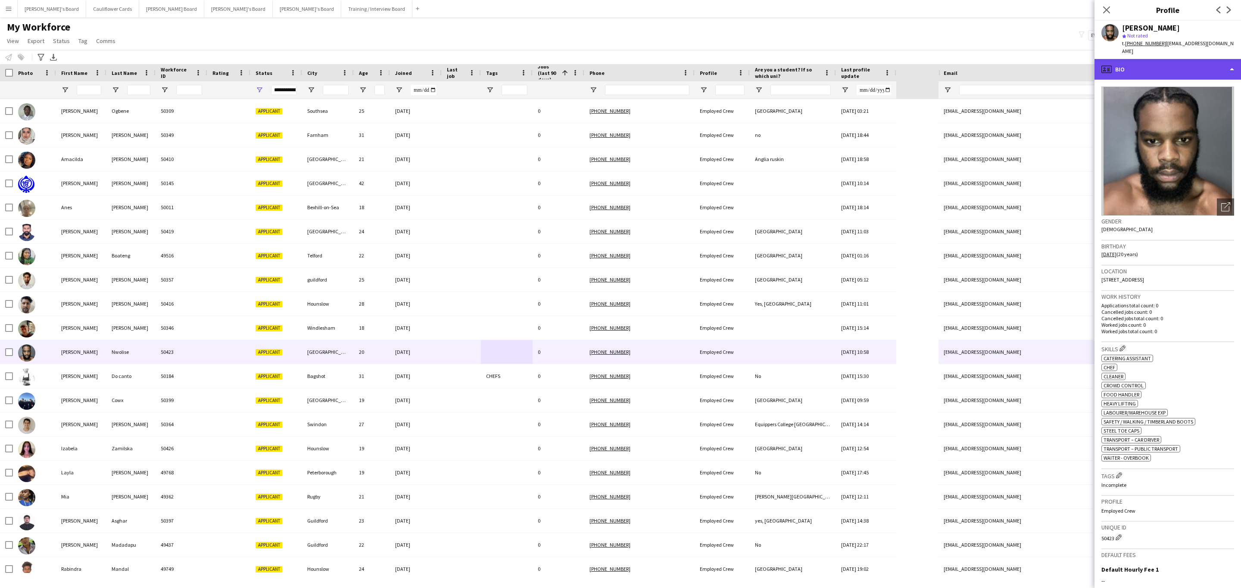
click at [1198, 61] on div "profile Bio" at bounding box center [1167, 69] width 146 height 21
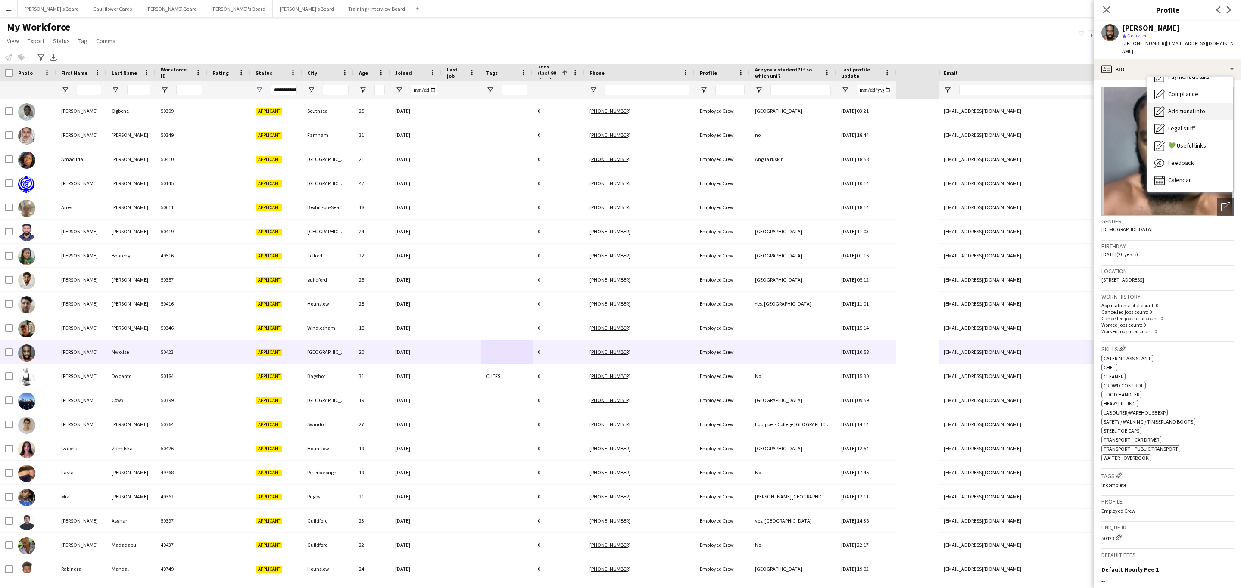
click at [1208, 103] on div "Additional info Additional info" at bounding box center [1189, 111] width 85 height 17
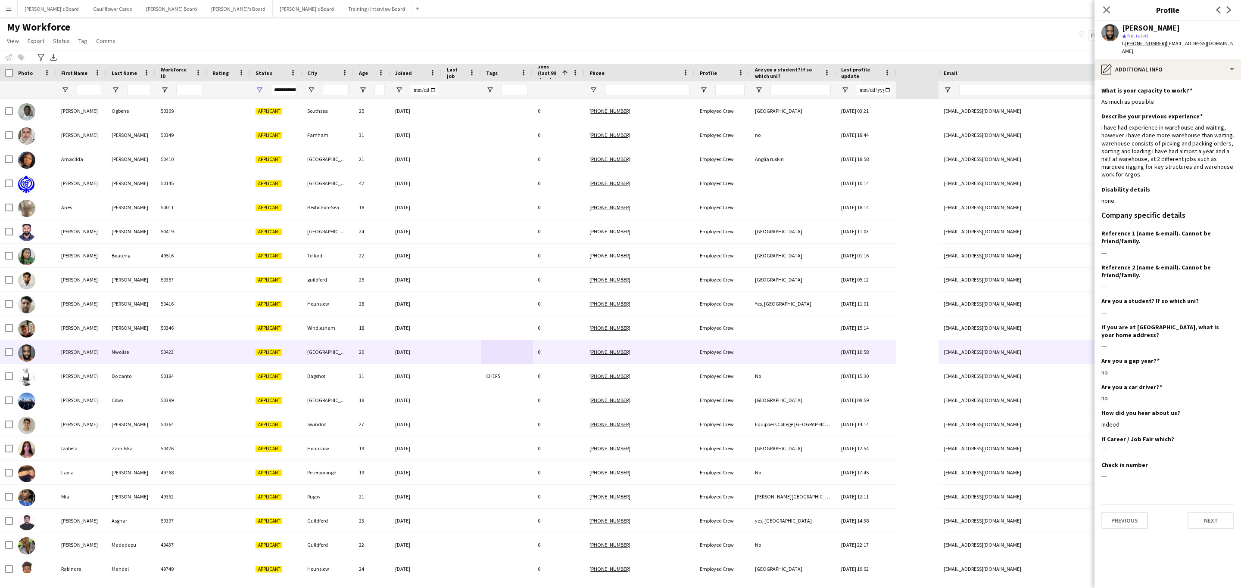
click at [1206, 80] on app-section-data-types "What is your capacity to work? Edit this field As much as possible Describe you…" at bounding box center [1167, 334] width 146 height 509
click at [1205, 65] on div "pencil4 Additional info" at bounding box center [1167, 69] width 146 height 21
click at [1191, 81] on div "Bio Bio" at bounding box center [1189, 88] width 85 height 17
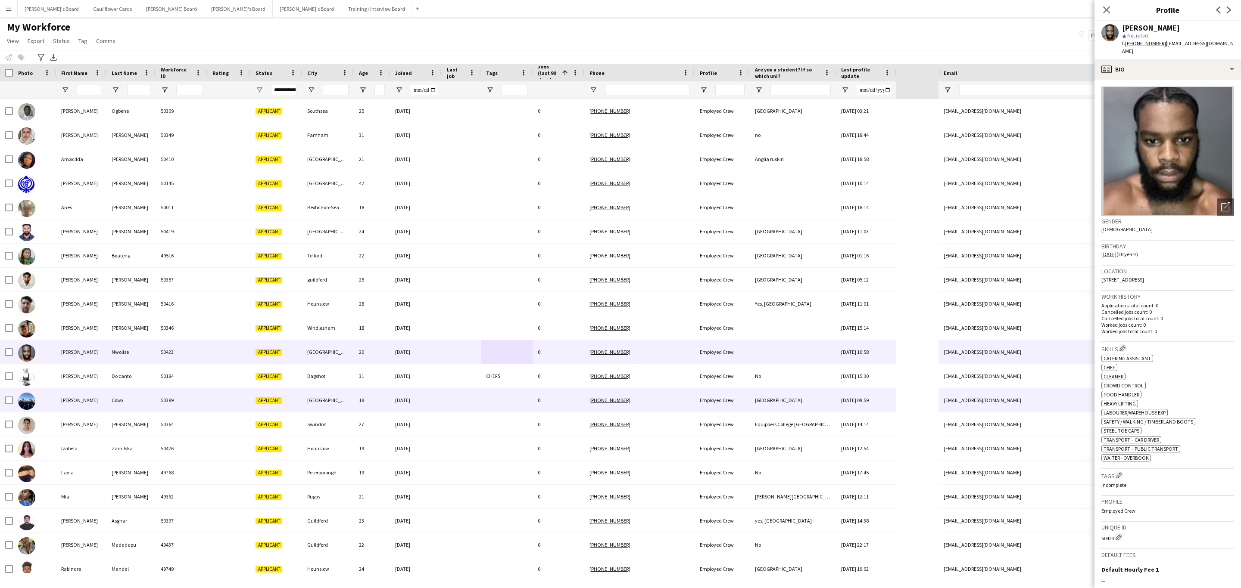
click at [440, 393] on div "30-09-2025" at bounding box center [416, 401] width 52 height 24
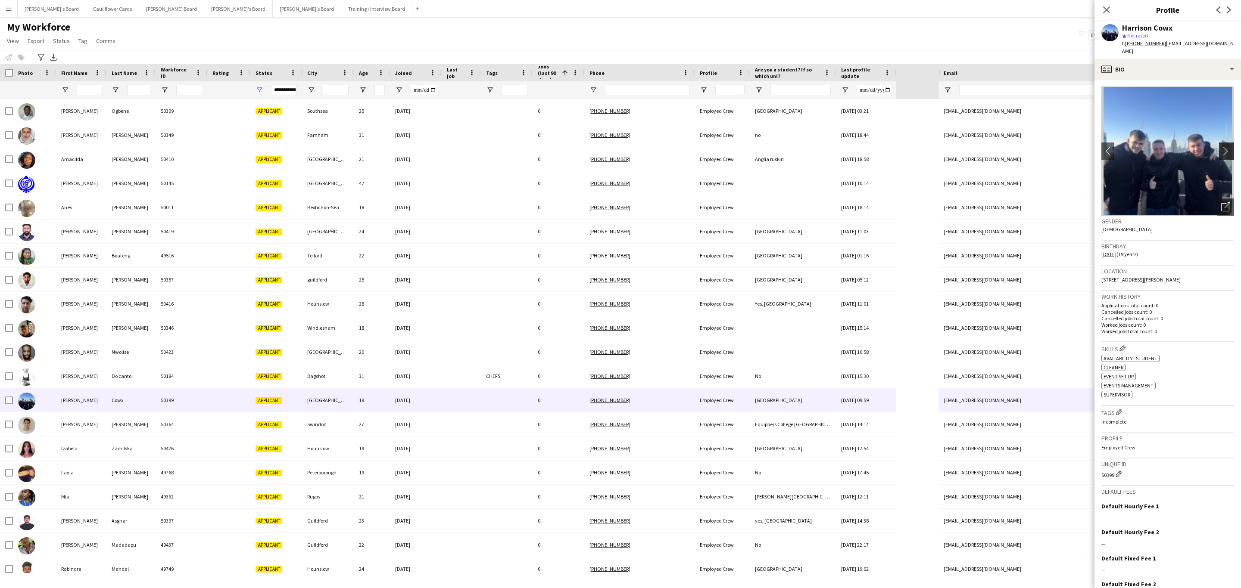
click at [1221, 146] on app-icon "chevron-right" at bounding box center [1227, 150] width 13 height 9
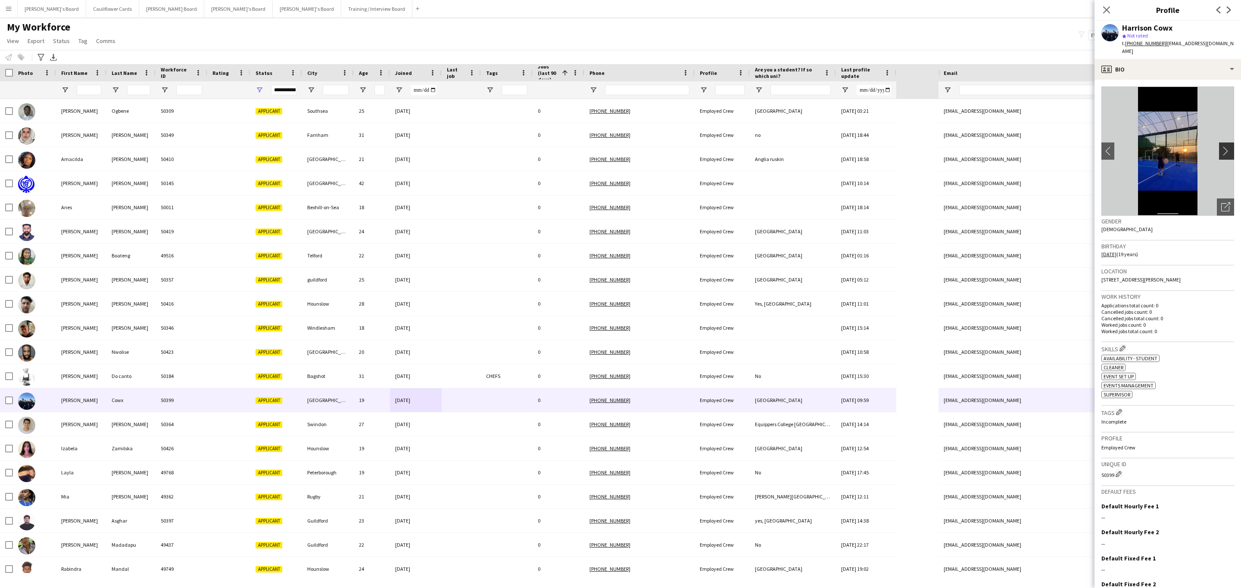
click at [1221, 146] on app-icon "chevron-right" at bounding box center [1227, 150] width 13 height 9
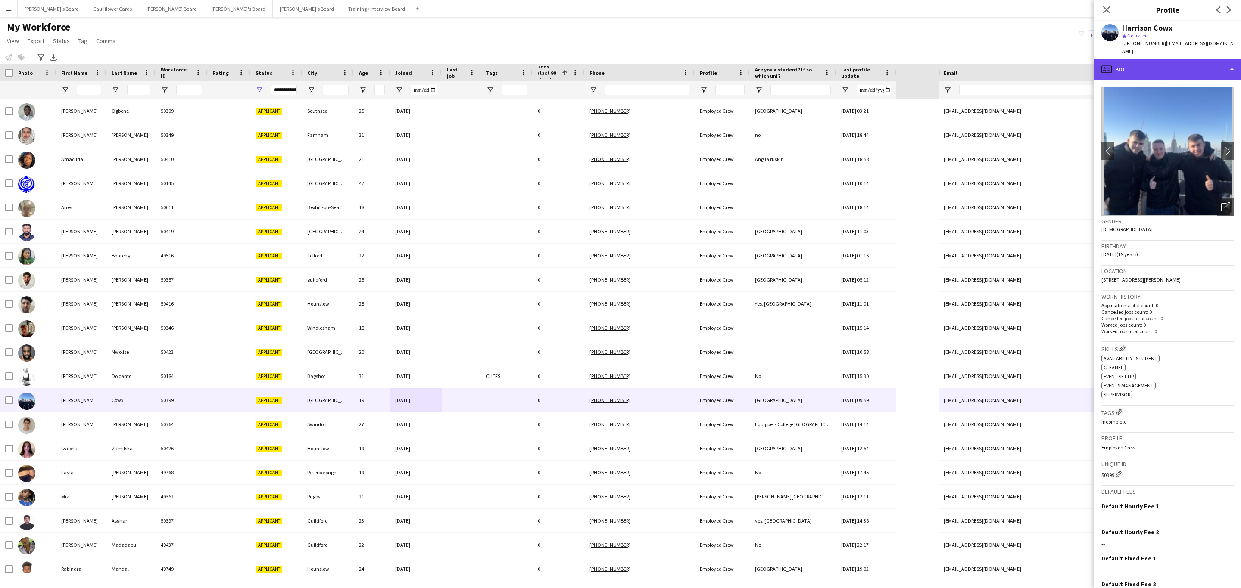
click at [1187, 61] on div "profile Bio" at bounding box center [1167, 69] width 146 height 21
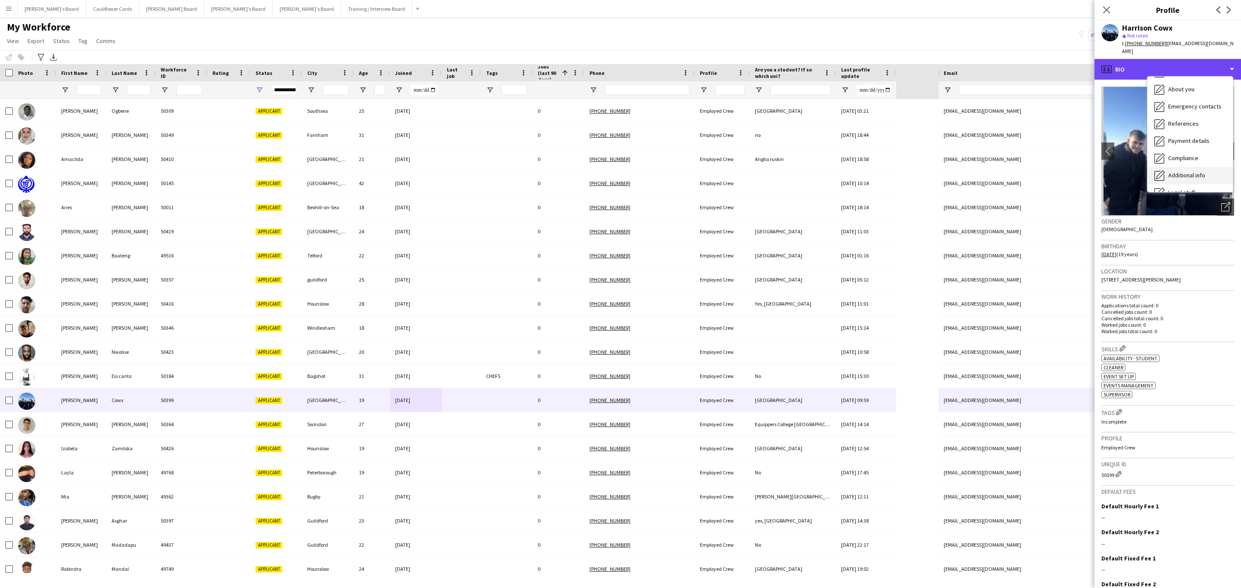
scroll to position [115, 0]
click at [1183, 107] on span "Additional info" at bounding box center [1186, 111] width 37 height 8
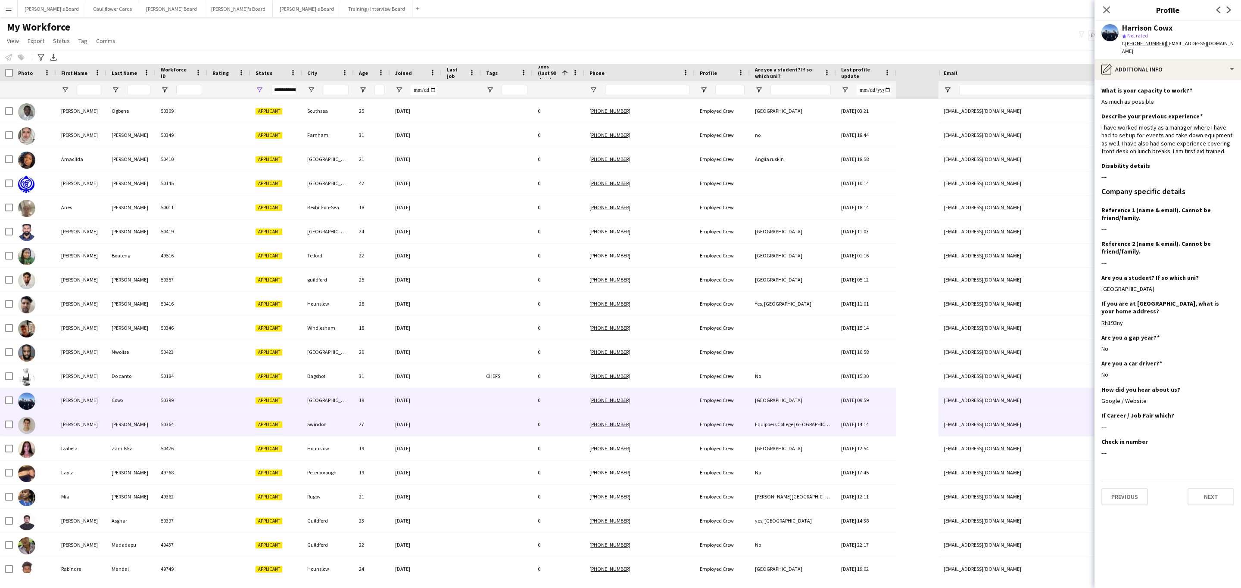
click at [477, 431] on div at bounding box center [461, 425] width 39 height 24
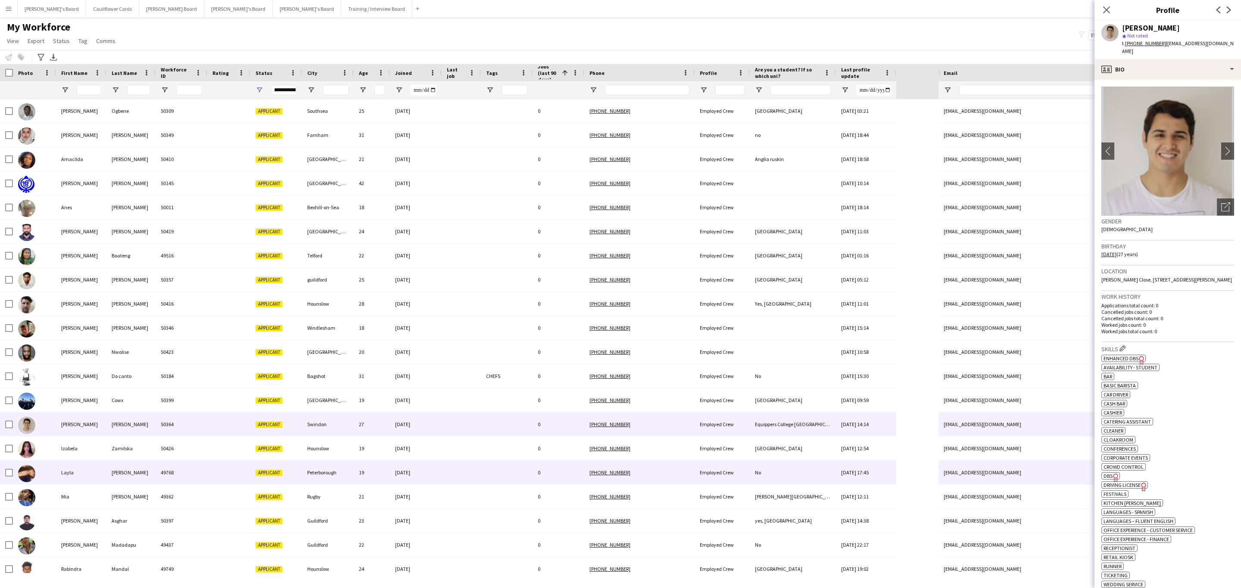
click at [422, 472] on div "25-08-2025" at bounding box center [416, 473] width 52 height 24
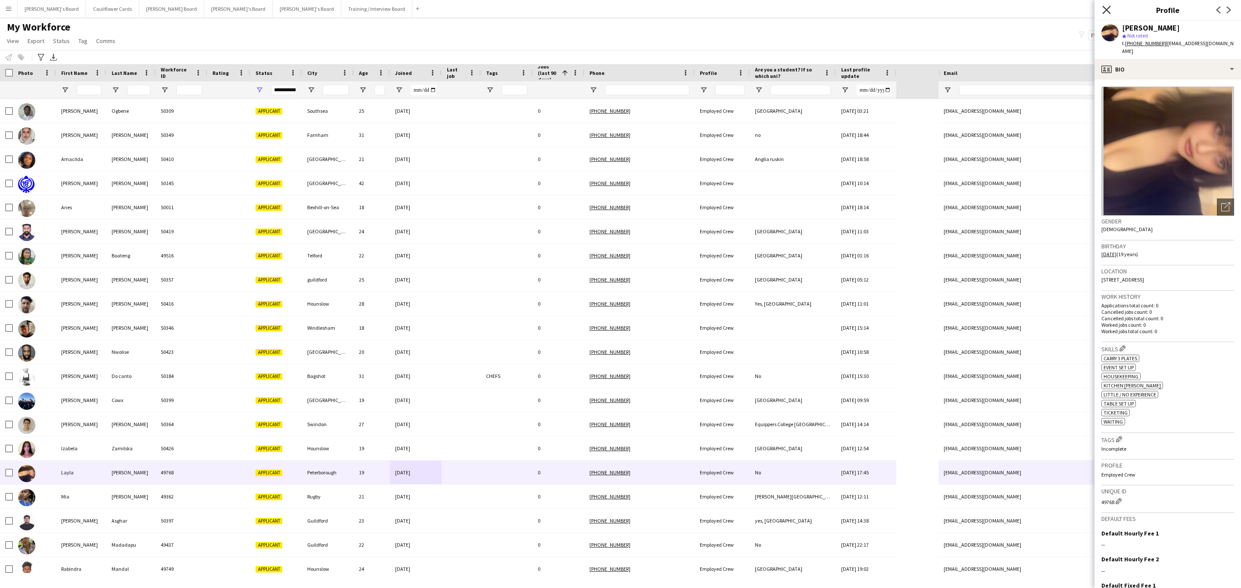
click at [1104, 8] on icon at bounding box center [1106, 10] width 8 height 8
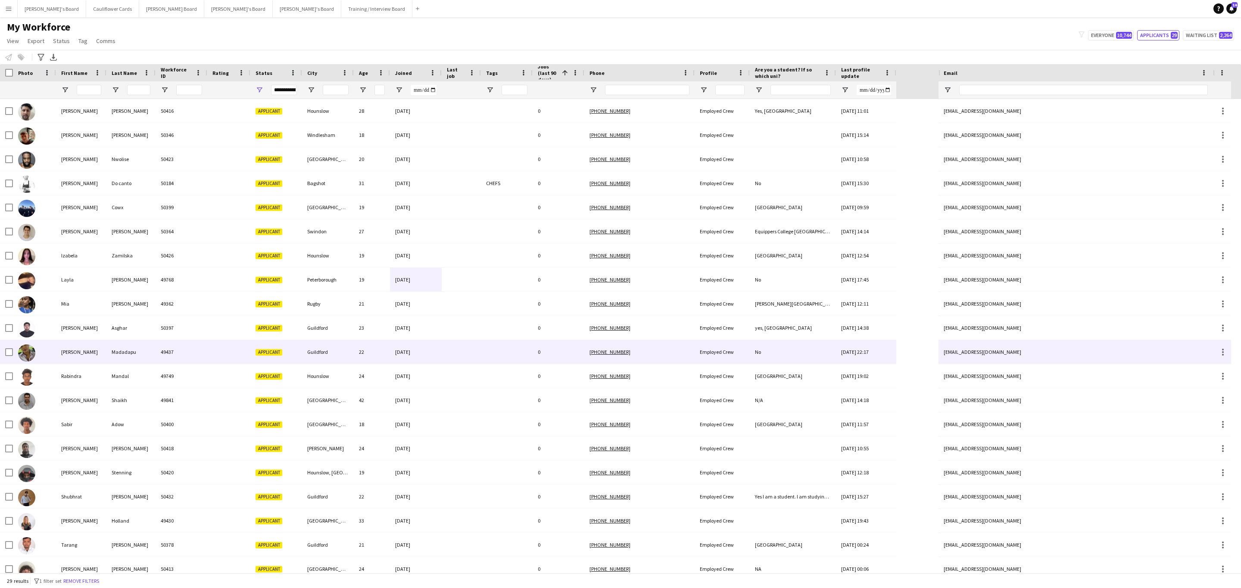
scroll to position [0, 0]
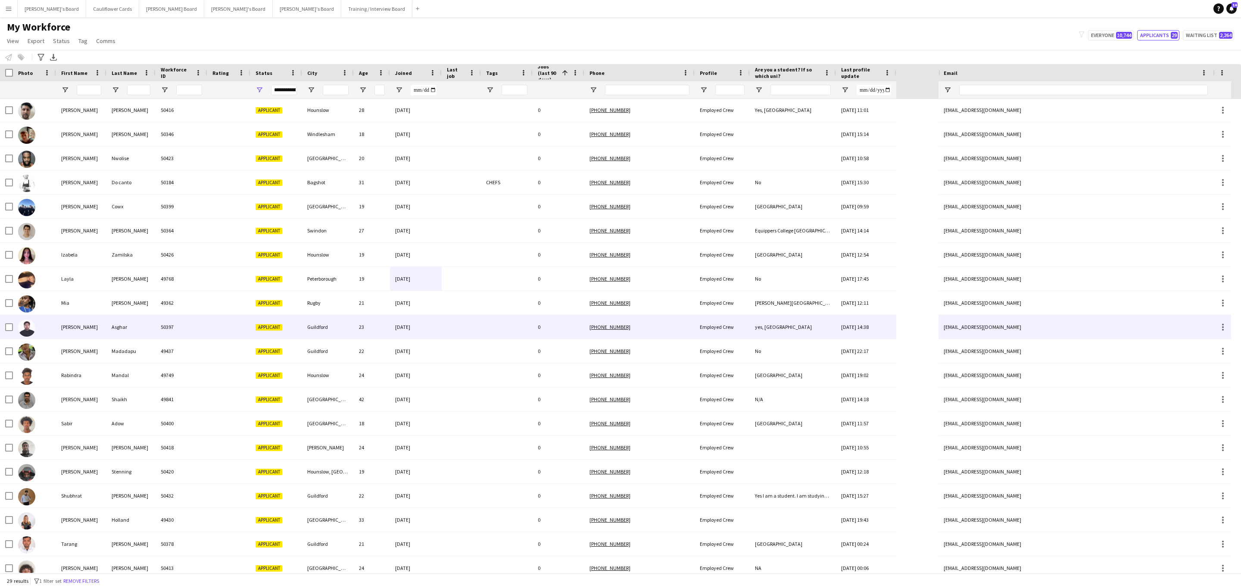
click at [485, 333] on div at bounding box center [507, 327] width 52 height 24
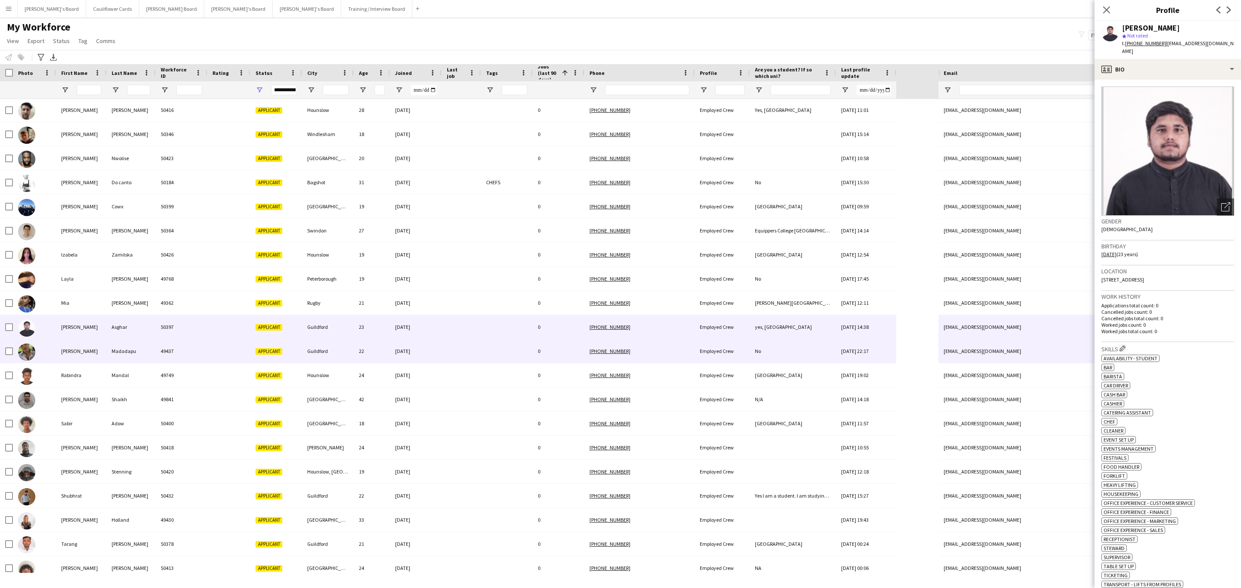
click at [446, 360] on div at bounding box center [461, 351] width 39 height 24
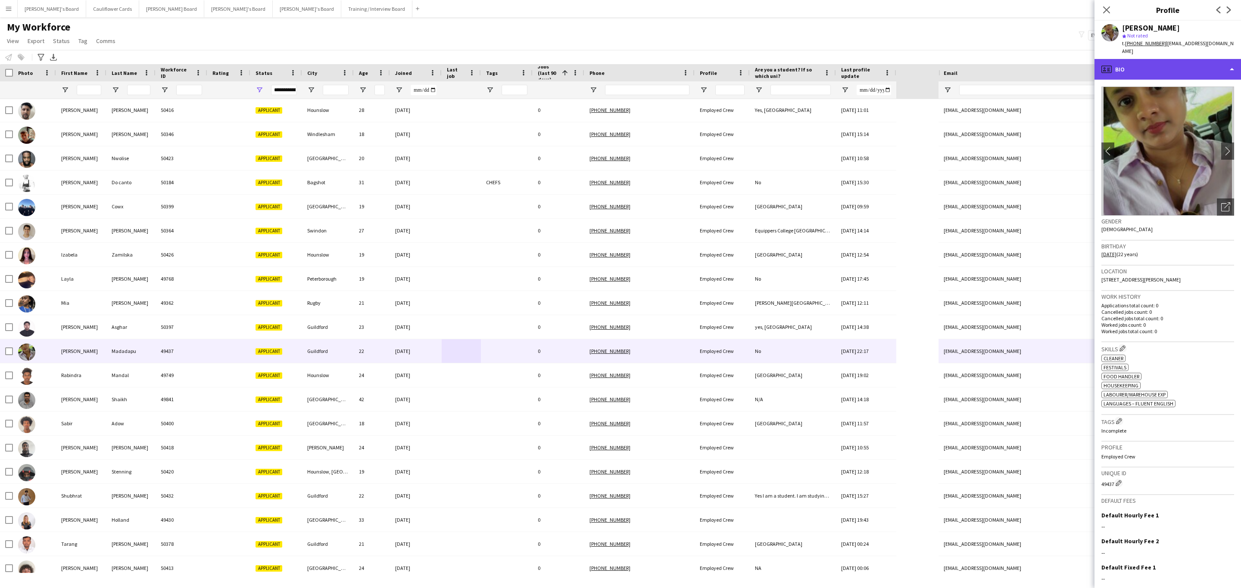
drag, startPoint x: 1170, startPoint y: 61, endPoint x: 1173, endPoint y: 79, distance: 18.5
click at [1171, 61] on div "profile Bio" at bounding box center [1167, 69] width 146 height 21
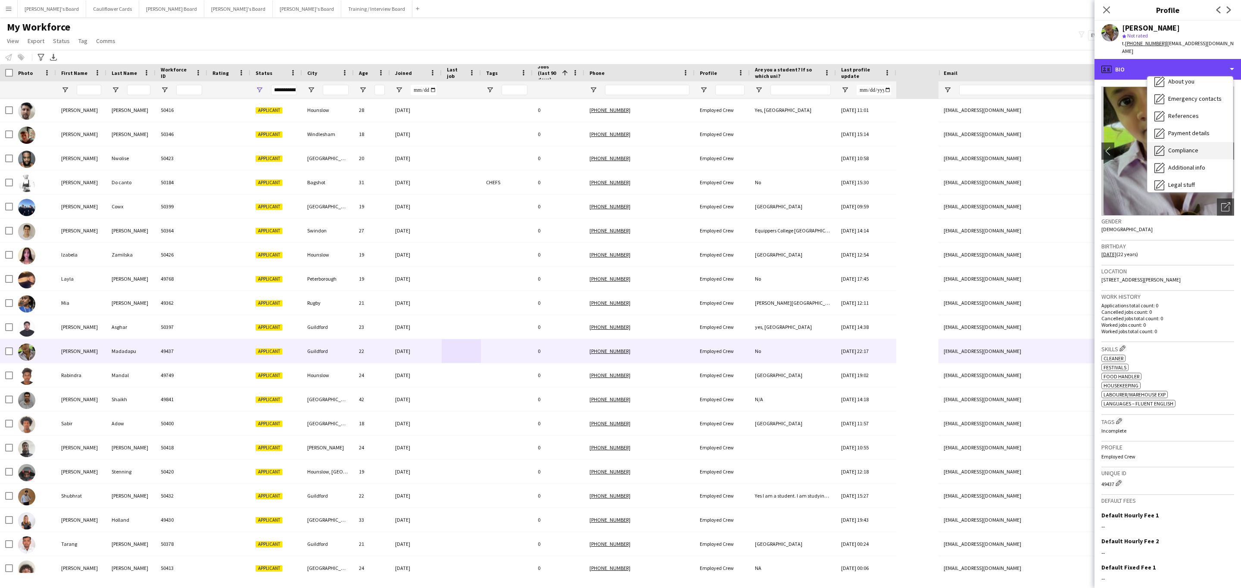
scroll to position [115, 0]
click at [1198, 103] on div "Additional info Additional info" at bounding box center [1189, 111] width 85 height 17
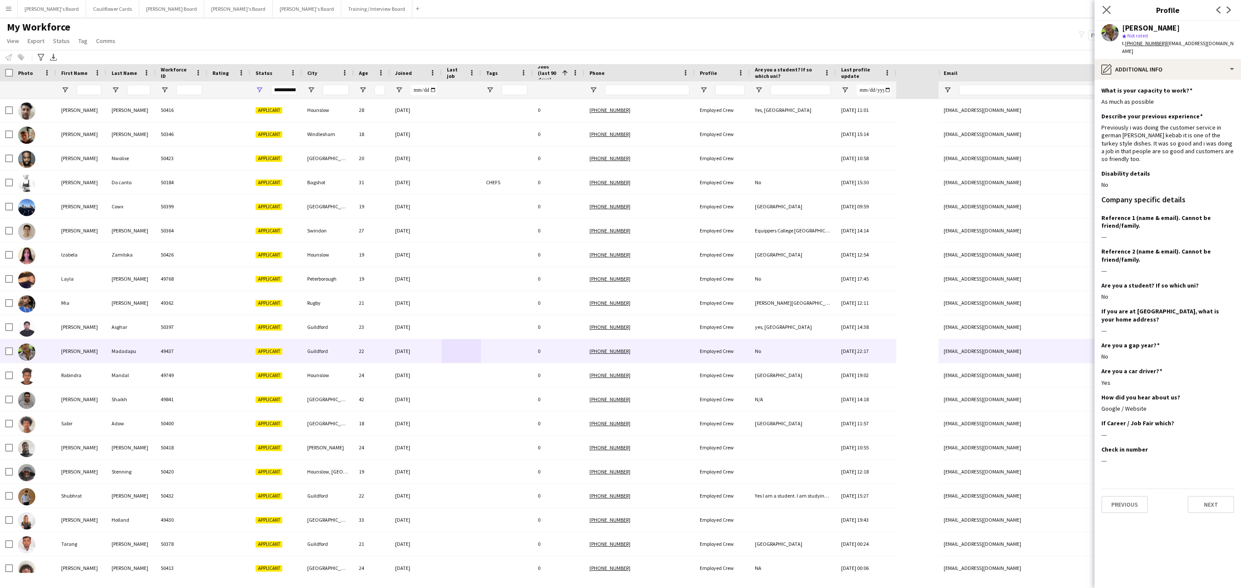
drag, startPoint x: 1106, startPoint y: 4, endPoint x: 1097, endPoint y: 13, distance: 12.5
click at [1105, 5] on app-icon "Close pop-in" at bounding box center [1106, 10] width 10 height 10
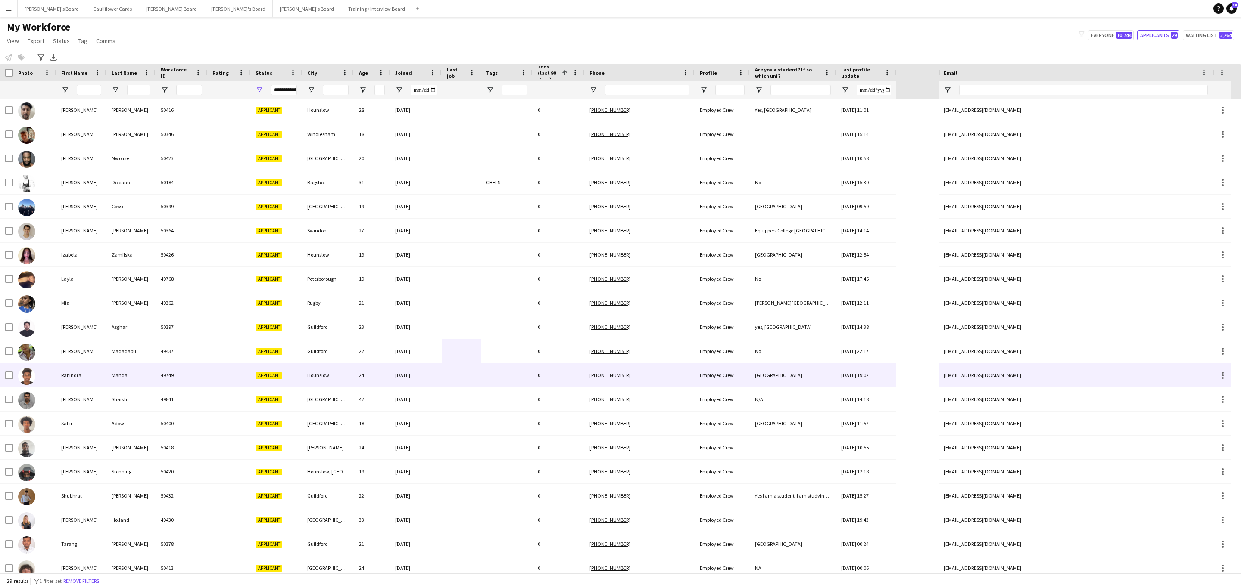
click at [544, 374] on div "0" at bounding box center [558, 376] width 52 height 24
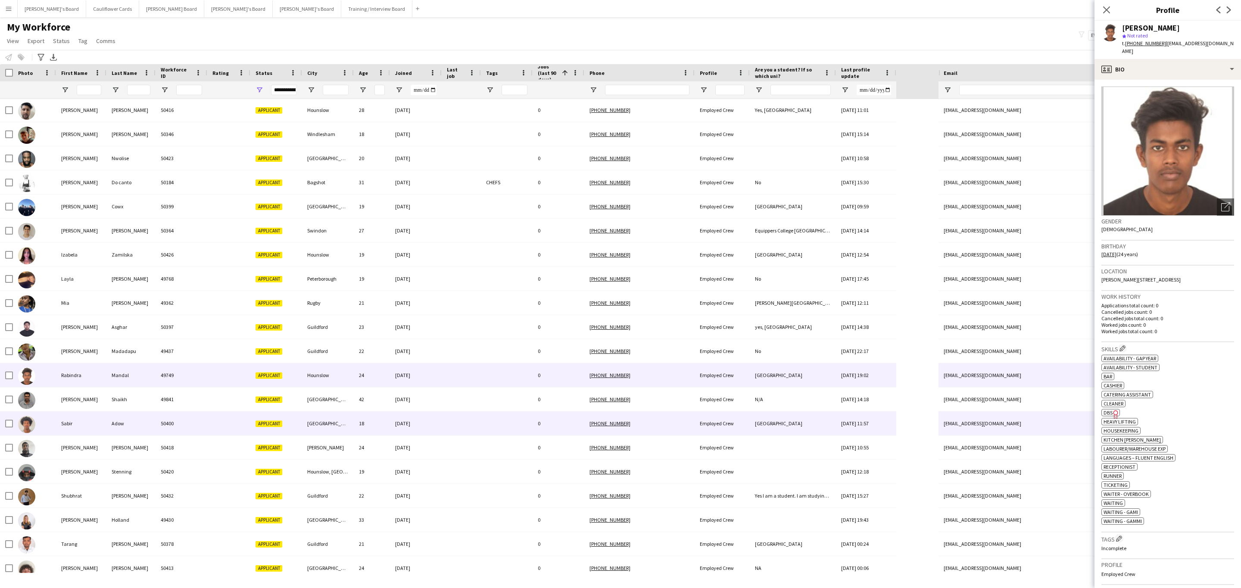
click at [512, 422] on div at bounding box center [507, 424] width 52 height 24
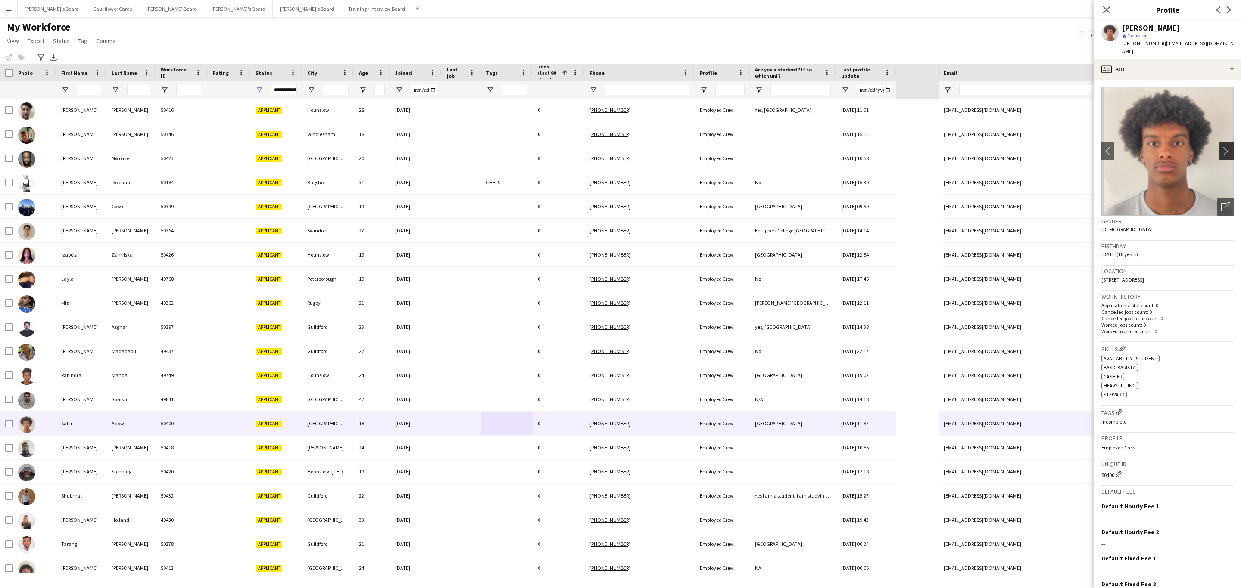
click at [1221, 146] on app-icon "chevron-right" at bounding box center [1227, 150] width 13 height 9
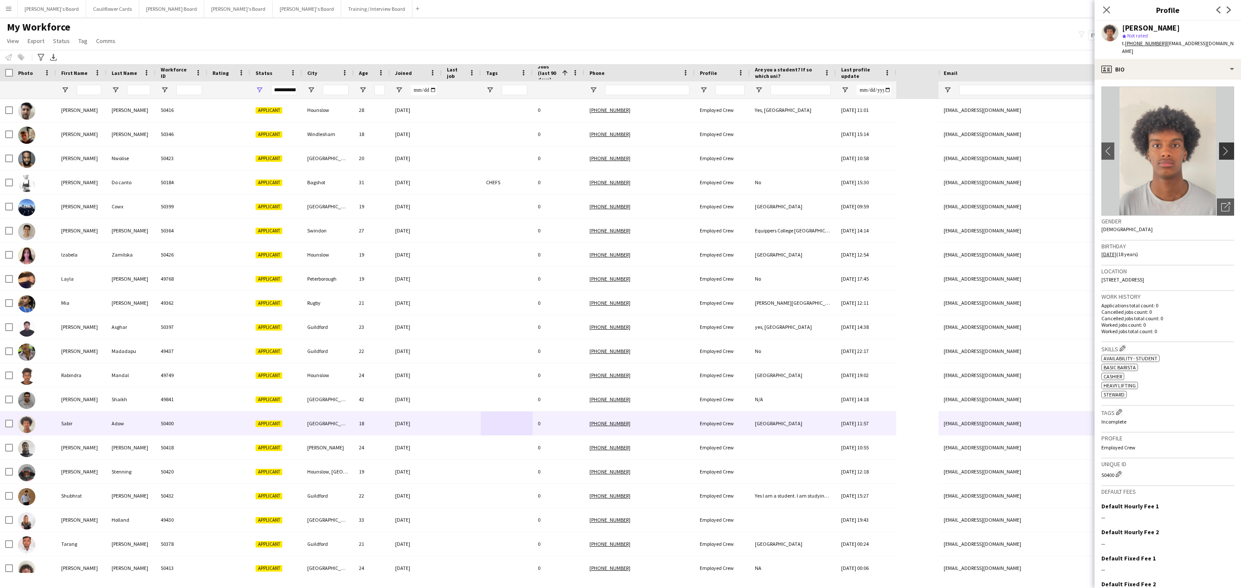
click at [1221, 146] on app-icon "chevron-right" at bounding box center [1227, 150] width 13 height 9
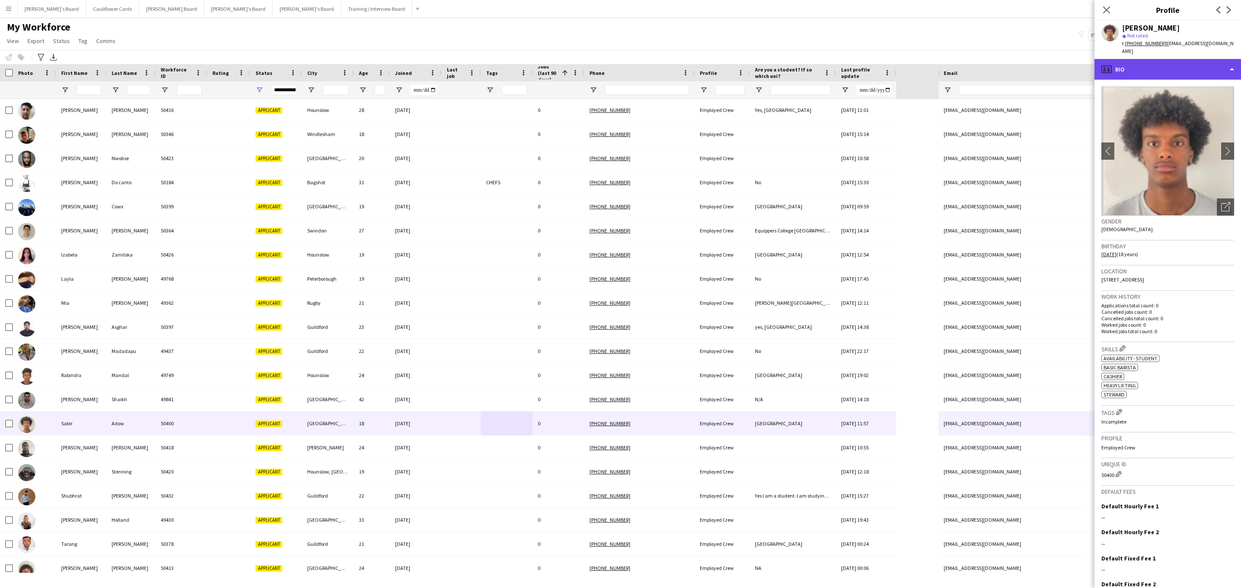
click at [1191, 64] on div "profile Bio" at bounding box center [1167, 69] width 146 height 21
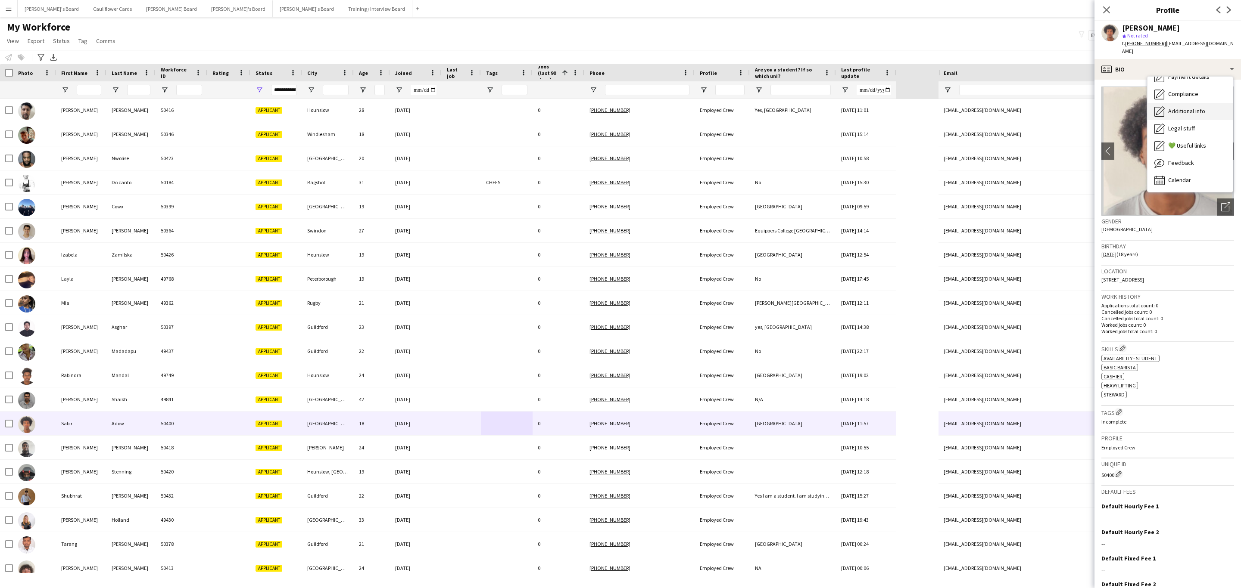
click at [1198, 110] on div "Additional info Additional info" at bounding box center [1189, 111] width 85 height 17
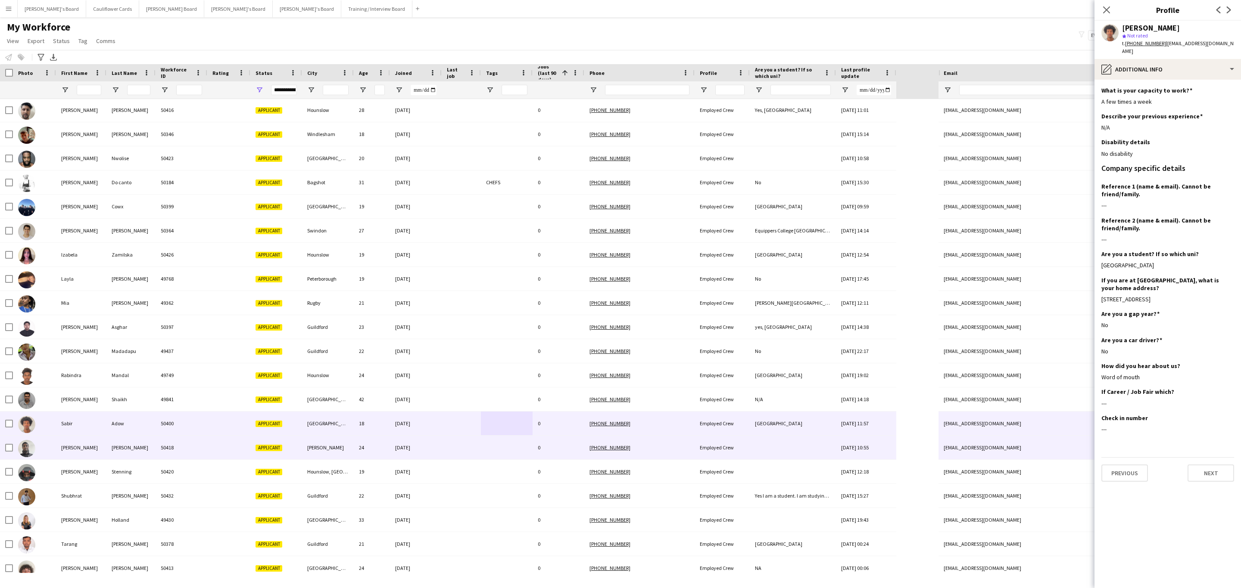
scroll to position [225, 0]
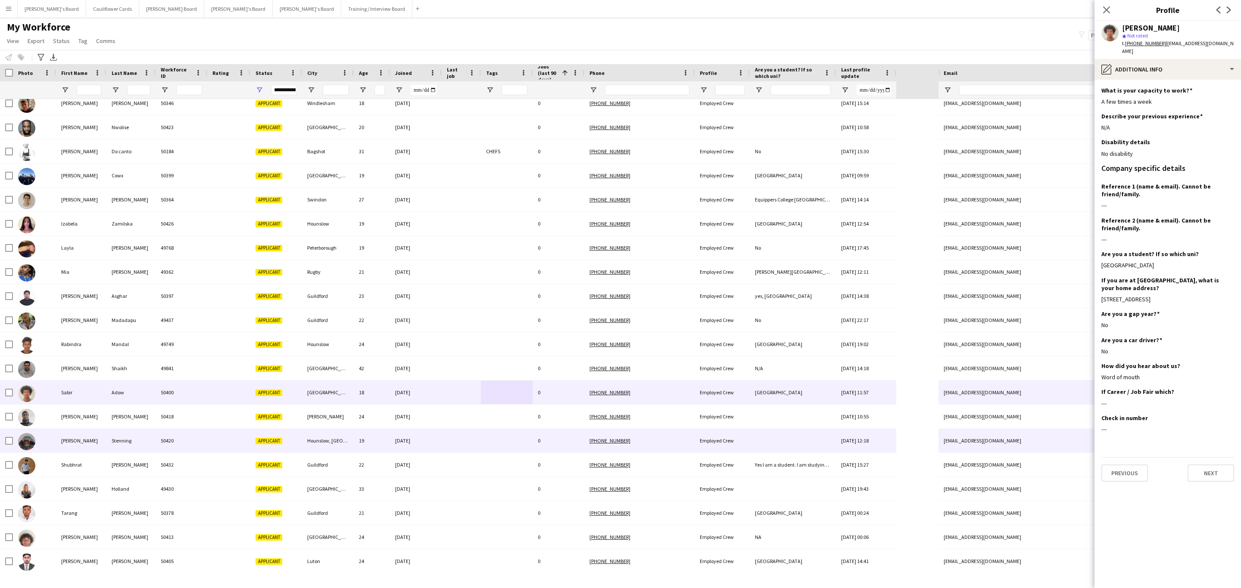
click at [466, 445] on div at bounding box center [461, 441] width 39 height 24
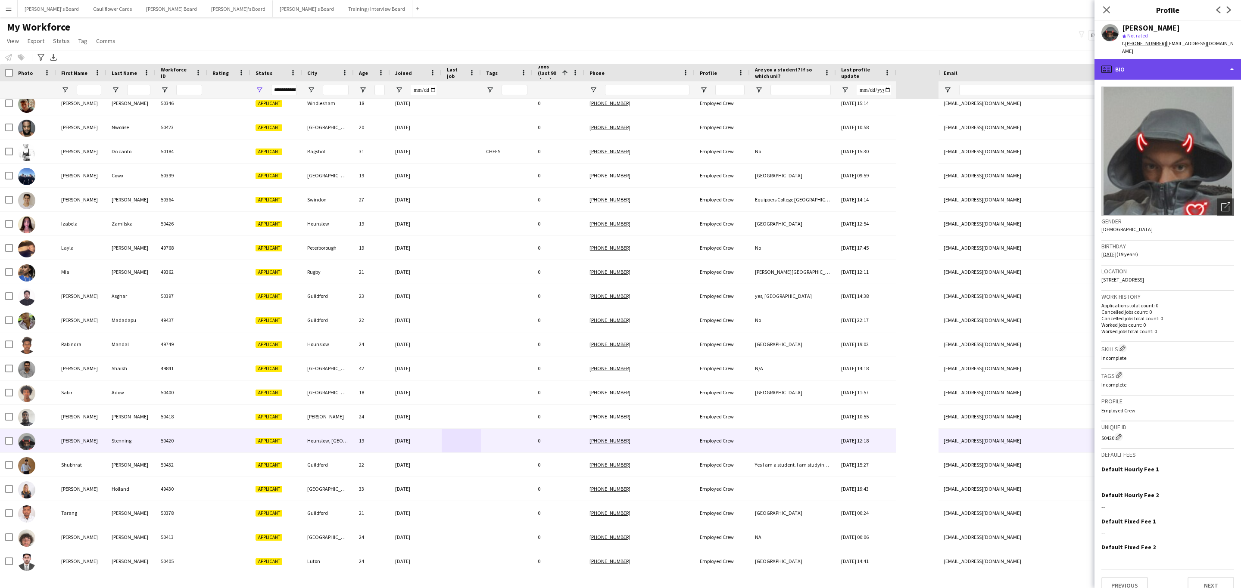
click at [1182, 62] on div "profile Bio" at bounding box center [1167, 69] width 146 height 21
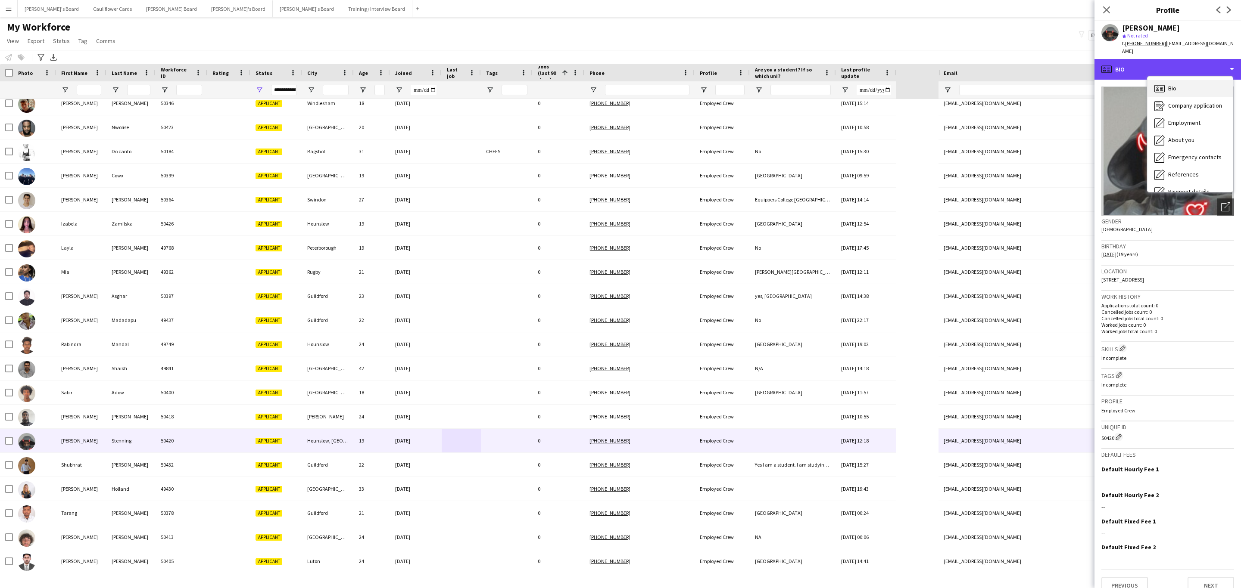
scroll to position [115, 0]
click at [1188, 107] on span "Additional info" at bounding box center [1186, 111] width 37 height 8
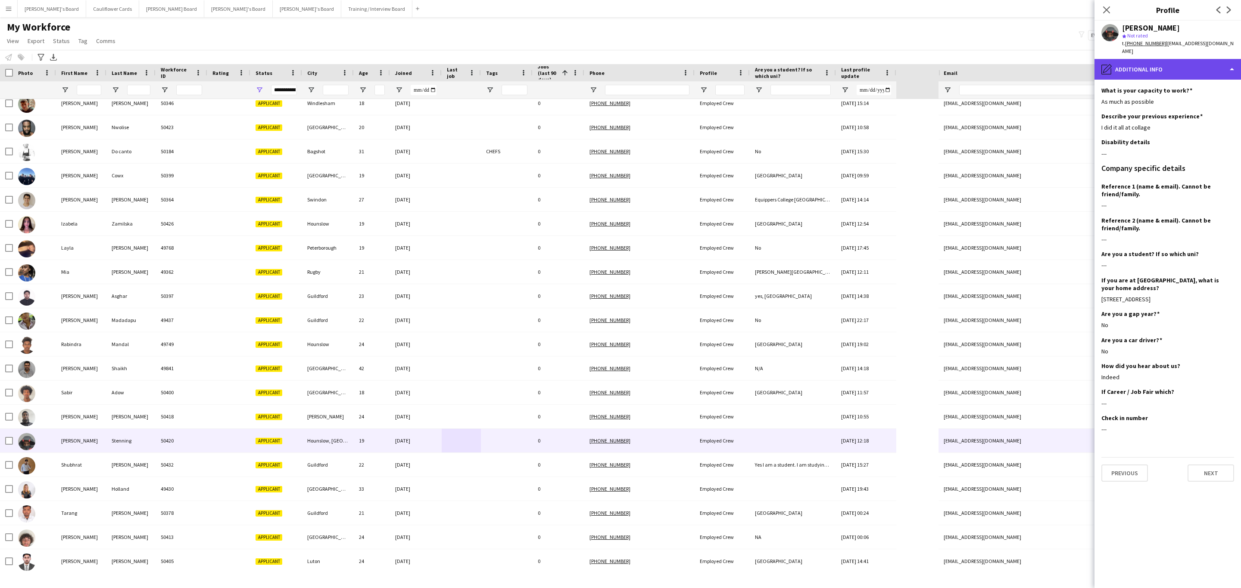
click at [1154, 66] on div "pencil4 Additional info" at bounding box center [1167, 69] width 146 height 21
click at [1192, 136] on span "About you" at bounding box center [1181, 140] width 26 height 8
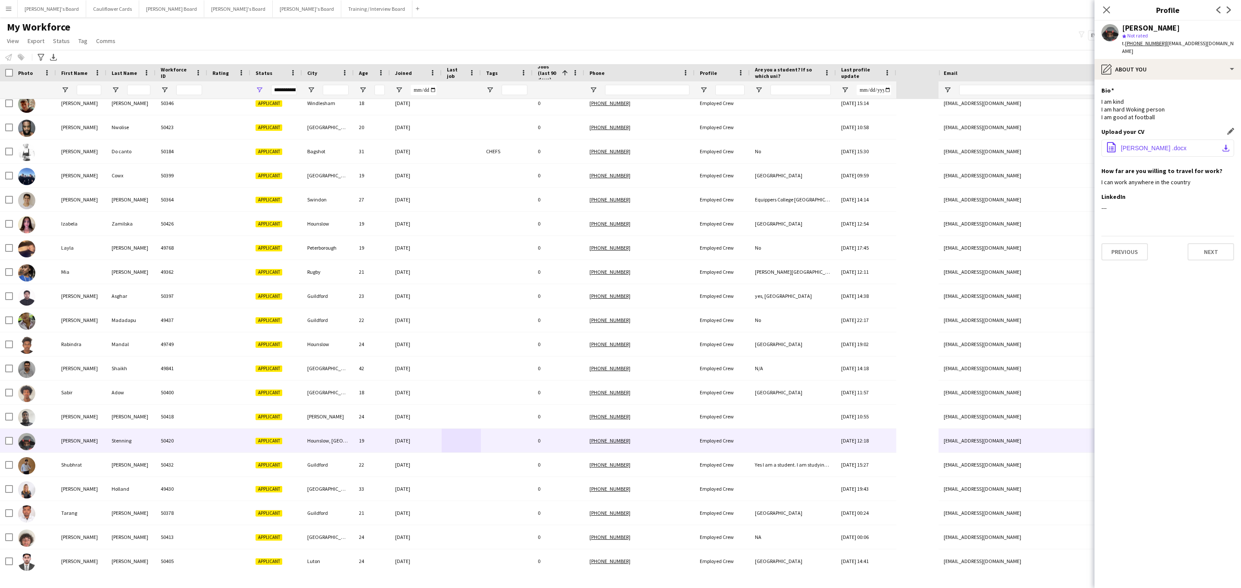
click at [1134, 145] on span "Sean .docx" at bounding box center [1154, 148] width 66 height 7
click at [1143, 61] on div "pencil4 About you" at bounding box center [1167, 69] width 146 height 21
click at [1192, 84] on div "Bio Bio" at bounding box center [1189, 88] width 85 height 17
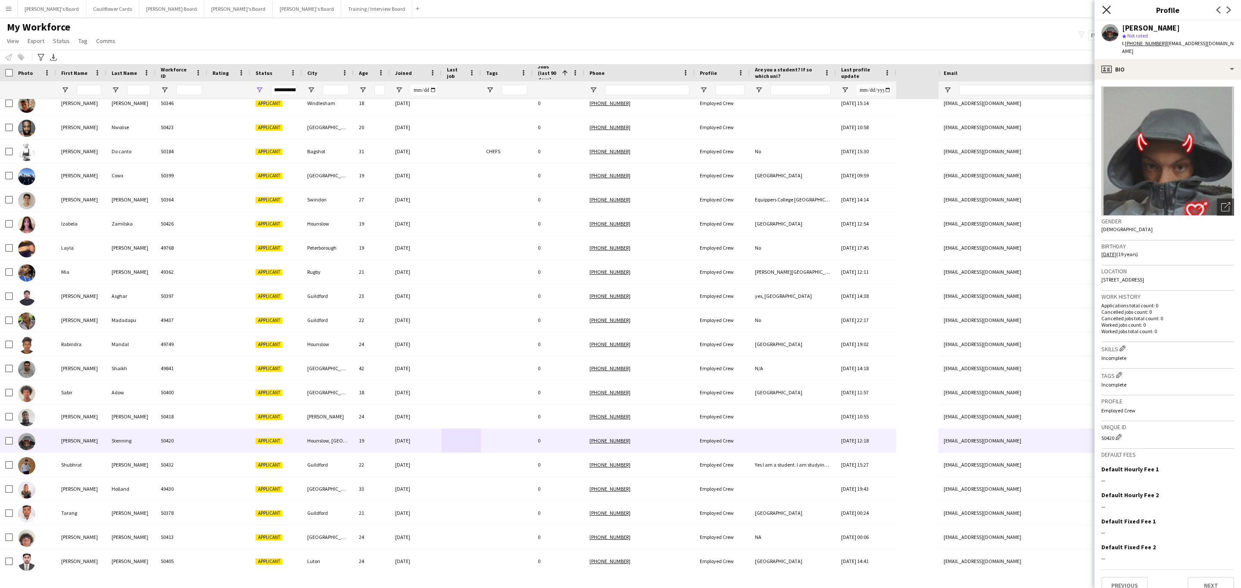
click at [1108, 9] on icon at bounding box center [1106, 10] width 8 height 8
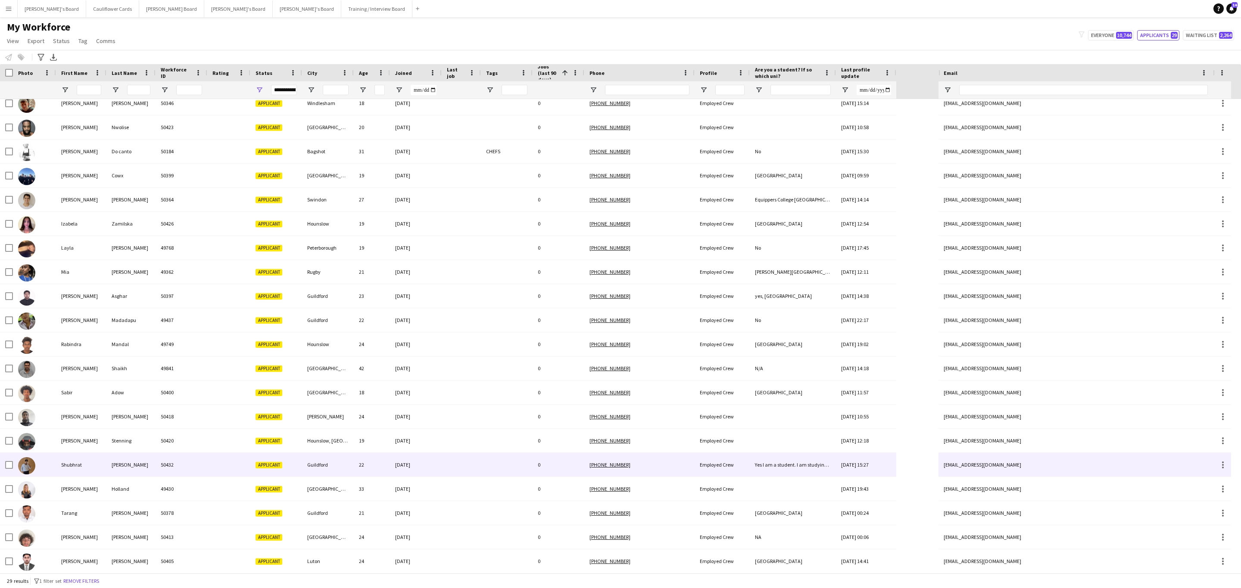
click at [432, 461] on div "01-10-2025" at bounding box center [416, 465] width 52 height 24
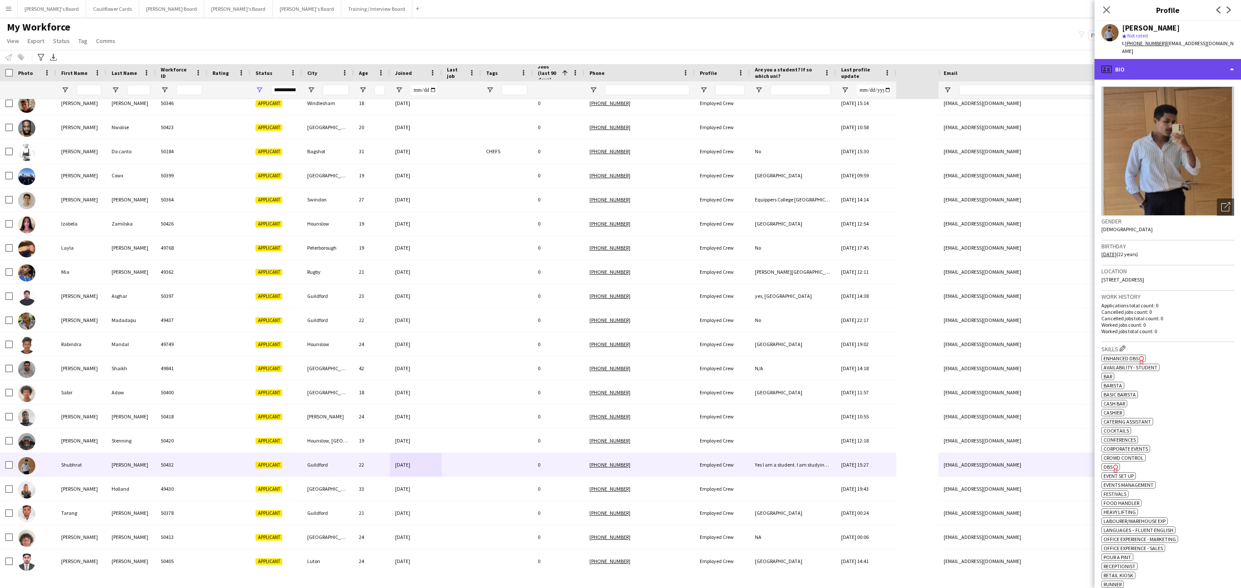
click at [1183, 67] on div "profile Bio" at bounding box center [1167, 69] width 146 height 21
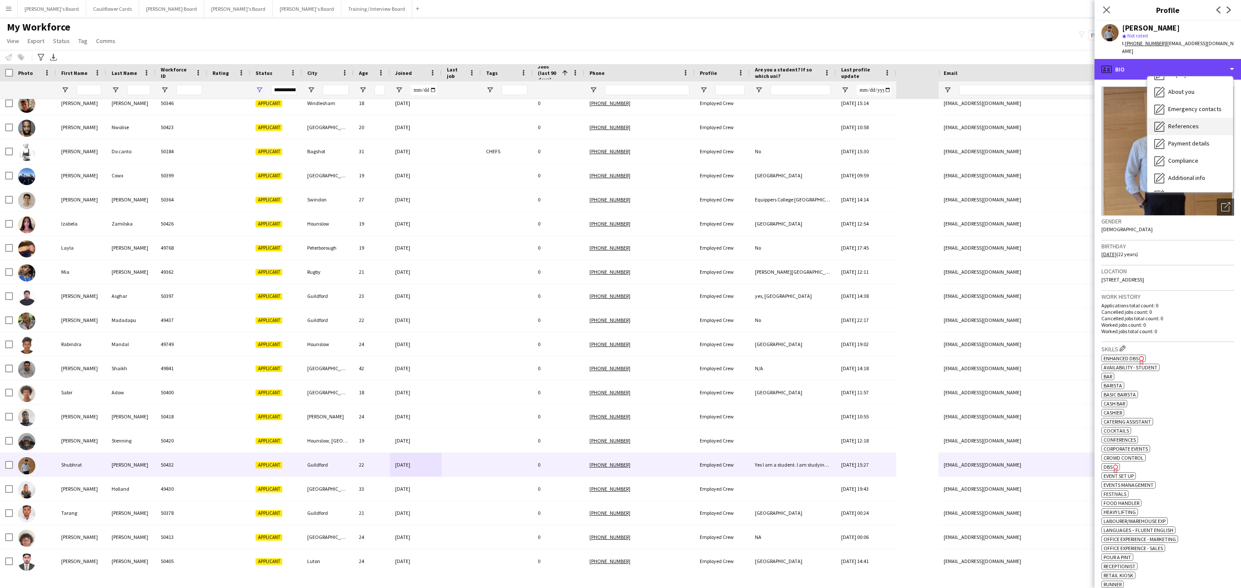
scroll to position [115, 0]
click at [1189, 103] on div "Additional info Additional info" at bounding box center [1189, 111] width 85 height 17
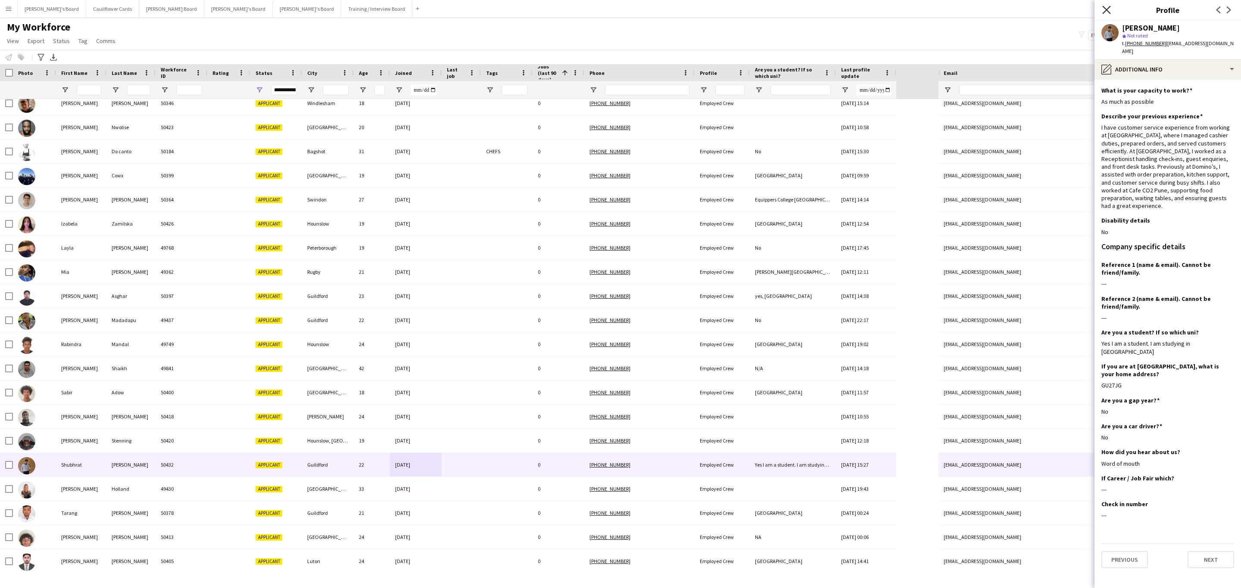
click at [1108, 6] on icon "Close pop-in" at bounding box center [1106, 10] width 8 height 8
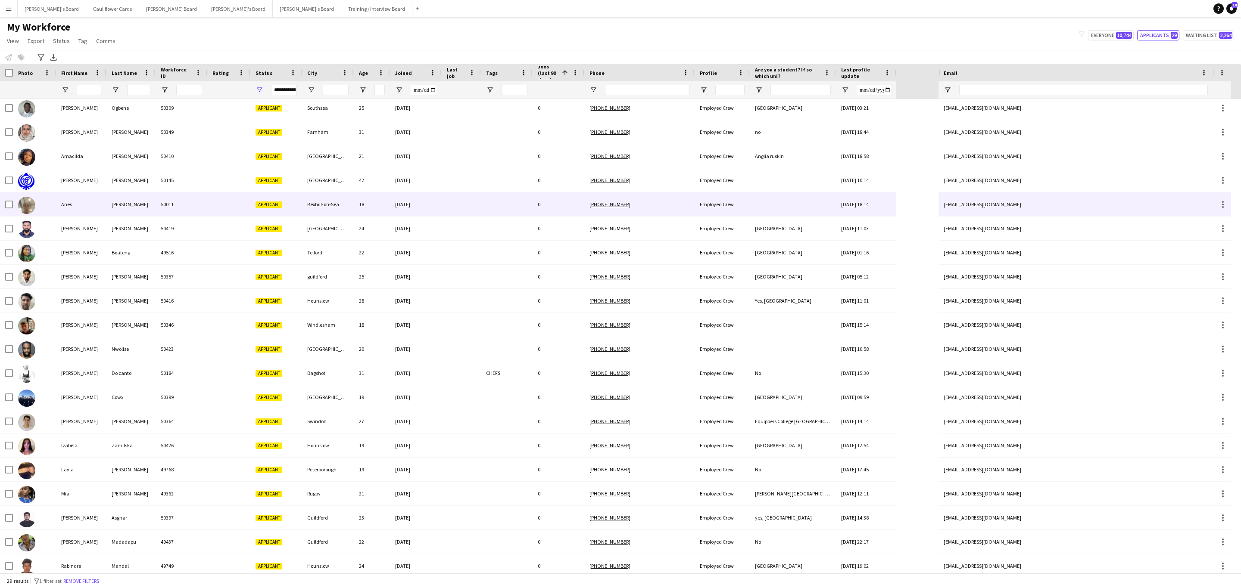
scroll to position [0, 0]
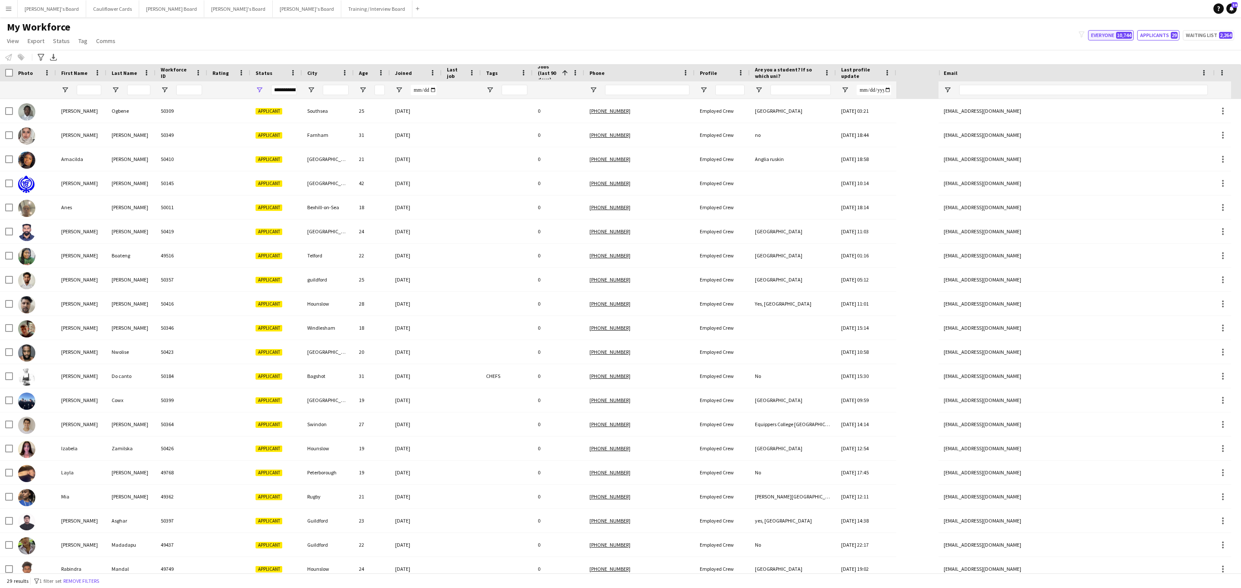
click at [1120, 34] on span "10,744" at bounding box center [1124, 35] width 16 height 7
type input "**********"
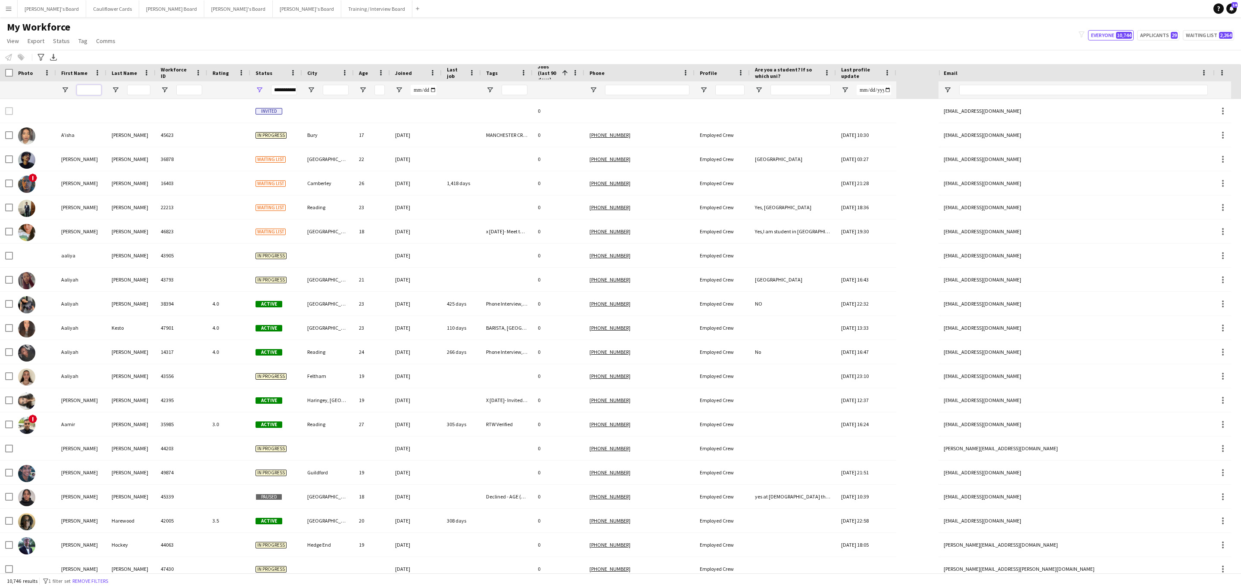
click at [87, 88] on input "First Name Filter Input" at bounding box center [89, 90] width 25 height 10
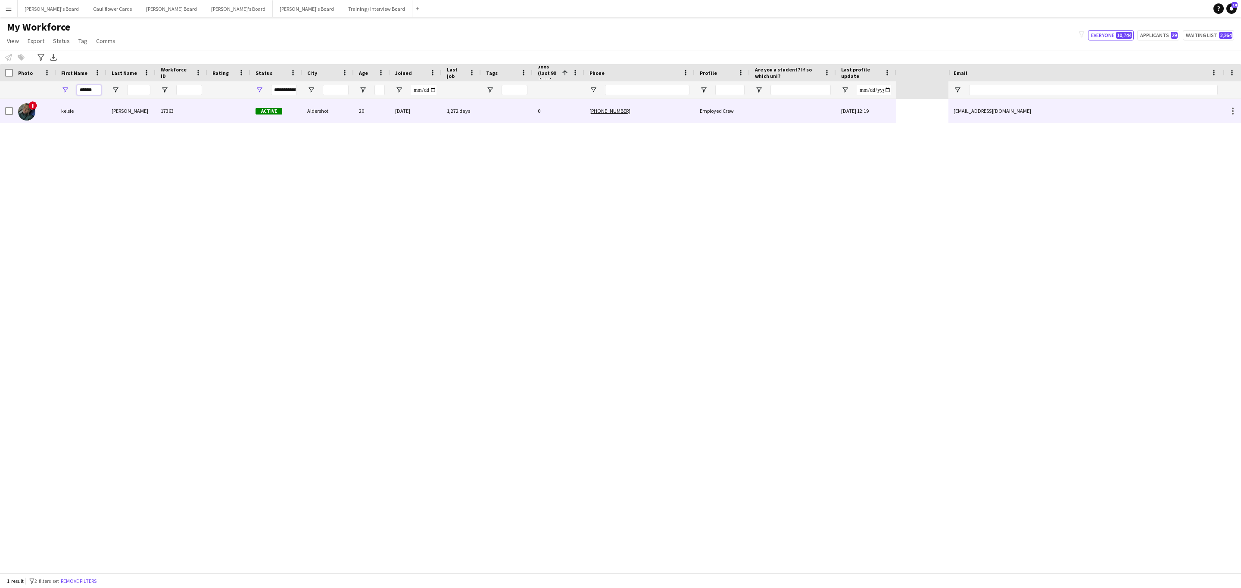
type input "******"
click at [112, 115] on div "o’neill" at bounding box center [130, 111] width 49 height 24
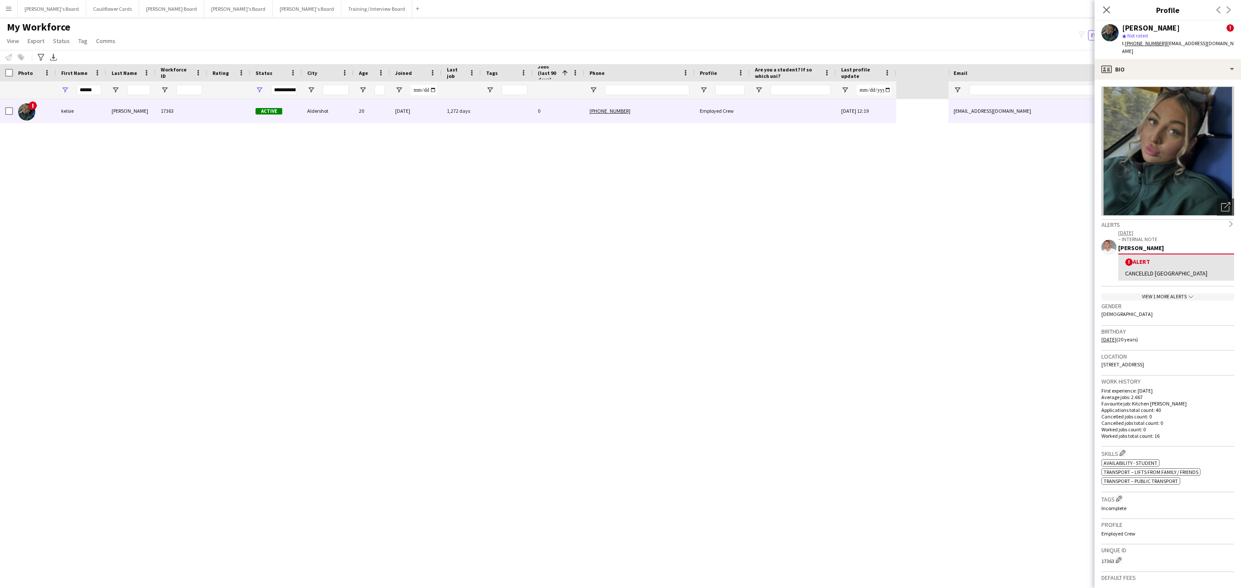
click at [1160, 293] on div "View 1 more alerts chevron-down" at bounding box center [1167, 296] width 133 height 7
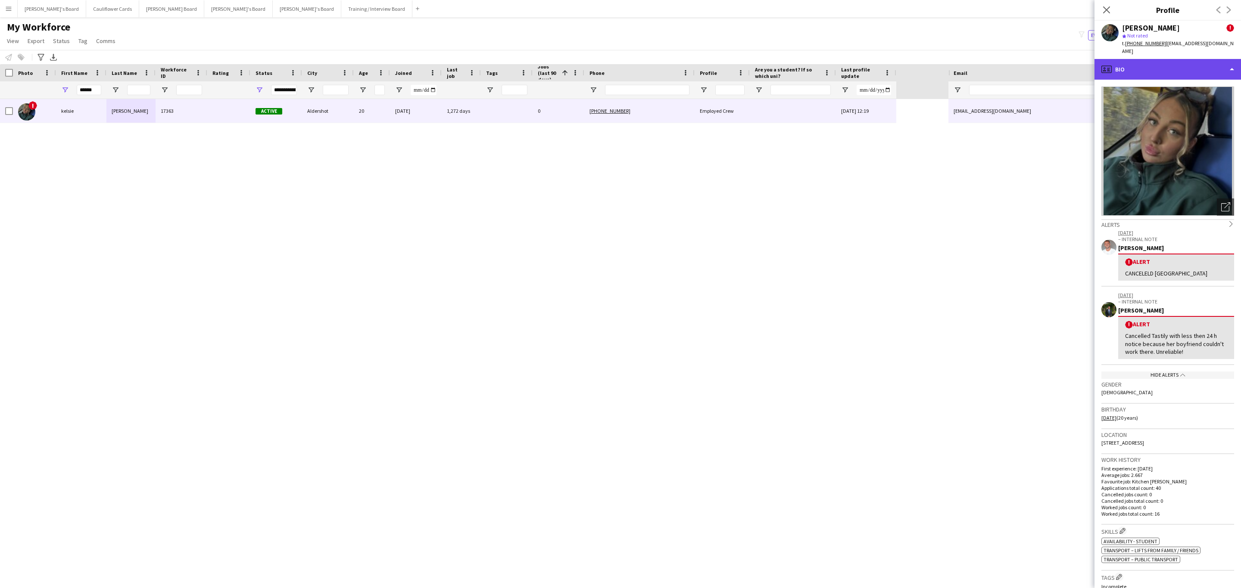
click at [1175, 67] on div "profile Bio" at bounding box center [1167, 69] width 146 height 21
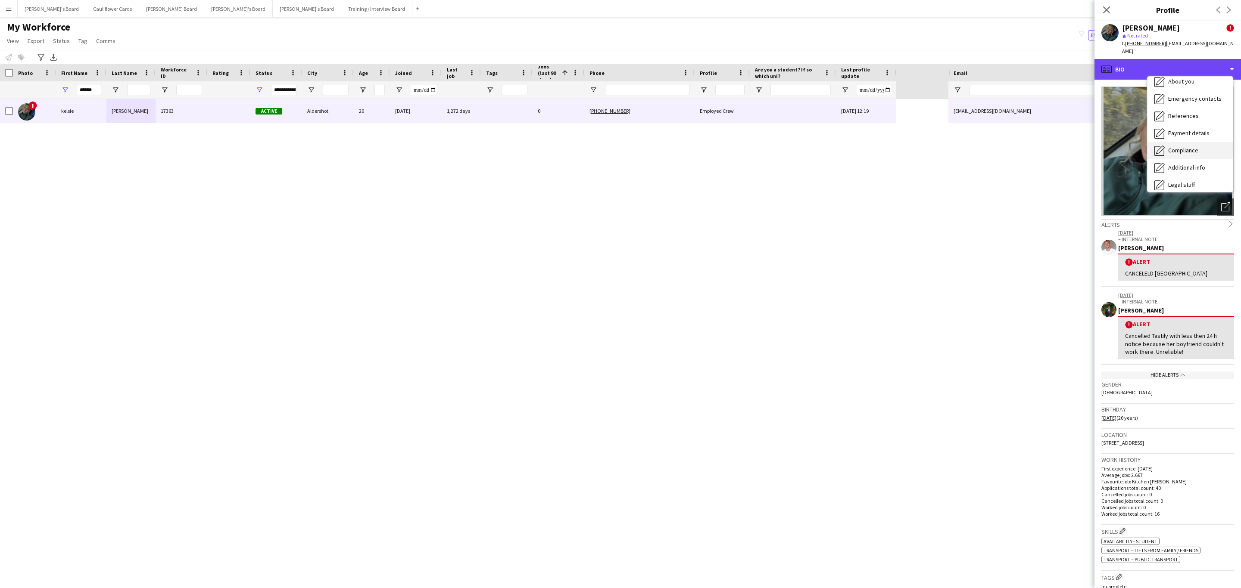
scroll to position [115, 0]
click at [1178, 110] on div "Additional info Additional info" at bounding box center [1189, 111] width 85 height 17
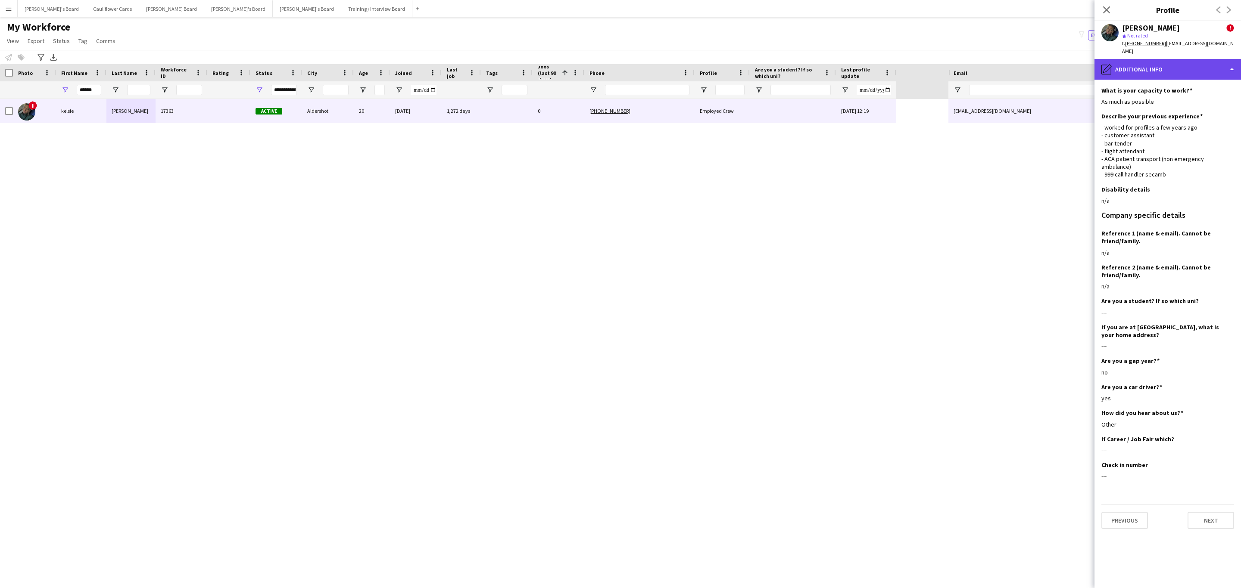
click at [1165, 59] on div "pencil4 Additional info" at bounding box center [1167, 69] width 146 height 21
click at [1175, 176] on span "Calendar" at bounding box center [1179, 180] width 23 height 8
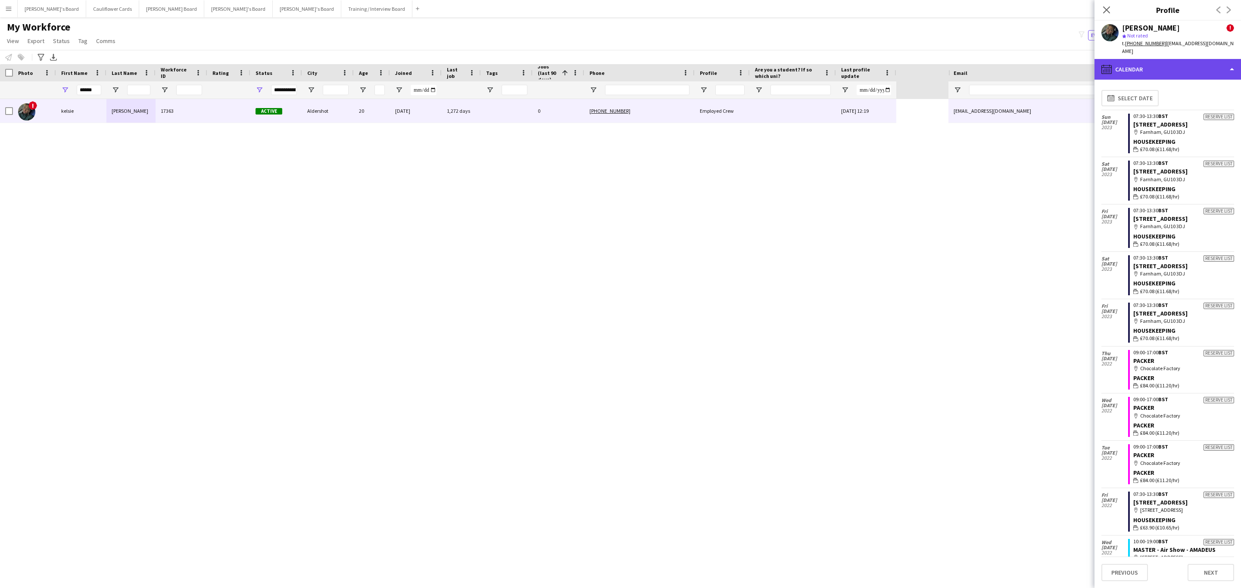
click at [1173, 70] on div "calendar-full Calendar" at bounding box center [1167, 69] width 146 height 21
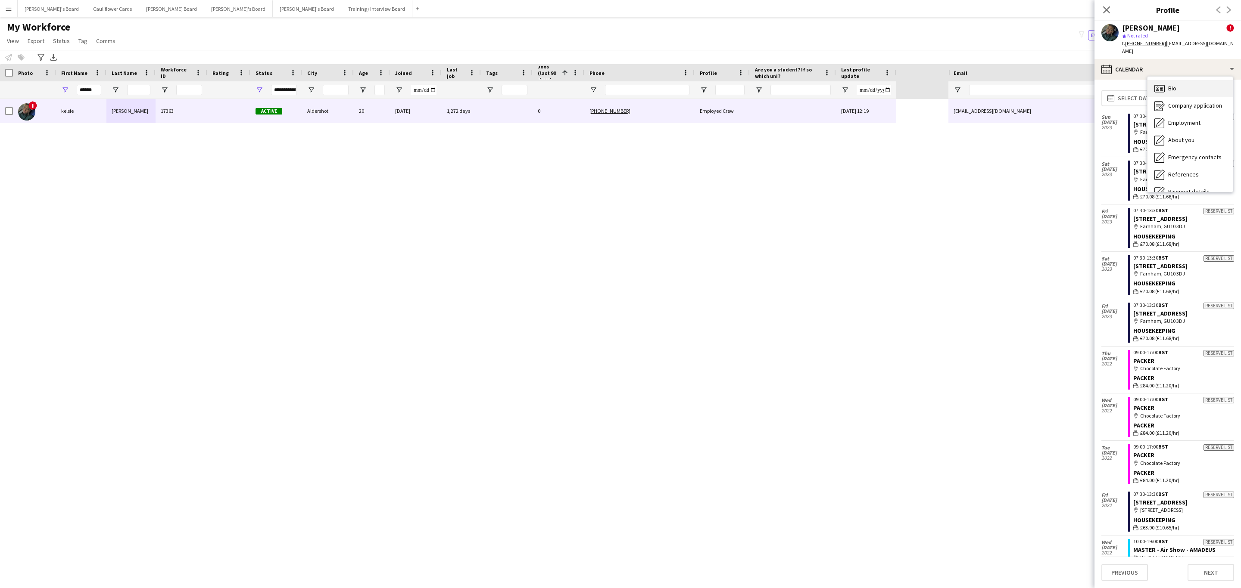
click at [1189, 83] on div "Bio Bio" at bounding box center [1189, 88] width 85 height 17
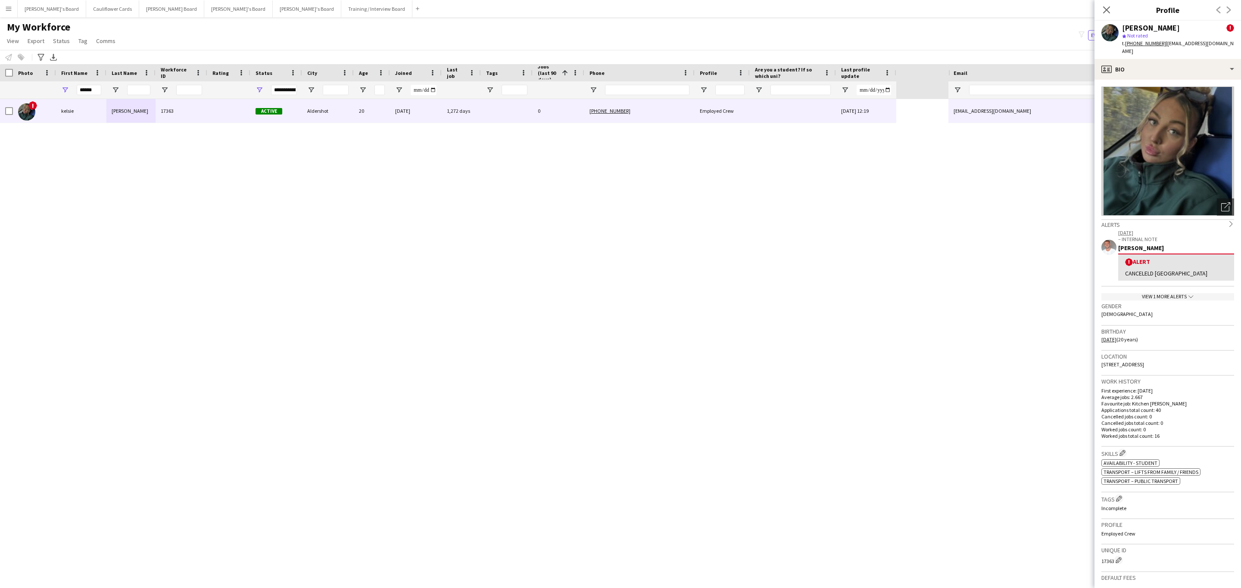
click at [1171, 293] on div "View 1 more alerts chevron-down" at bounding box center [1167, 296] width 133 height 7
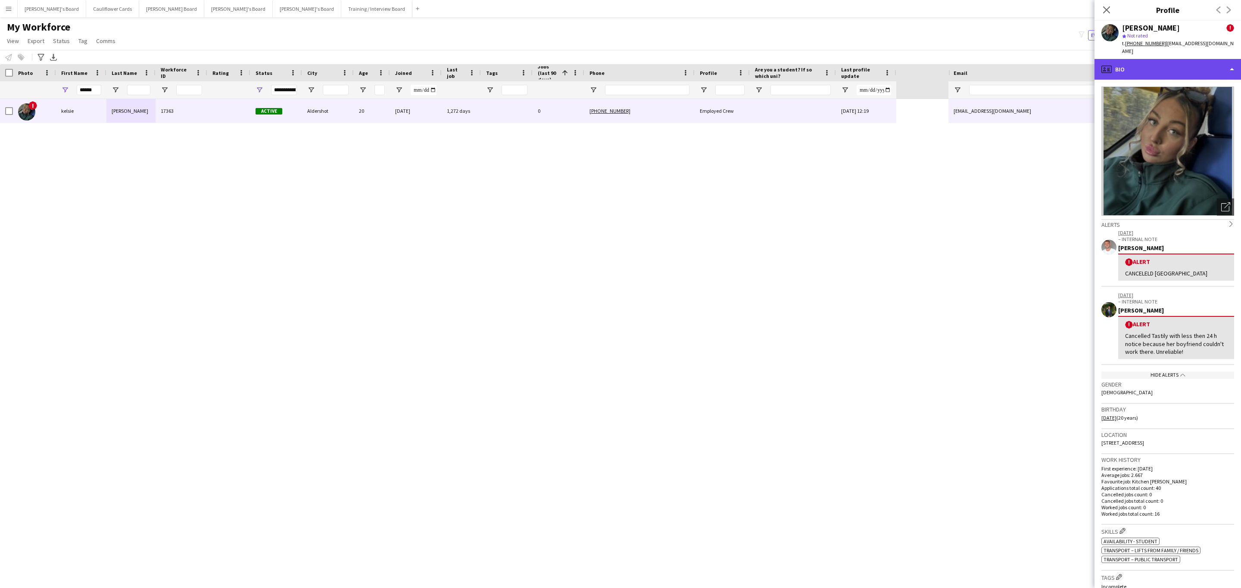
click at [1187, 66] on div "profile Bio" at bounding box center [1167, 69] width 146 height 21
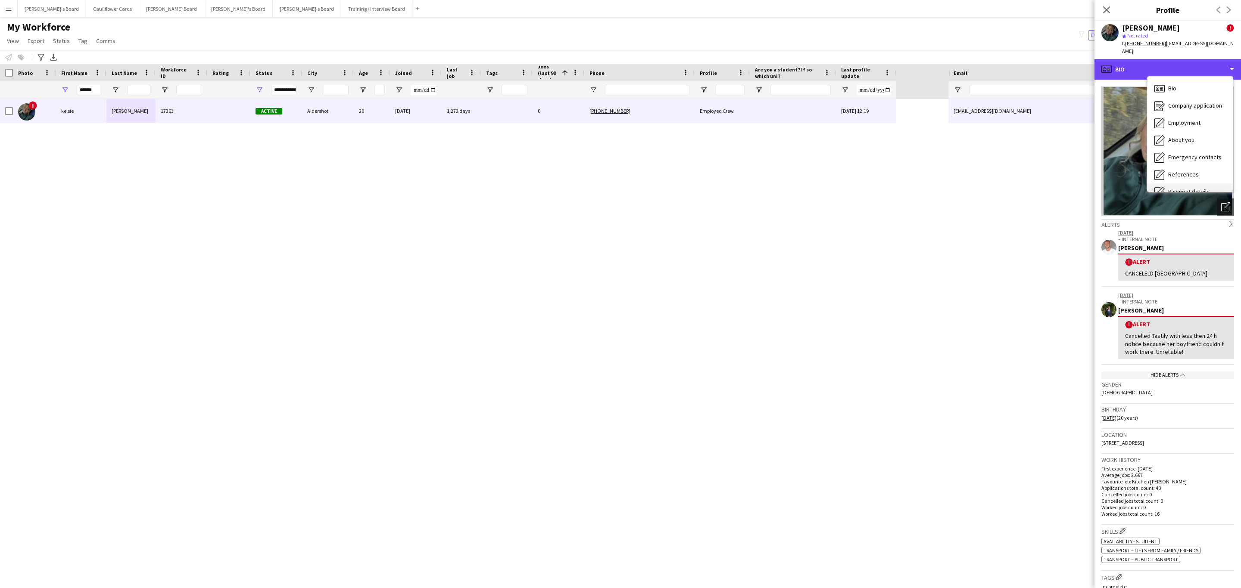
scroll to position [115, 0]
click at [1180, 161] on div "Feedback Feedback" at bounding box center [1189, 163] width 85 height 17
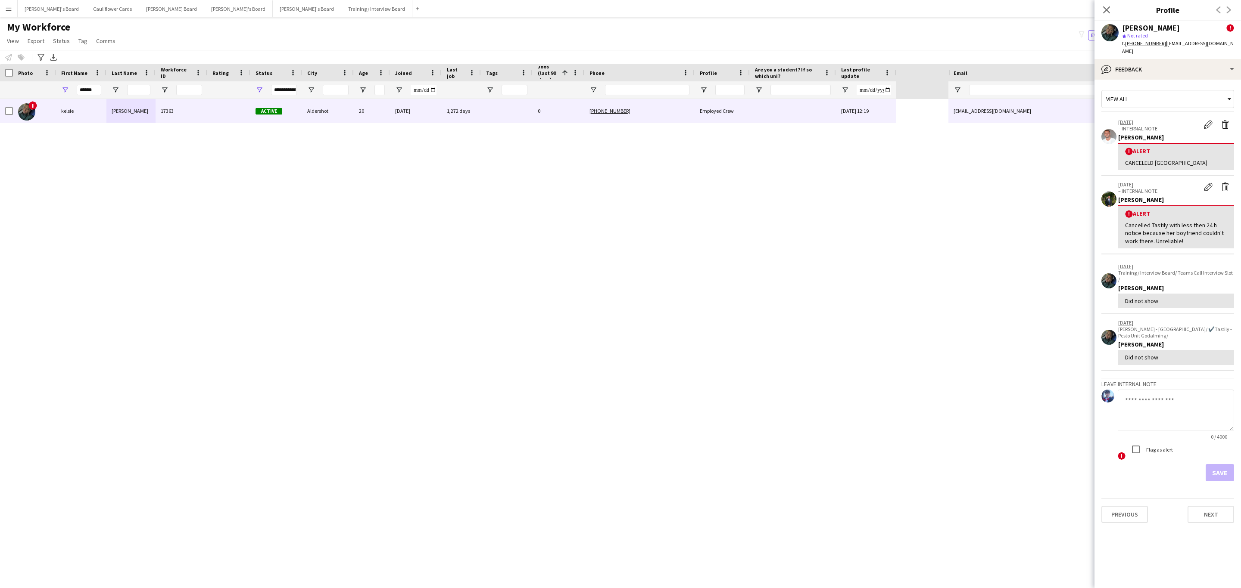
click at [1170, 390] on textarea at bounding box center [1175, 410] width 116 height 41
click at [1124, 401] on textarea "**********" at bounding box center [1175, 410] width 116 height 41
paste textarea "**********"
type textarea "**********"
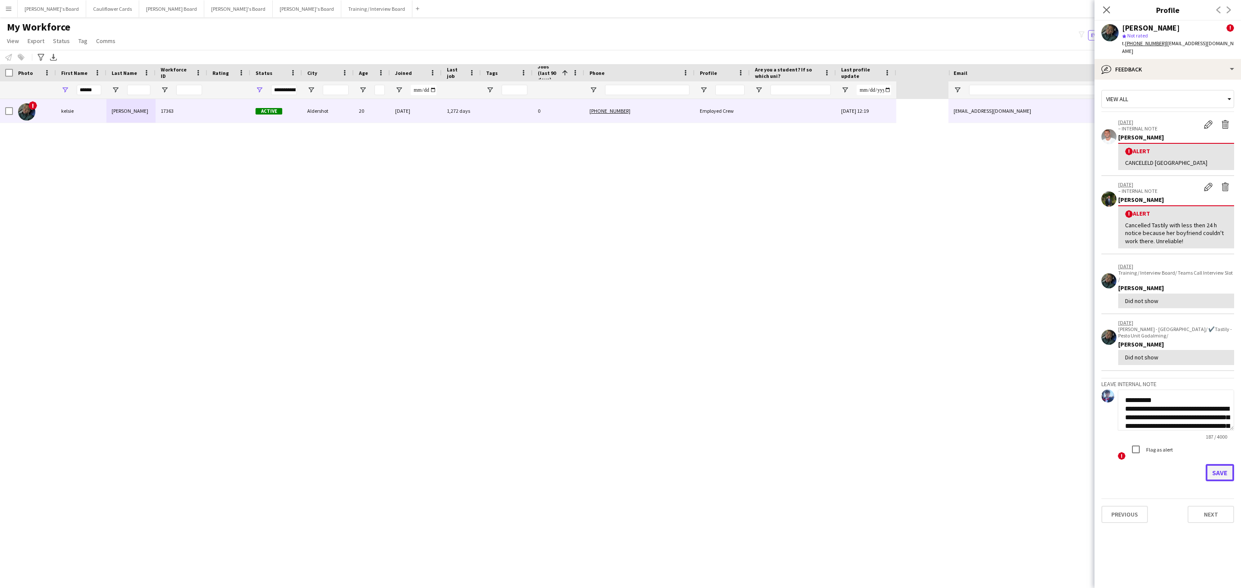
click at [1221, 464] on button "Save" at bounding box center [1219, 472] width 28 height 17
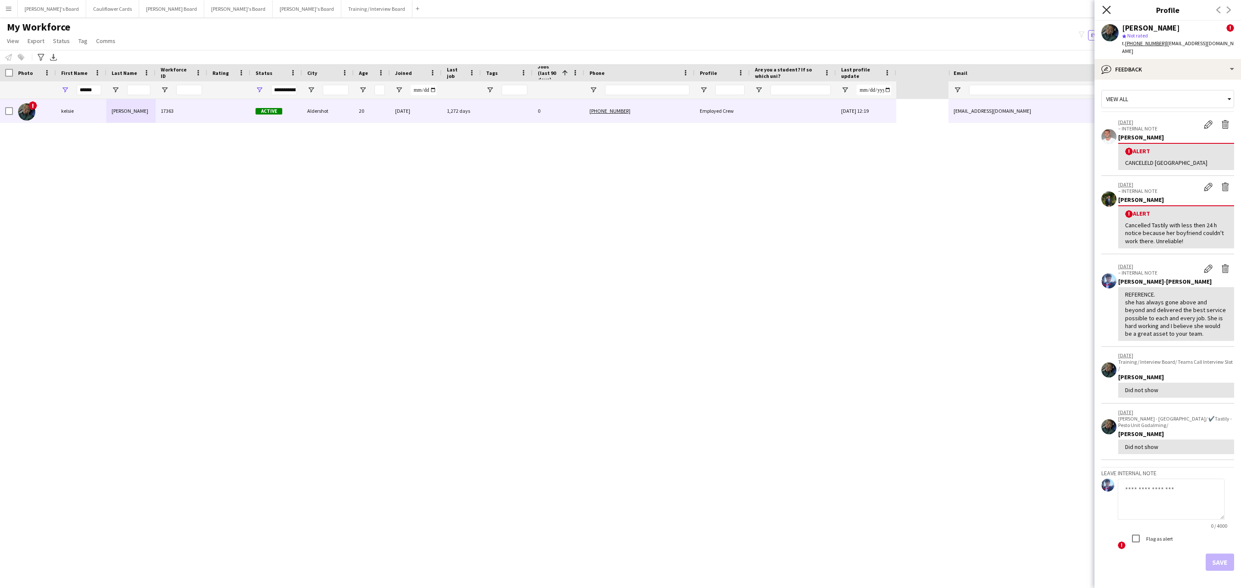
click at [1109, 6] on icon "Close pop-in" at bounding box center [1106, 10] width 8 height 8
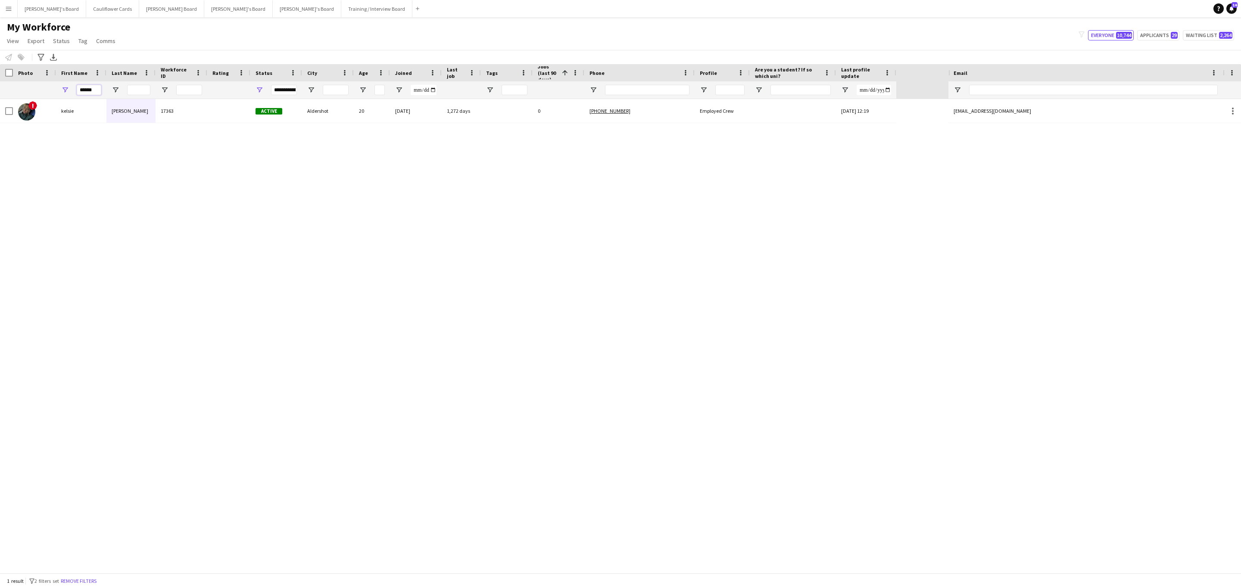
click at [91, 91] on input "******" at bounding box center [89, 90] width 25 height 10
click at [90, 90] on input "******" at bounding box center [89, 90] width 25 height 10
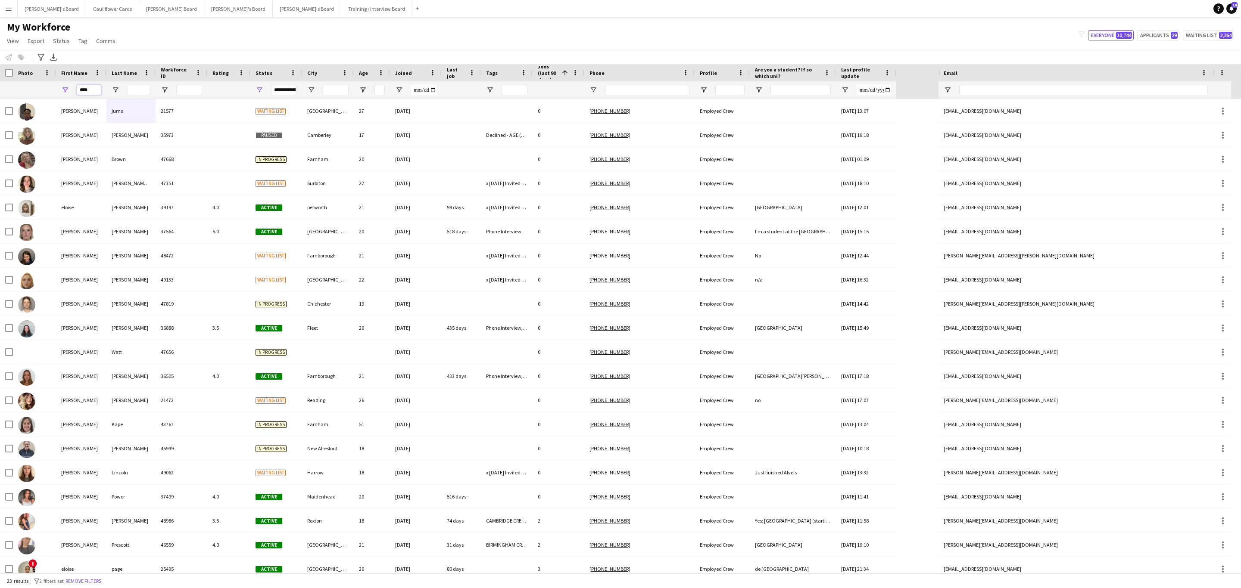
type input "****"
click at [138, 87] on input "Last Name Filter Input" at bounding box center [138, 90] width 23 height 10
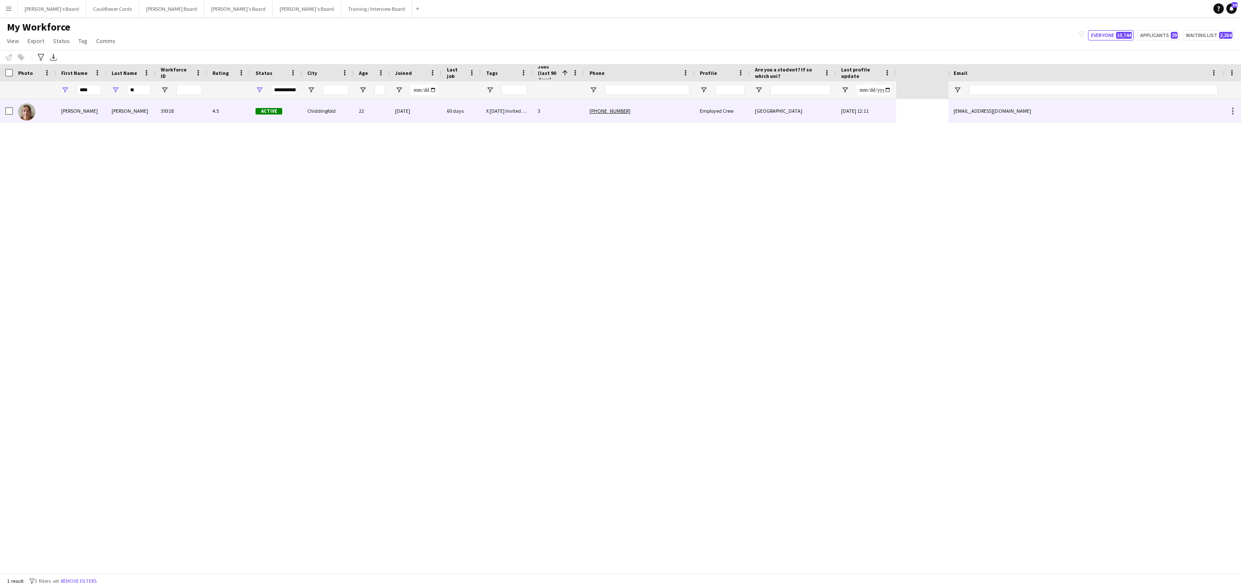
click at [205, 114] on div "39318" at bounding box center [182, 111] width 52 height 24
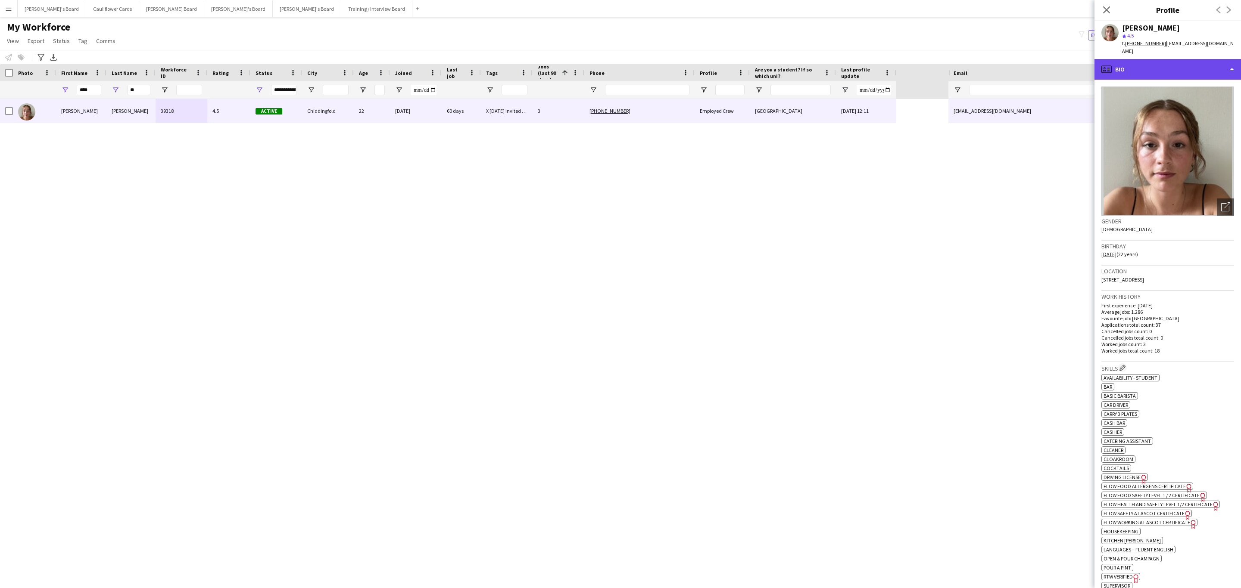
click at [1185, 62] on div "profile Bio" at bounding box center [1167, 69] width 146 height 21
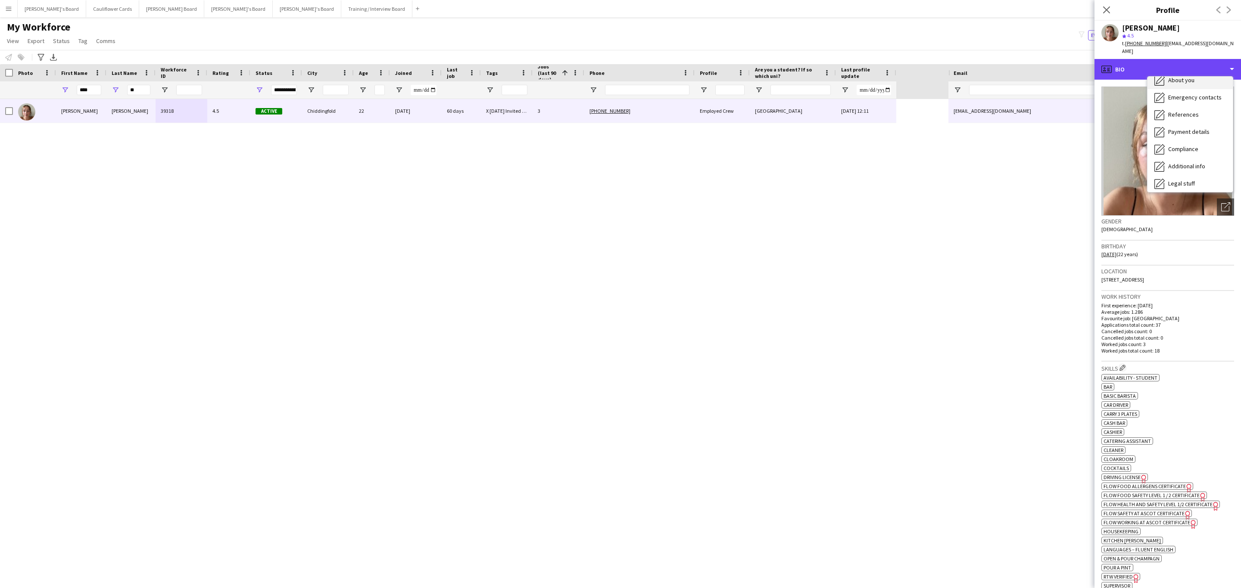
scroll to position [115, 0]
click at [1192, 172] on div "Calendar Calendar" at bounding box center [1189, 180] width 85 height 17
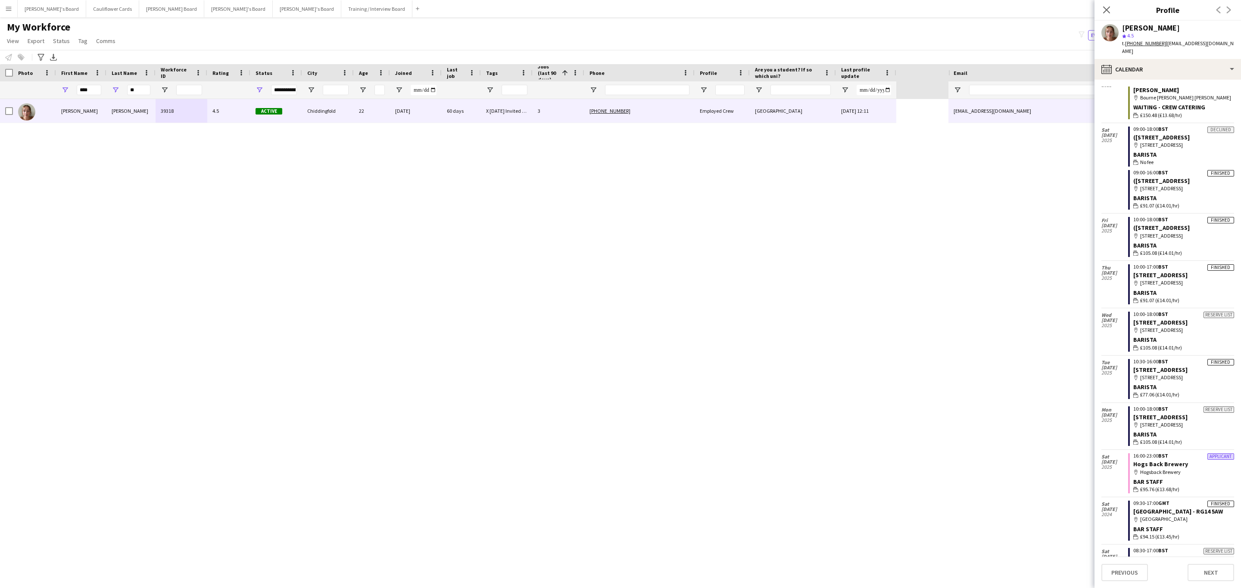
scroll to position [548, 0]
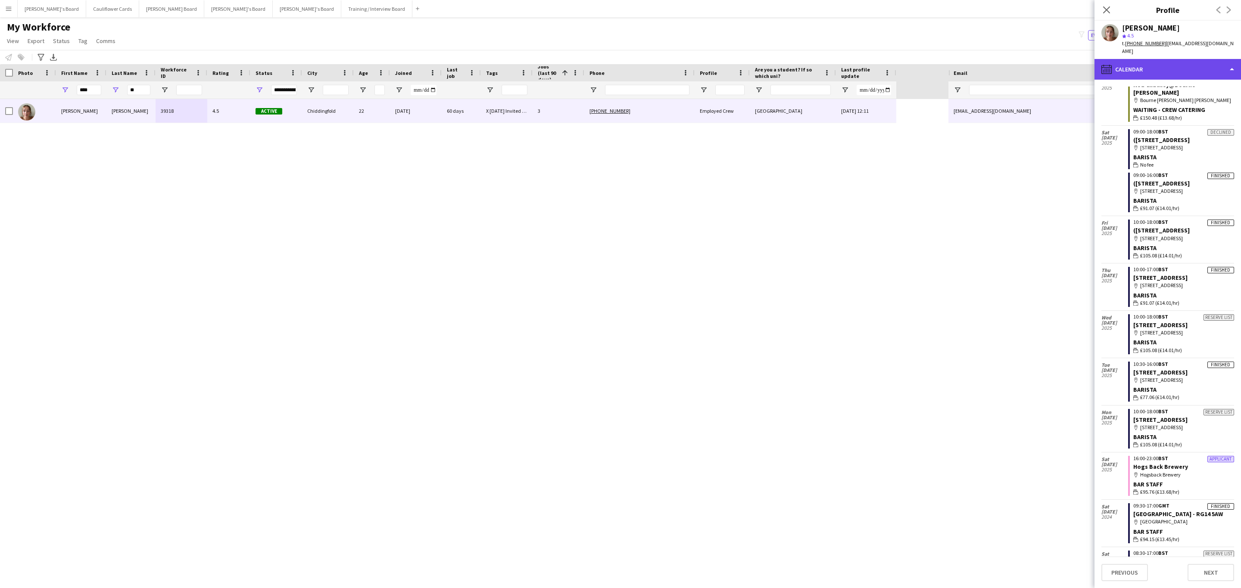
click at [1196, 63] on div "calendar-full Calendar" at bounding box center [1167, 69] width 146 height 21
click at [1189, 160] on div "Feedback Feedback" at bounding box center [1189, 163] width 85 height 17
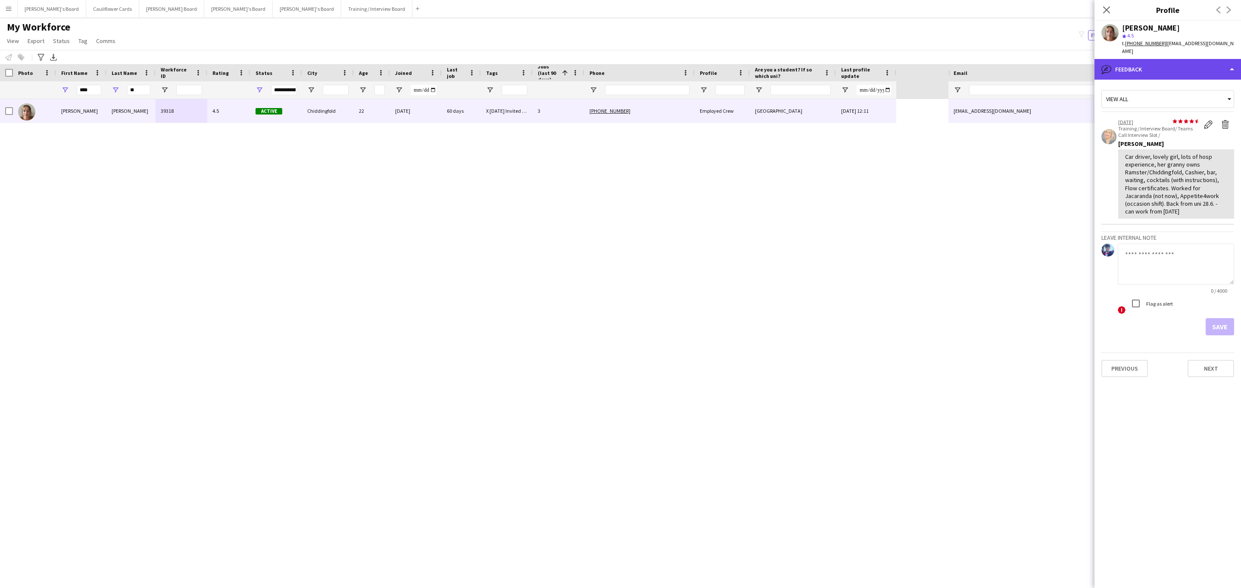
click at [1152, 62] on div "bubble-pencil Feedback" at bounding box center [1167, 69] width 146 height 21
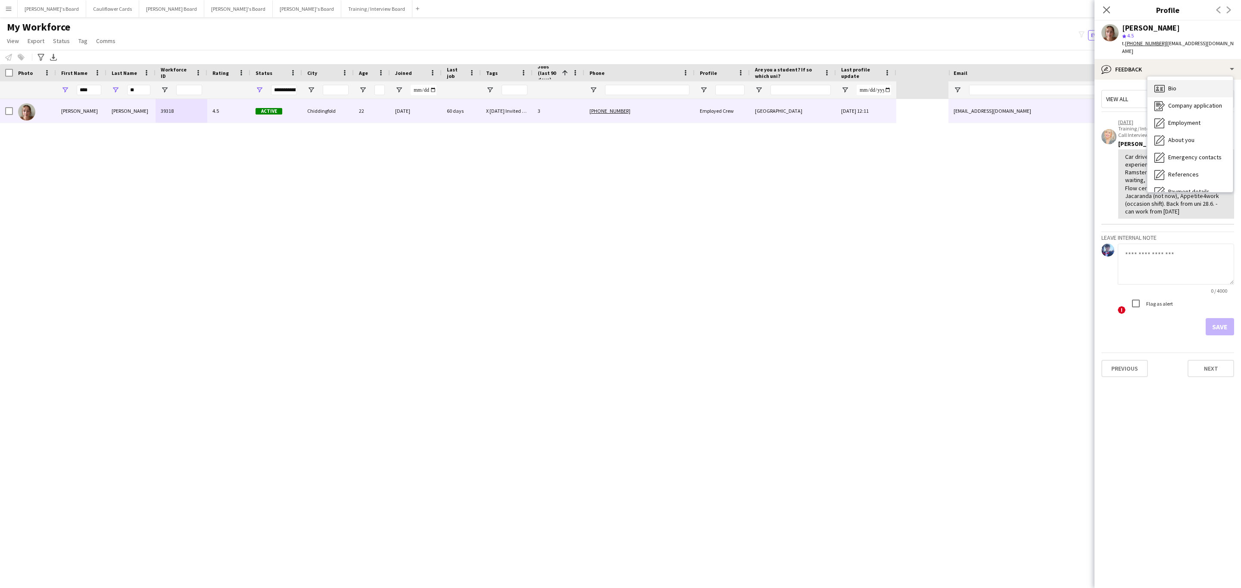
click at [1161, 86] on icon "Bio" at bounding box center [1159, 89] width 10 height 10
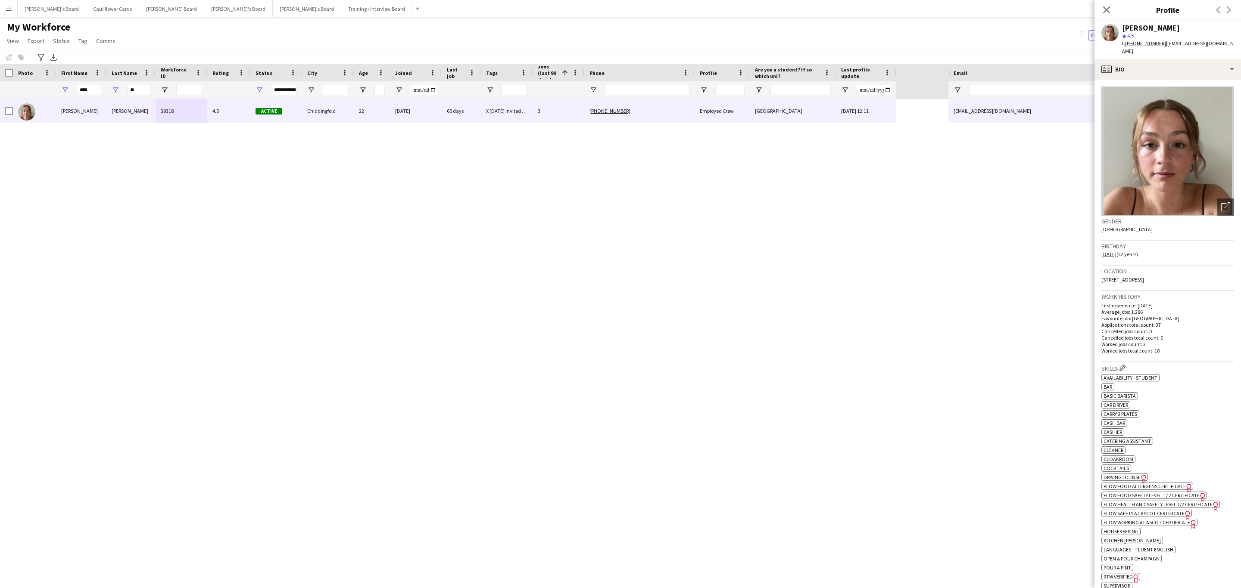
drag, startPoint x: 1106, startPoint y: 9, endPoint x: 985, endPoint y: 51, distance: 127.9
click at [1105, 9] on icon at bounding box center [1106, 9] width 7 height 7
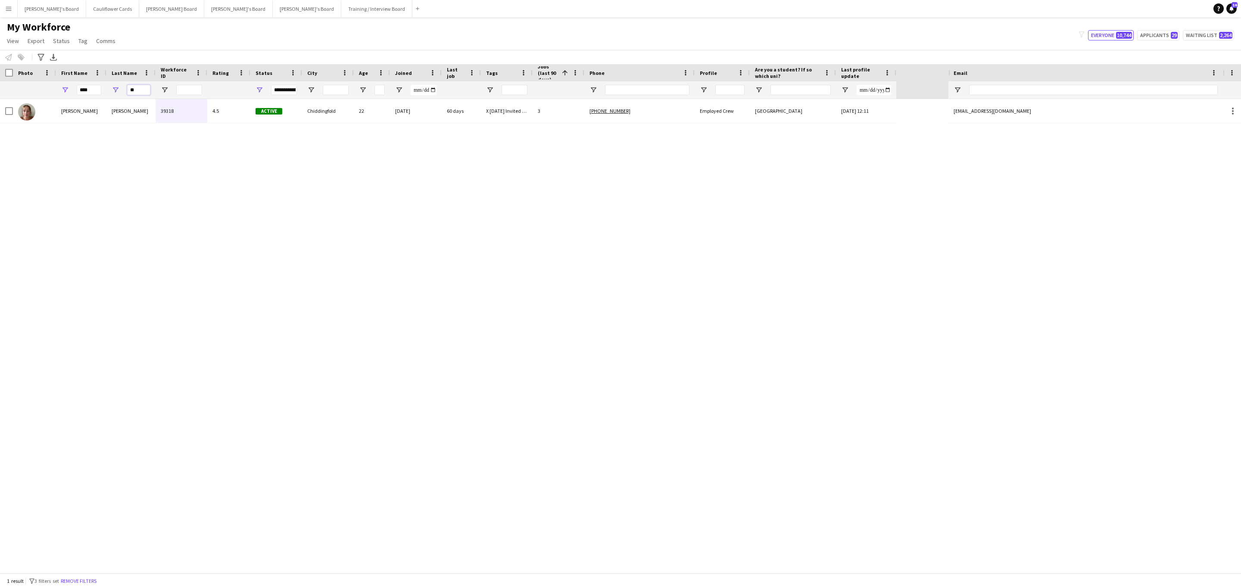
click at [139, 88] on input "**" at bounding box center [138, 90] width 23 height 10
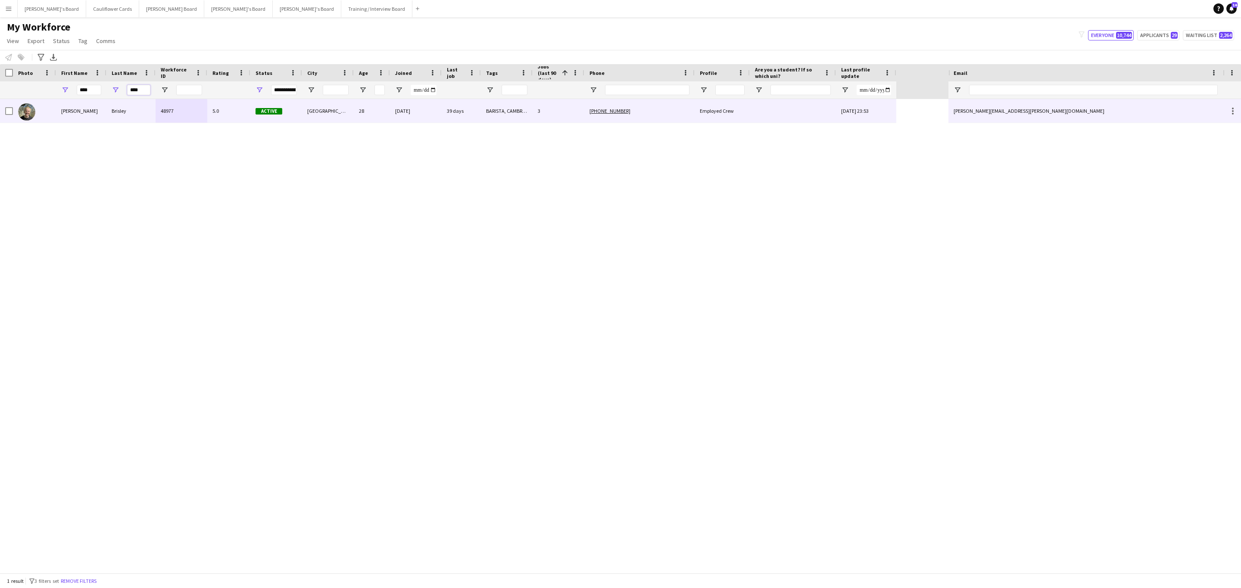
type input "****"
click at [241, 111] on div "5.0" at bounding box center [228, 111] width 43 height 24
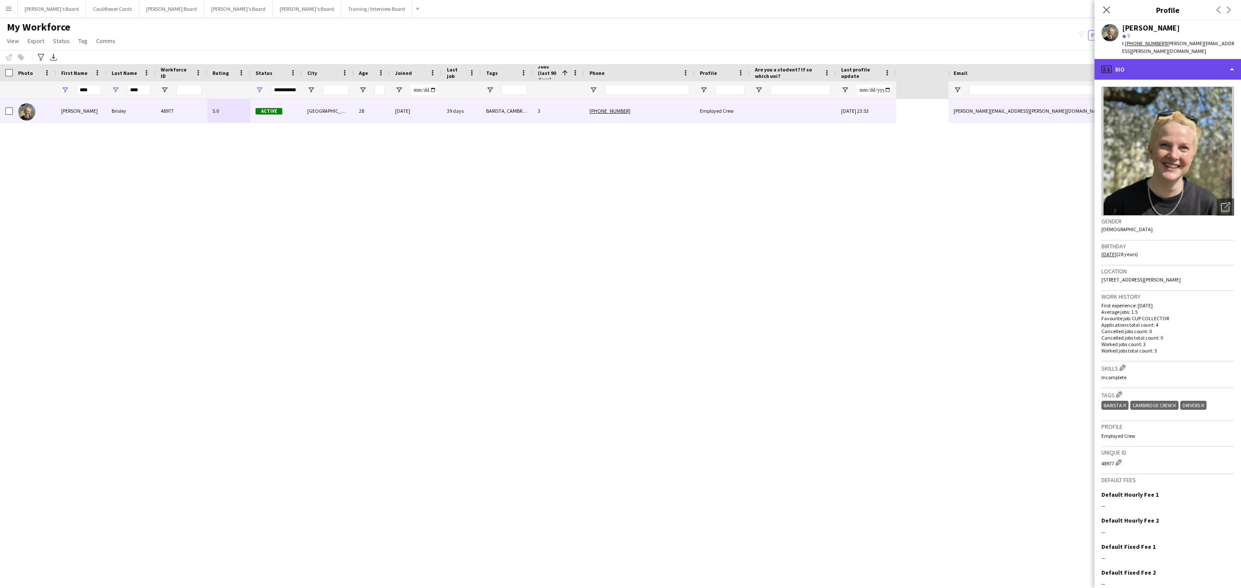
click at [1177, 65] on div "profile Bio" at bounding box center [1167, 69] width 146 height 21
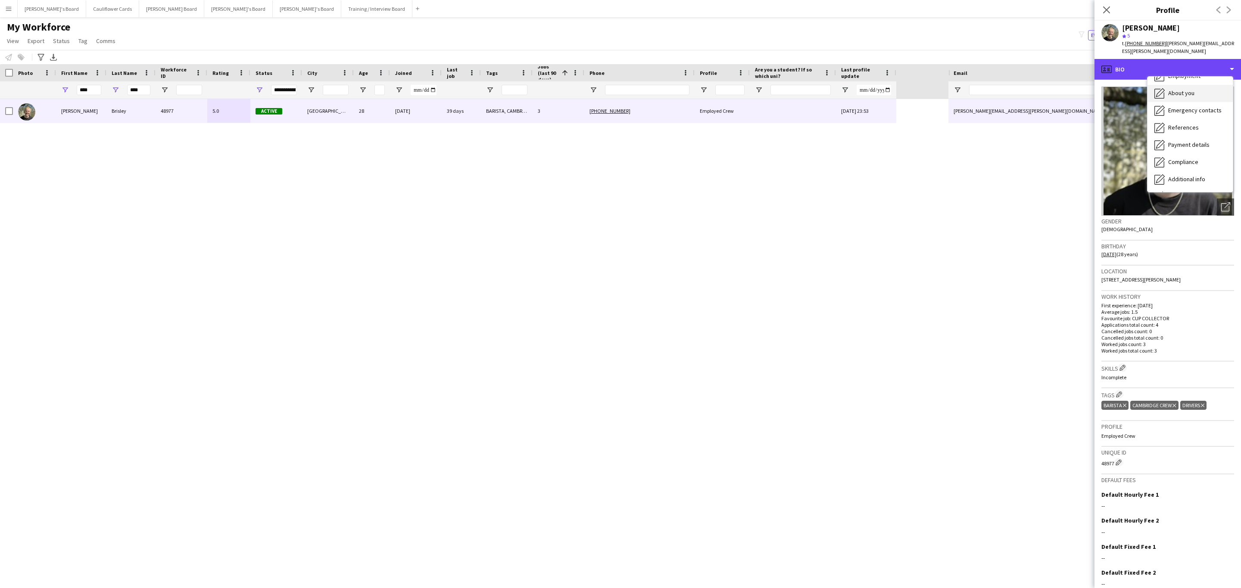
scroll to position [115, 0]
click at [1195, 155] on div "Feedback Feedback" at bounding box center [1189, 163] width 85 height 17
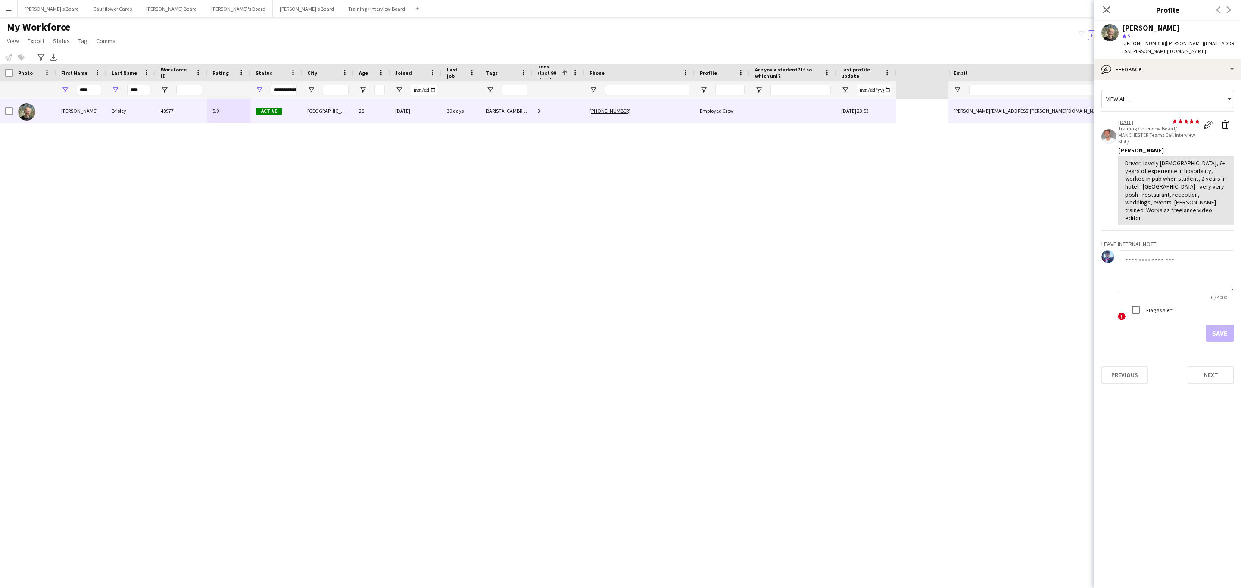
click at [1156, 250] on textarea at bounding box center [1175, 270] width 116 height 41
click at [1148, 257] on textarea at bounding box center [1175, 270] width 116 height 41
paste textarea "**********"
type textarea "**********"
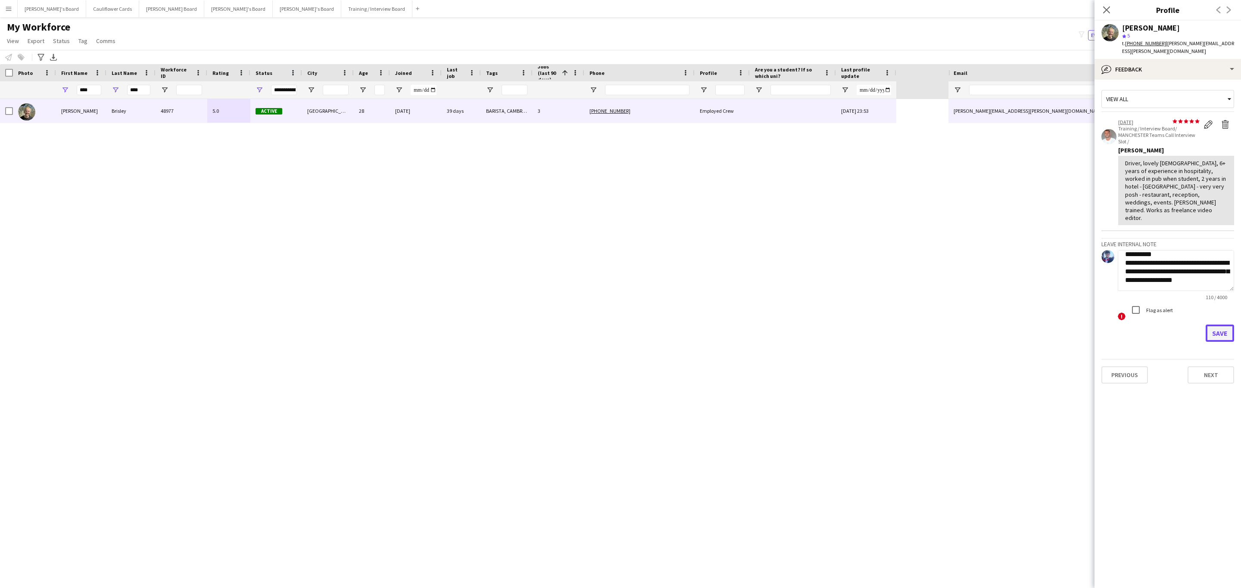
click at [1229, 325] on button "Save" at bounding box center [1219, 333] width 28 height 17
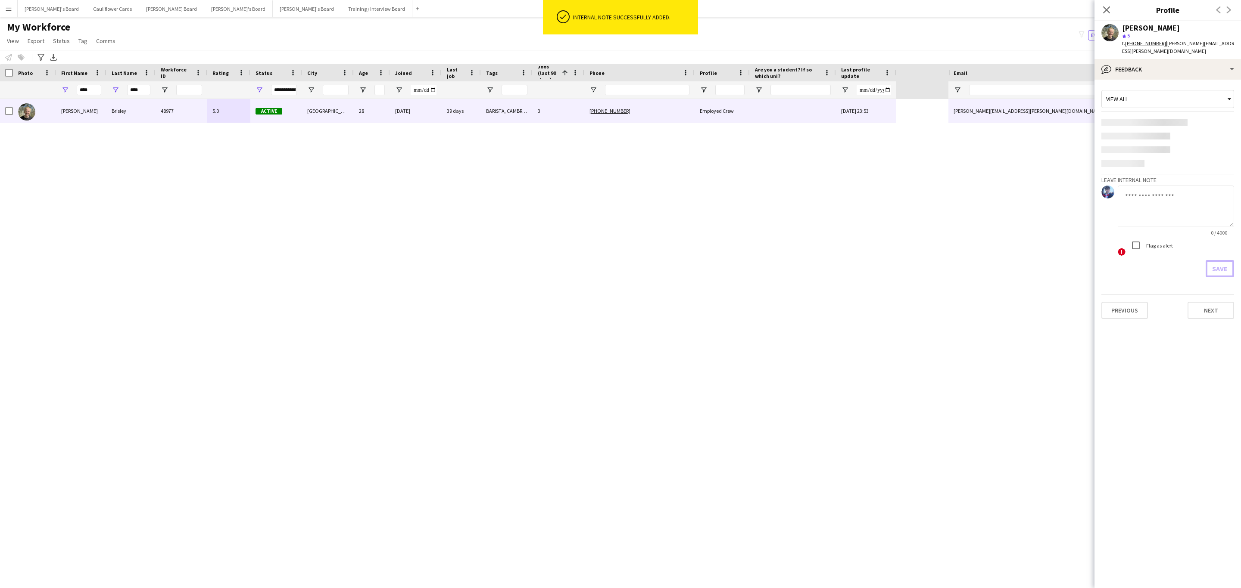
scroll to position [0, 0]
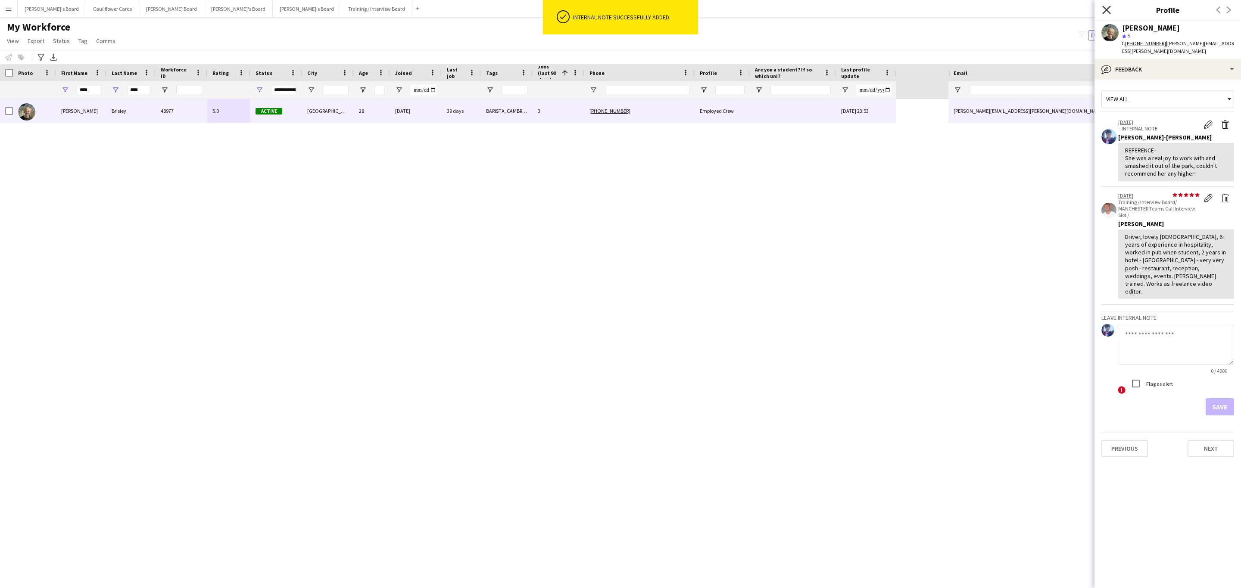
click at [1108, 9] on icon at bounding box center [1106, 10] width 8 height 8
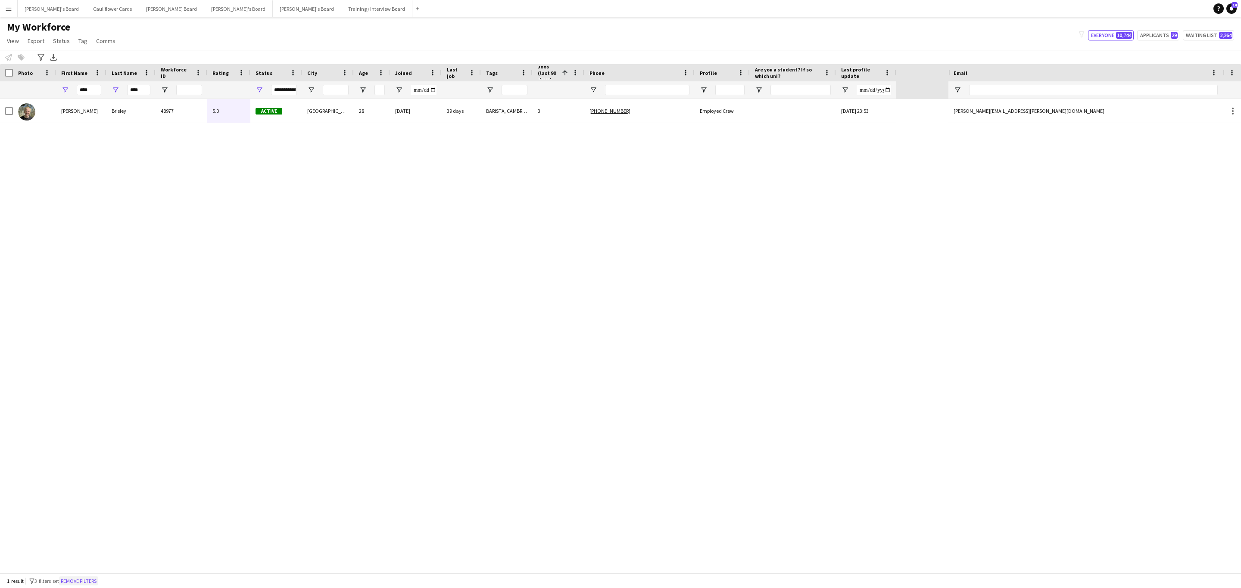
click at [82, 580] on button "Remove filters" at bounding box center [78, 581] width 39 height 9
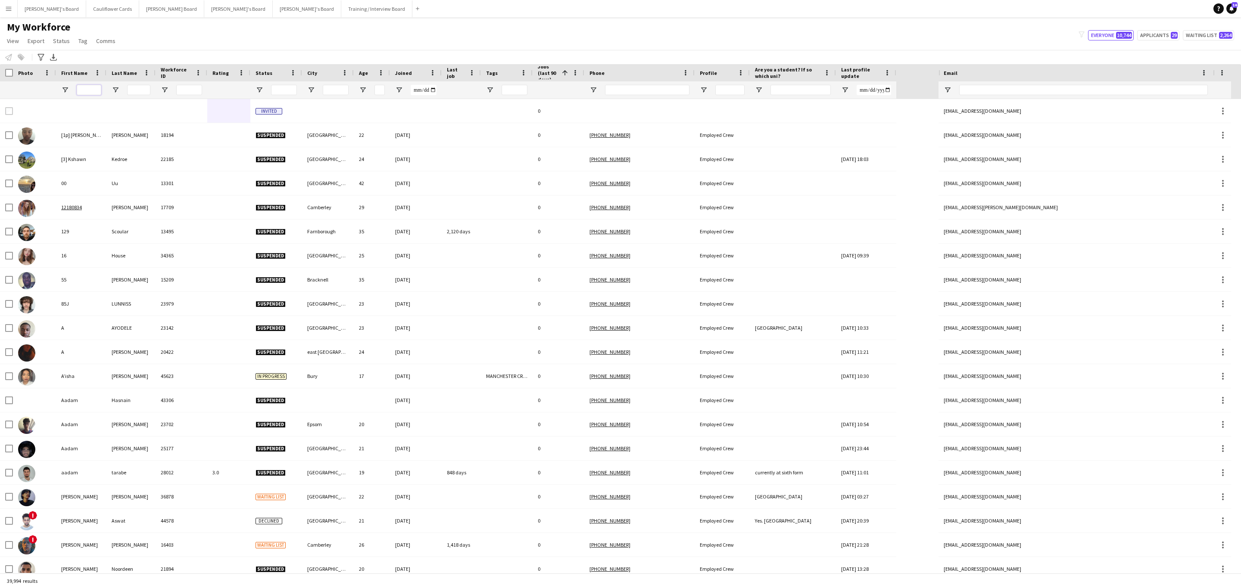
click at [90, 93] on input "First Name Filter Input" at bounding box center [89, 90] width 25 height 10
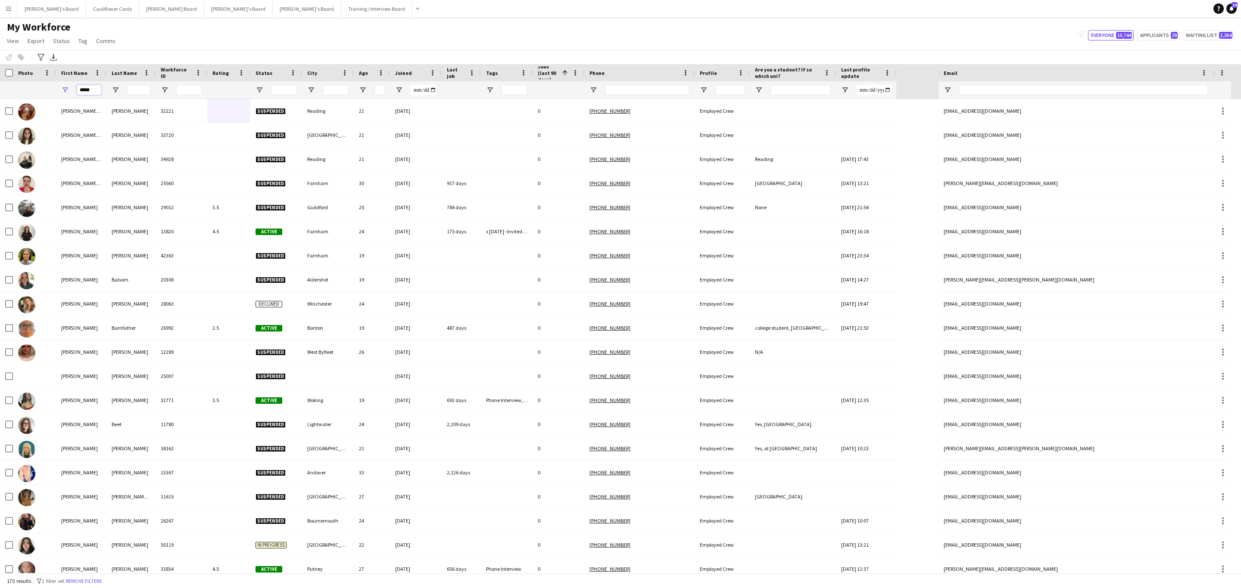
type input "*****"
click at [142, 90] on input "Last Name Filter Input" at bounding box center [138, 90] width 23 height 10
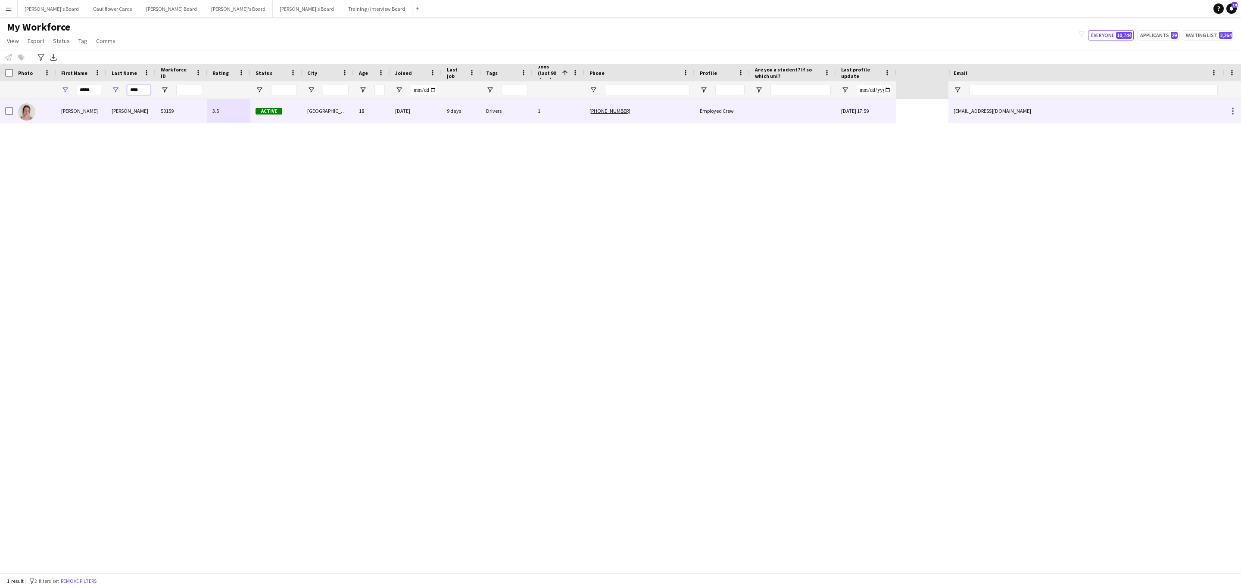
type input "****"
click at [187, 115] on div "50159" at bounding box center [182, 111] width 52 height 24
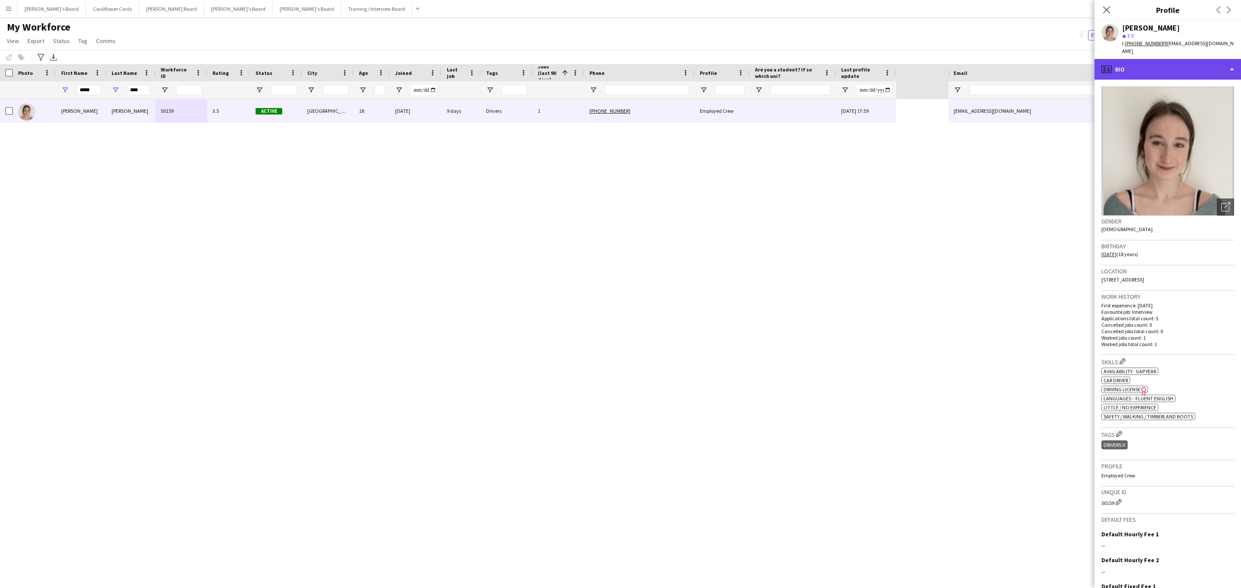
click at [1180, 65] on div "profile Bio" at bounding box center [1167, 69] width 146 height 21
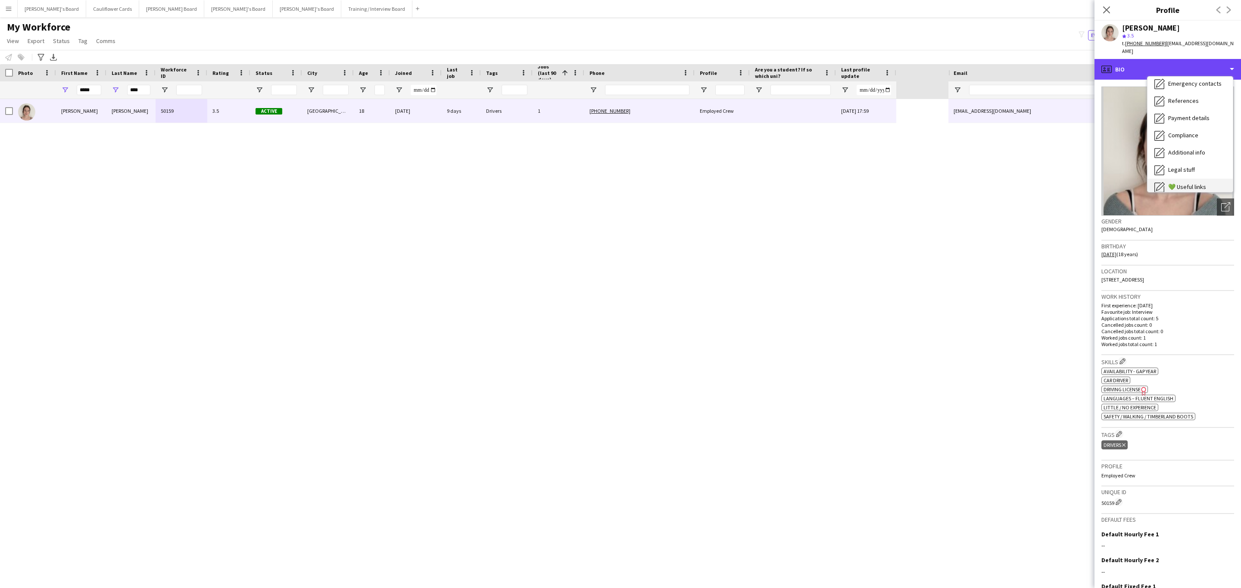
scroll to position [115, 0]
click at [1177, 159] on span "Feedback" at bounding box center [1181, 163] width 26 height 8
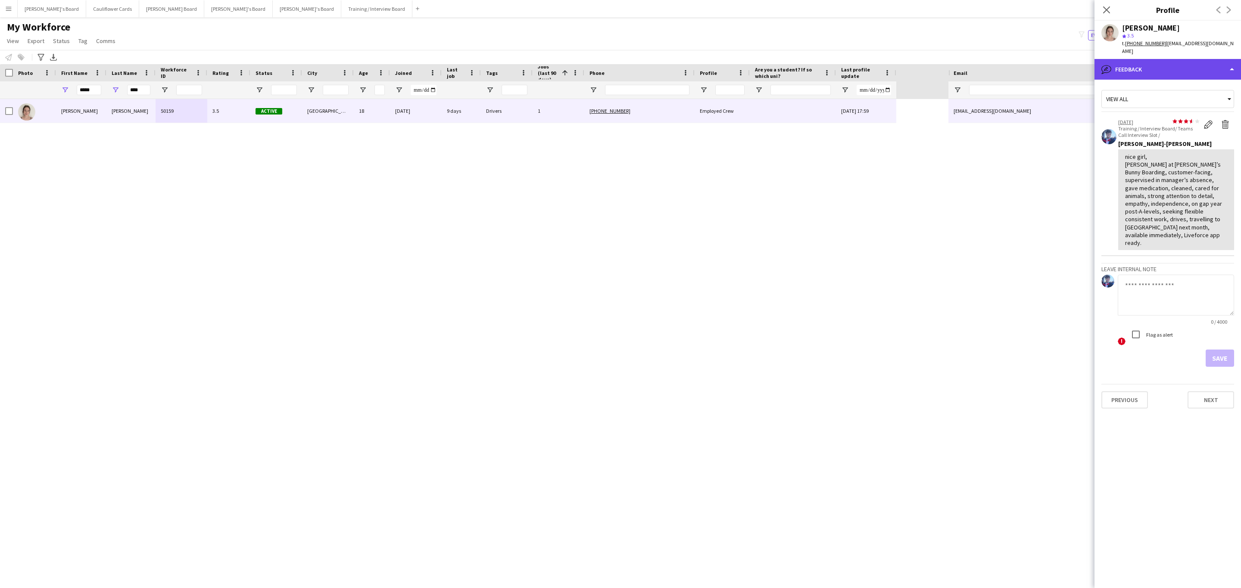
click at [1173, 59] on div "bubble-pencil Feedback" at bounding box center [1167, 69] width 146 height 21
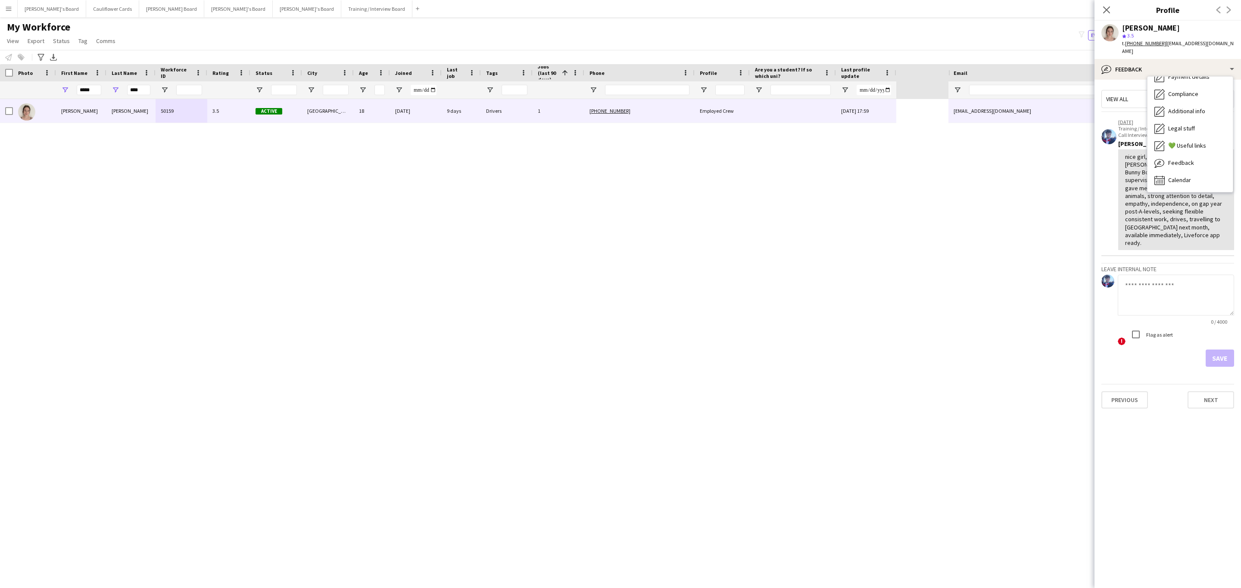
click at [1153, 275] on textarea at bounding box center [1175, 295] width 116 height 41
click at [1195, 282] on textarea "**********" at bounding box center [1175, 295] width 116 height 41
paste textarea "**********"
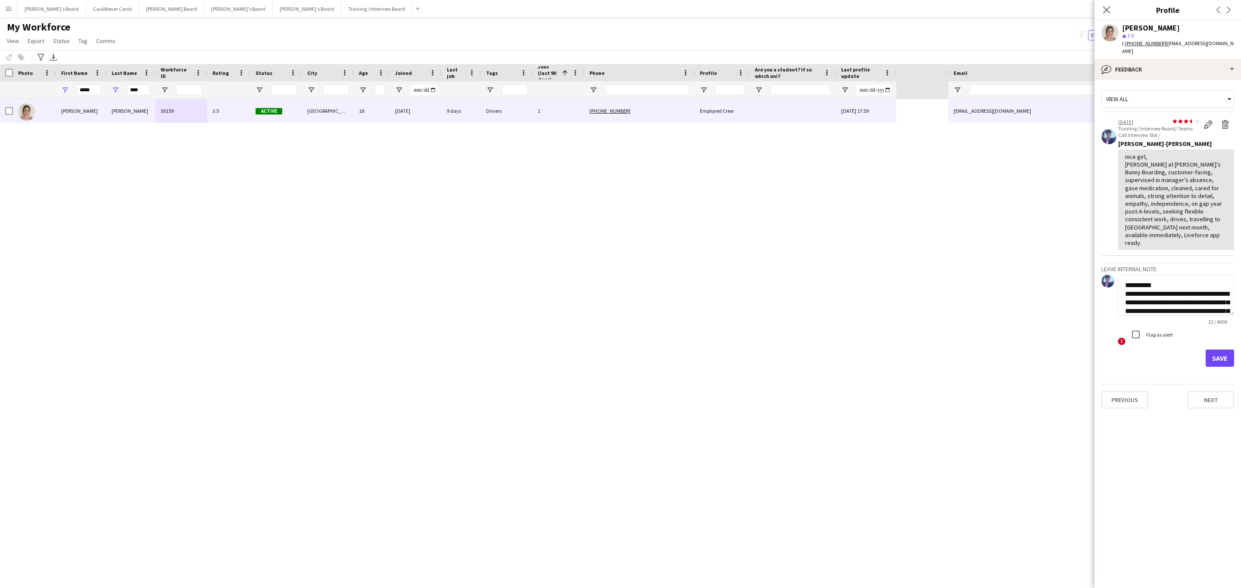
scroll to position [26, 0]
type textarea "**********"
click at [1217, 350] on button "Save" at bounding box center [1219, 358] width 28 height 17
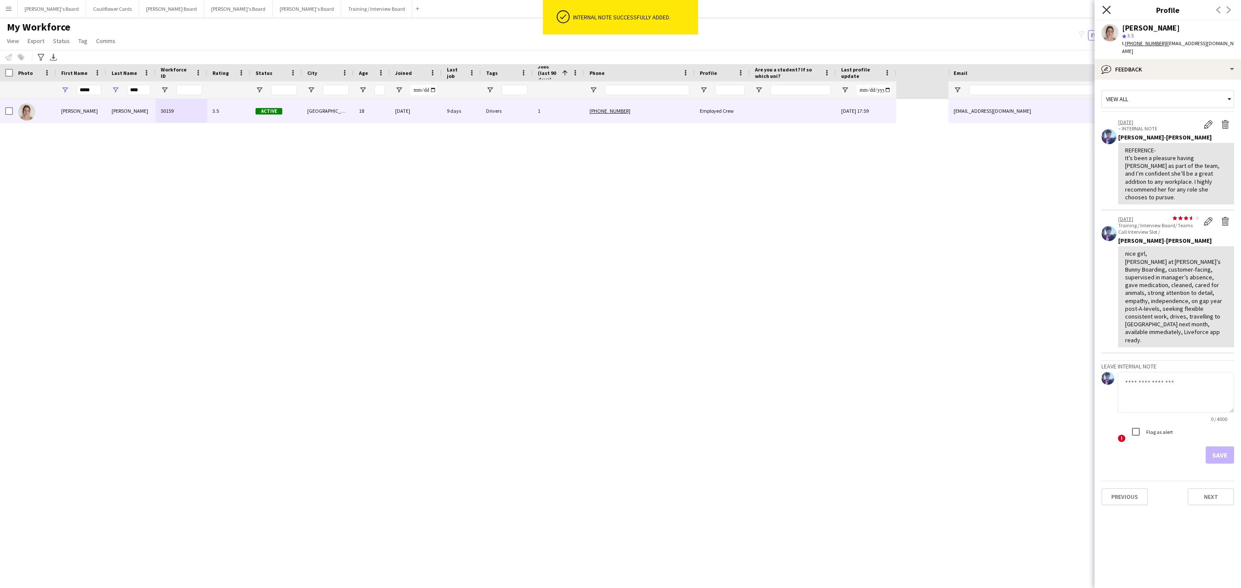
click at [1105, 7] on icon "Close pop-in" at bounding box center [1106, 10] width 8 height 8
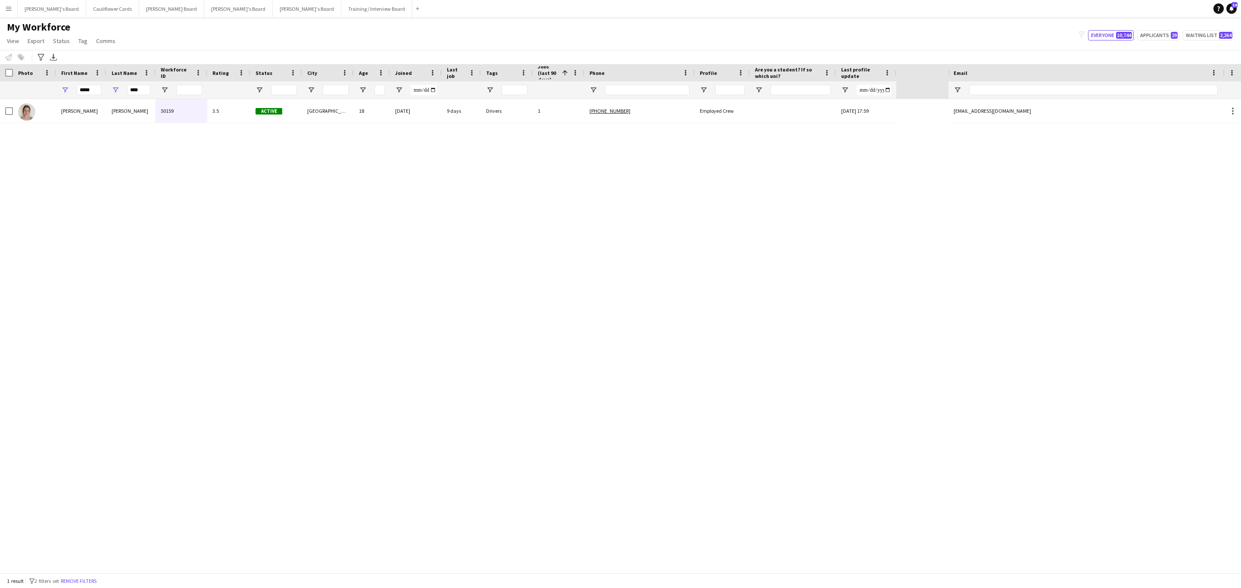
drag, startPoint x: 93, startPoint y: 581, endPoint x: 102, endPoint y: 581, distance: 9.0
click at [93, 581] on button "Remove filters" at bounding box center [78, 581] width 39 height 9
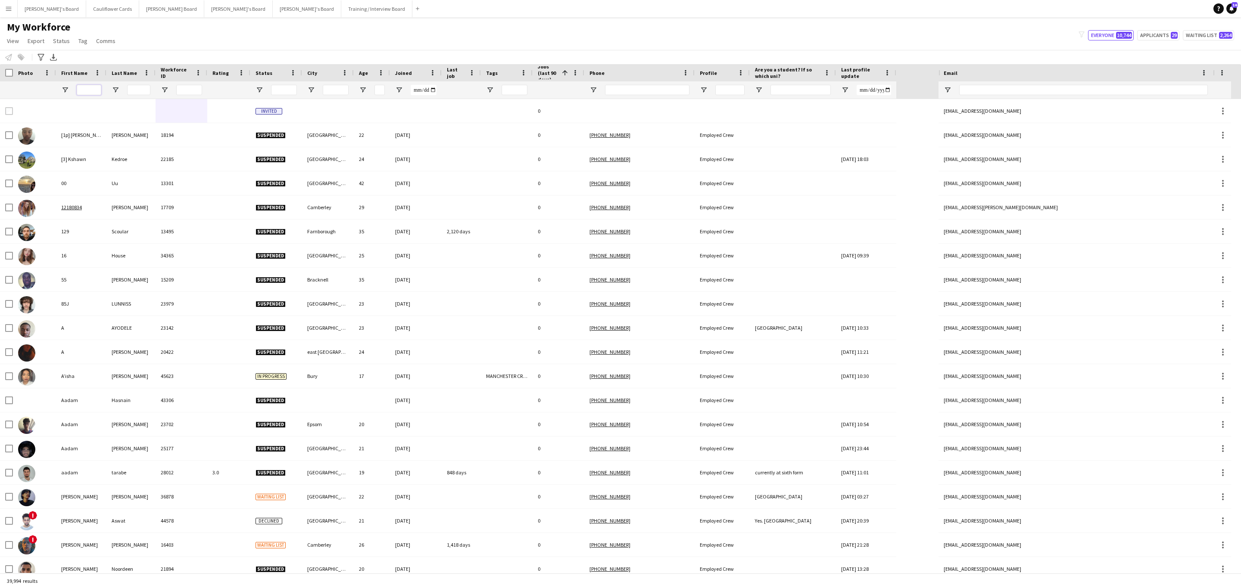
click at [84, 89] on input "First Name Filter Input" at bounding box center [89, 90] width 25 height 10
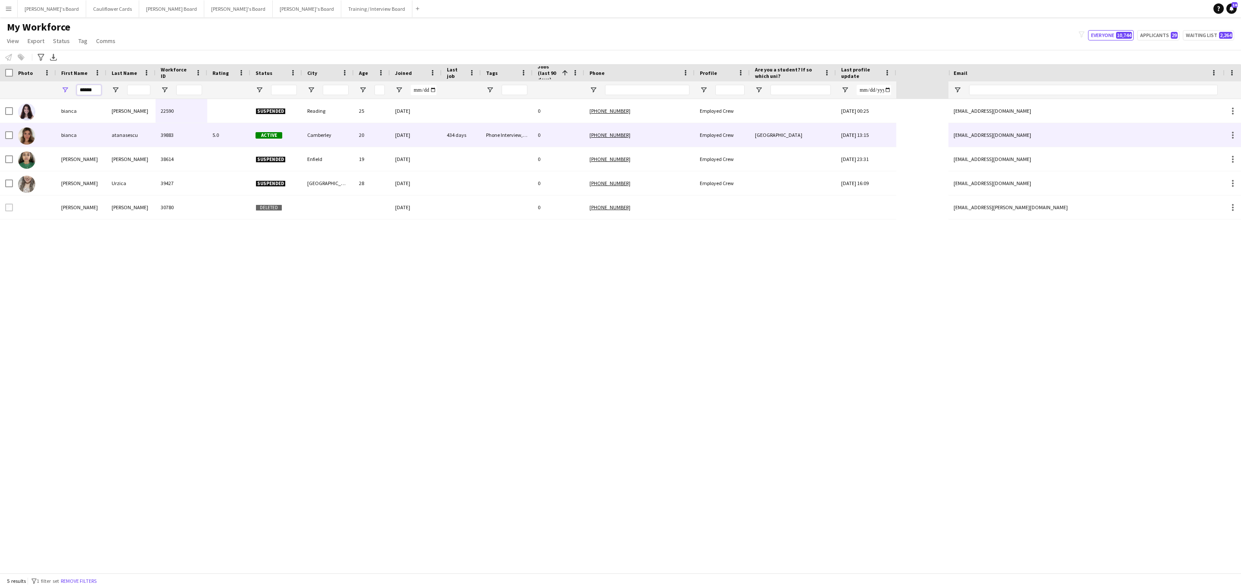
type input "******"
click at [141, 128] on div "atanasescu" at bounding box center [130, 135] width 49 height 24
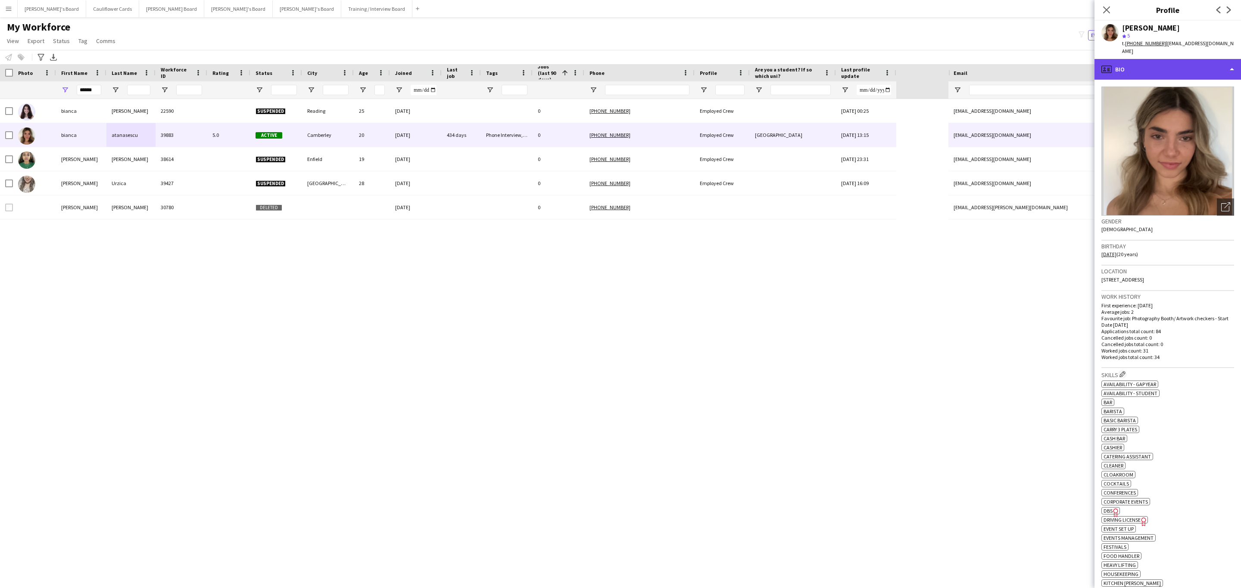
click at [1166, 65] on div "profile Bio" at bounding box center [1167, 69] width 146 height 21
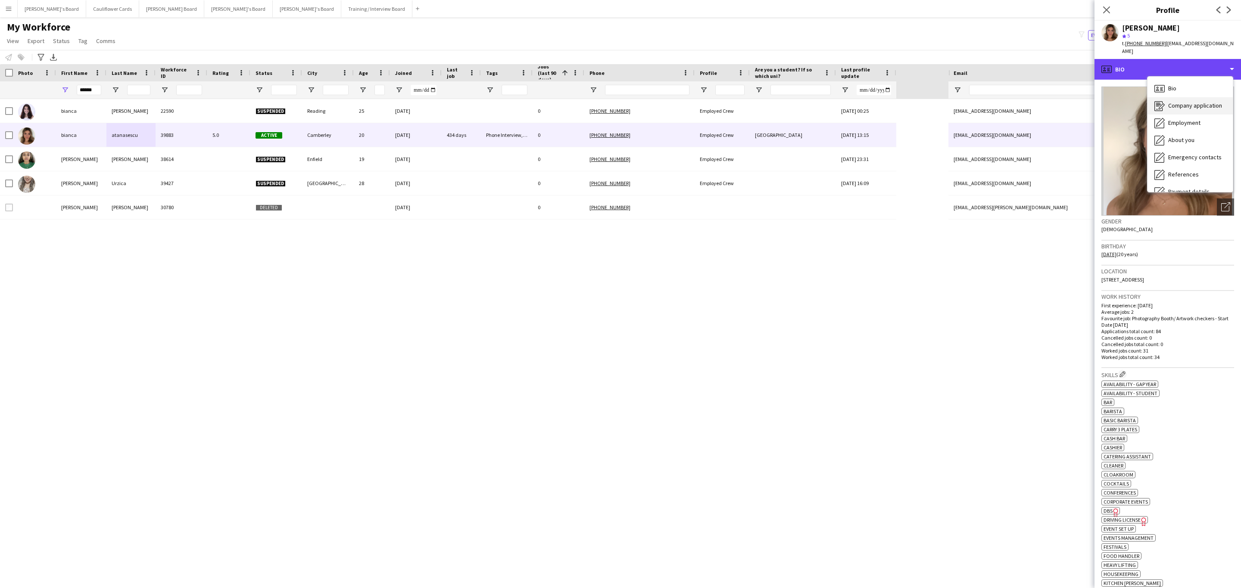
scroll to position [115, 0]
click at [1195, 155] on div "Feedback Feedback" at bounding box center [1189, 163] width 85 height 17
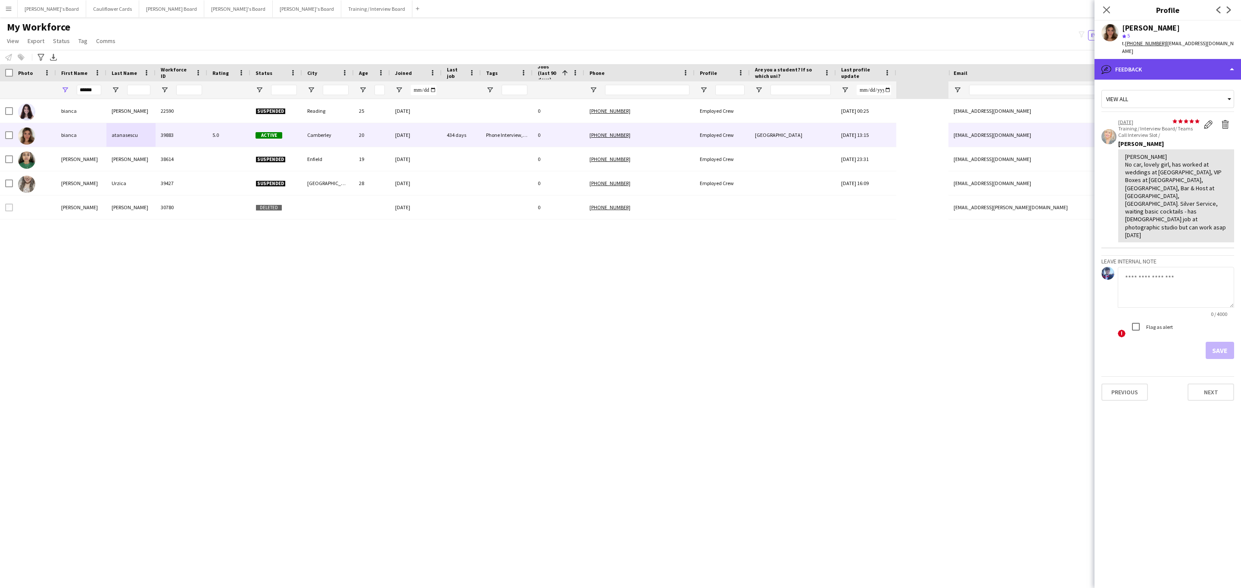
click at [1175, 68] on div "bubble-pencil Feedback" at bounding box center [1167, 69] width 146 height 21
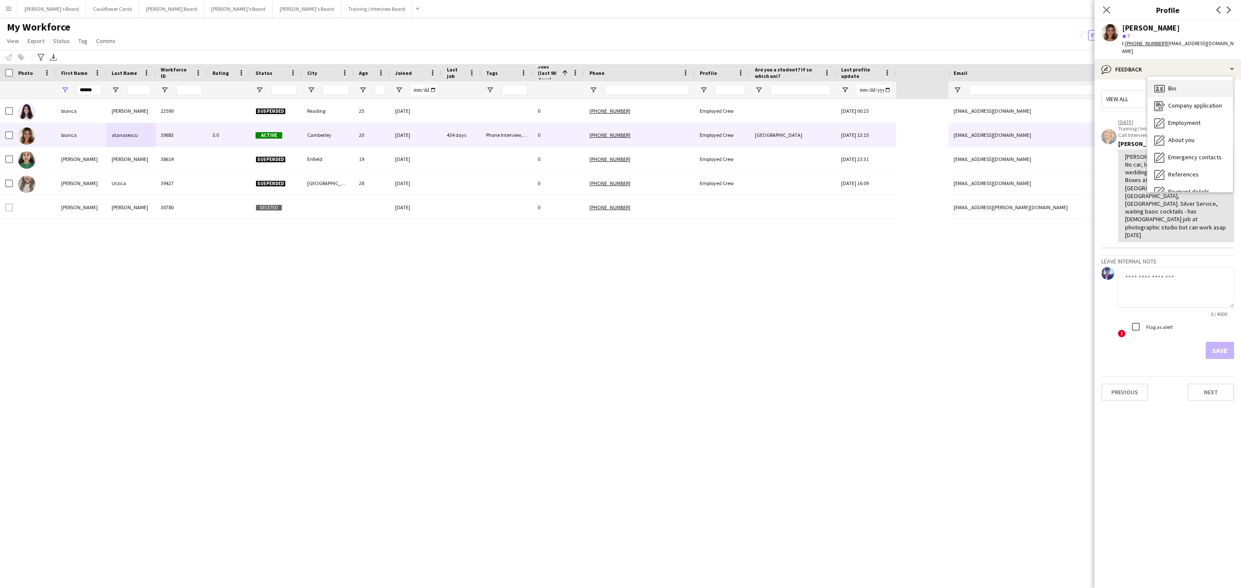
click at [1180, 86] on div "Bio Bio" at bounding box center [1189, 88] width 85 height 17
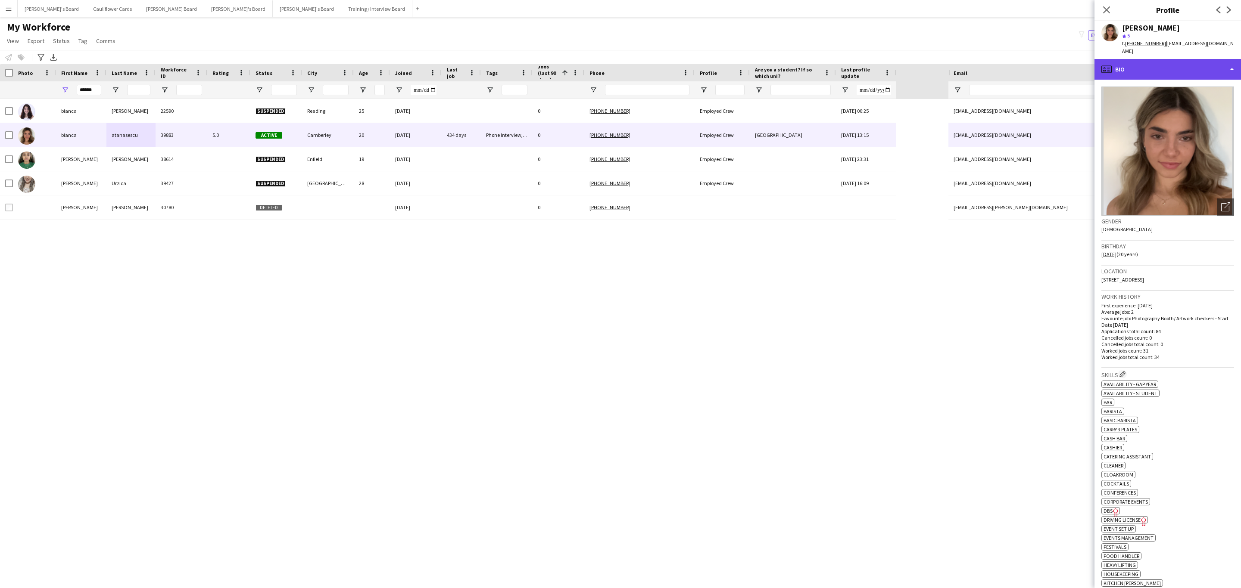
click at [1180, 62] on div "profile Bio" at bounding box center [1167, 69] width 146 height 21
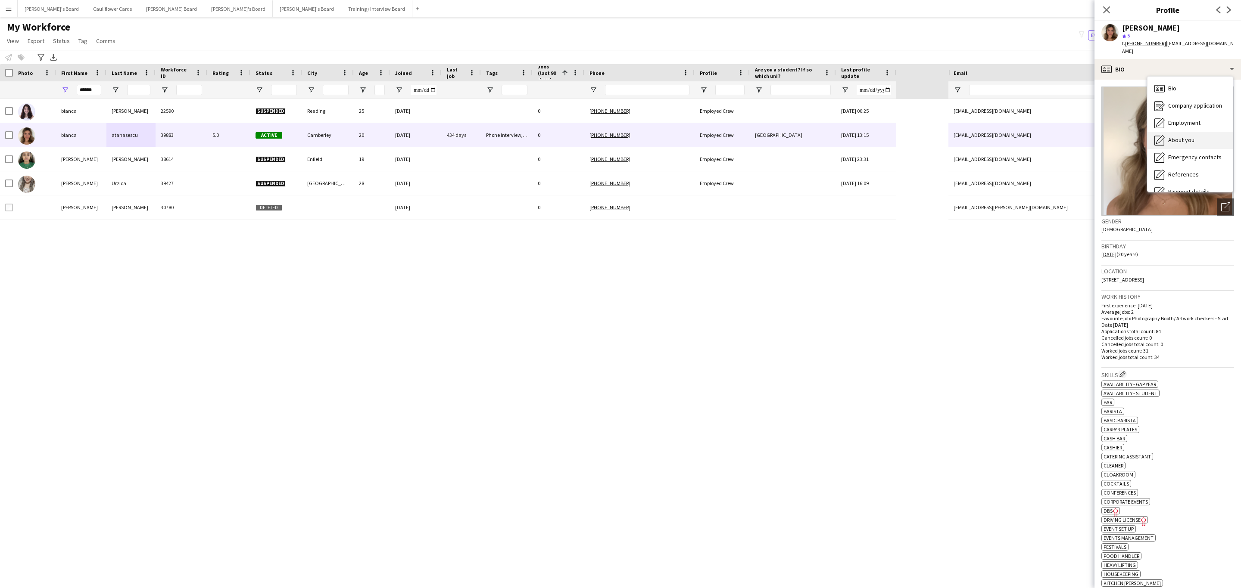
click at [1188, 137] on div "About you About you" at bounding box center [1189, 140] width 85 height 17
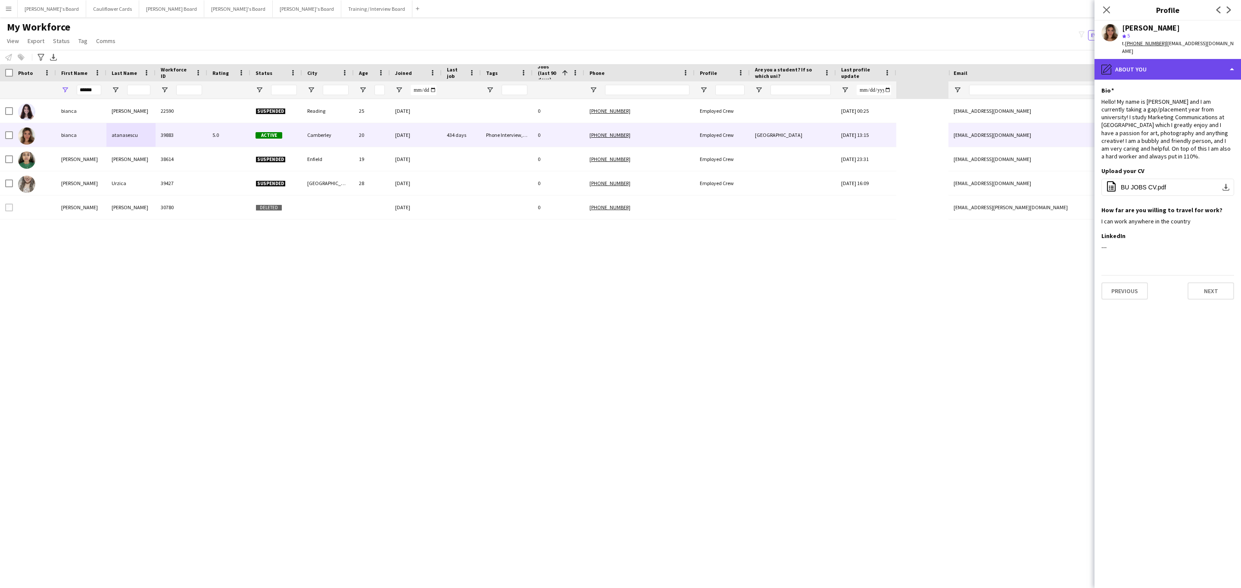
click at [1176, 60] on div "pencil4 About you" at bounding box center [1167, 69] width 146 height 21
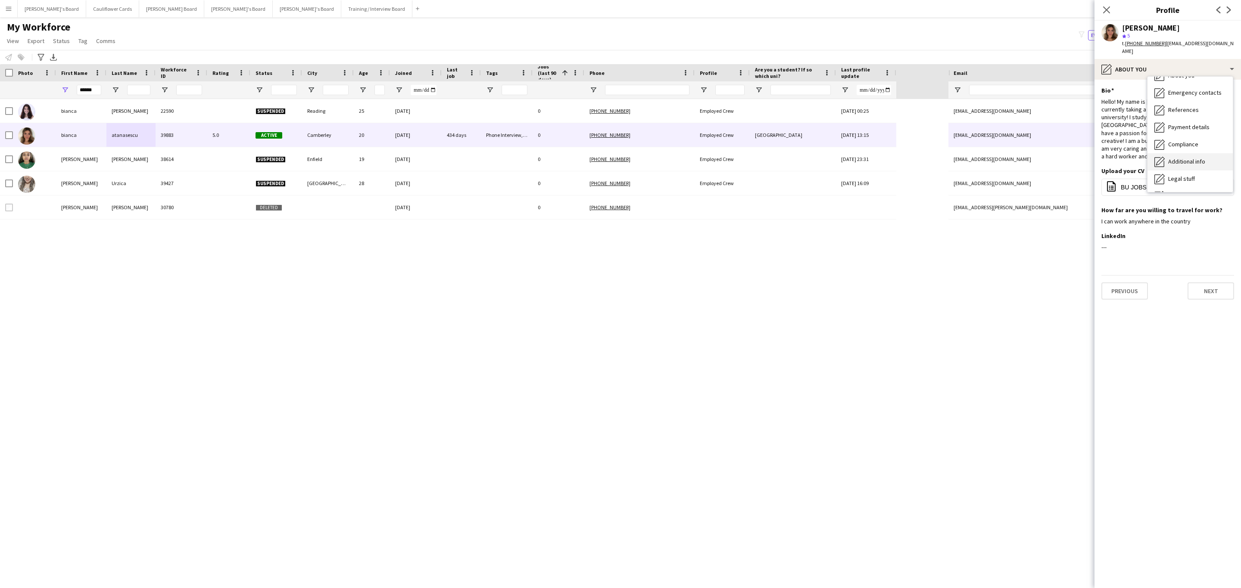
click at [1201, 158] on span "Additional info" at bounding box center [1186, 162] width 37 height 8
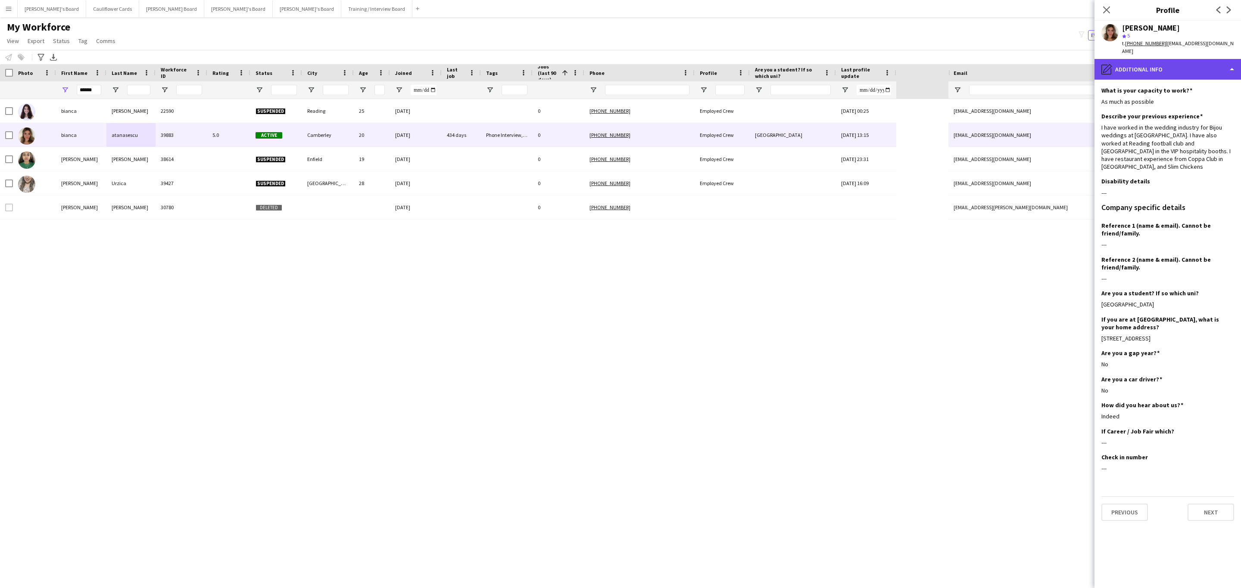
click at [1164, 63] on div "pencil4 Additional info" at bounding box center [1167, 69] width 146 height 21
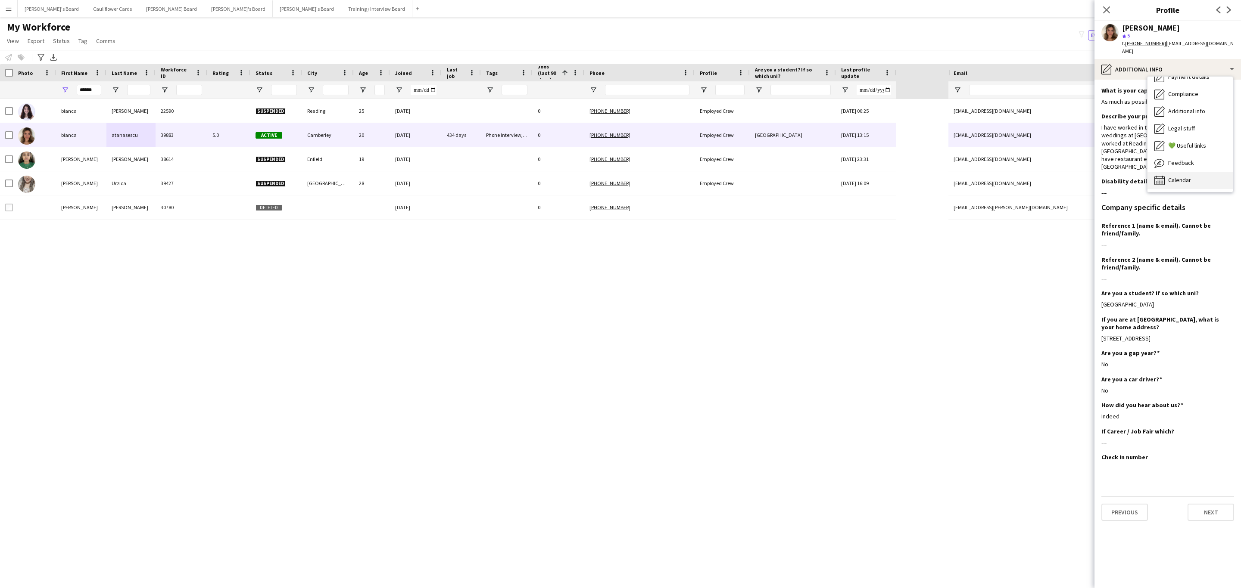
click at [1186, 172] on div "Calendar Calendar" at bounding box center [1189, 180] width 85 height 17
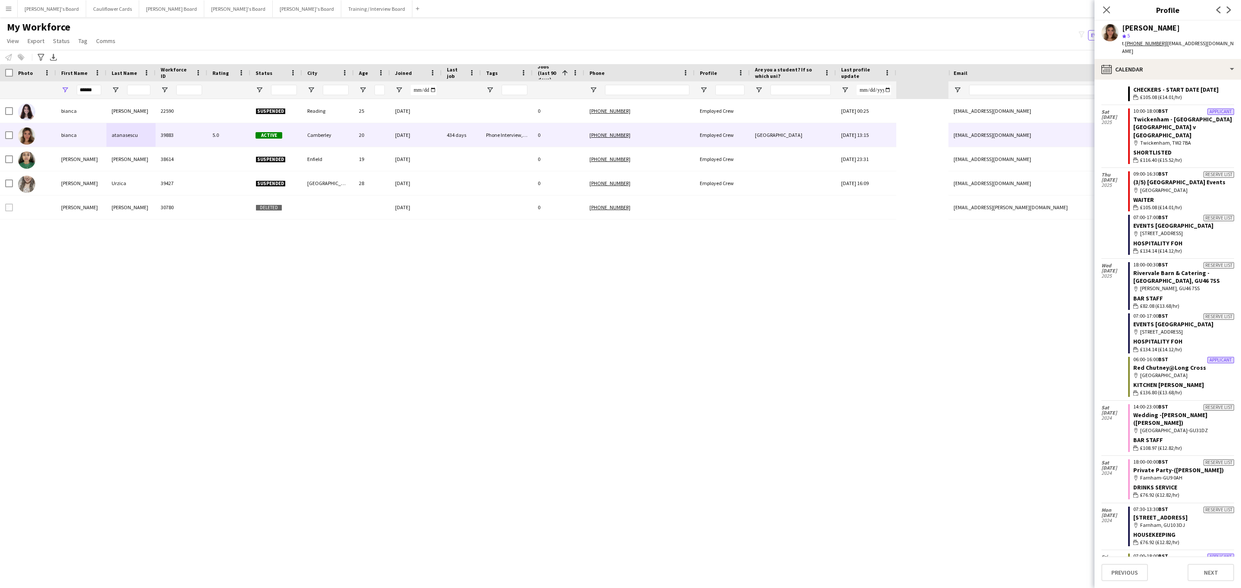
scroll to position [2680, 0]
click at [1146, 61] on div "calendar-full Calendar" at bounding box center [1167, 69] width 146 height 21
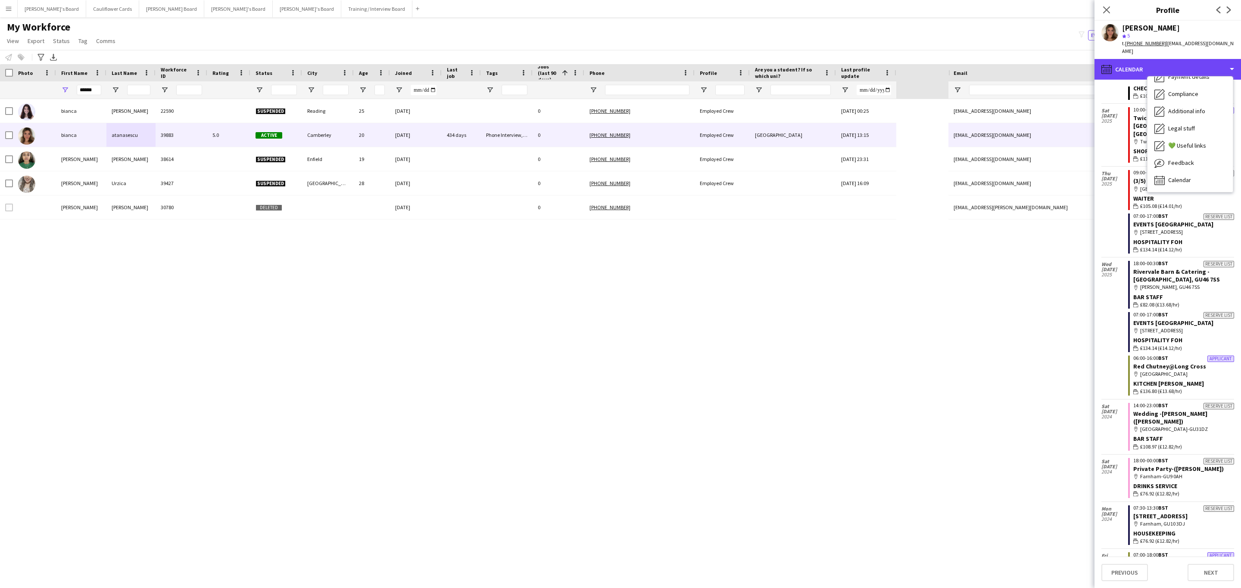
scroll to position [0, 0]
click at [1170, 84] on span "Bio" at bounding box center [1172, 88] width 8 height 8
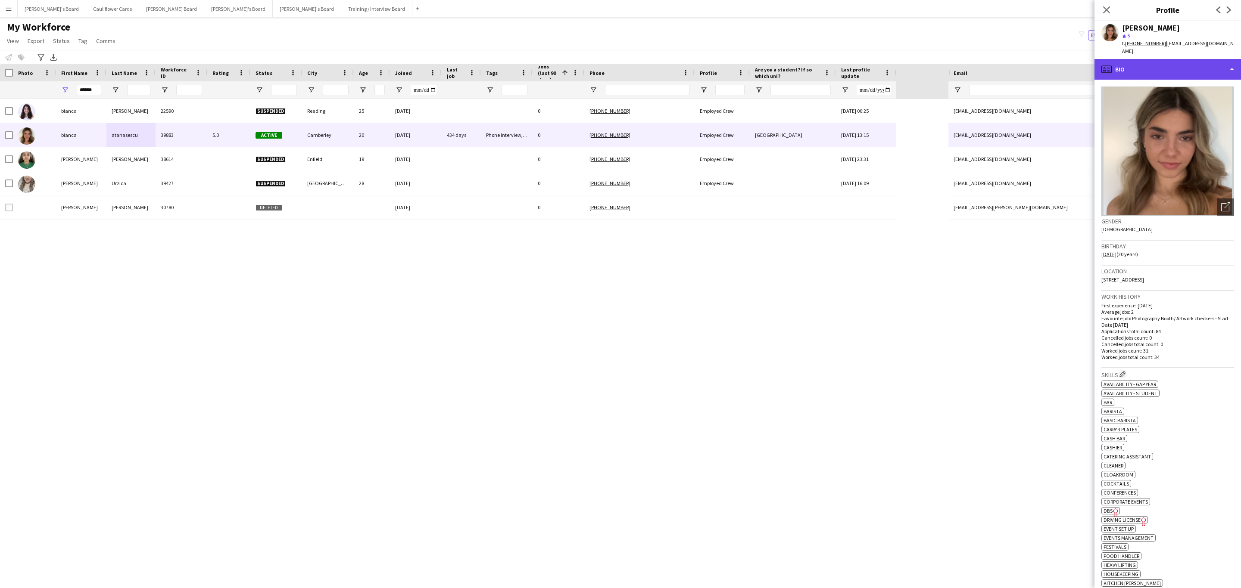
click at [1186, 62] on div "profile Bio" at bounding box center [1167, 69] width 146 height 21
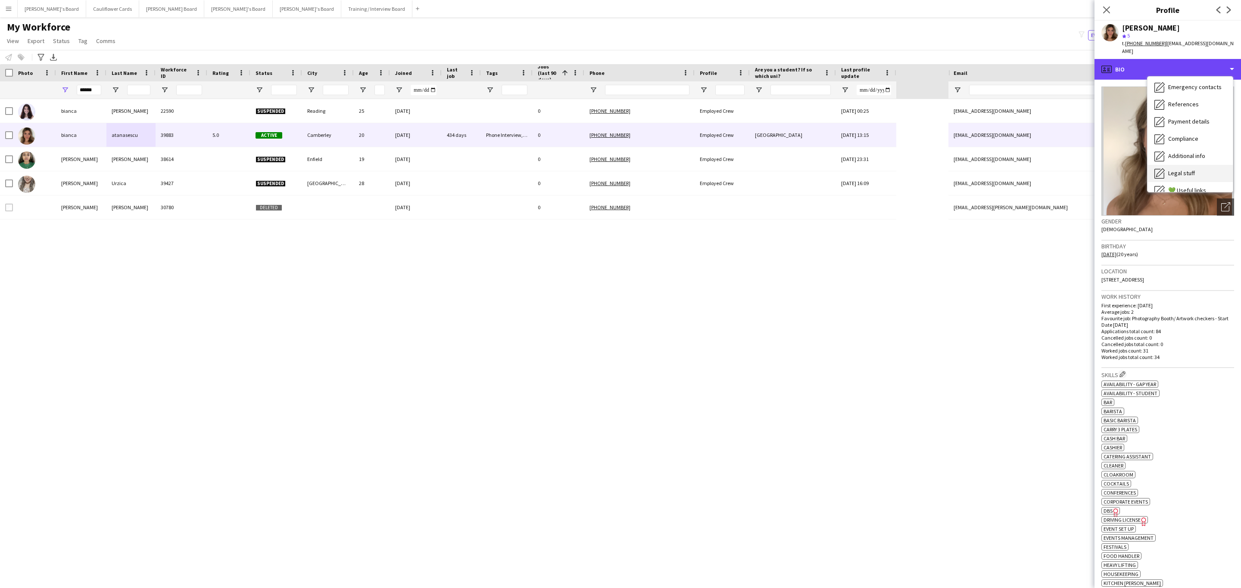
scroll to position [115, 0]
click at [1193, 161] on div "Feedback Feedback" at bounding box center [1189, 163] width 85 height 17
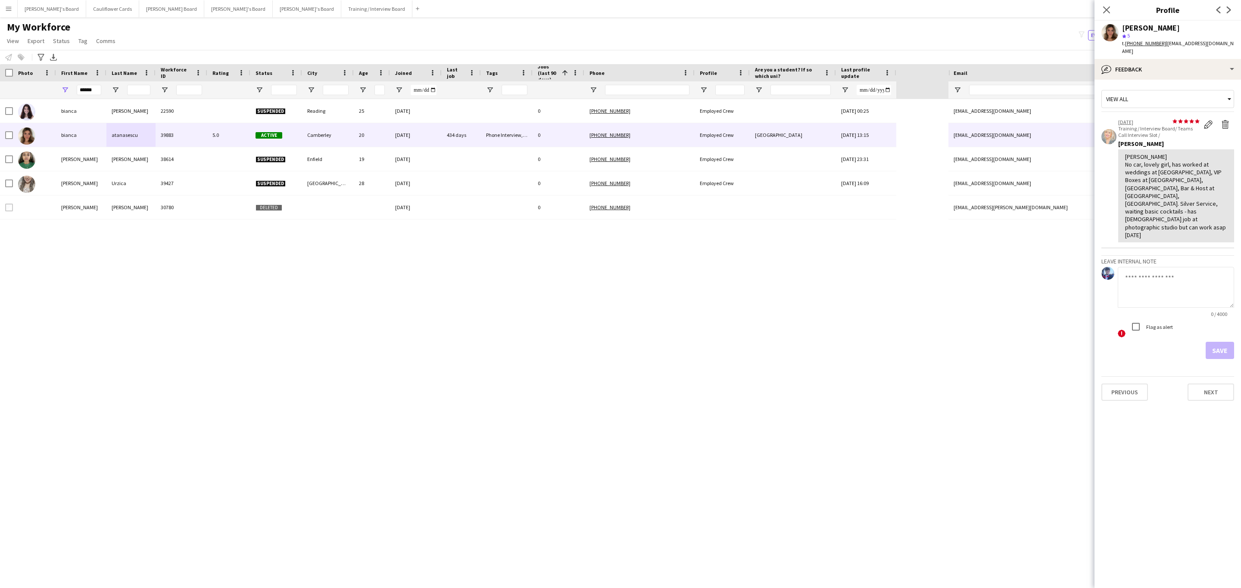
click at [1143, 279] on textarea at bounding box center [1175, 287] width 116 height 41
click at [1134, 268] on textarea "**********" at bounding box center [1175, 287] width 116 height 41
paste textarea "**********"
type textarea "**********"
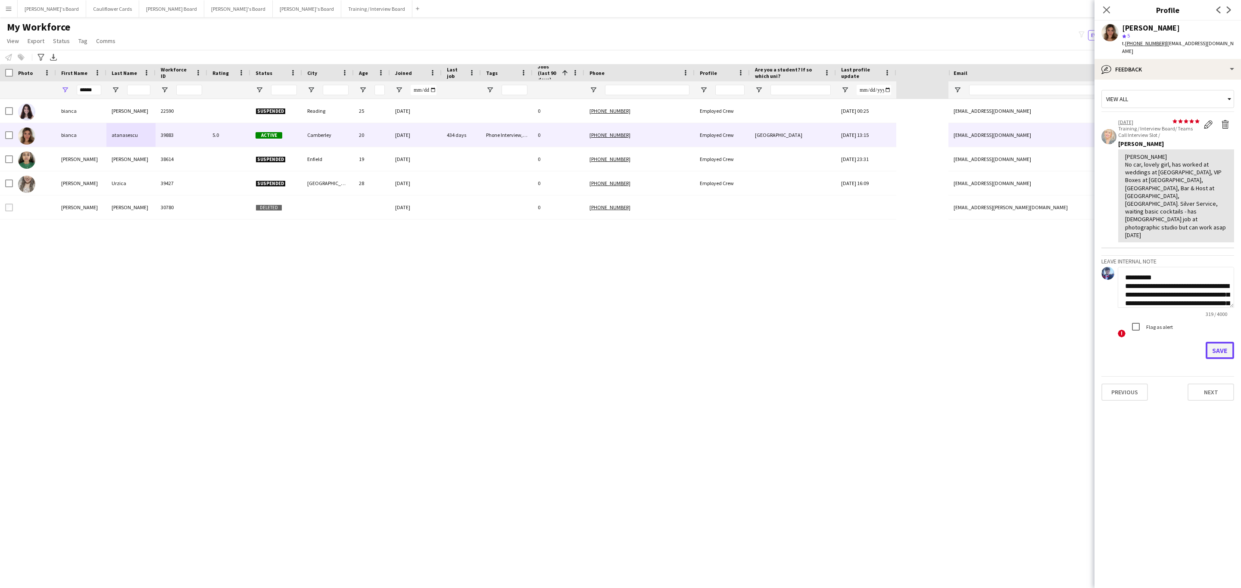
click at [1224, 342] on button "Save" at bounding box center [1219, 350] width 28 height 17
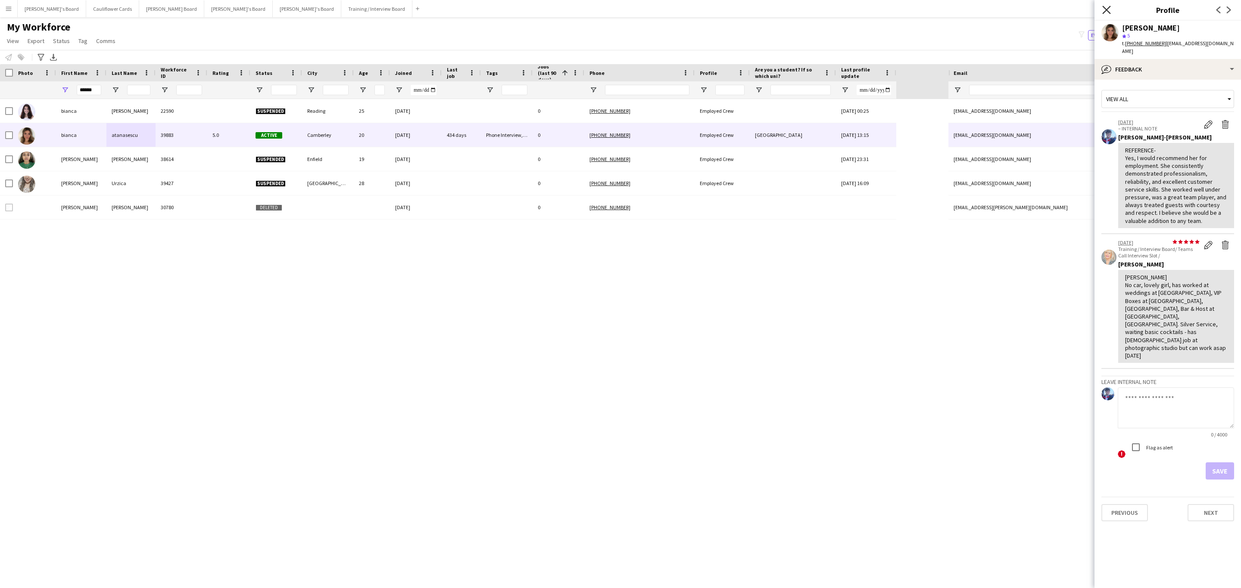
click at [1105, 9] on icon at bounding box center [1106, 10] width 8 height 8
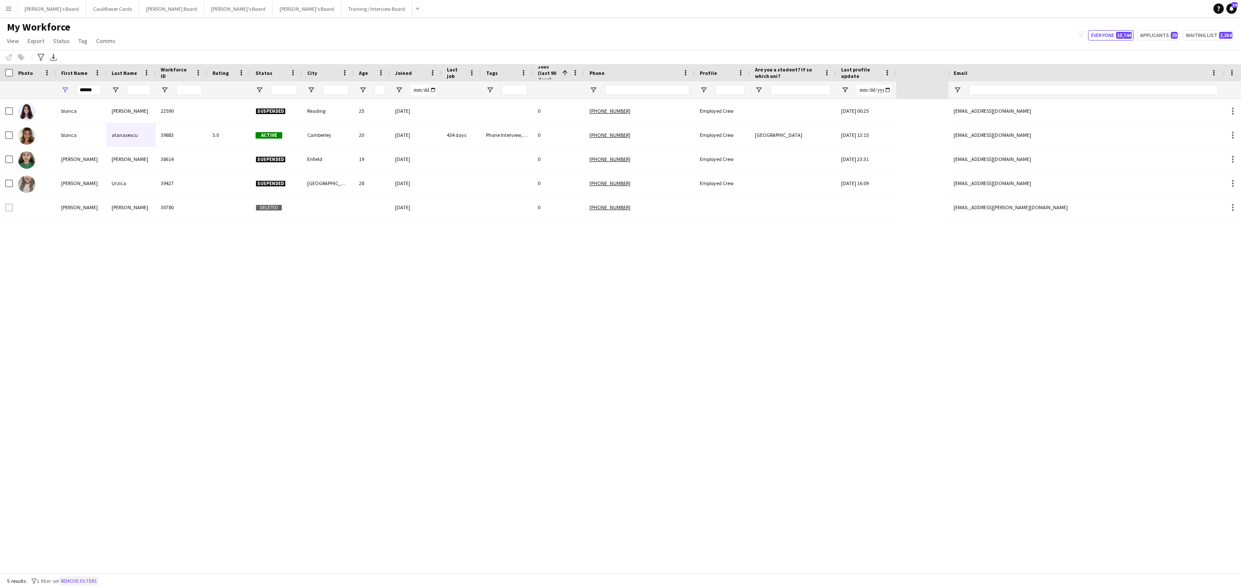
click at [90, 586] on button "Remove filters" at bounding box center [78, 581] width 39 height 9
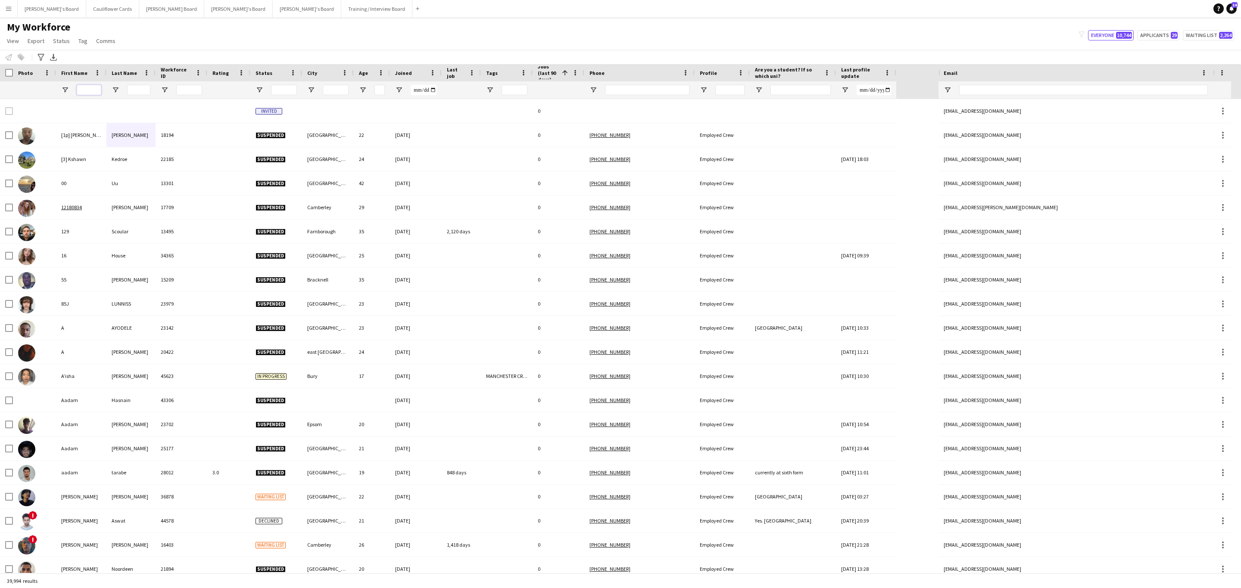
click at [87, 89] on input "First Name Filter Input" at bounding box center [89, 90] width 25 height 10
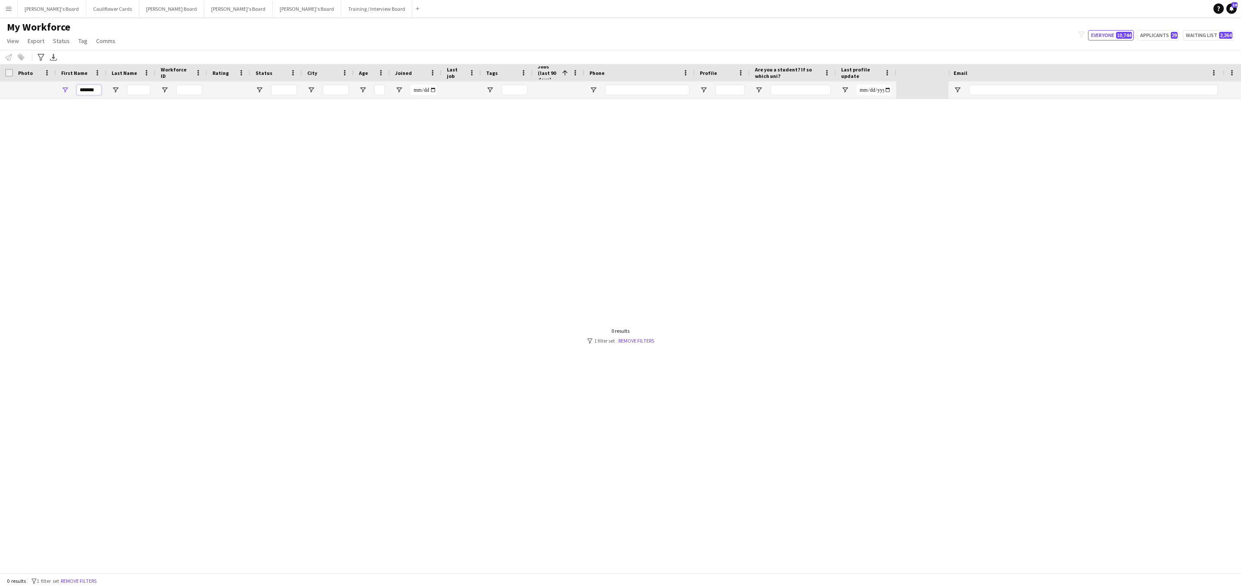
type input "*******"
drag, startPoint x: 79, startPoint y: 579, endPoint x: 95, endPoint y: 87, distance: 492.2
click at [79, 579] on button "Remove filters" at bounding box center [78, 581] width 39 height 9
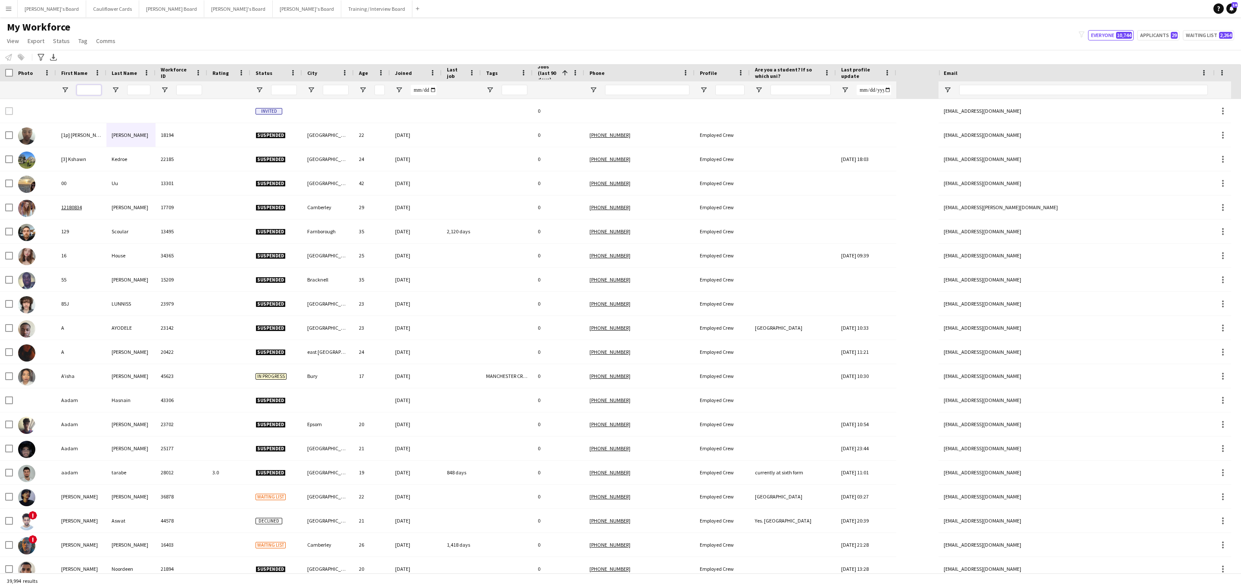
click at [88, 93] on input "First Name Filter Input" at bounding box center [89, 90] width 25 height 10
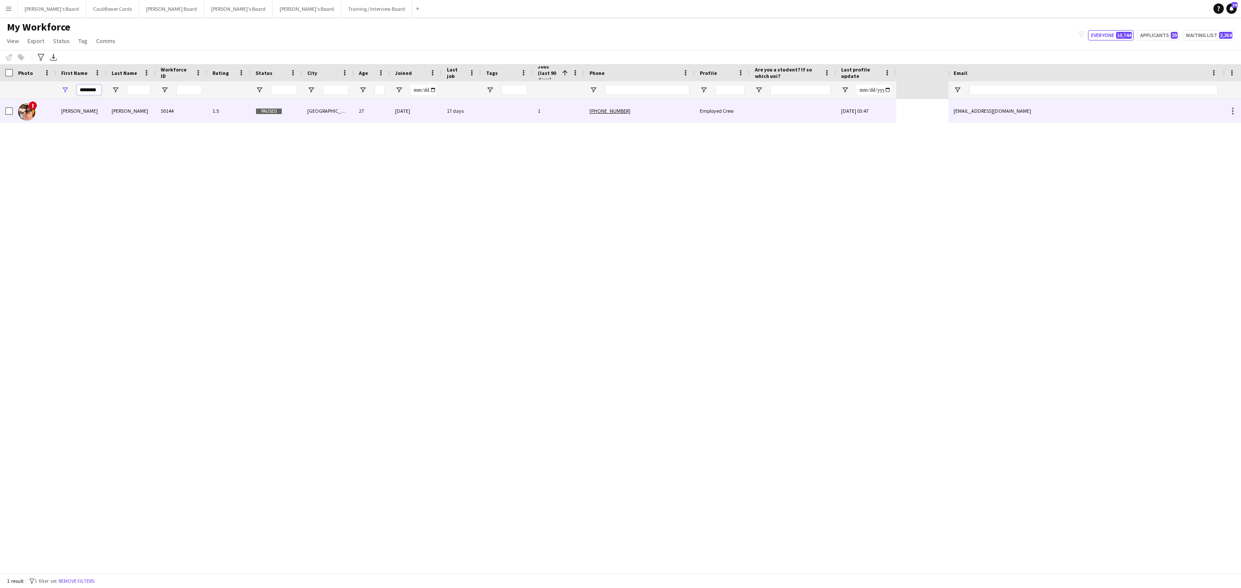
type input "********"
click at [168, 112] on div "50144" at bounding box center [182, 111] width 52 height 24
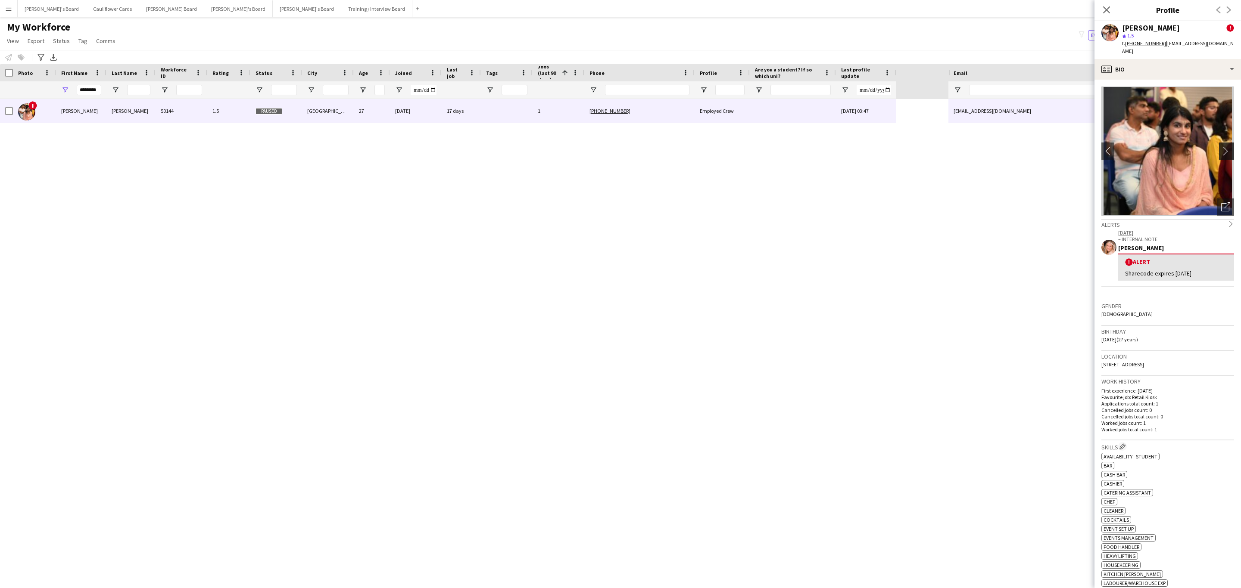
click at [1219, 143] on button "chevron-right" at bounding box center [1227, 151] width 17 height 17
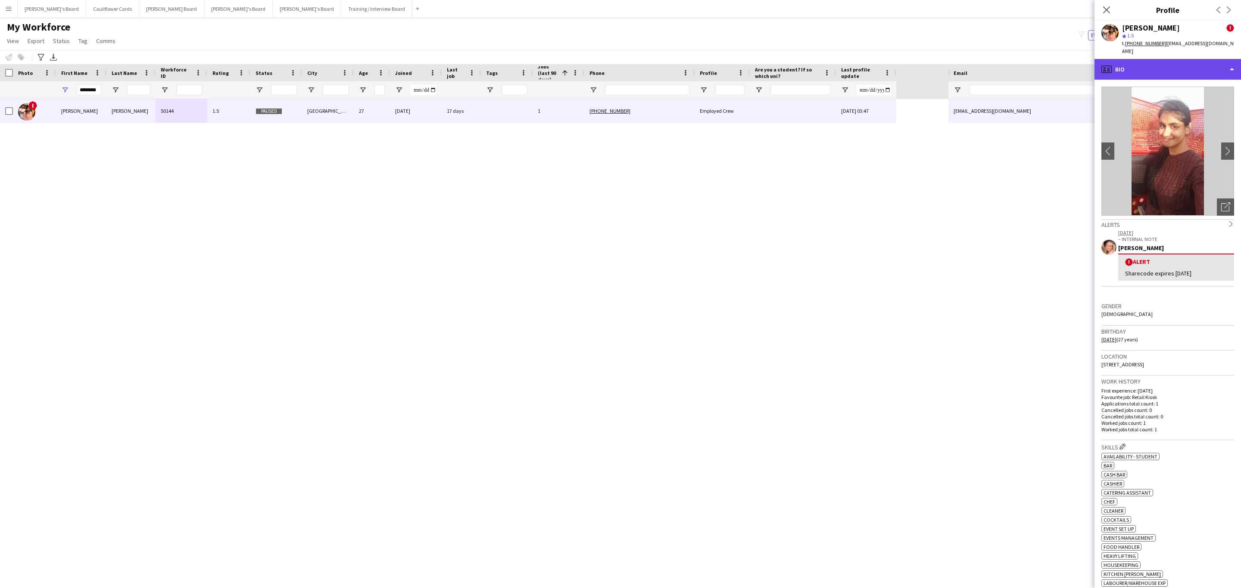
click at [1193, 66] on div "profile Bio" at bounding box center [1167, 69] width 146 height 21
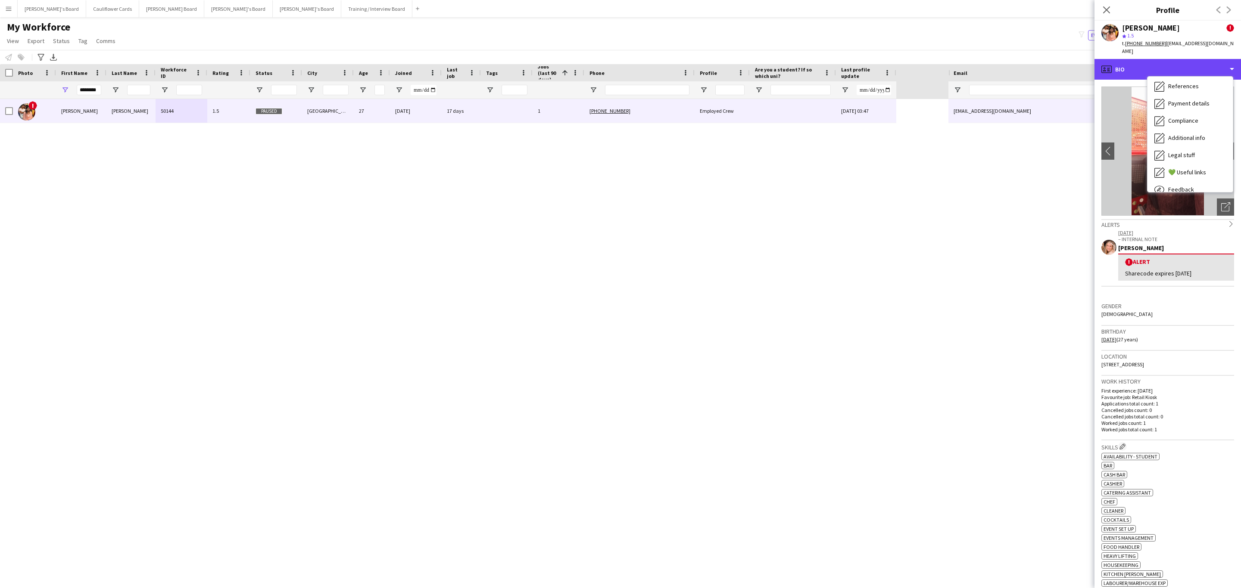
scroll to position [115, 0]
click at [1201, 172] on div "Calendar Calendar" at bounding box center [1189, 180] width 85 height 17
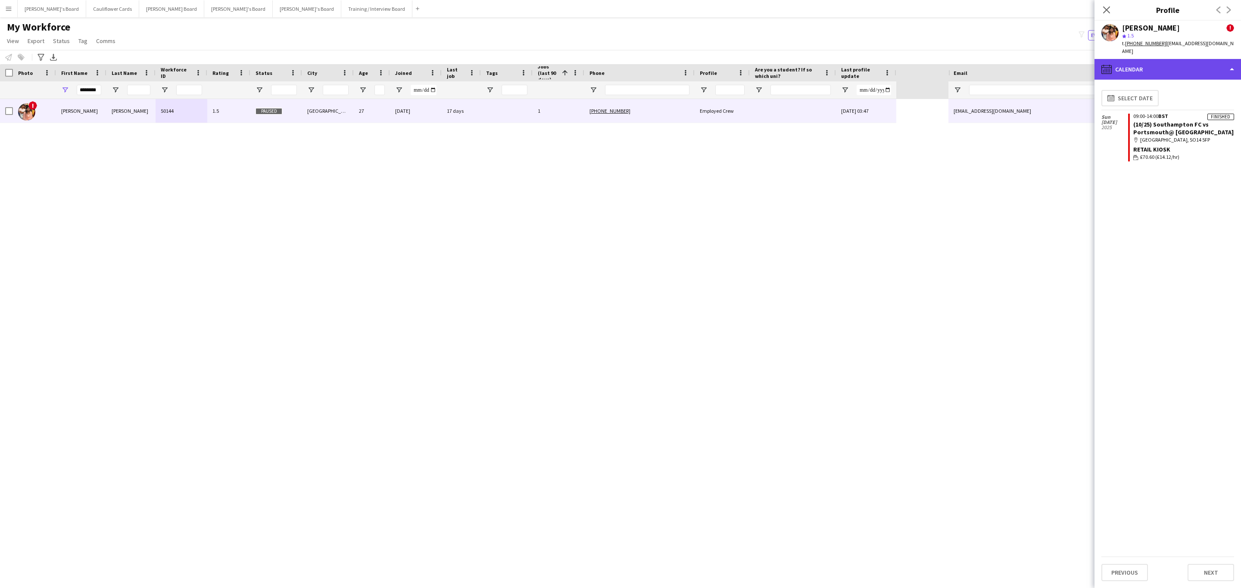
click at [1189, 68] on div "calendar-full Calendar" at bounding box center [1167, 69] width 146 height 21
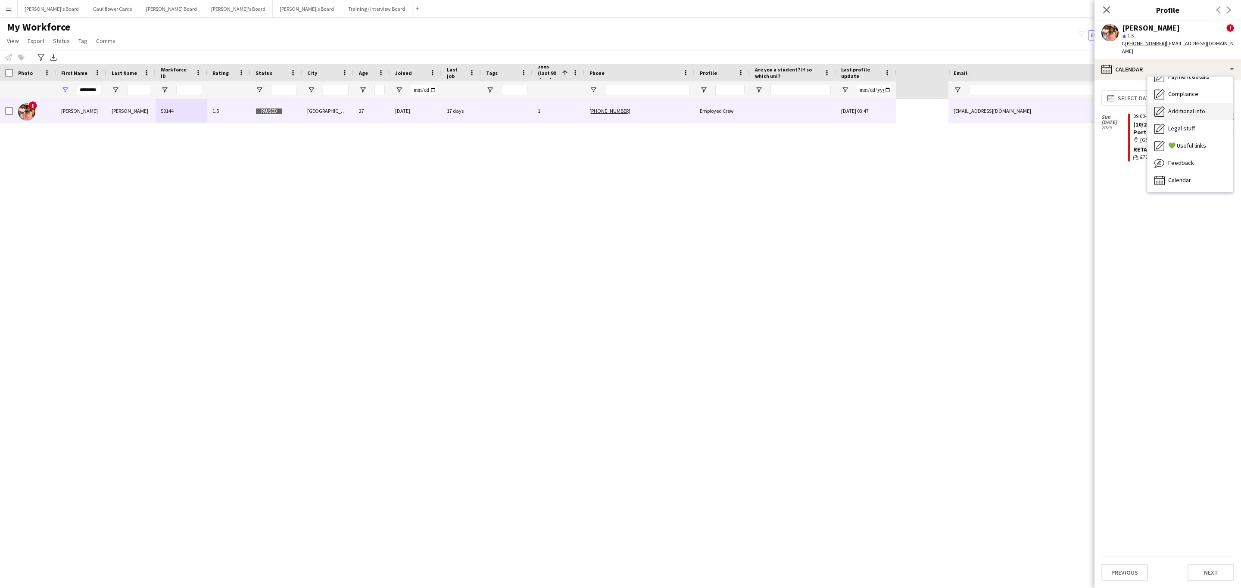
click at [1184, 108] on div "Additional info Additional info" at bounding box center [1189, 111] width 85 height 17
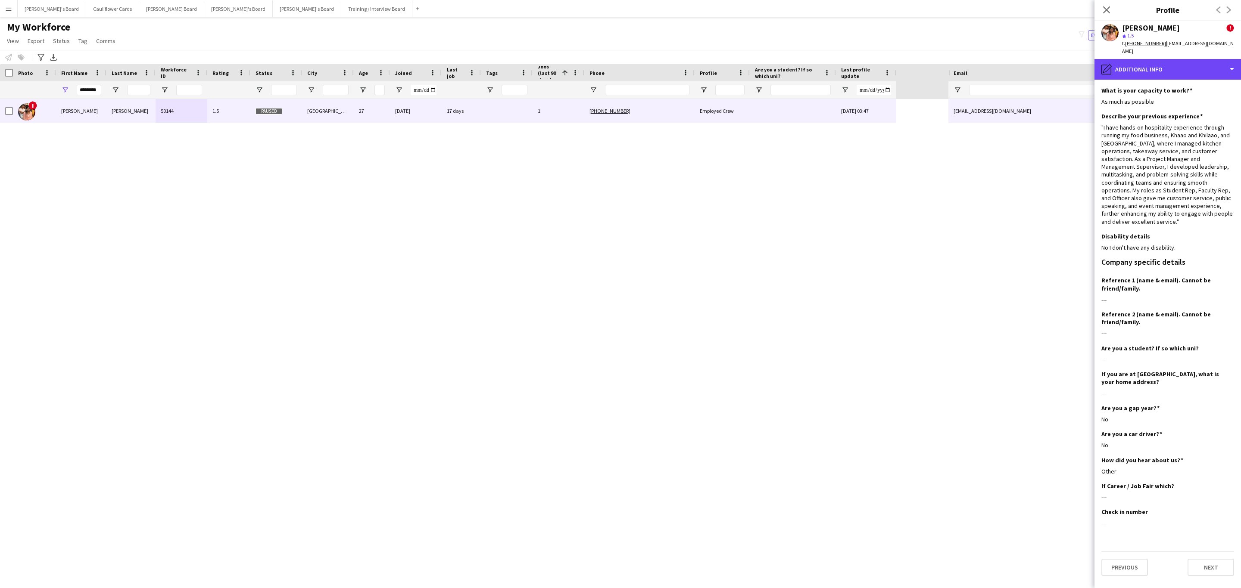
drag, startPoint x: 1161, startPoint y: 66, endPoint x: 1178, endPoint y: 103, distance: 40.1
click at [1162, 70] on div "pencil4 Additional info" at bounding box center [1167, 69] width 146 height 21
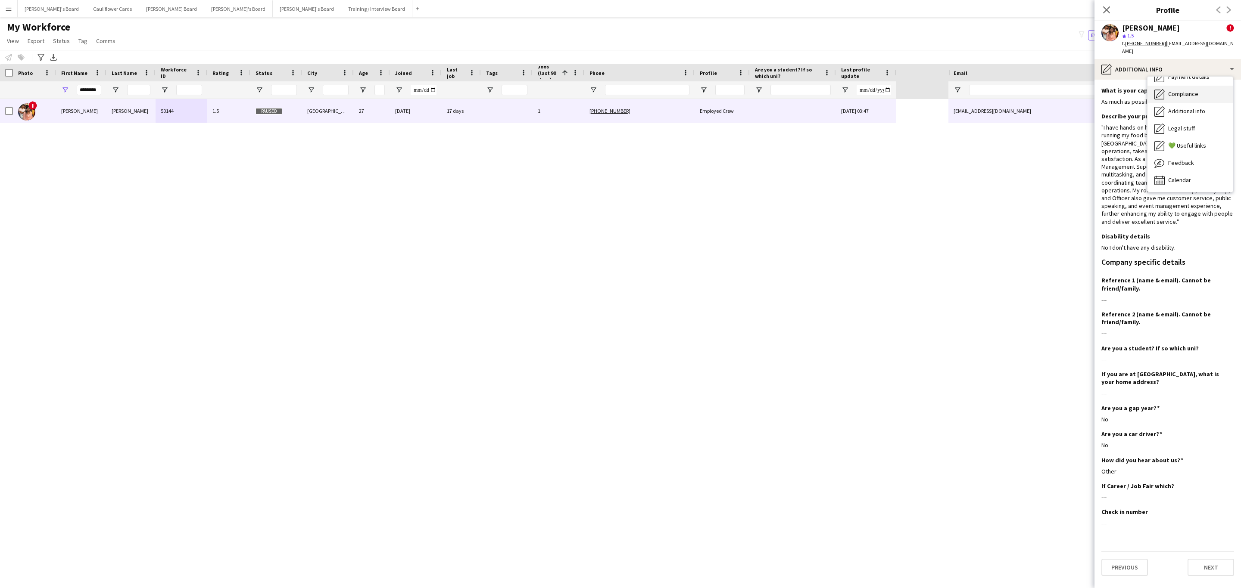
click at [1183, 91] on div "Compliance Compliance" at bounding box center [1189, 94] width 85 height 17
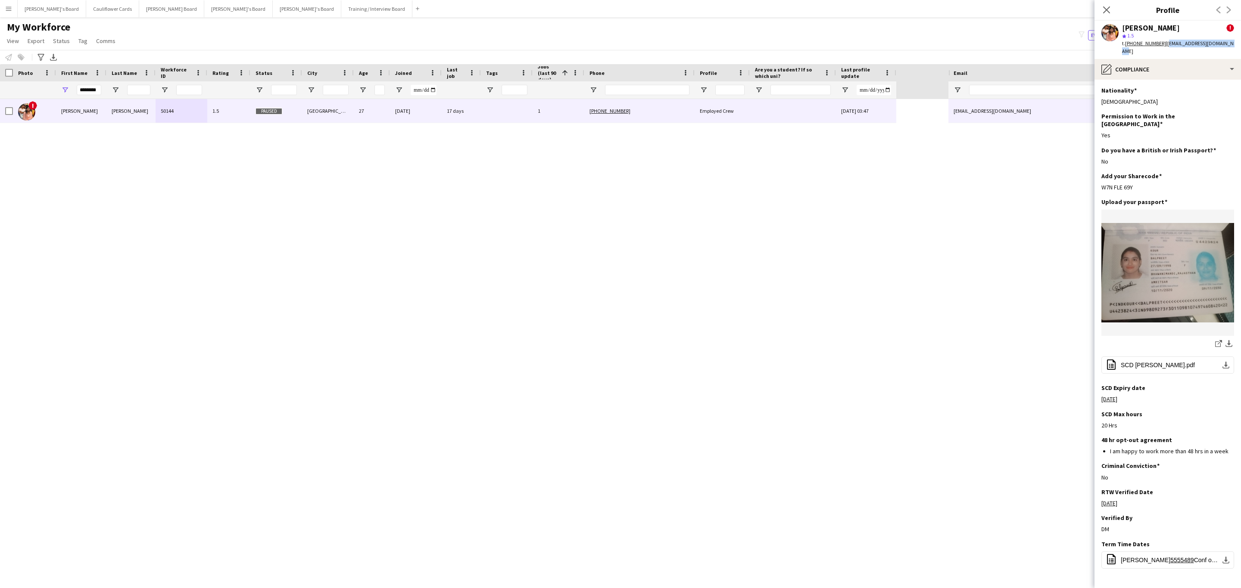
drag, startPoint x: 1233, startPoint y: 45, endPoint x: 1163, endPoint y: 46, distance: 69.8
click at [1163, 46] on app-profile-header "Balpreet Kour ! star 1.5 t. +447768241705 | kourbalpreet677@gmail.com" at bounding box center [1167, 40] width 146 height 38
click at [1175, 41] on span "| kourbalpreet677@gmail.com" at bounding box center [1178, 47] width 112 height 14
drag, startPoint x: 1224, startPoint y: 44, endPoint x: 1162, endPoint y: 44, distance: 62.0
click at [1162, 44] on span "| kourbalpreet677@gmail.com" at bounding box center [1178, 47] width 112 height 14
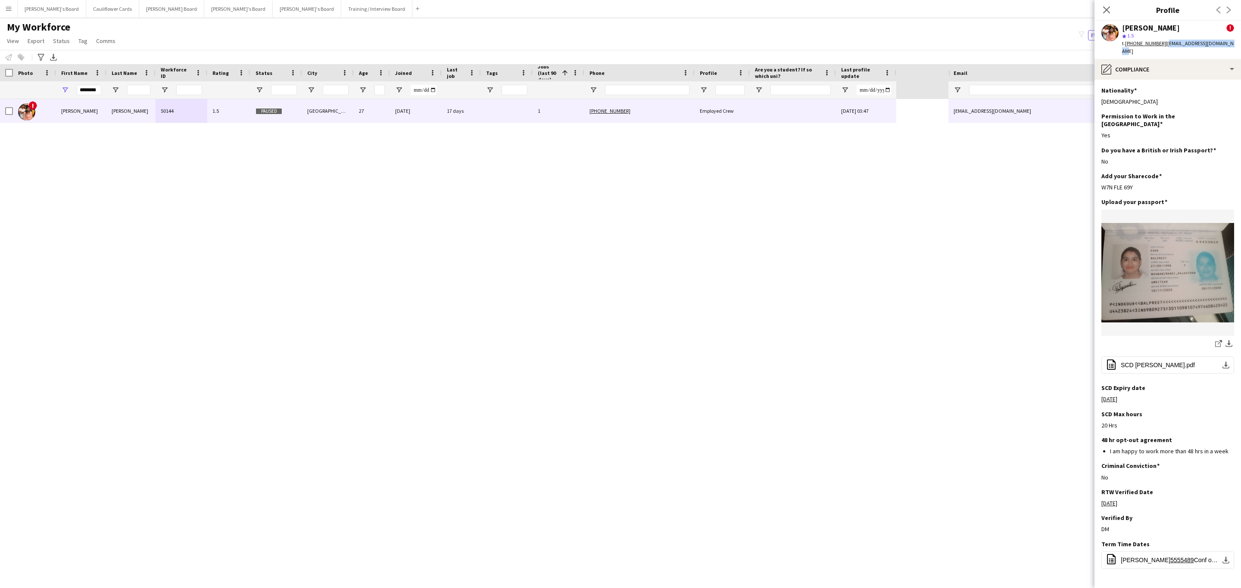
click at [1233, 40] on app-profile-header "Balpreet Kour ! star 1.5 t. +447768241705 | kourbalpreet677@gmail.com" at bounding box center [1167, 40] width 146 height 38
drag, startPoint x: 1231, startPoint y: 40, endPoint x: 1179, endPoint y: 49, distance: 52.4
click at [1164, 45] on app-profile-header "Balpreet Kour ! star 1.5 t. +447768241705 | kourbalpreet677@gmail.com" at bounding box center [1167, 40] width 146 height 38
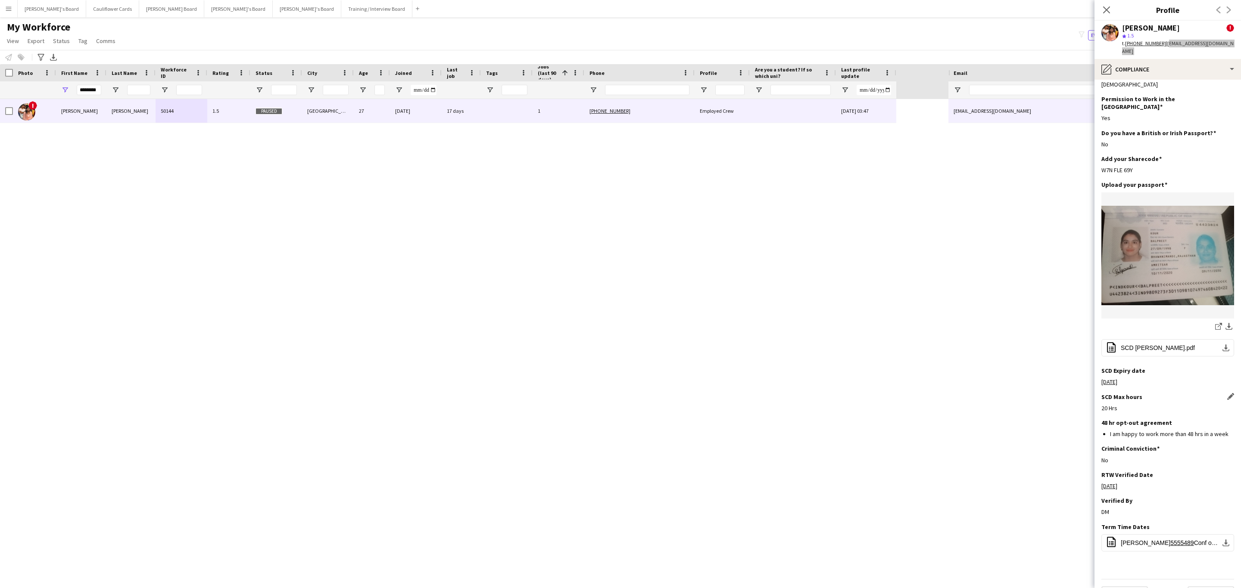
scroll to position [0, 0]
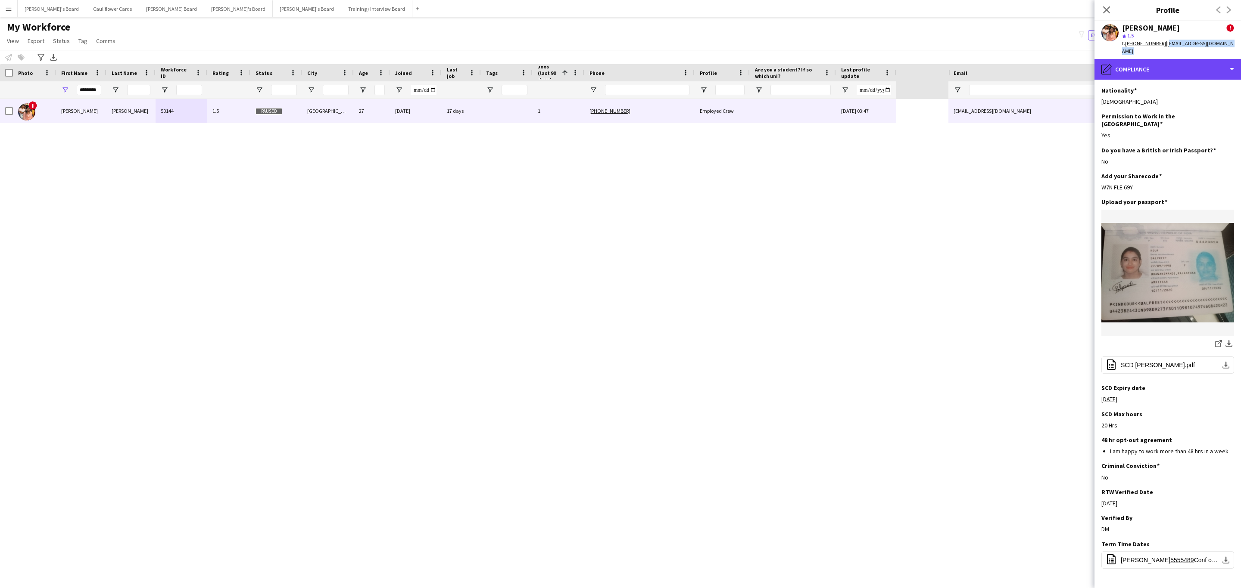
drag, startPoint x: 1179, startPoint y: 54, endPoint x: 1180, endPoint y: 74, distance: 19.4
click at [1179, 59] on div "pencil4 Compliance" at bounding box center [1167, 69] width 146 height 21
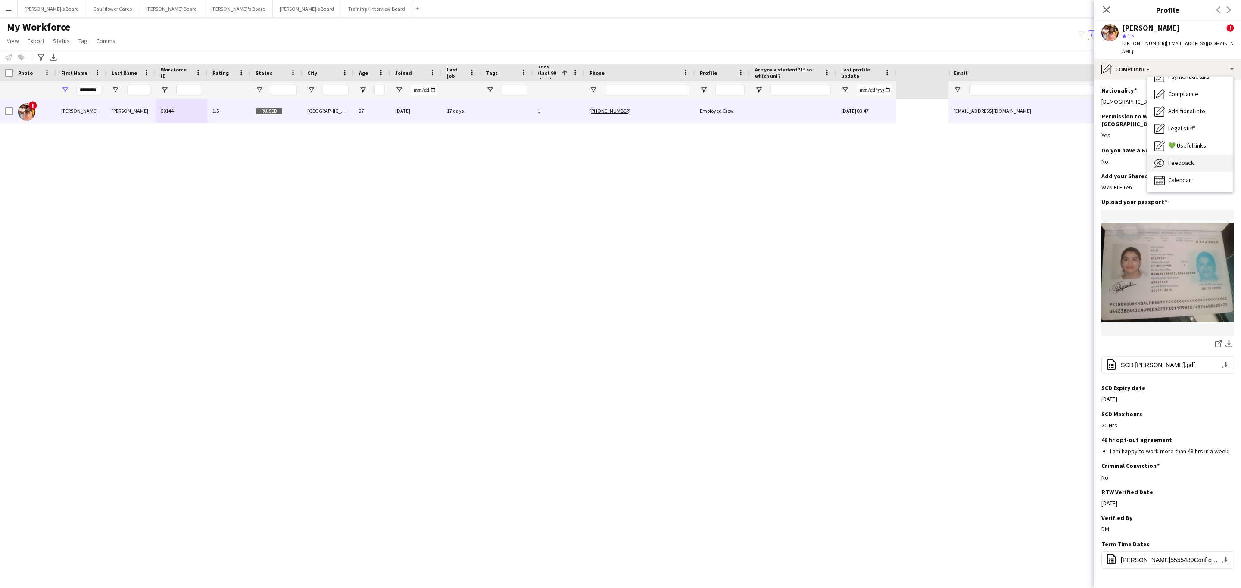
click at [1180, 159] on span "Feedback" at bounding box center [1181, 163] width 26 height 8
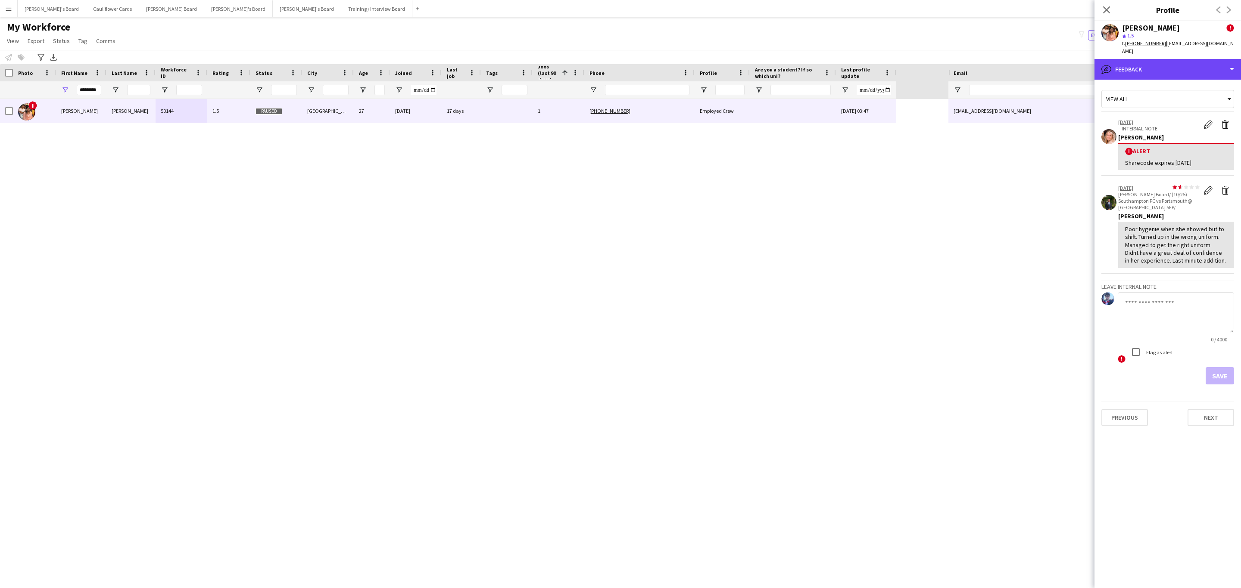
drag, startPoint x: 1223, startPoint y: 66, endPoint x: 1202, endPoint y: 81, distance: 25.3
click at [1223, 66] on div "bubble-pencil Feedback" at bounding box center [1167, 69] width 146 height 21
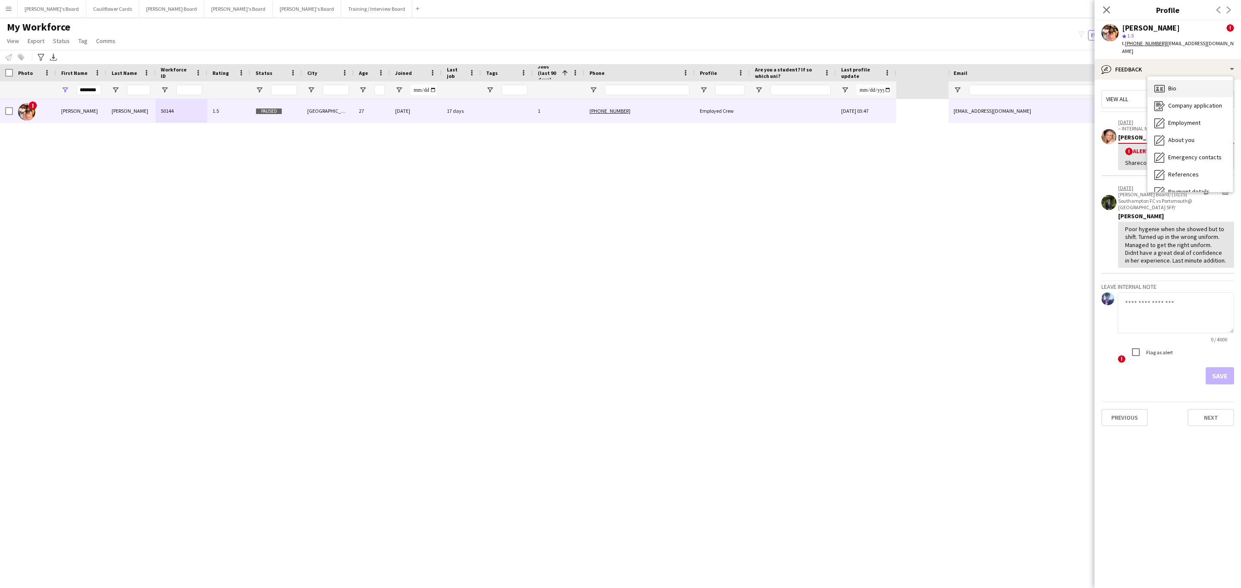
click at [1171, 84] on span "Bio" at bounding box center [1172, 88] width 8 height 8
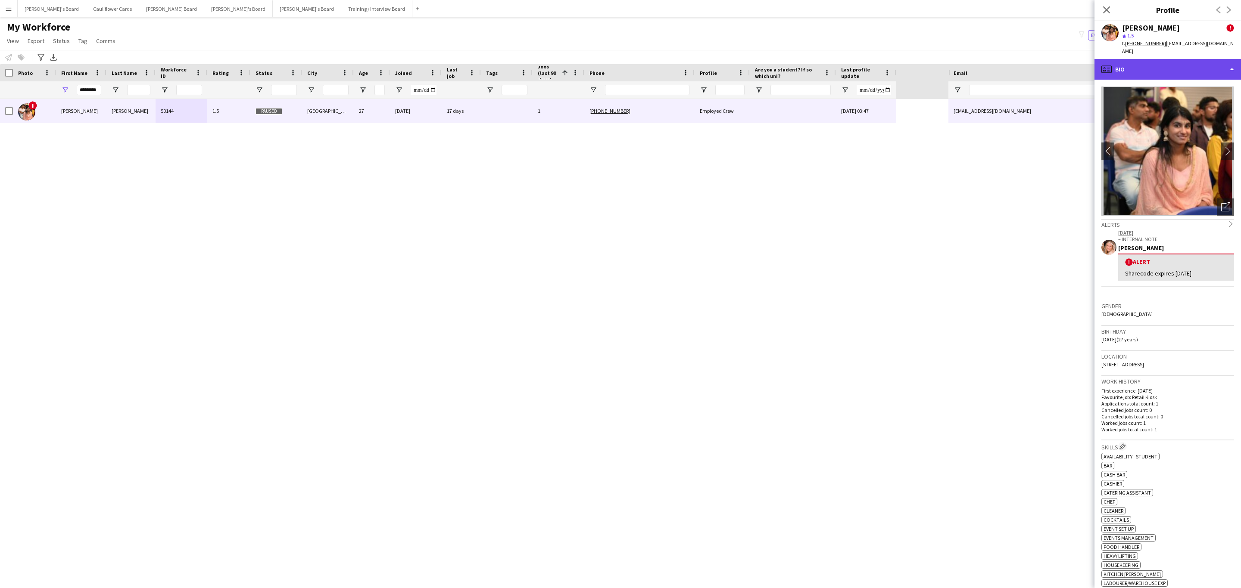
drag, startPoint x: 1179, startPoint y: 67, endPoint x: 1205, endPoint y: 148, distance: 84.6
click at [1179, 68] on div "profile Bio" at bounding box center [1167, 69] width 146 height 21
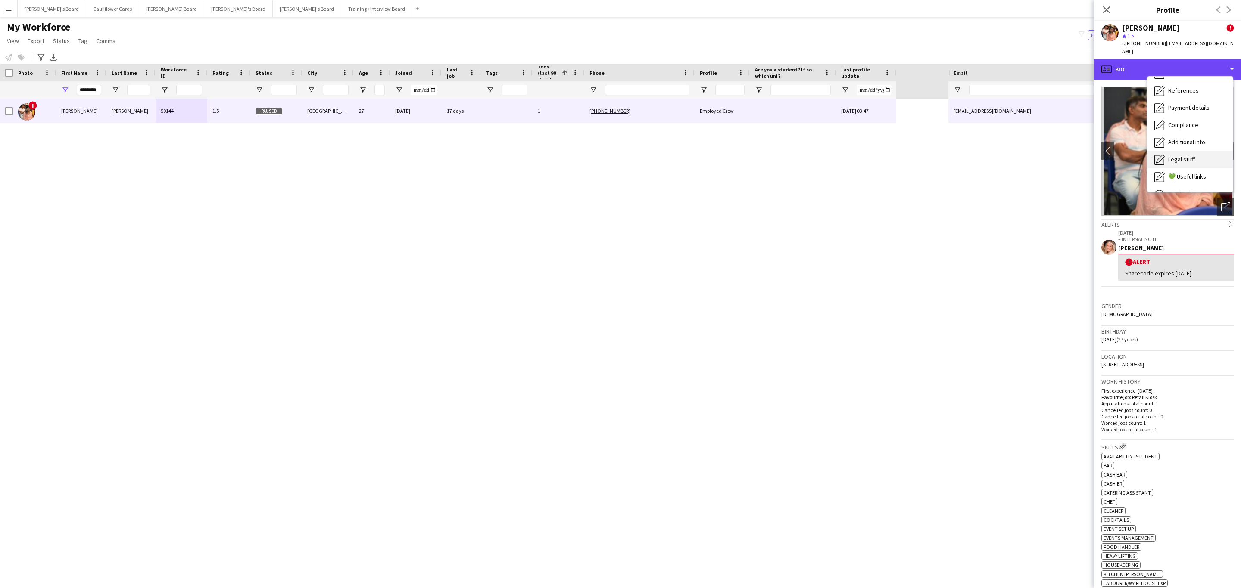
scroll to position [115, 0]
click at [1183, 92] on div "Compliance Compliance" at bounding box center [1189, 94] width 85 height 17
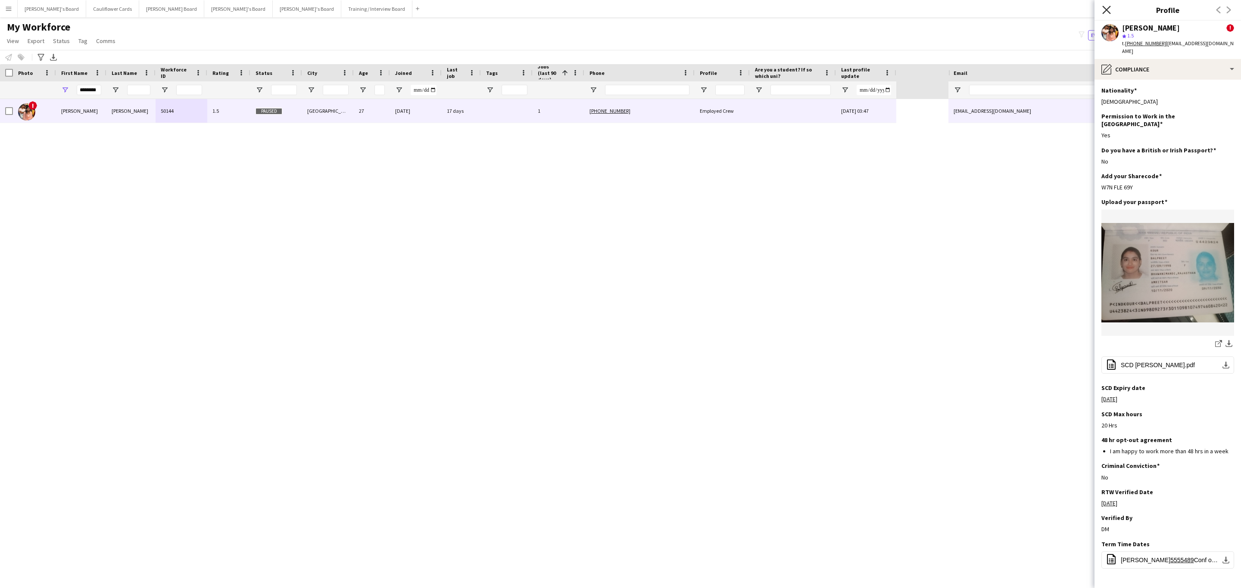
click at [1105, 12] on icon at bounding box center [1106, 10] width 8 height 8
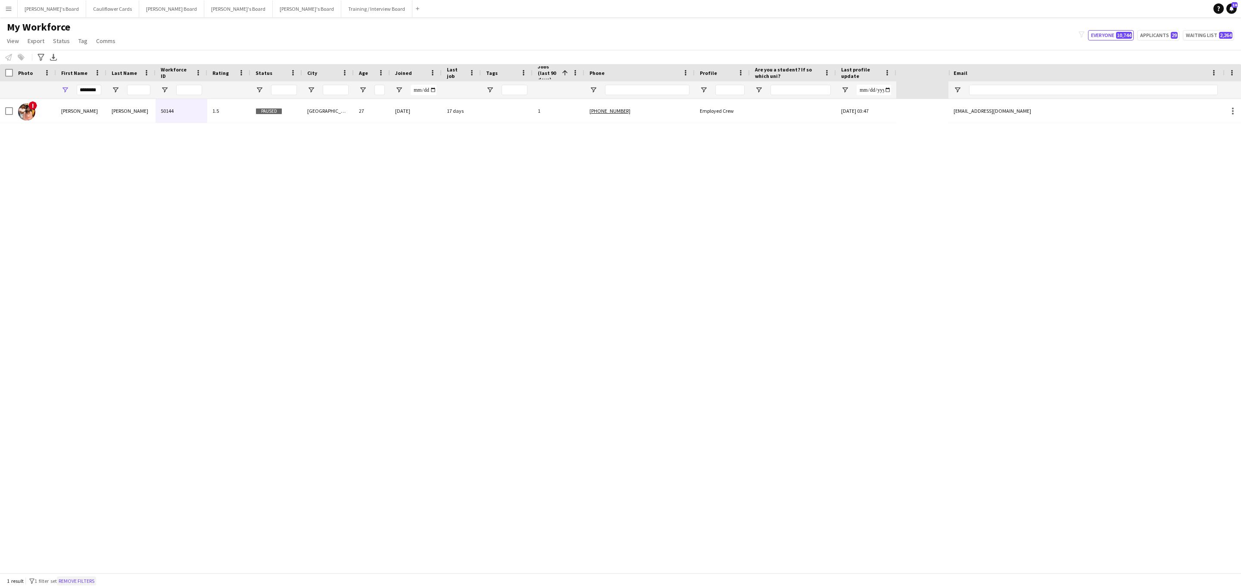
click at [84, 581] on button "Remove filters" at bounding box center [76, 581] width 39 height 9
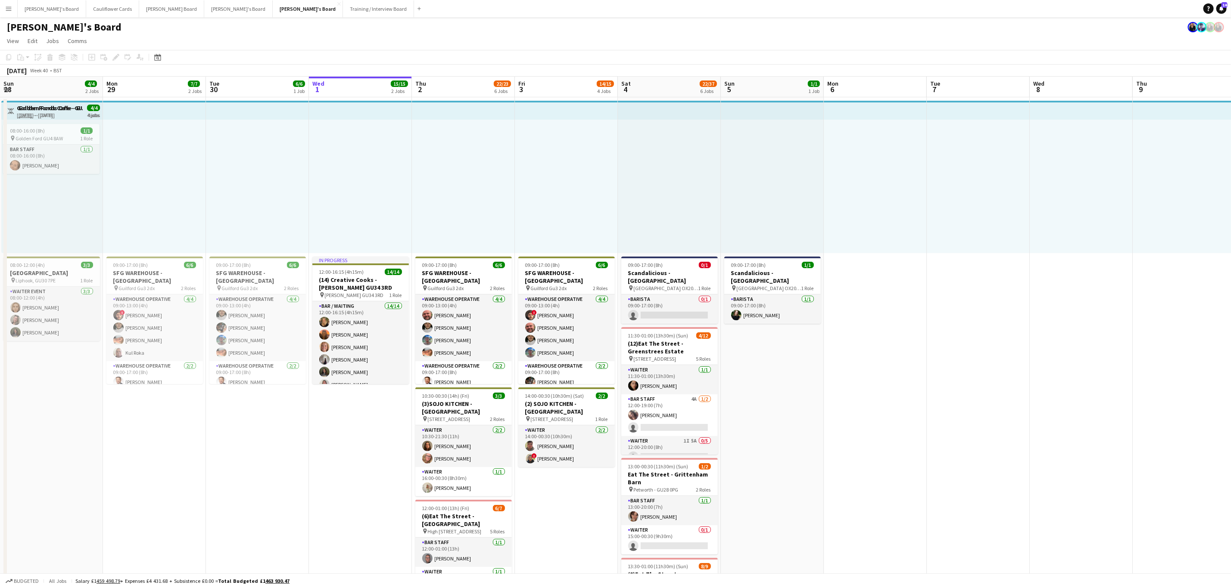
scroll to position [12, 0]
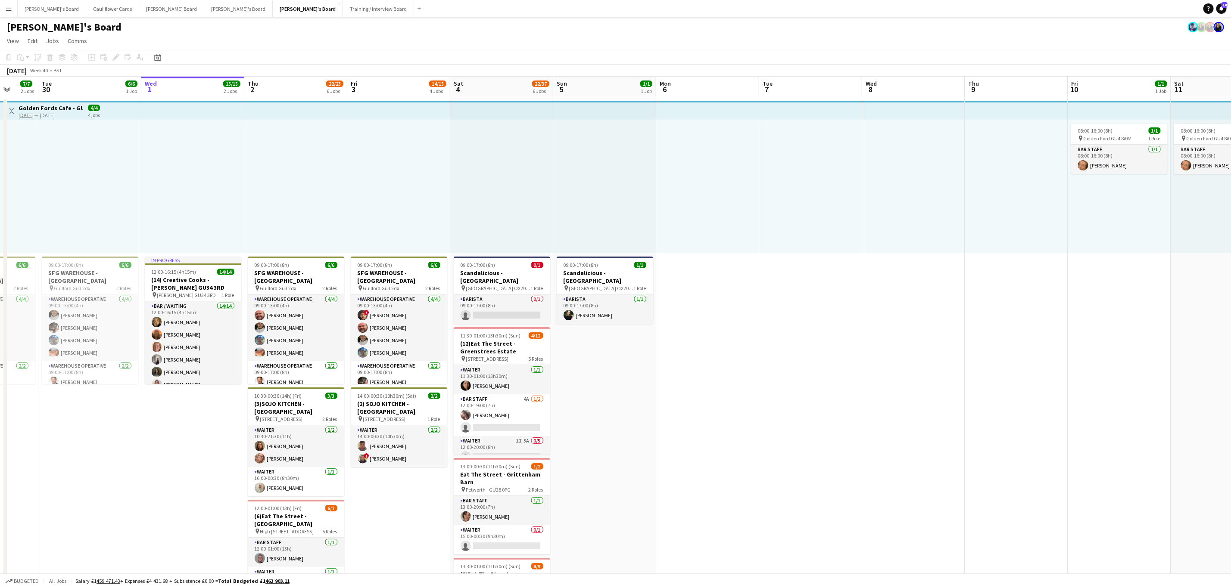
drag, startPoint x: 742, startPoint y: 428, endPoint x: 794, endPoint y: 414, distance: 53.6
